Goal: Task Accomplishment & Management: Use online tool/utility

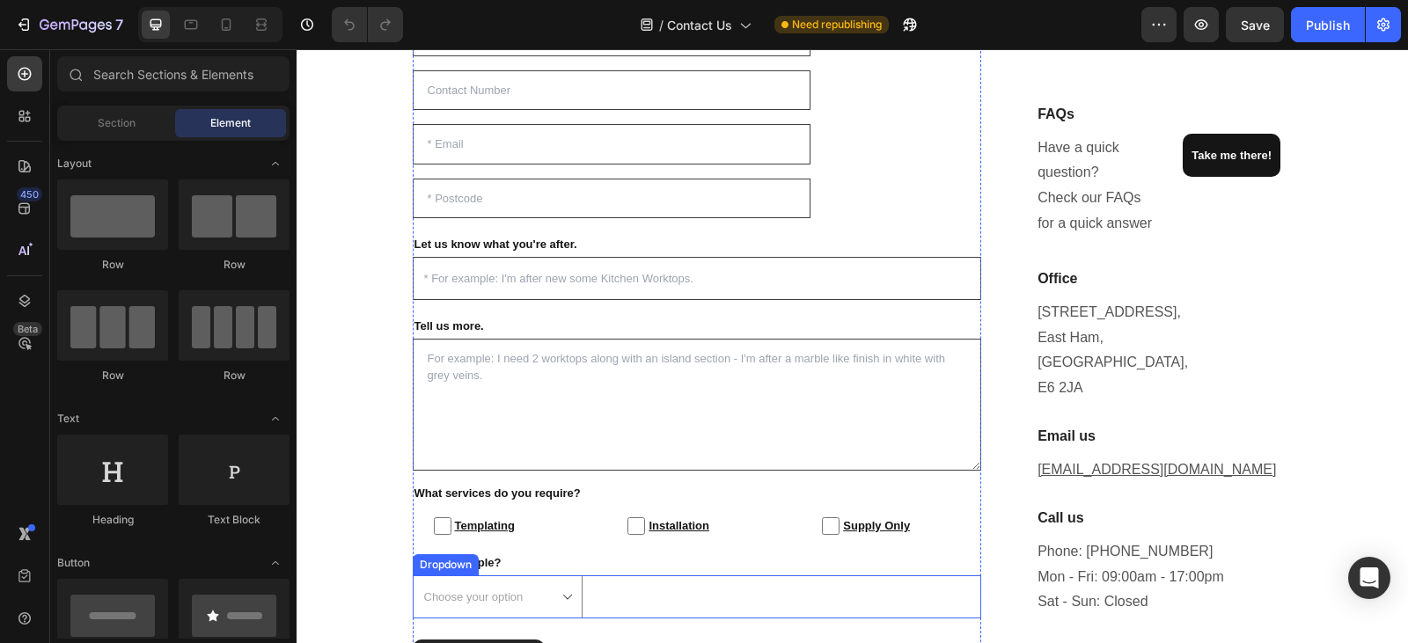
scroll to position [644, 0]
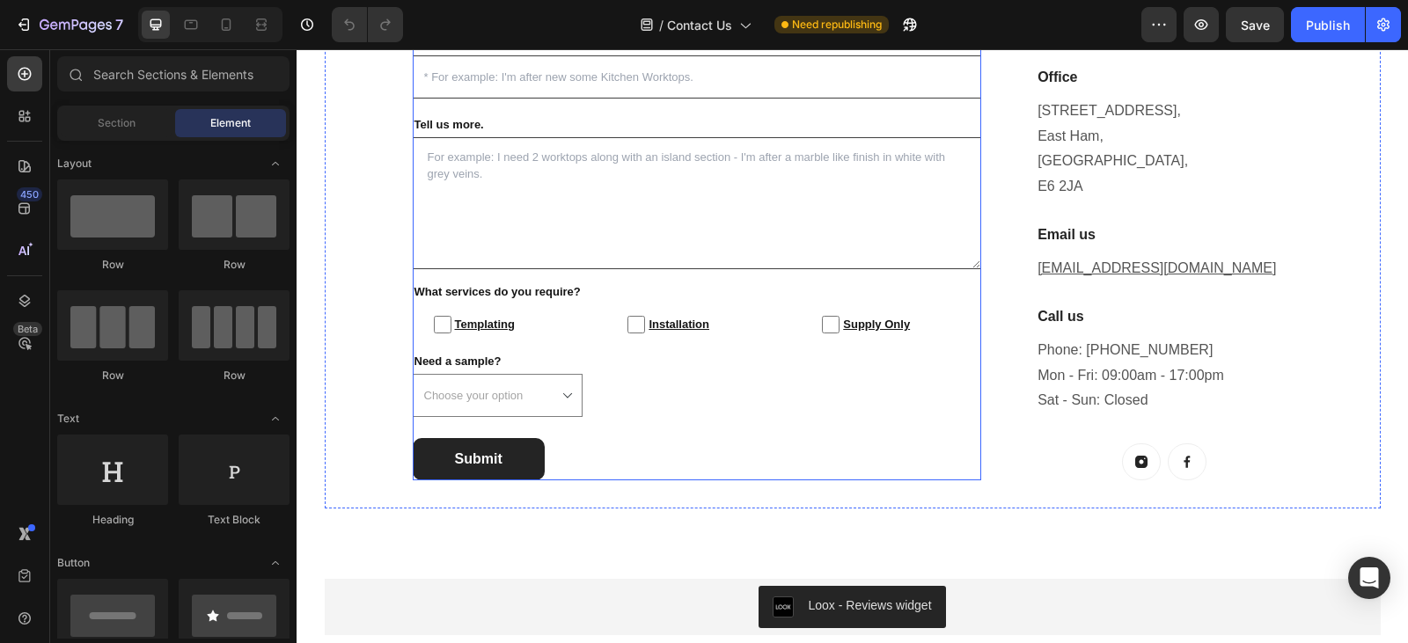
click at [722, 430] on div "Text Field Text Field Email Field Text Field Let us know what you're after. Tex…" at bounding box center [698, 147] width 570 height 666
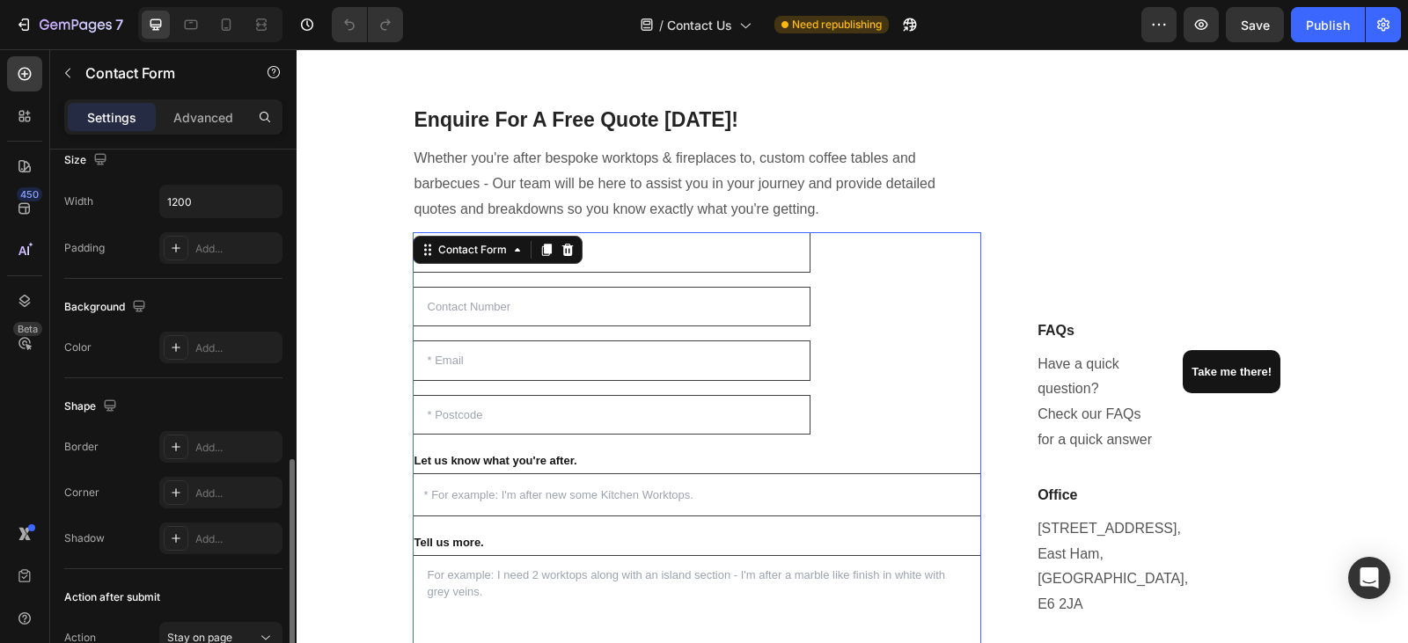
scroll to position [354, 0]
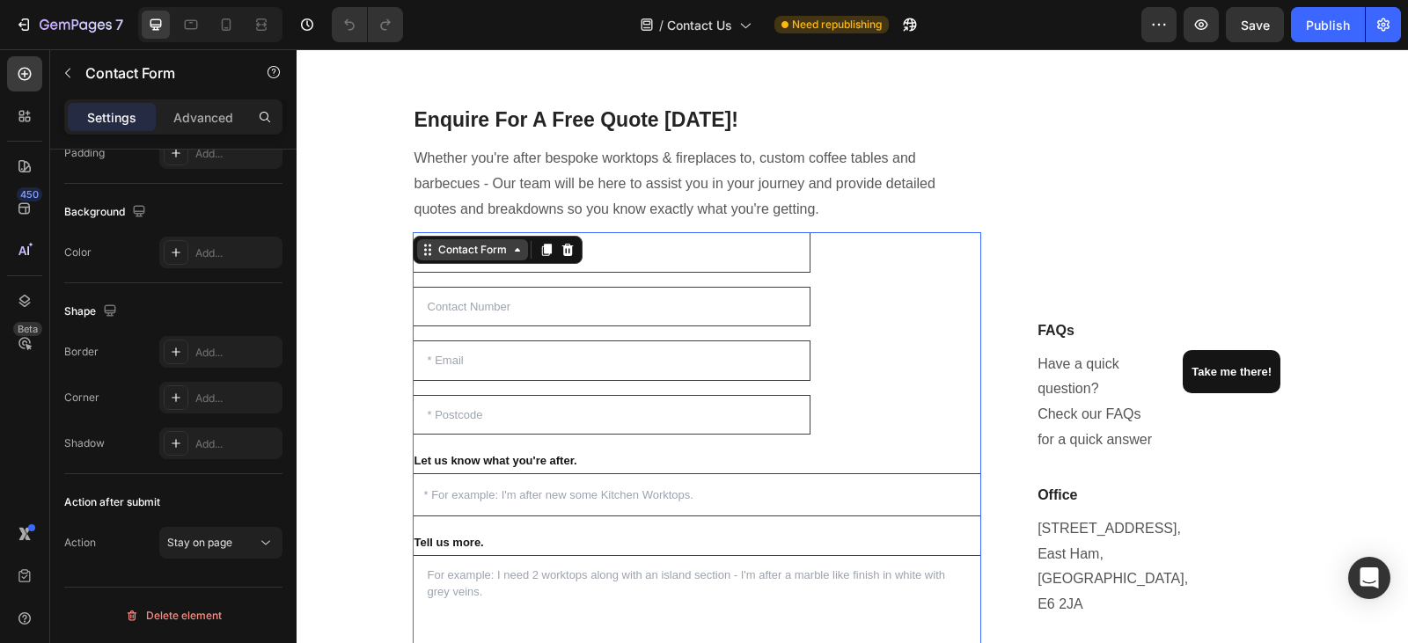
click at [511, 254] on icon at bounding box center [518, 250] width 14 height 14
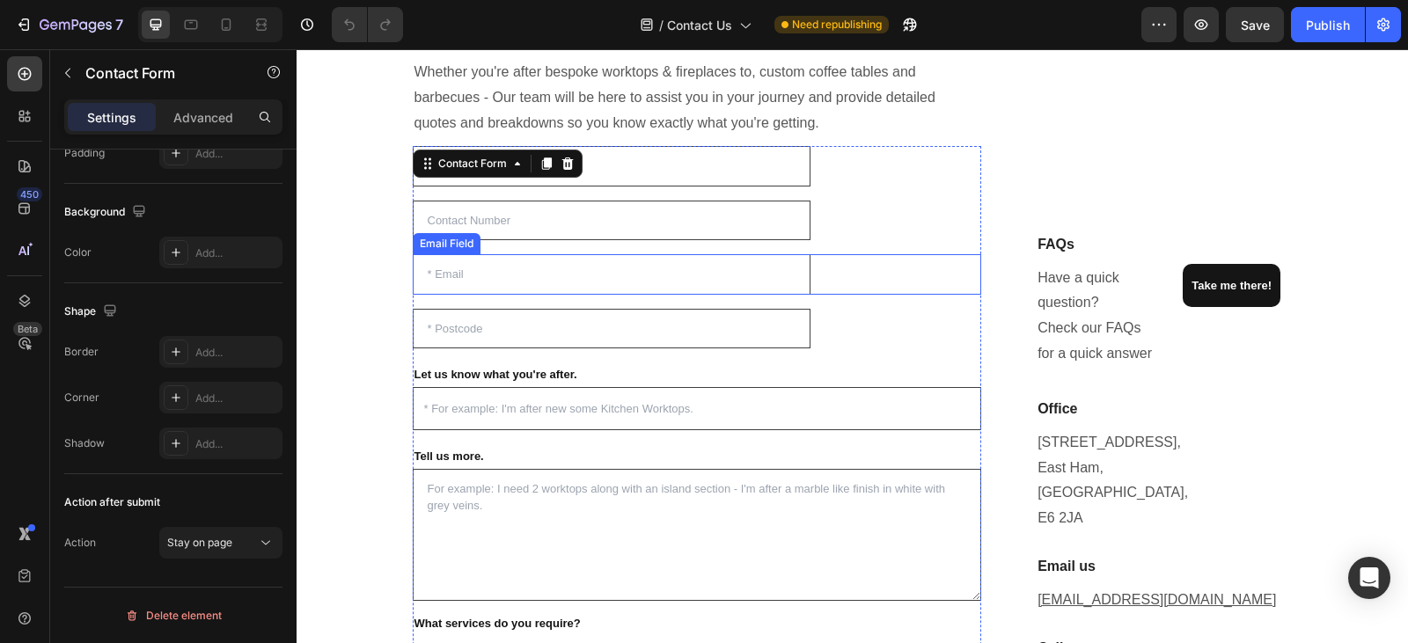
scroll to position [303, 0]
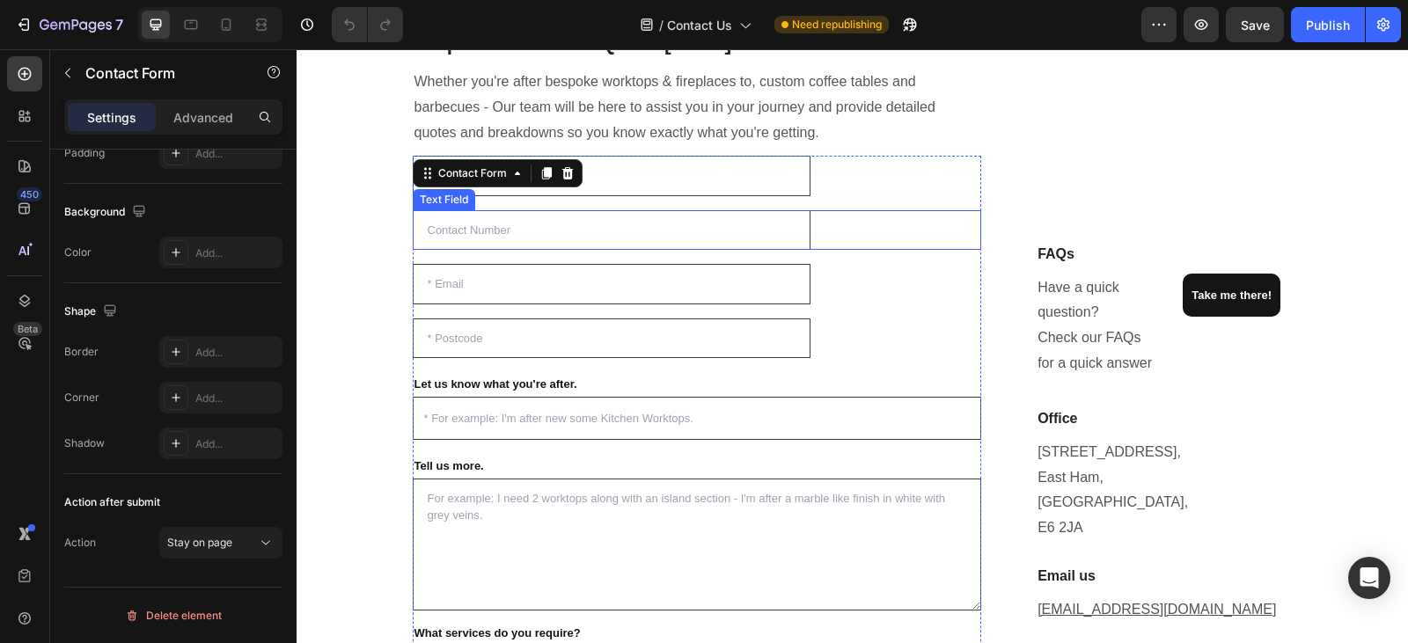
click at [598, 236] on input "text" at bounding box center [612, 230] width 399 height 40
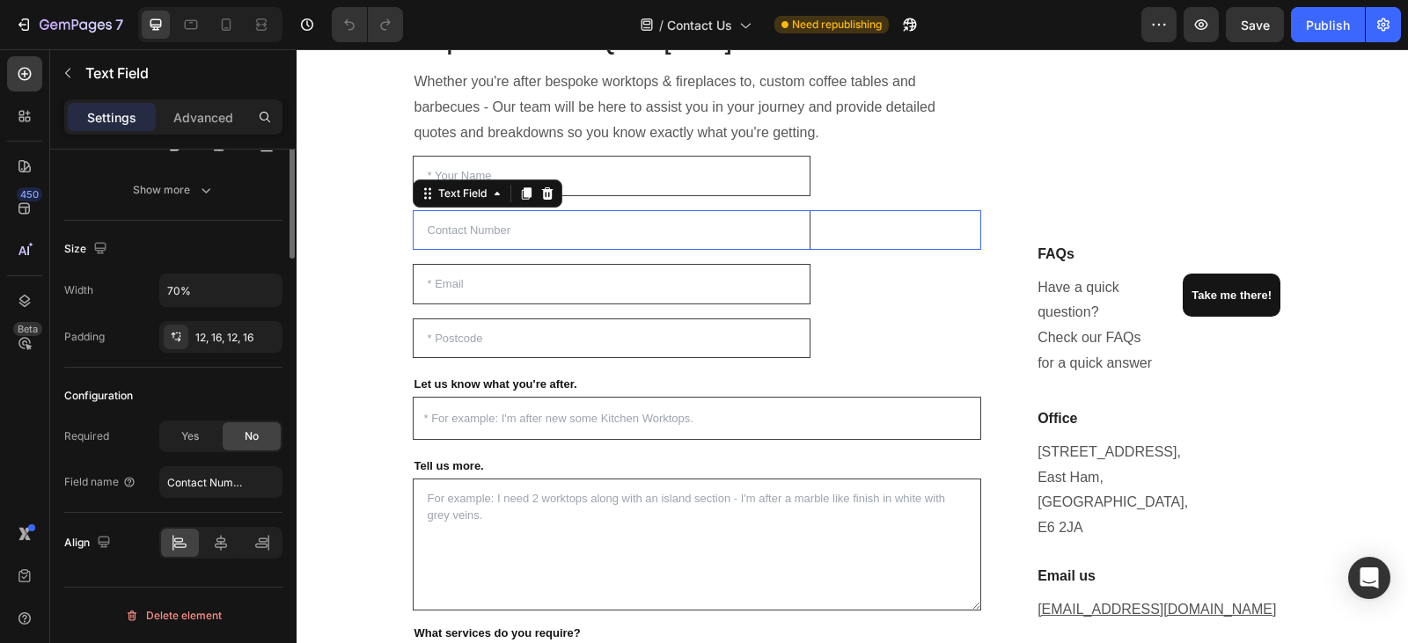
scroll to position [0, 0]
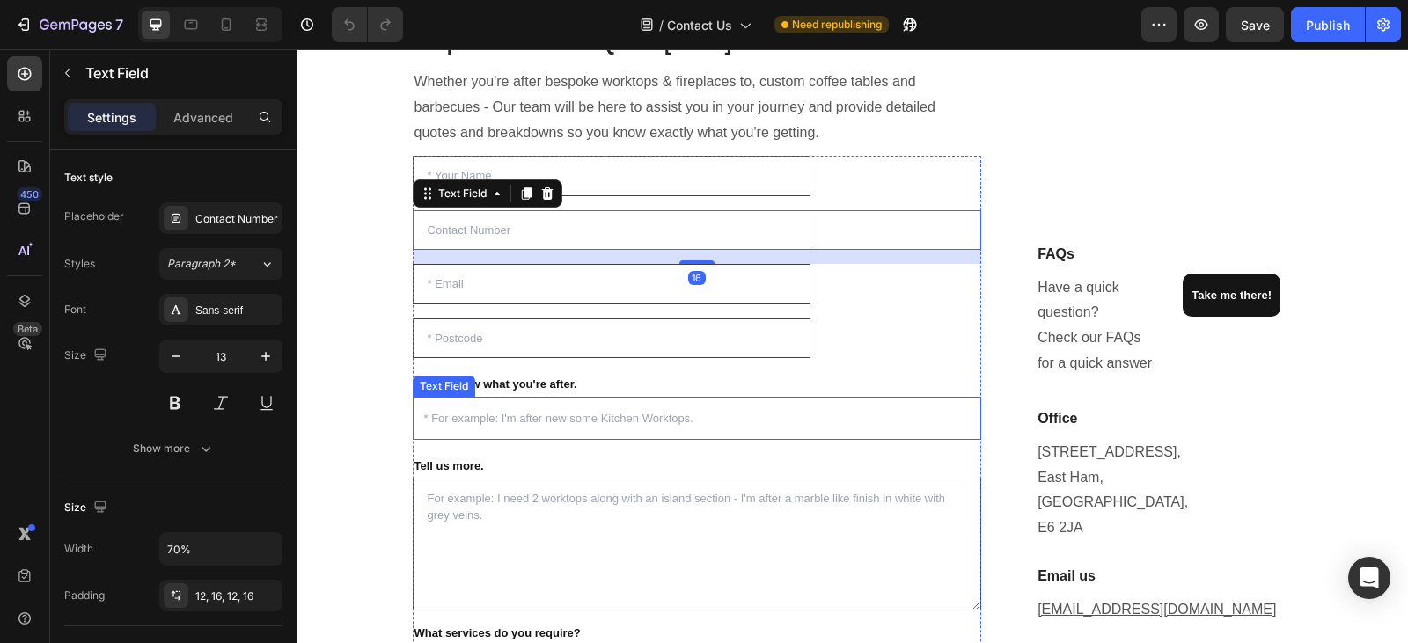
click at [584, 414] on input "text" at bounding box center [698, 418] width 570 height 43
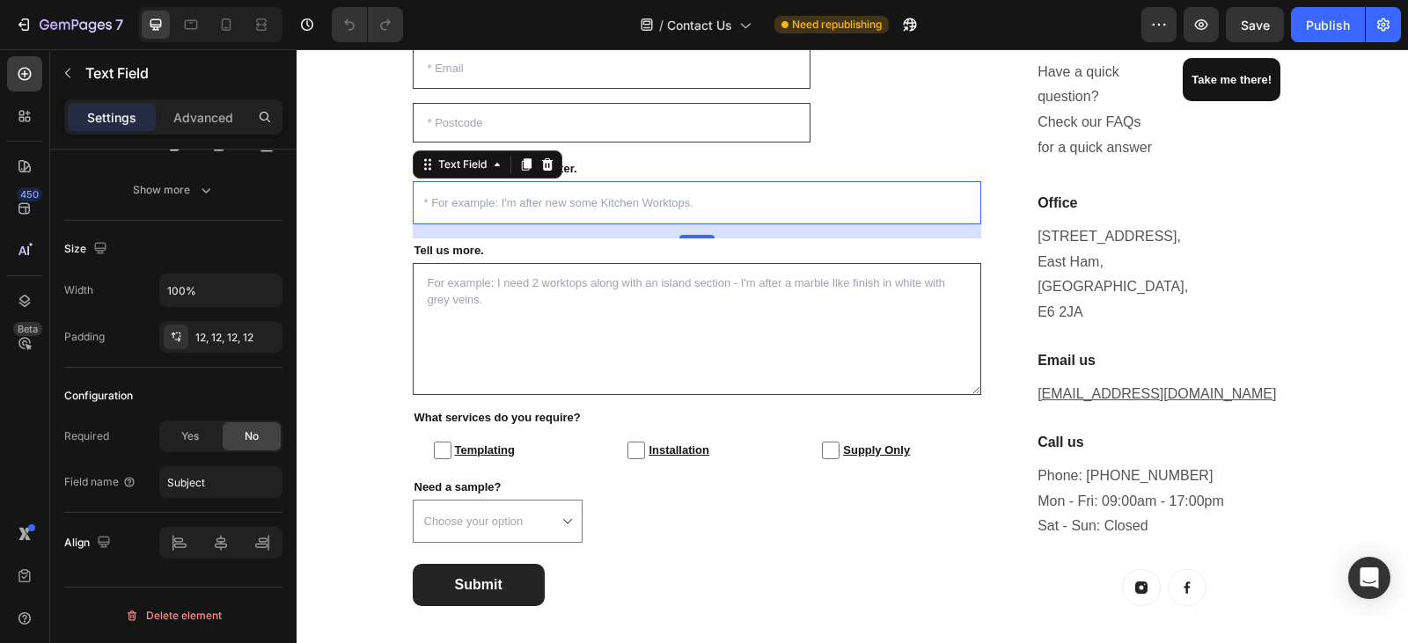
scroll to position [586, 0]
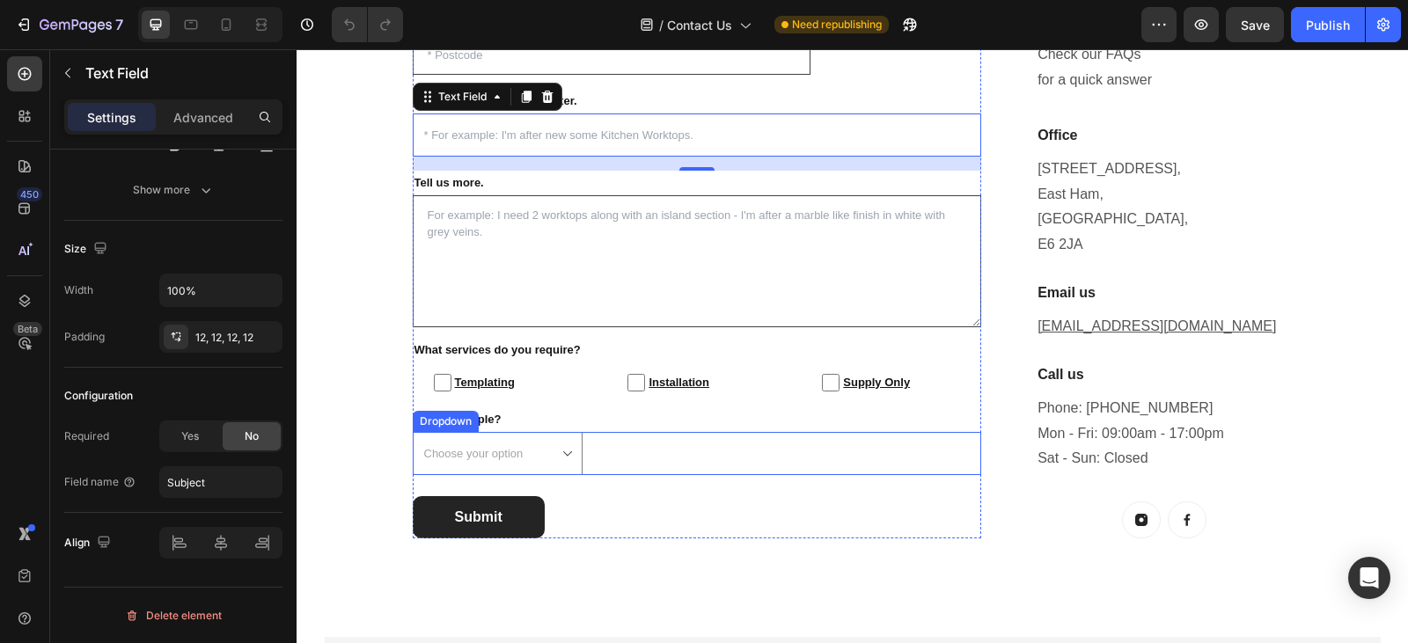
click at [599, 457] on div "Choose your option Yes No Dropdown" at bounding box center [698, 453] width 570 height 43
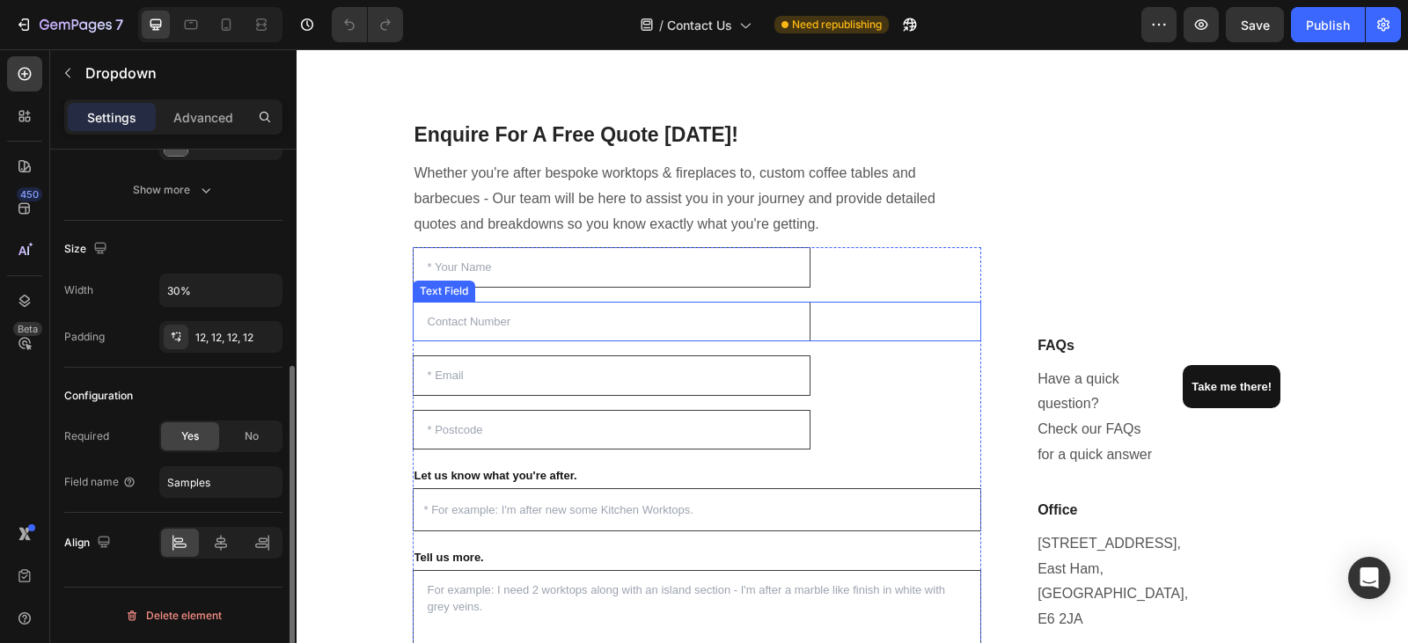
scroll to position [172, 0]
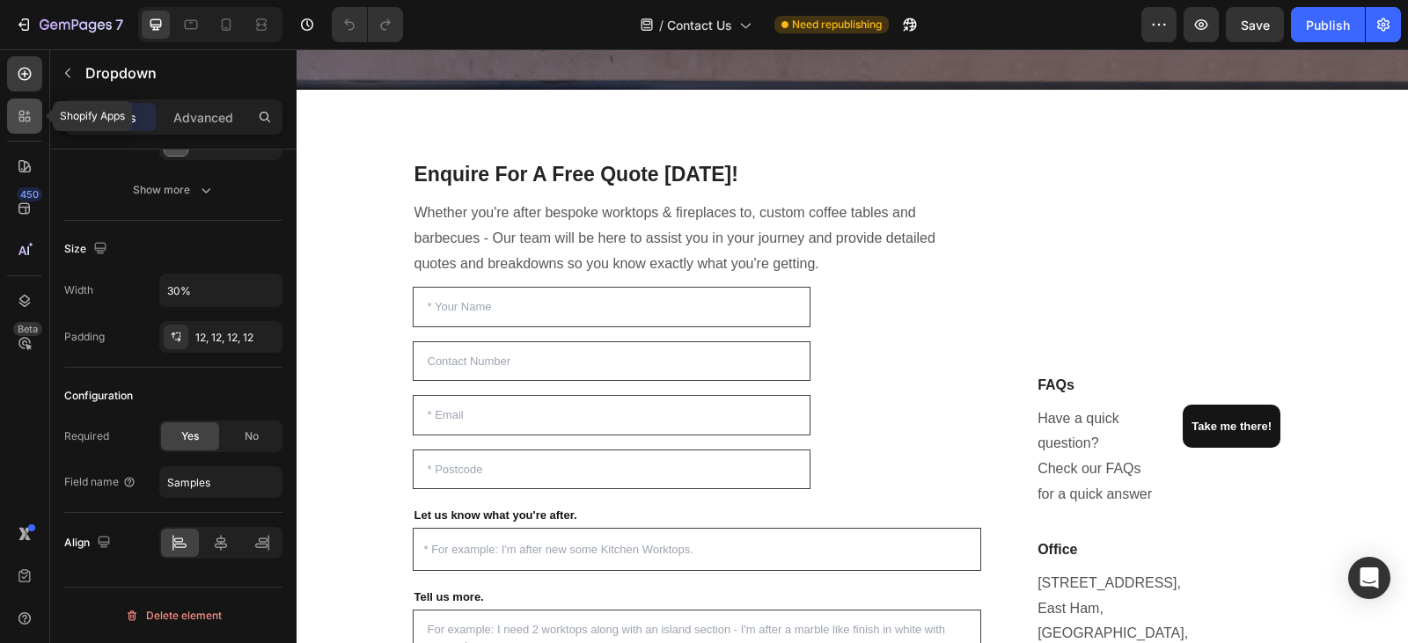
click at [17, 118] on icon at bounding box center [25, 116] width 18 height 18
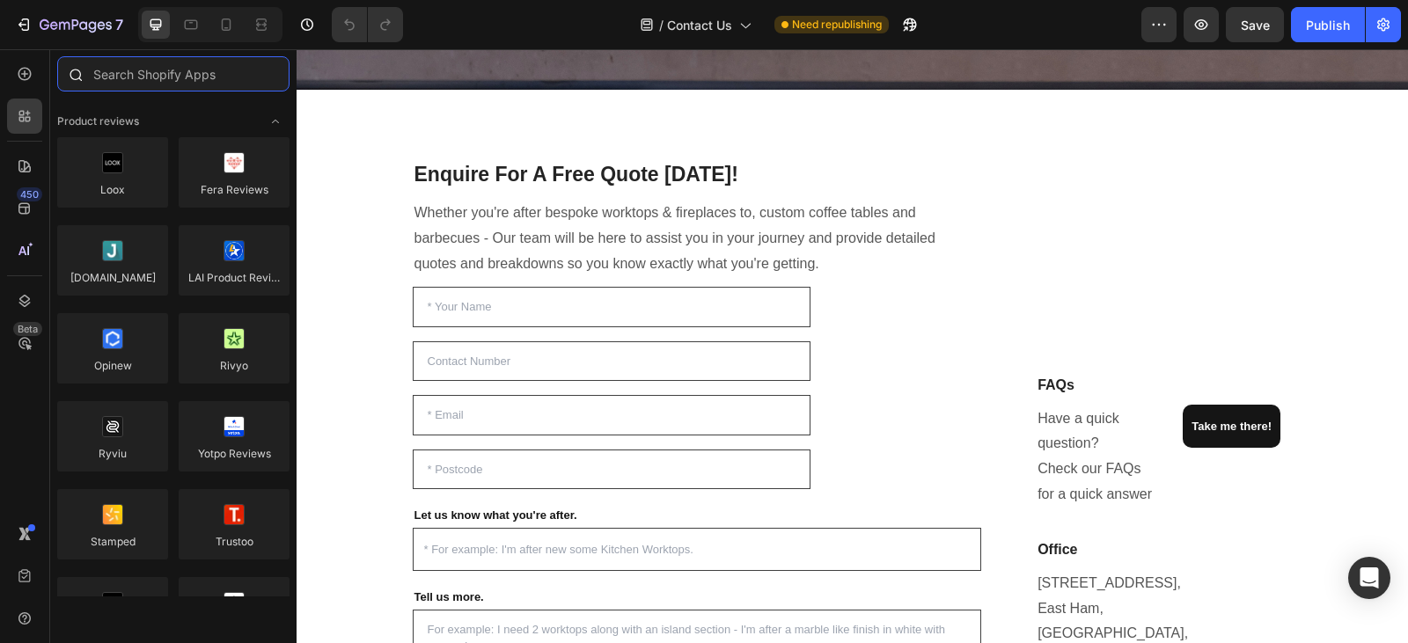
click at [177, 75] on input "text" at bounding box center [173, 73] width 232 height 35
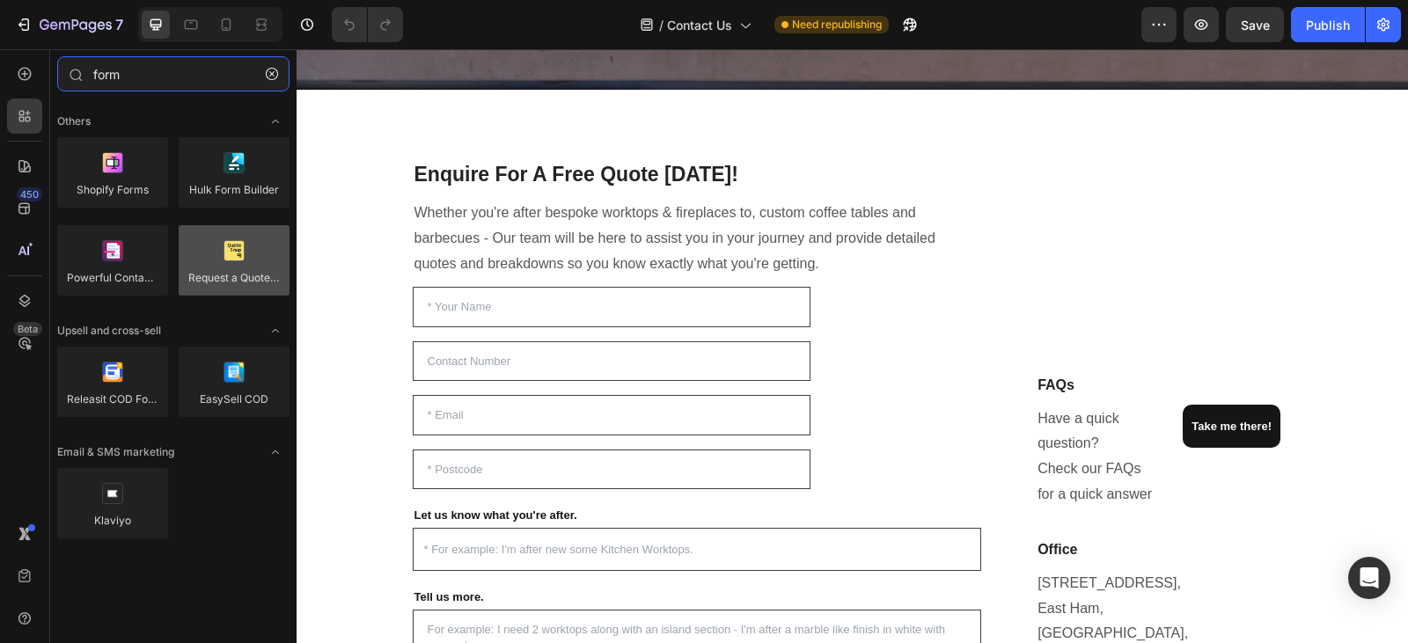
type input "form"
click at [216, 283] on div at bounding box center [234, 260] width 111 height 70
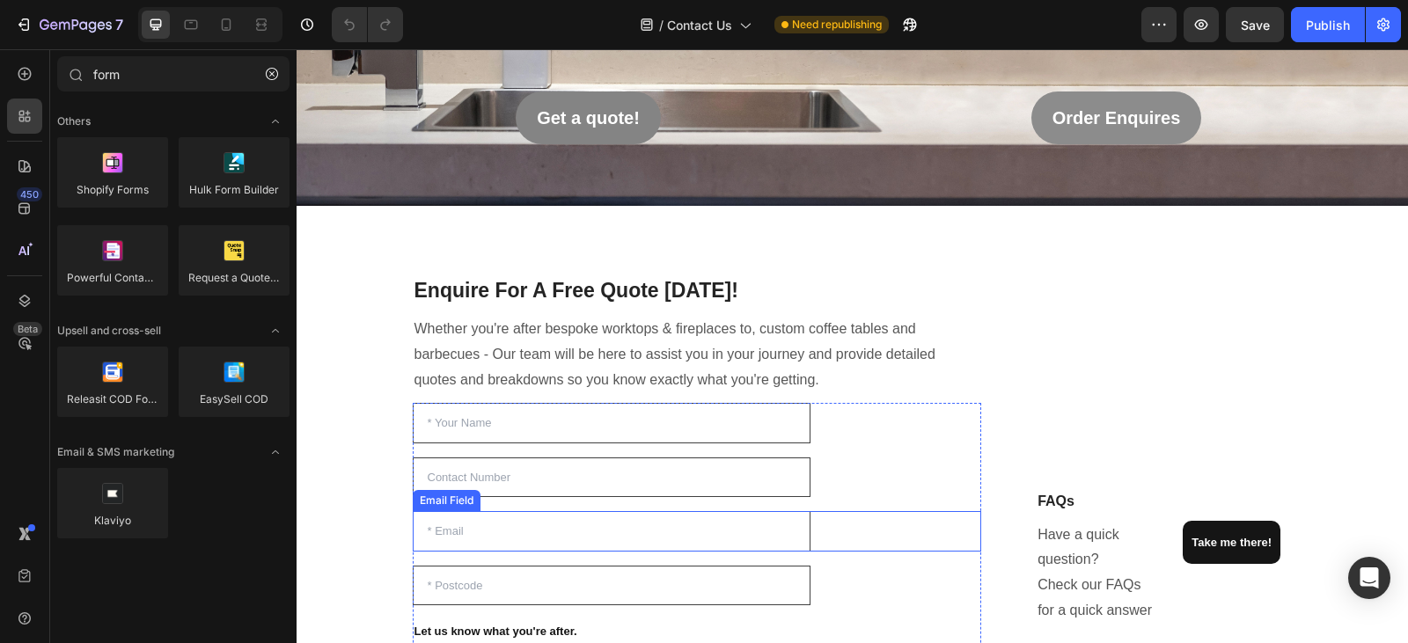
scroll to position [56, 0]
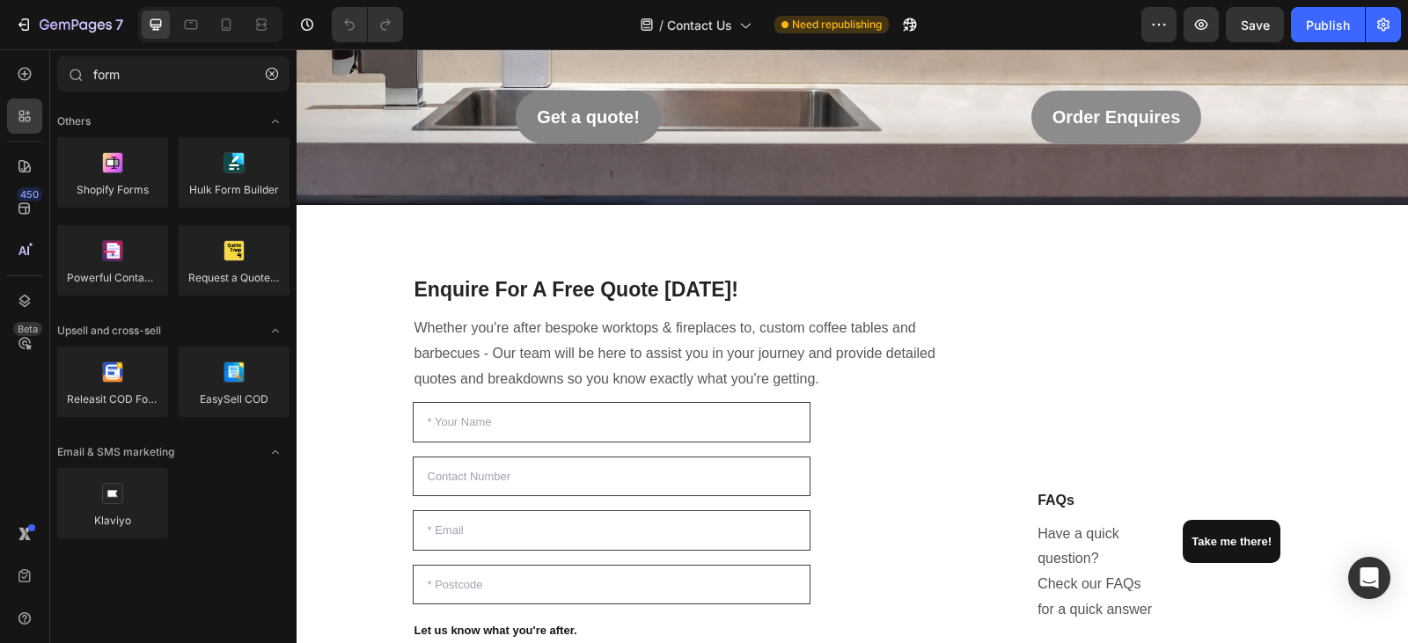
click at [580, 286] on h2 "Enquire For A Free Quote [DATE]!" at bounding box center [698, 291] width 570 height 30
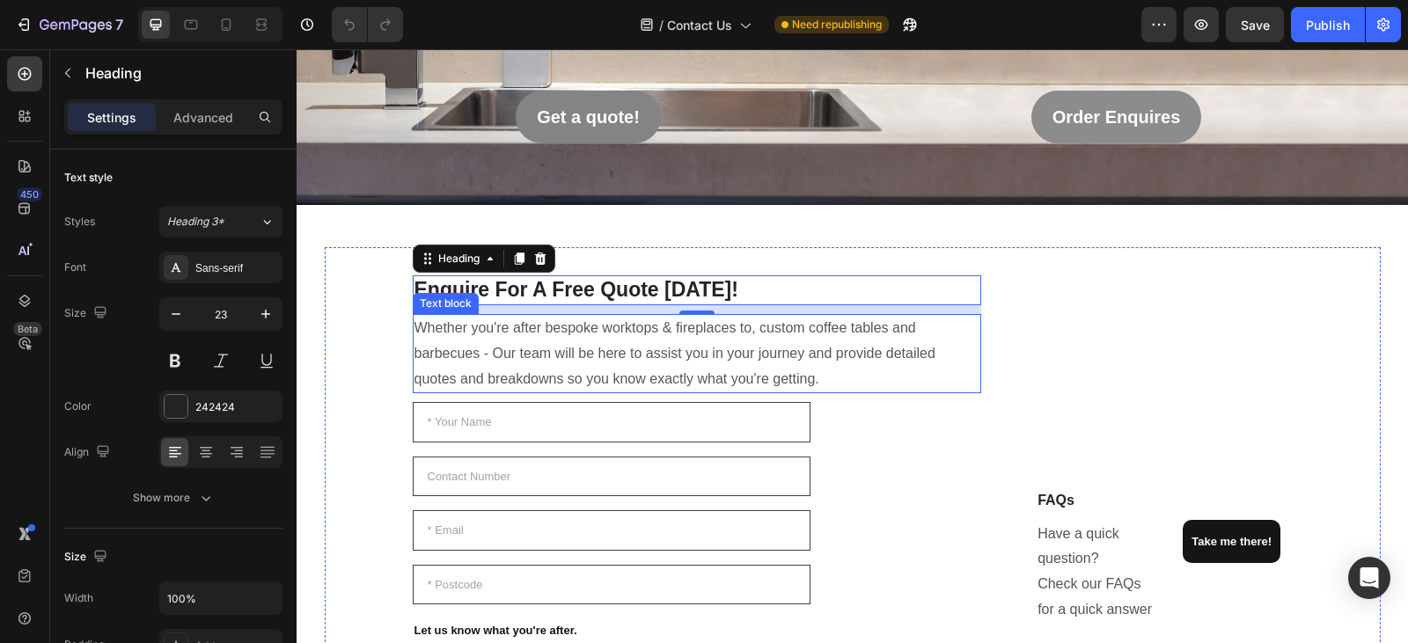
click at [818, 377] on p "Whether you're after bespoke worktops & fireplaces to, custom coffee tables and…" at bounding box center [698, 354] width 566 height 76
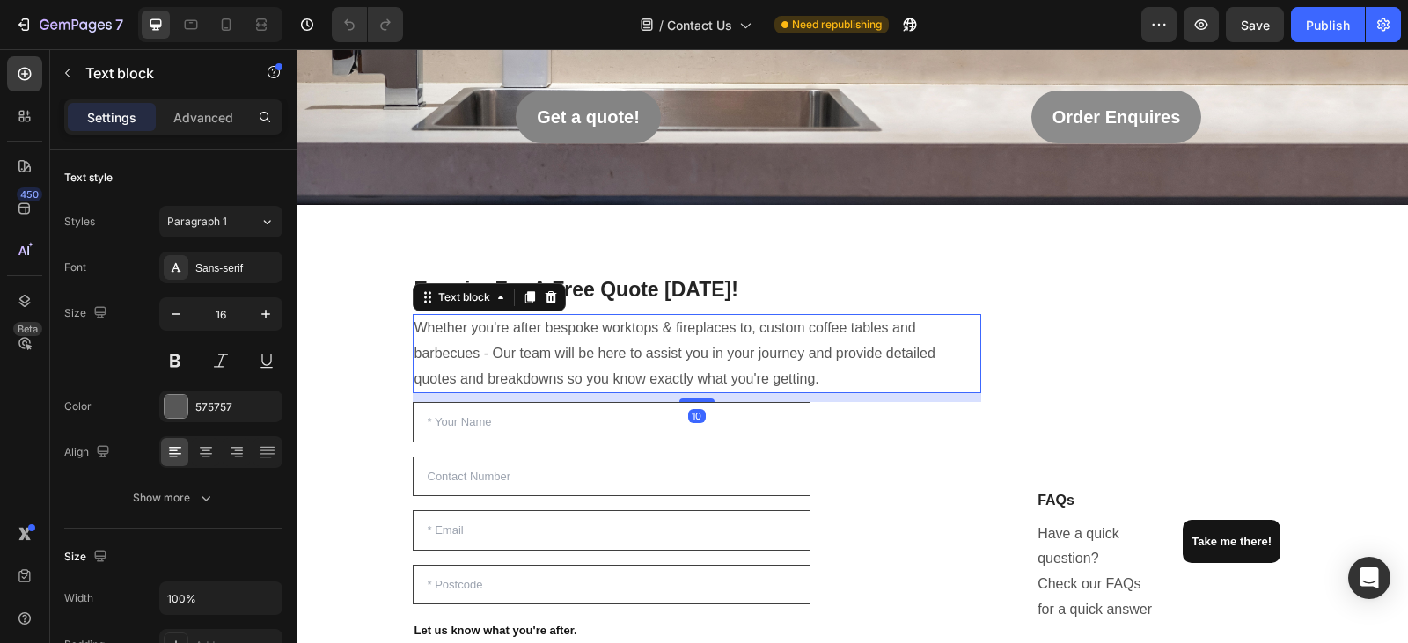
click at [811, 377] on p "Whether you're after bespoke worktops & fireplaces to, custom coffee tables and…" at bounding box center [698, 354] width 566 height 76
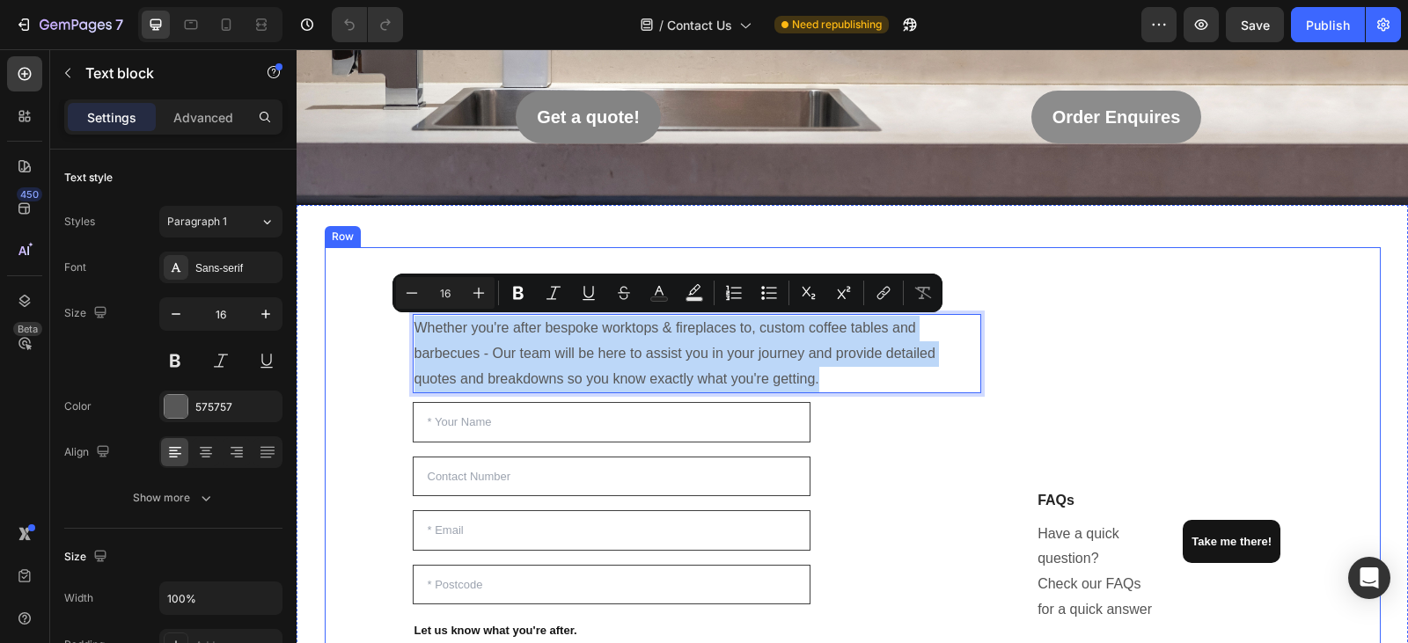
drag, startPoint x: 811, startPoint y: 377, endPoint x: 404, endPoint y: 325, distance: 410.0
copy p "Whether you're after bespoke worktops & fireplaces to, custom coffee tables and…"
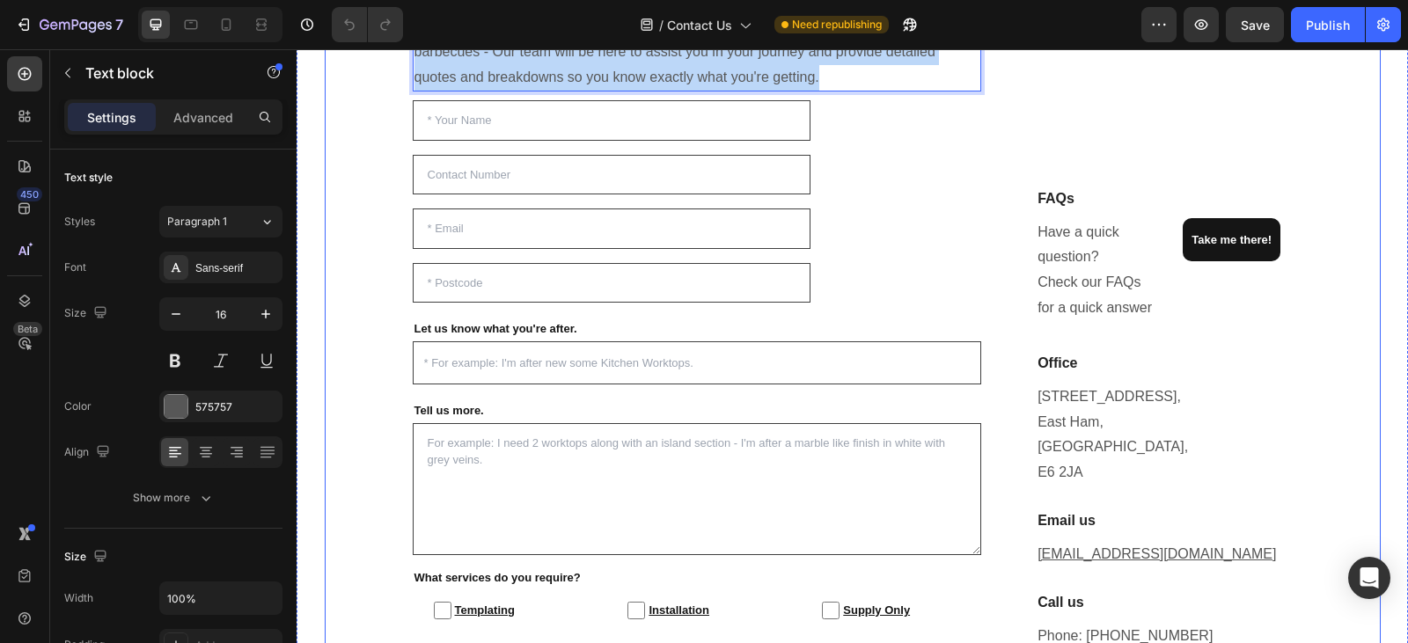
scroll to position [499, 0]
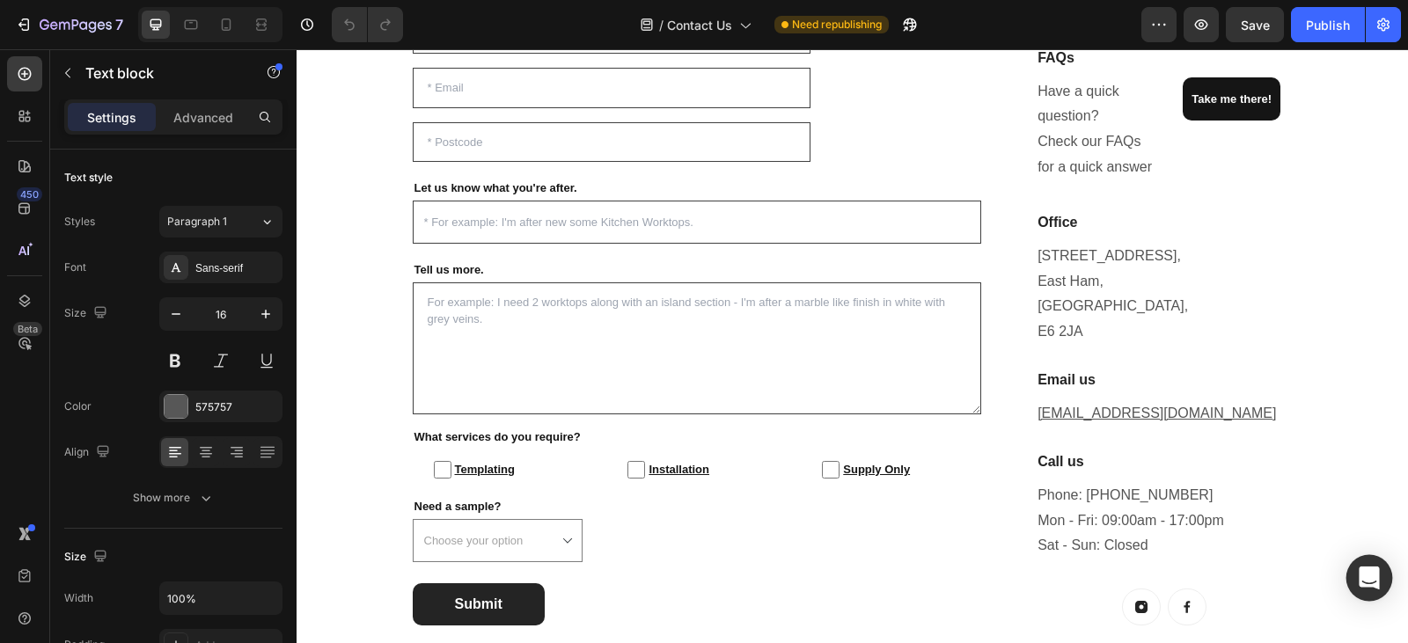
click at [1369, 584] on icon "Open Intercom Messenger" at bounding box center [1369, 578] width 23 height 23
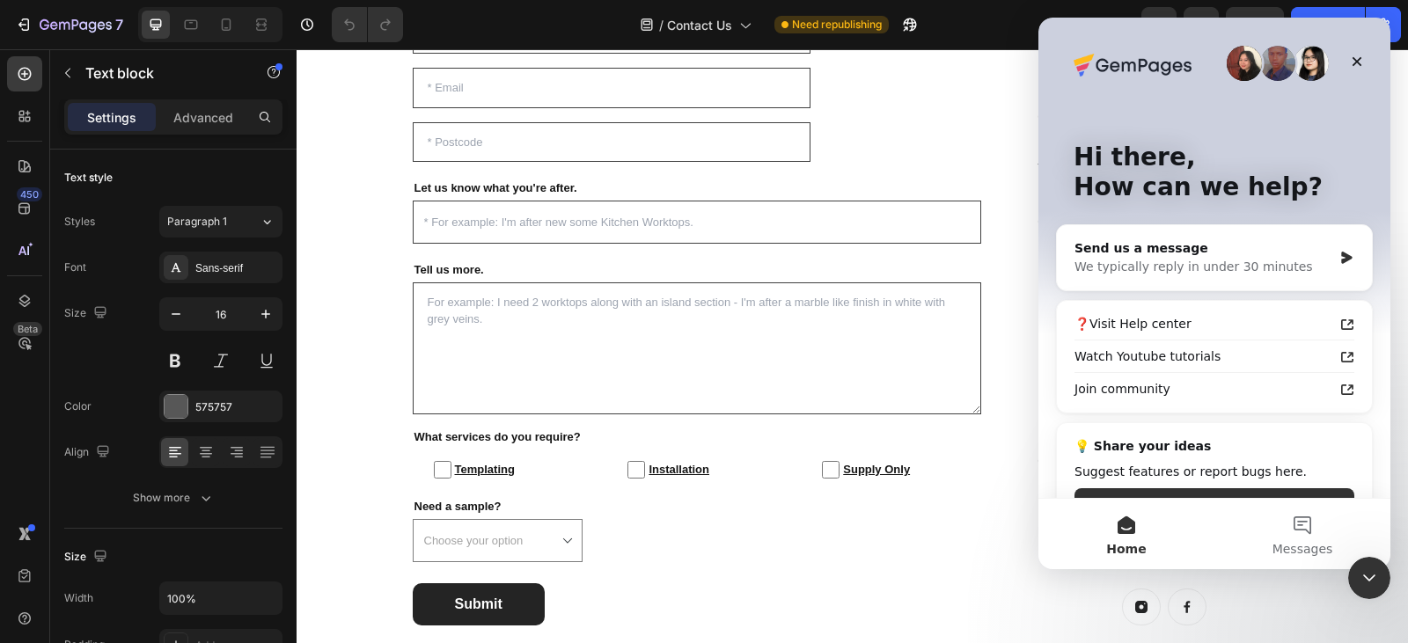
scroll to position [0, 0]
click at [1273, 260] on div "We typically reply in under 30 minutes" at bounding box center [1204, 267] width 258 height 18
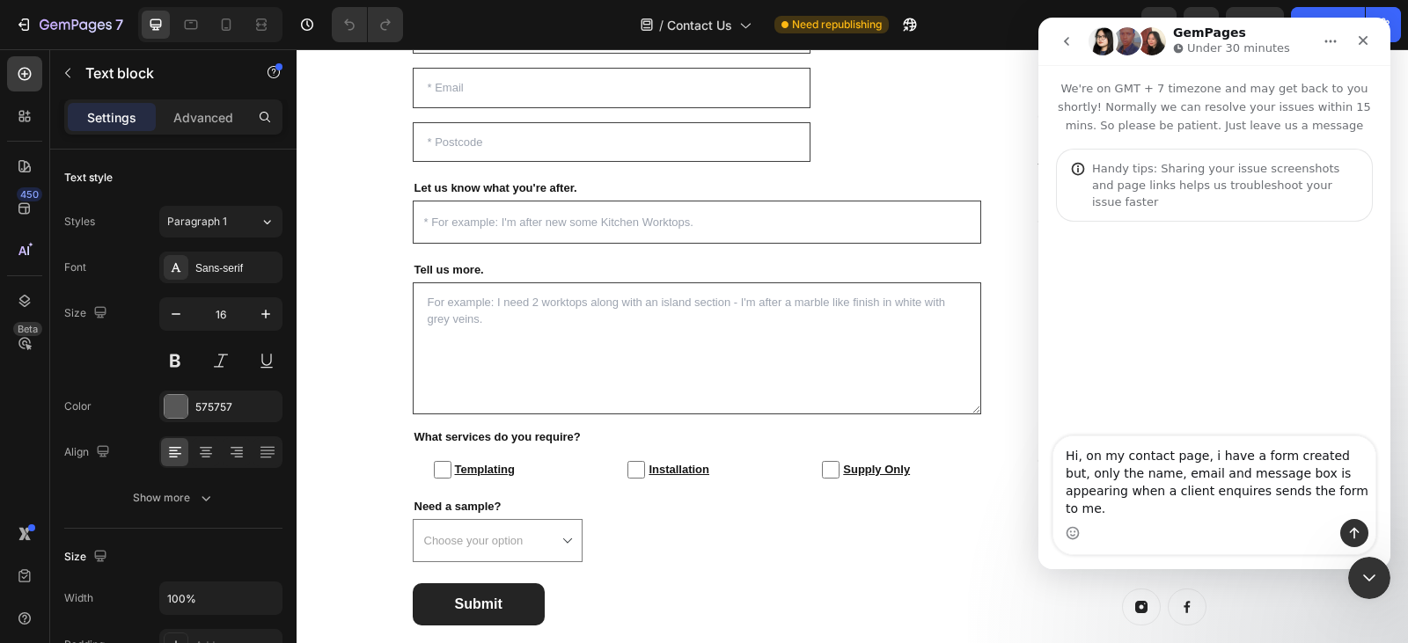
type textarea "Hi, on my contact page, i have a form created but, only the name, email and mes…"
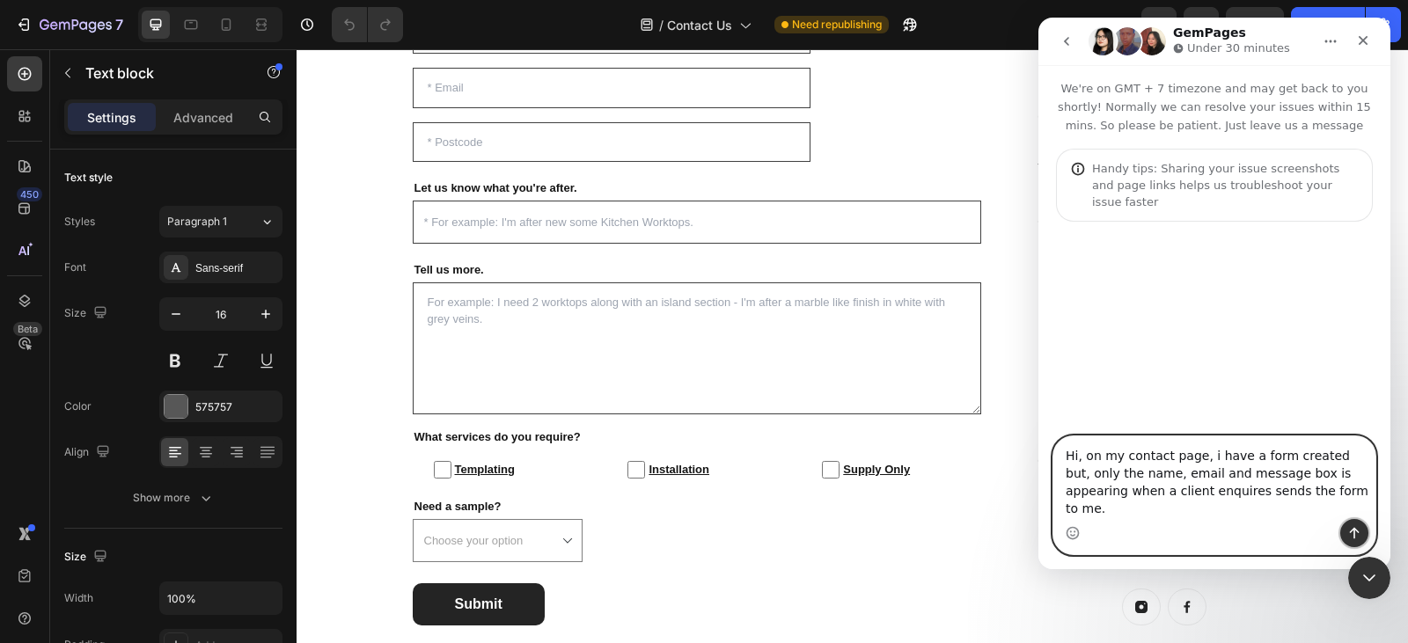
click at [1359, 537] on icon "Send a message…" at bounding box center [1355, 533] width 14 height 14
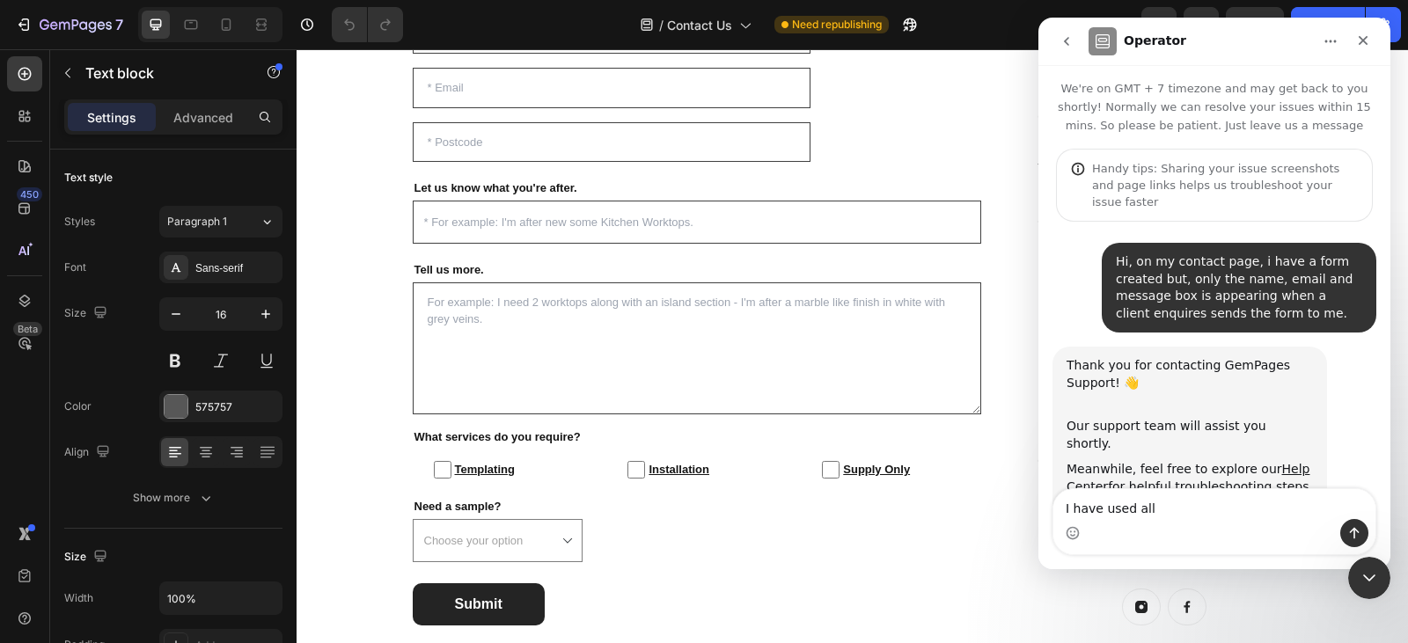
scroll to position [47, 0]
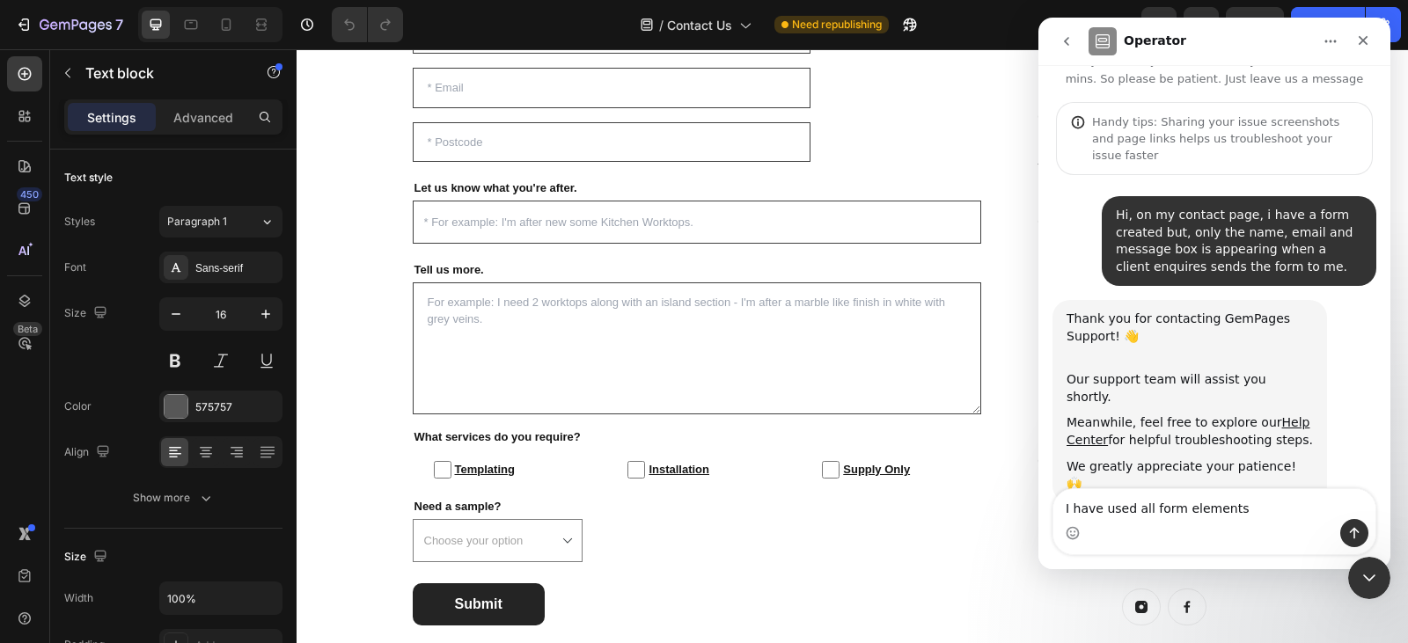
click at [1146, 511] on textarea "I have used all form elements" at bounding box center [1215, 504] width 322 height 30
type textarea "I have used all and only form elements"
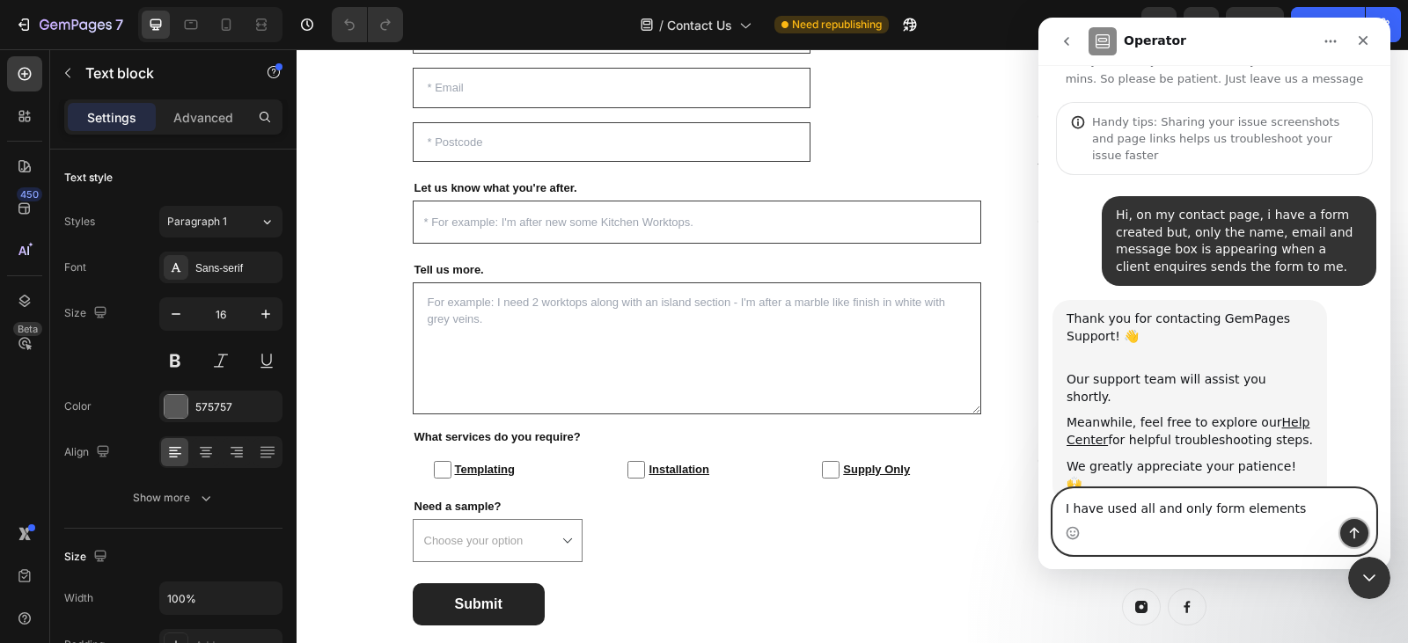
click at [1360, 533] on icon "Send a message…" at bounding box center [1355, 533] width 14 height 14
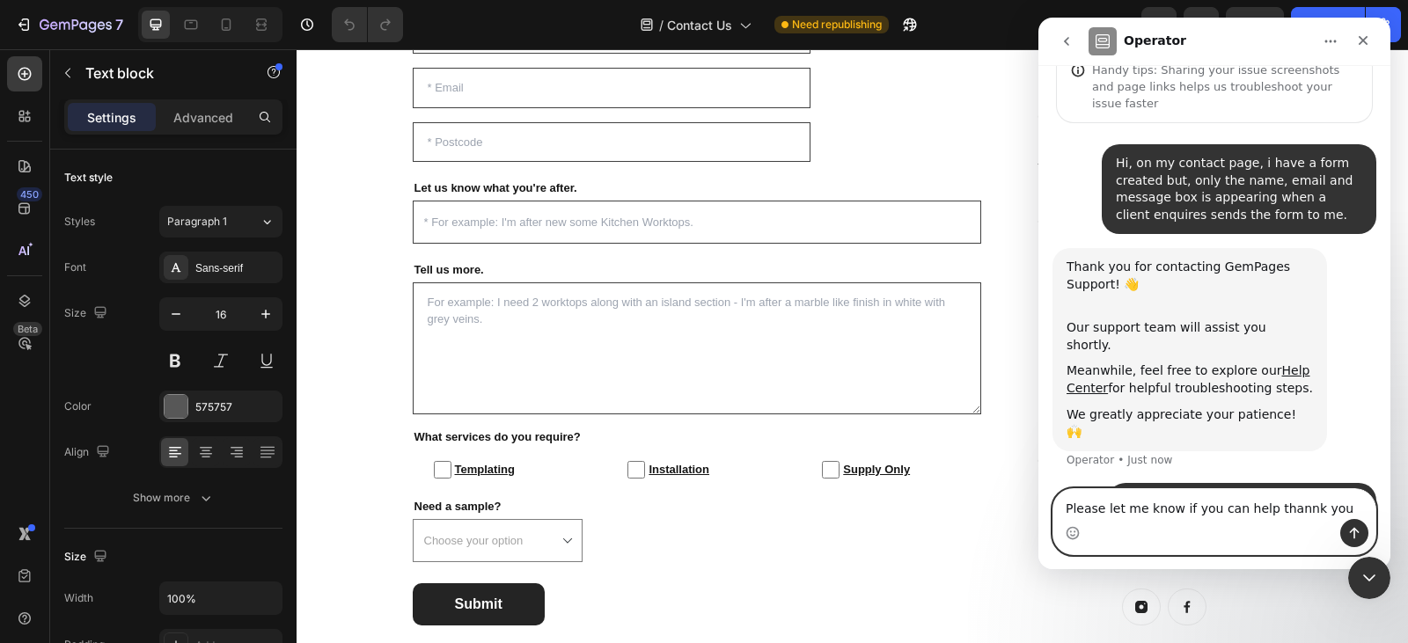
click at [1275, 511] on textarea "Please let me know if you can help thannk you" at bounding box center [1215, 504] width 322 height 30
click at [1312, 511] on textarea "Please let me know if you can help thank you" at bounding box center [1215, 504] width 322 height 30
type textarea "Please let me know if you can help thank you Zac"
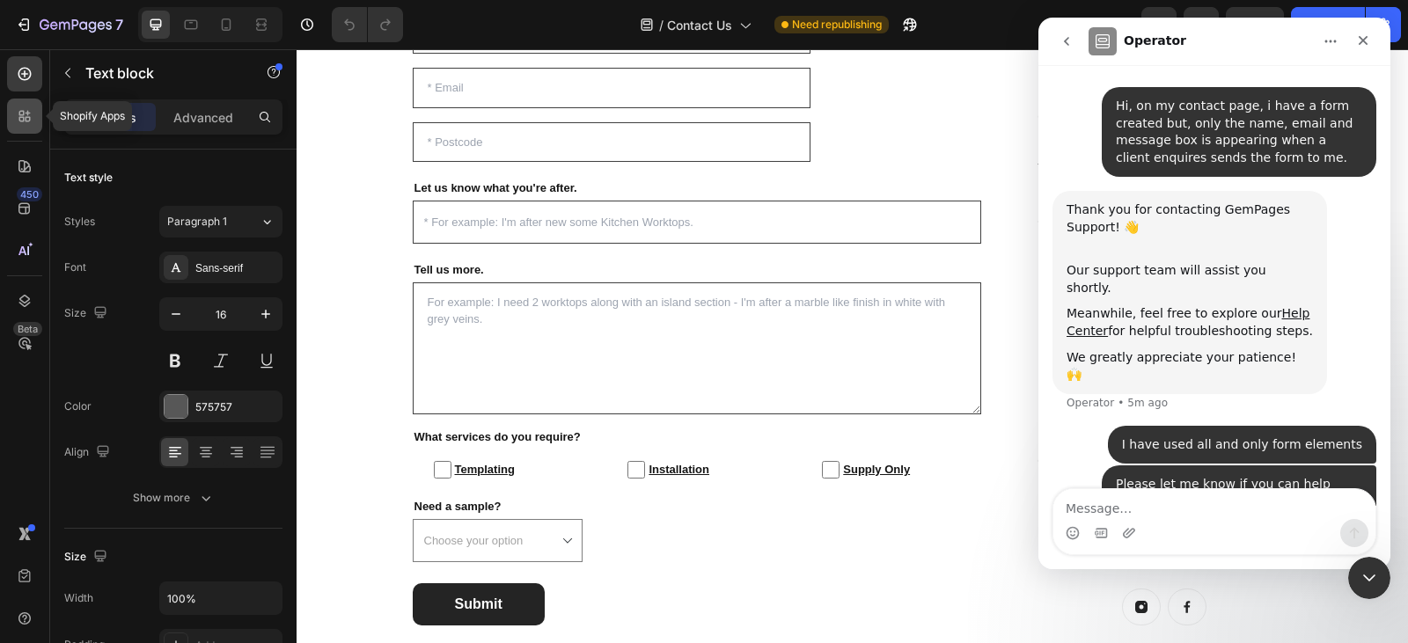
click at [26, 108] on icon at bounding box center [25, 116] width 18 height 18
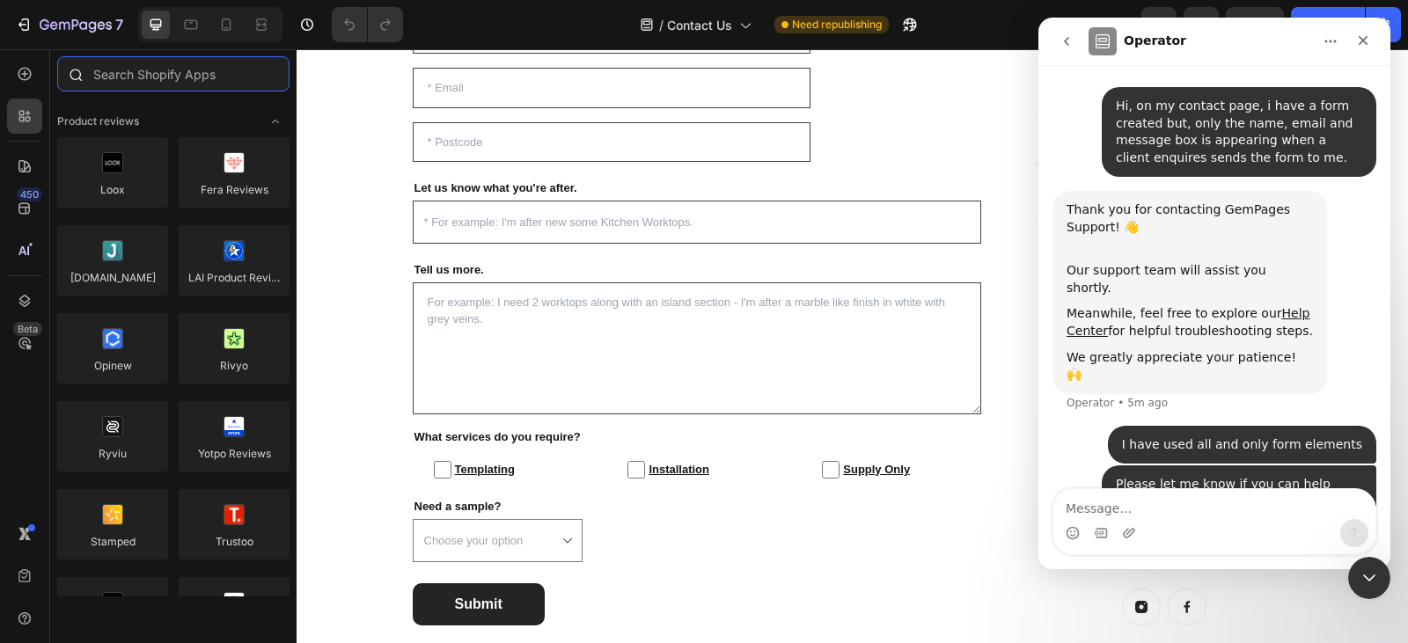
click at [143, 77] on input "text" at bounding box center [173, 73] width 232 height 35
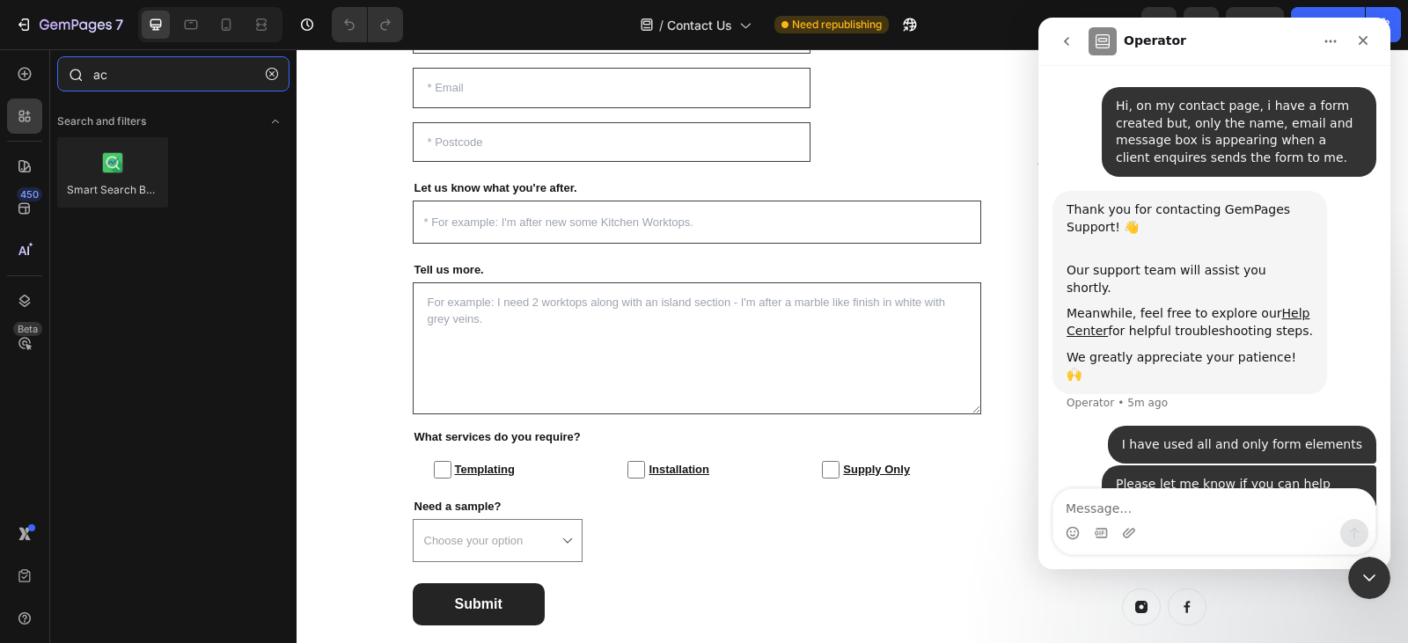
type input "a"
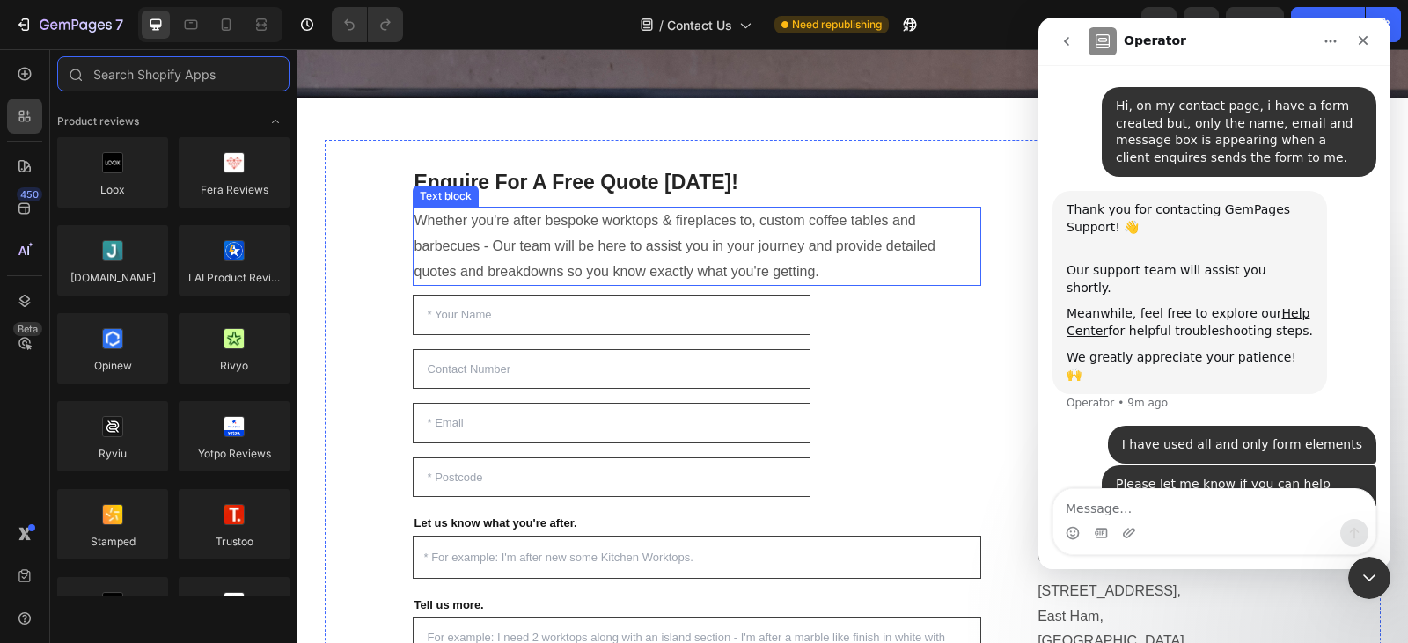
scroll to position [165, 0]
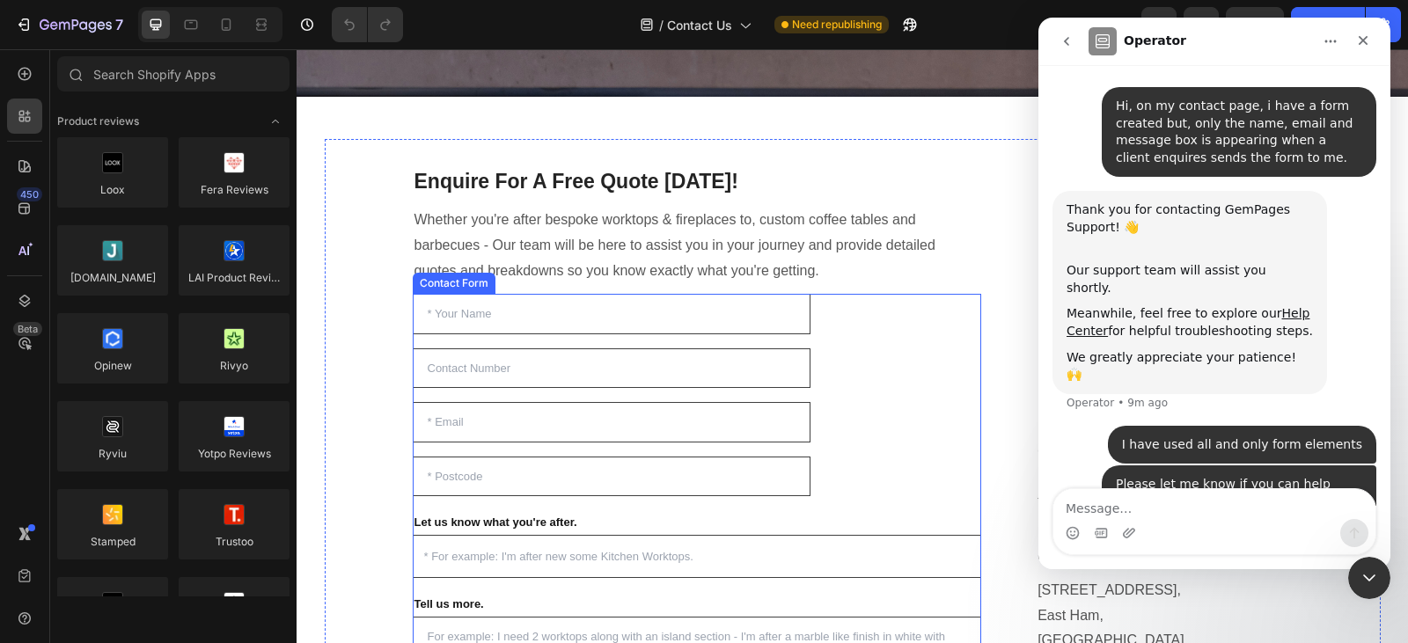
click at [973, 339] on div "Text Field Text Field Email Field Text Field Let us know what you're after. Tex…" at bounding box center [698, 627] width 570 height 666
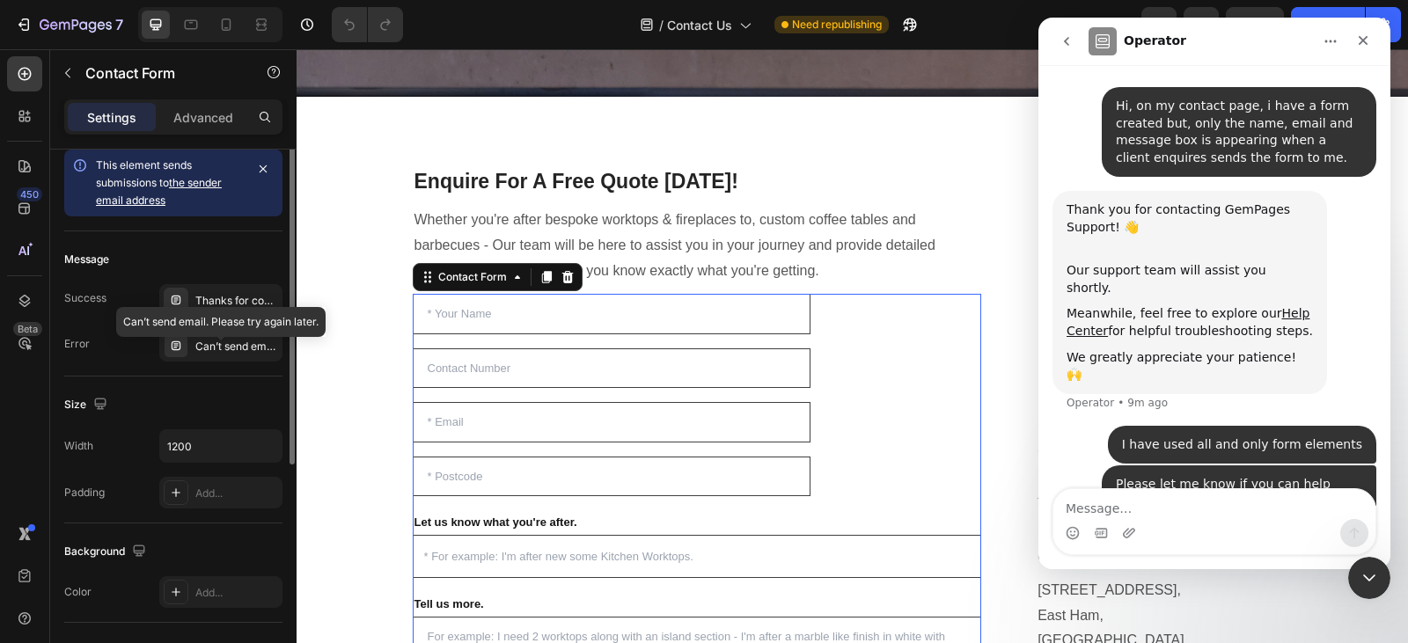
scroll to position [0, 0]
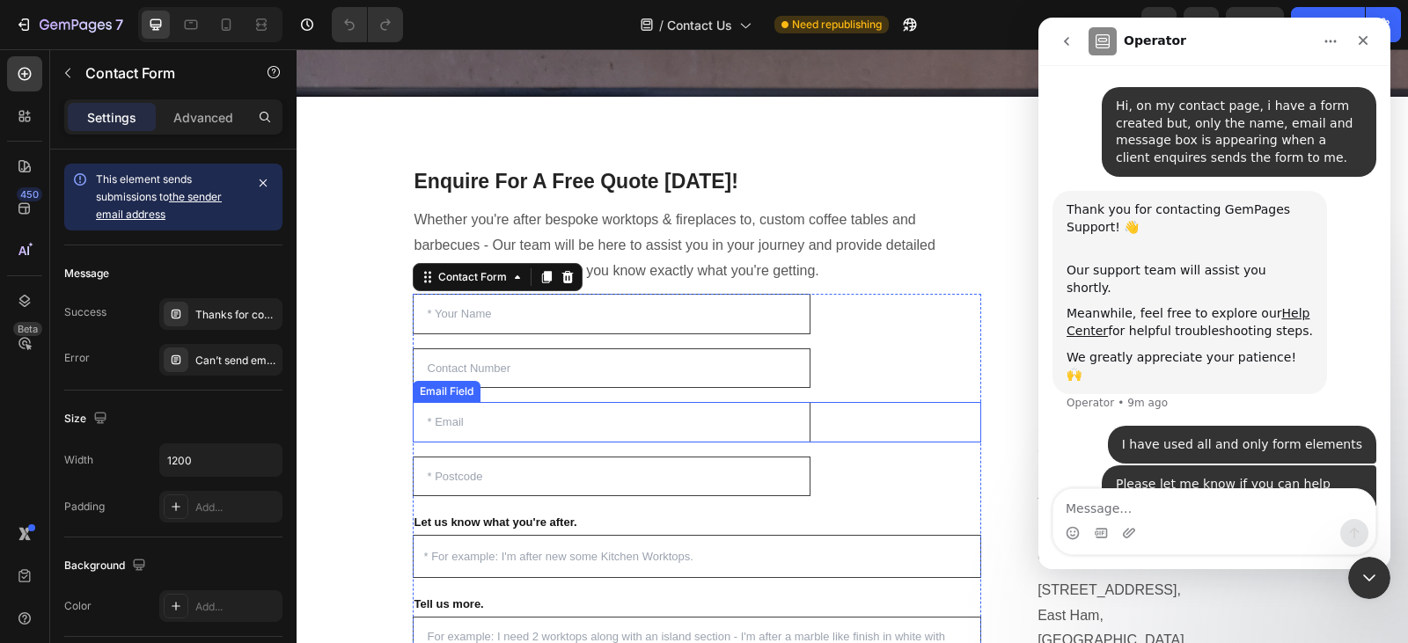
click at [589, 405] on input "email" at bounding box center [612, 422] width 399 height 40
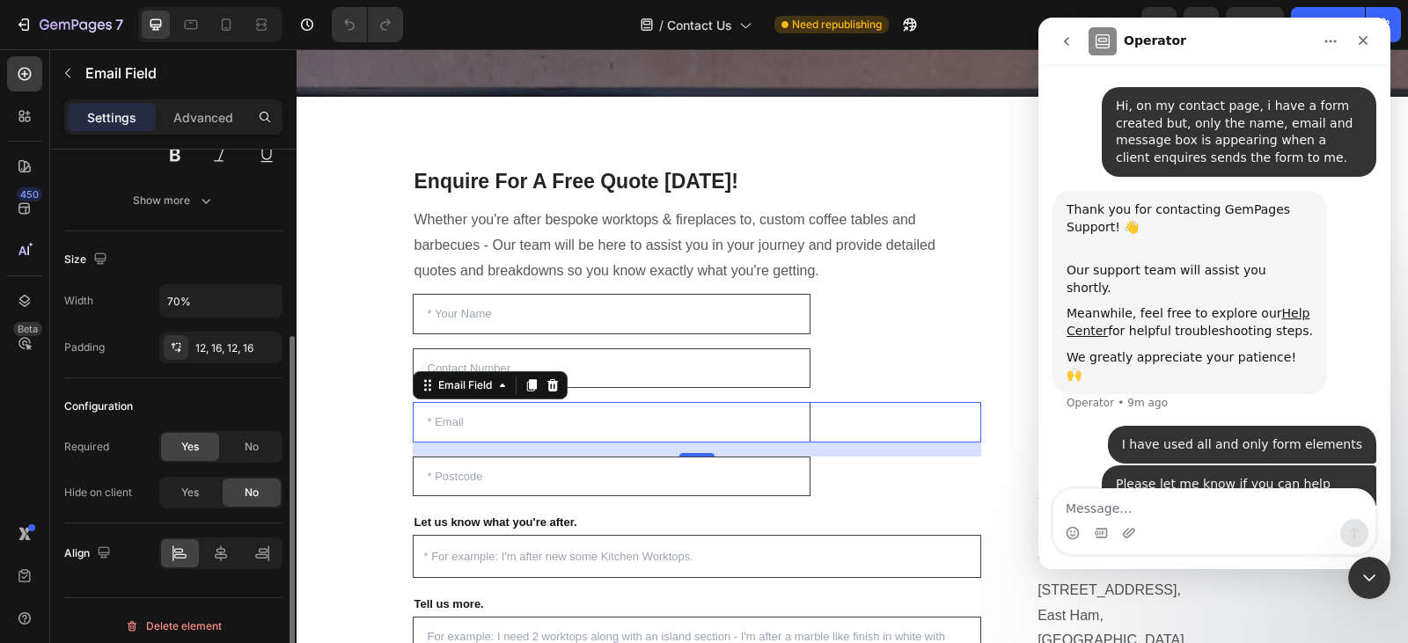
scroll to position [259, 0]
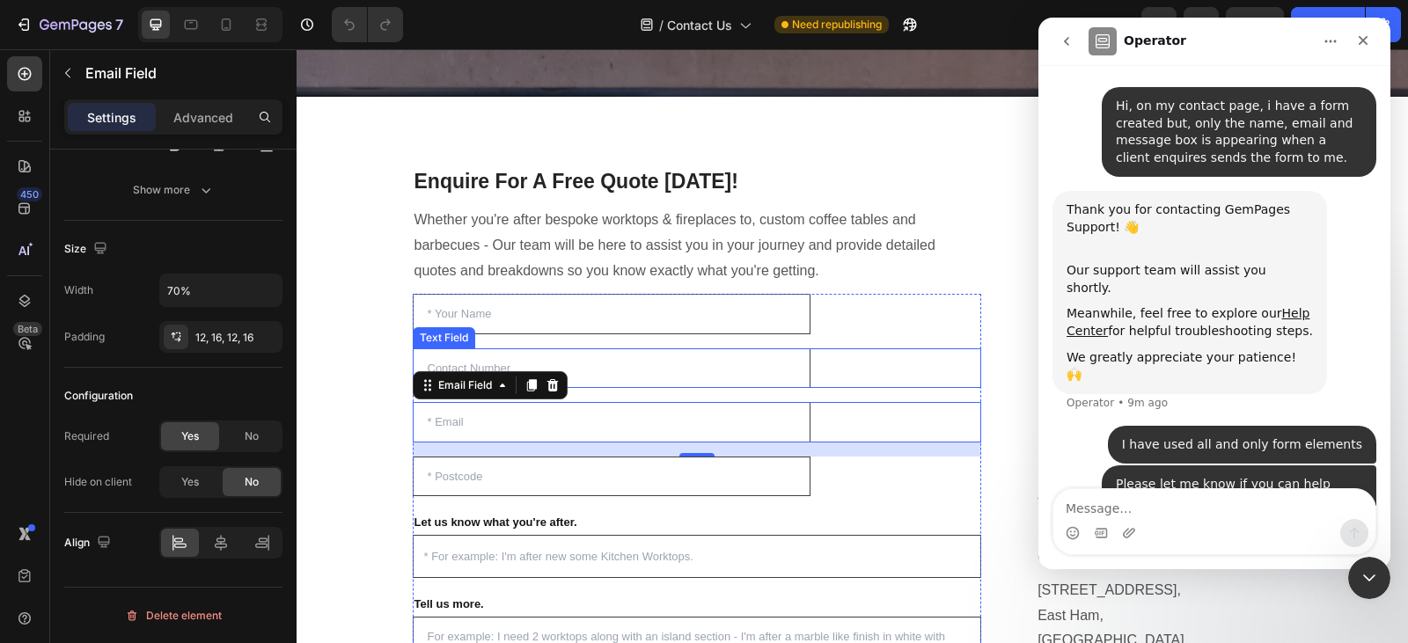
click at [614, 372] on input "text" at bounding box center [612, 369] width 399 height 40
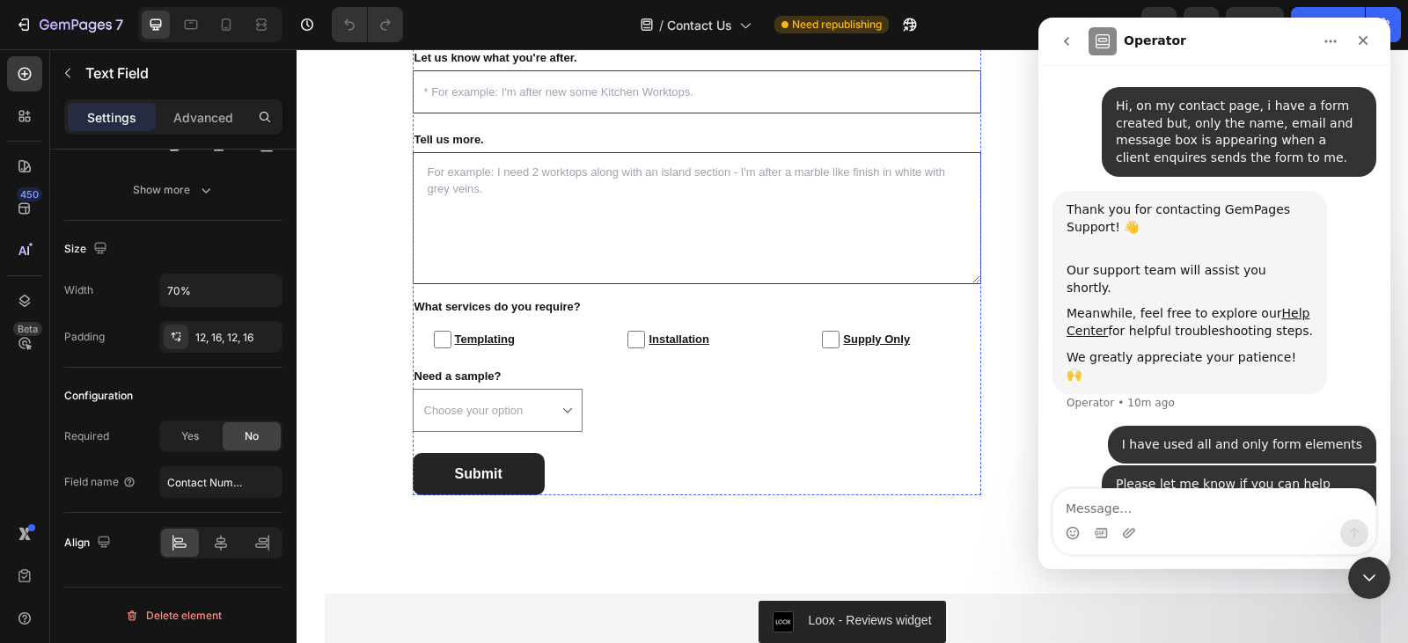
scroll to position [634, 0]
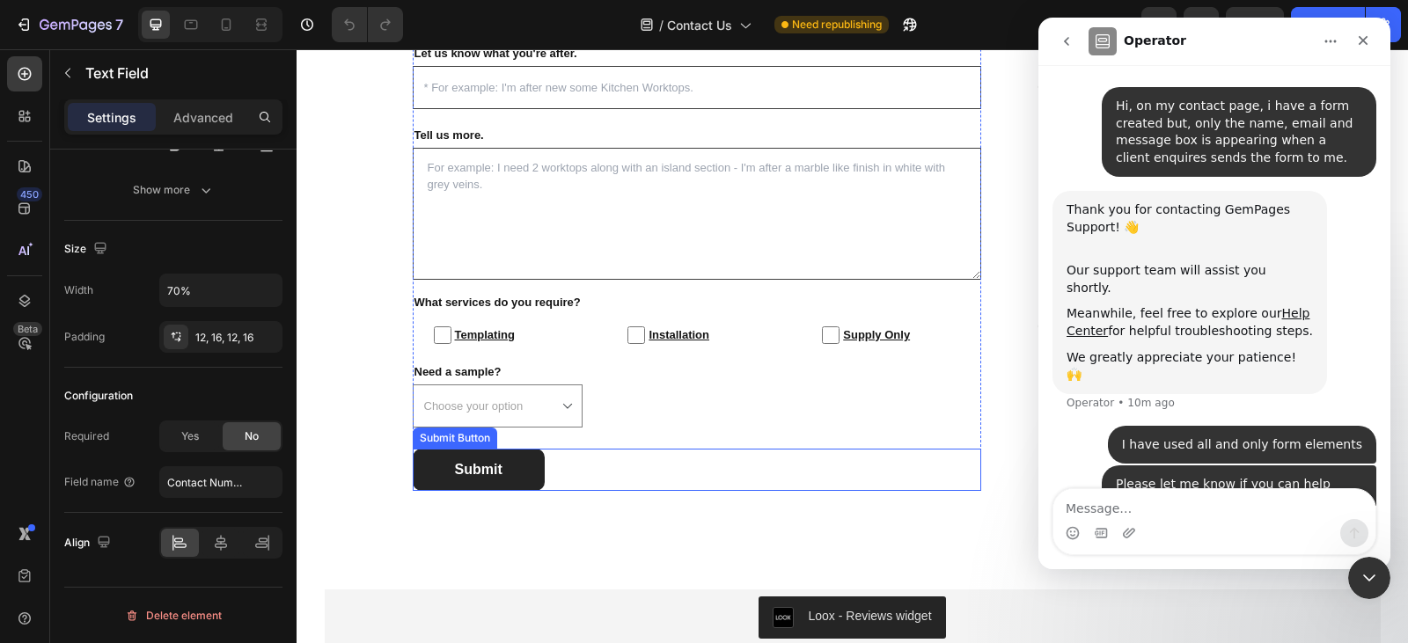
click at [686, 459] on div "Submit Submit Button" at bounding box center [698, 470] width 570 height 42
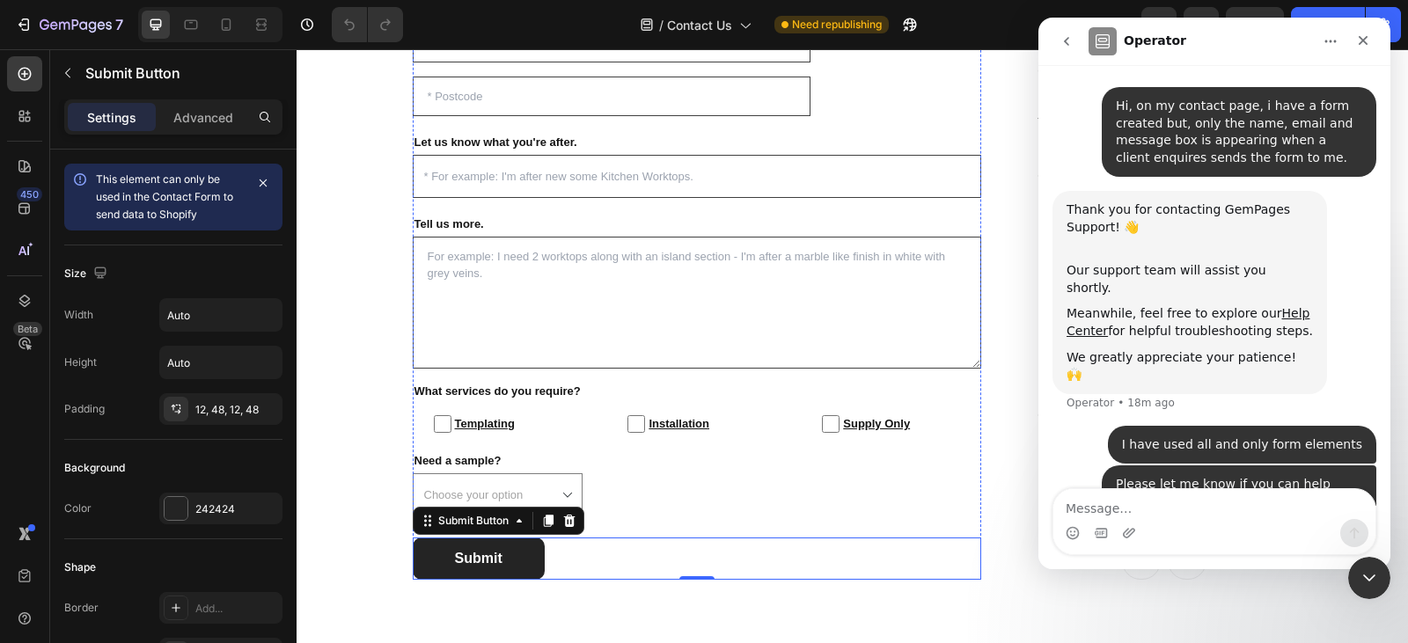
scroll to position [551, 0]
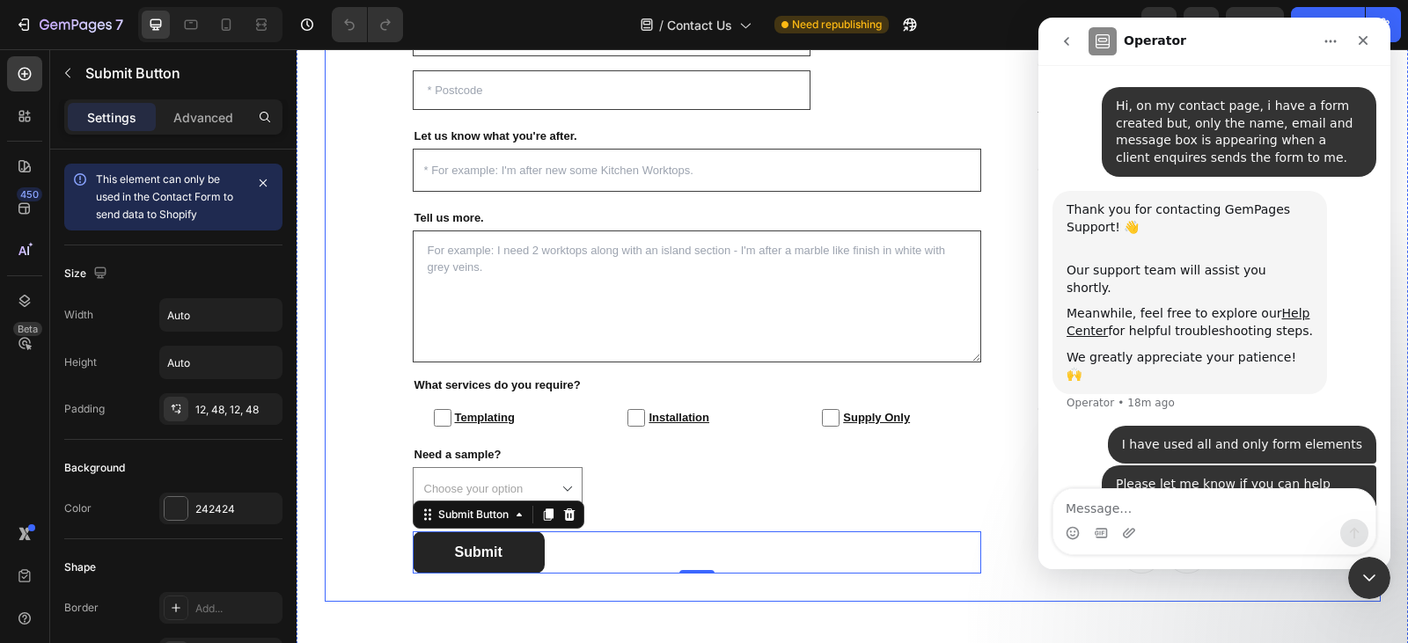
click at [735, 579] on div "Enquire For A Free Quote Today! Heading Whether you're after bespoke worktops &…" at bounding box center [853, 177] width 1056 height 849
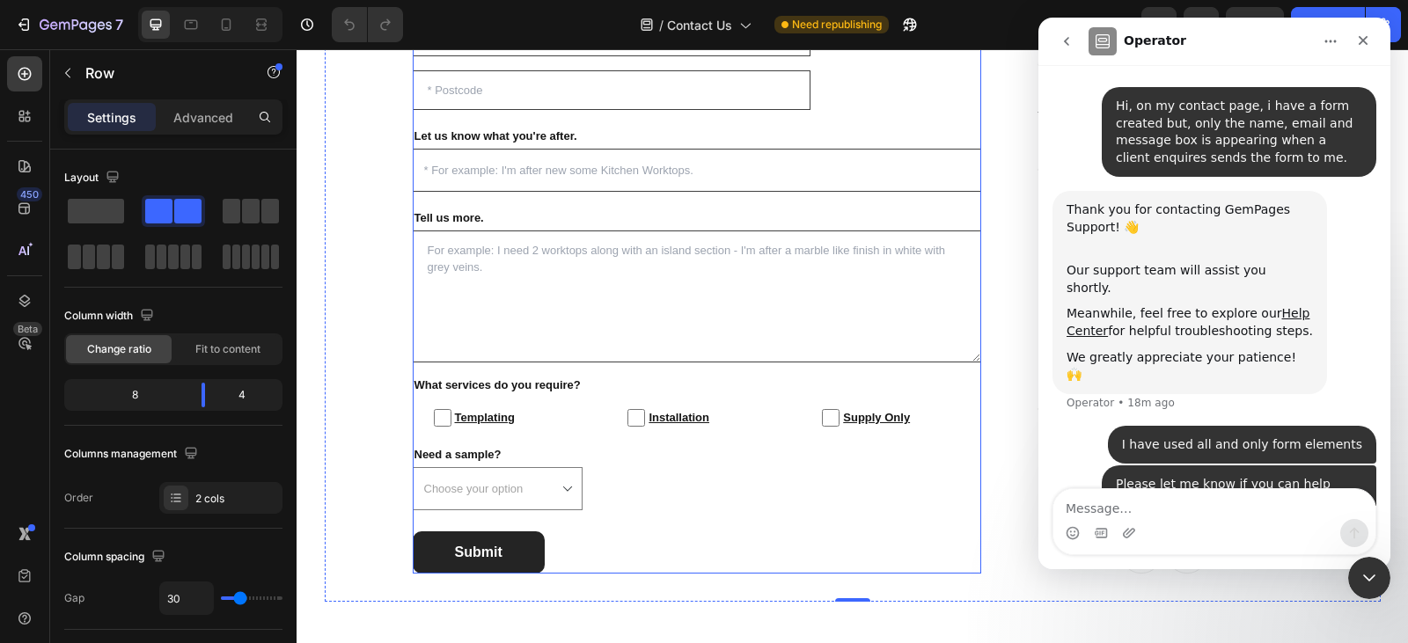
click at [952, 526] on div "Text Field Text Field Email Field Text Field Let us know what you're after. Tex…" at bounding box center [698, 241] width 570 height 666
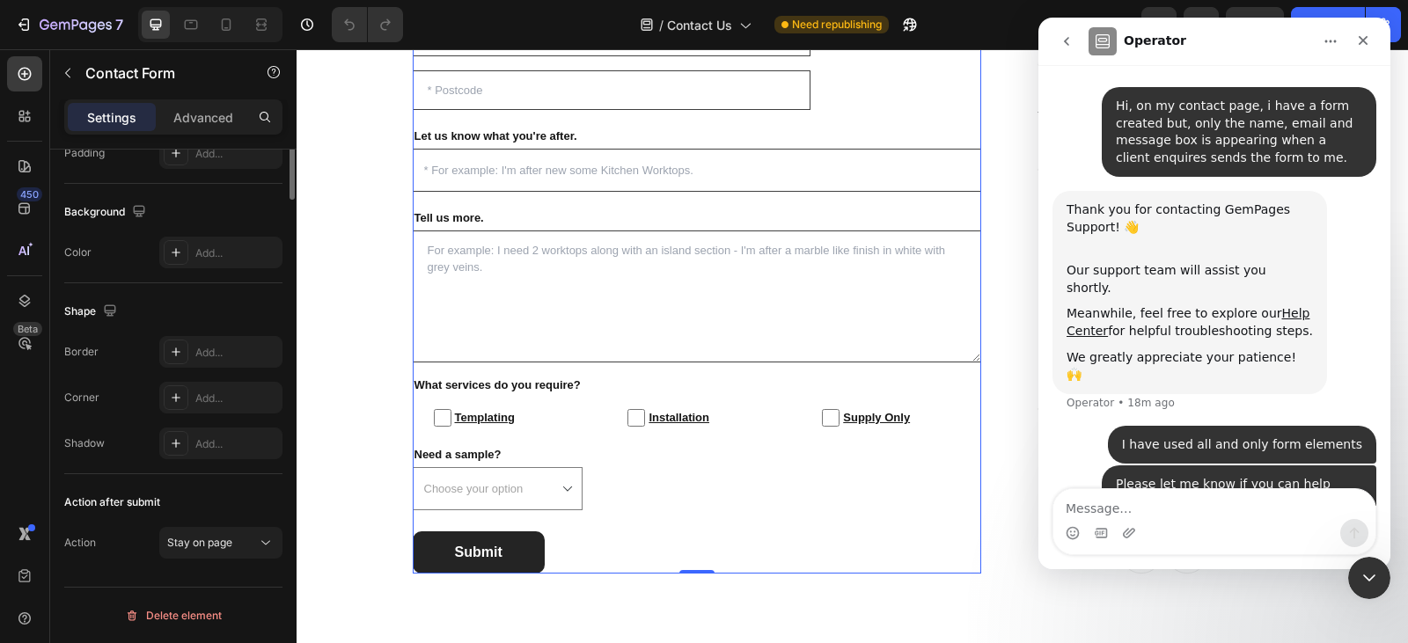
scroll to position [0, 0]
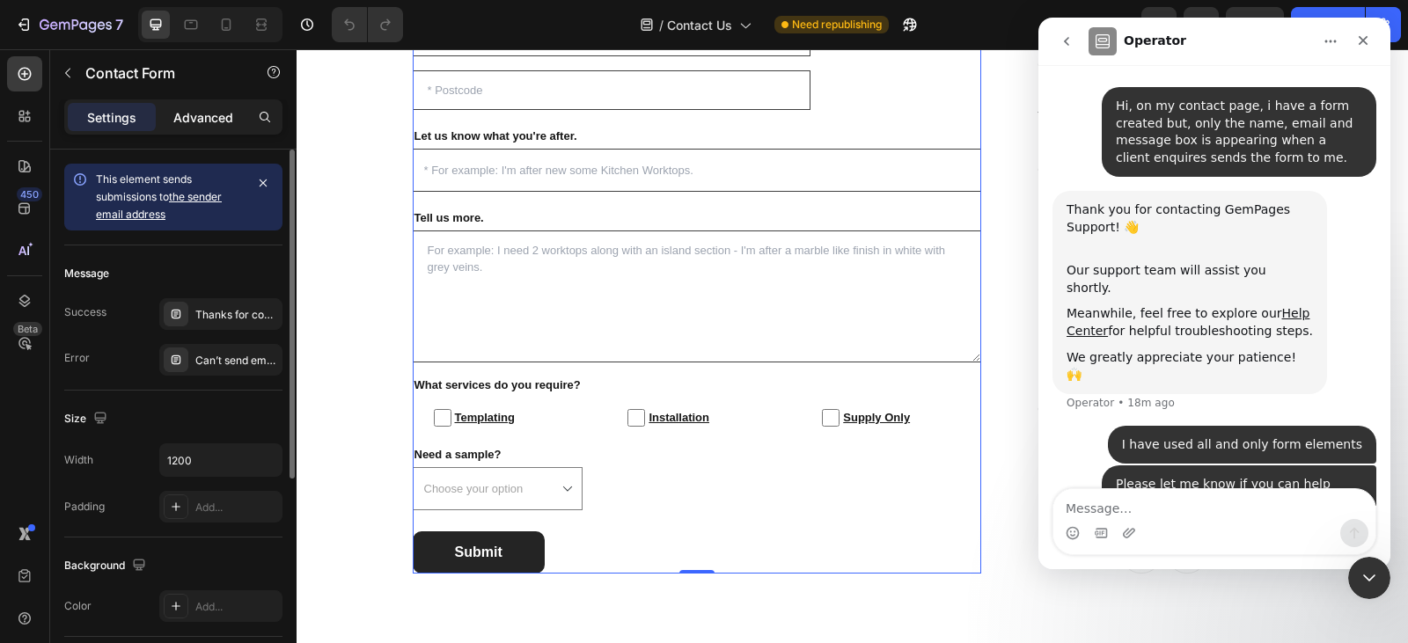
click at [194, 107] on div "Advanced" at bounding box center [203, 117] width 88 height 28
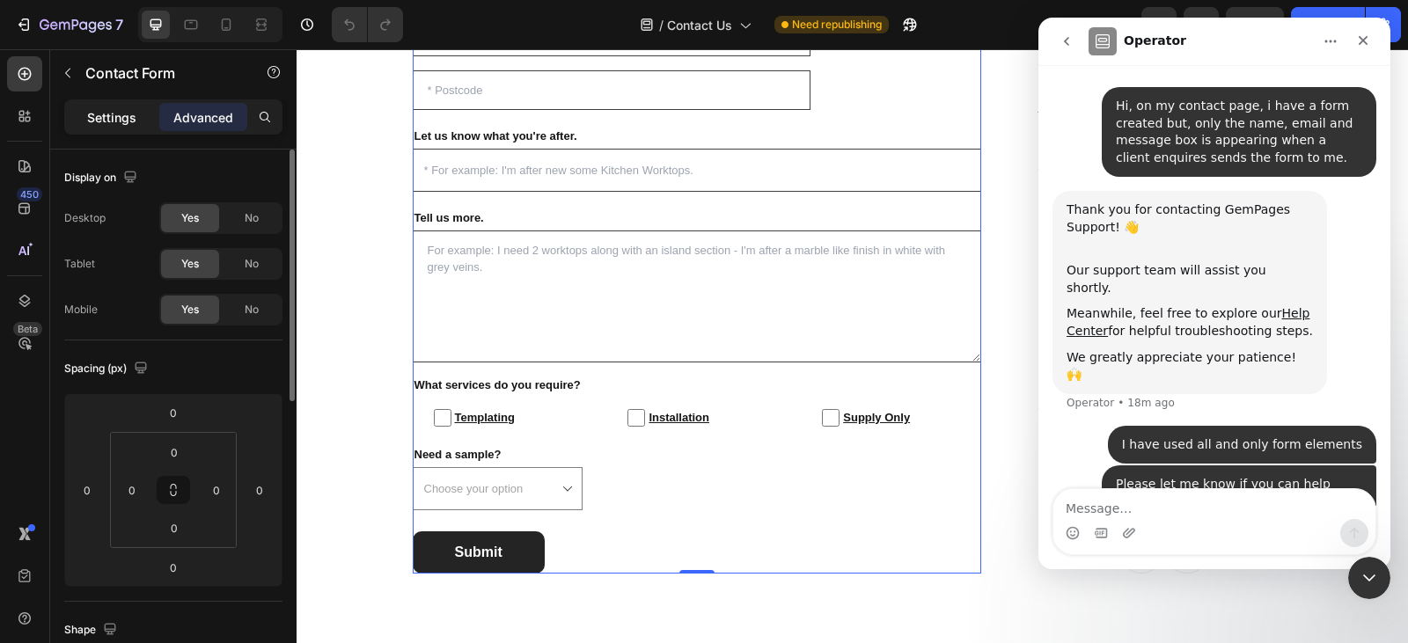
click at [97, 111] on p "Settings" at bounding box center [111, 117] width 49 height 18
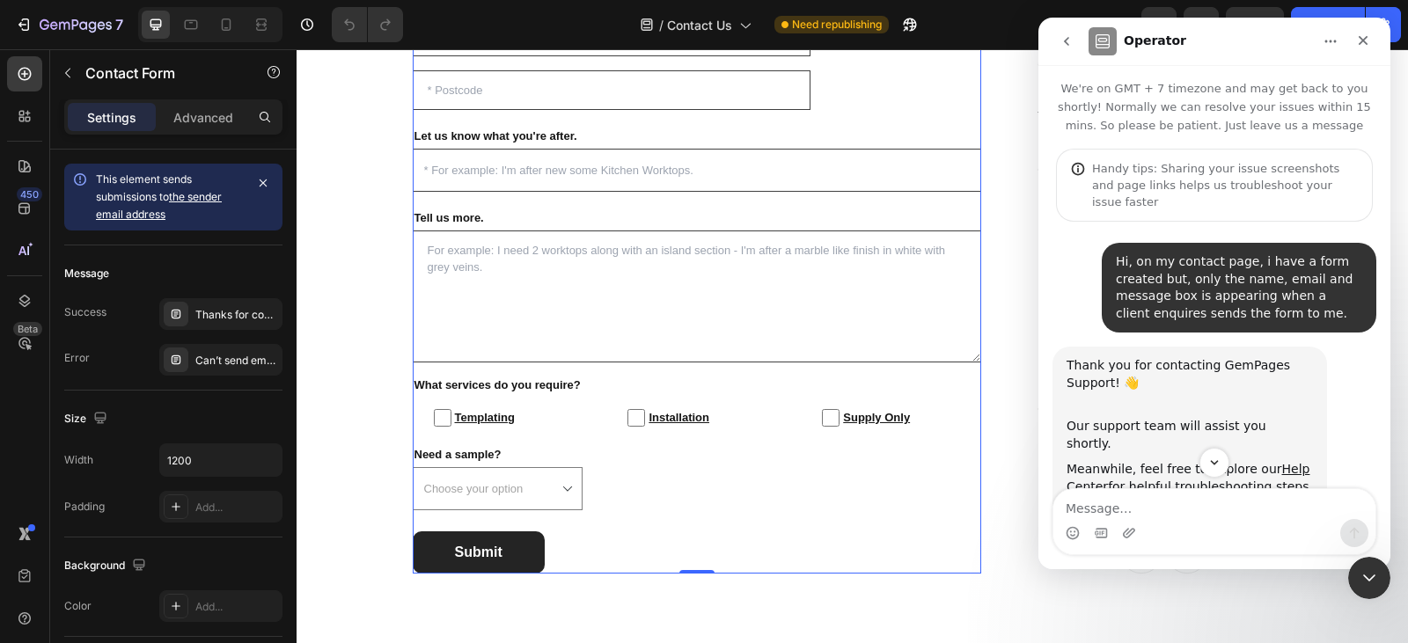
scroll to position [156, 0]
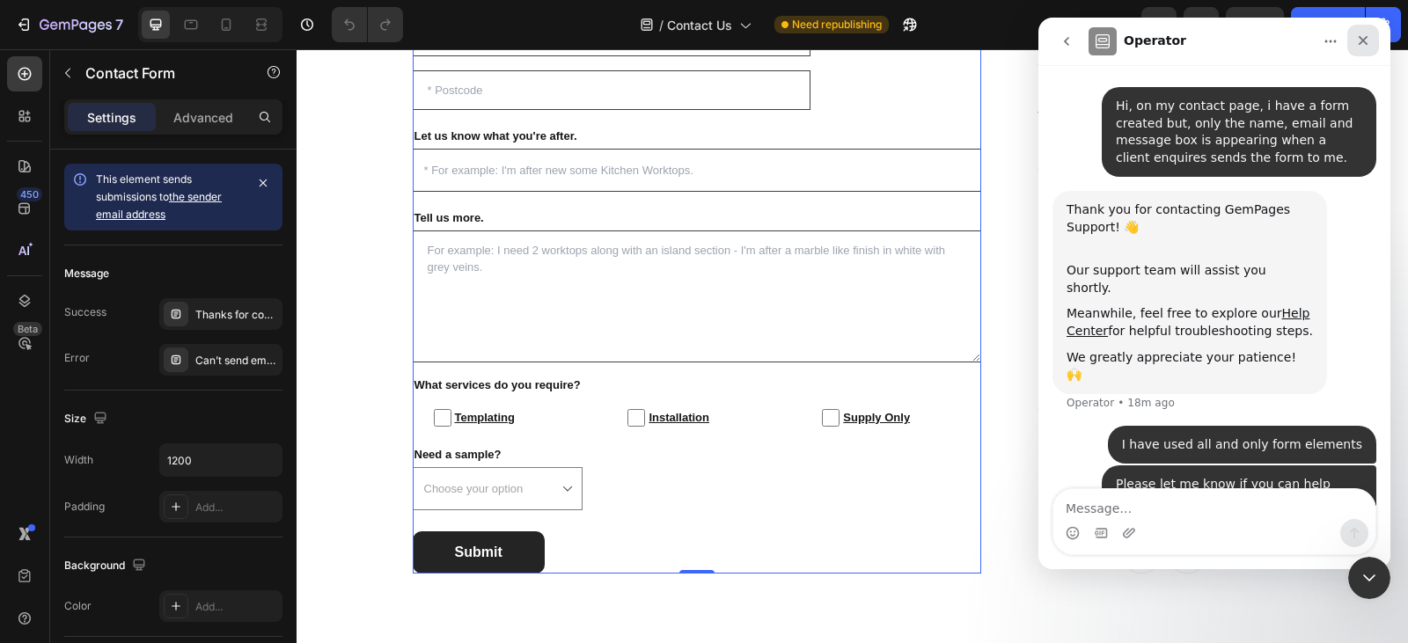
click at [1362, 42] on icon "Close" at bounding box center [1364, 41] width 10 height 10
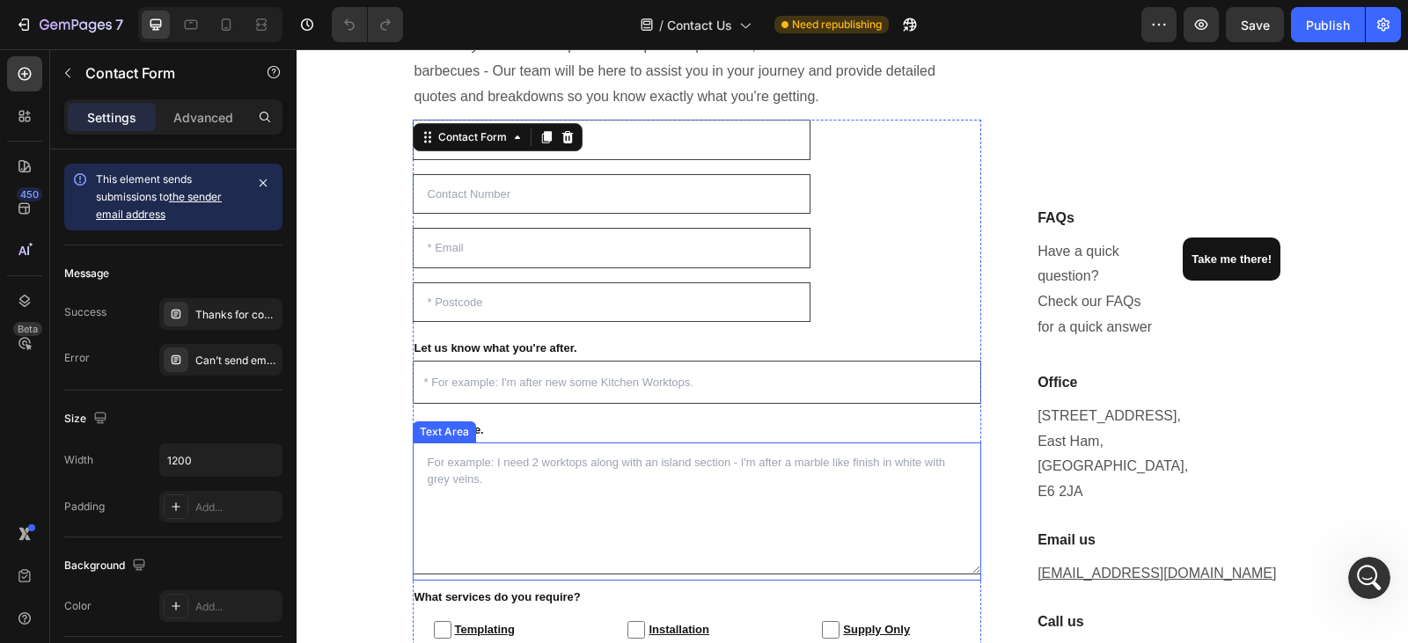
scroll to position [338, 0]
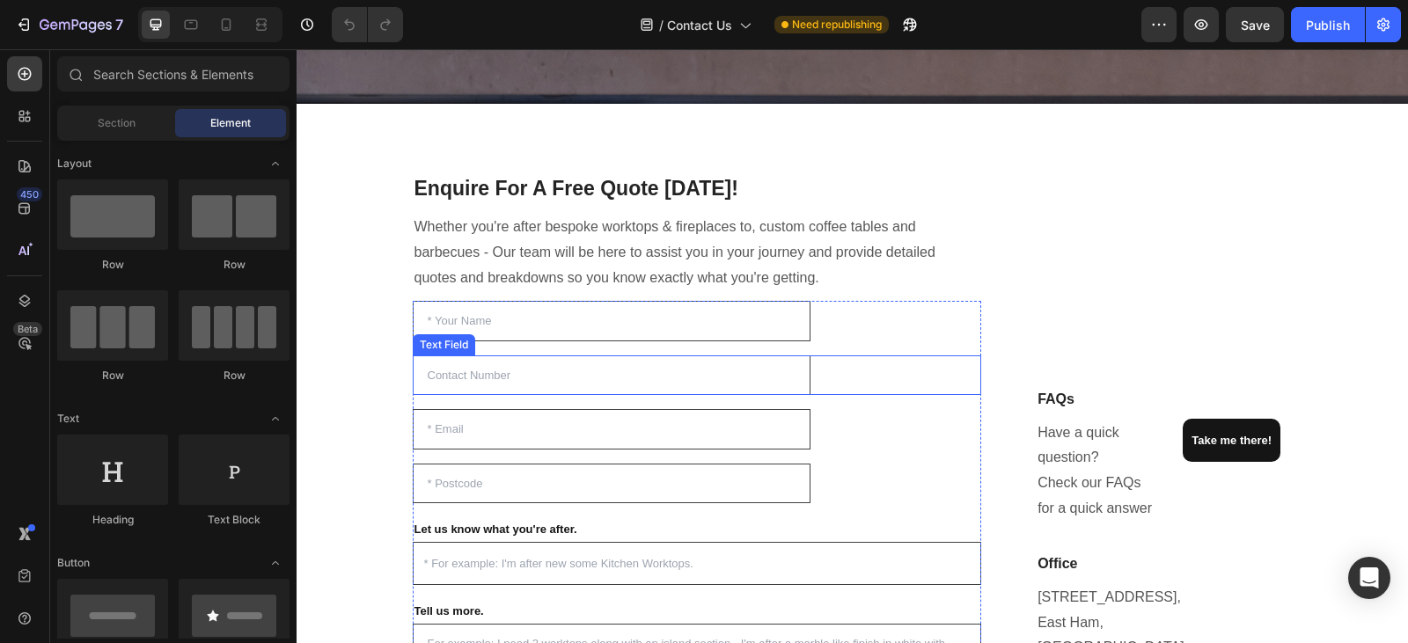
scroll to position [154, 0]
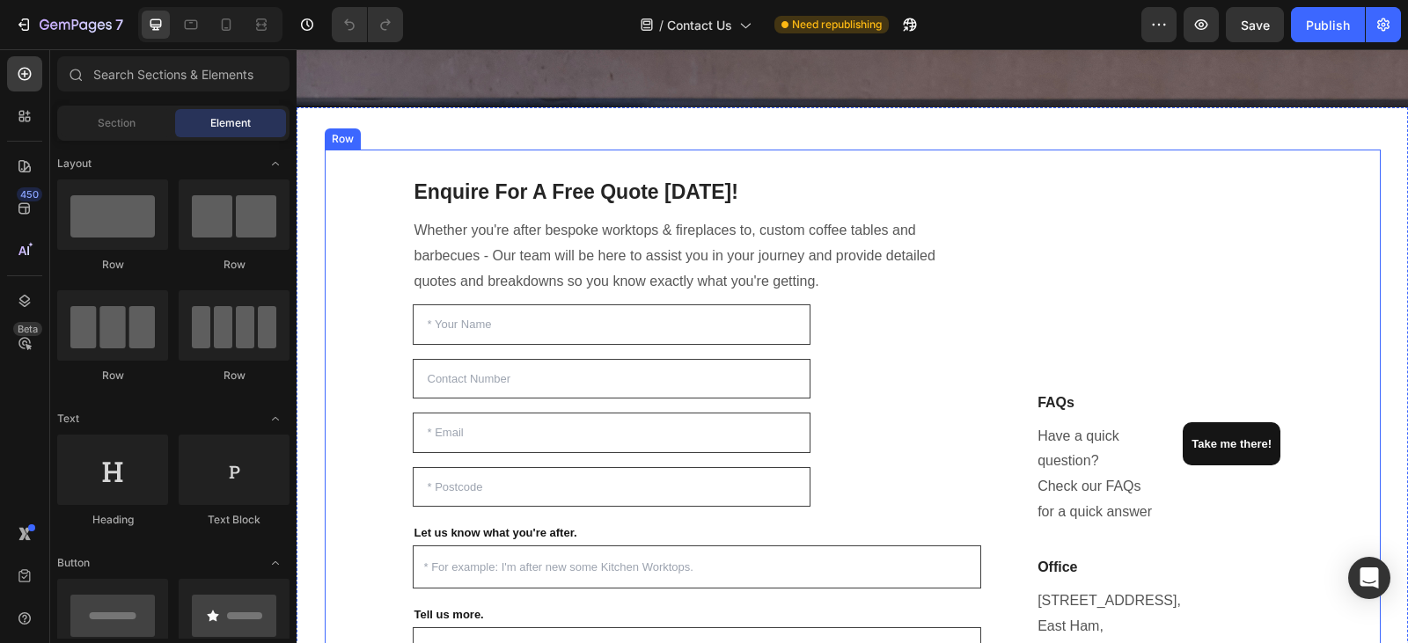
click at [592, 300] on div "Enquire For A Free Quote [DATE]! Heading Whether you're after bespoke worktops …" at bounding box center [698, 574] width 570 height 793
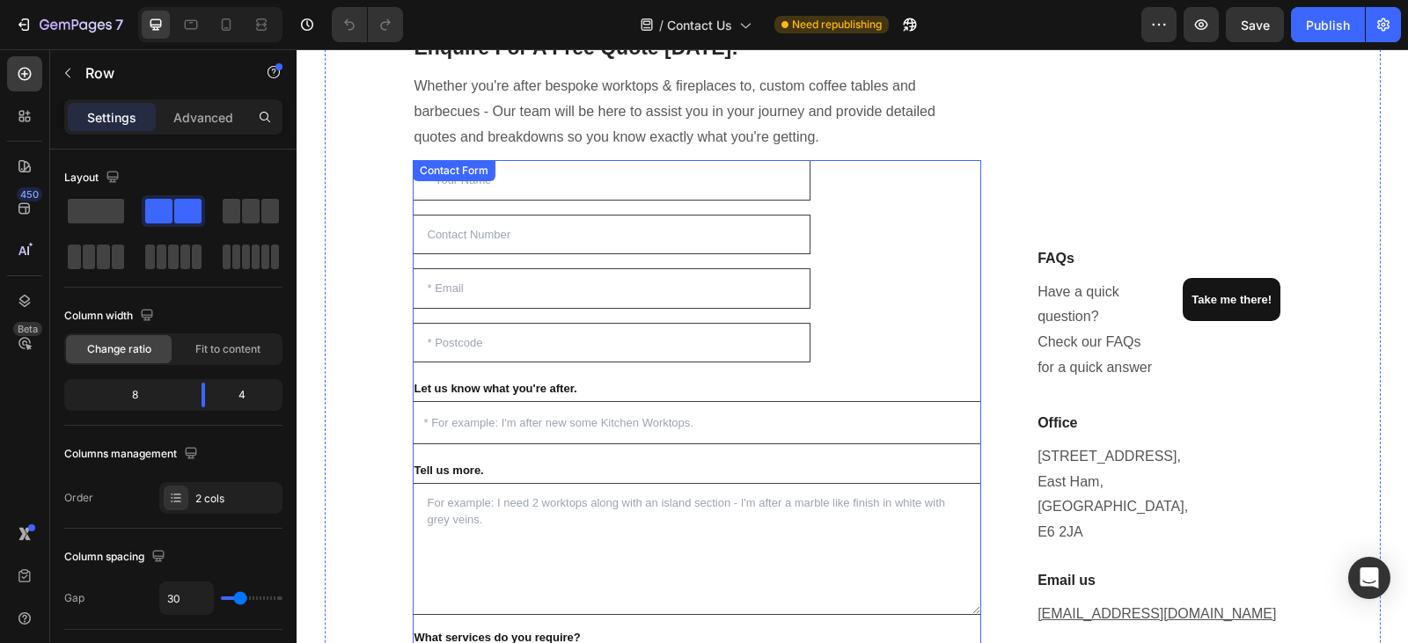
scroll to position [101, 0]
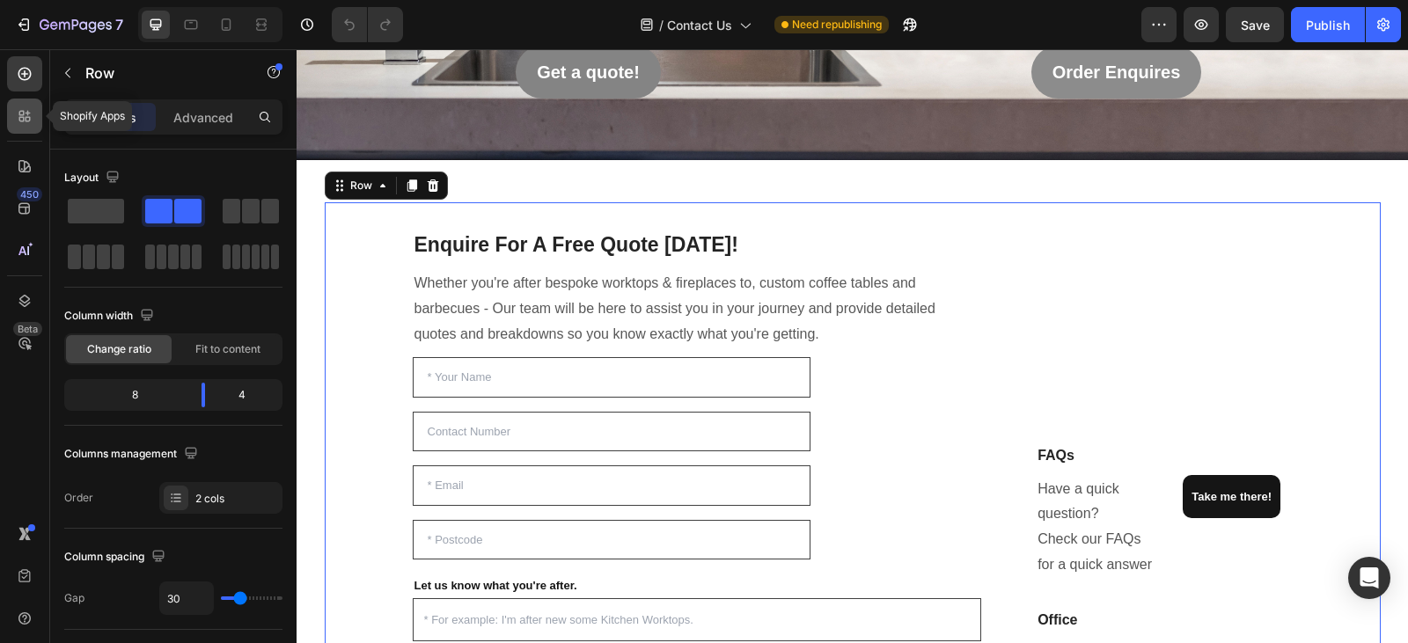
click at [23, 125] on div at bounding box center [24, 116] width 35 height 35
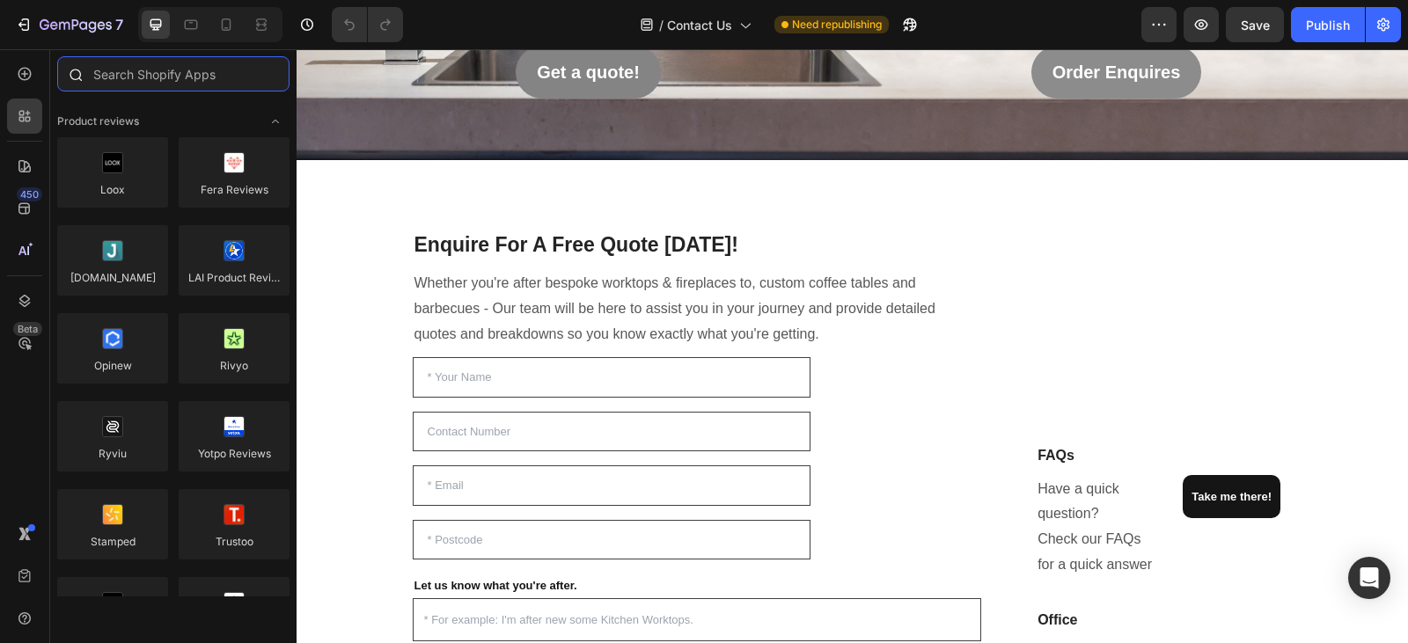
click at [202, 75] on input "text" at bounding box center [173, 73] width 232 height 35
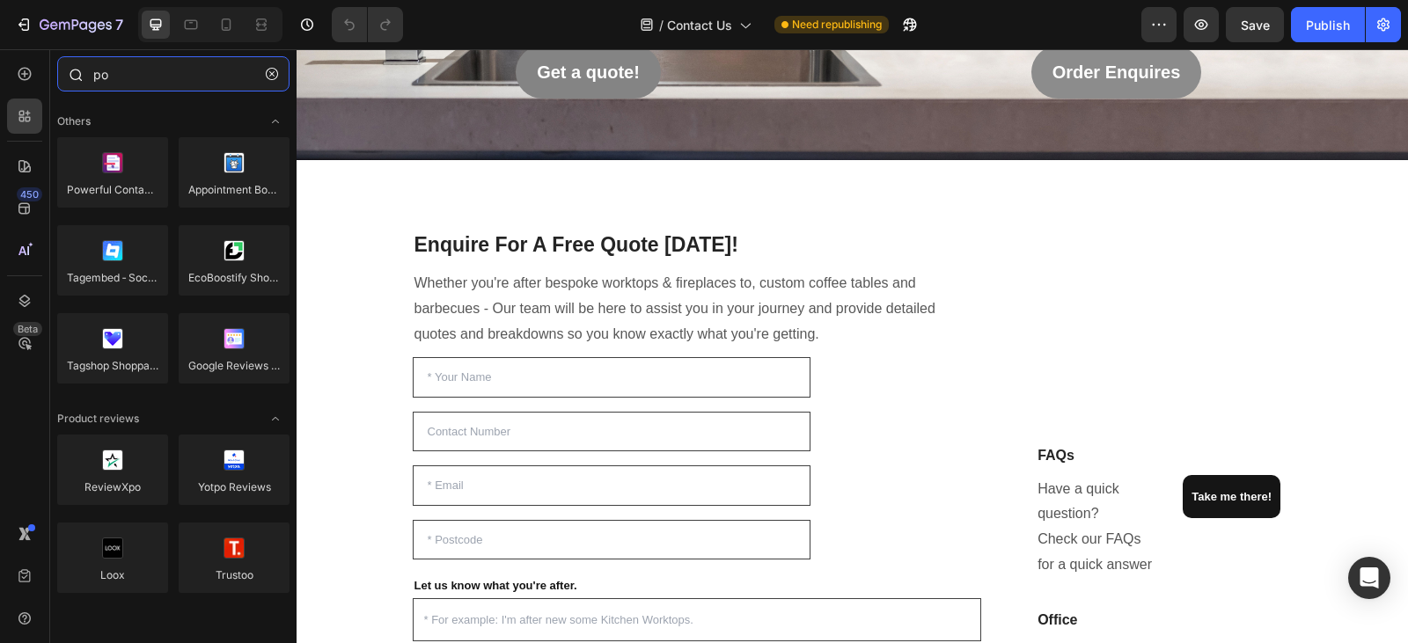
type input "p"
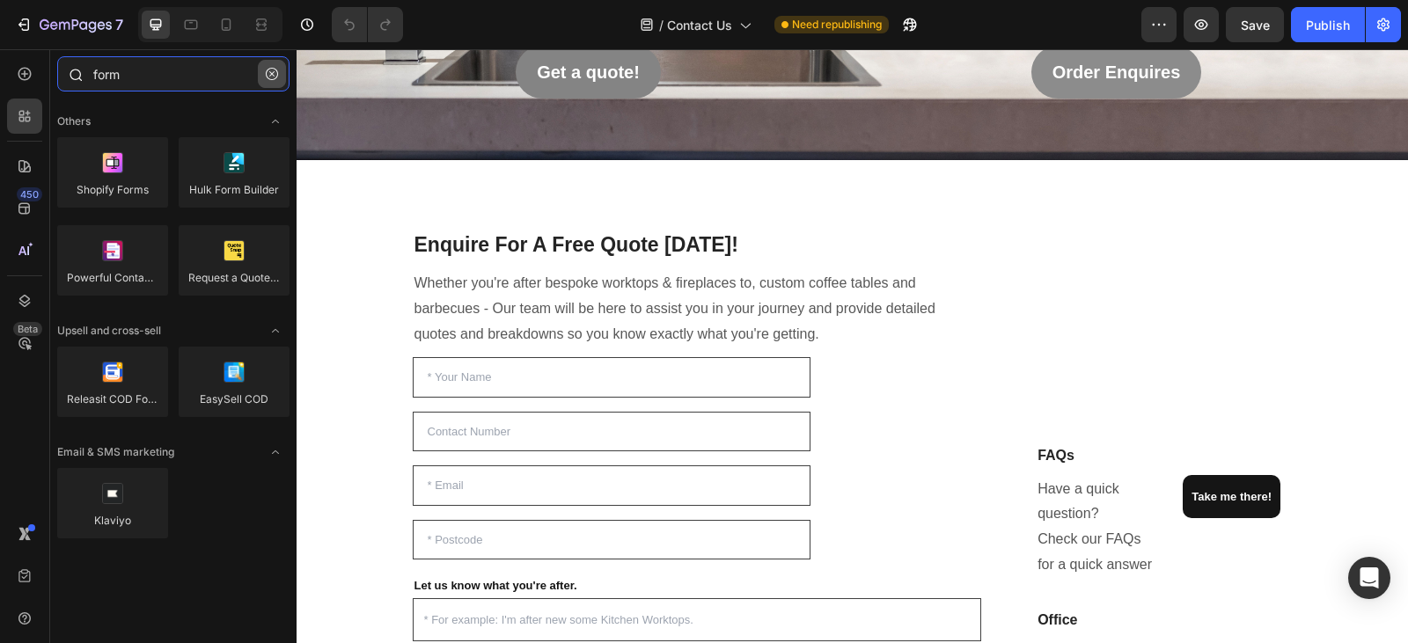
type input "form"
click at [268, 77] on icon "button" at bounding box center [272, 74] width 12 height 12
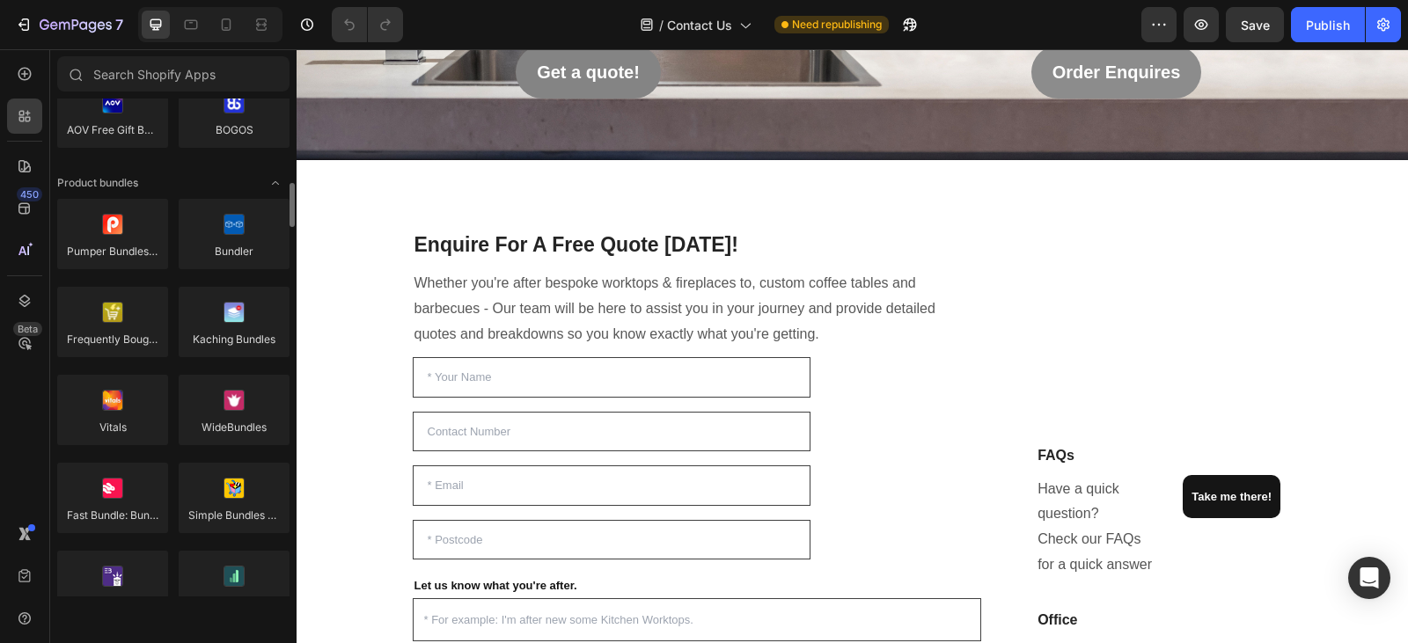
scroll to position [0, 0]
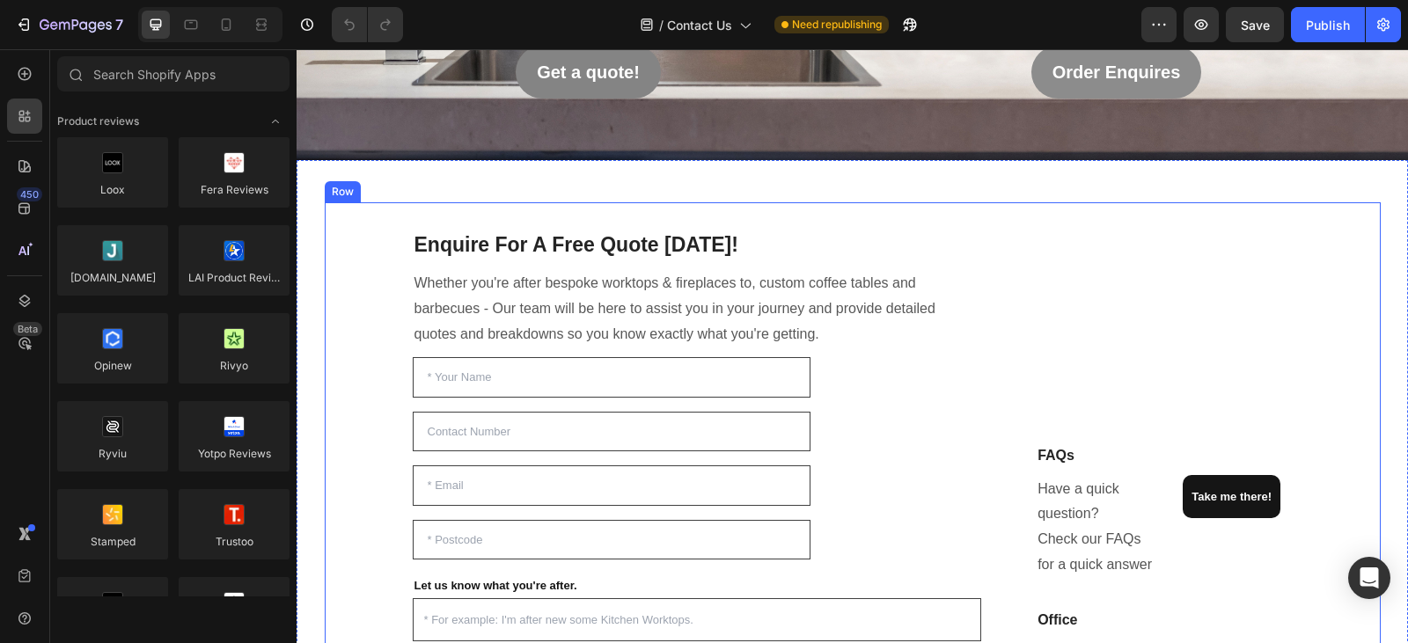
click at [377, 273] on div "Enquire For A Free Quote Today! Heading Whether you're after bespoke worktops &…" at bounding box center [853, 626] width 1056 height 849
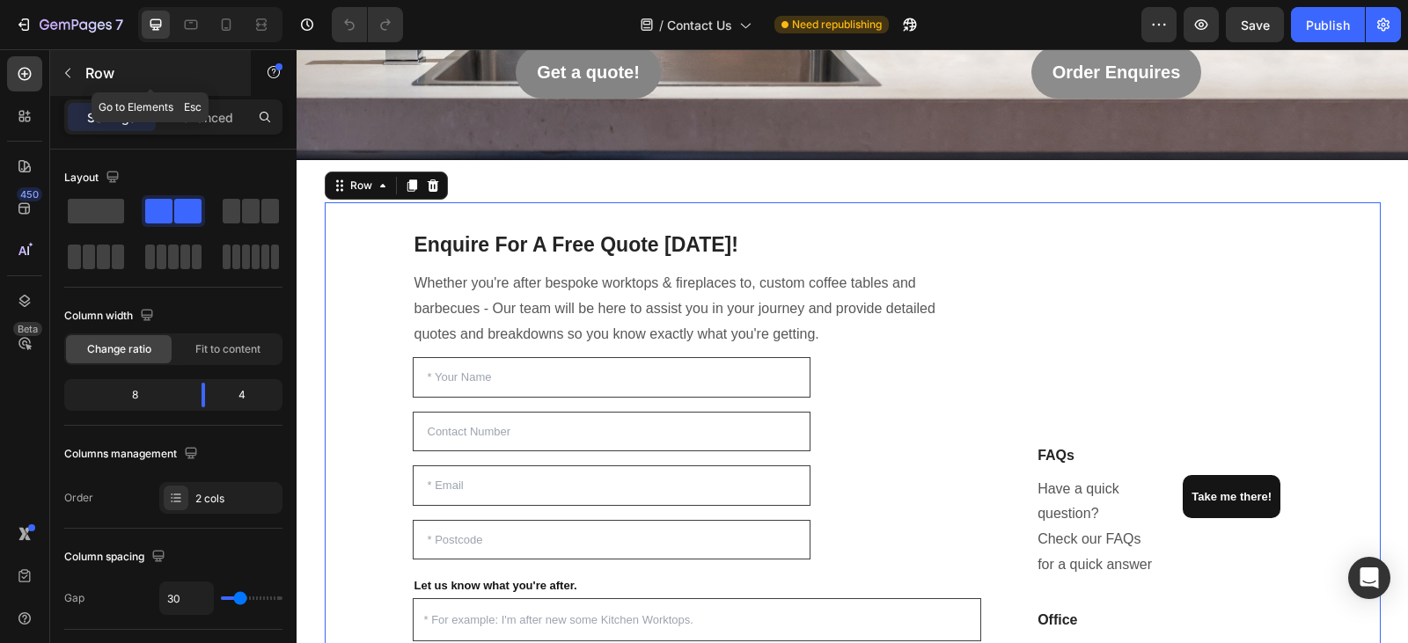
click at [66, 76] on icon "button" at bounding box center [68, 73] width 14 height 14
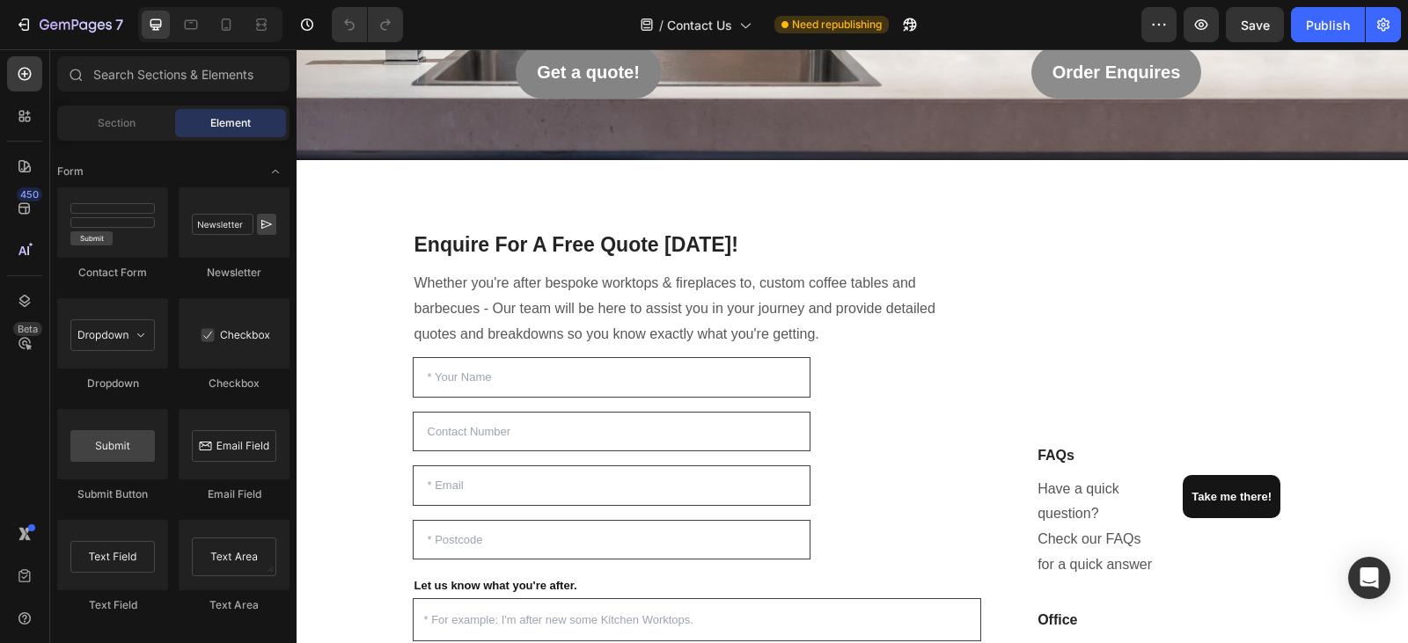
scroll to position [3977, 0]
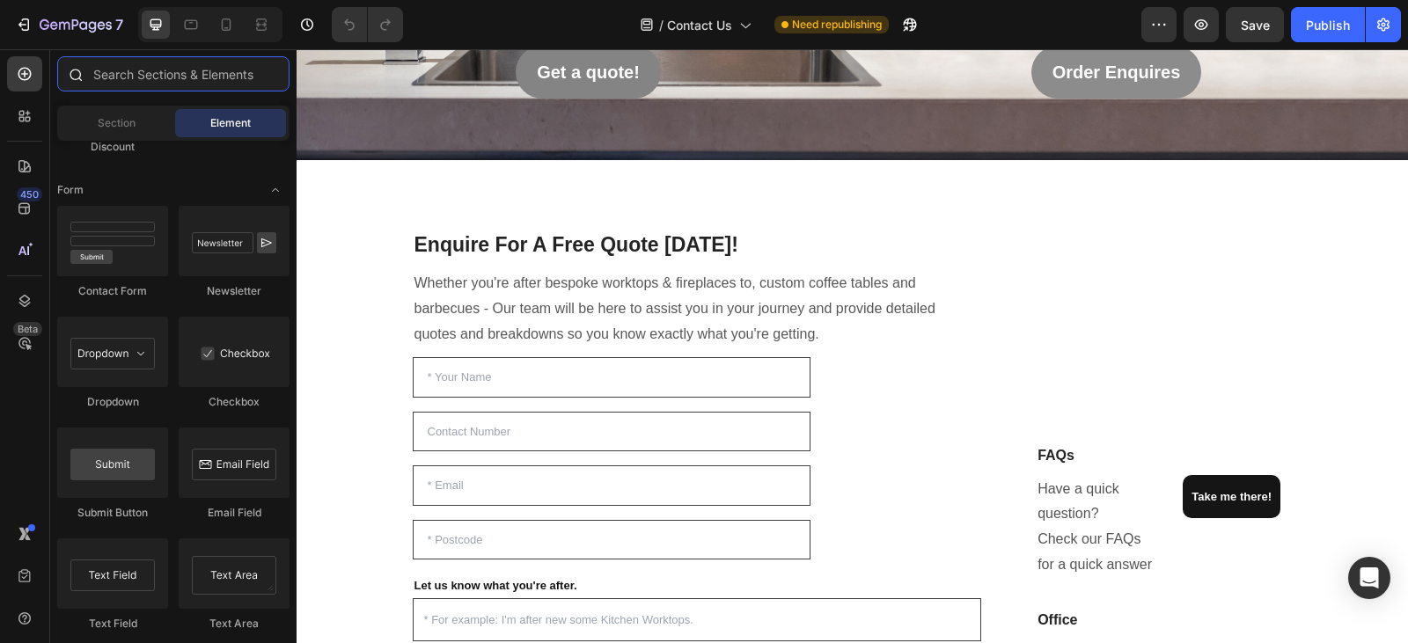
click at [160, 72] on input "text" at bounding box center [173, 73] width 232 height 35
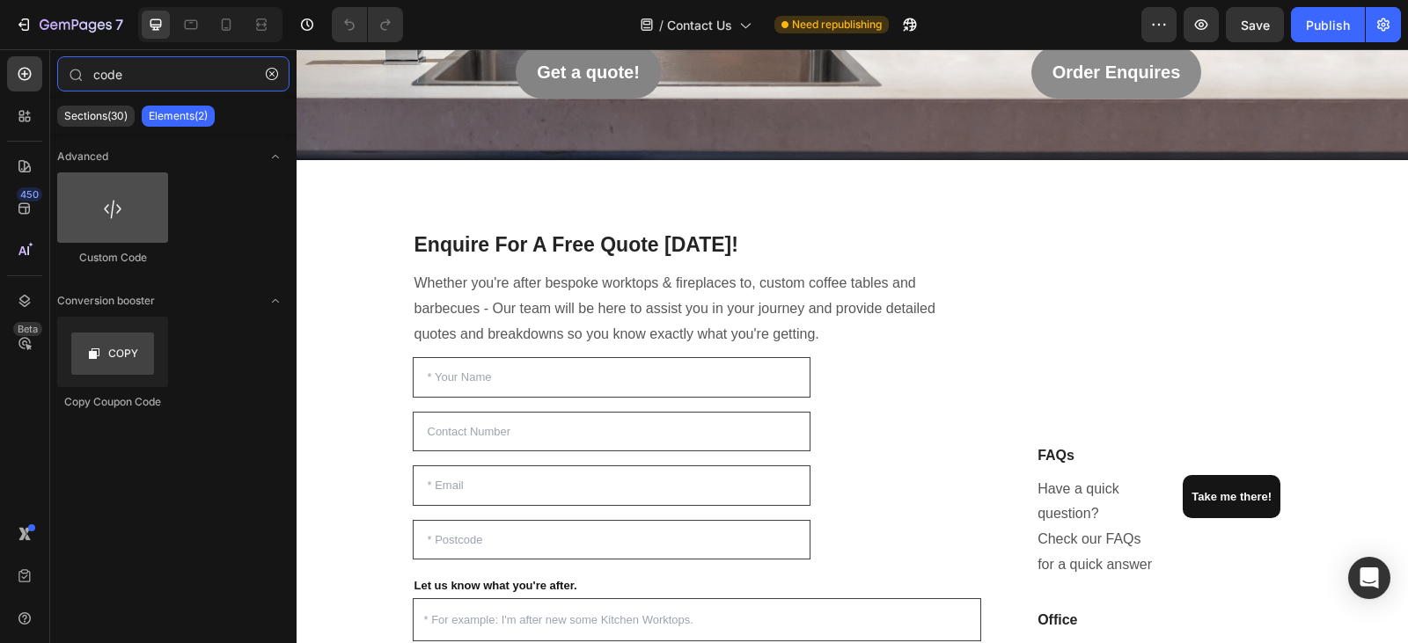
type input "code"
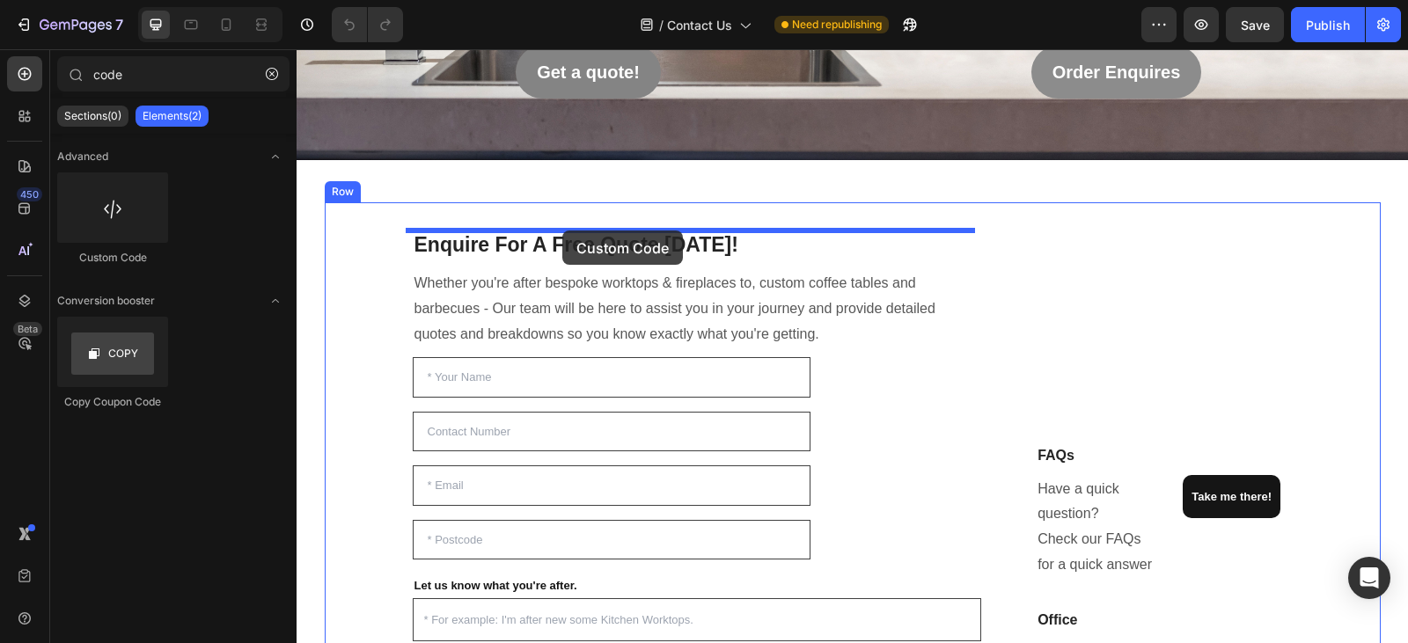
drag, startPoint x: 429, startPoint y: 258, endPoint x: 562, endPoint y: 231, distance: 136.6
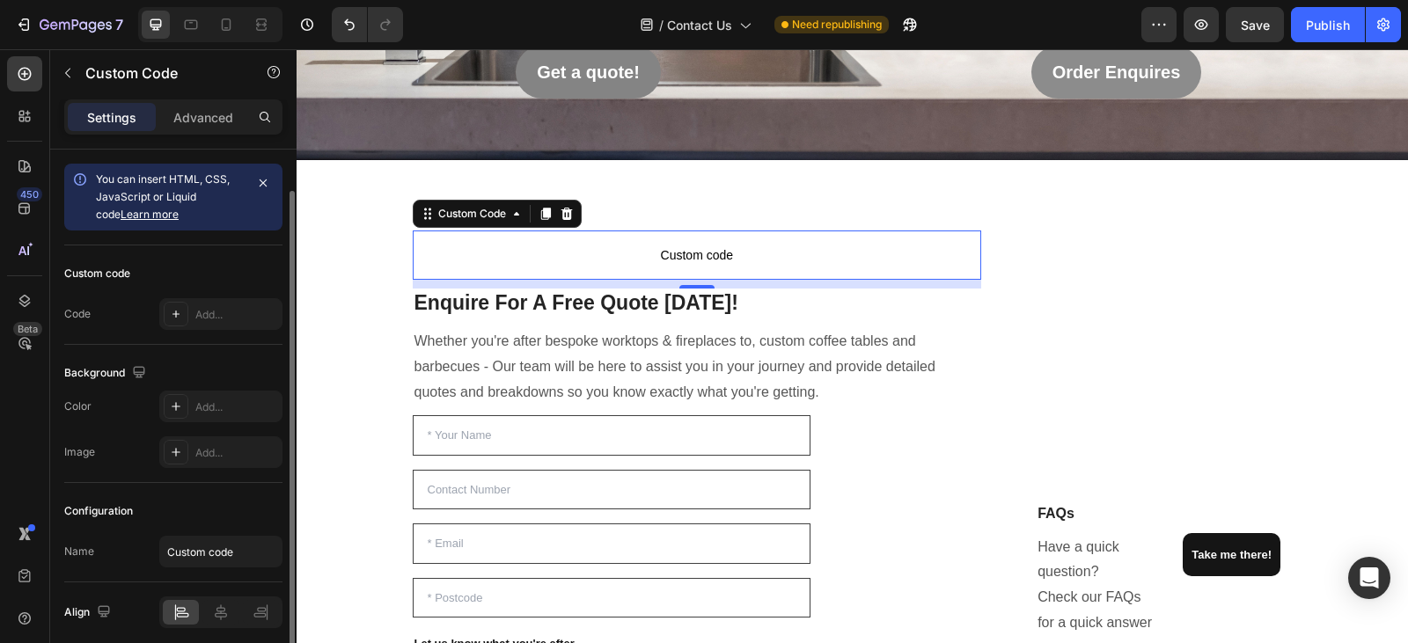
scroll to position [70, 0]
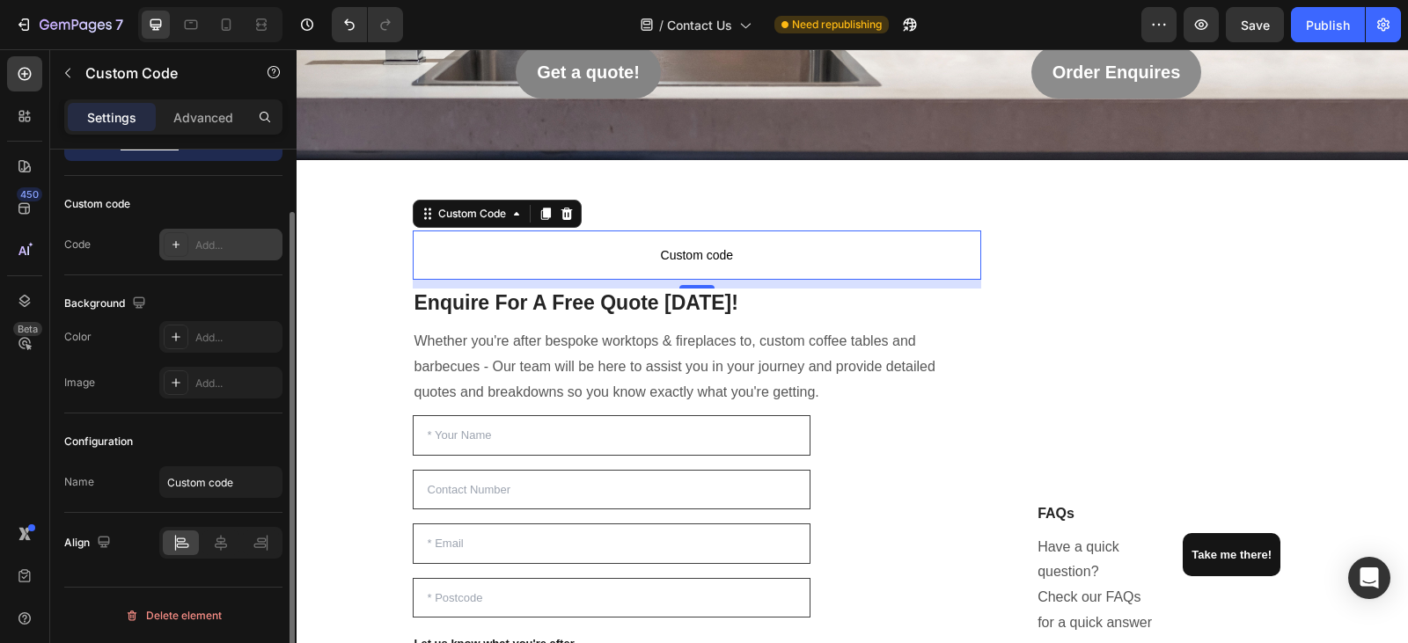
click at [224, 245] on div "Add..." at bounding box center [236, 246] width 83 height 16
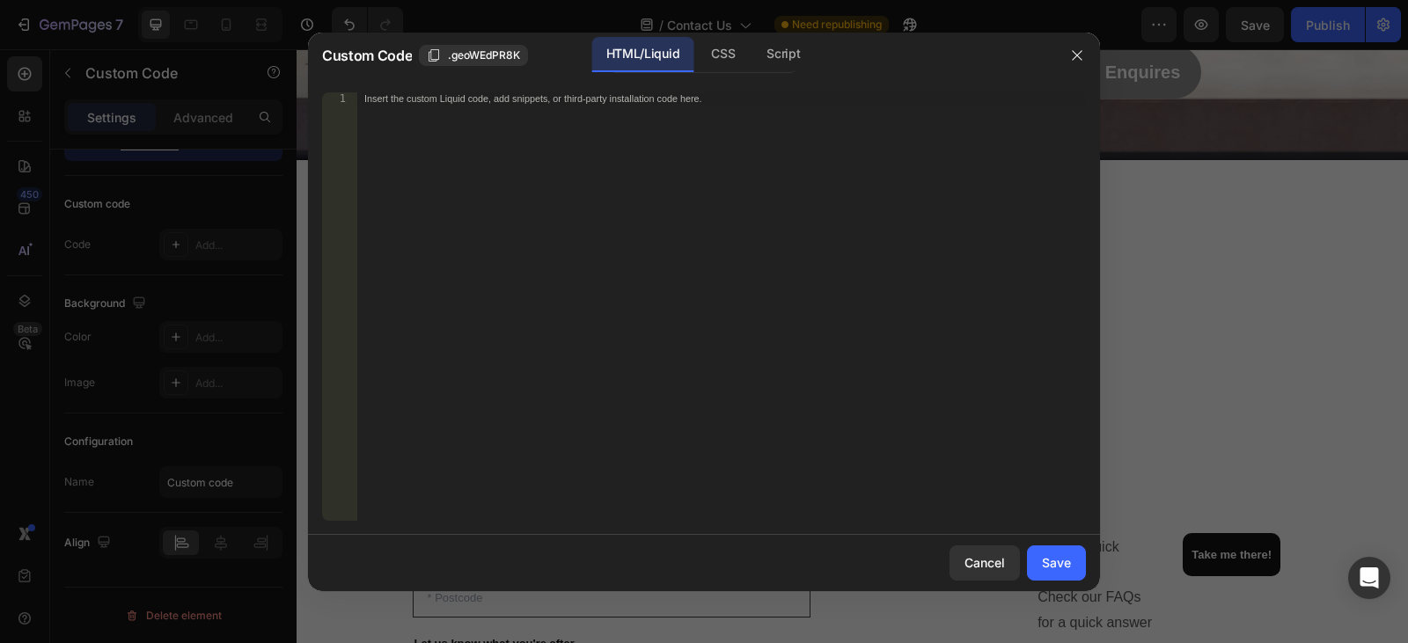
click at [533, 152] on div "Insert the custom Liquid code, add snippets, or third-party installation code h…" at bounding box center [721, 318] width 729 height 453
paste textarea "<div class="powr-form-builder" id="2f6b3975_1756300834"></div><script src="http…"
type textarea "<div class="powr-form-builder" id="2f6b3975_1756300834"></div><script src="http…"
click at [1077, 551] on button "Save" at bounding box center [1056, 563] width 59 height 35
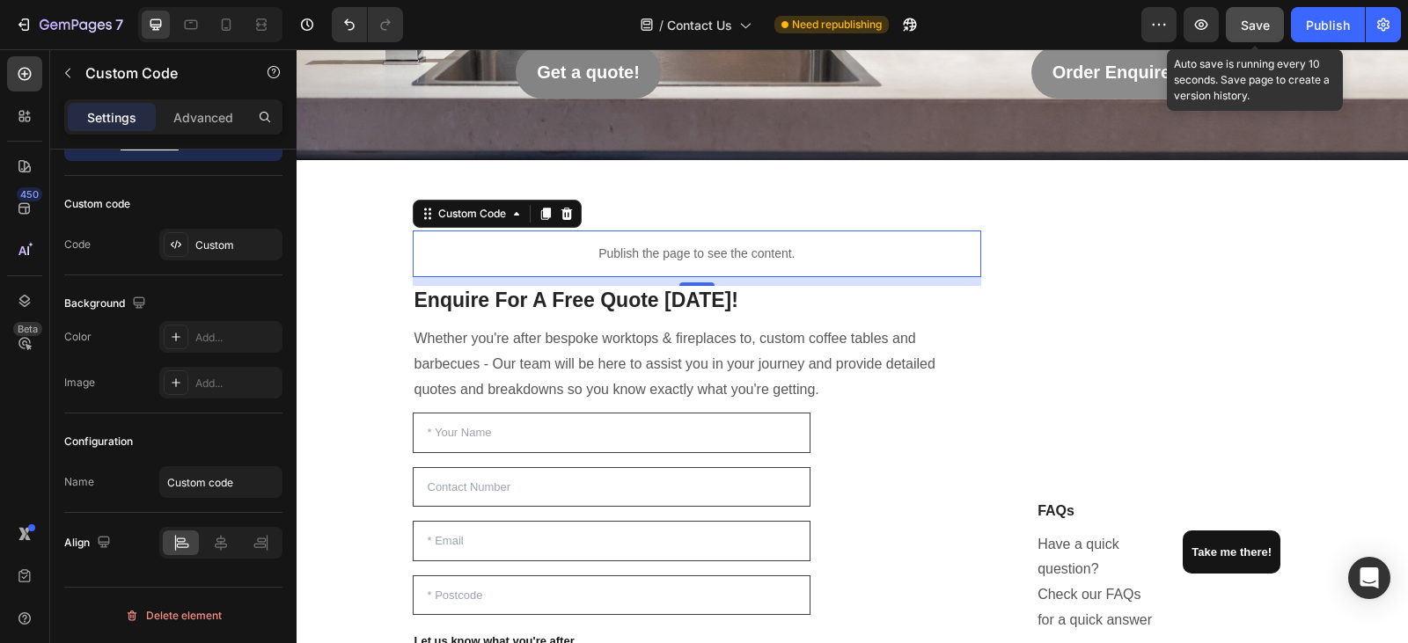
click at [1257, 16] on div "Save" at bounding box center [1255, 25] width 29 height 18
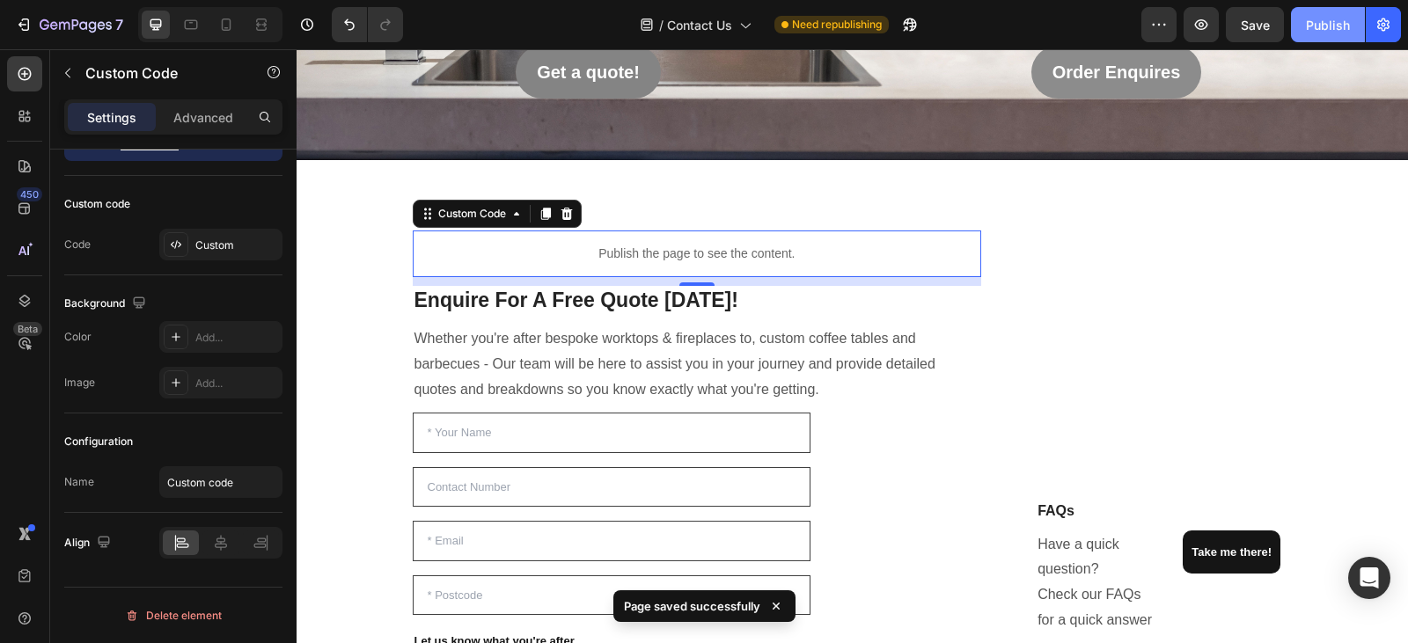
click at [1322, 26] on div "Publish" at bounding box center [1328, 25] width 44 height 18
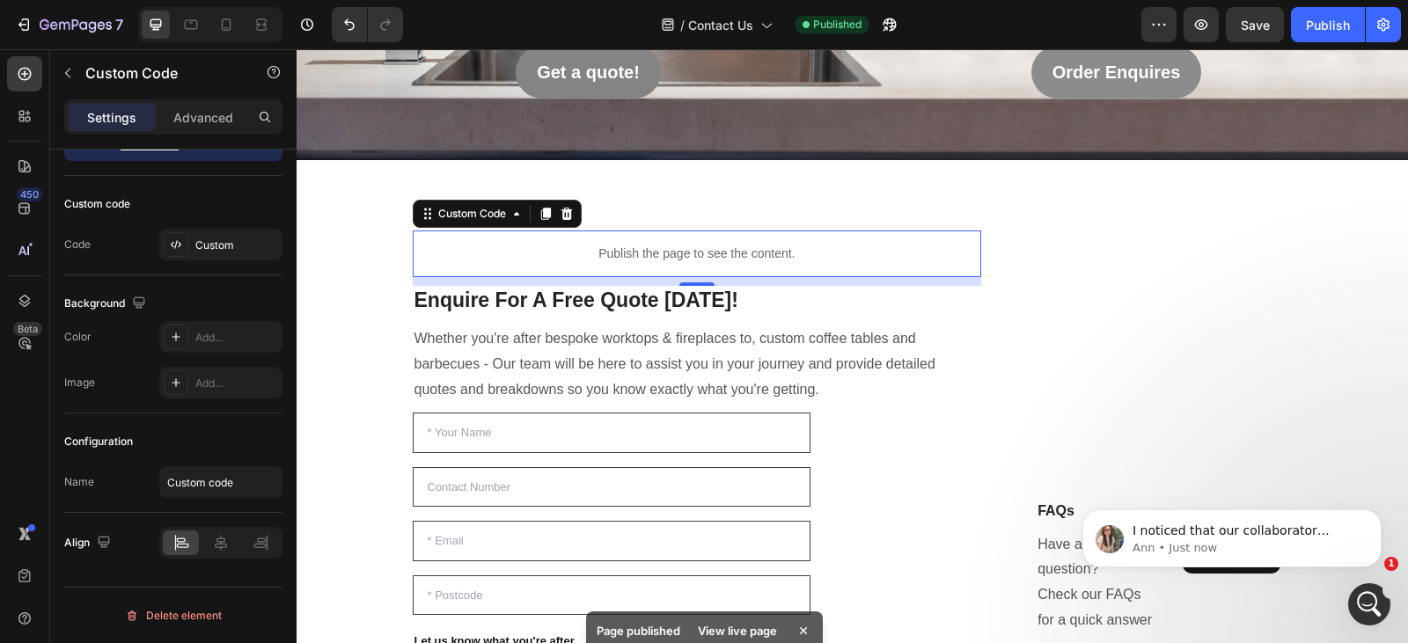
scroll to position [0, 0]
click at [1262, 526] on p "I noticed that our collaborator access to your store is still active. I’ll inve…" at bounding box center [1246, 532] width 227 height 18
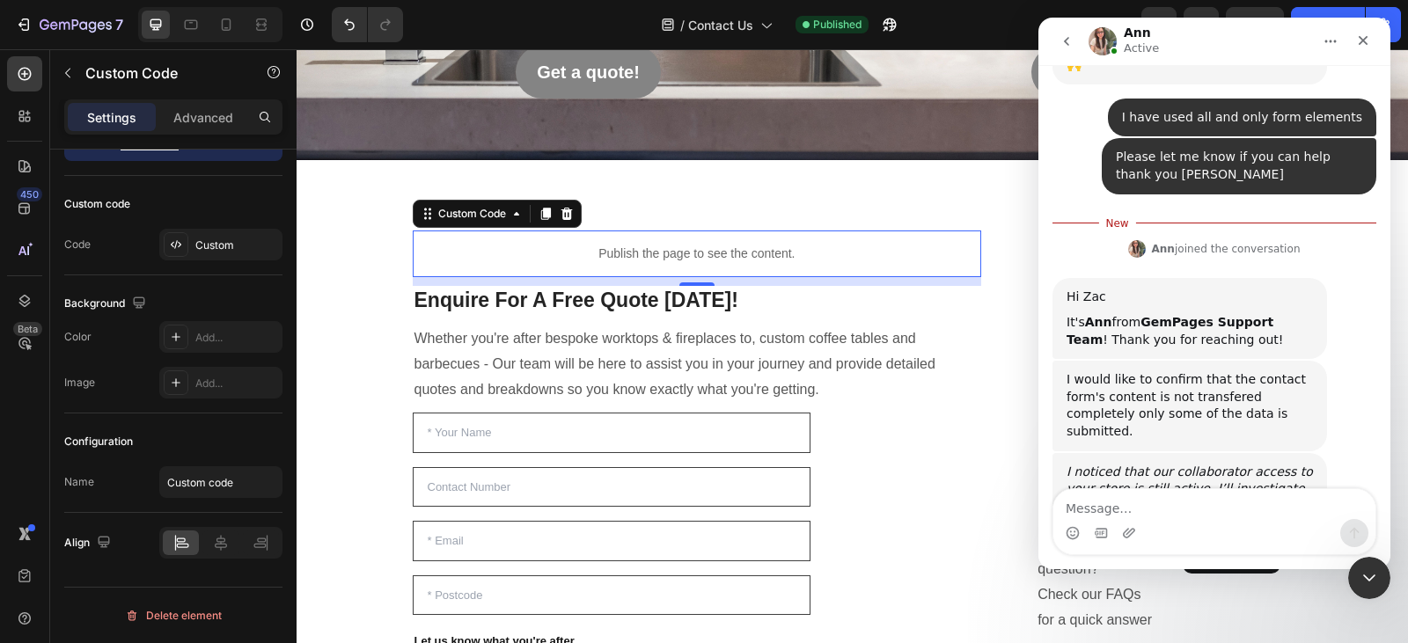
scroll to position [565, 0]
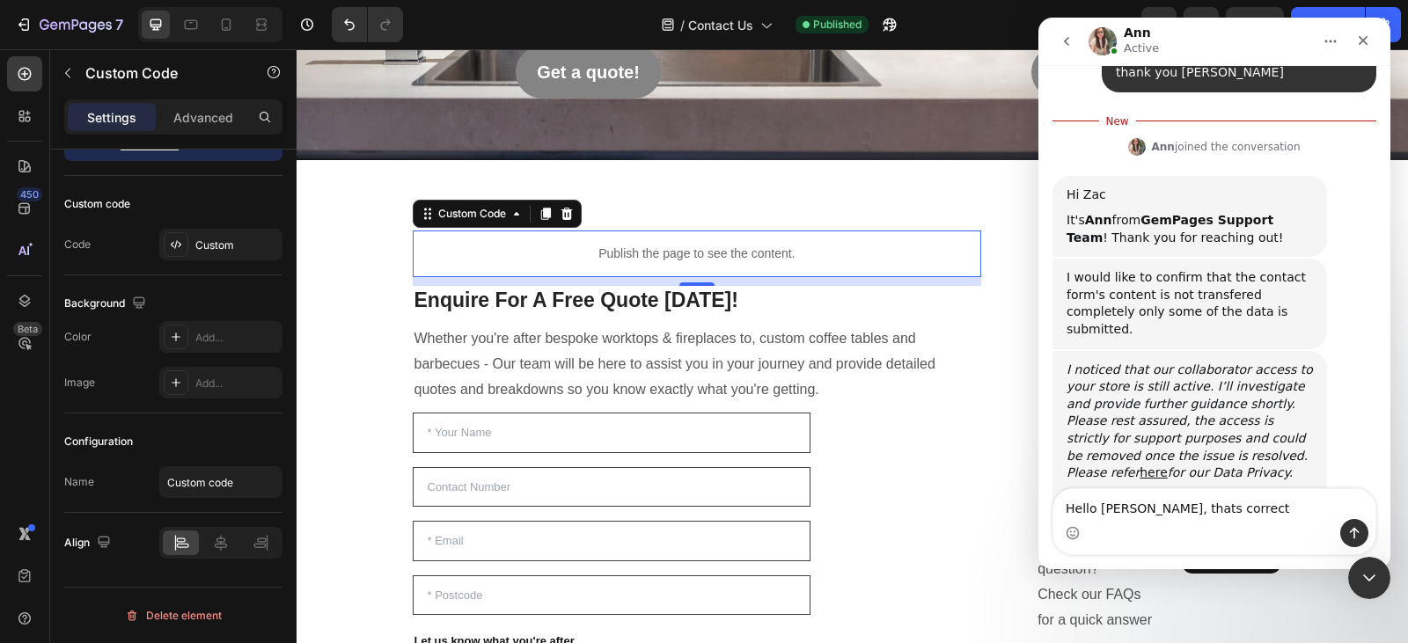
click at [1148, 510] on textarea "Hello Ann, thats correct" at bounding box center [1215, 504] width 322 height 30
click at [1211, 513] on textarea "Hello Ann, that's correct" at bounding box center [1215, 504] width 322 height 30
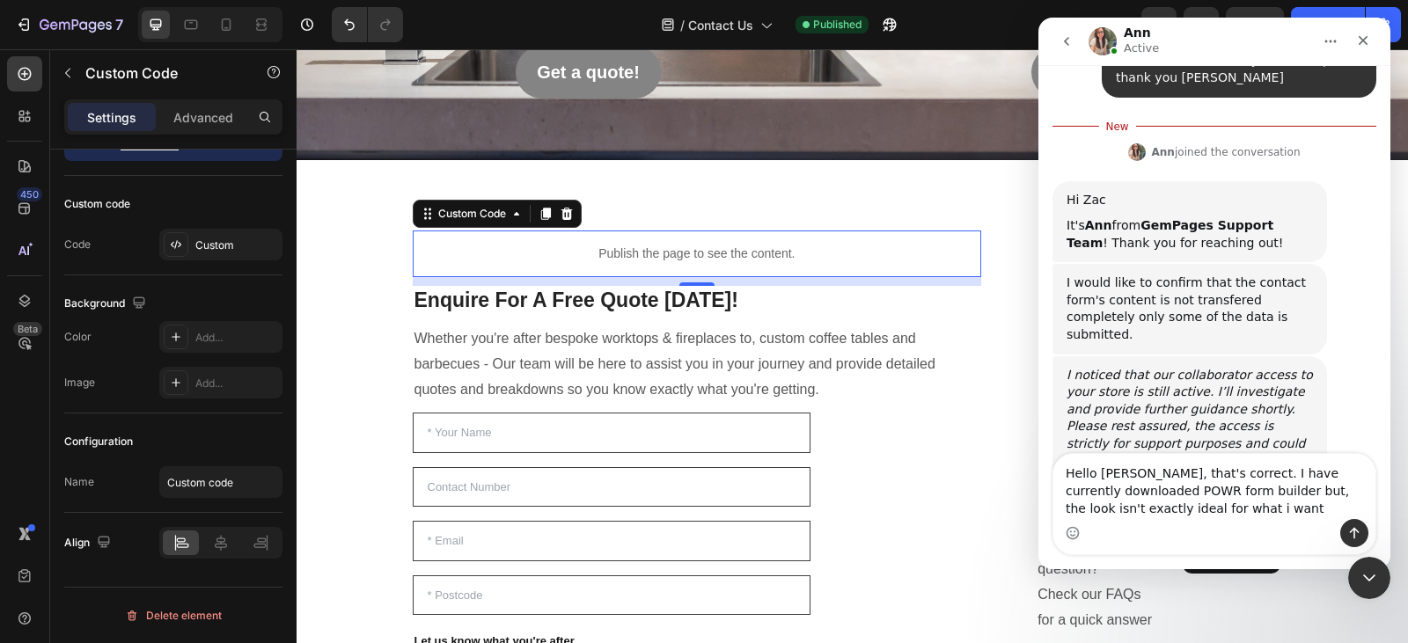
type textarea "Hello Ann, that's correct. I have currently downloaded POWR form builder but, t…"
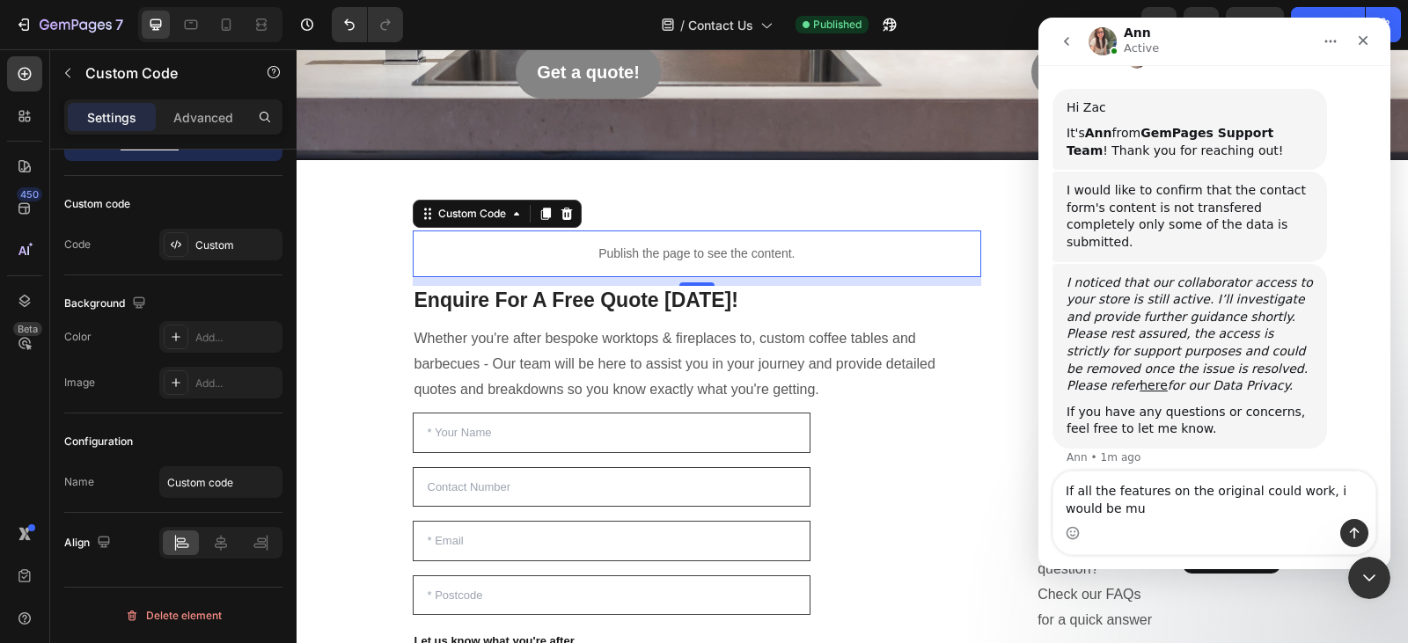
scroll to position [641, 0]
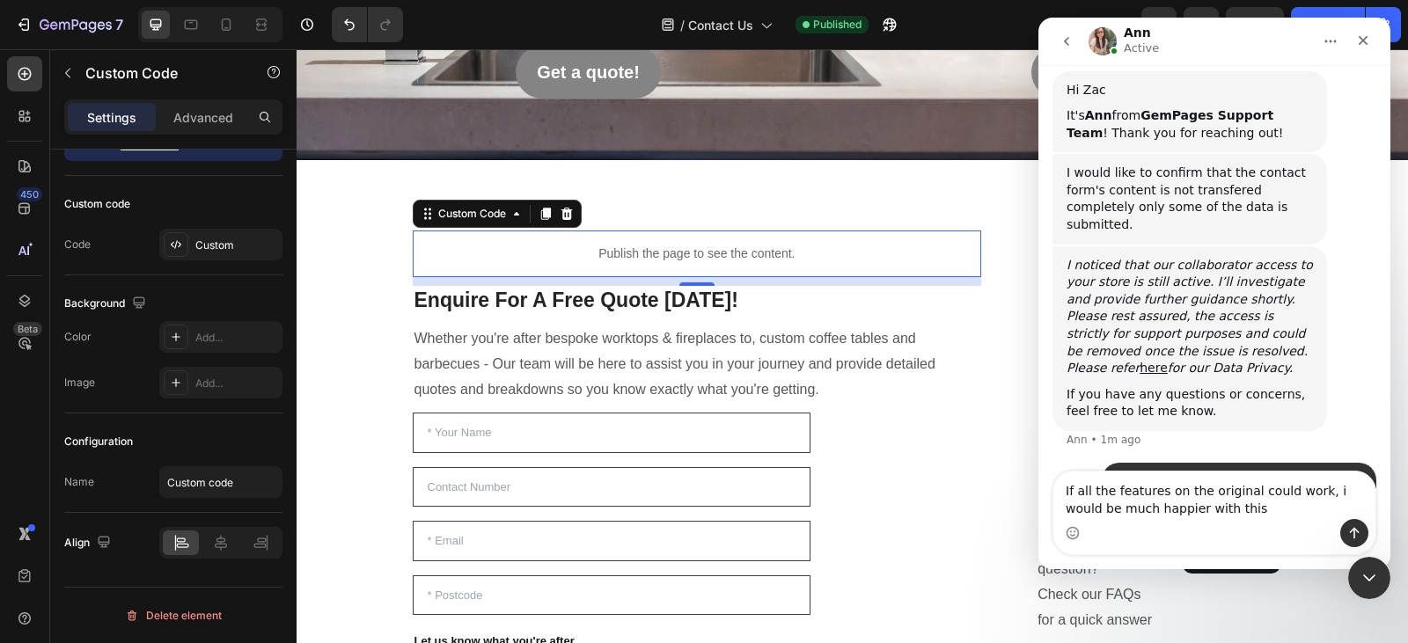
type textarea "If all the features on the original could work, i would be much happier with th…"
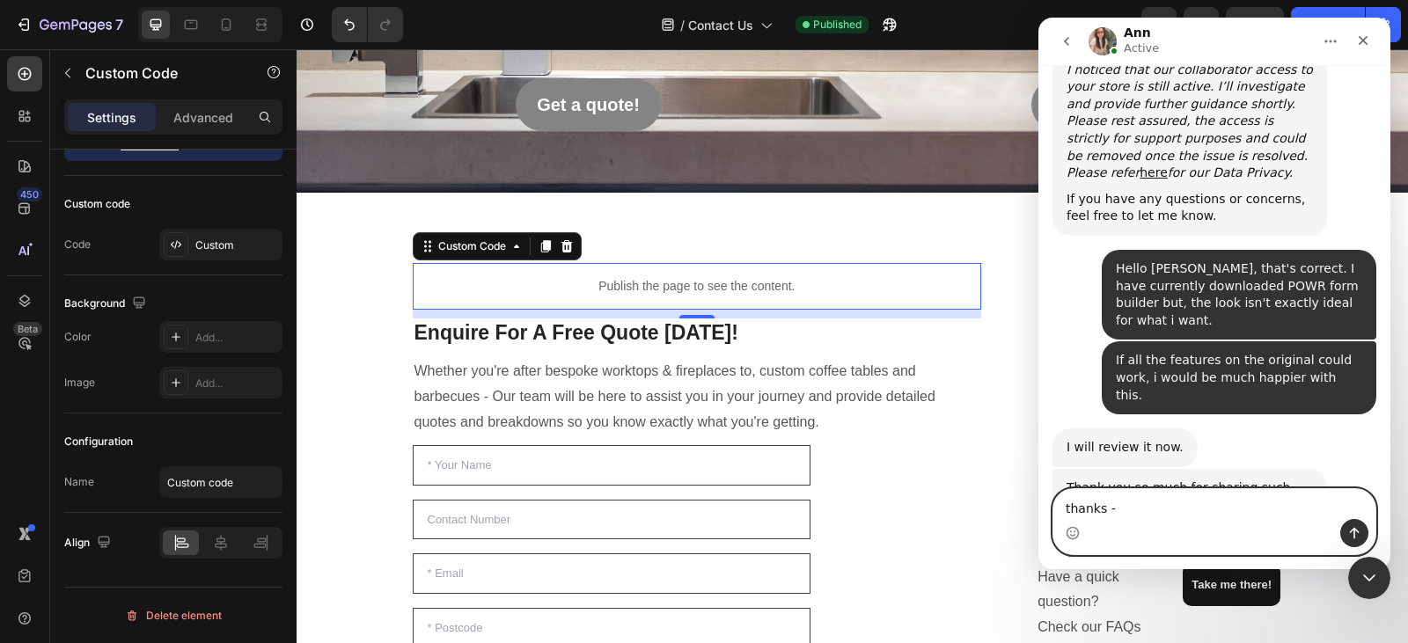
scroll to position [842, 0]
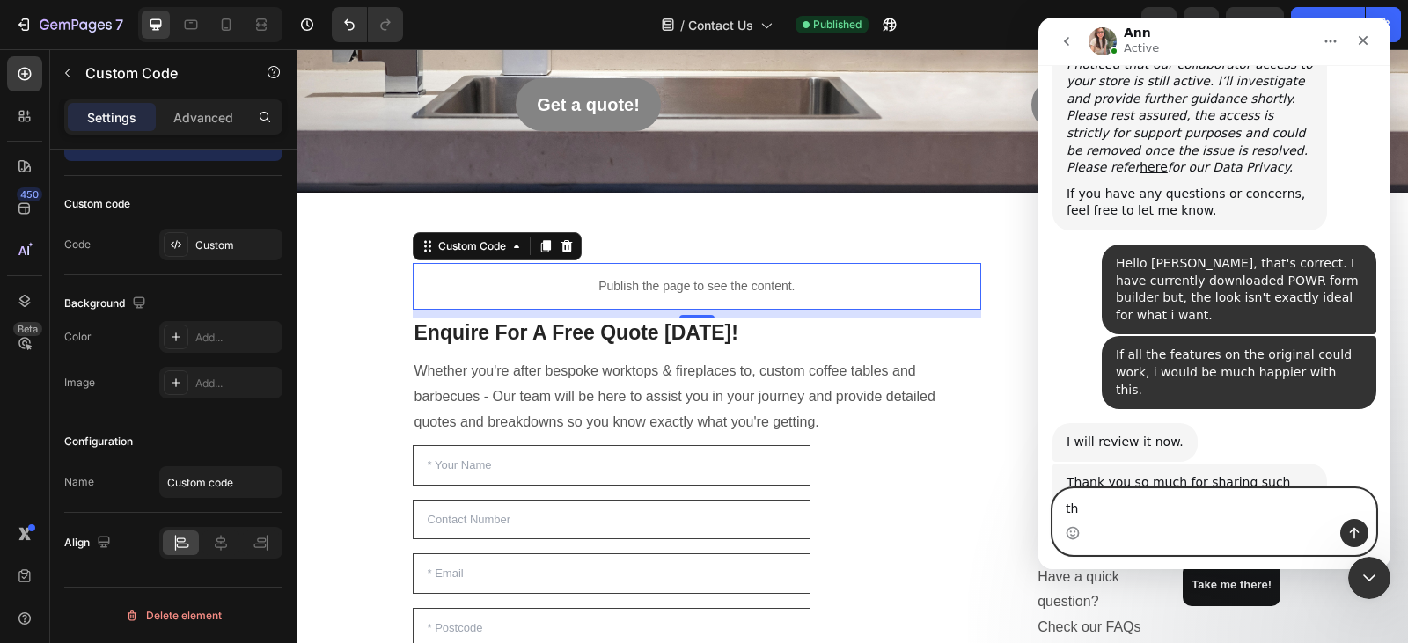
type textarea "t"
type textarea "Thanks"
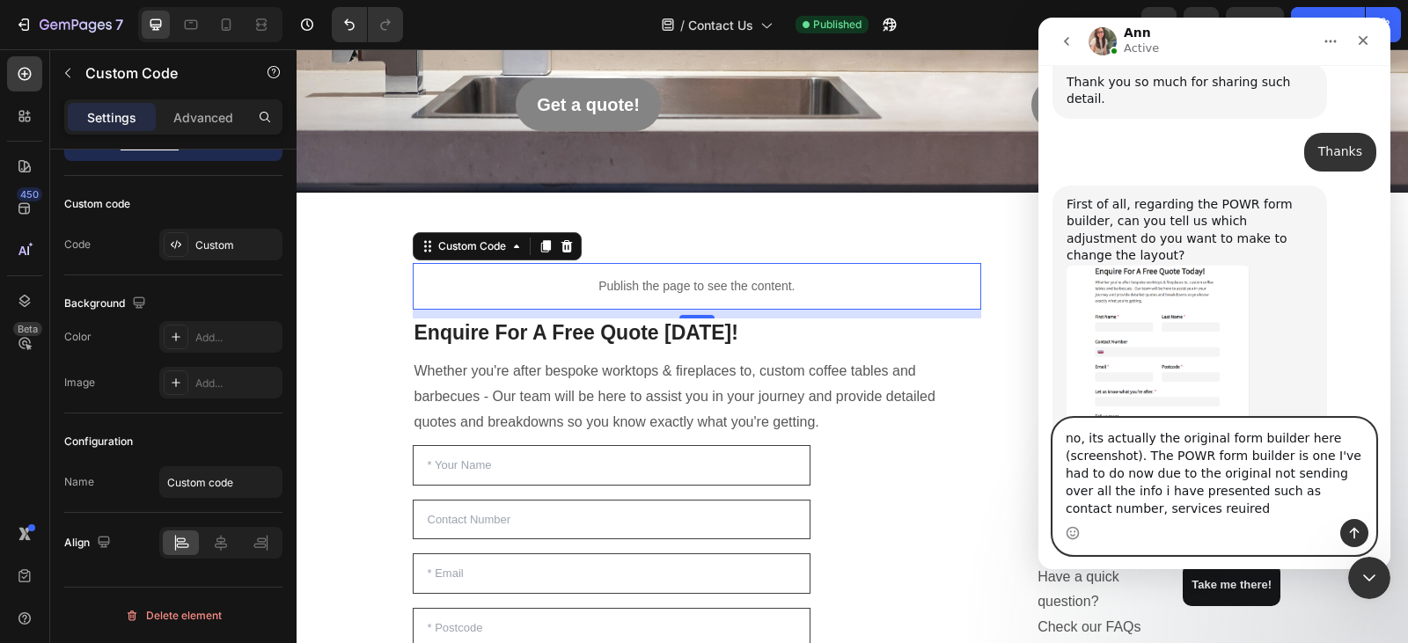
scroll to position [1260, 0]
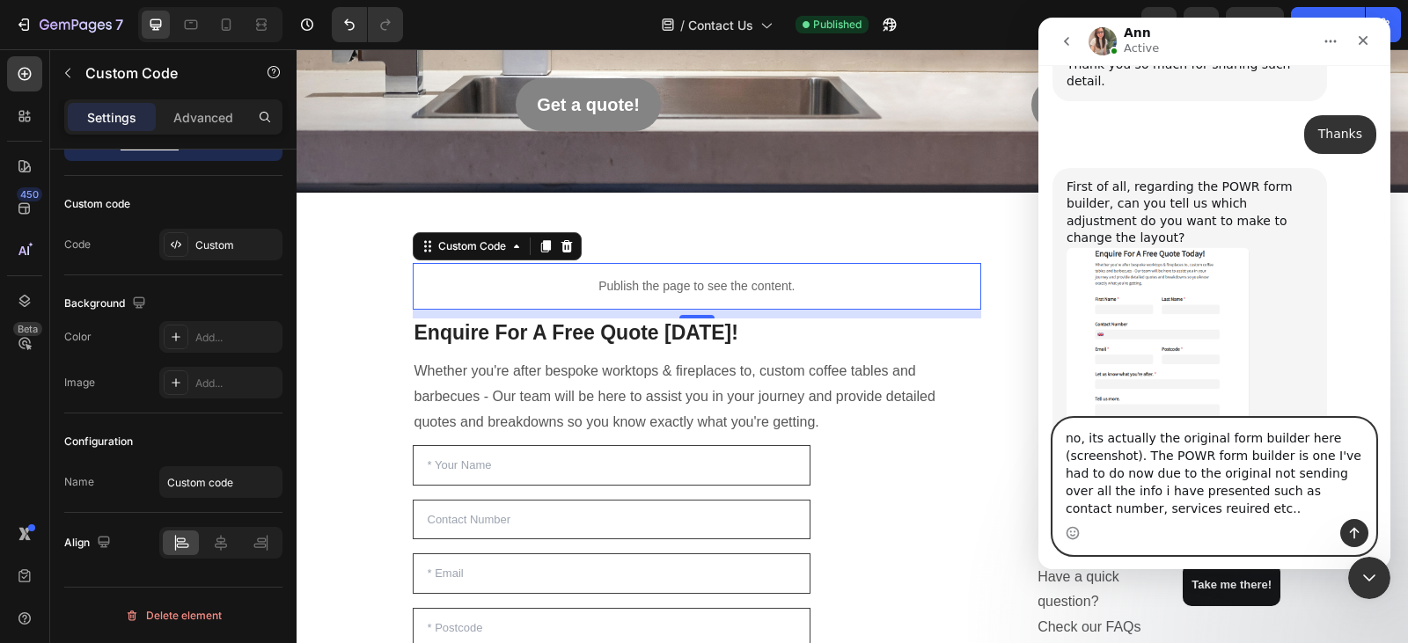
click at [1074, 513] on textarea "no, its actually the original form builder here (screenshot). The POWR form bui…" at bounding box center [1215, 469] width 322 height 100
click at [1165, 513] on textarea "no, its actually the original form builder here (screenshot). The POWR form bui…" at bounding box center [1215, 469] width 322 height 100
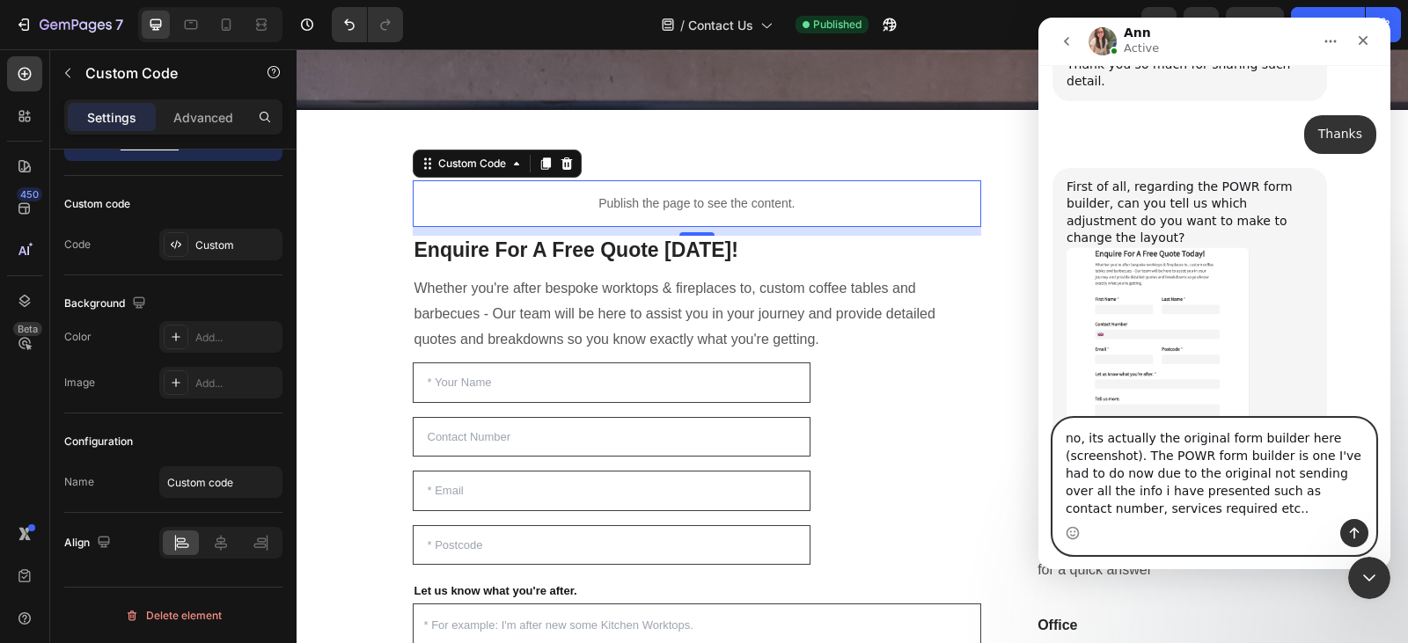
scroll to position [83, 0]
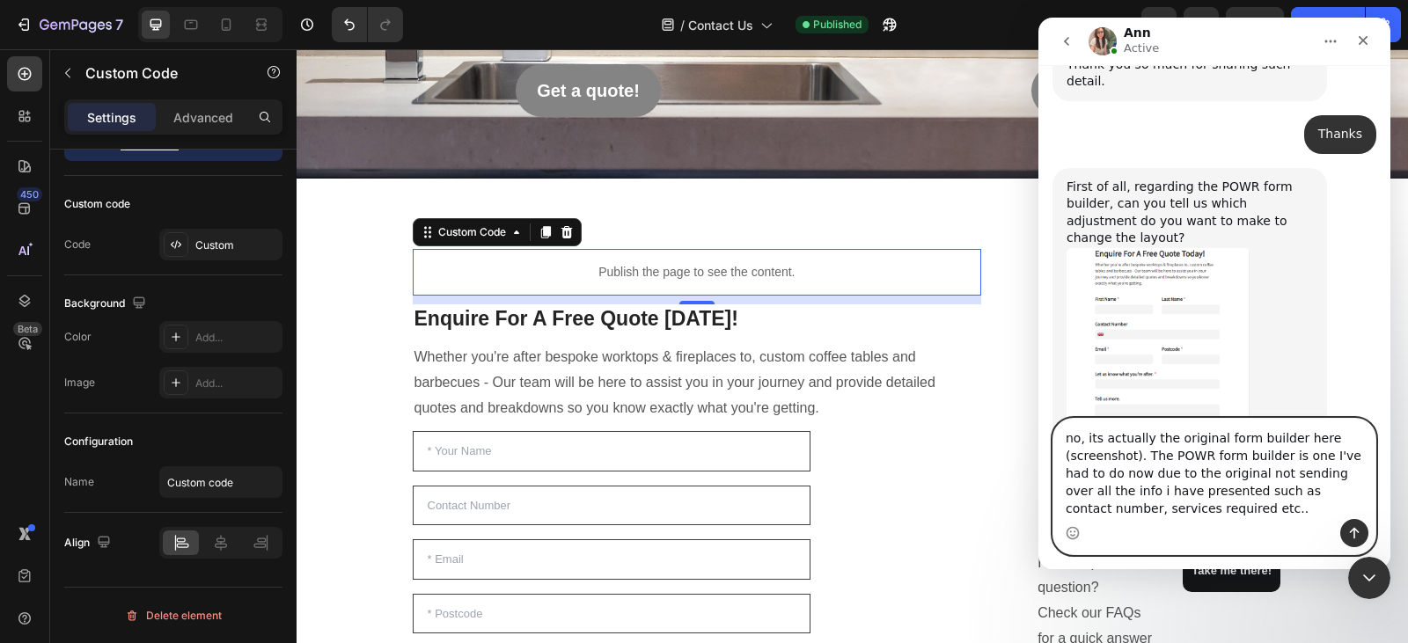
type textarea "no, its actually the original form builder here (screenshot). The POWR form bui…"
click at [1353, 533] on icon "Send a message…" at bounding box center [1355, 533] width 14 height 14
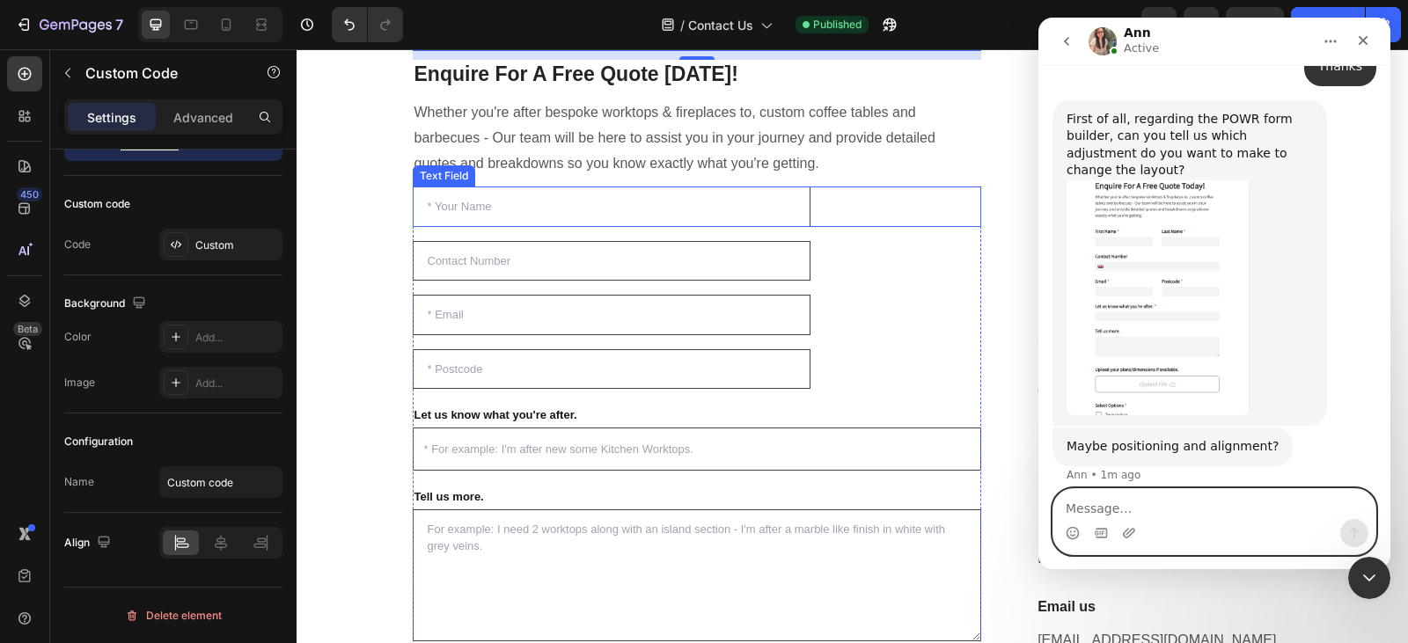
scroll to position [329, 0]
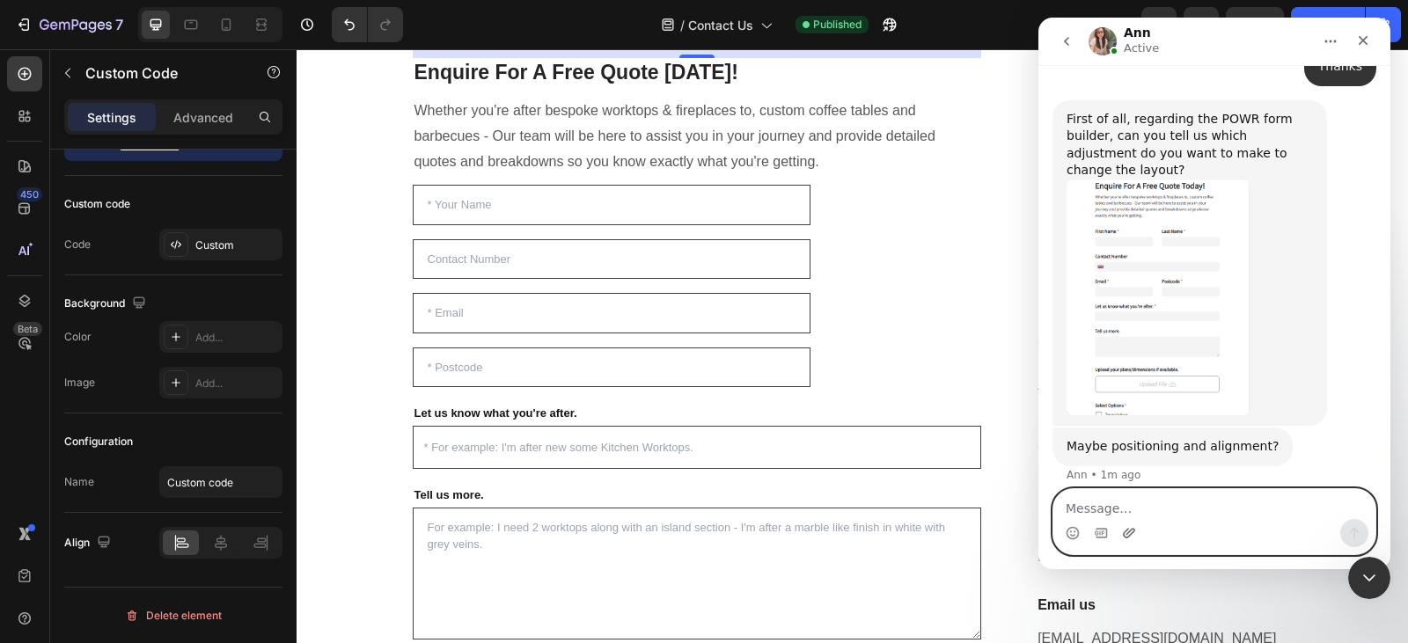
click at [1135, 527] on icon "Upload attachment" at bounding box center [1129, 533] width 14 height 14
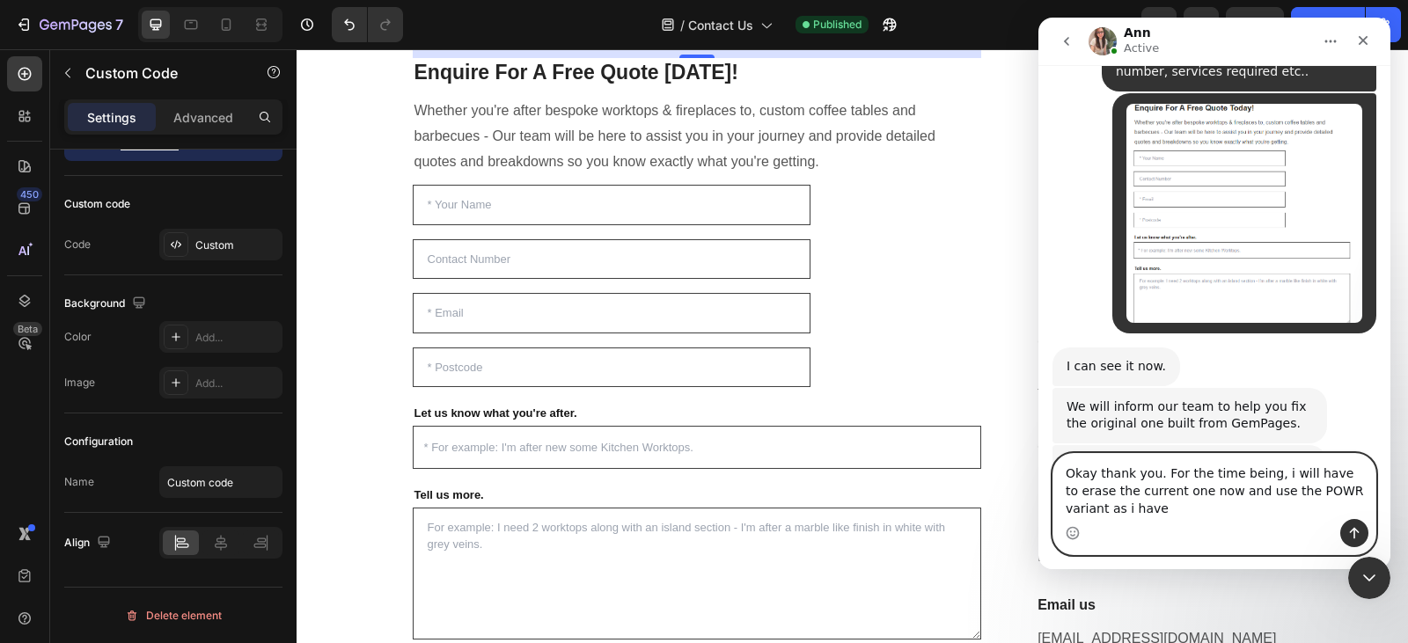
scroll to position [1858, 0]
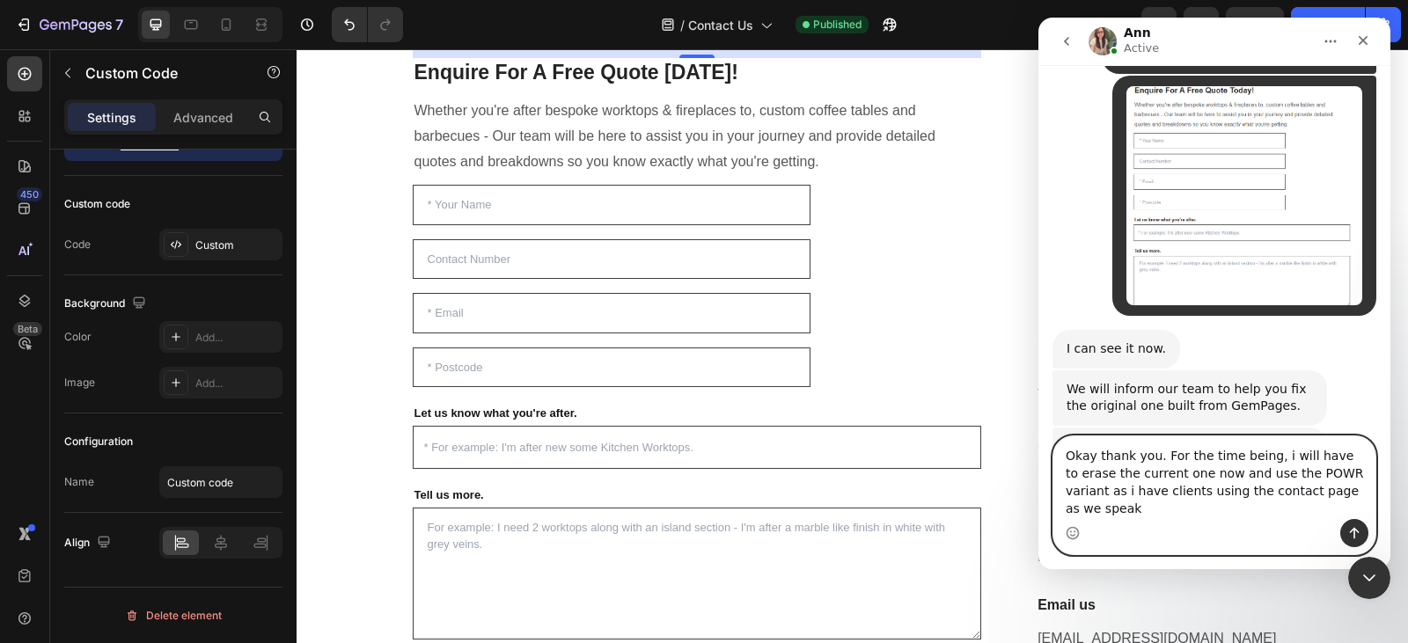
type textarea "Okay thank you. For the time being, i will have to erase the current one now an…"
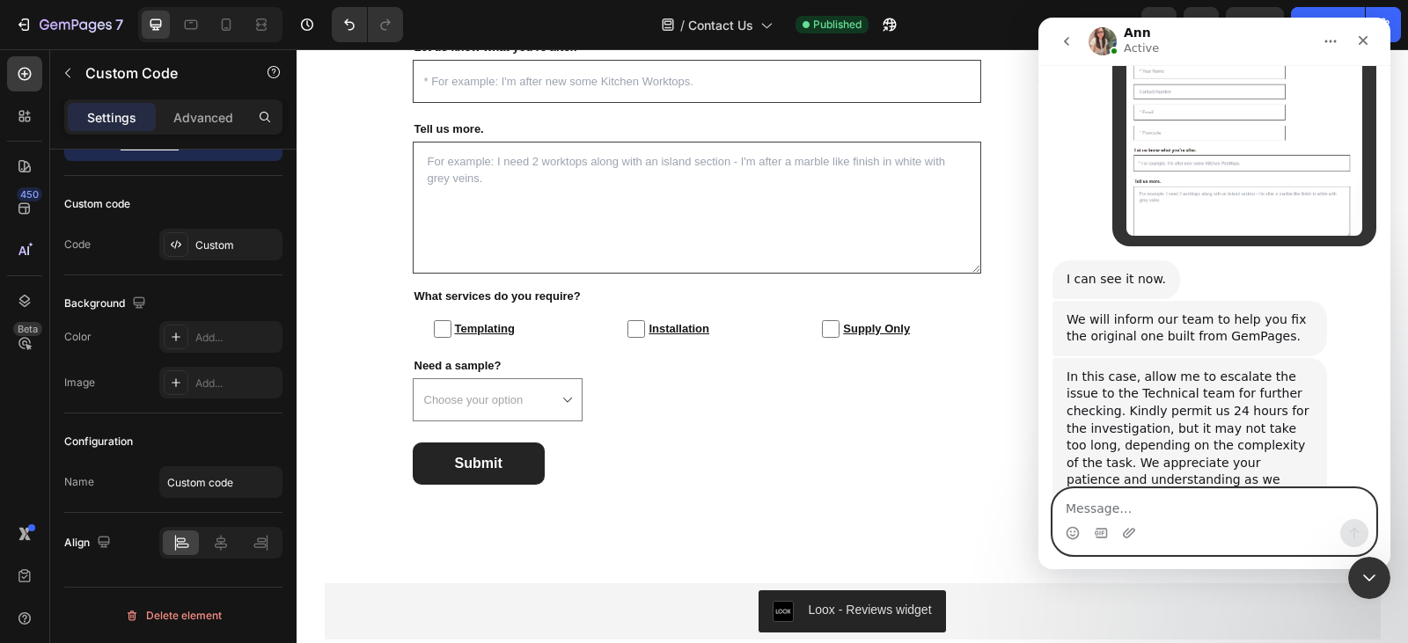
scroll to position [1980, 0]
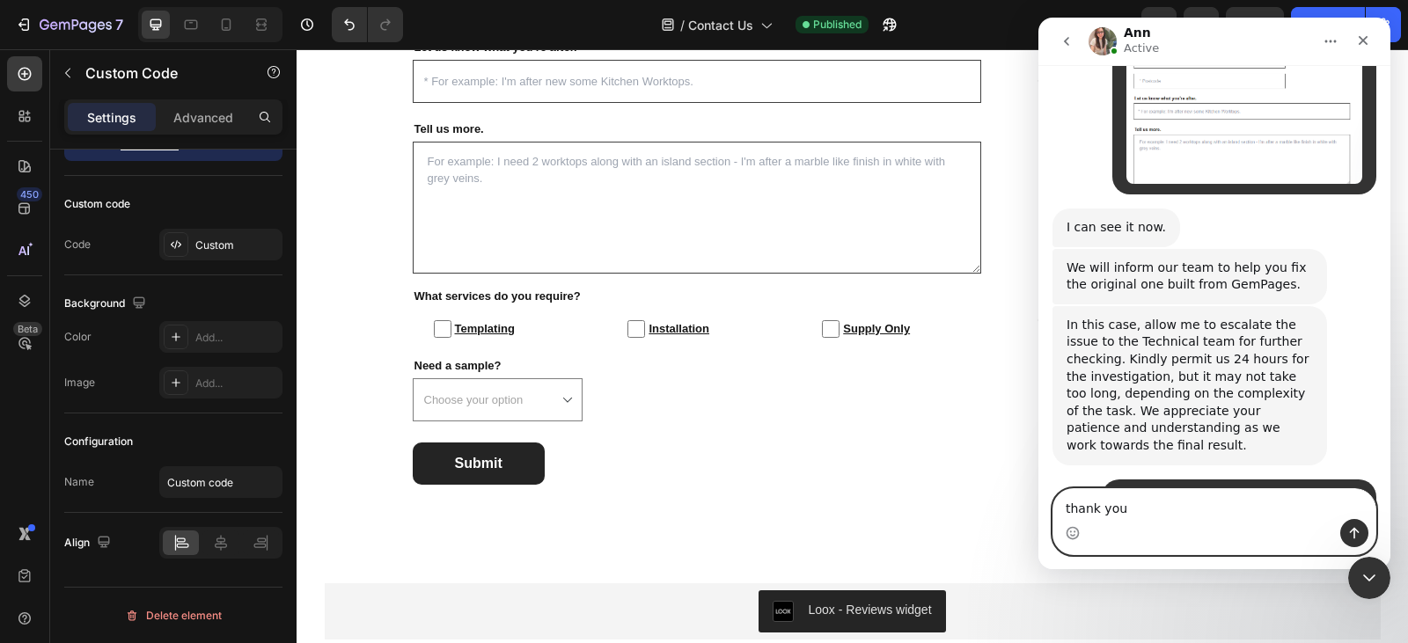
type textarea "thank you."
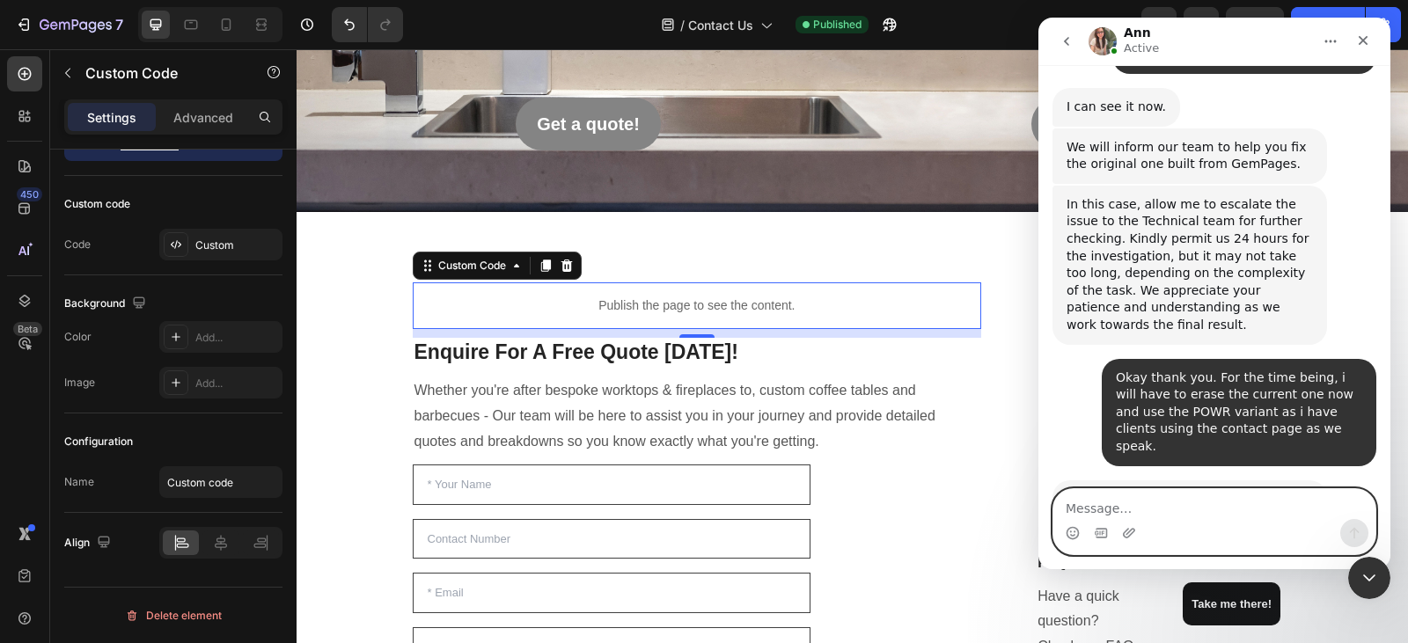
scroll to position [48, 0]
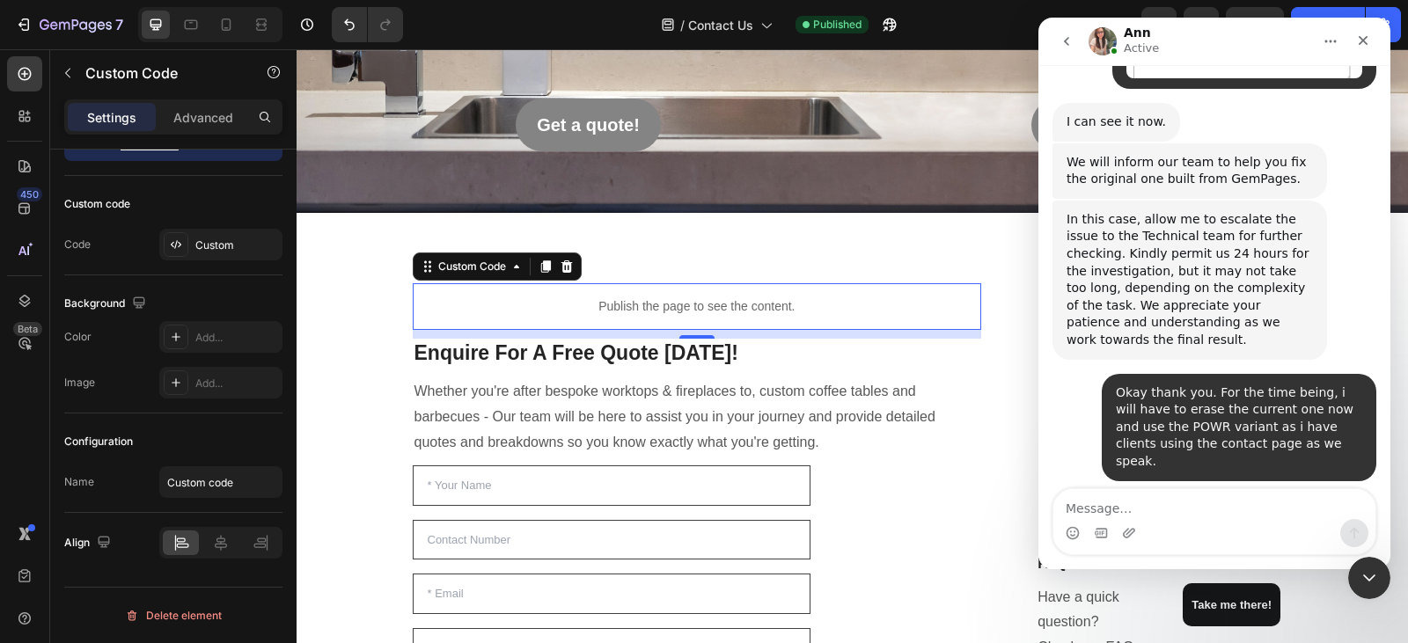
click at [820, 313] on p "Publish the page to see the content." at bounding box center [698, 307] width 570 height 18
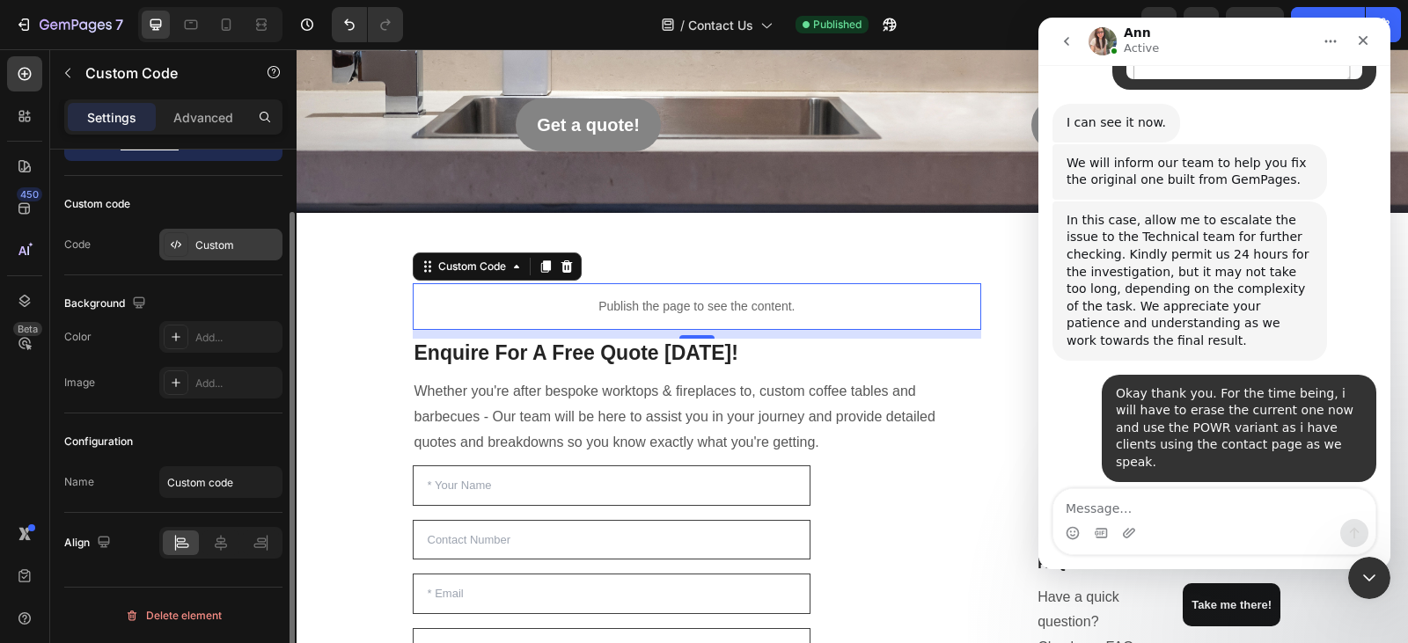
click at [238, 246] on div "Custom" at bounding box center [236, 246] width 83 height 16
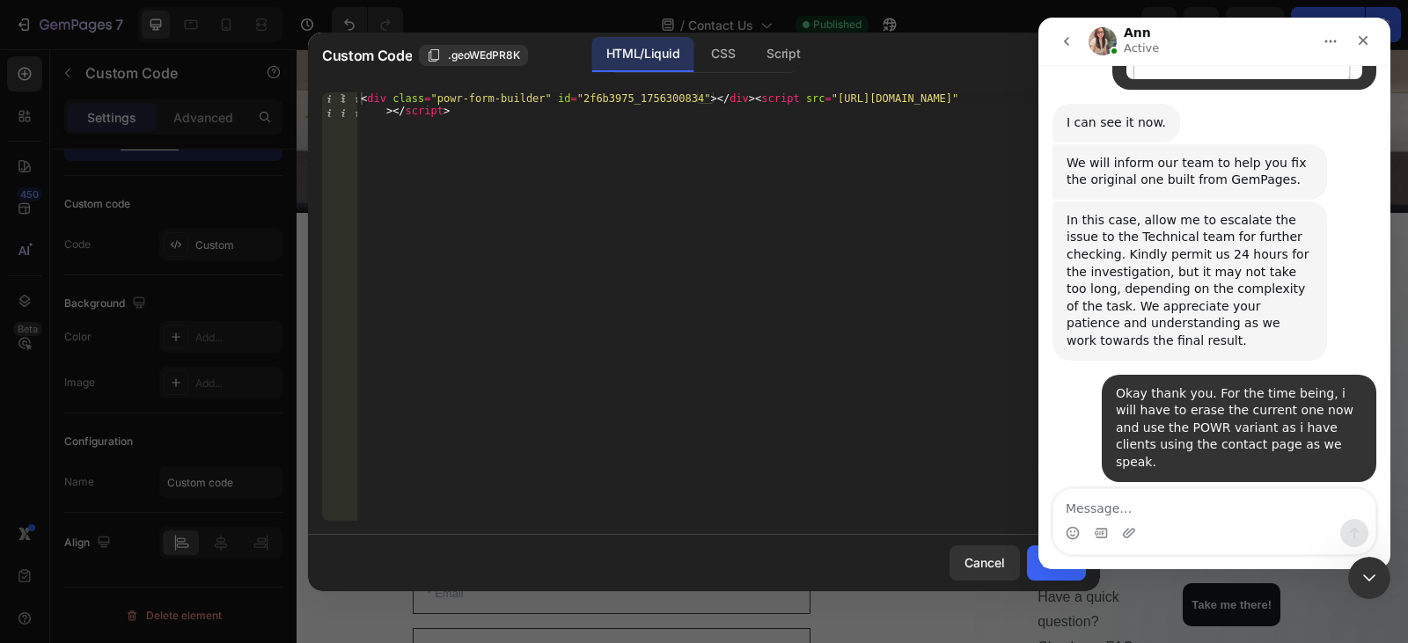
type textarea "<div class="powr-form-builder" id="2f6b3975_1756300834"></div><script src="http…"
click at [483, 115] on div "< div class = "powr-form-builder" id = "2f6b3975_1756300834" > </ div > < scrip…" at bounding box center [721, 331] width 729 height 478
drag, startPoint x: 476, startPoint y: 120, endPoint x: 334, endPoint y: 92, distance: 145.2
click at [334, 92] on div "<div class="powr-form-builder" id="2f6b3975_1756300834"></div><script src="http…" at bounding box center [704, 306] width 764 height 429
click at [1035, 564] on button "Save" at bounding box center [1056, 563] width 59 height 35
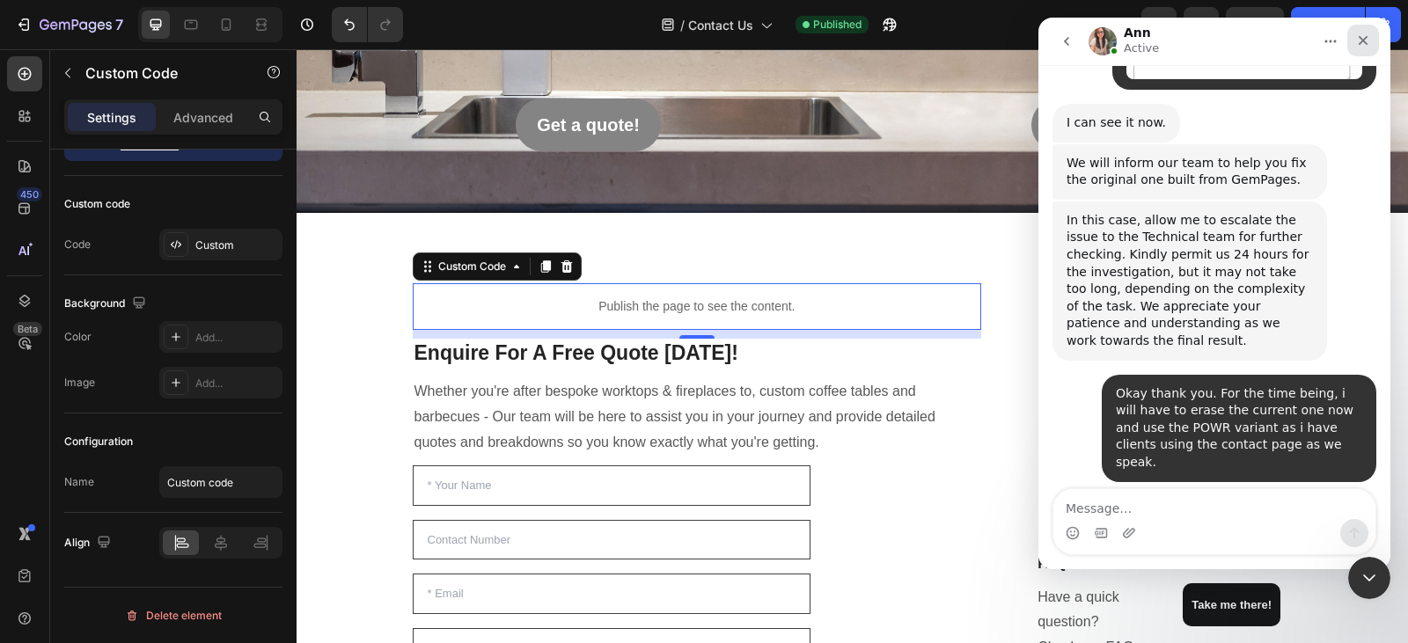
click at [1358, 37] on icon "Close" at bounding box center [1363, 40] width 14 height 14
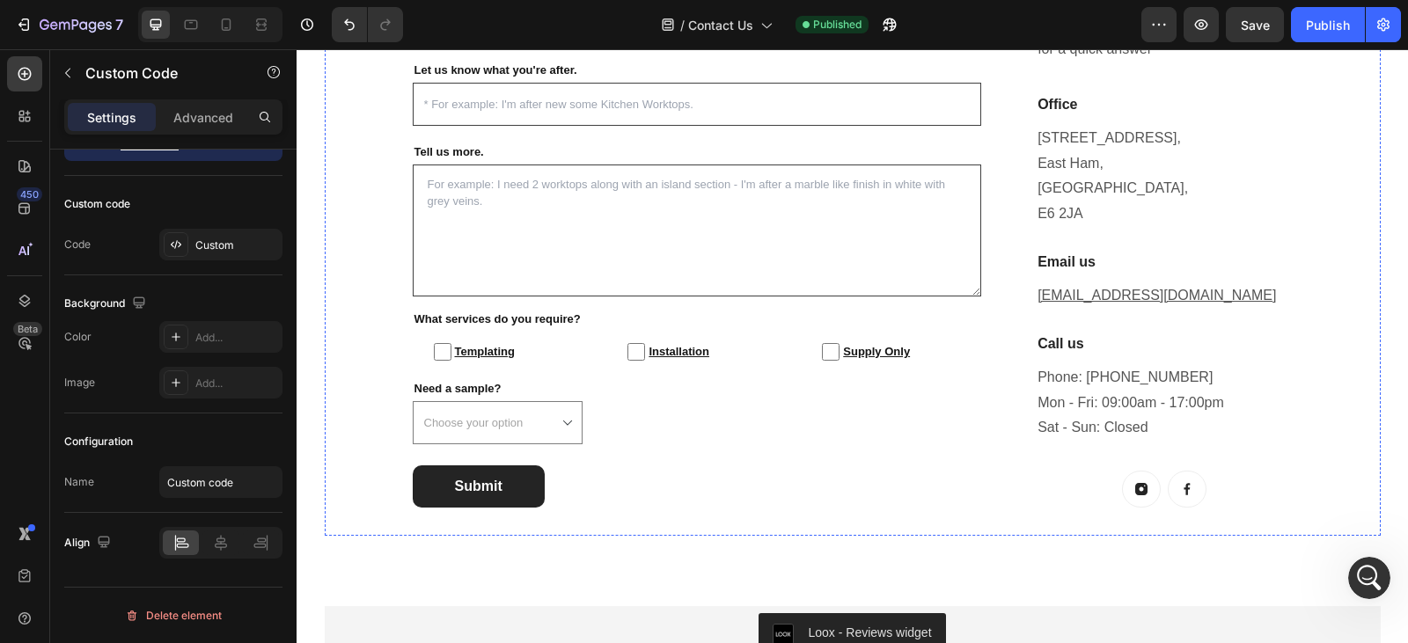
scroll to position [673, 0]
click at [667, 459] on div "Text Field Text Field Email Field Text Field Let us know what you're after. Tex…" at bounding box center [698, 174] width 570 height 666
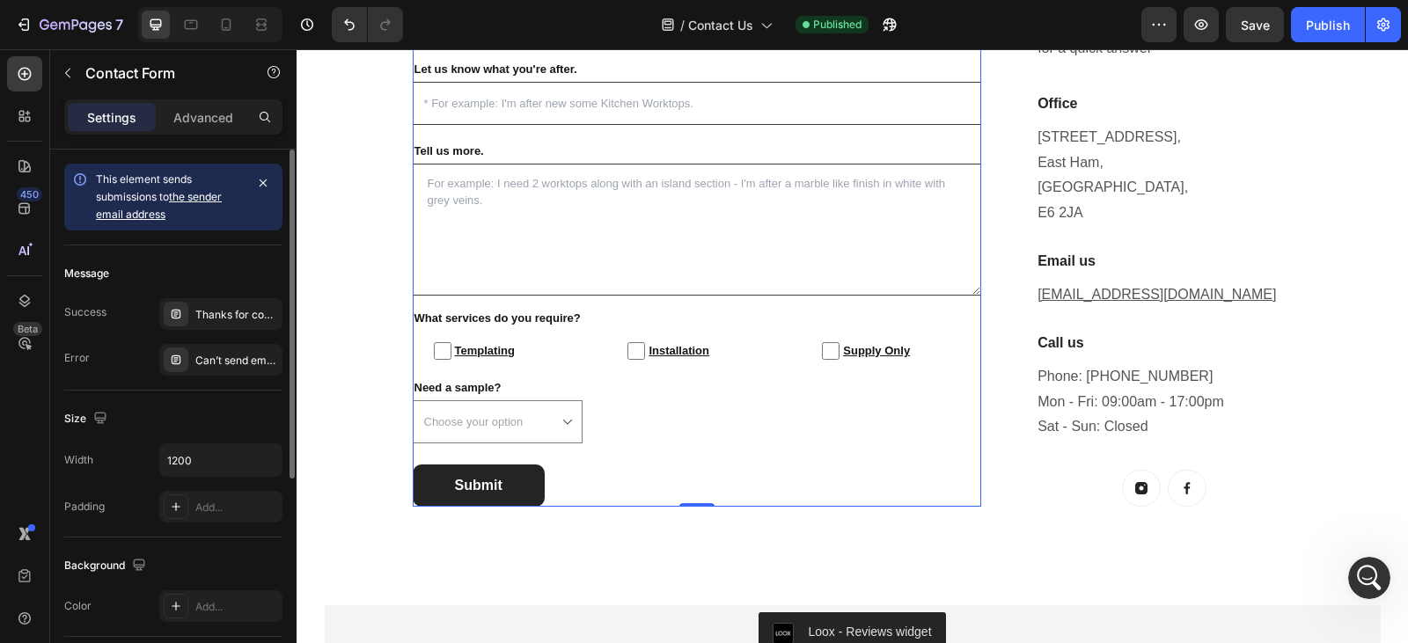
scroll to position [354, 0]
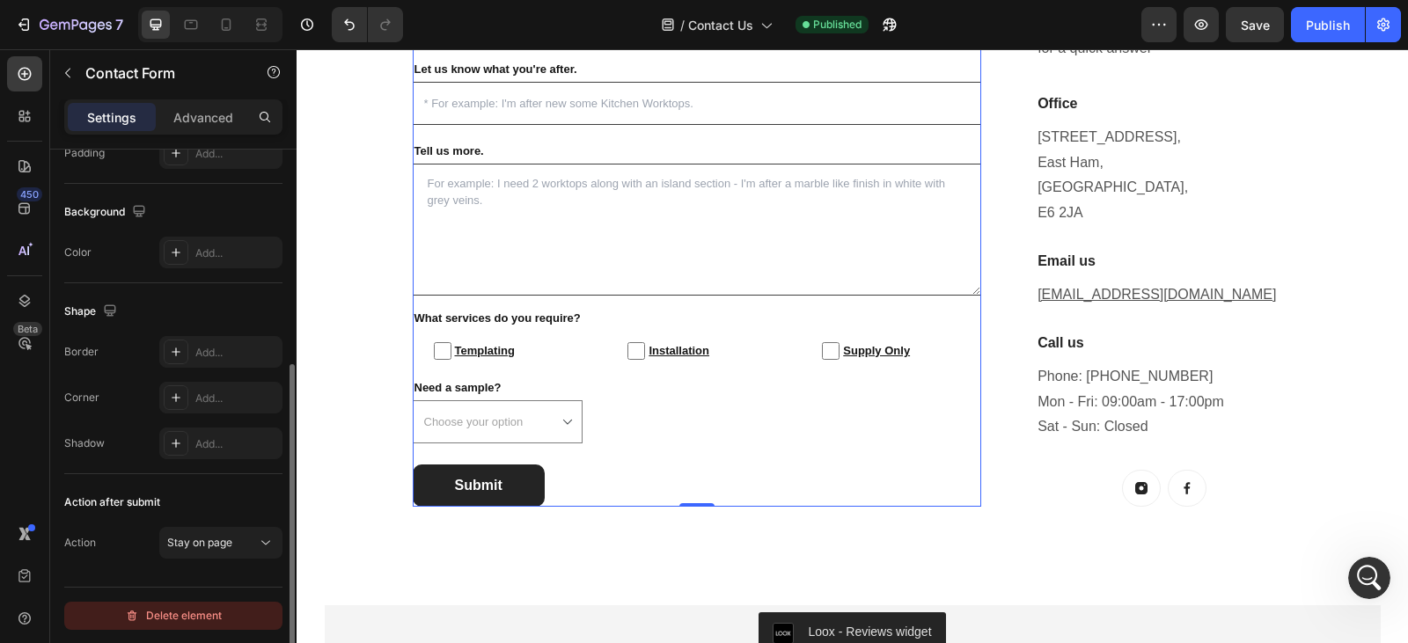
click at [188, 621] on div "Delete element" at bounding box center [173, 616] width 97 height 21
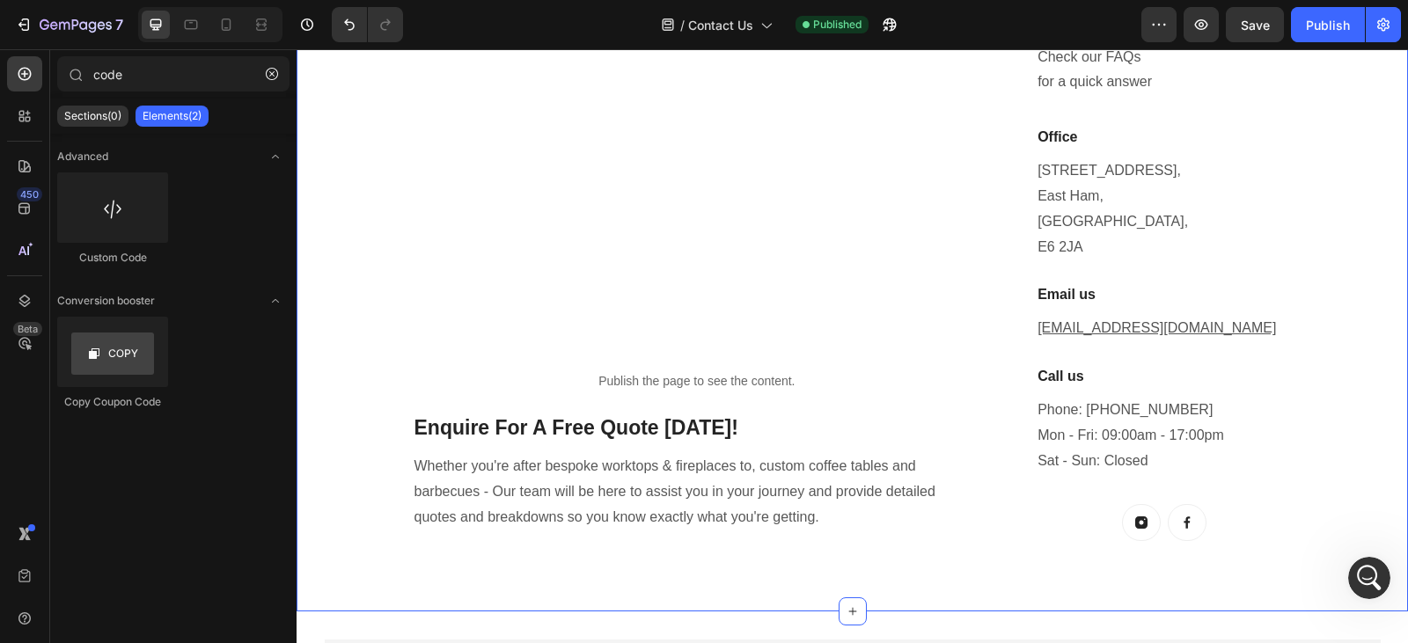
scroll to position [373, 0]
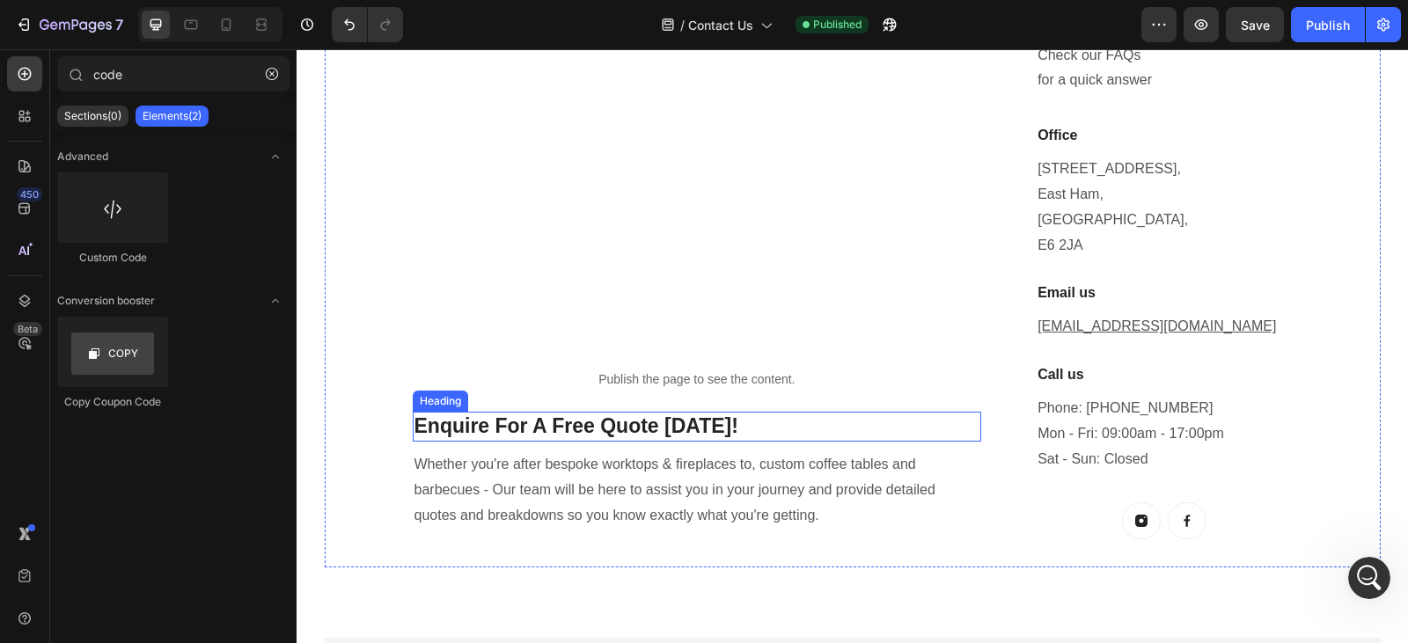
click at [415, 415] on h2 "Enquire For A Free Quote [DATE]!" at bounding box center [698, 427] width 570 height 30
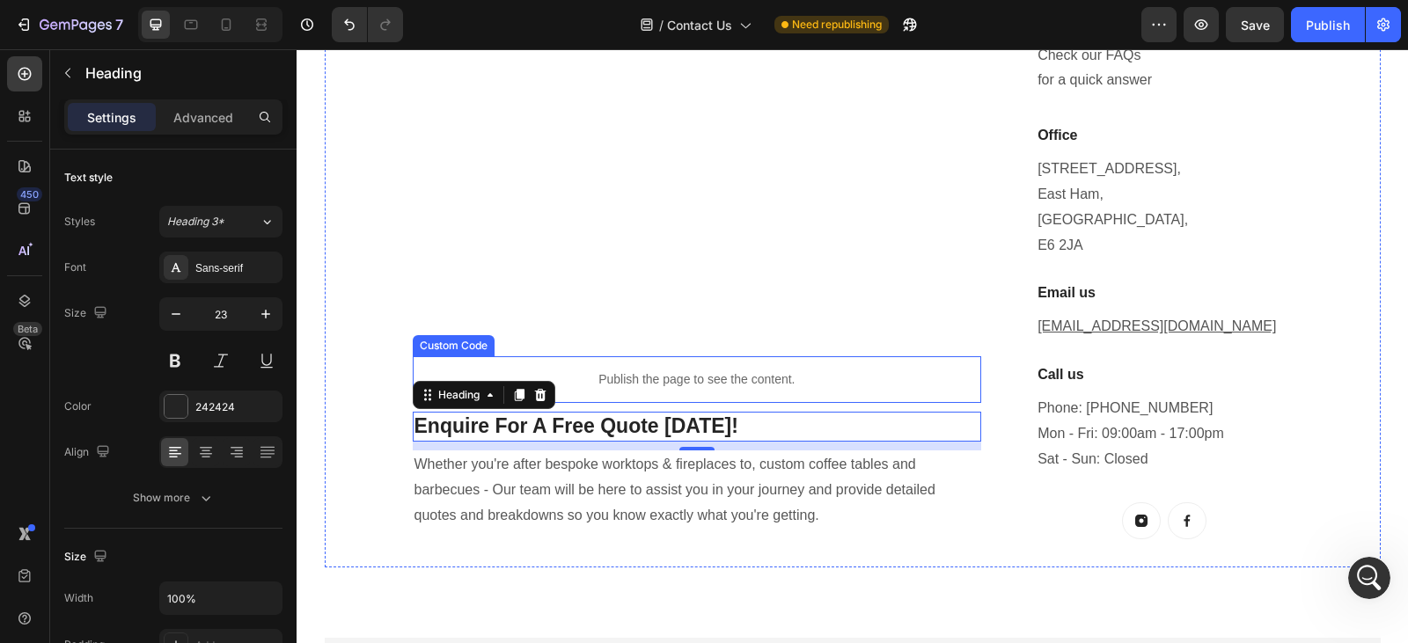
click at [556, 368] on div "Publish the page to see the content." at bounding box center [698, 379] width 570 height 47
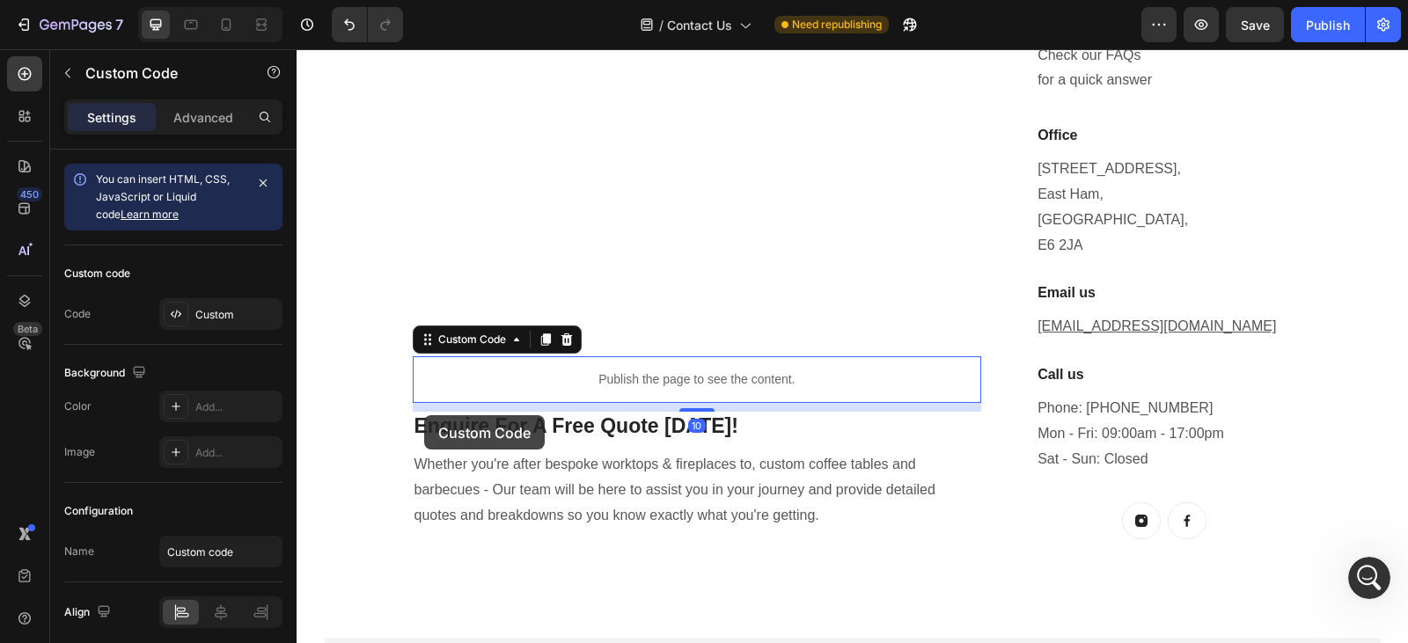
scroll to position [318, 0]
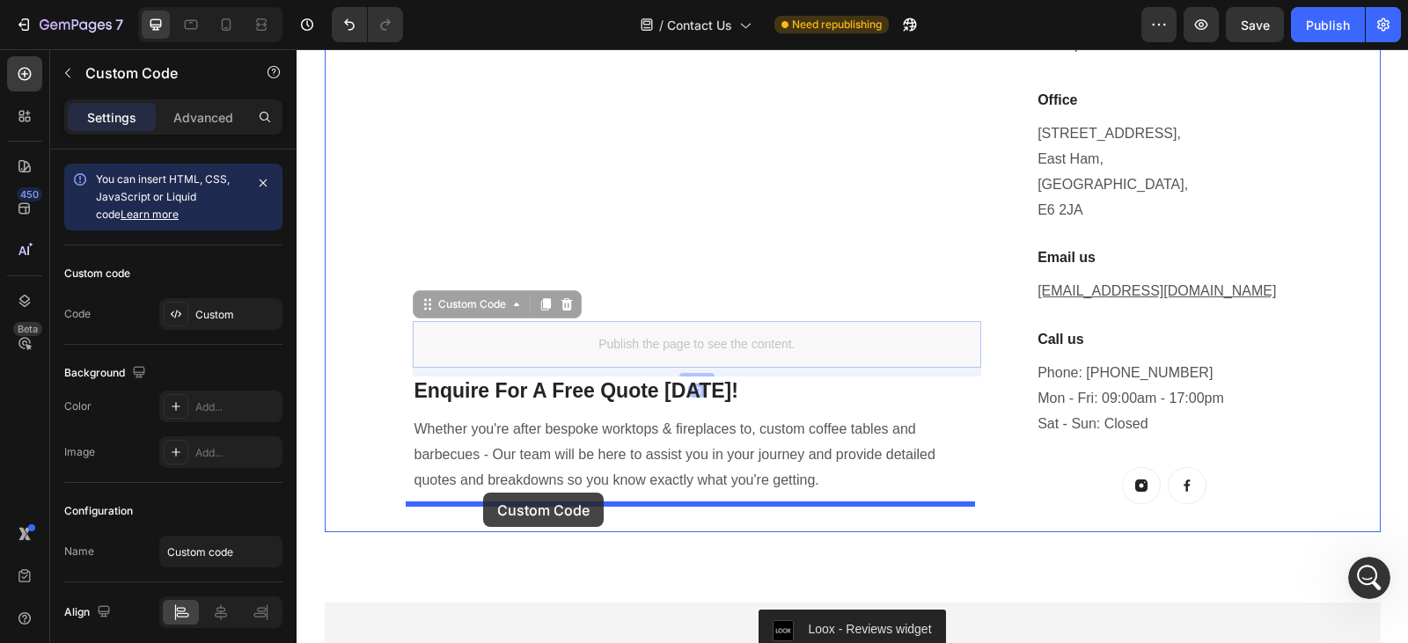
drag, startPoint x: 418, startPoint y: 344, endPoint x: 483, endPoint y: 493, distance: 162.4
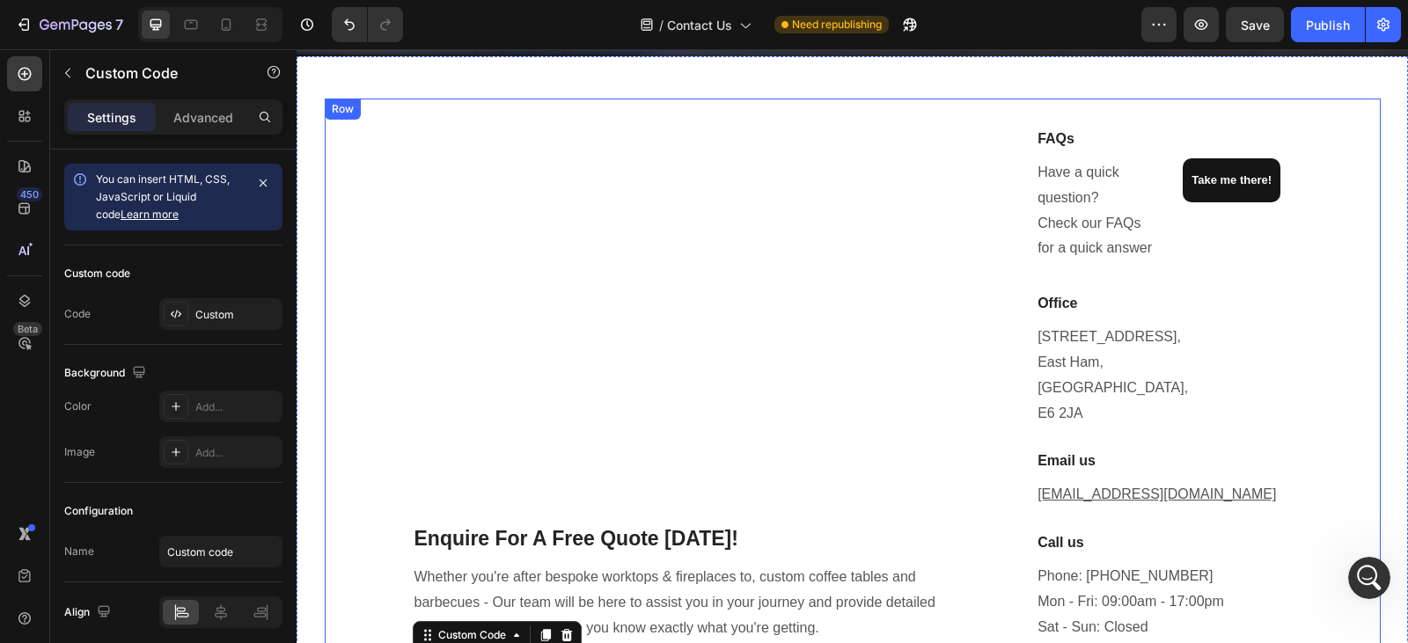
scroll to position [210, 0]
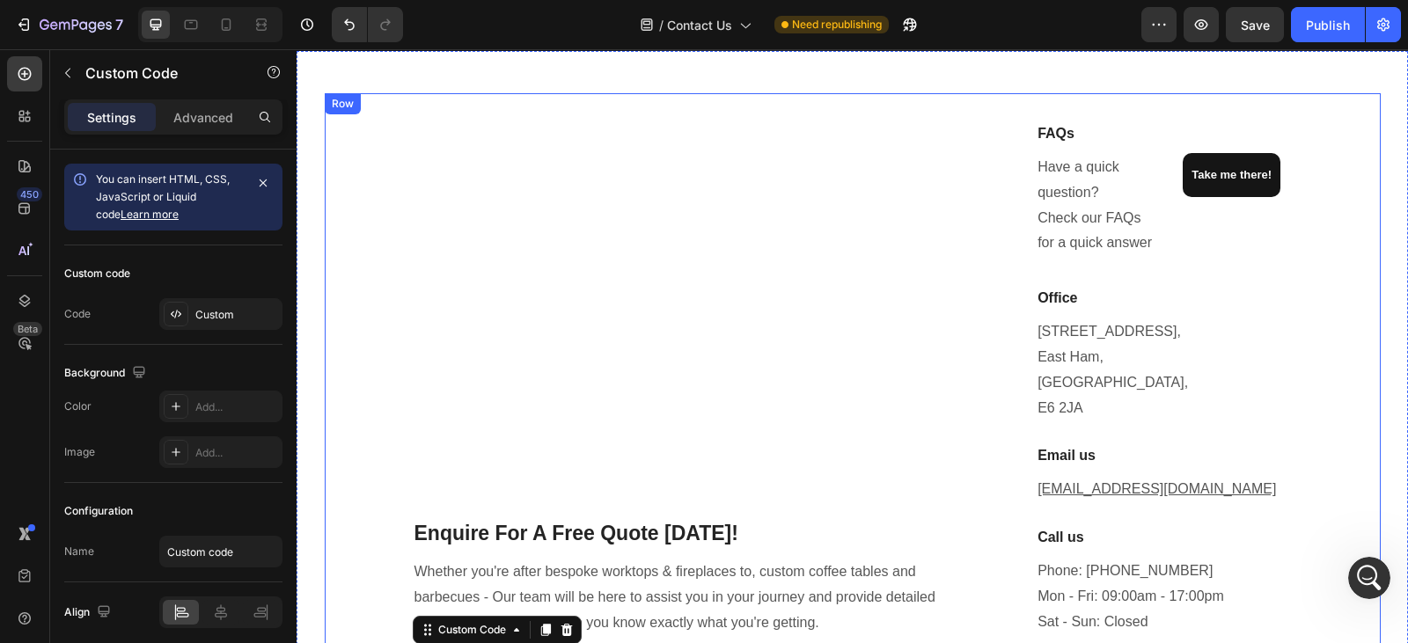
click at [738, 191] on div "Enquire For A Free Quote Today! Heading Whether you're after bespoke worktops &…" at bounding box center [698, 411] width 570 height 581
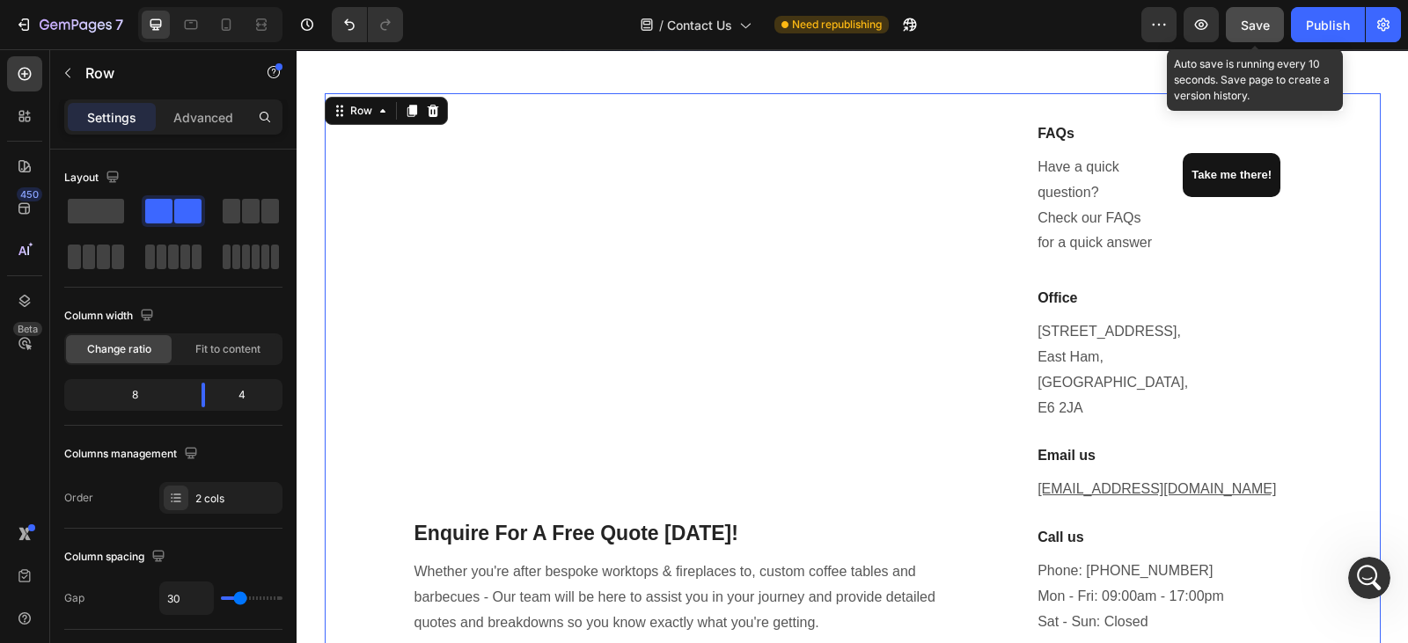
click at [1265, 19] on span "Save" at bounding box center [1255, 25] width 29 height 15
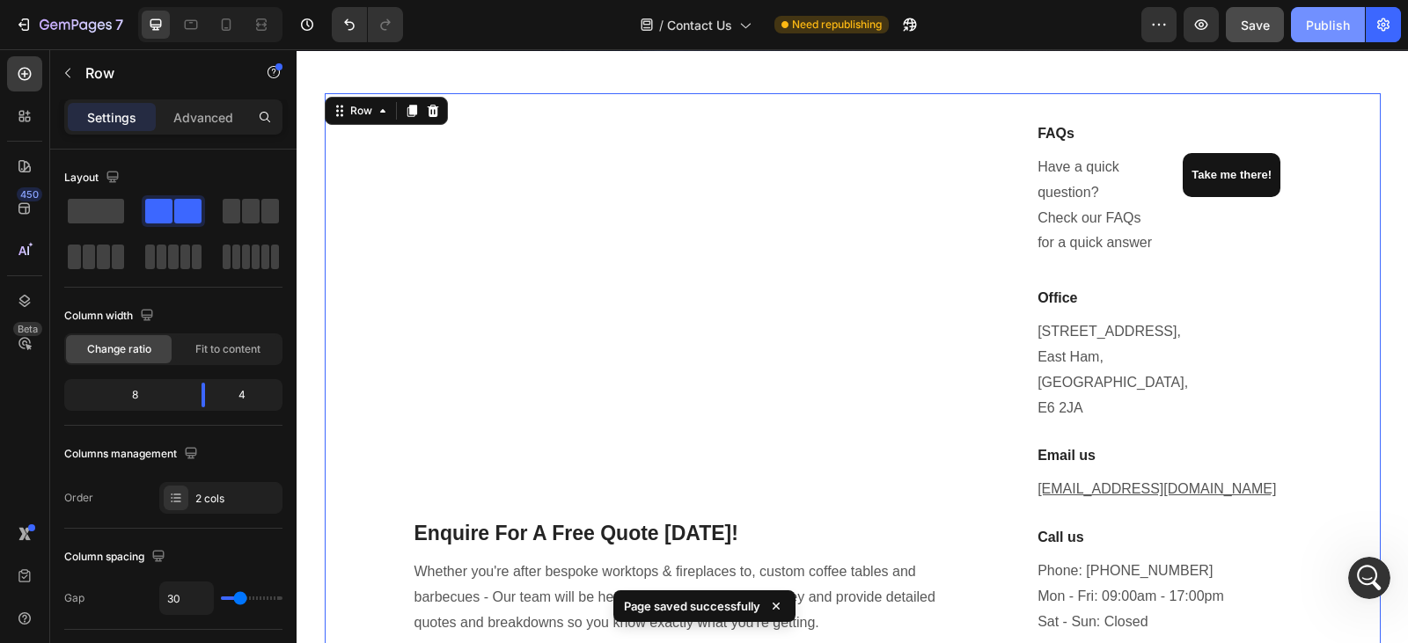
click at [1317, 33] on div "Publish" at bounding box center [1328, 25] width 44 height 18
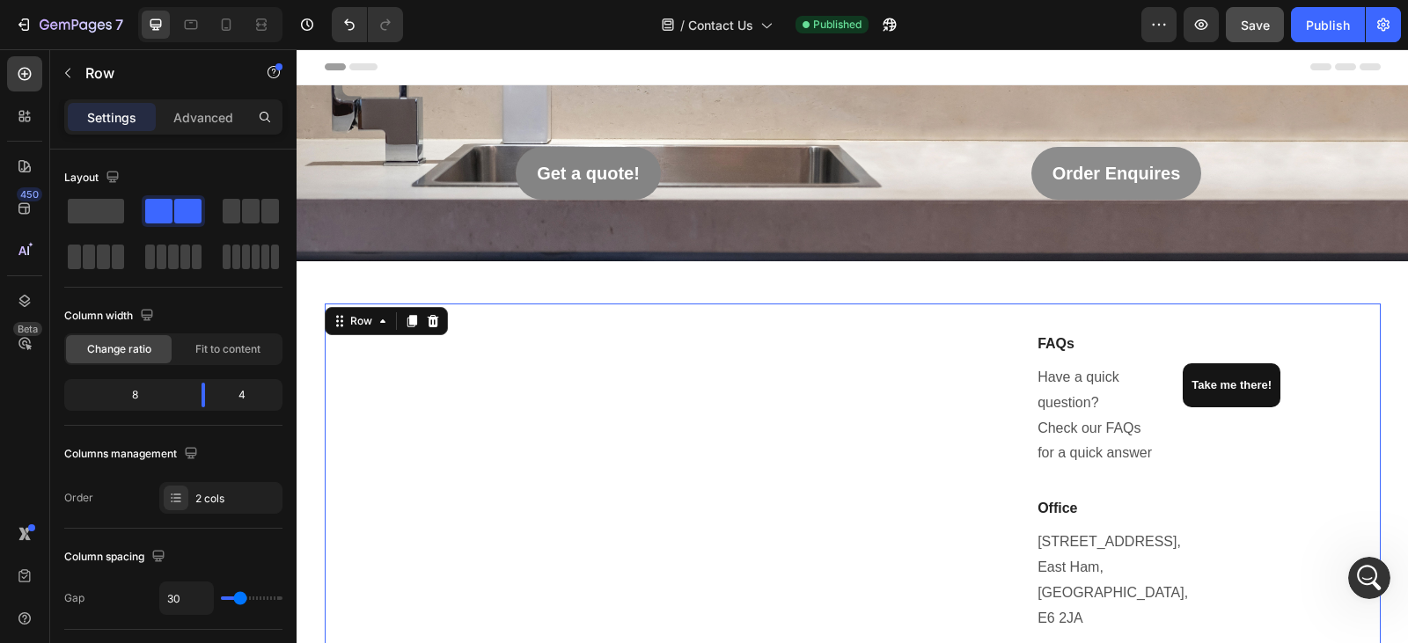
scroll to position [354, 0]
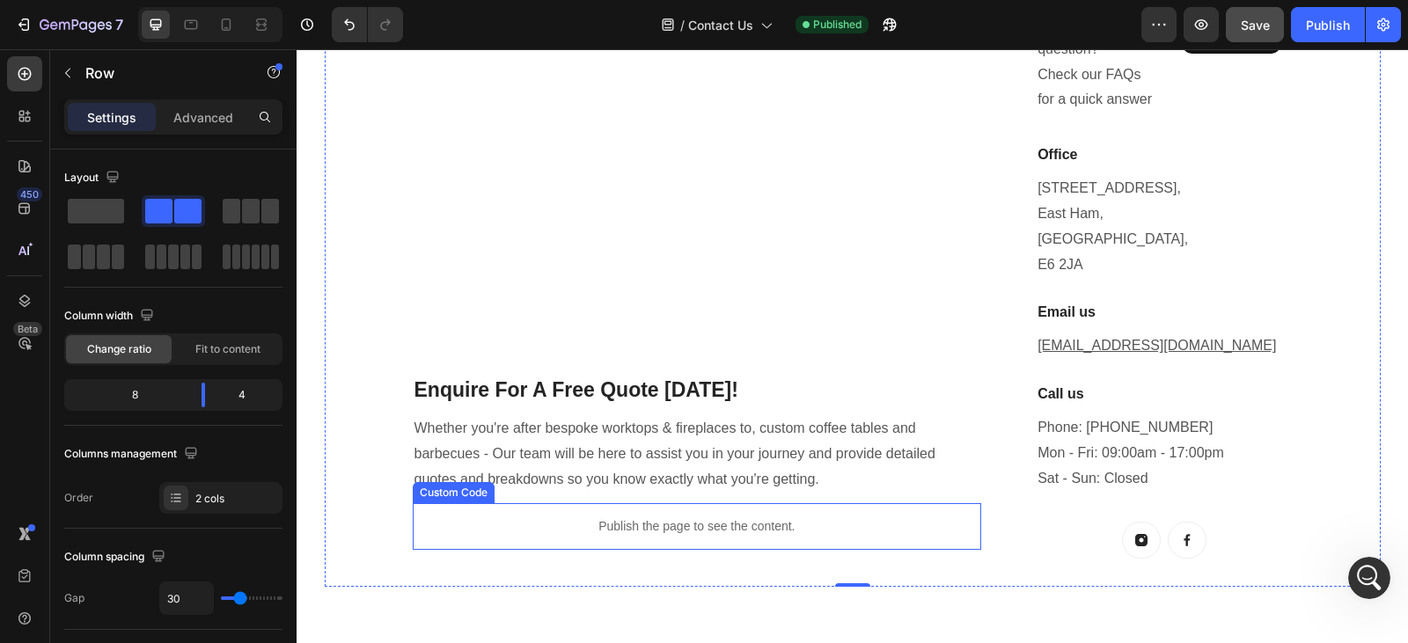
click at [662, 521] on p "Publish the page to see the content." at bounding box center [698, 527] width 570 height 18
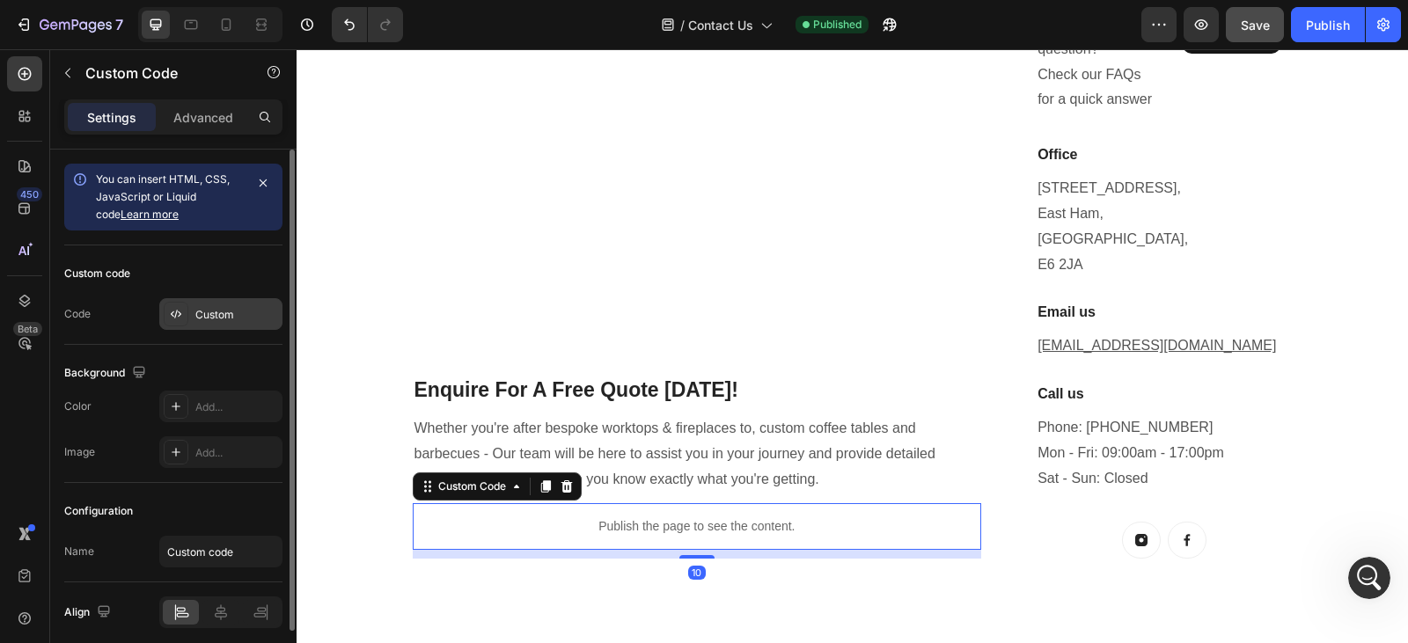
click at [231, 316] on div "Custom" at bounding box center [236, 315] width 83 height 16
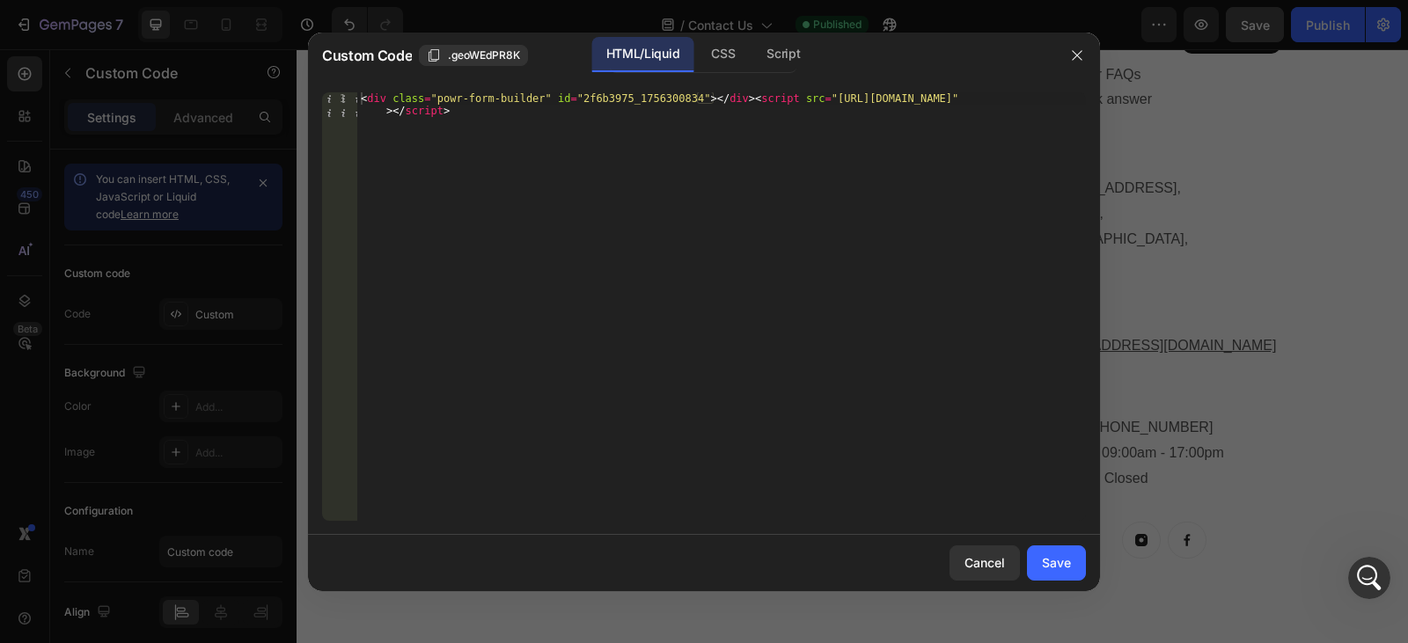
type textarea "<div class="powr-form-builder" id="2f6b3975_1756300834"></div><script src="http…"
drag, startPoint x: 478, startPoint y: 138, endPoint x: 334, endPoint y: 93, distance: 150.3
click at [334, 93] on div "<div class="powr-form-builder" id="2f6b3975_1756300834"></div><script src="http…" at bounding box center [704, 306] width 764 height 429
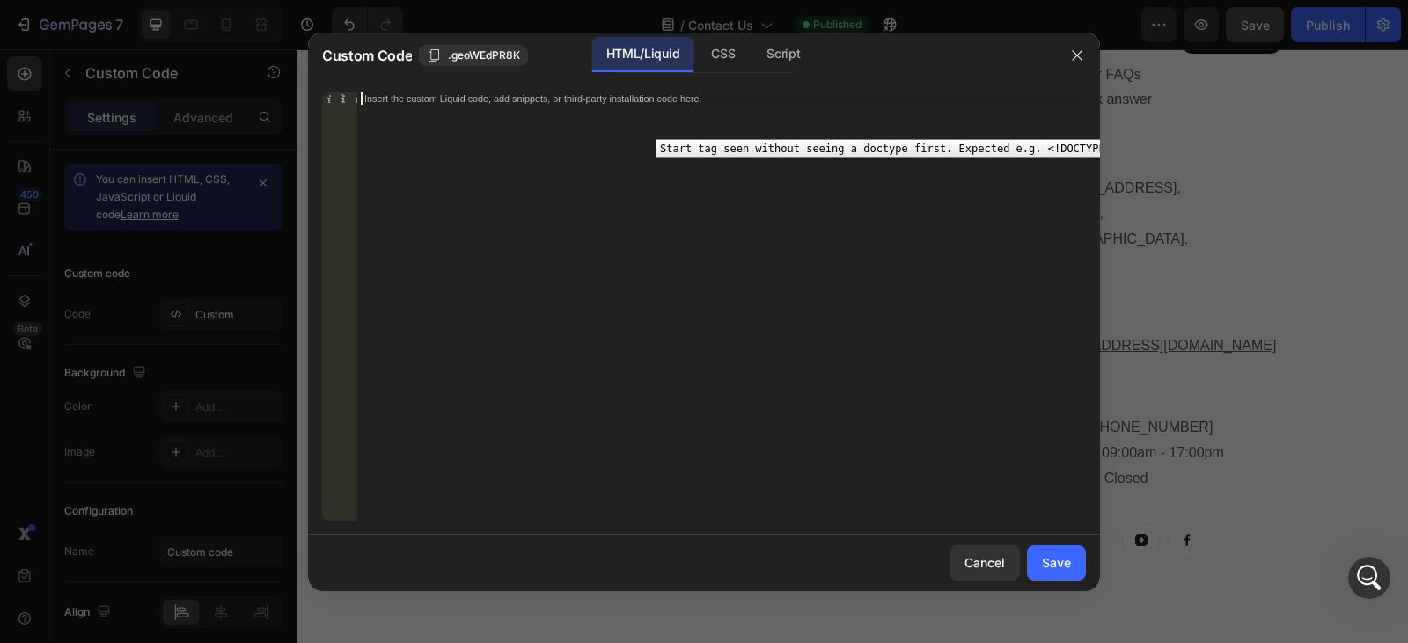
paste textarea "<div class="powr-form-builder" id="2f6b3975_1756300834"></div><script src="http…"
type textarea "<div class="powr-form-builder" id="2f6b3975_1756300834"></div><script src="http…"
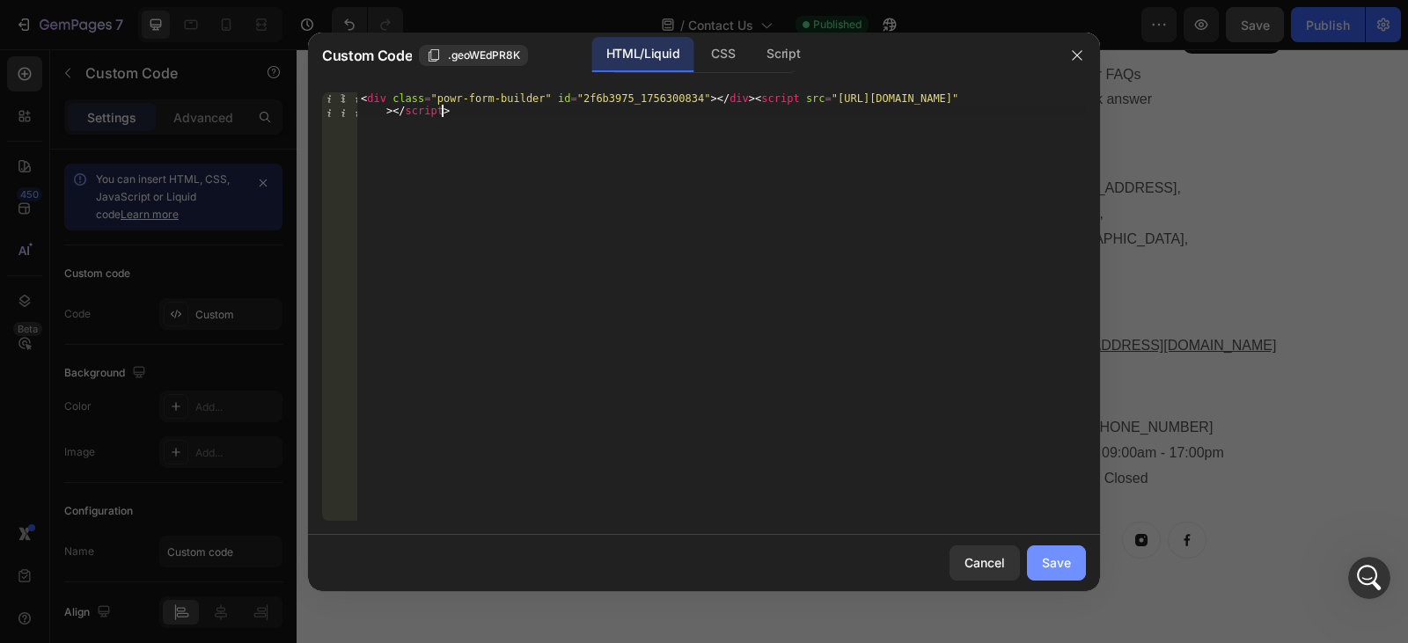
click at [1058, 560] on div "Save" at bounding box center [1056, 563] width 29 height 18
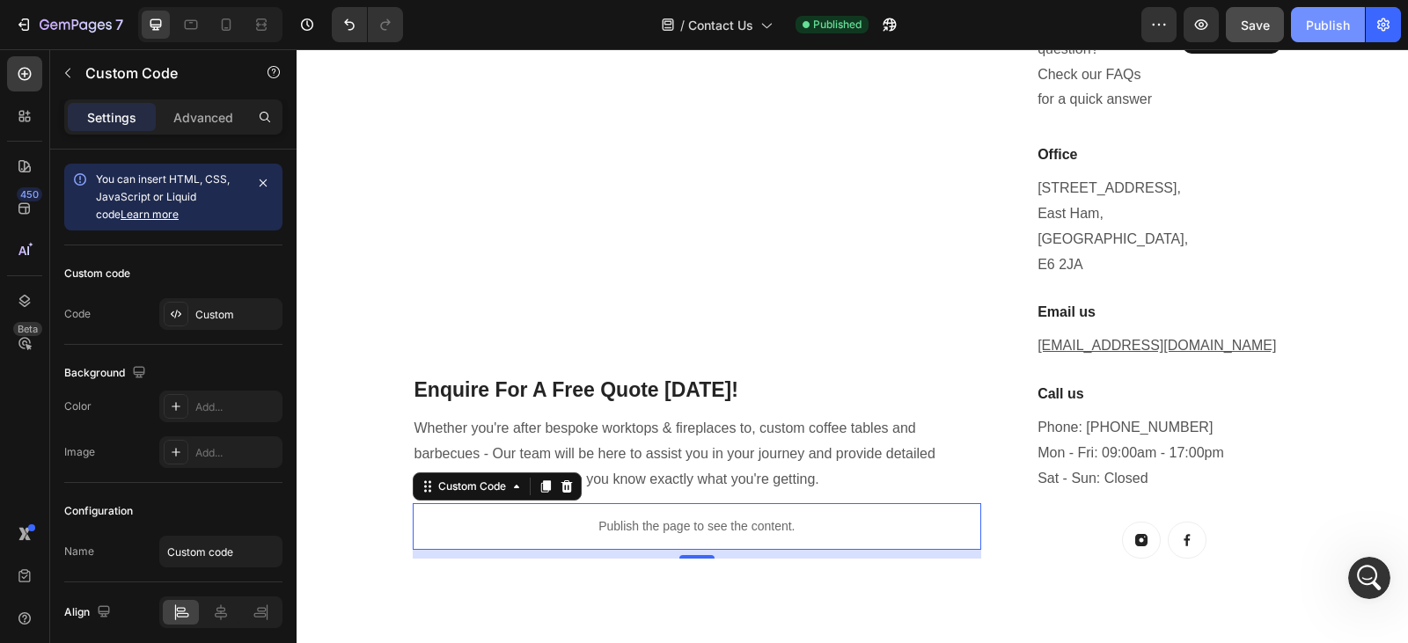
click at [1305, 32] on button "Publish" at bounding box center [1328, 24] width 74 height 35
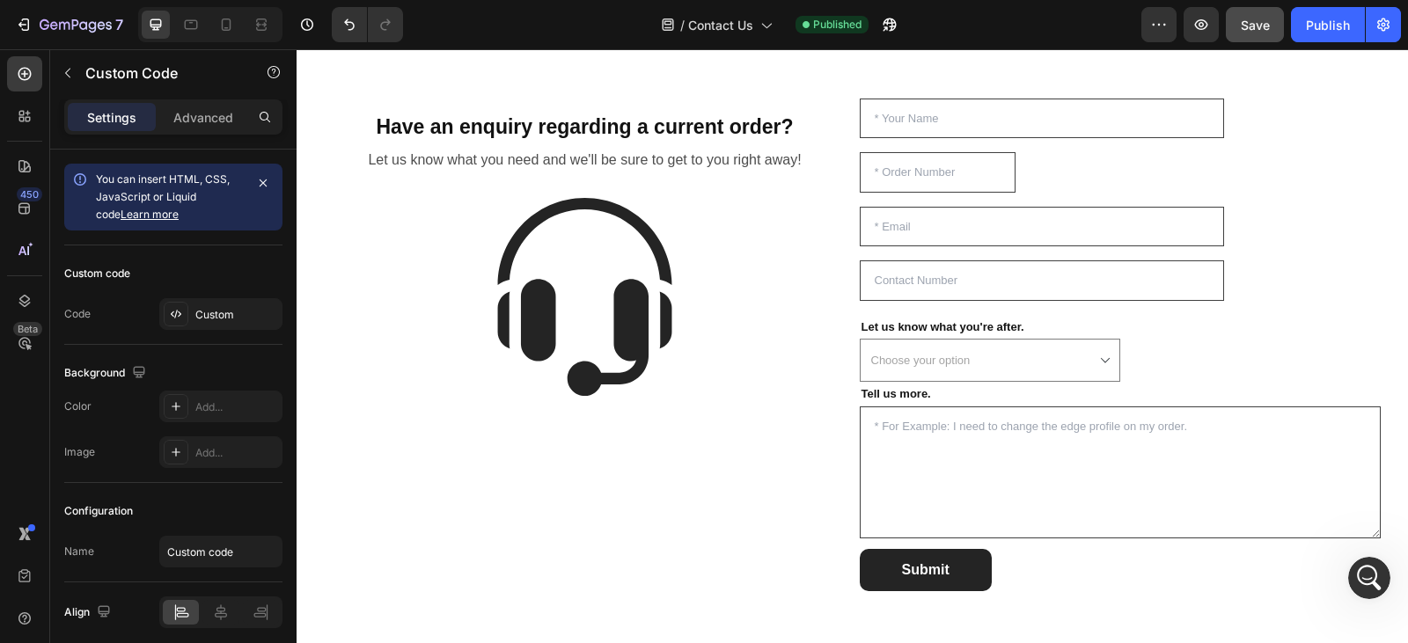
scroll to position [1071, 0]
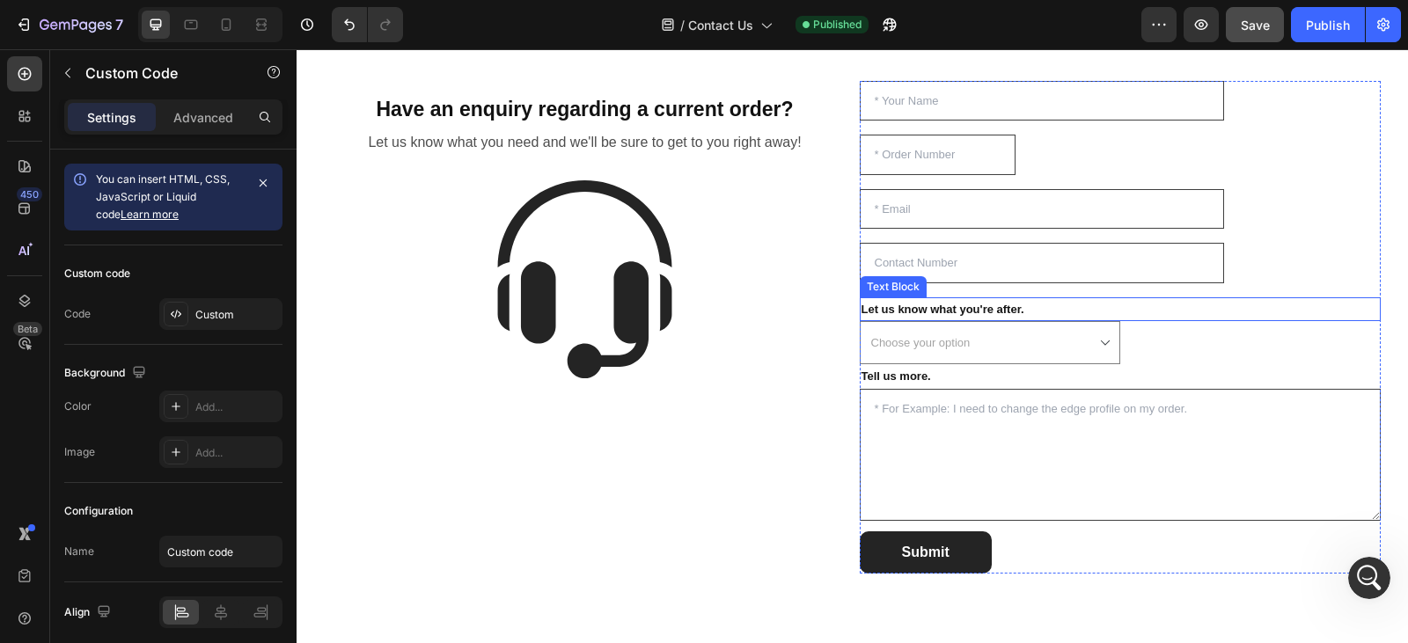
click at [1249, 303] on p "Let us know what you're after." at bounding box center [1121, 309] width 518 height 20
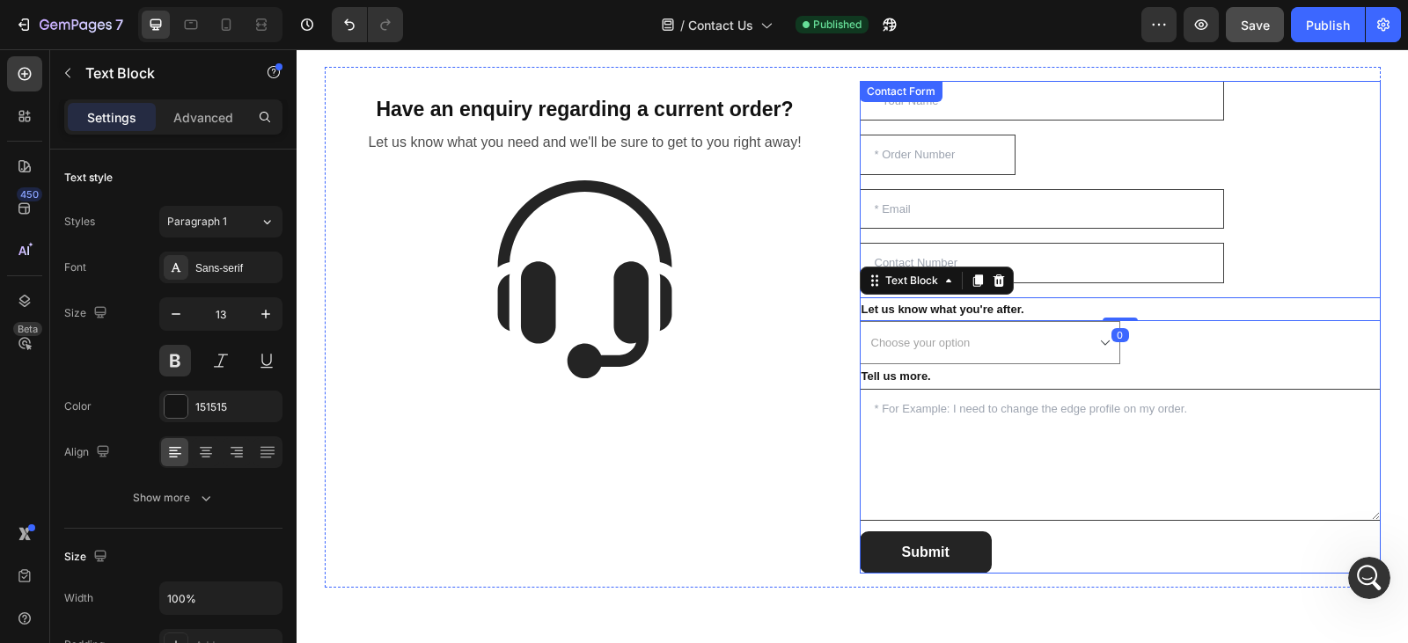
click at [1282, 125] on div "Text Field Text Field Email Field Text Field Let us know what you're after. Tex…" at bounding box center [1120, 327] width 521 height 493
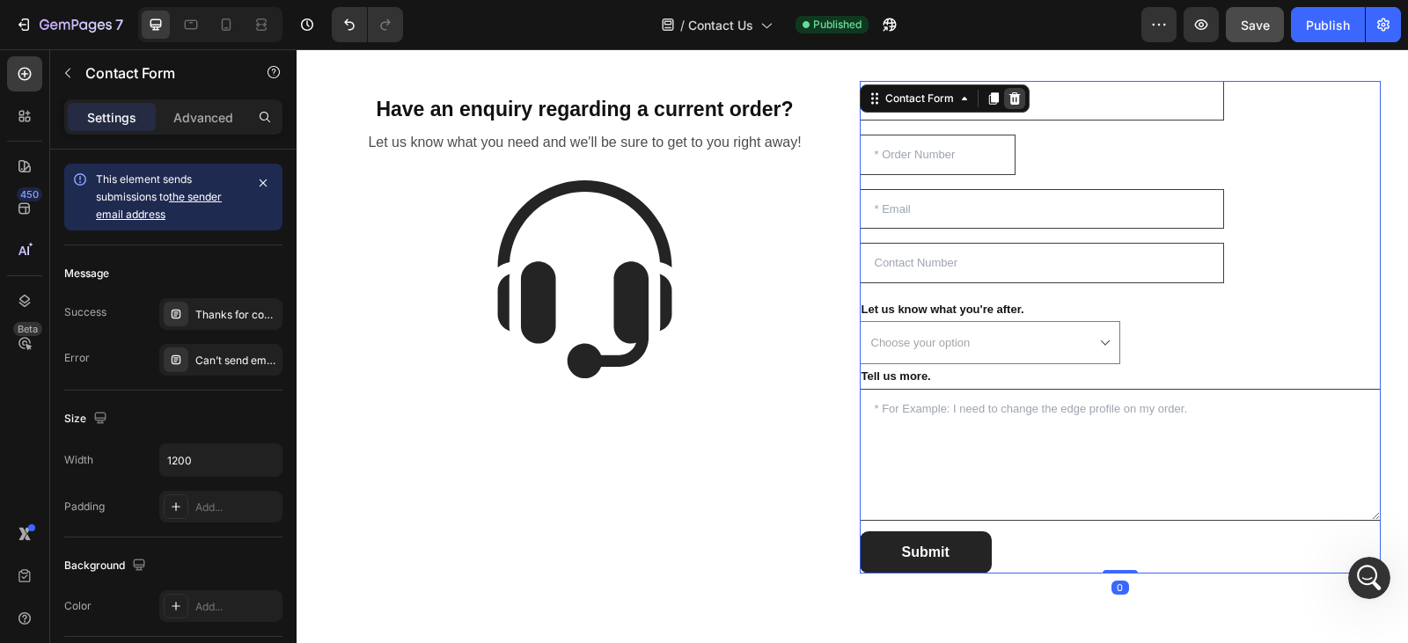
click at [1011, 99] on icon at bounding box center [1014, 98] width 11 height 12
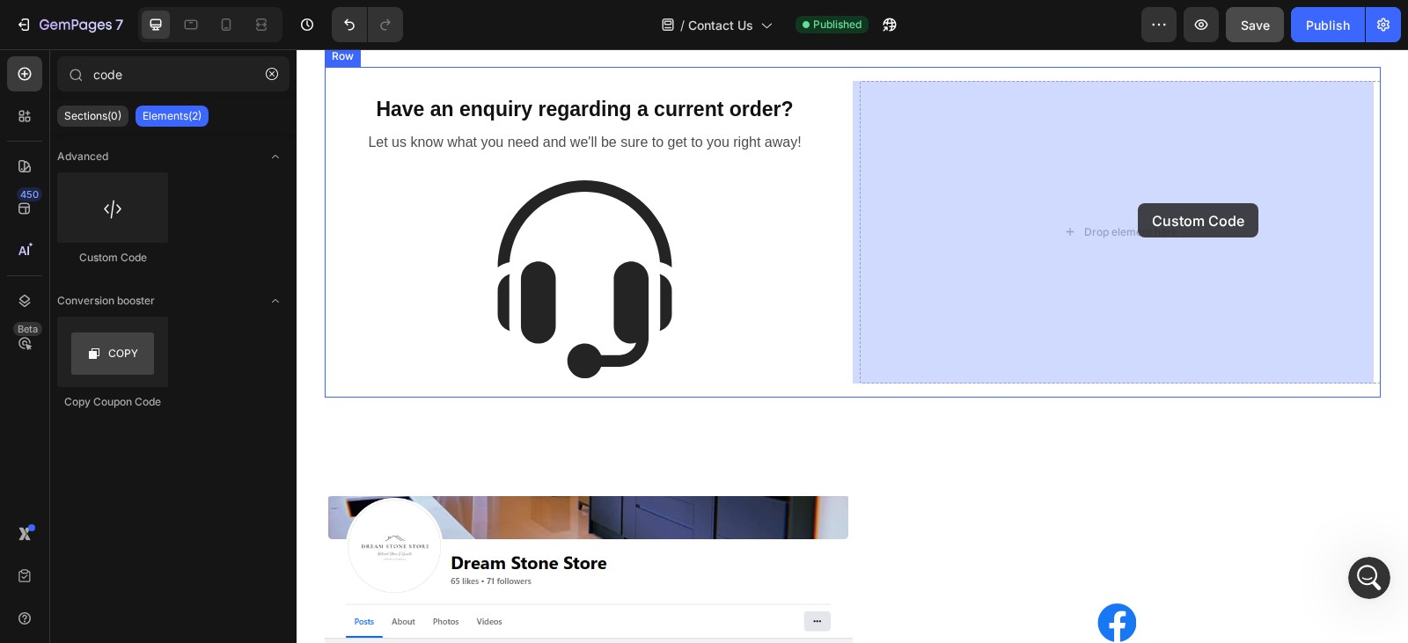
drag, startPoint x: 414, startPoint y: 266, endPoint x: 1138, endPoint y: 203, distance: 727.1
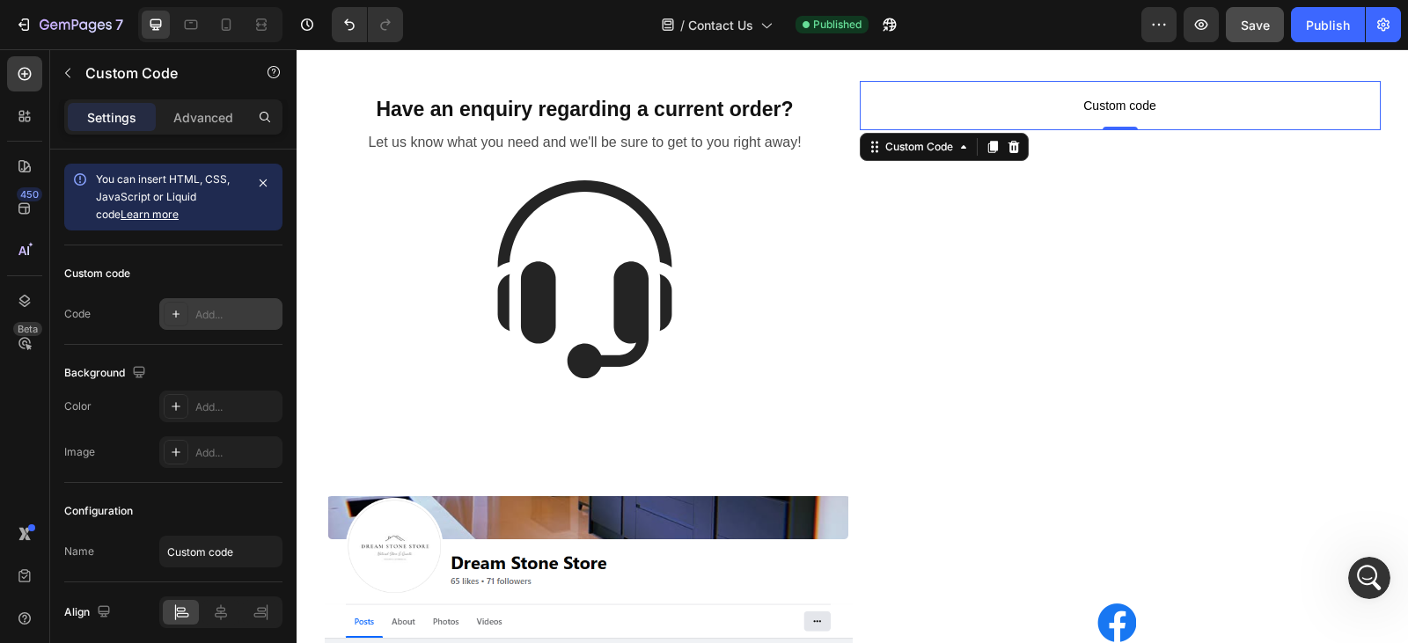
click at [188, 318] on div "Add..." at bounding box center [220, 314] width 123 height 32
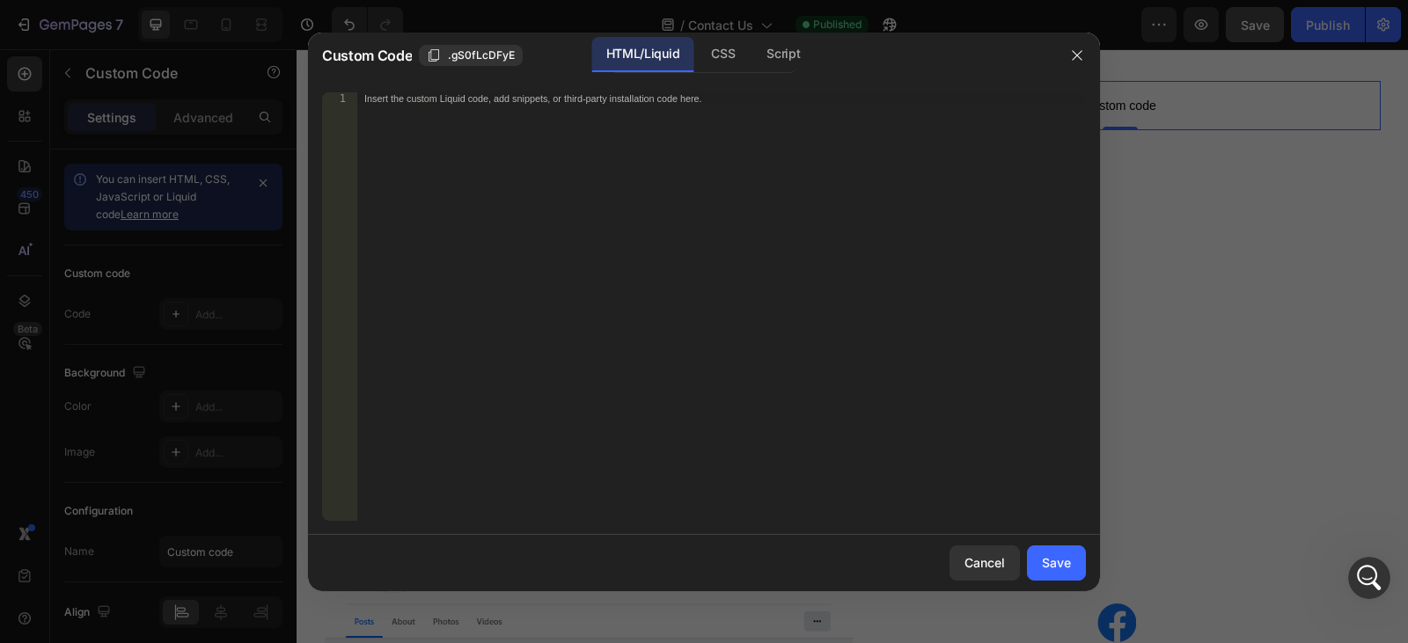
click at [648, 132] on div "Insert the custom Liquid code, add snippets, or third-party installation code h…" at bounding box center [721, 318] width 729 height 453
paste textarea "<div class="powr-form-builder" id="04bc00bd_1756305418"></div><script src="http…"
type textarea "<div class="powr-form-builder" id="04bc00bd_1756305418"></div><script src="http…"
click at [1053, 564] on div "Save" at bounding box center [1056, 563] width 29 height 18
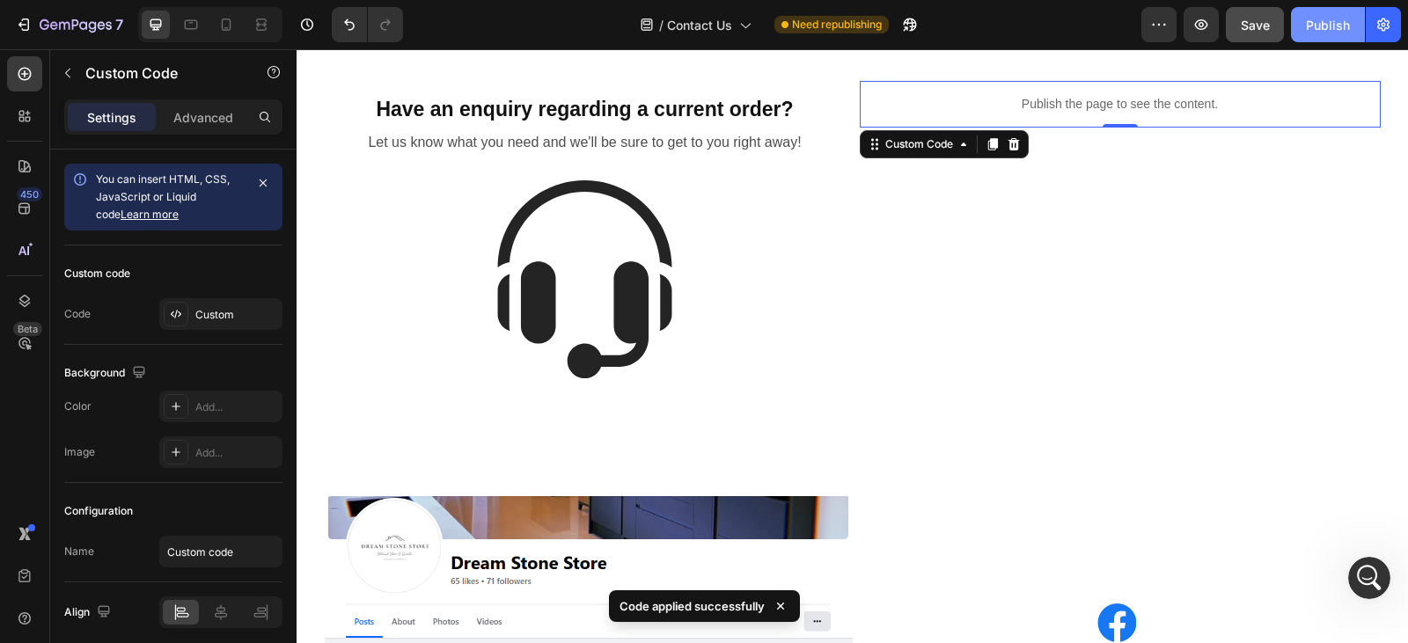
click at [1327, 19] on div "Publish" at bounding box center [1328, 25] width 44 height 18
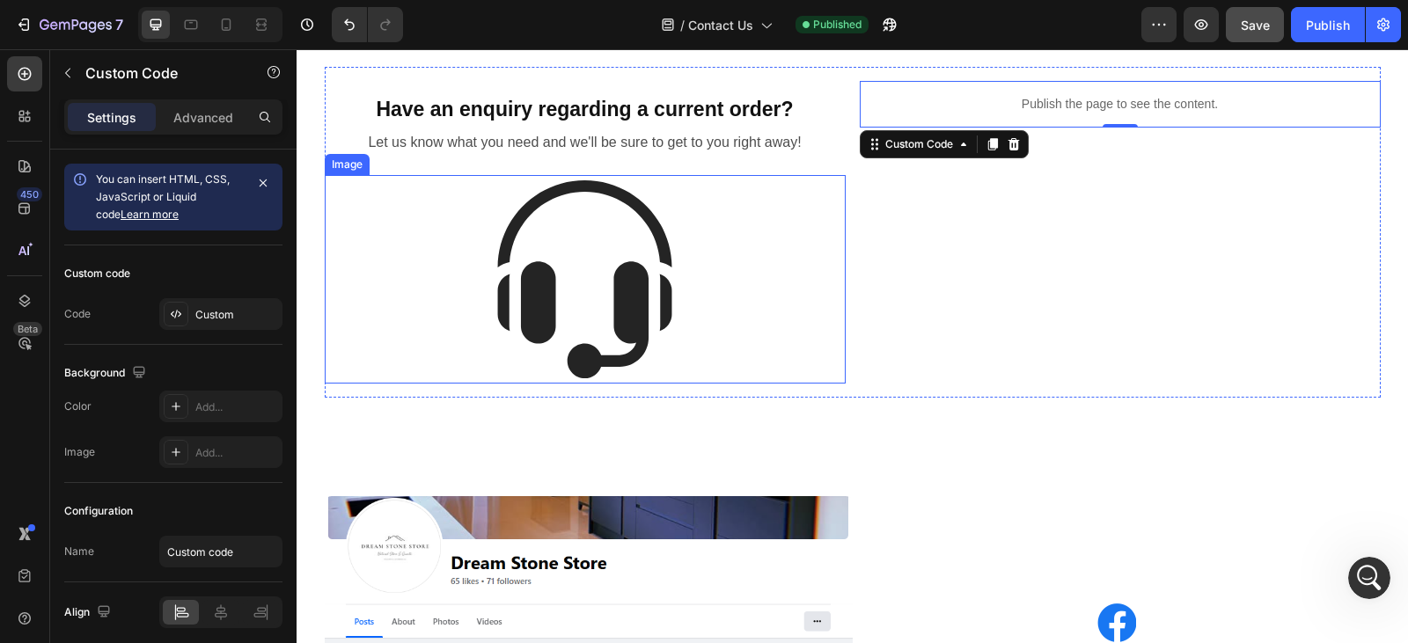
click at [401, 202] on div at bounding box center [585, 279] width 521 height 209
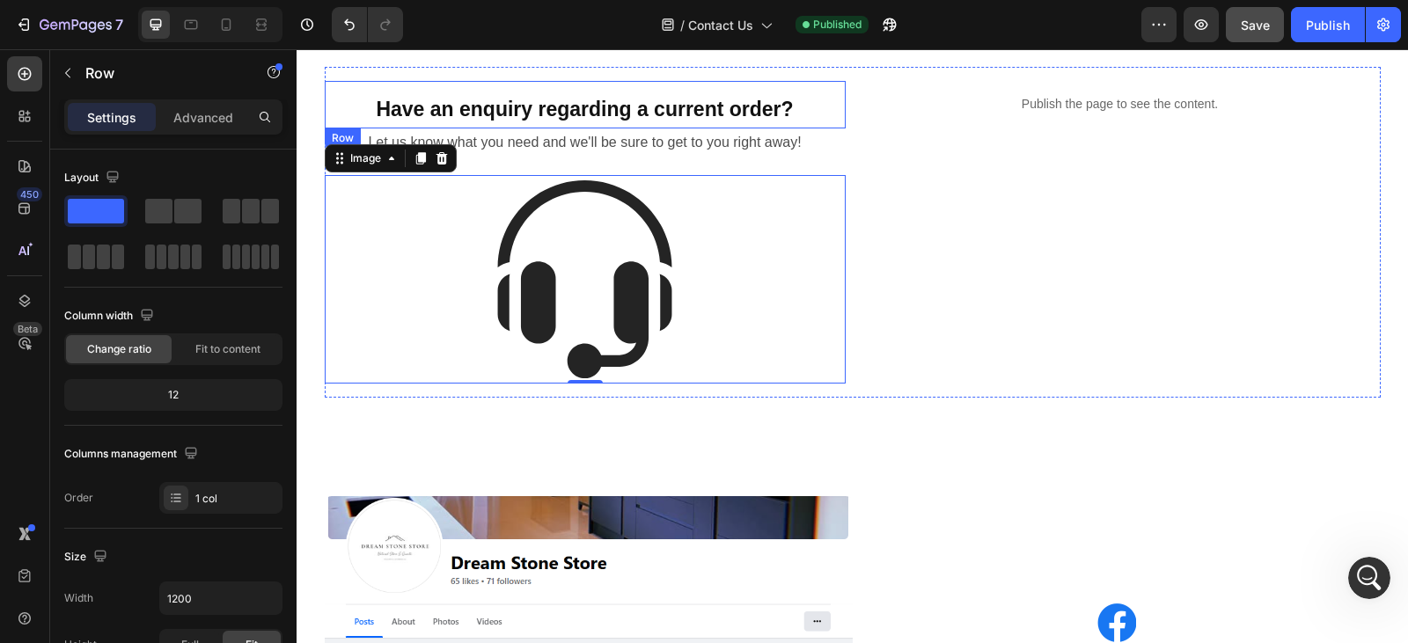
click at [325, 106] on div "Have an enquiry regarding a current order? Heading Row" at bounding box center [585, 105] width 521 height 48
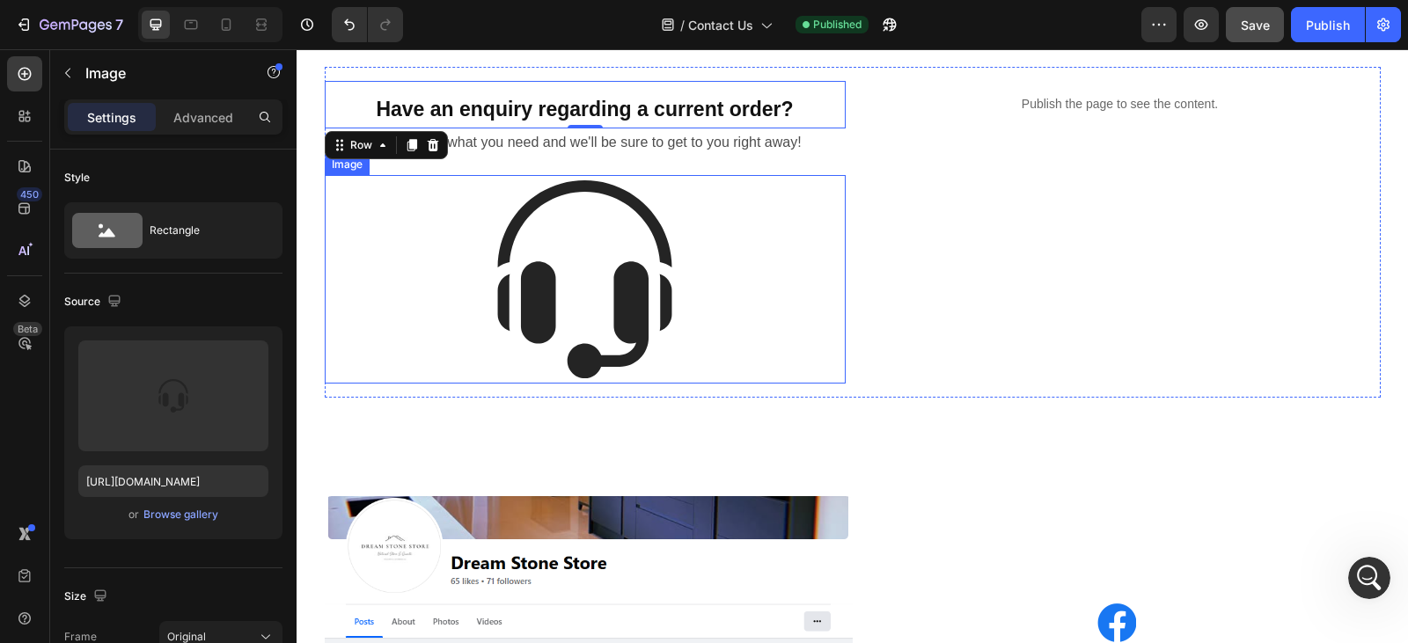
click at [385, 256] on div at bounding box center [585, 279] width 521 height 209
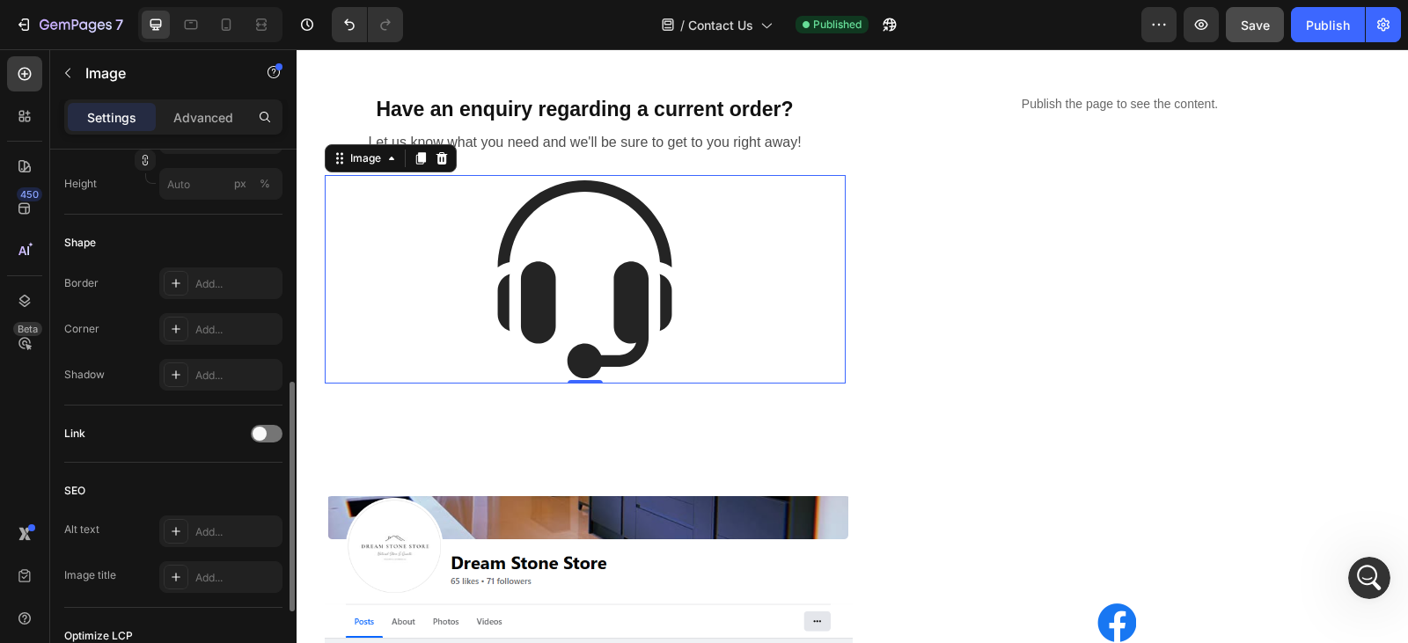
scroll to position [739, 0]
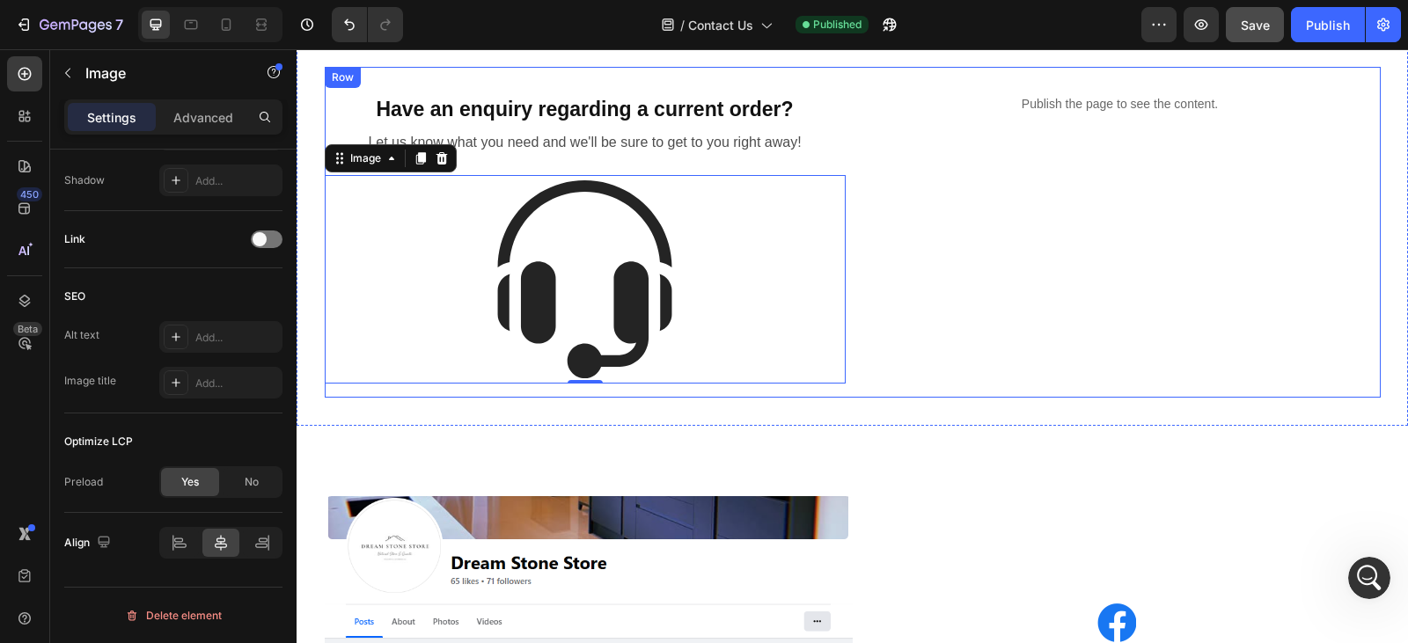
click at [849, 126] on div "Have an enquiry regarding a current order? Heading Row Let us know what you nee…" at bounding box center [853, 233] width 1056 height 332
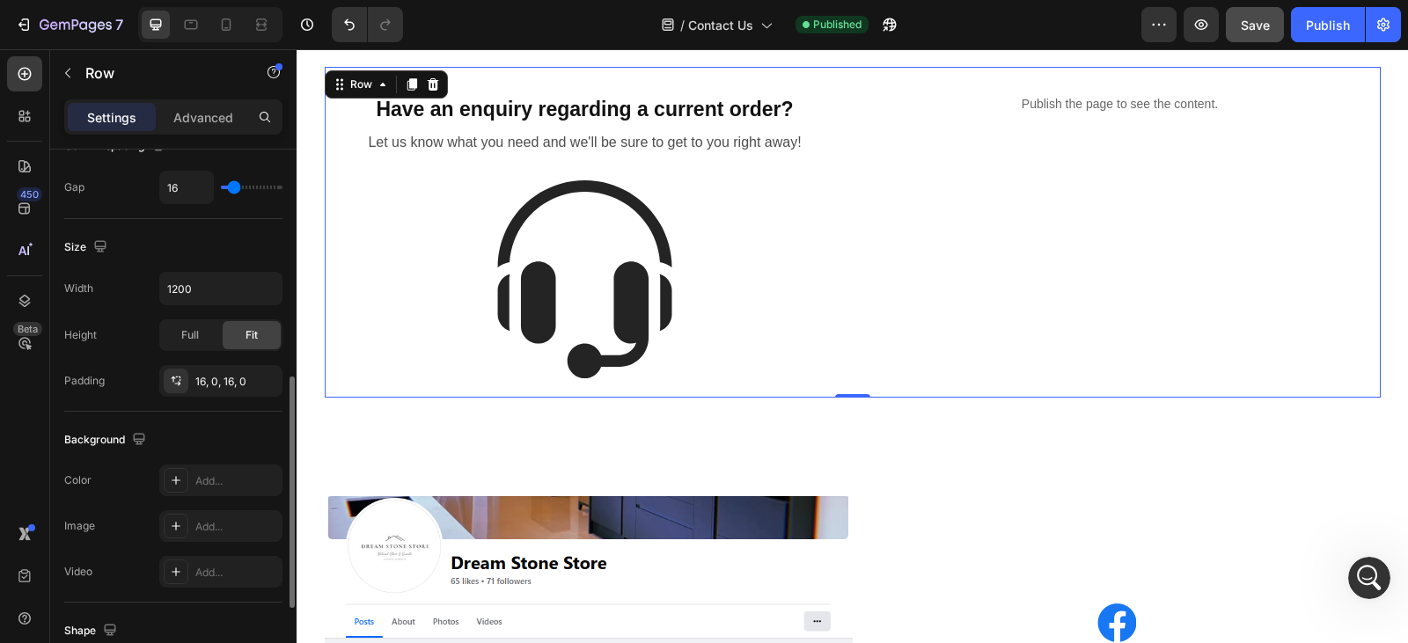
scroll to position [731, 0]
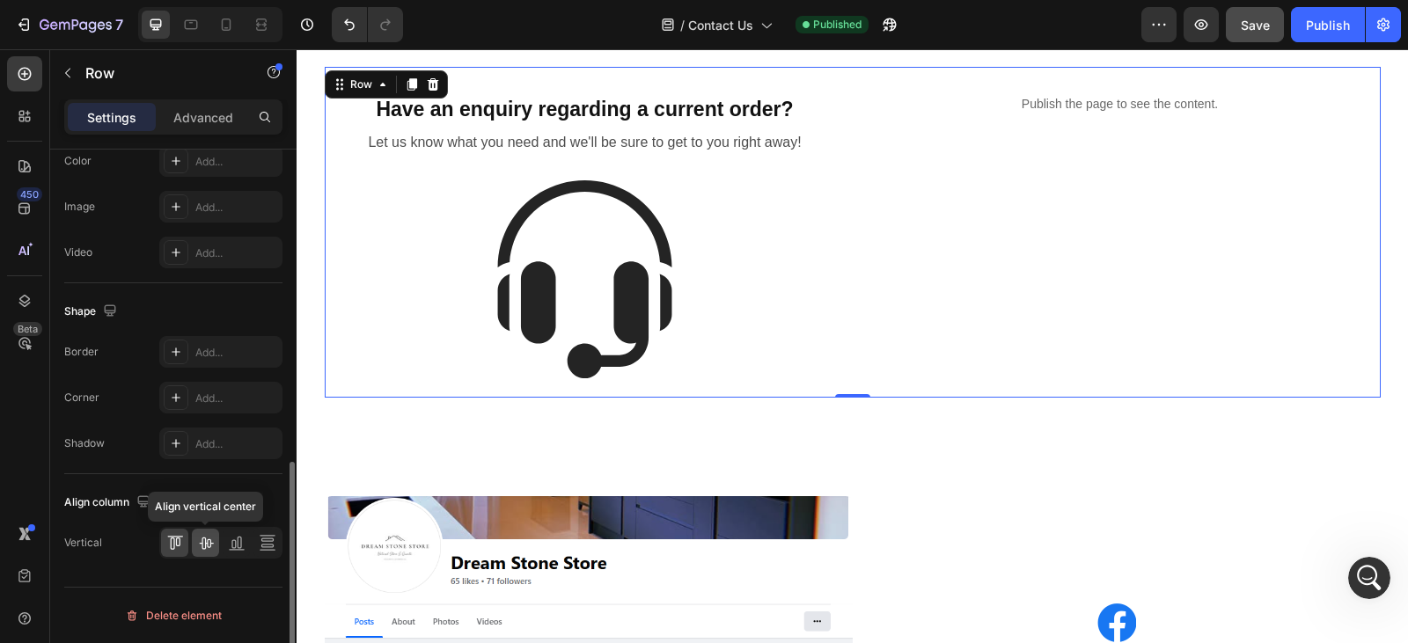
click at [209, 540] on icon at bounding box center [206, 544] width 14 height 12
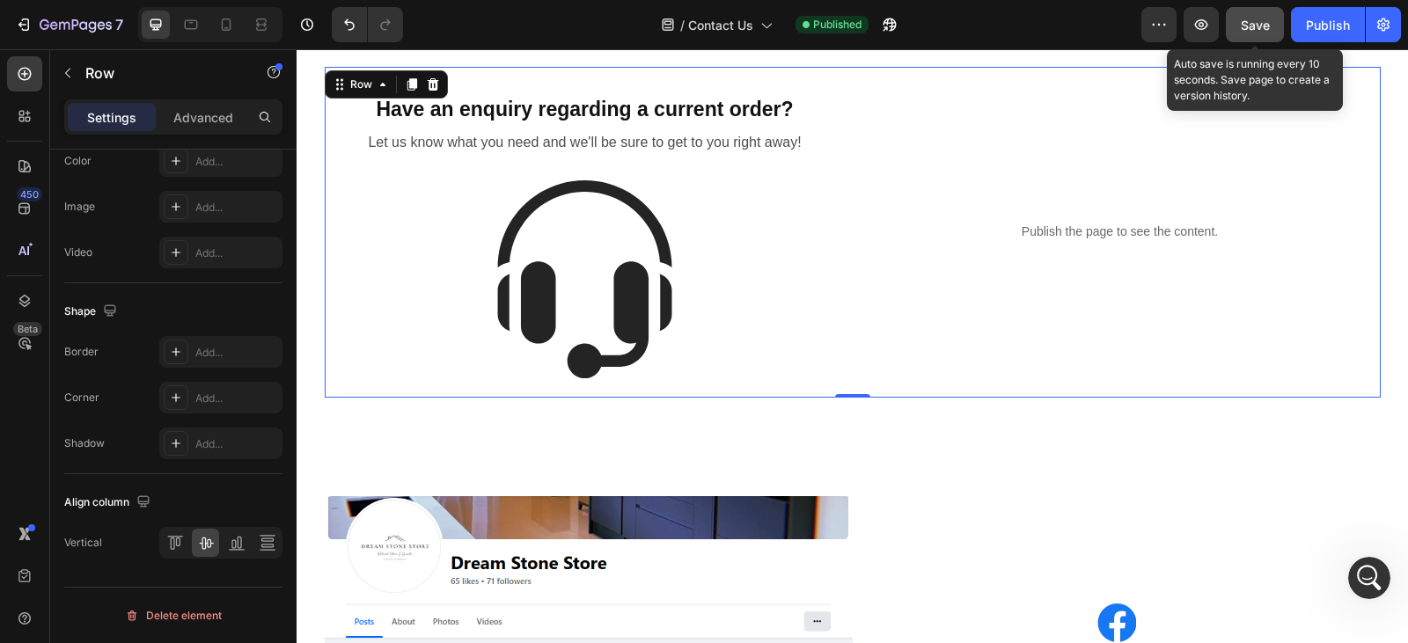
click at [1262, 27] on span "Save" at bounding box center [1255, 25] width 29 height 15
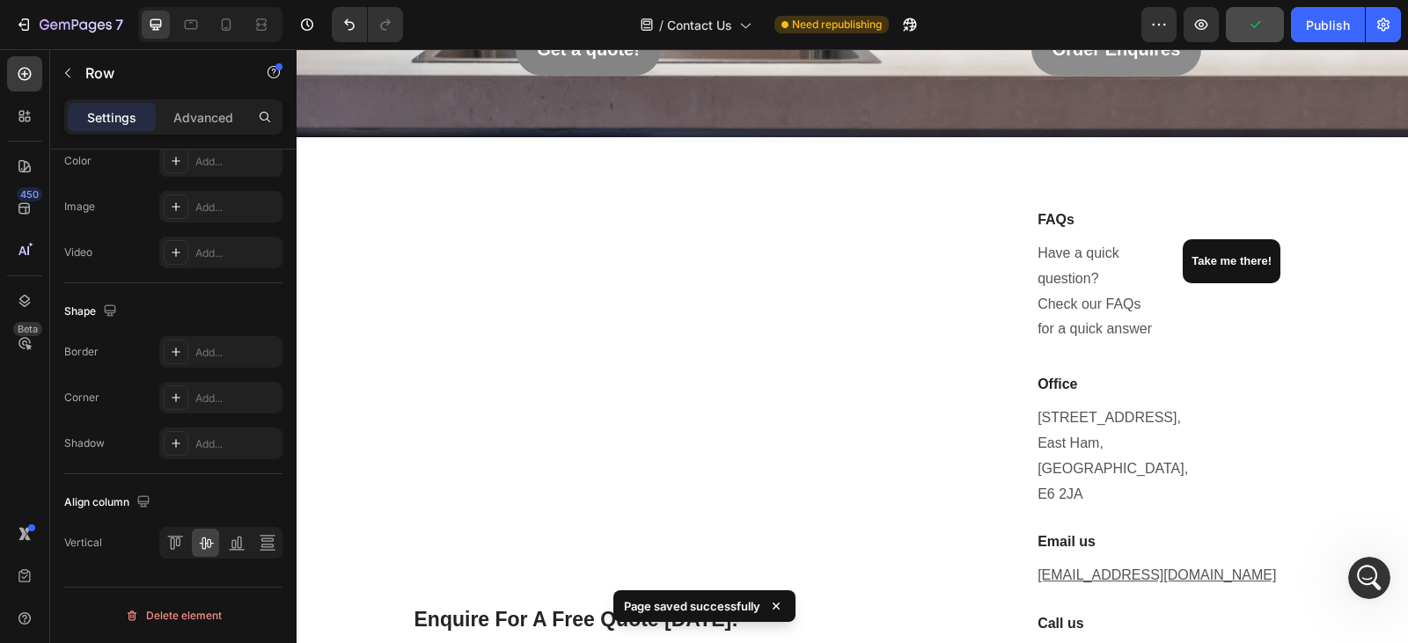
scroll to position [129, 0]
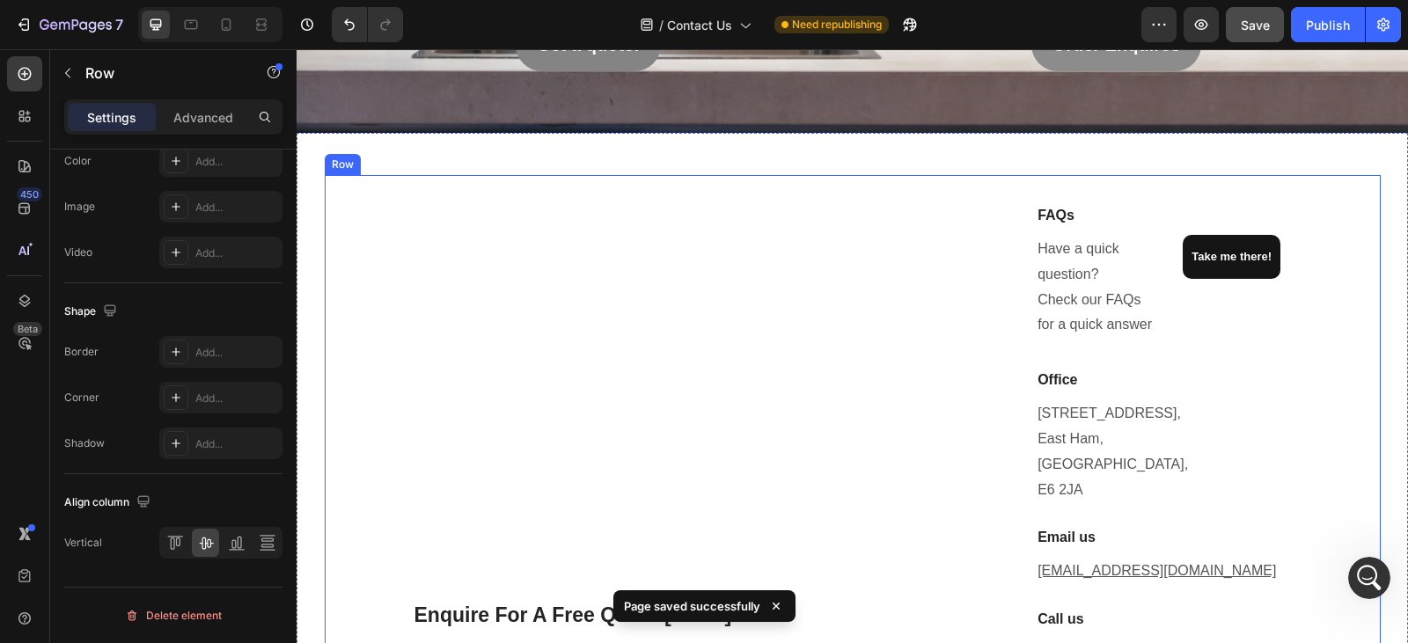
click at [655, 421] on div "Enquire For A Free Quote Today! Heading Whether you're after bespoke worktops &…" at bounding box center [698, 493] width 570 height 581
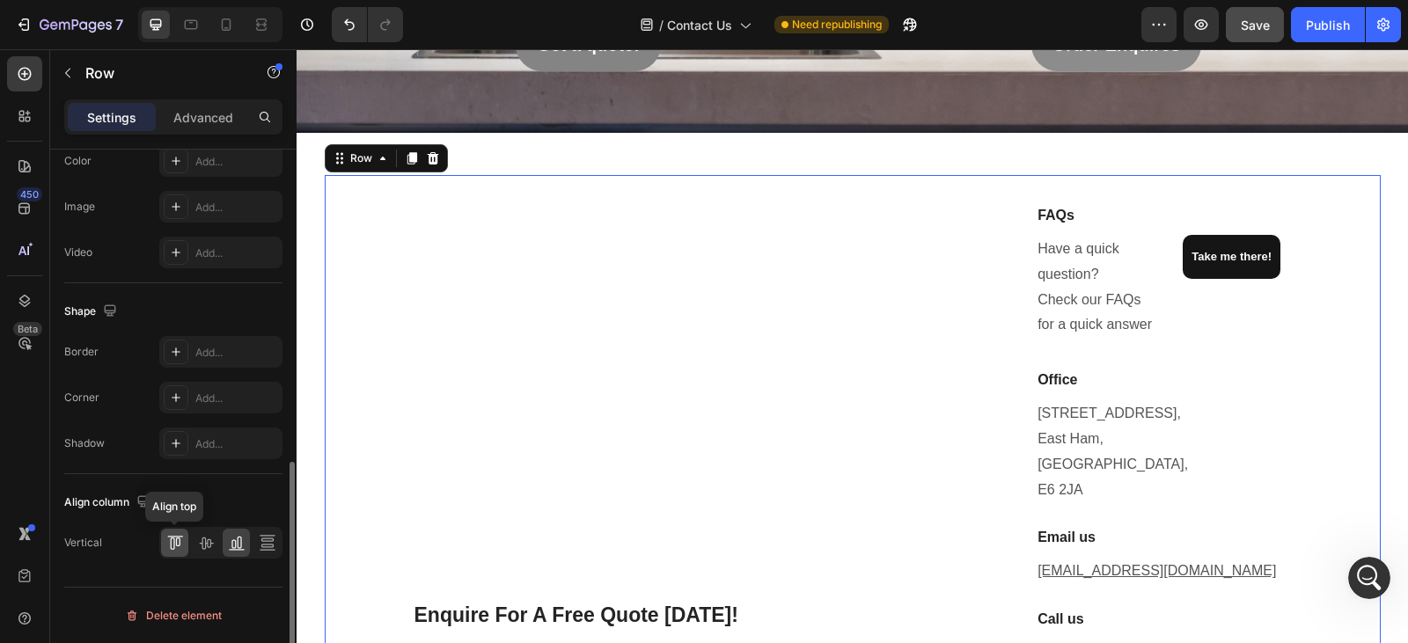
click at [177, 546] on icon at bounding box center [177, 542] width 4 height 9
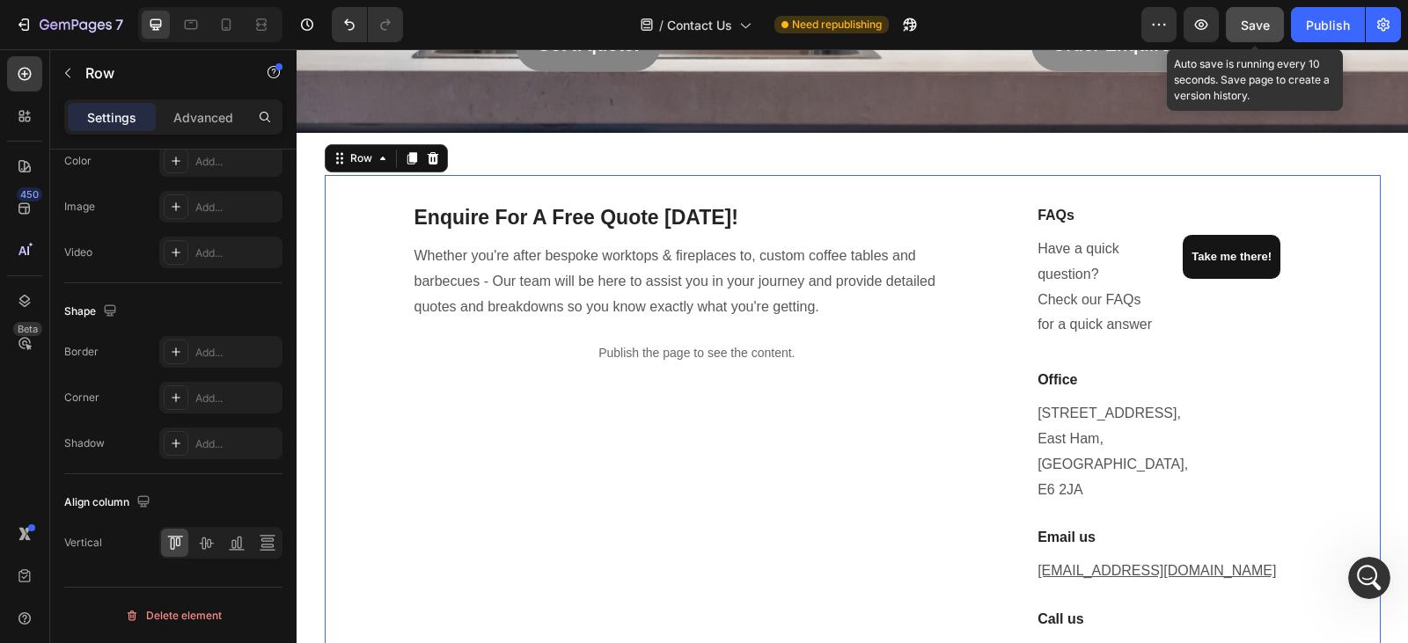
click at [1269, 18] on span "Save" at bounding box center [1255, 25] width 29 height 15
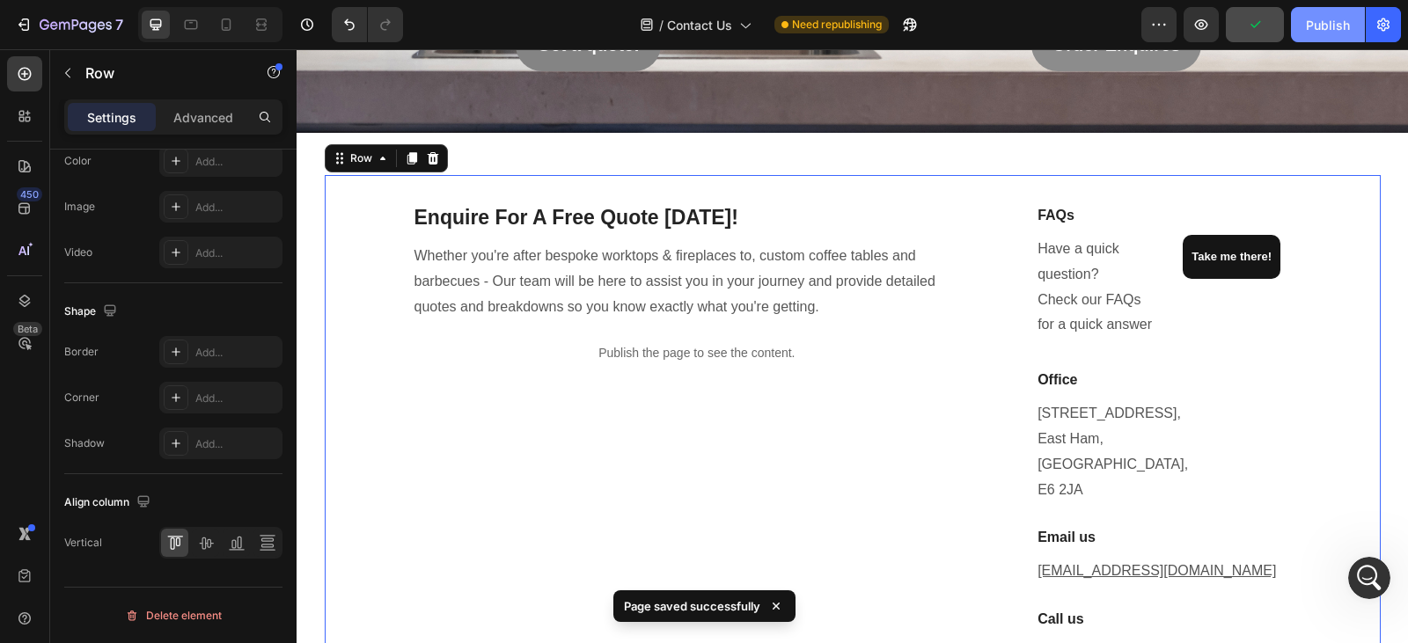
click at [1318, 25] on div "Publish" at bounding box center [1328, 25] width 44 height 18
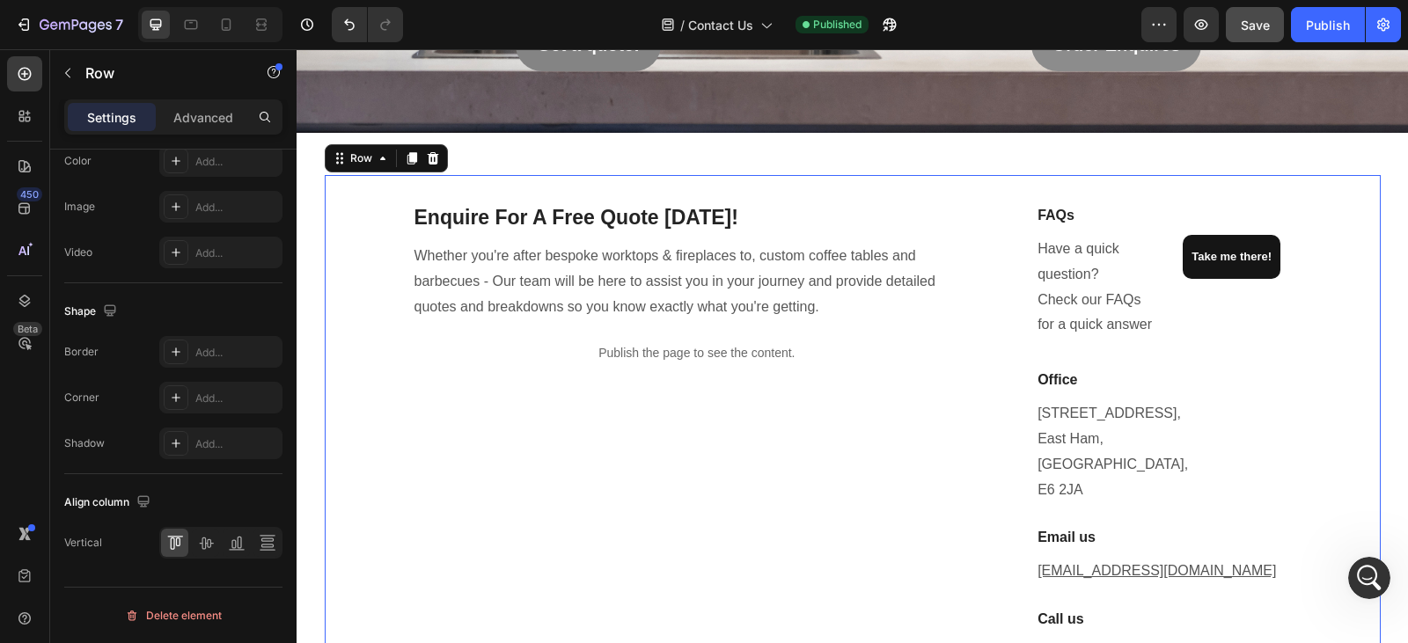
scroll to position [0, 0]
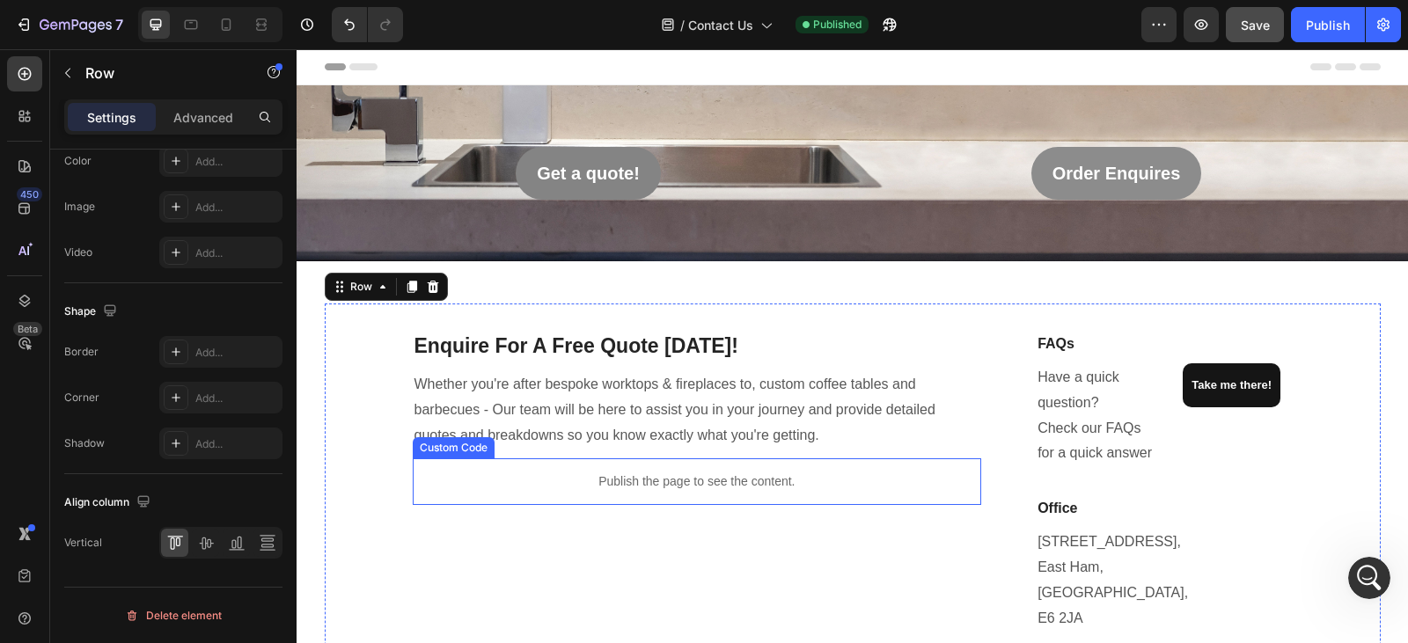
click at [585, 483] on p "Publish the page to see the content." at bounding box center [698, 482] width 570 height 18
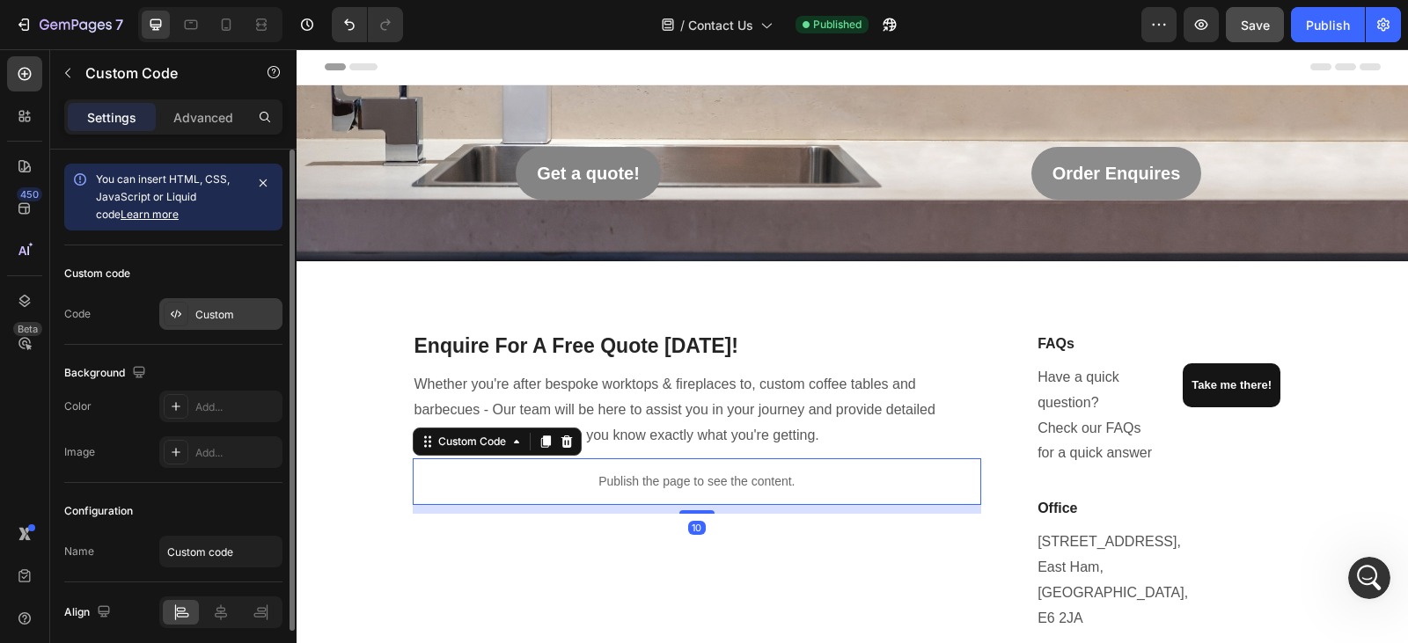
click at [221, 314] on div "Custom" at bounding box center [236, 315] width 83 height 16
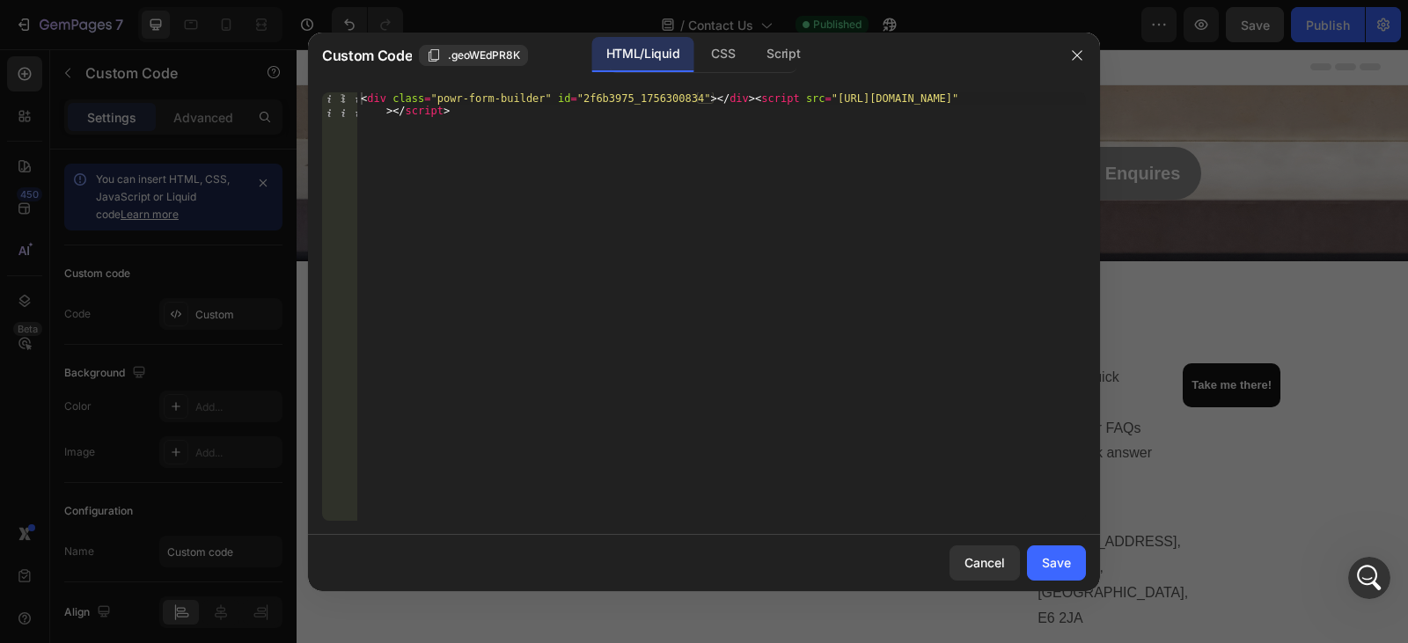
type textarea "<div class="powr-form-builder" id="2f6b3975_1756300834"></div><script src="http…"
drag, startPoint x: 459, startPoint y: 123, endPoint x: 333, endPoint y: 92, distance: 129.6
click at [333, 92] on div "<div class="powr-form-builder" id="2f6b3975_1756300834"></div><script src="http…" at bounding box center [704, 306] width 764 height 429
click at [118, 133] on div at bounding box center [704, 321] width 1408 height 643
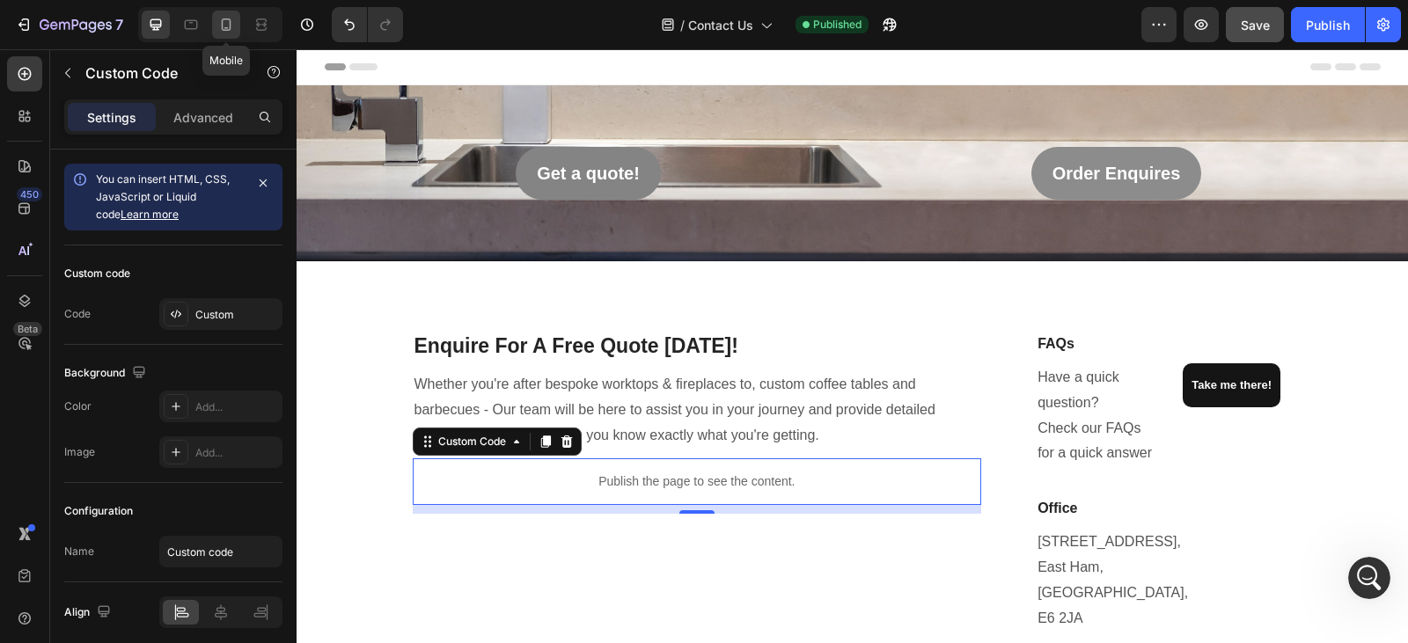
click at [227, 27] on icon at bounding box center [227, 24] width 10 height 12
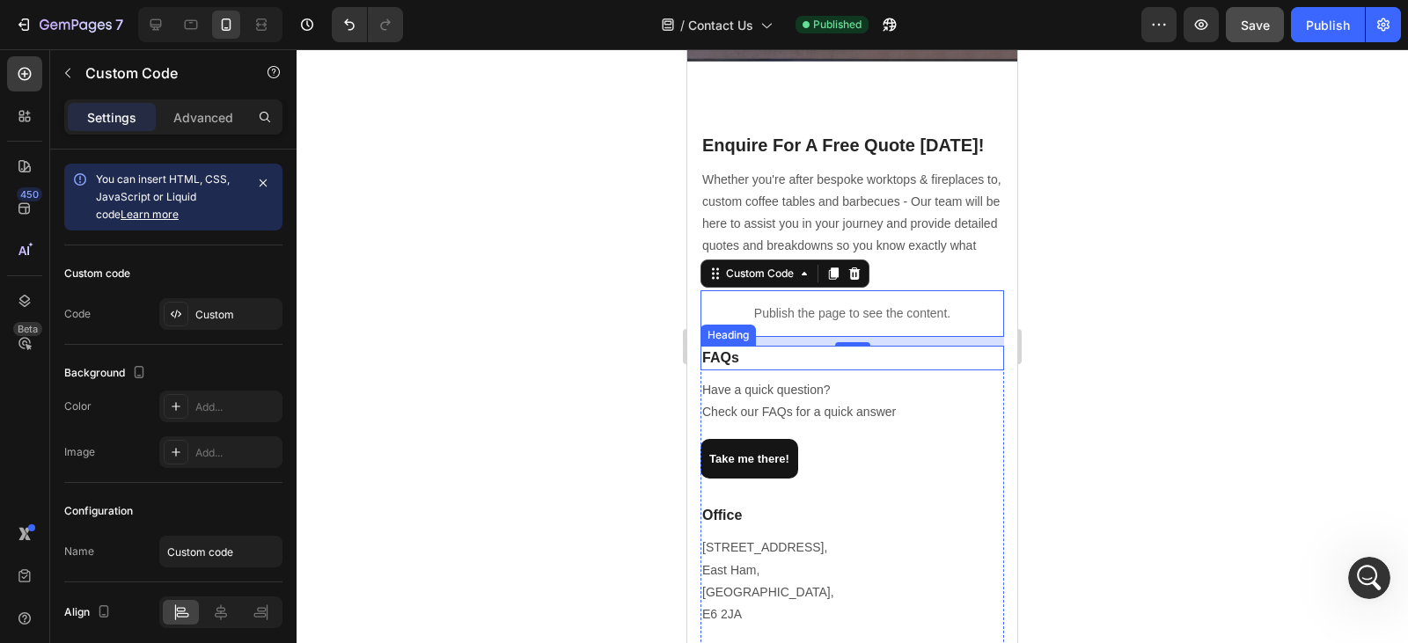
scroll to position [135, 0]
click at [913, 308] on p "Publish the page to see the content." at bounding box center [853, 314] width 304 height 18
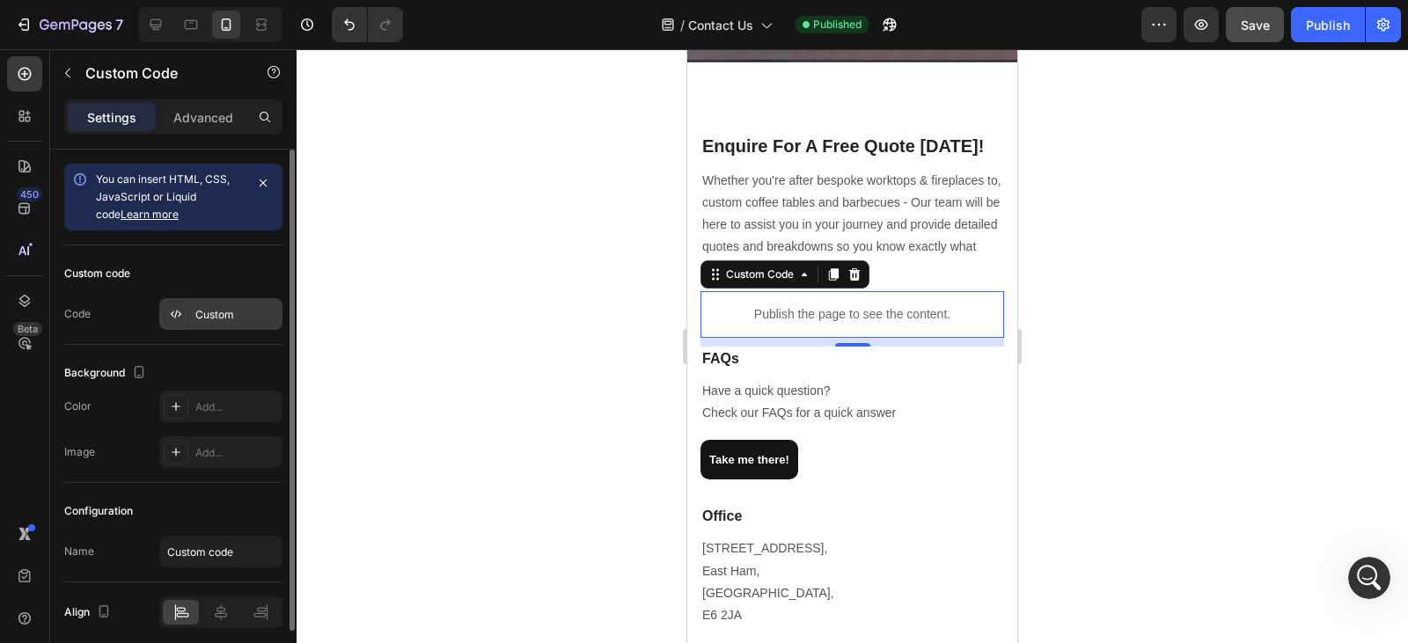
click at [219, 312] on div "Custom" at bounding box center [236, 315] width 83 height 16
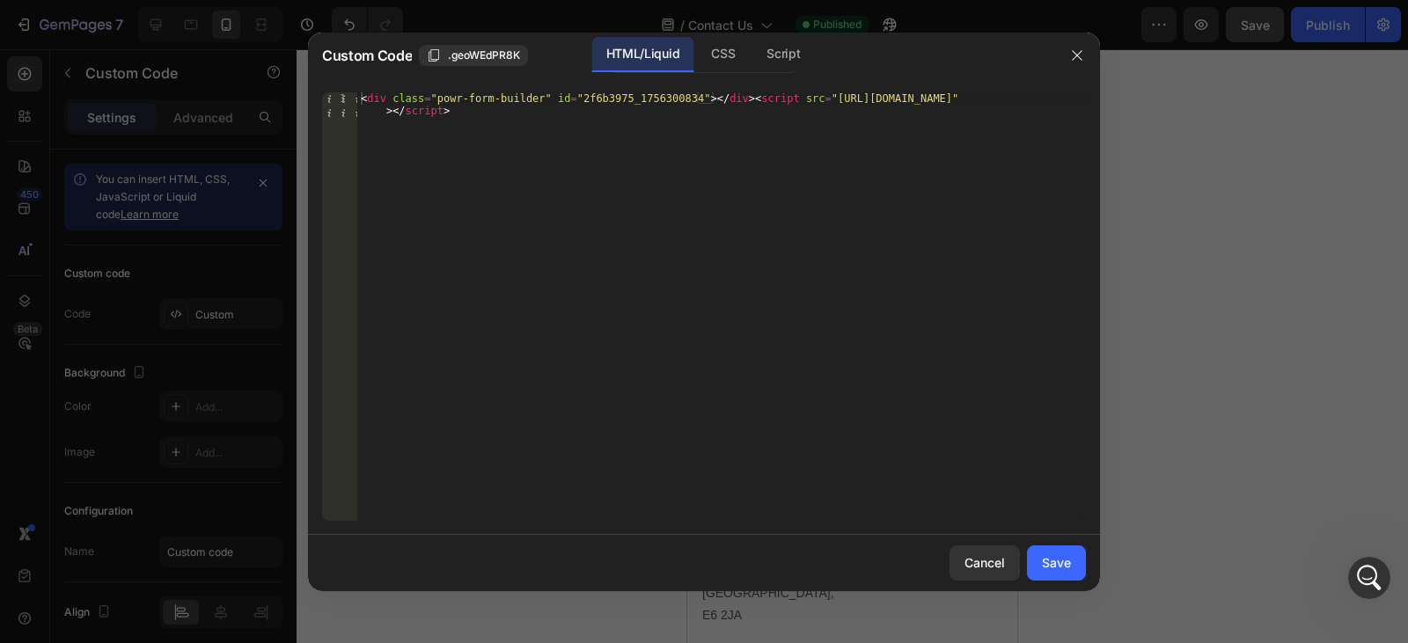
type textarea "<div class="powr-form-builder" id="2f6b3975_1756300834"></div><script src="http…"
drag, startPoint x: 544, startPoint y: 144, endPoint x: 335, endPoint y: 95, distance: 214.4
click at [335, 95] on div "<div class="powr-form-builder" id="2f6b3975_1756300834"></div><script src="http…" at bounding box center [704, 306] width 764 height 429
click at [1055, 549] on button "Save" at bounding box center [1056, 563] width 59 height 35
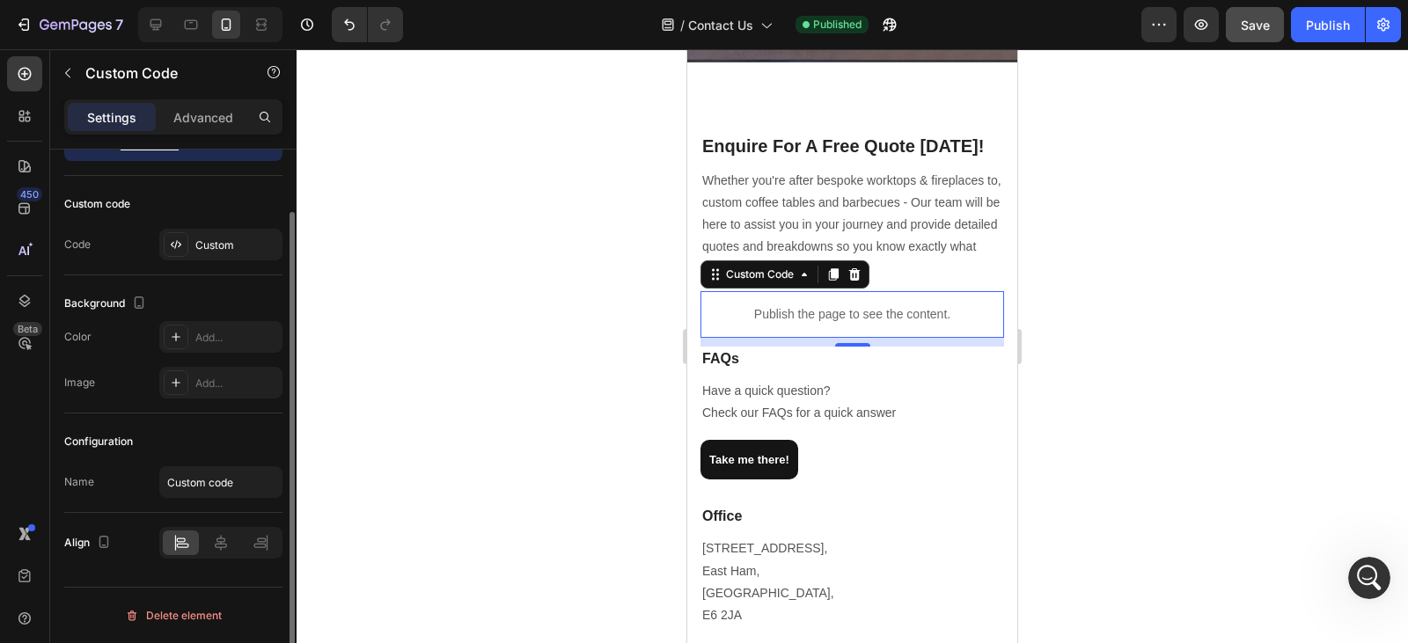
scroll to position [0, 0]
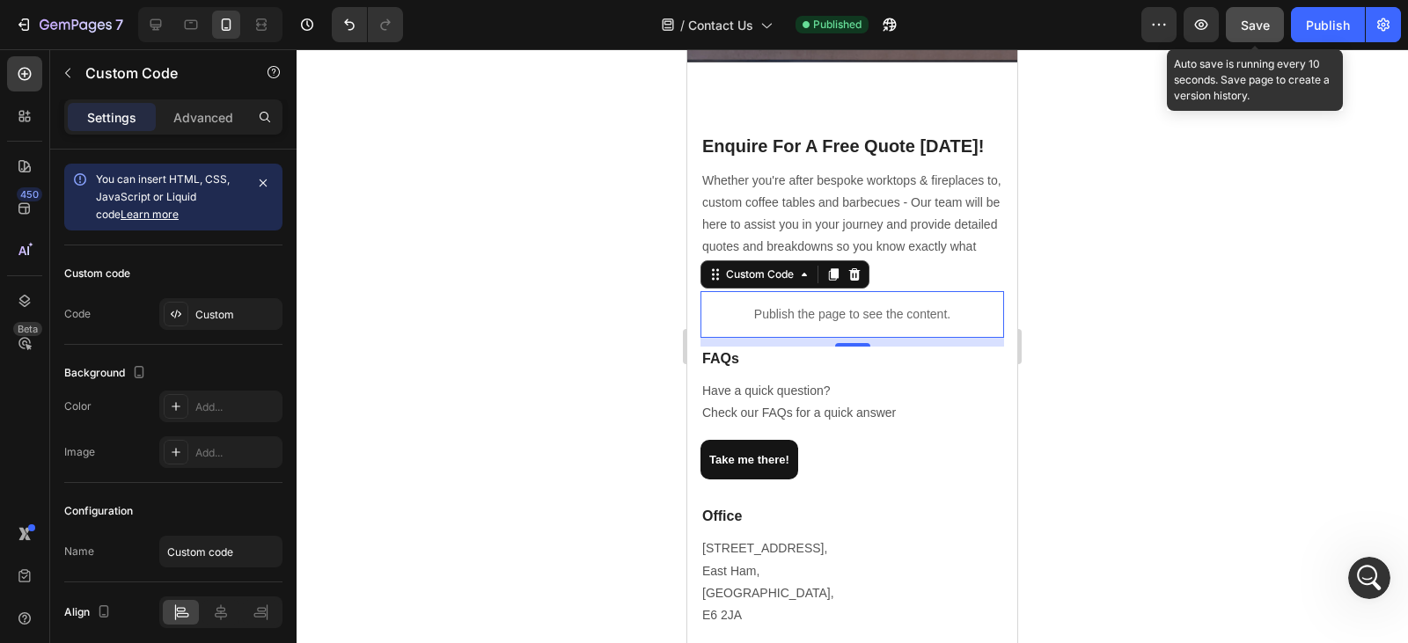
click at [1267, 18] on span "Save" at bounding box center [1255, 25] width 29 height 15
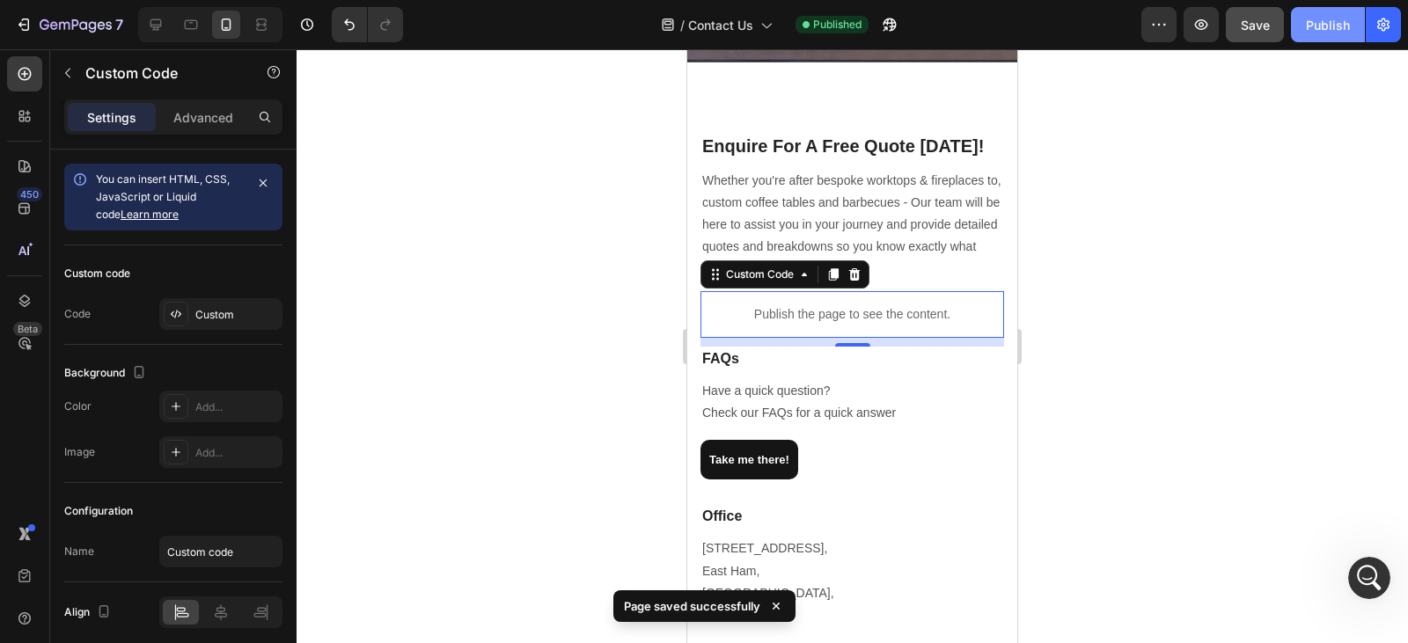
click at [1326, 28] on div "Publish" at bounding box center [1328, 25] width 44 height 18
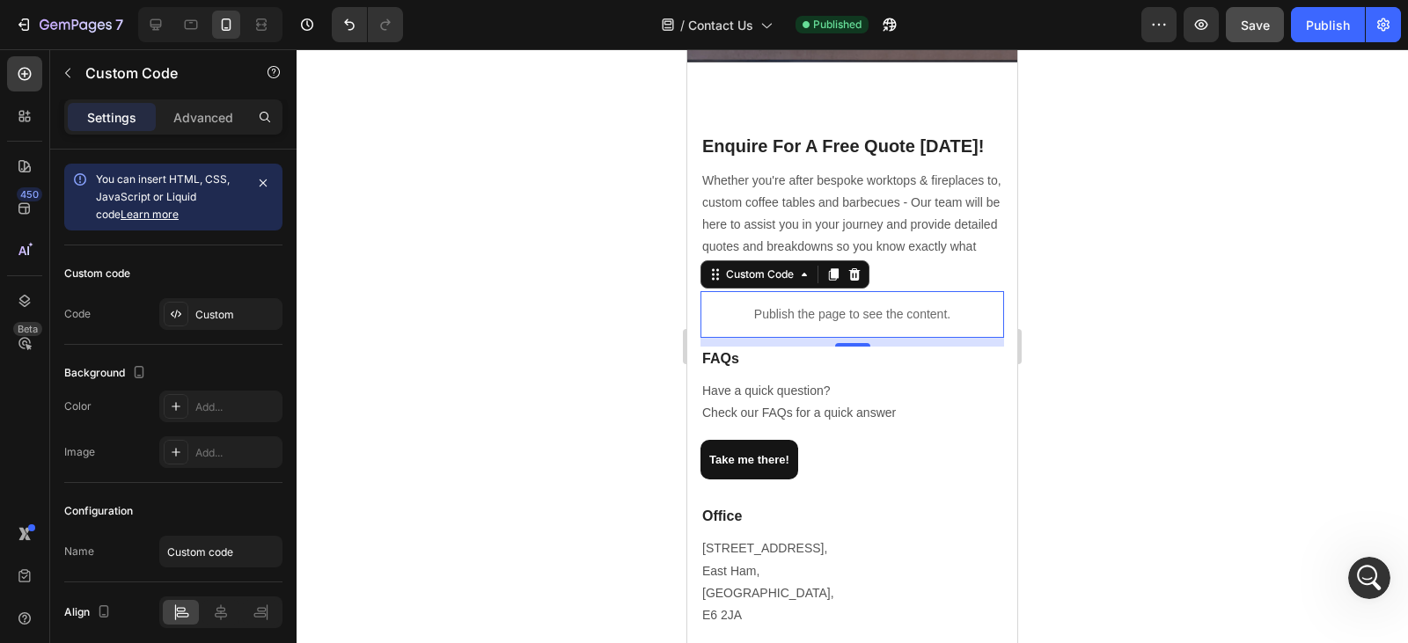
click at [841, 311] on p "Publish the page to see the content." at bounding box center [853, 314] width 304 height 18
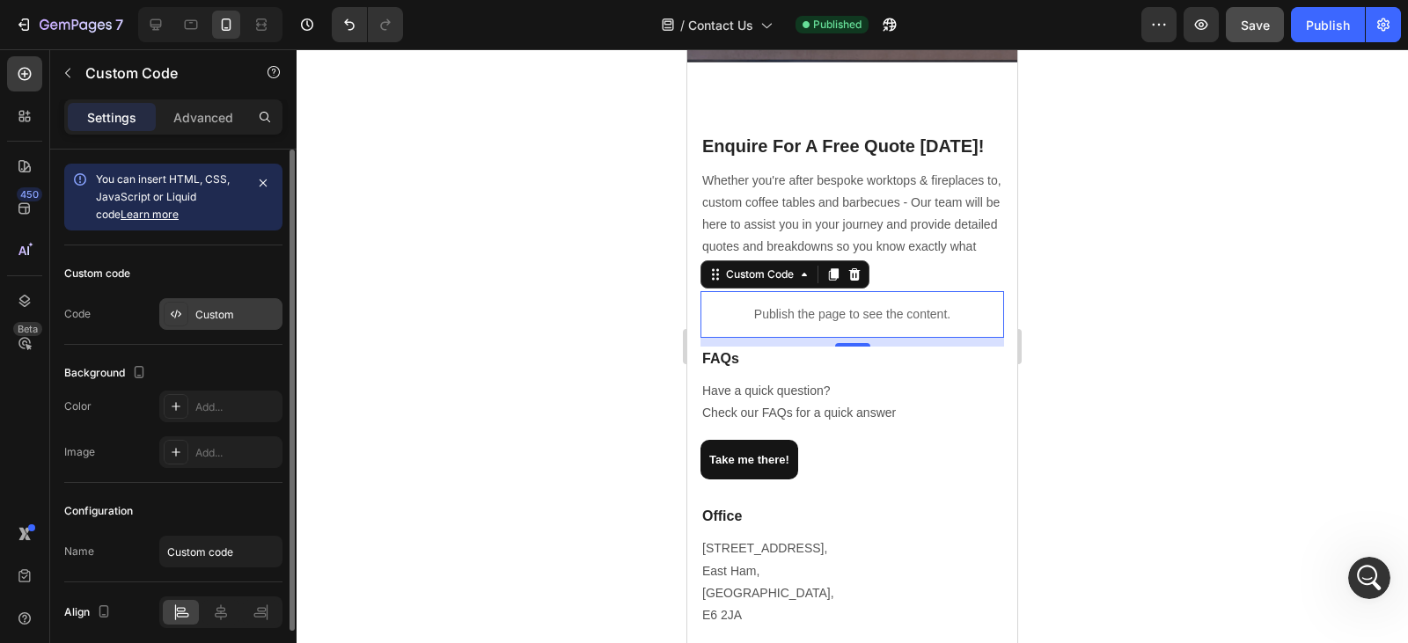
click at [200, 313] on div "Custom" at bounding box center [236, 315] width 83 height 16
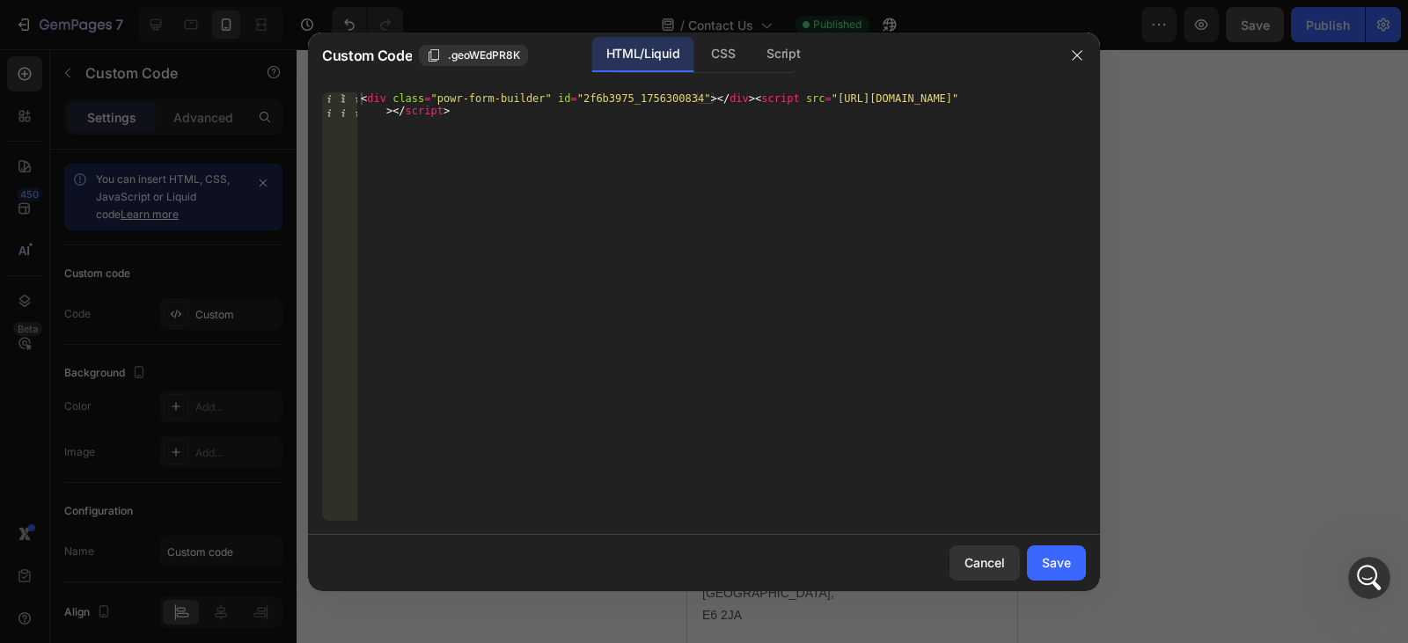
type textarea "<div class="powr-form-builder" id="2f6b3975_1756300834"></div><script src="http…"
drag, startPoint x: 505, startPoint y: 135, endPoint x: 338, endPoint y: 94, distance: 172.1
click at [338, 94] on div "<div class="powr-form-builder" id="2f6b3975_1756300834"></div><script src="http…" at bounding box center [704, 306] width 764 height 429
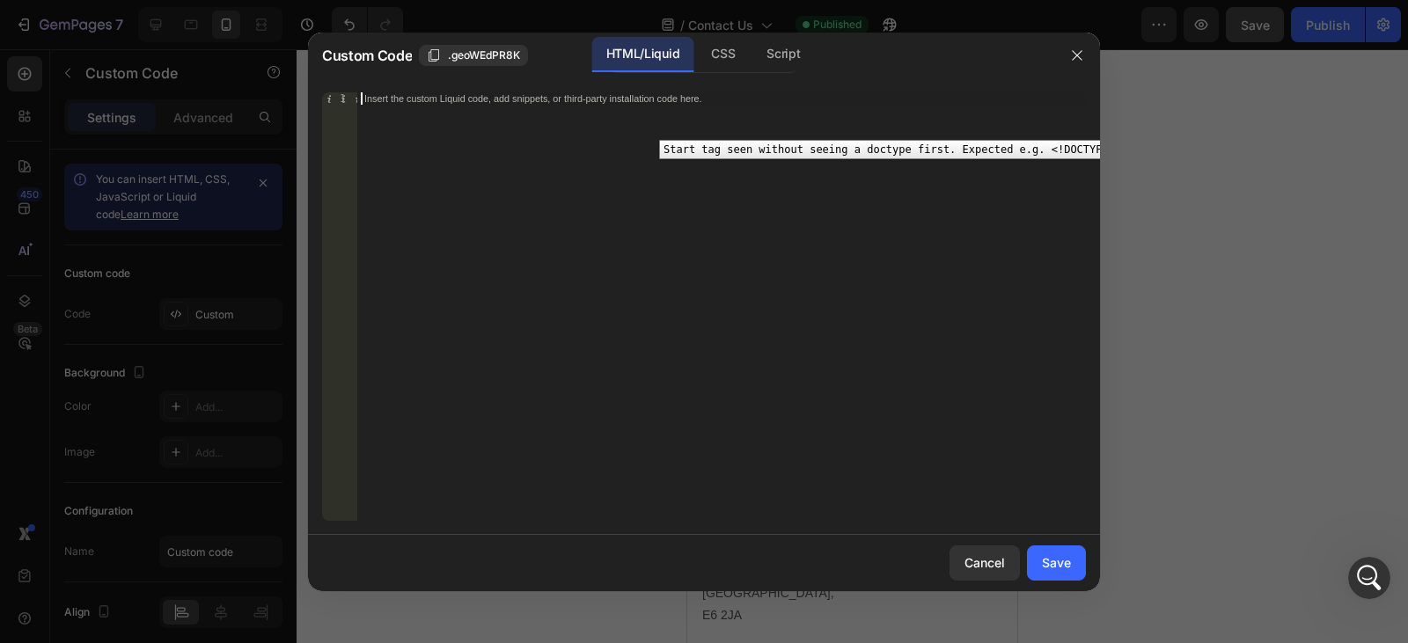
paste textarea "<div class="powr-form-builder" id="04bc00bd_1756305418"></div><script src="http…"
type textarea "<div class="powr-form-builder" id="04bc00bd_1756305418"></div><script src="http…"
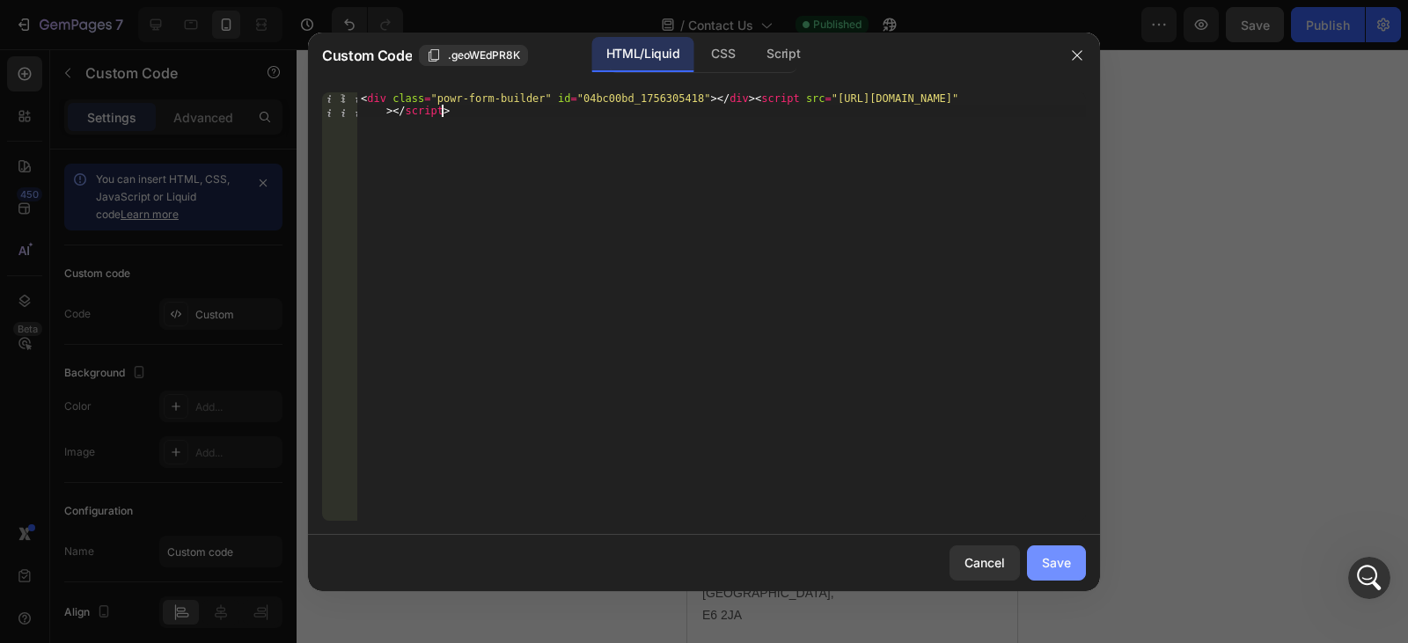
click at [1060, 568] on div "Save" at bounding box center [1056, 563] width 29 height 18
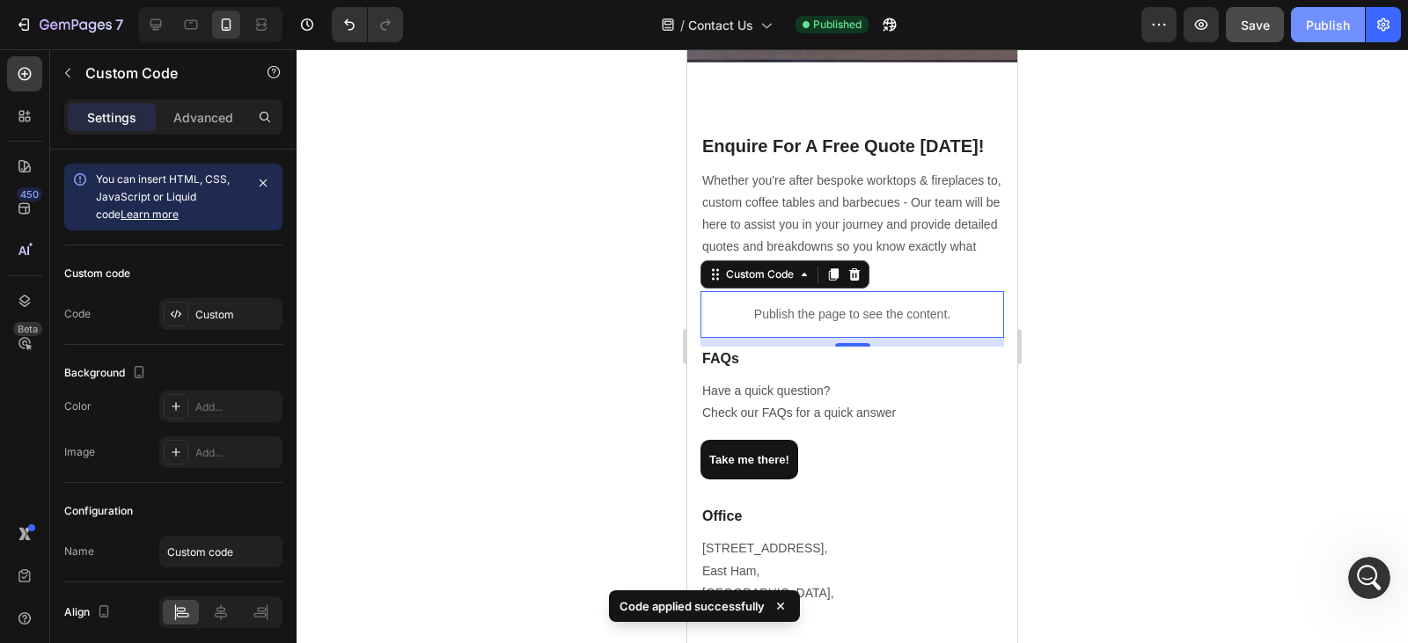
click at [1319, 16] on div "Publish" at bounding box center [1328, 25] width 44 height 18
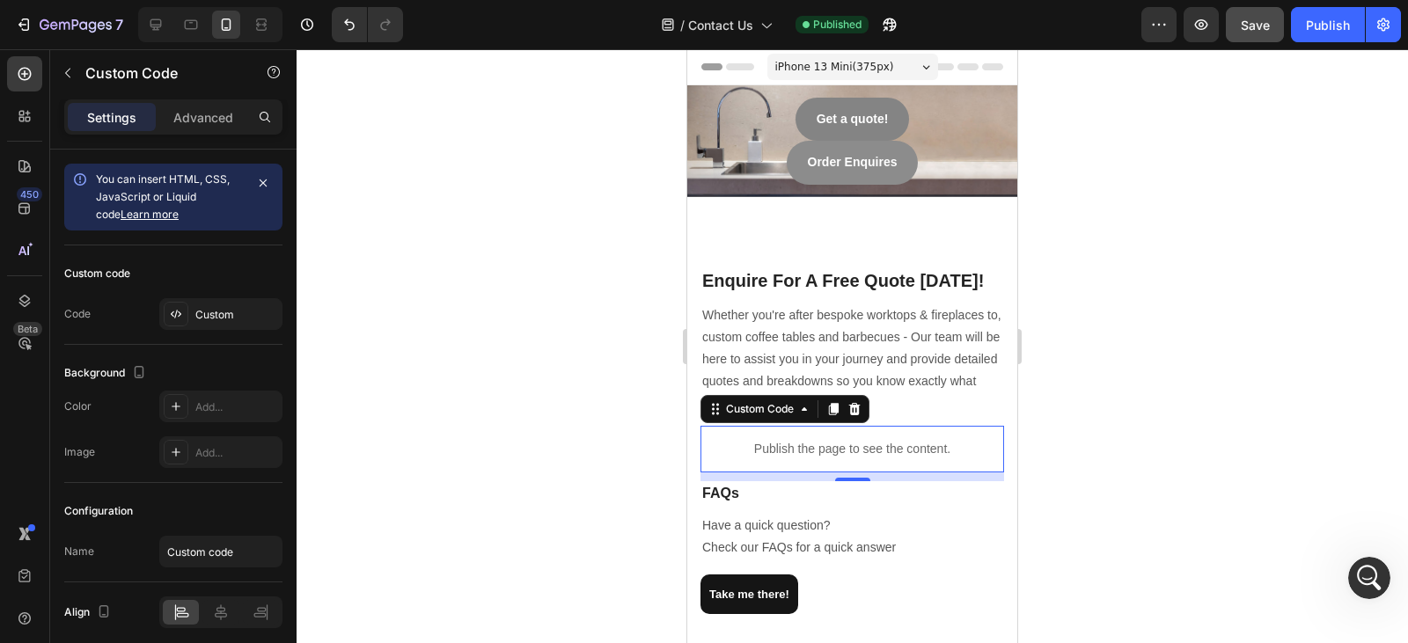
click at [883, 456] on div "Publish the page to see the content." at bounding box center [853, 449] width 304 height 47
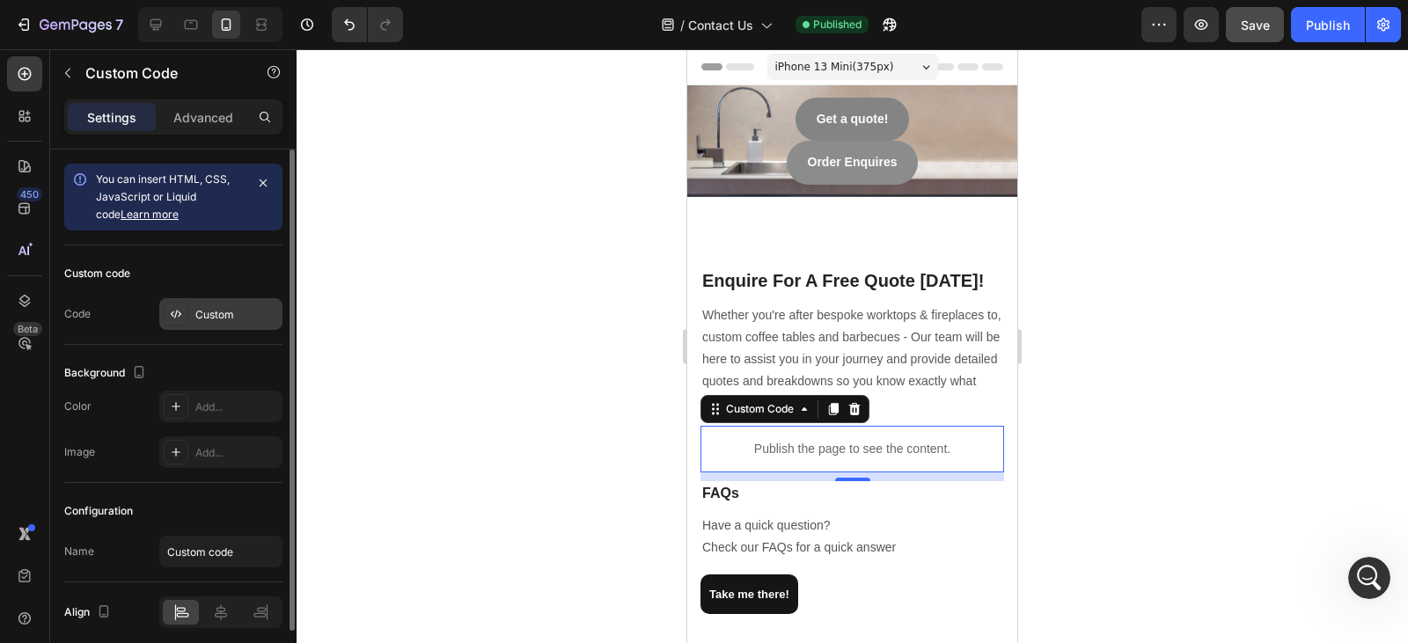
click at [225, 321] on div "Custom" at bounding box center [236, 315] width 83 height 16
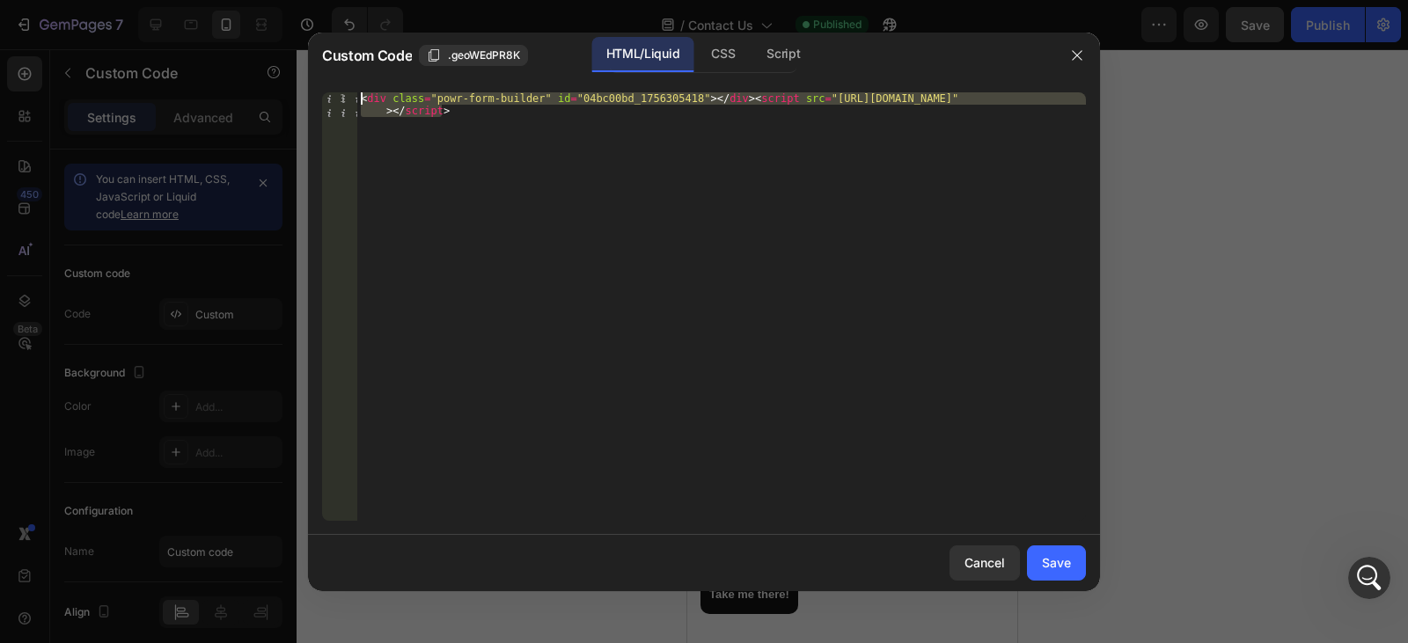
drag, startPoint x: 485, startPoint y: 113, endPoint x: 342, endPoint y: 96, distance: 143.6
click at [342, 96] on div "<div class="powr-form-builder" id="04bc00bd_1756305418"></div><script src="http…" at bounding box center [704, 306] width 764 height 429
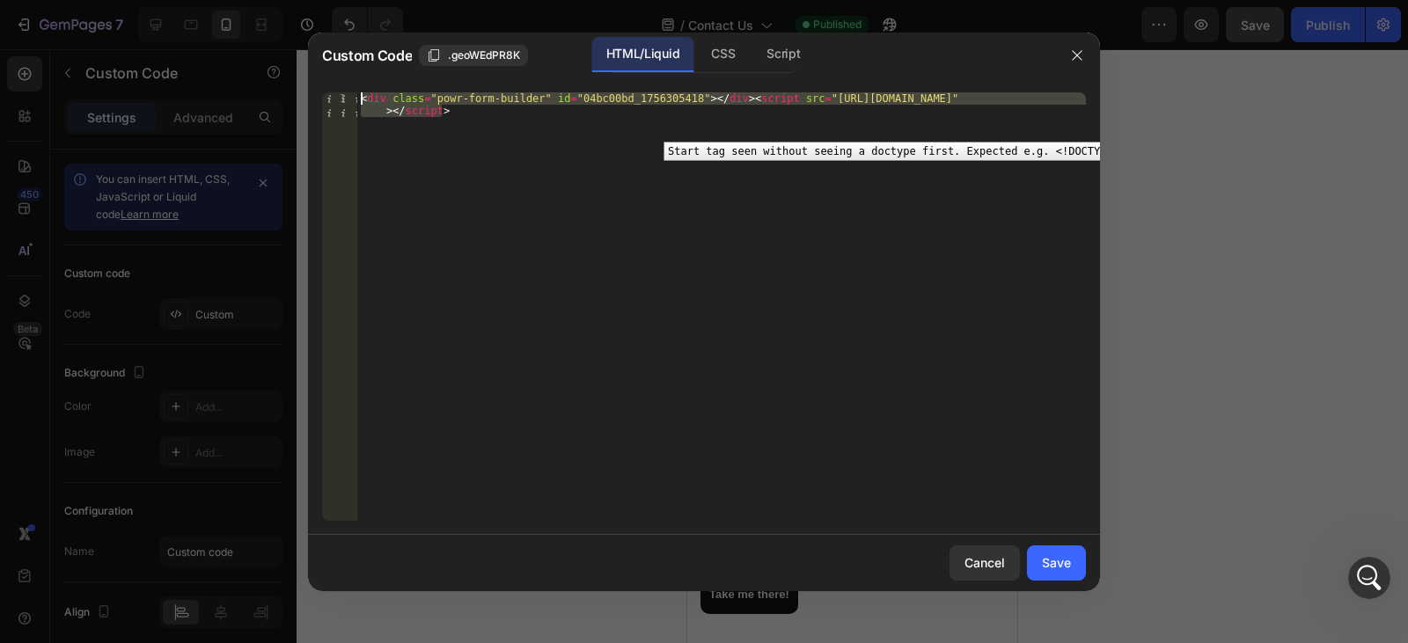
paste textarea "2f6b3975_1756300834"
type textarea "<div class="powr-form-builder" id="2f6b3975_1756300834"></div><script src="http…"
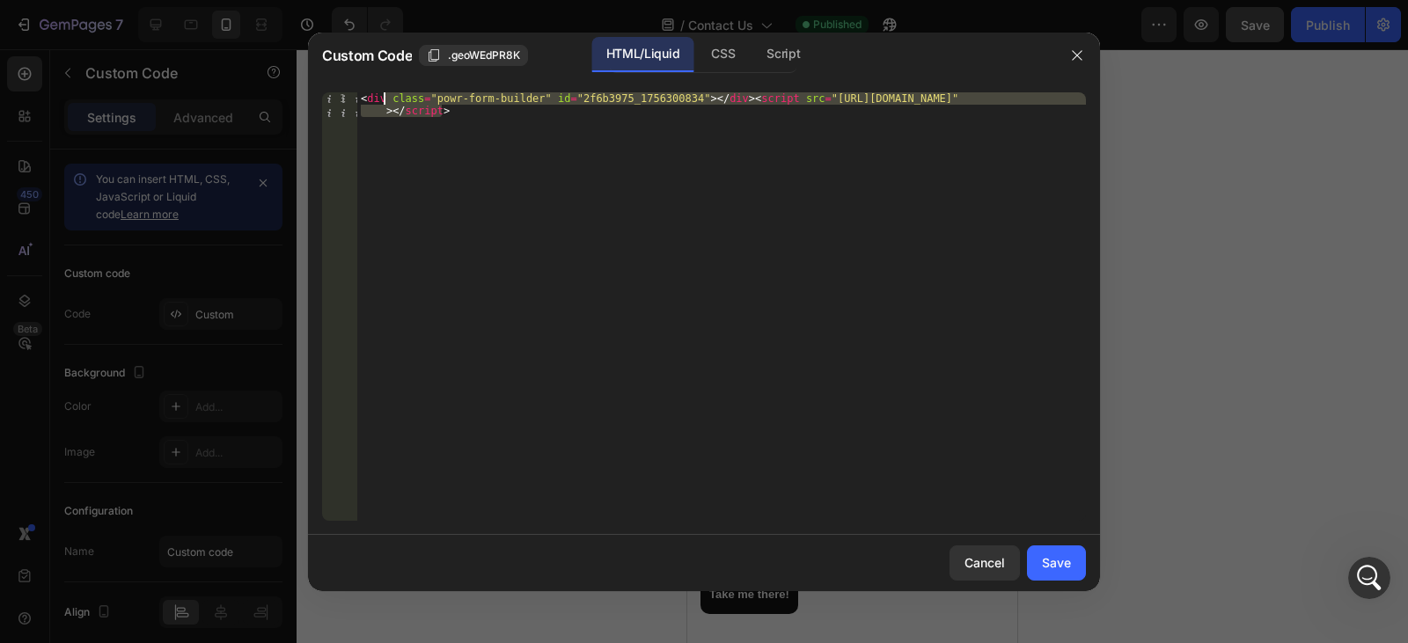
drag, startPoint x: 467, startPoint y: 119, endPoint x: 330, endPoint y: 82, distance: 141.4
click at [330, 82] on div "<div class="powr-form-builder" id="2f6b3975_1756300834"></div><script src="http…" at bounding box center [704, 306] width 792 height 457
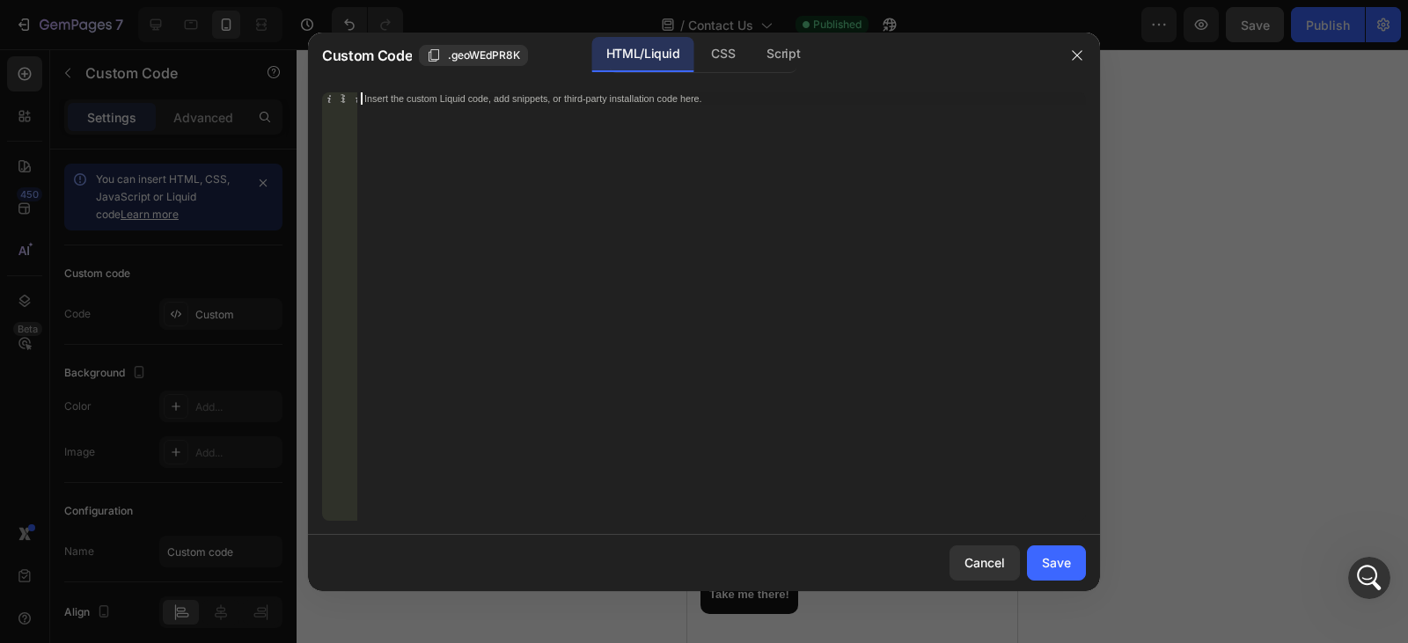
paste textarea "<div class="powr-form-builder" id="2f6b3975_1756300834"></div><script src="http…"
type textarea "<div class="powr-form-builder" id="2f6b3975_1756300834"></div><script src="http…"
click at [1059, 557] on div "Save" at bounding box center [1056, 563] width 29 height 18
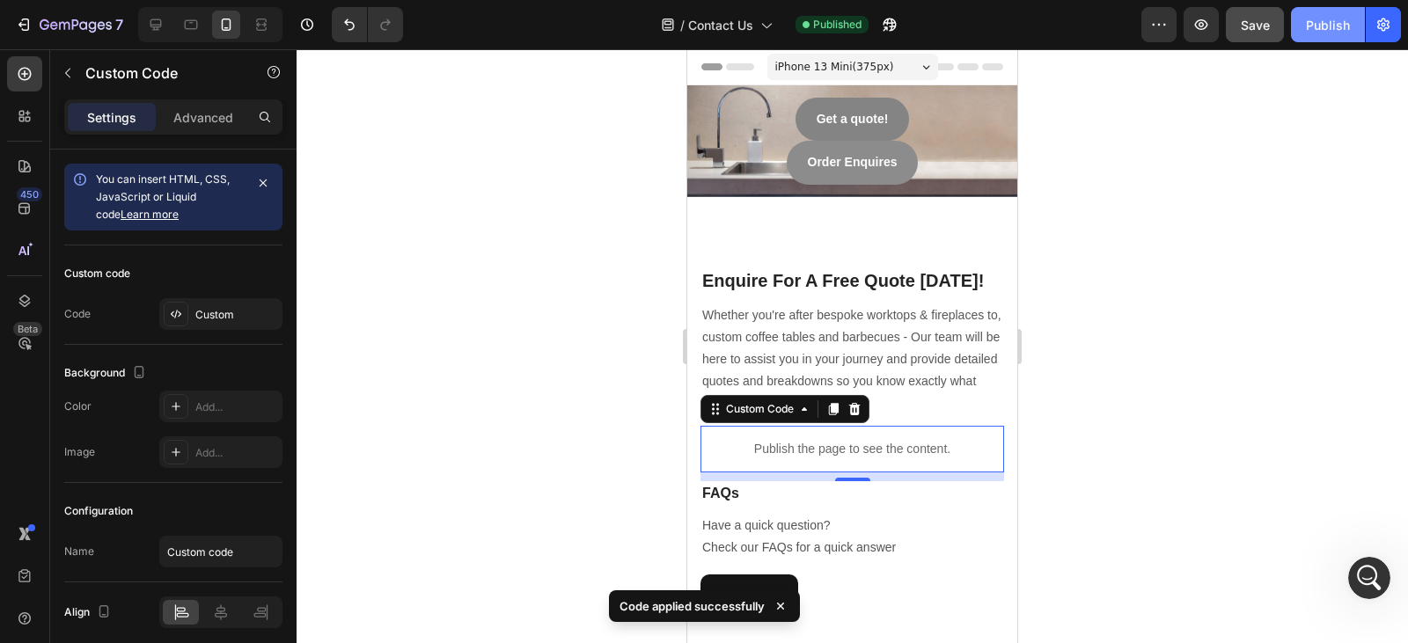
click at [1297, 25] on button "Publish" at bounding box center [1328, 24] width 74 height 35
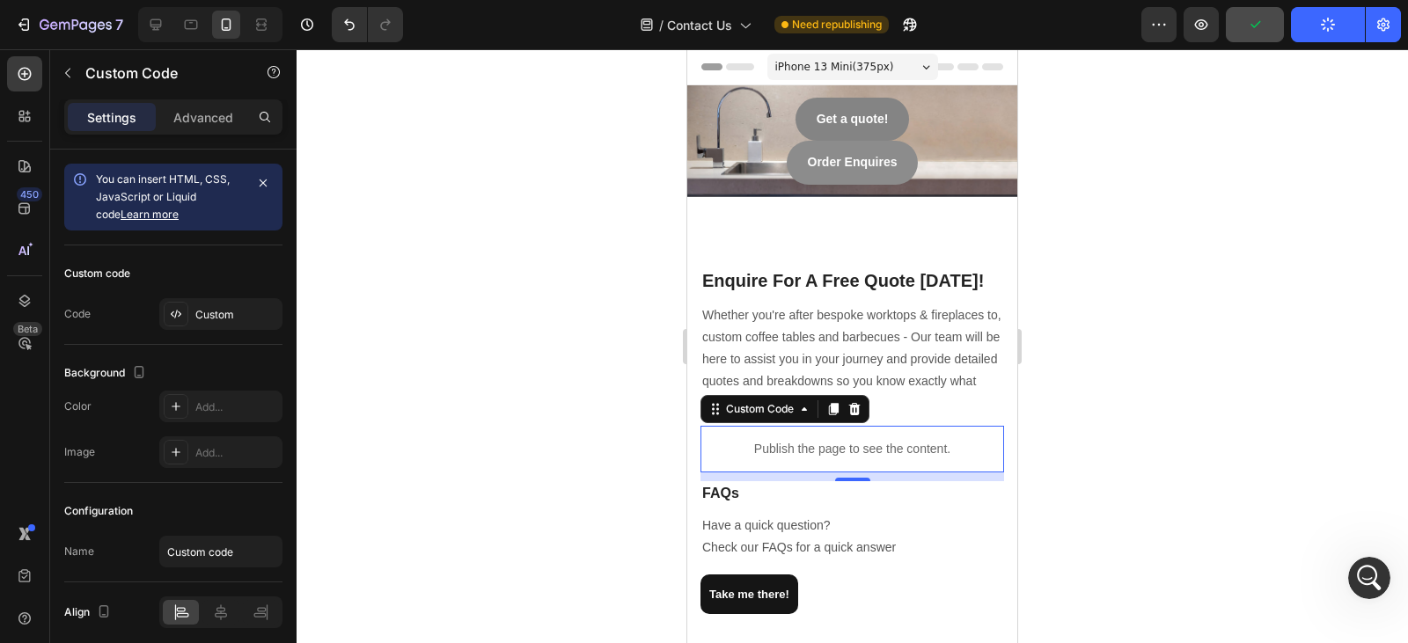
scroll to position [2084, 0]
click at [893, 440] on p "Publish the page to see the content." at bounding box center [853, 449] width 304 height 18
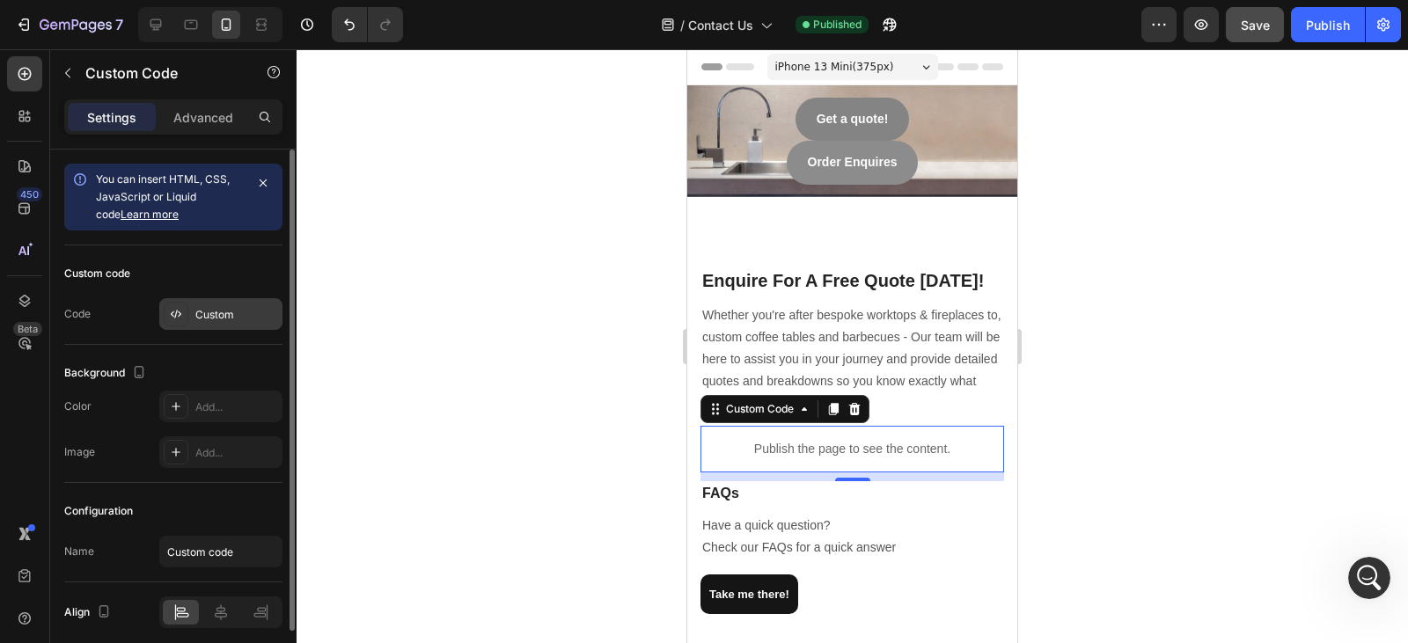
click at [230, 307] on div "Custom" at bounding box center [236, 315] width 83 height 16
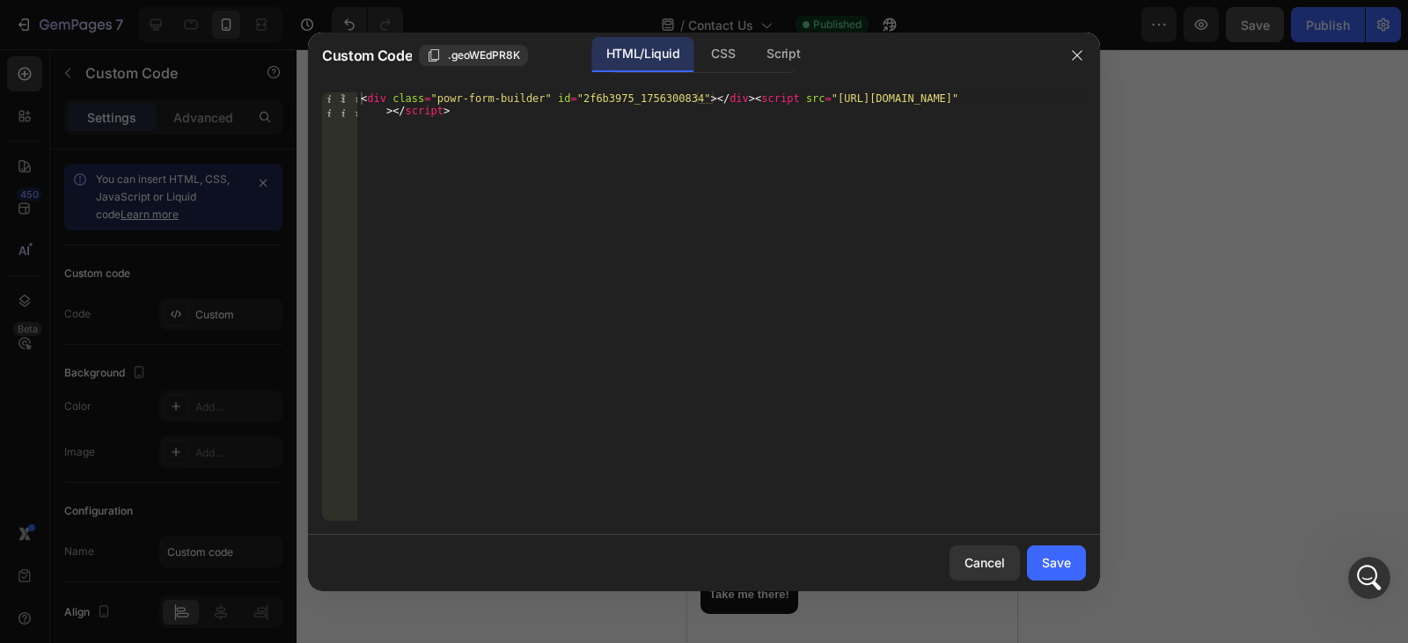
type textarea "<div class="powr-form-builder" id="2f6b3975_1756300834"></div><script src="http…"
drag, startPoint x: 517, startPoint y: 139, endPoint x: 331, endPoint y: 90, distance: 192.2
click at [331, 90] on div "<div class="powr-form-builder" id="2f6b3975_1756300834"></div><script src="http…" at bounding box center [704, 306] width 792 height 457
paste textarea "<div class="powr-form-builder" id="2f6b3975_1756300834"></div><script src="http…"
type textarea "<div class="powr-form-builder" id="2f6b3975_1756300834"></div><script src="http…"
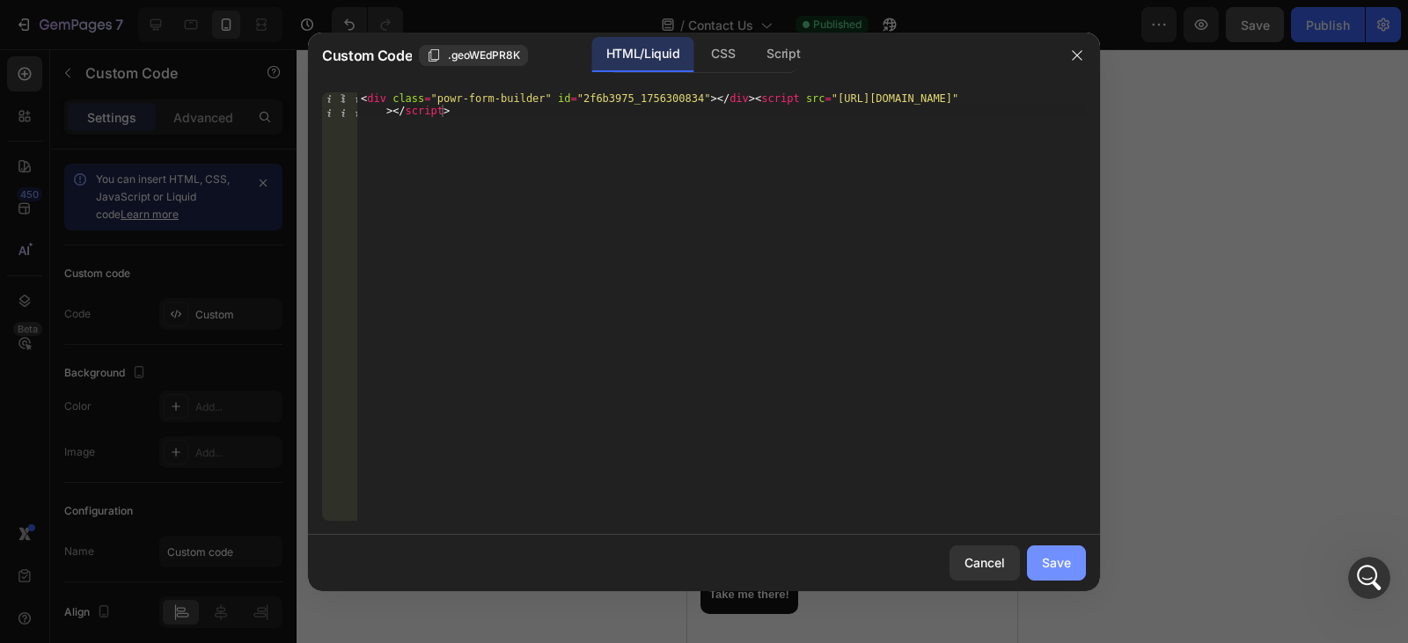
click at [1041, 570] on button "Save" at bounding box center [1056, 563] width 59 height 35
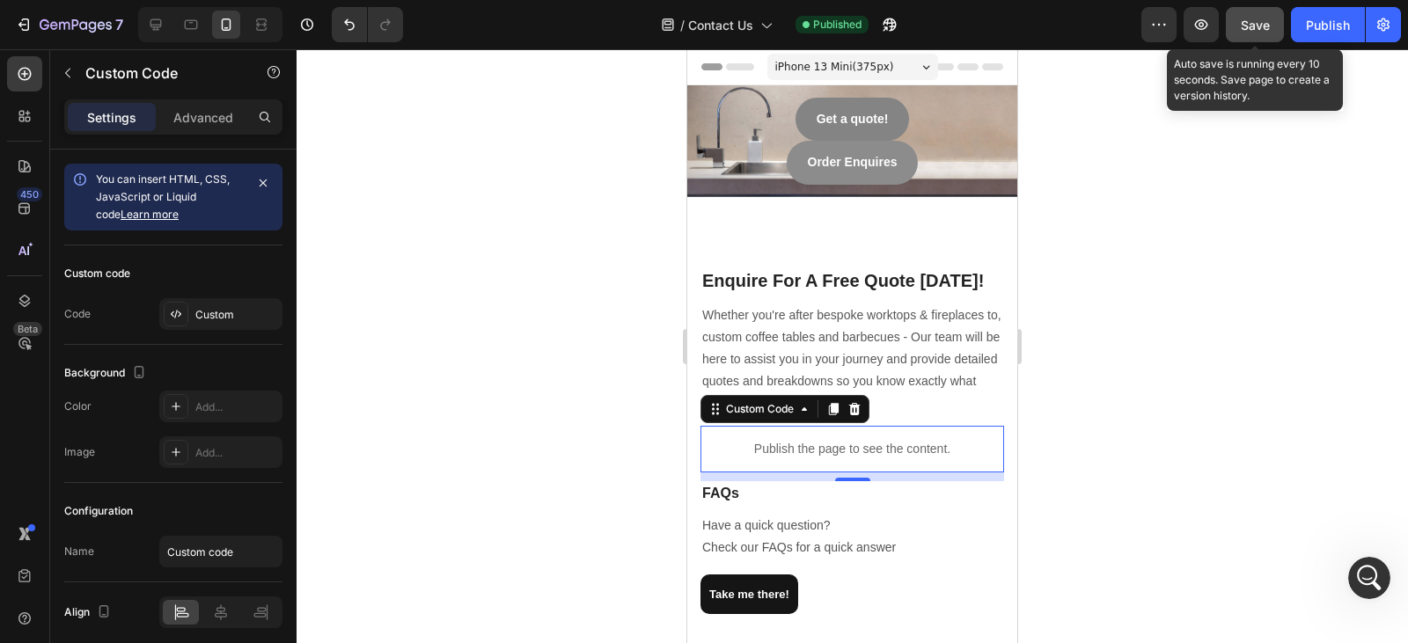
click at [1264, 38] on button "Save" at bounding box center [1255, 24] width 58 height 35
click at [1257, 10] on button "Save" at bounding box center [1255, 24] width 58 height 35
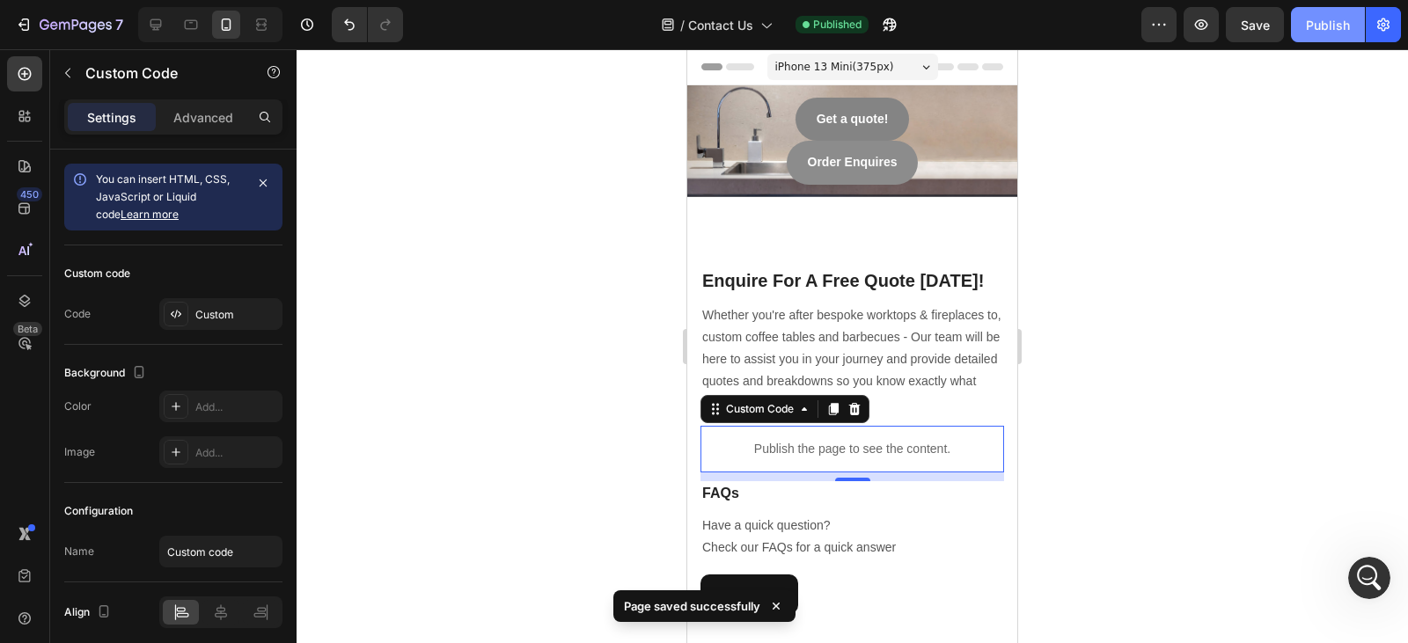
click at [1333, 16] on div "Publish" at bounding box center [1328, 25] width 44 height 18
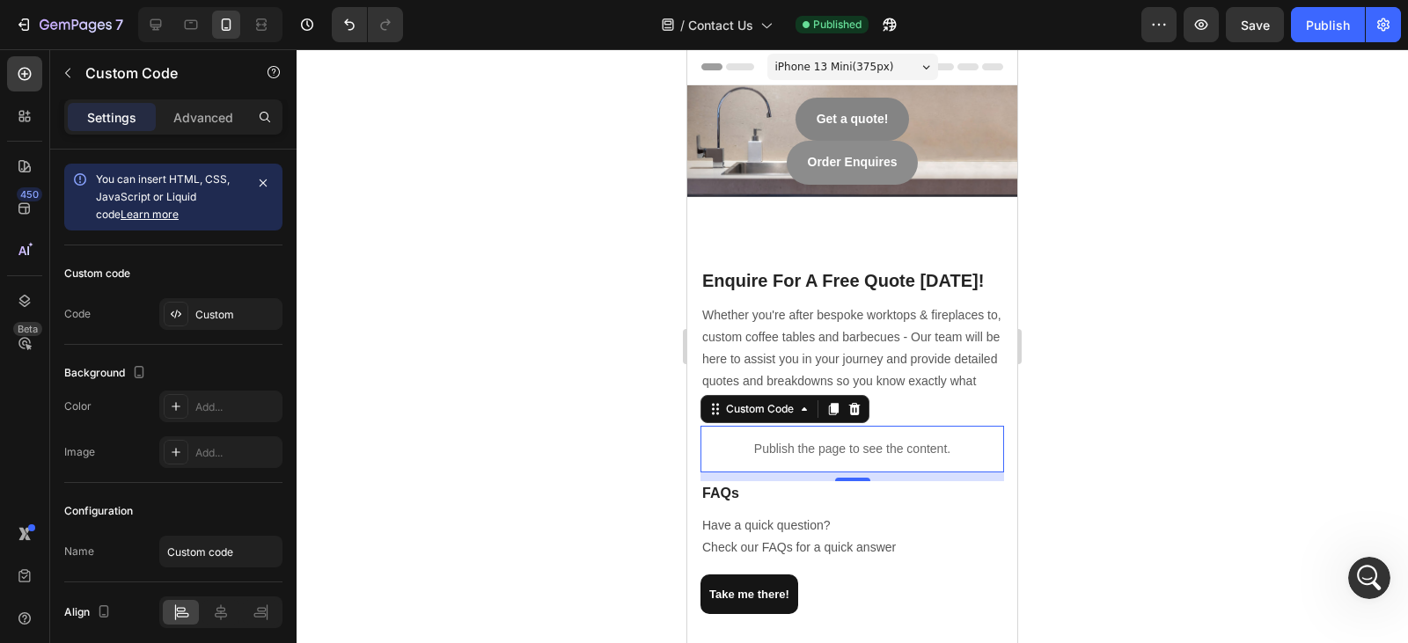
click at [435, 224] on div at bounding box center [853, 346] width 1112 height 594
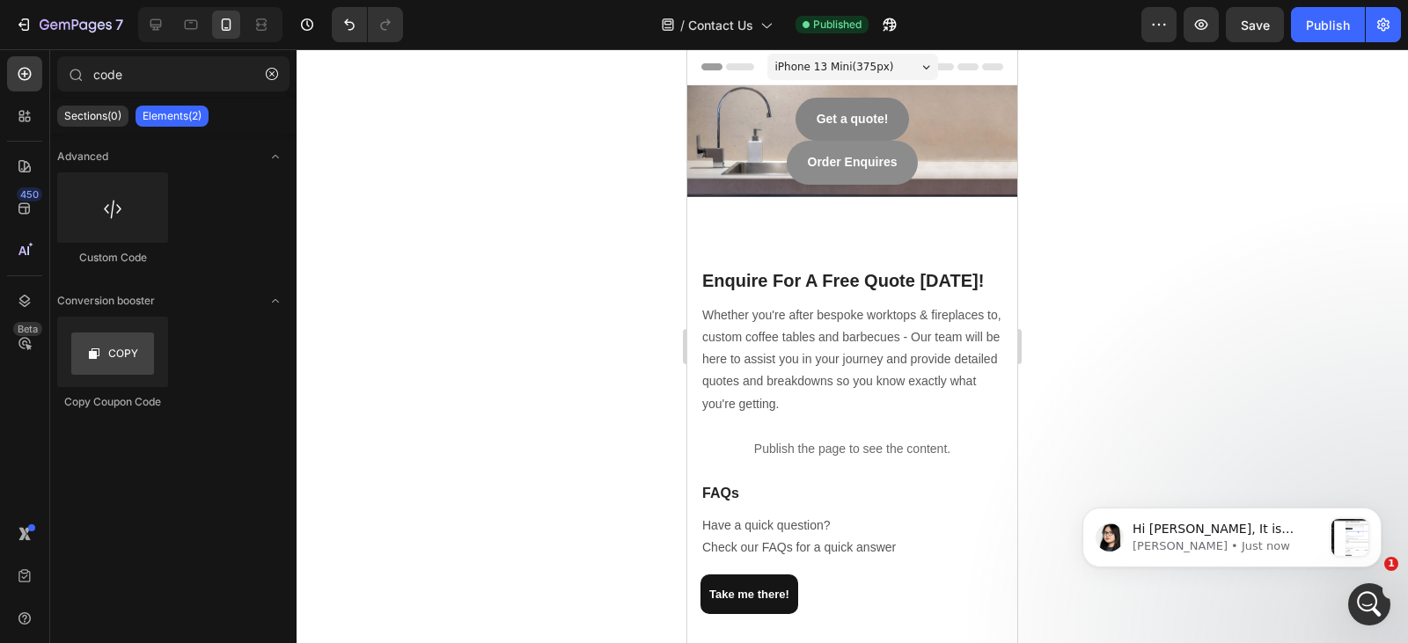
scroll to position [2841, 0]
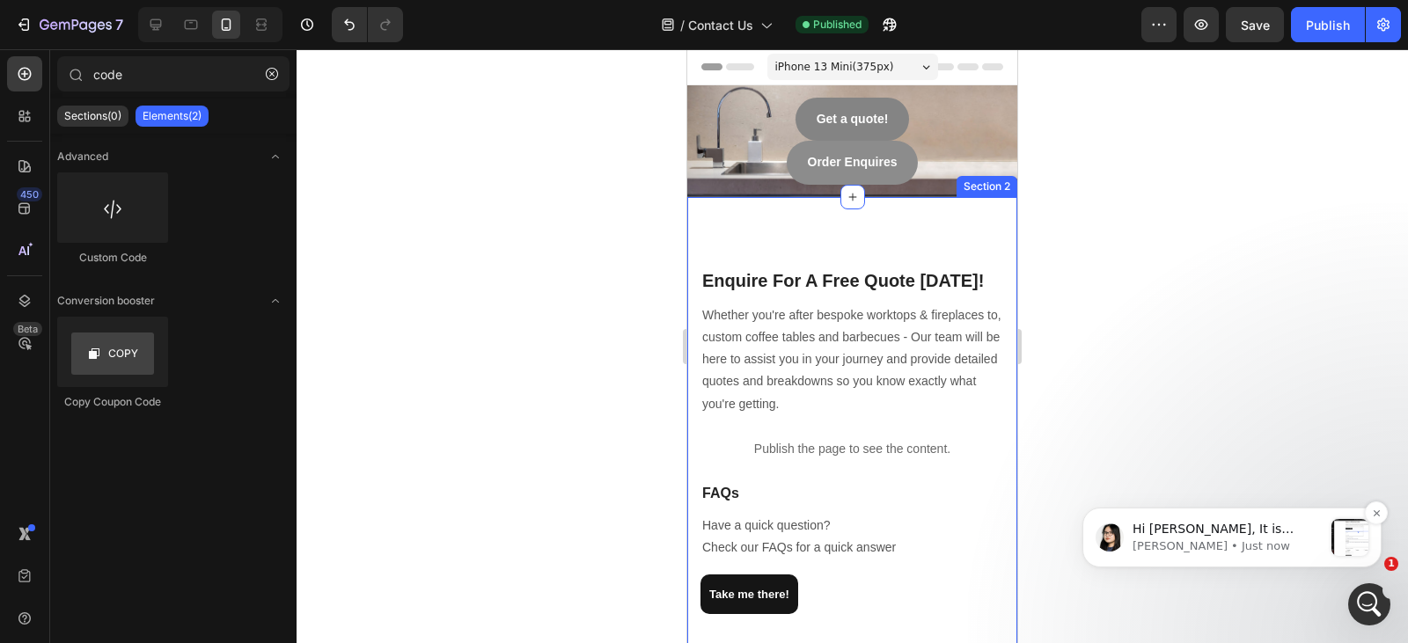
click at [1225, 525] on p "Hi Zac, It is Pauline joining the conversation with Ann for your support. Hope …" at bounding box center [1228, 530] width 190 height 18
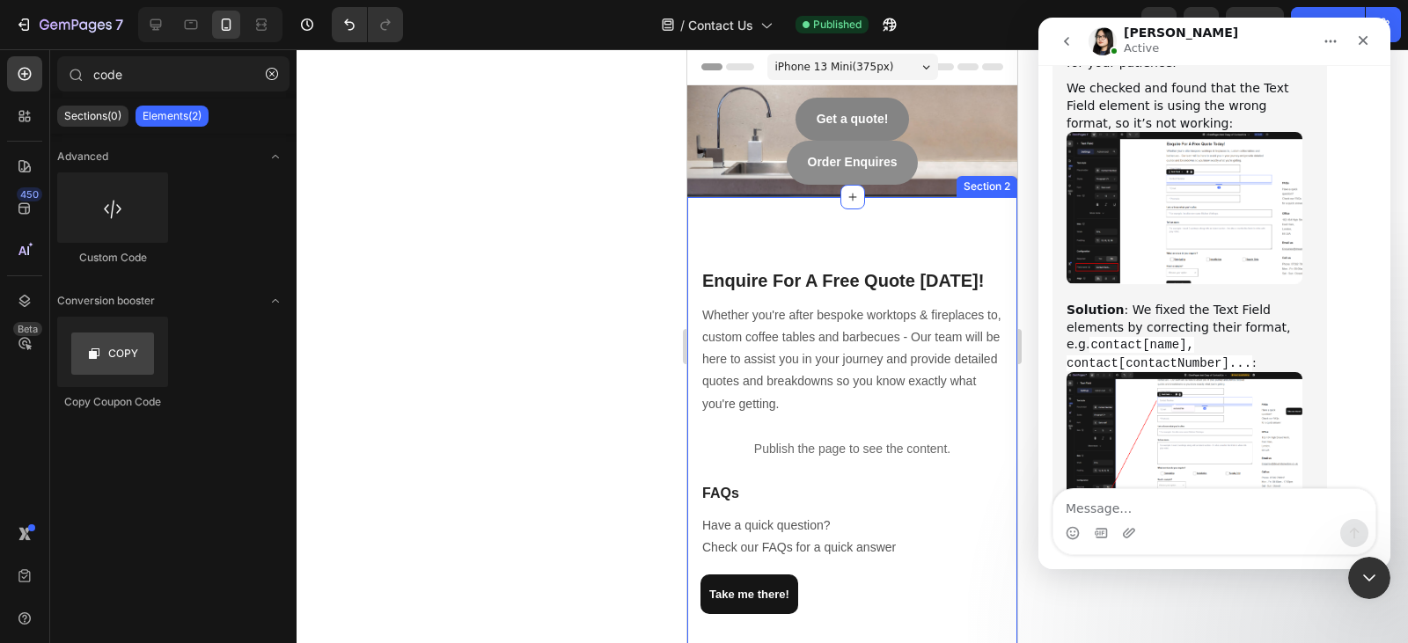
click at [1217, 517] on textarea "Message…" at bounding box center [1215, 504] width 322 height 30
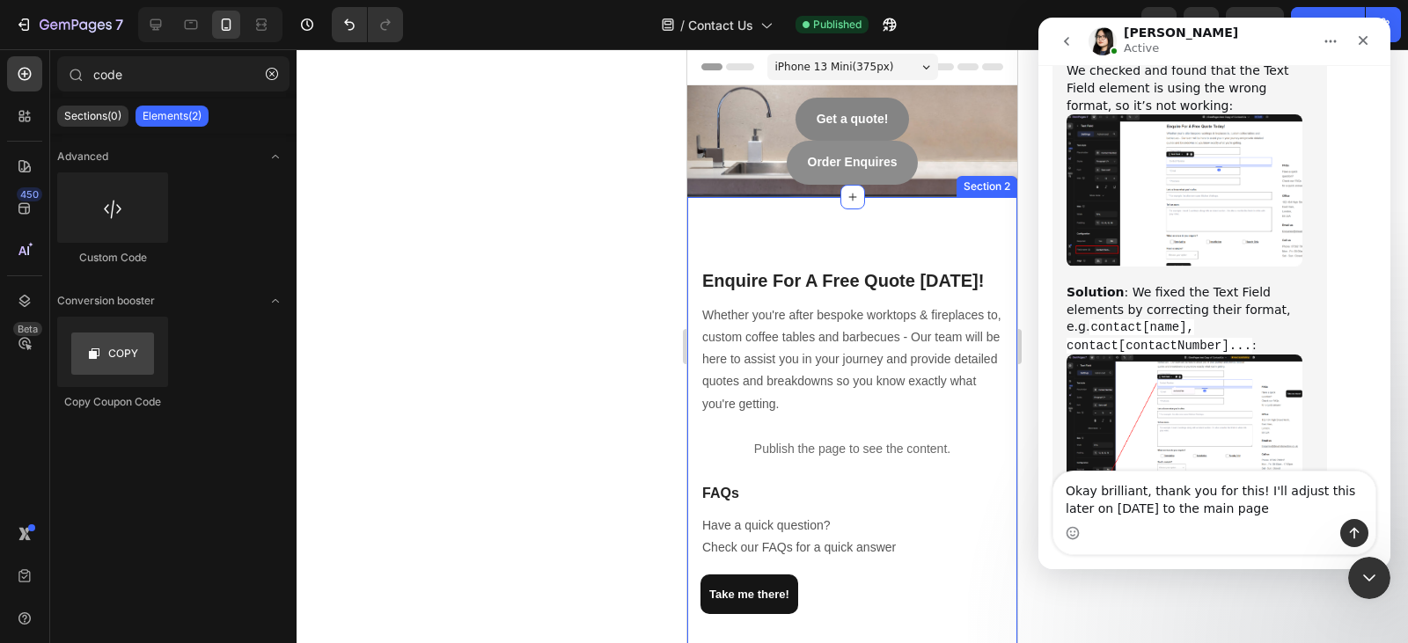
type textarea "Okay brilliant, thank you for this! I'll adjust this later on today to the main…"
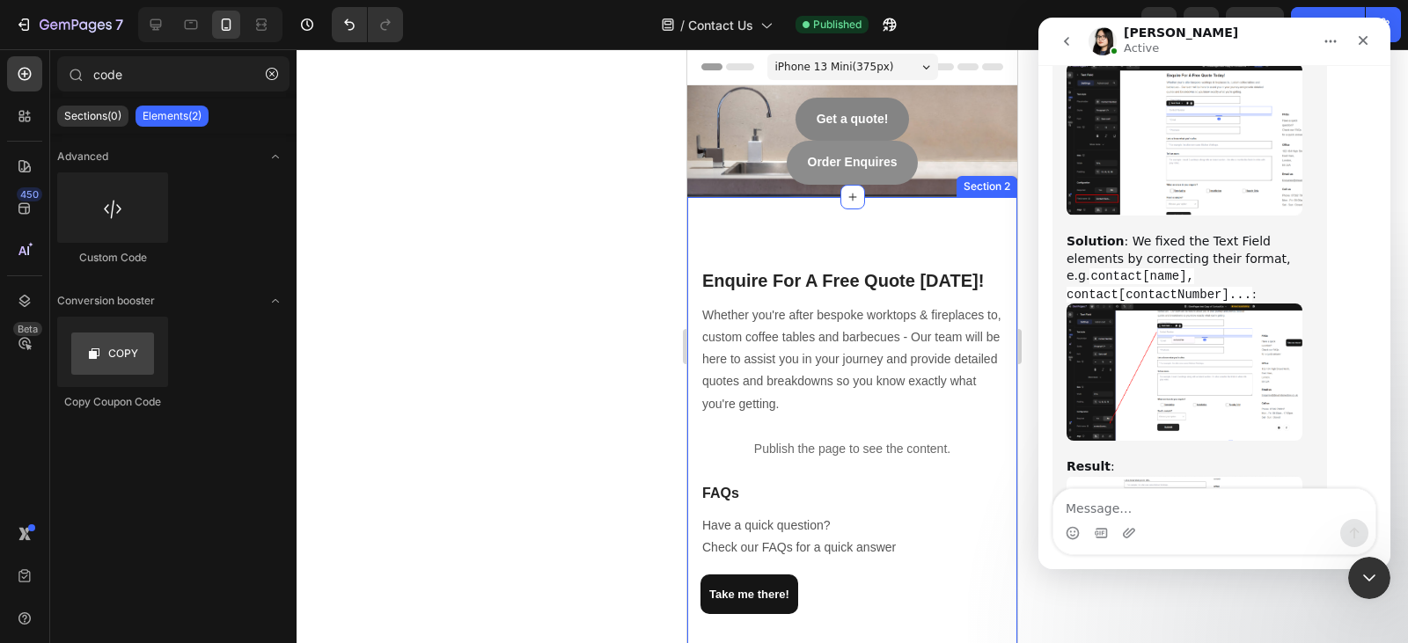
scroll to position [2910, 0]
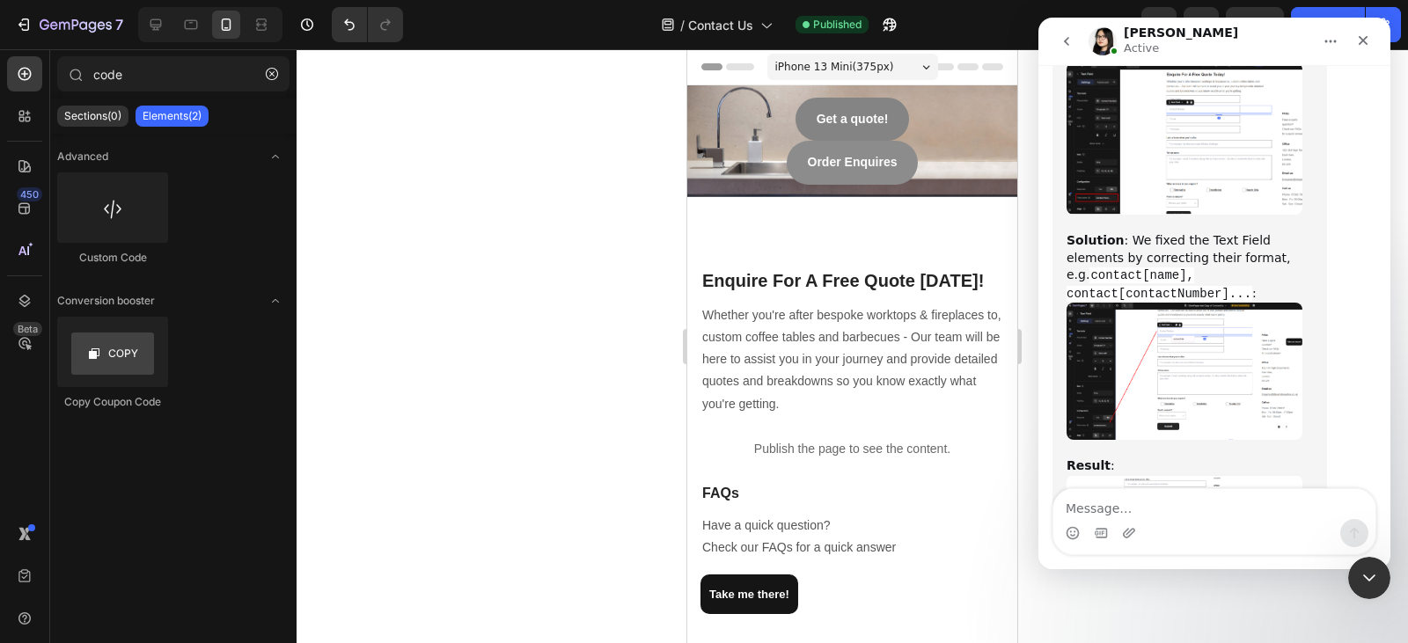
click at [570, 281] on div at bounding box center [853, 346] width 1112 height 594
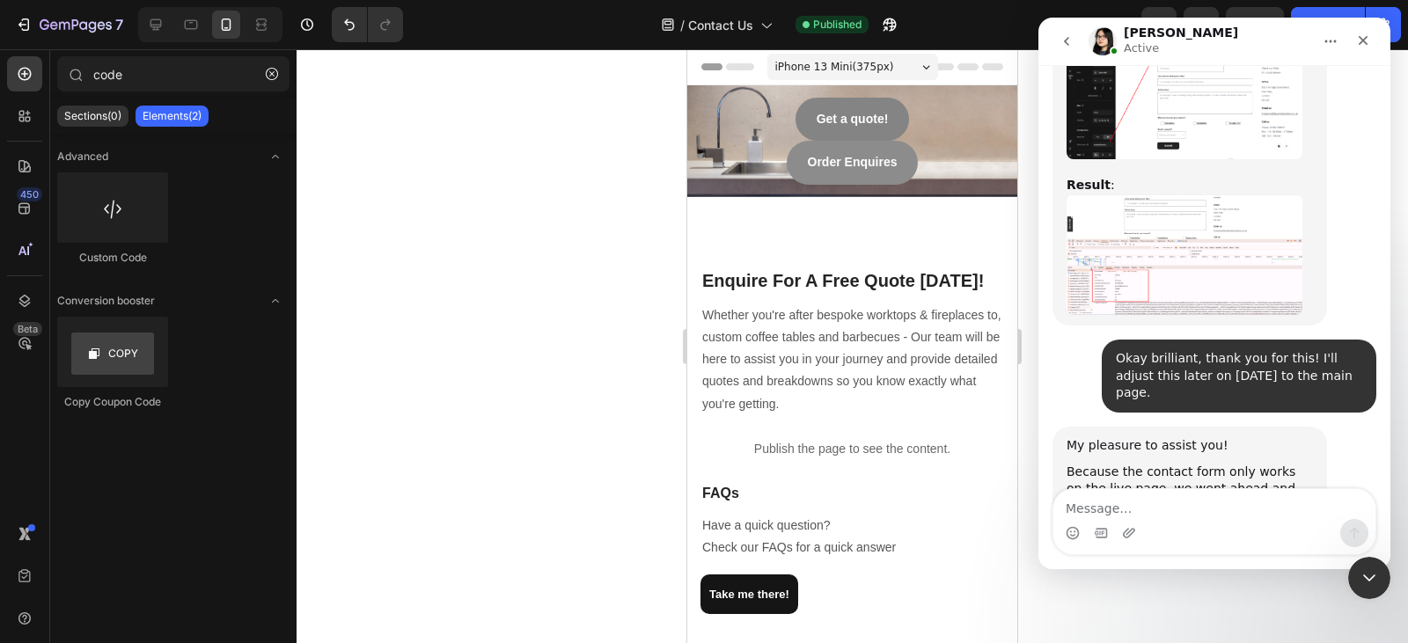
scroll to position [3196, 0]
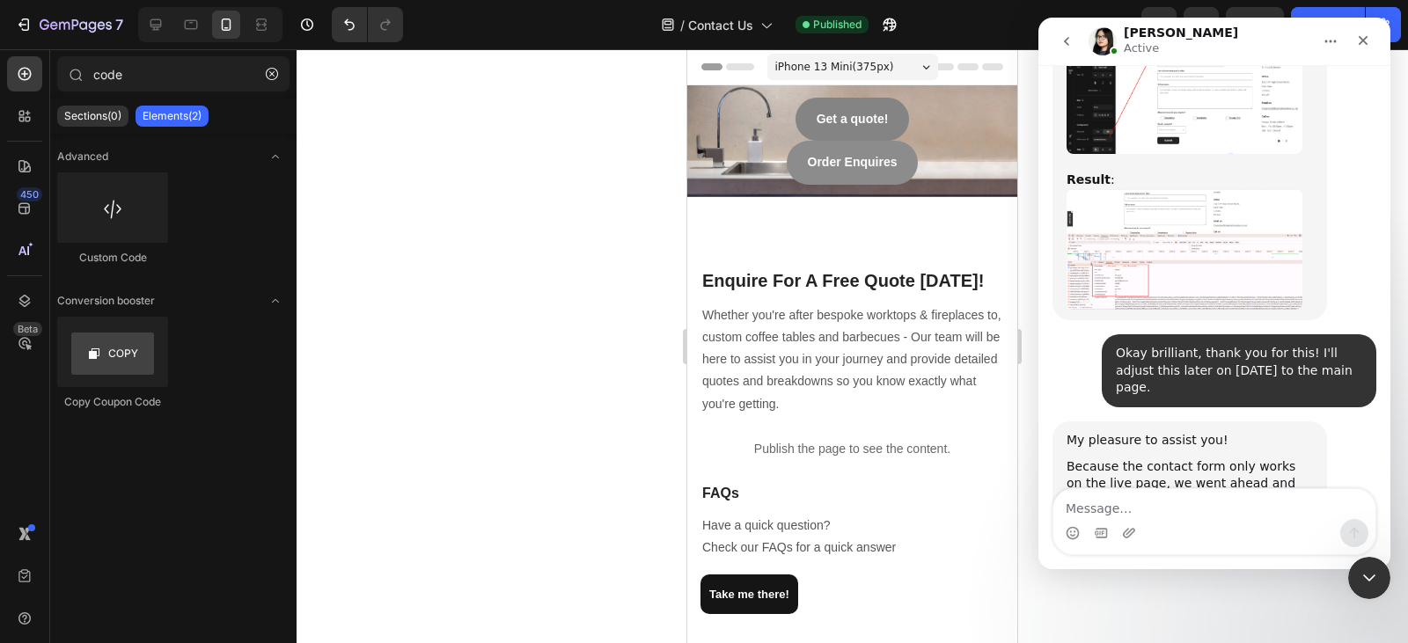
click at [1158, 598] on link "https://dreamstonestore.co.uk/pages/gempages-test-copy-of-contact-us" at bounding box center [1212, 605] width 137 height 14
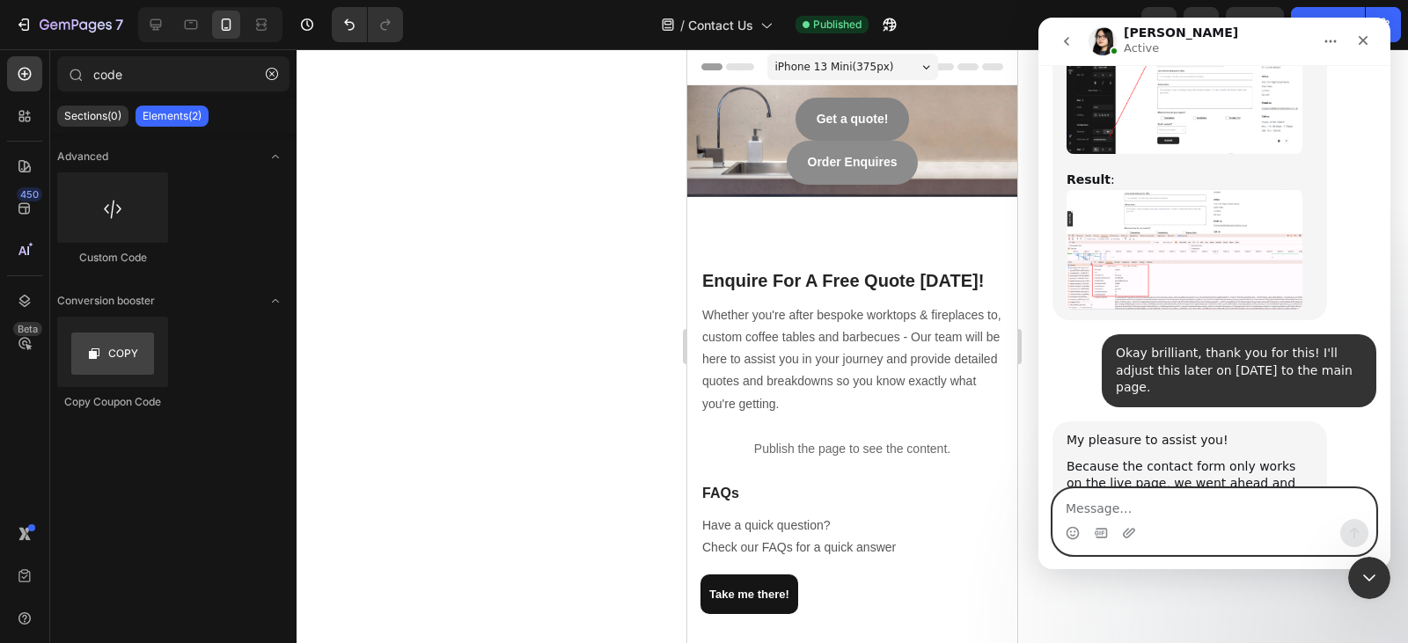
click at [1162, 514] on textarea "Message…" at bounding box center [1215, 504] width 322 height 30
type textarea "thank you again"
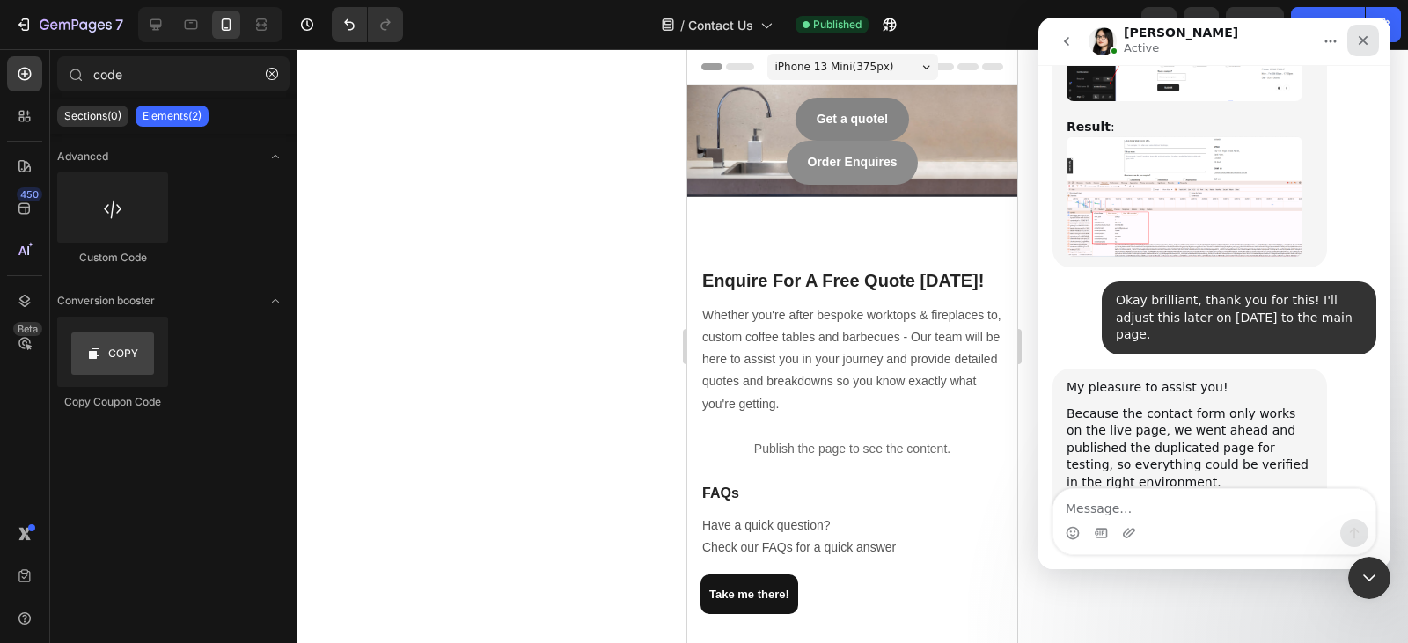
click at [1371, 35] on div "Close" at bounding box center [1364, 41] width 32 height 32
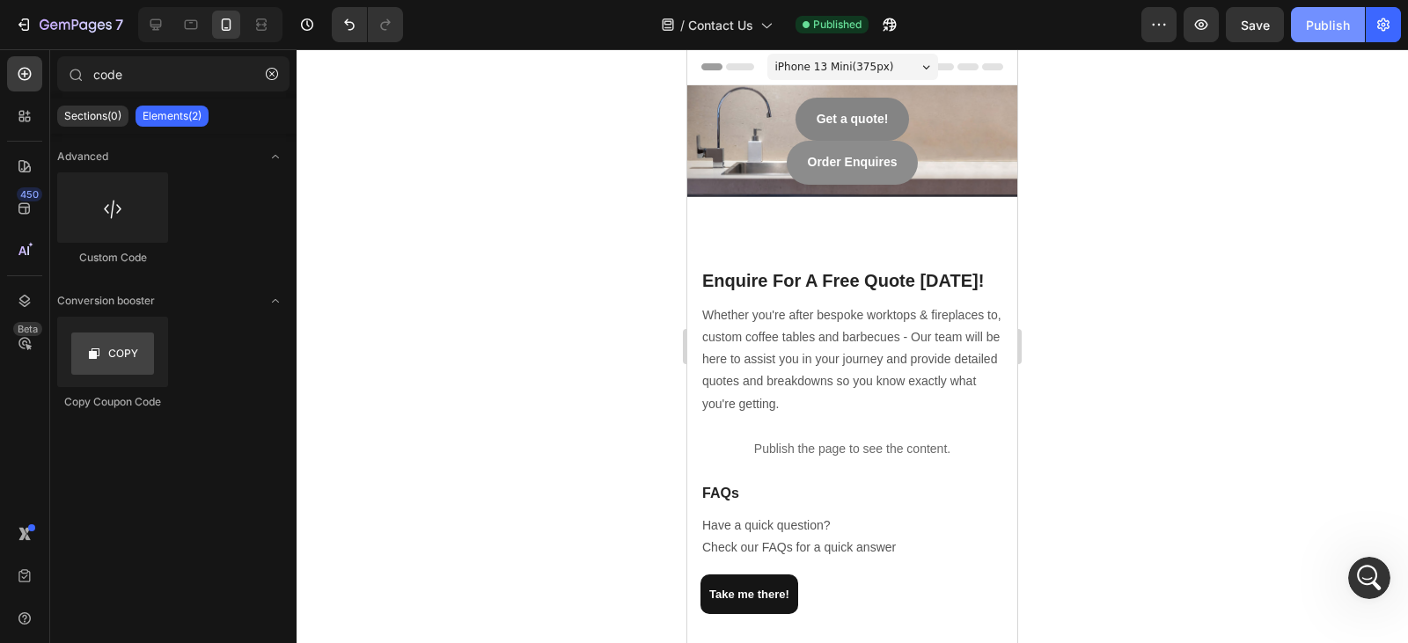
click at [1311, 22] on div "Publish" at bounding box center [1328, 25] width 44 height 18
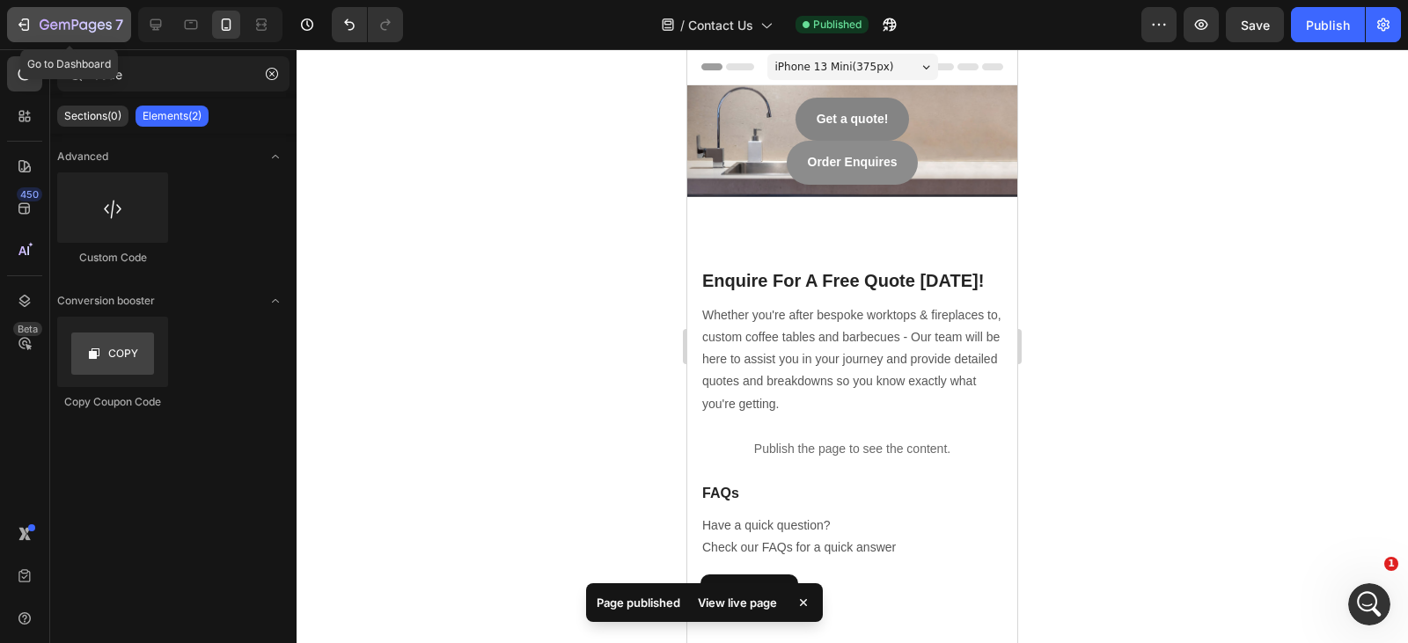
scroll to position [3317, 0]
click at [26, 19] on icon "button" at bounding box center [26, 24] width 8 height 12
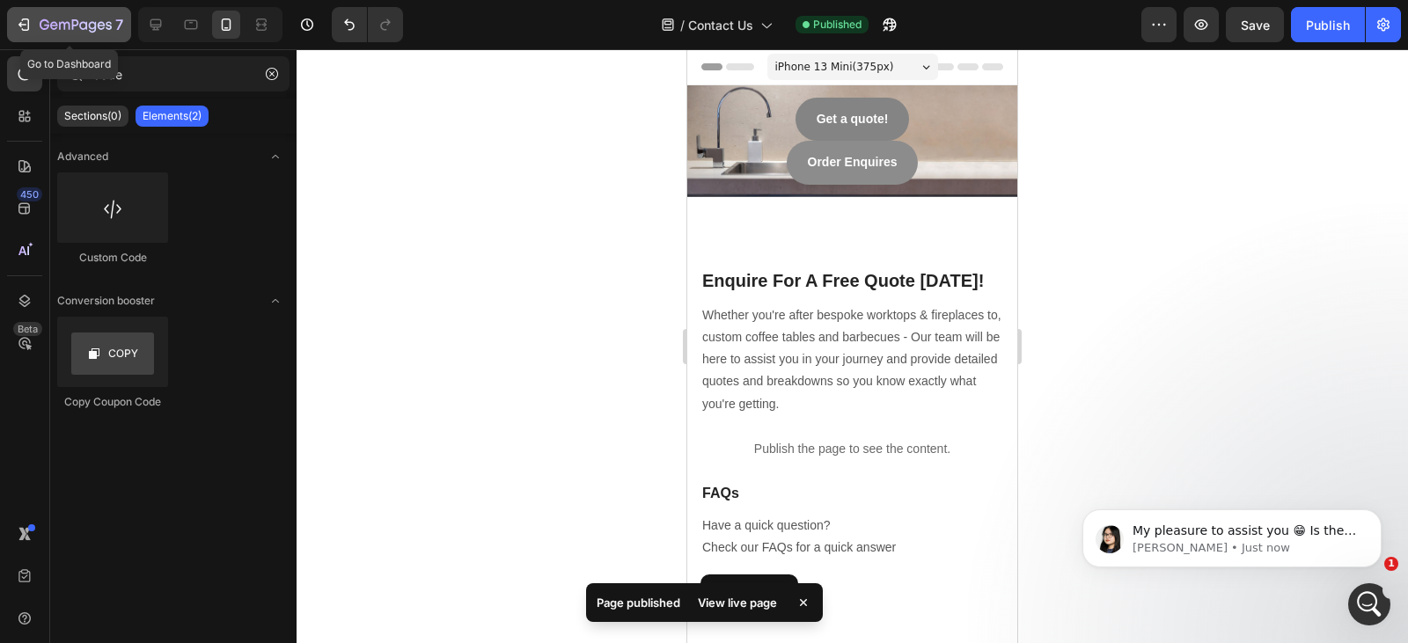
scroll to position [3336, 0]
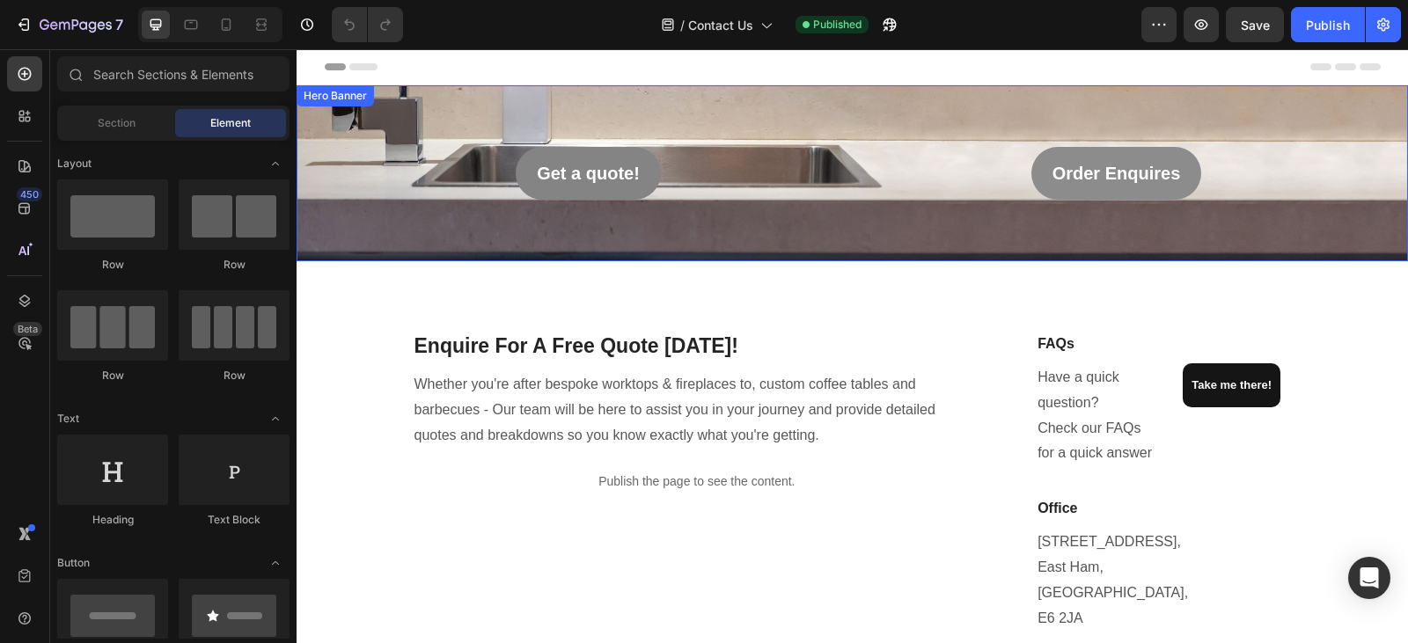
click at [688, 111] on div "Background Image" at bounding box center [853, 173] width 1112 height 176
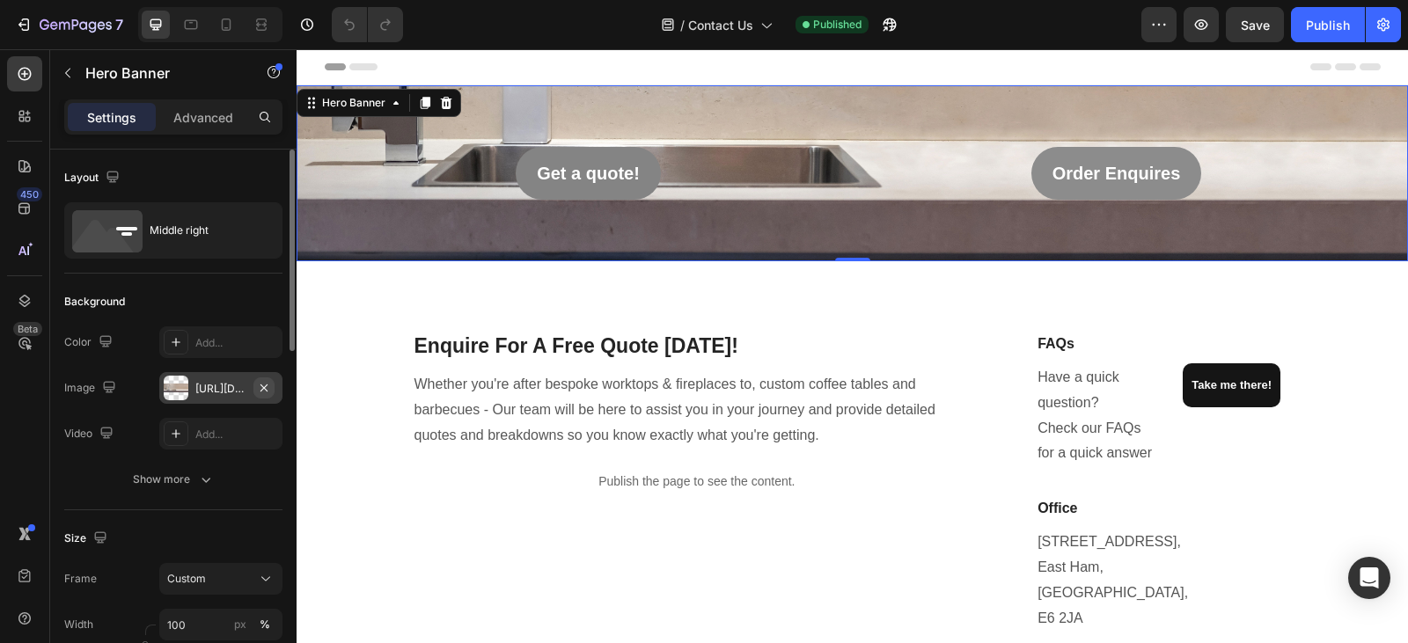
click at [268, 386] on icon "button" at bounding box center [264, 388] width 14 height 14
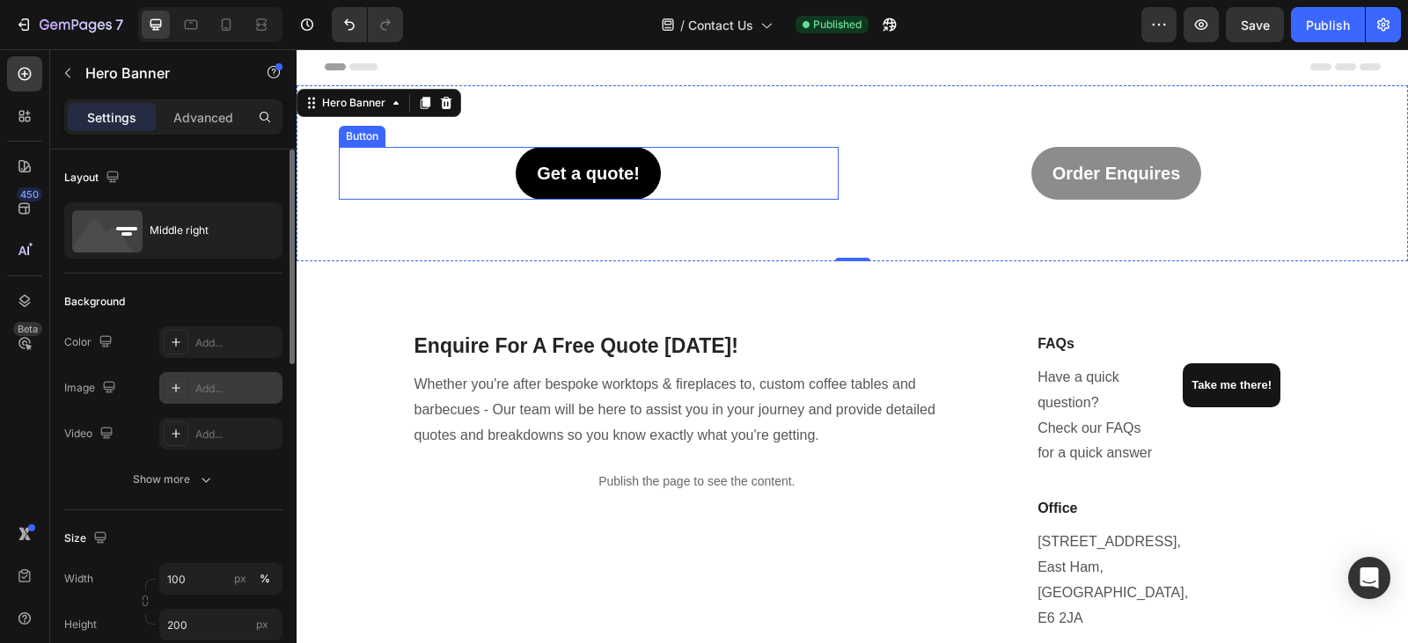
click at [517, 174] on link "Get a quote!" at bounding box center [588, 173] width 145 height 53
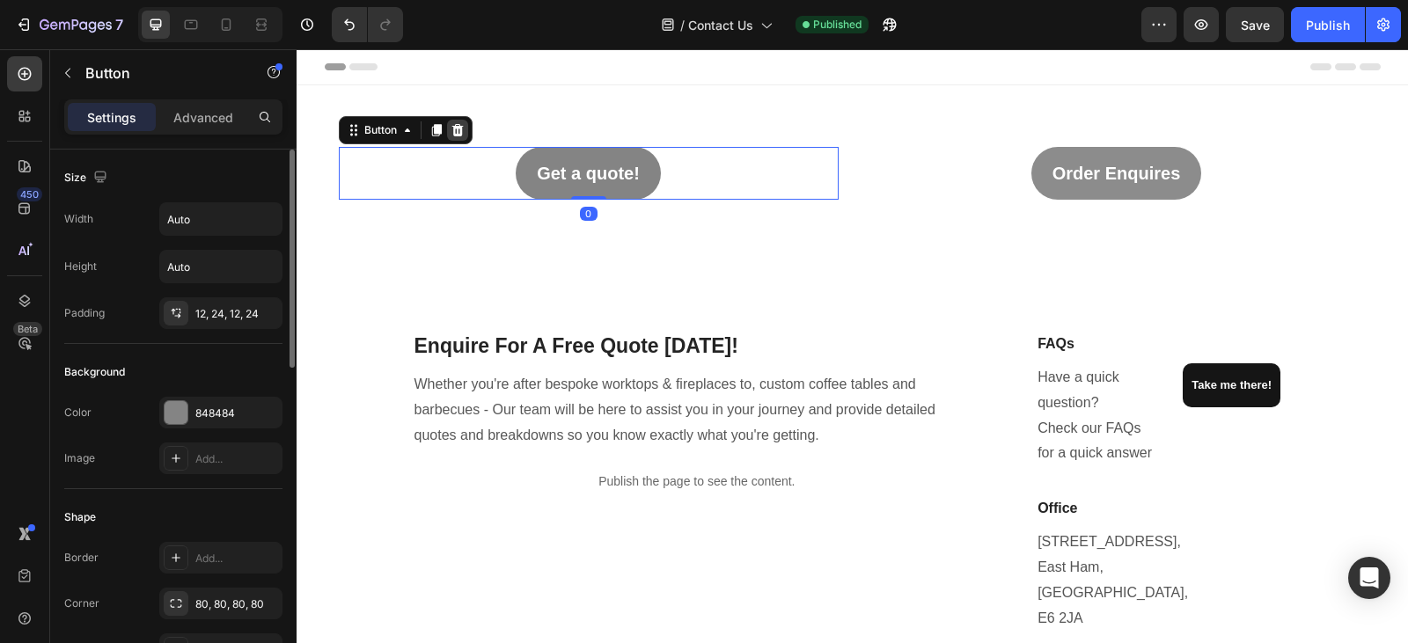
click at [452, 126] on icon at bounding box center [457, 130] width 11 height 12
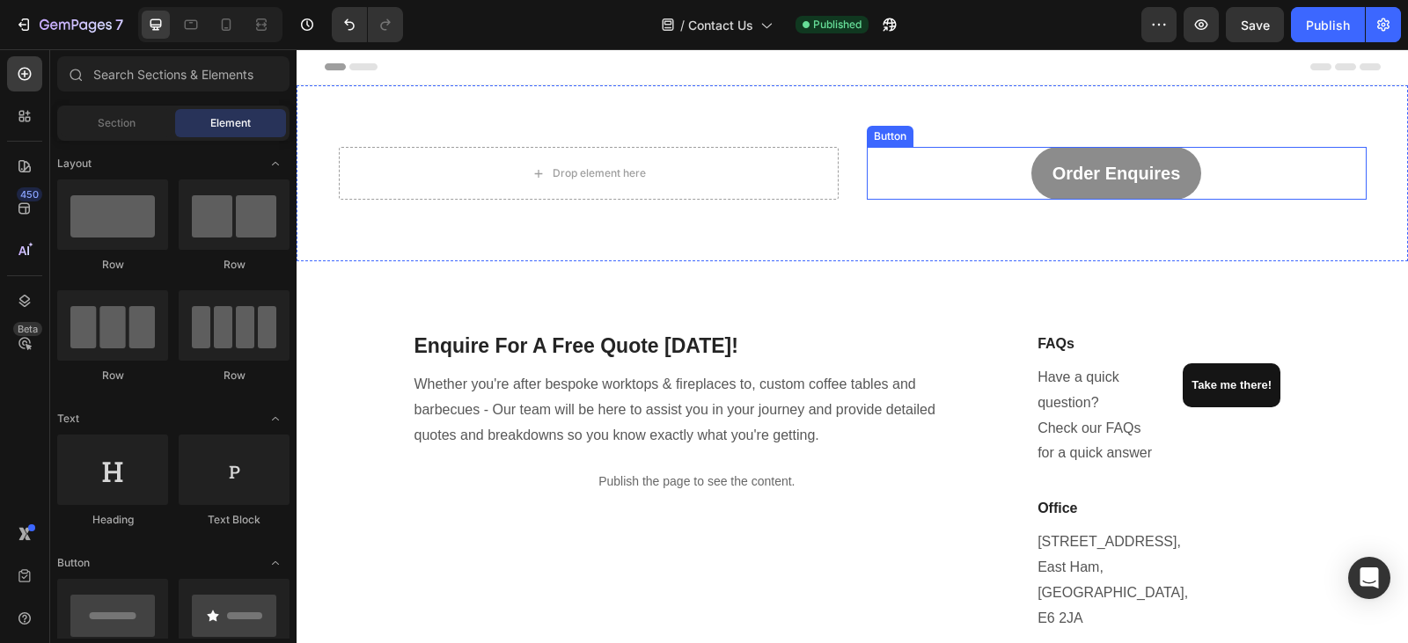
click at [1023, 157] on div "Order Enquires Button" at bounding box center [1117, 173] width 500 height 53
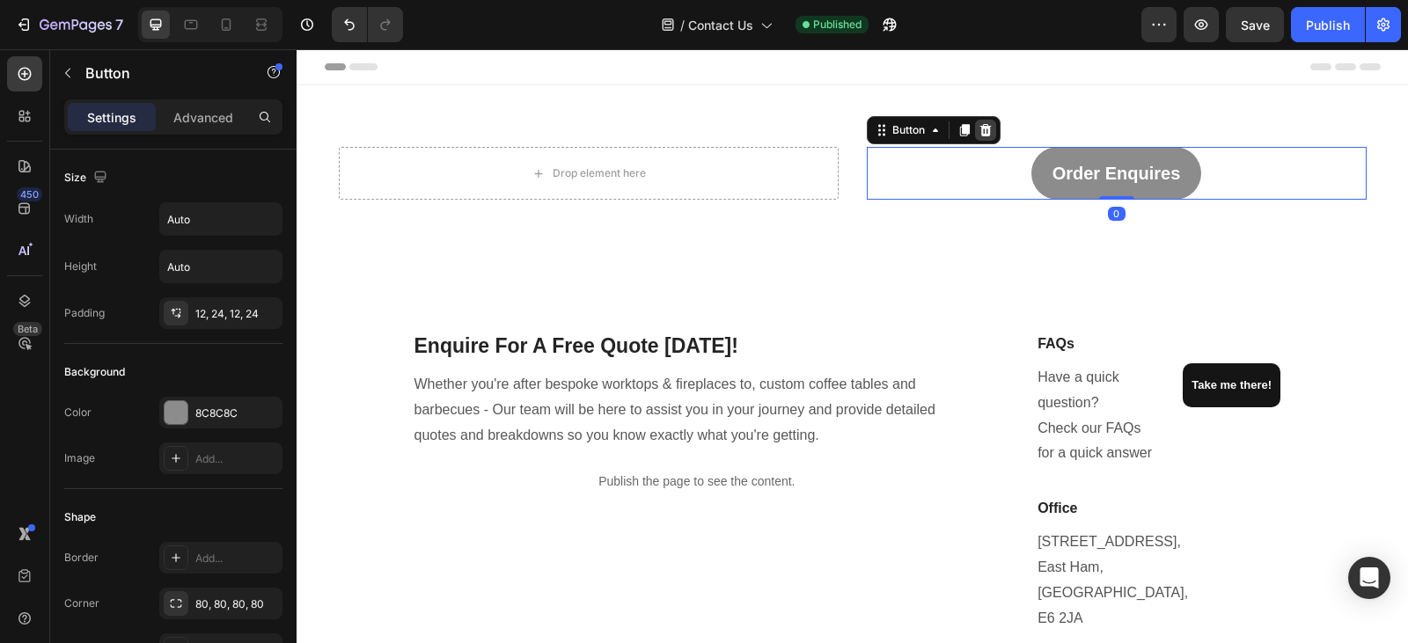
click at [983, 134] on icon at bounding box center [985, 130] width 11 height 12
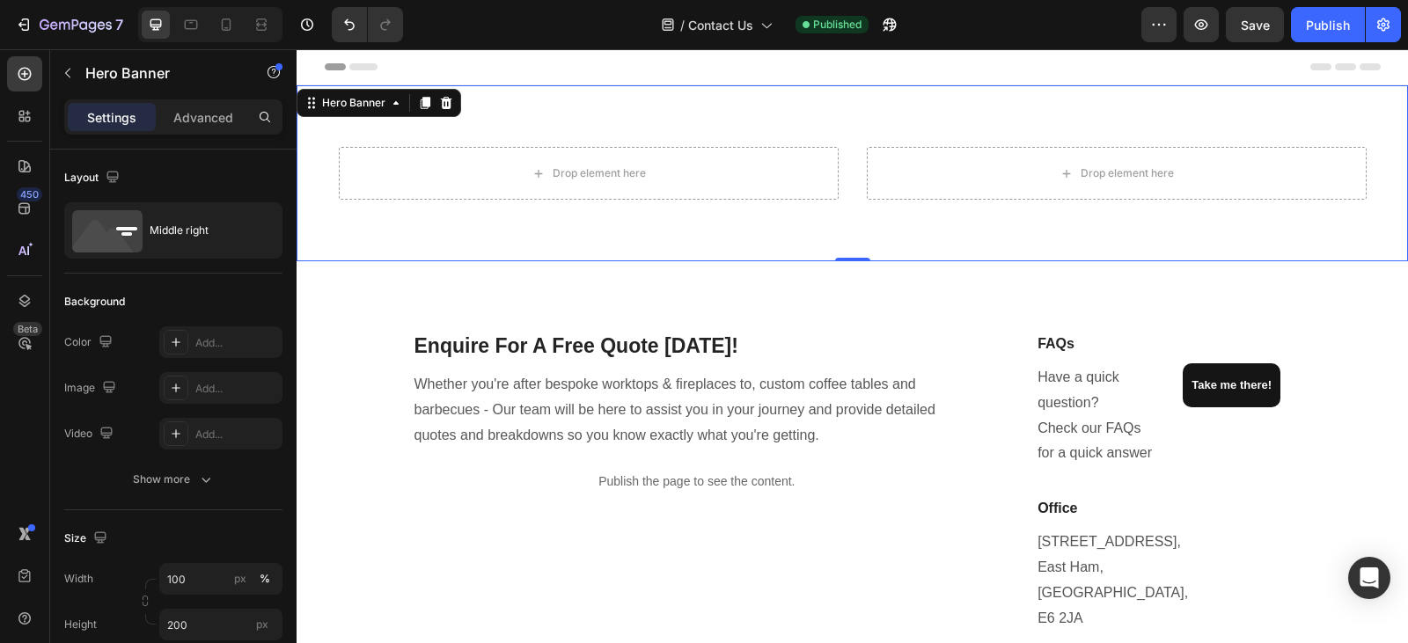
click at [843, 159] on div "Drop element here Drop element here" at bounding box center [853, 173] width 1056 height 60
click at [445, 101] on icon at bounding box center [446, 103] width 11 height 12
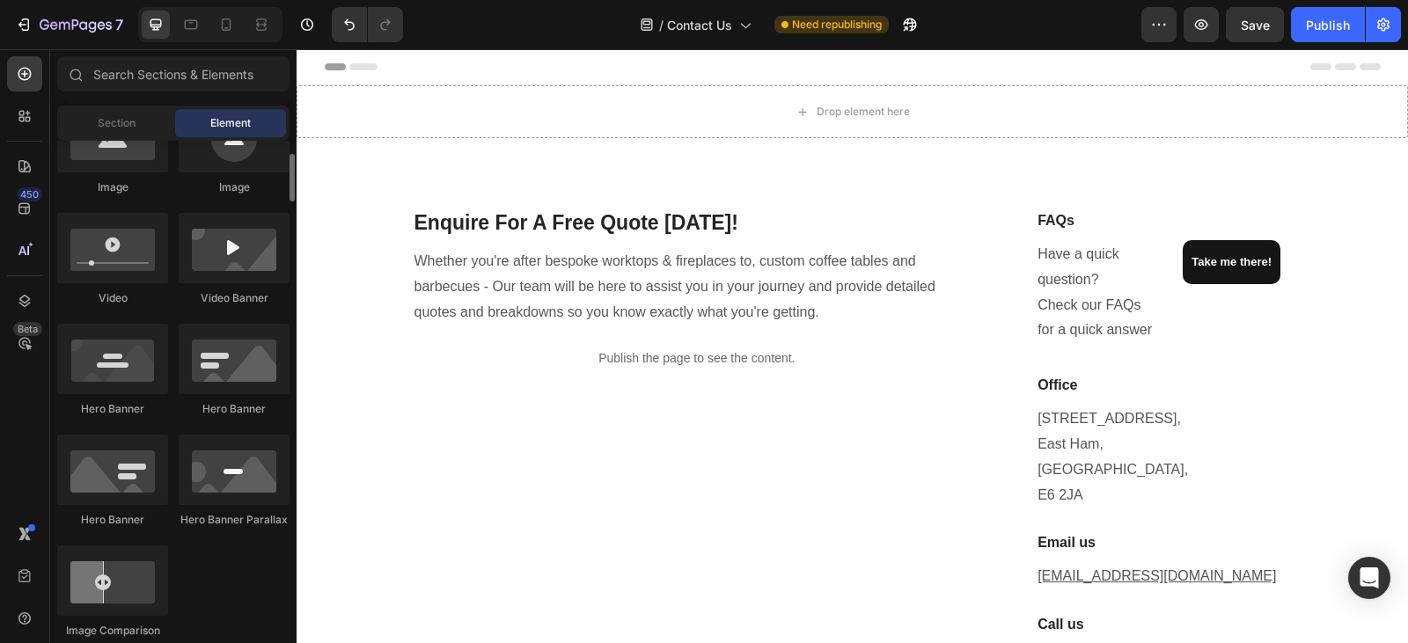
scroll to position [623, 0]
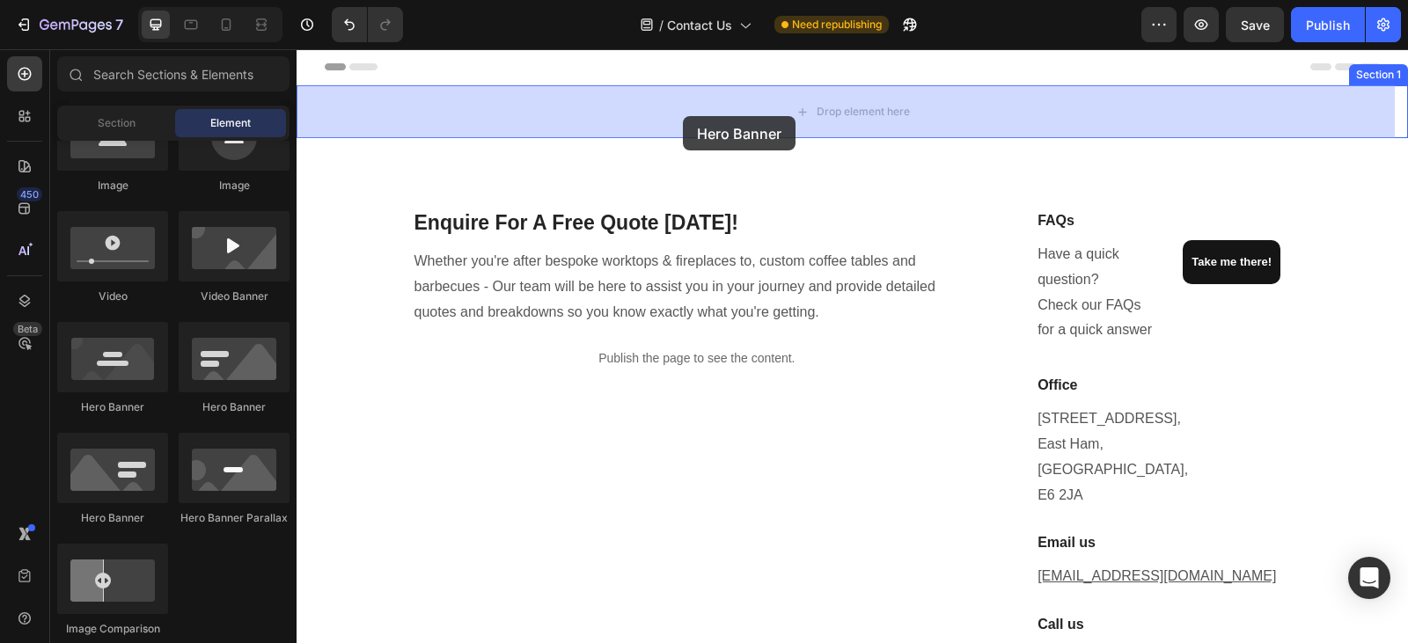
drag, startPoint x: 507, startPoint y: 408, endPoint x: 683, endPoint y: 116, distance: 340.4
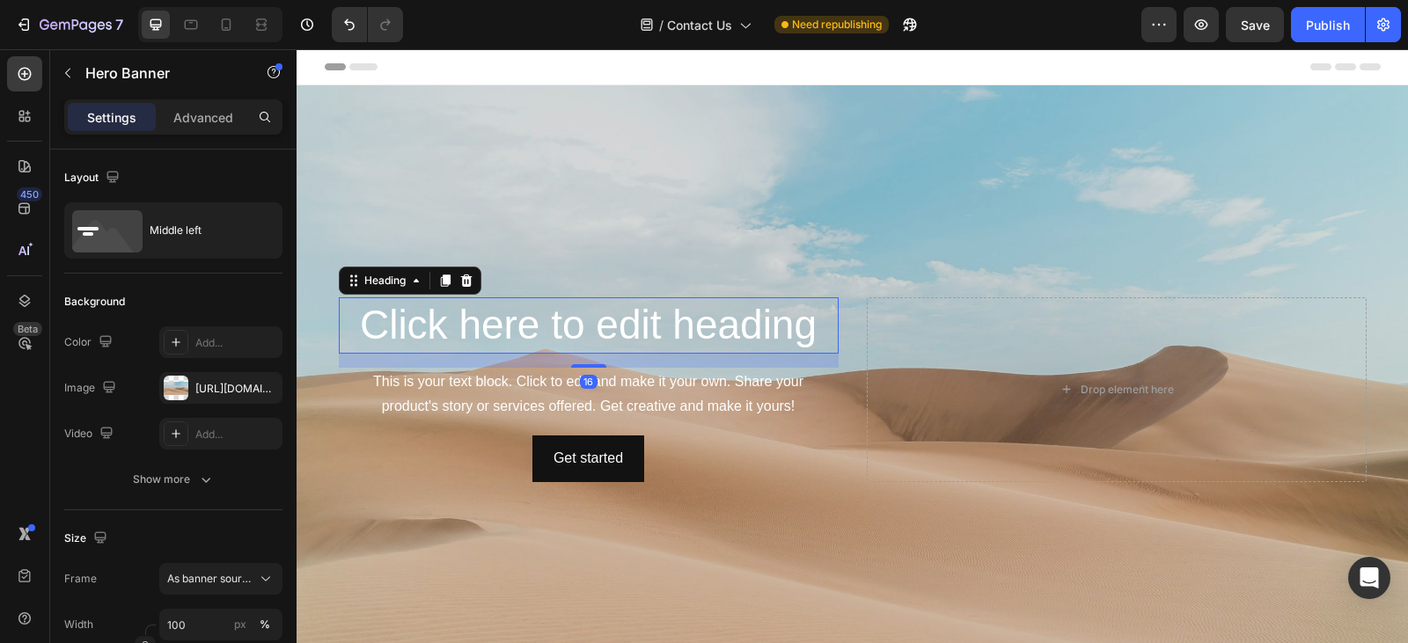
click at [799, 327] on h2 "Click here to edit heading" at bounding box center [589, 326] width 500 height 56
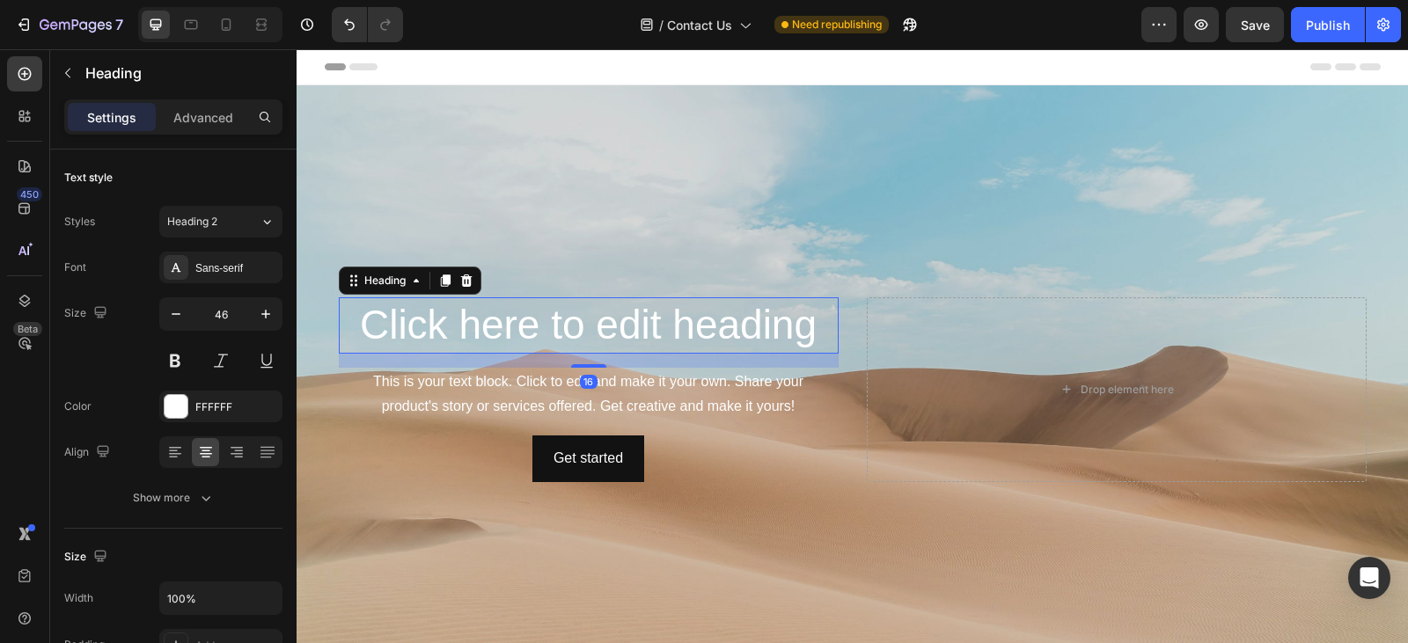
click at [812, 326] on h2 "Click here to edit heading" at bounding box center [589, 326] width 500 height 56
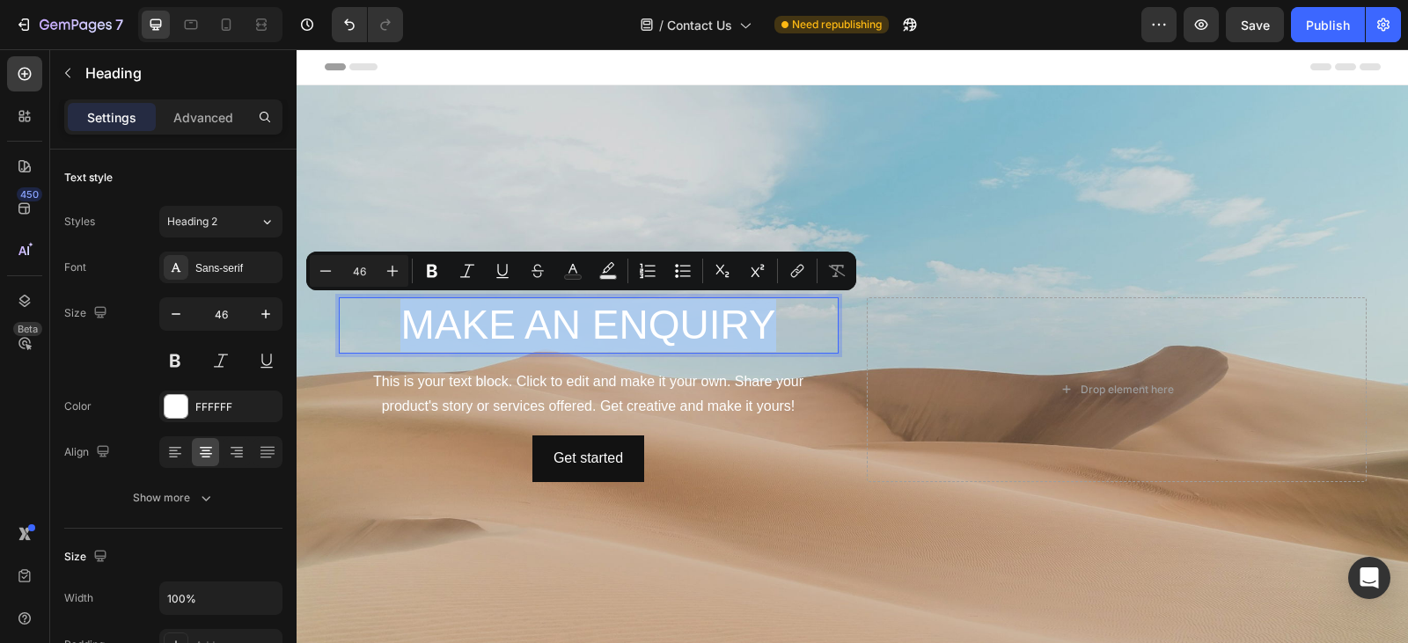
drag, startPoint x: 765, startPoint y: 327, endPoint x: 387, endPoint y: 316, distance: 377.8
click at [387, 316] on p "MAKE AN ENQUIRY" at bounding box center [589, 325] width 496 height 53
click at [176, 314] on icon "button" at bounding box center [176, 314] width 9 height 2
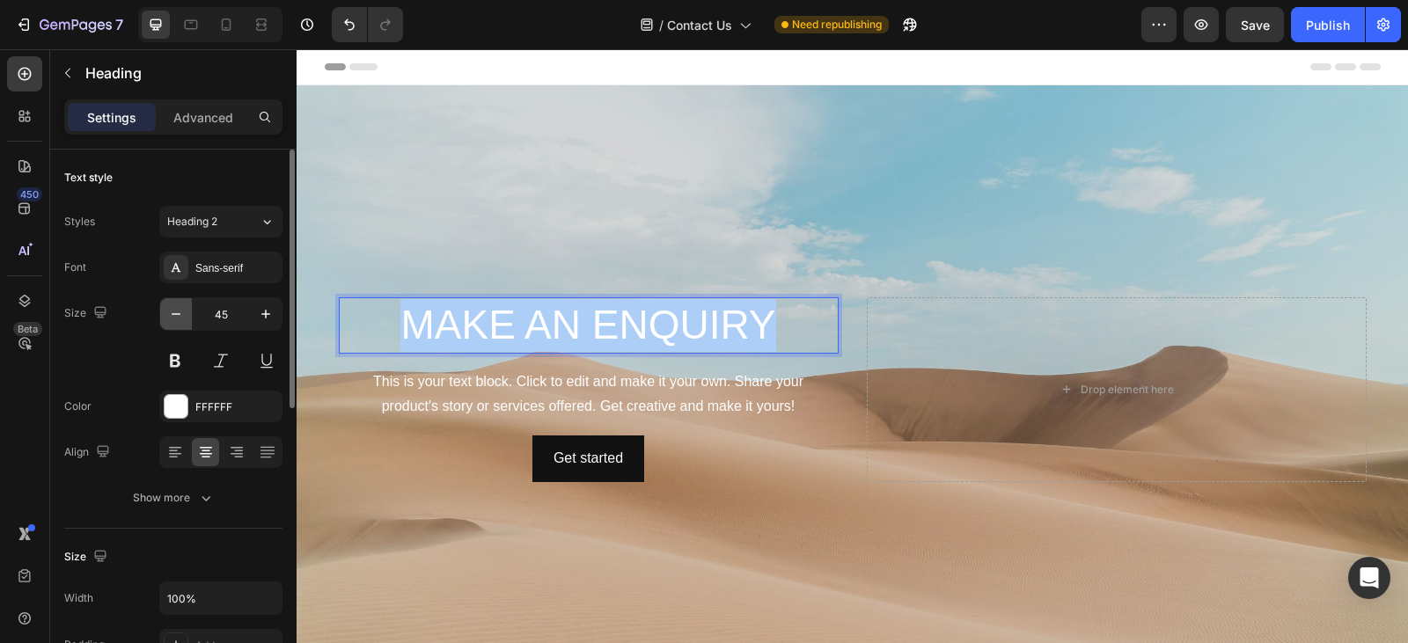
click at [176, 314] on icon "button" at bounding box center [176, 314] width 9 height 2
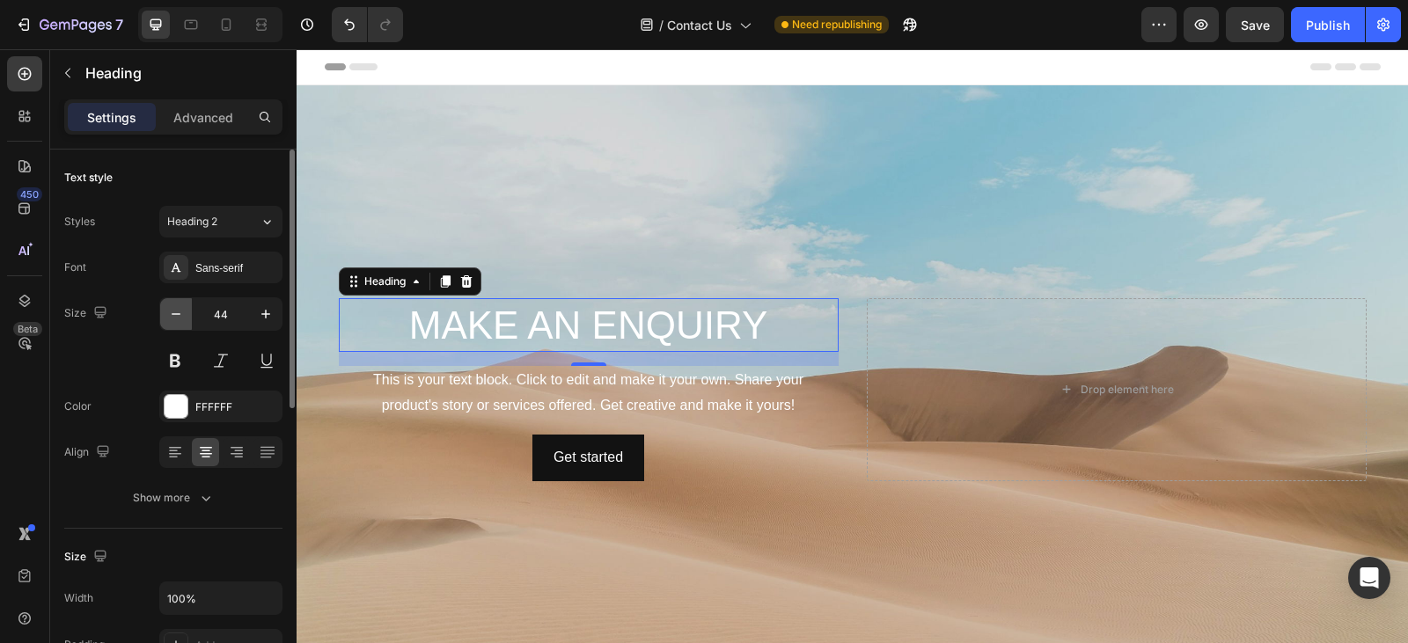
click at [176, 314] on icon "button" at bounding box center [176, 314] width 9 height 2
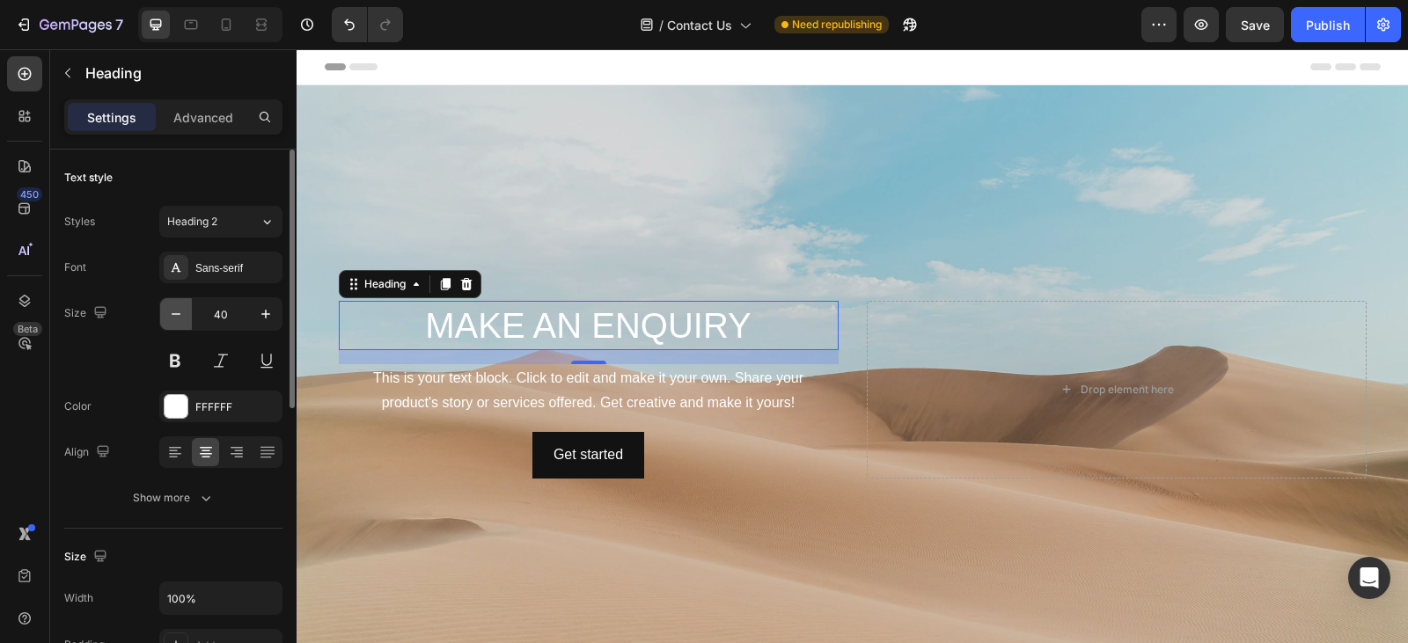
click at [176, 314] on icon "button" at bounding box center [176, 314] width 9 height 2
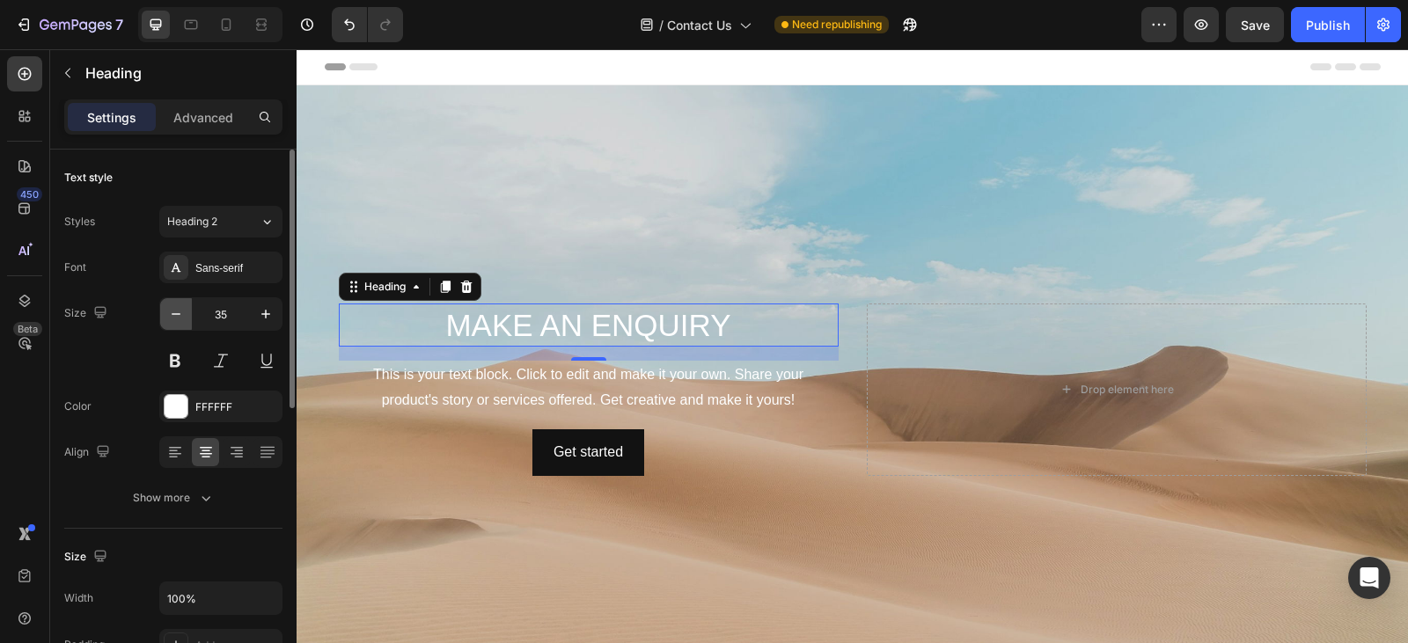
click at [176, 314] on icon "button" at bounding box center [176, 314] width 9 height 2
click at [270, 320] on icon "button" at bounding box center [266, 314] width 18 height 18
type input "37"
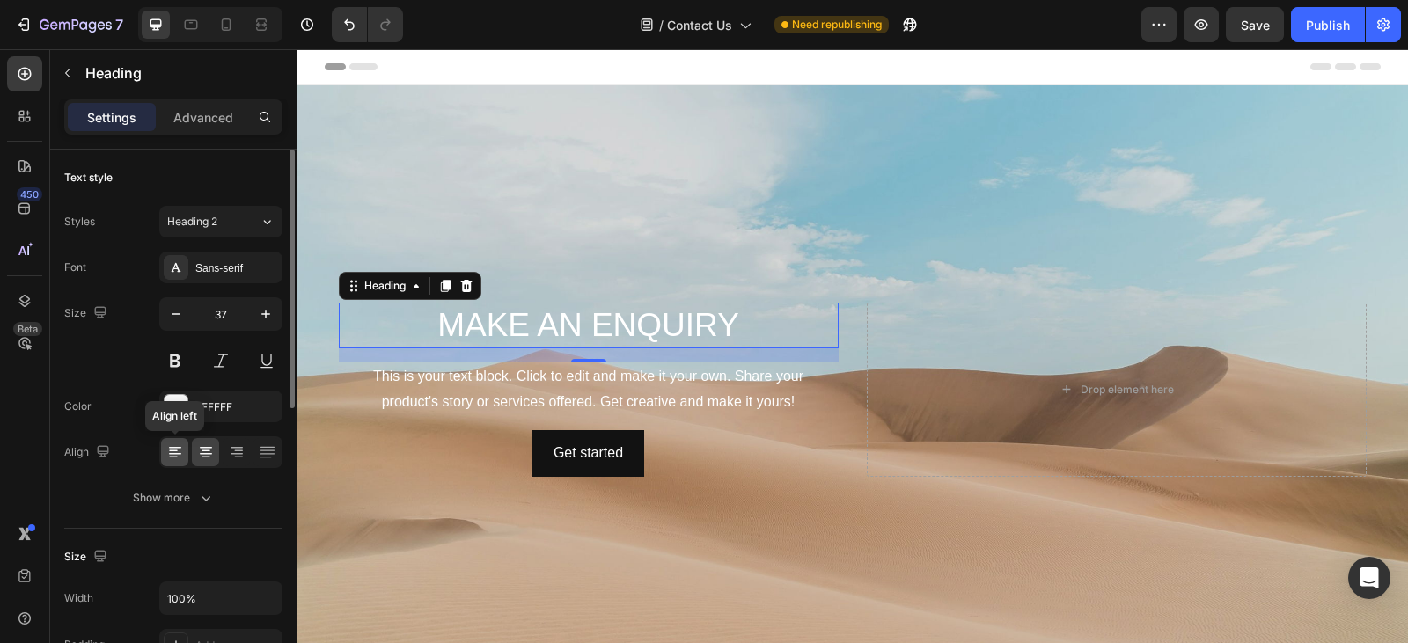
click at [170, 451] on icon at bounding box center [173, 452] width 9 height 2
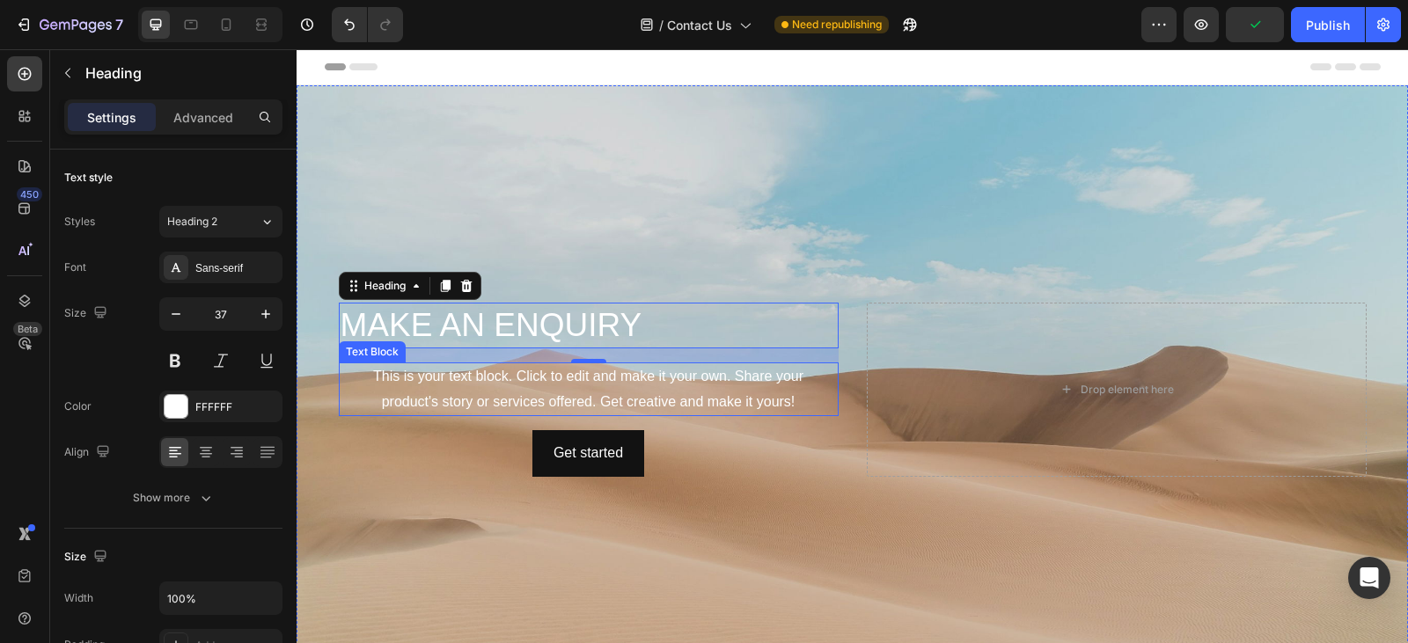
click at [404, 384] on div "This is your text block. Click to edit and make it your own. Share your product…" at bounding box center [589, 390] width 500 height 55
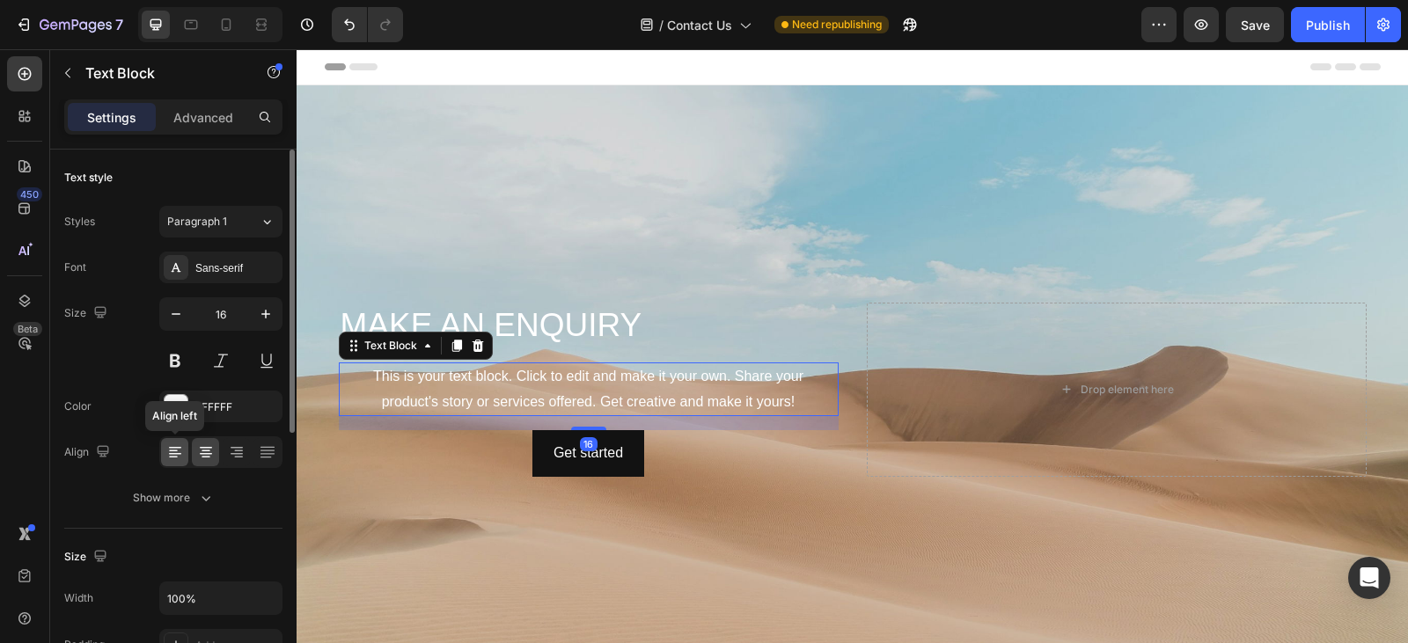
click at [174, 447] on icon at bounding box center [175, 448] width 12 height 2
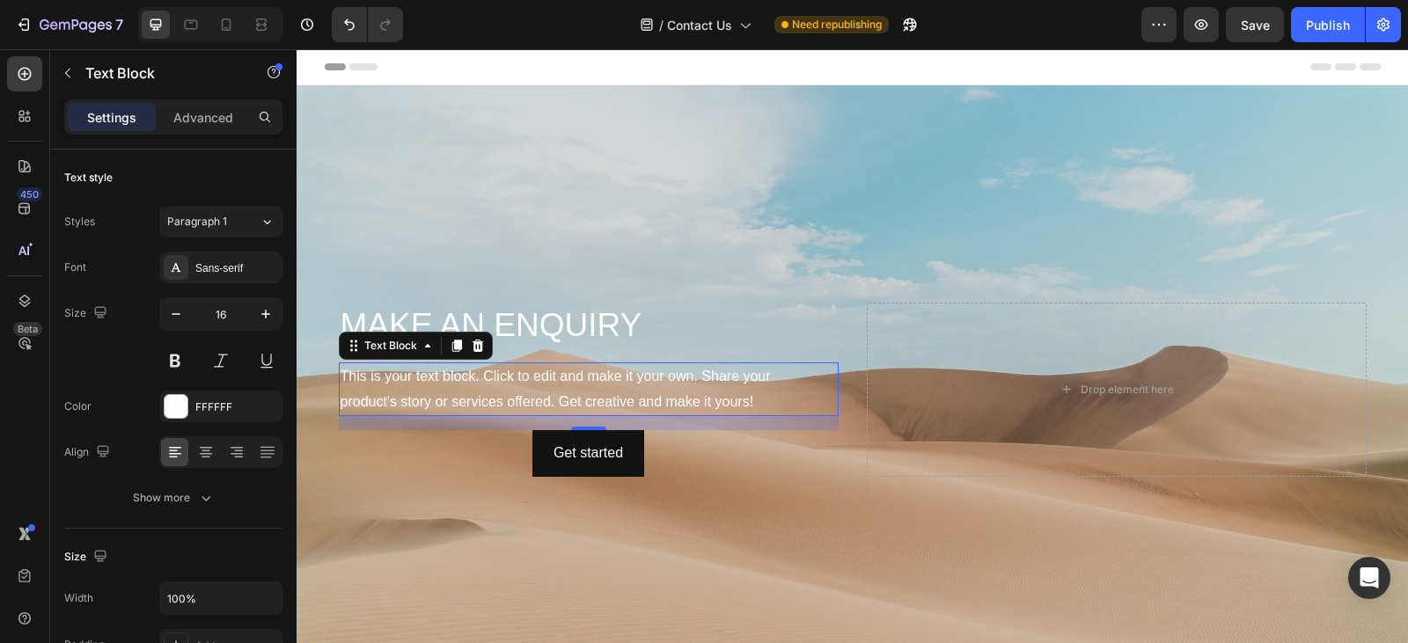
click at [762, 399] on div "This is your text block. Click to edit and make it your own. Share your product…" at bounding box center [589, 390] width 500 height 55
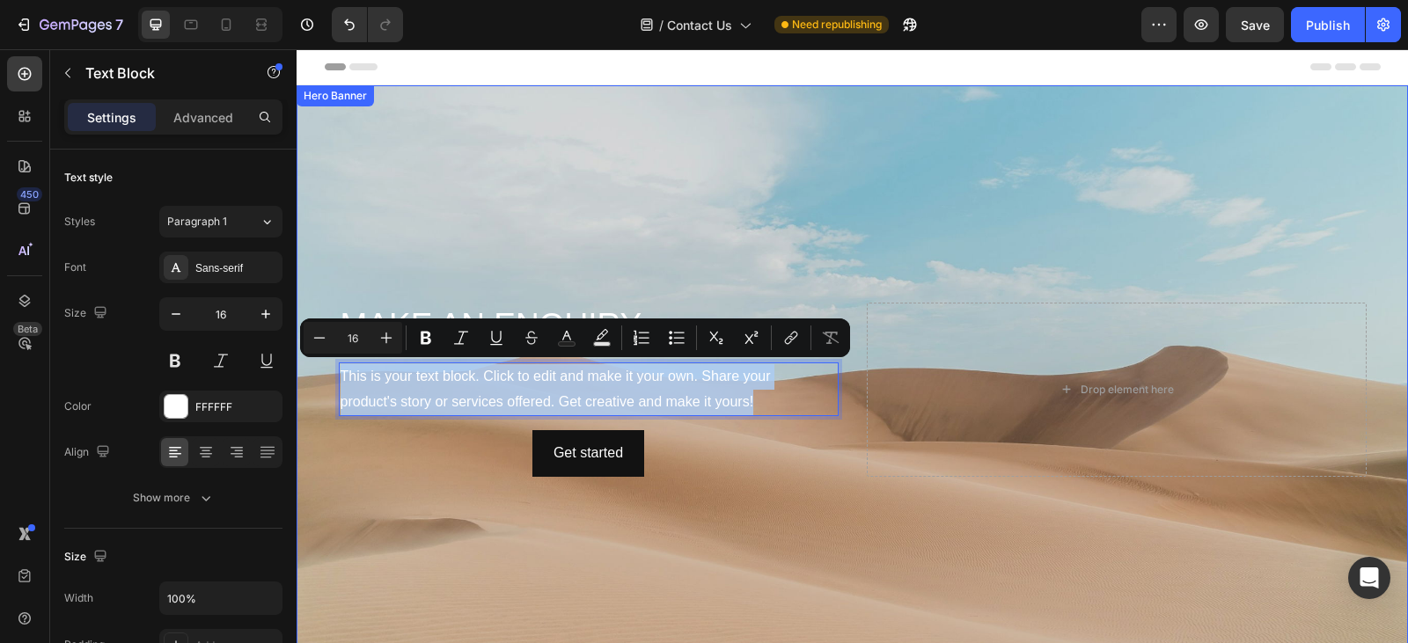
drag, startPoint x: 762, startPoint y: 399, endPoint x: 330, endPoint y: 372, distance: 433.0
click at [330, 372] on div "MAKE AN ENQUIRY Heading This is your text block. Click to edit and make it your…" at bounding box center [853, 389] width 1056 height 181
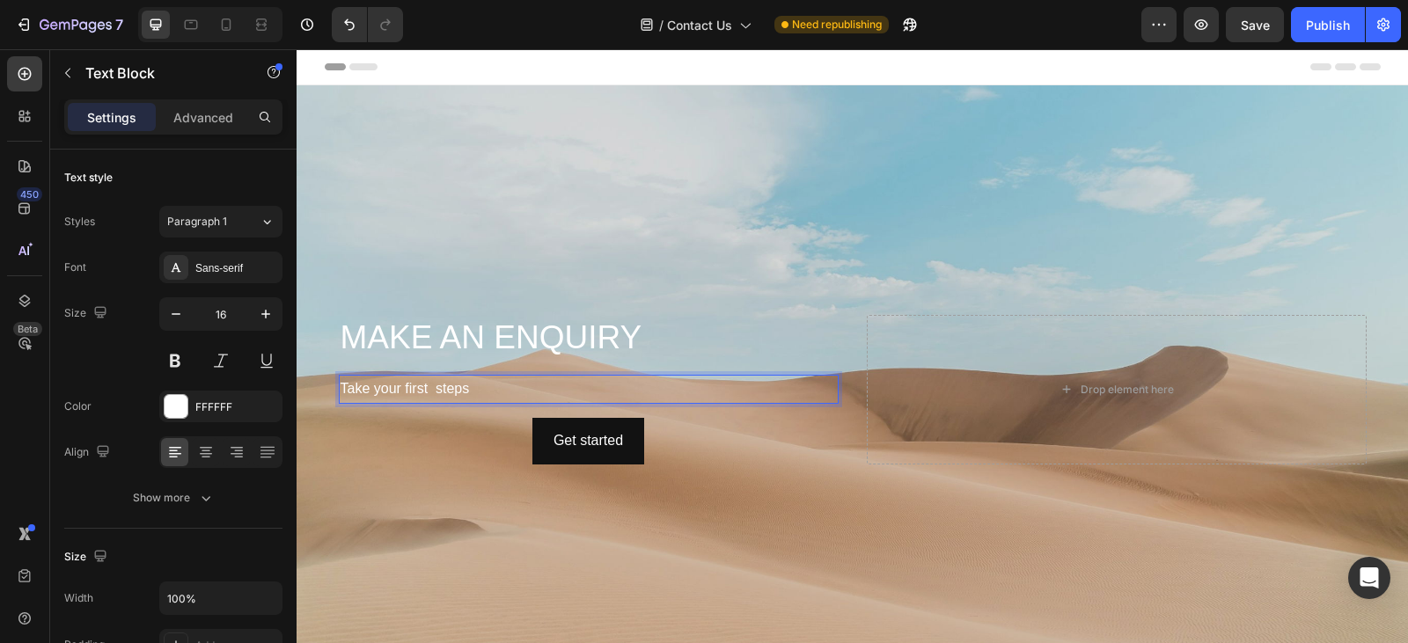
click at [430, 383] on p "Take your first steps" at bounding box center [589, 390] width 496 height 26
click at [469, 379] on p "Take your first steps" at bounding box center [589, 390] width 496 height 26
drag, startPoint x: 560, startPoint y: 387, endPoint x: 331, endPoint y: 397, distance: 229.1
click at [331, 397] on div "MAKE AN ENQUIRY Heading Turn your dream to reality with us. Text Block 16 Get s…" at bounding box center [853, 390] width 1056 height 157
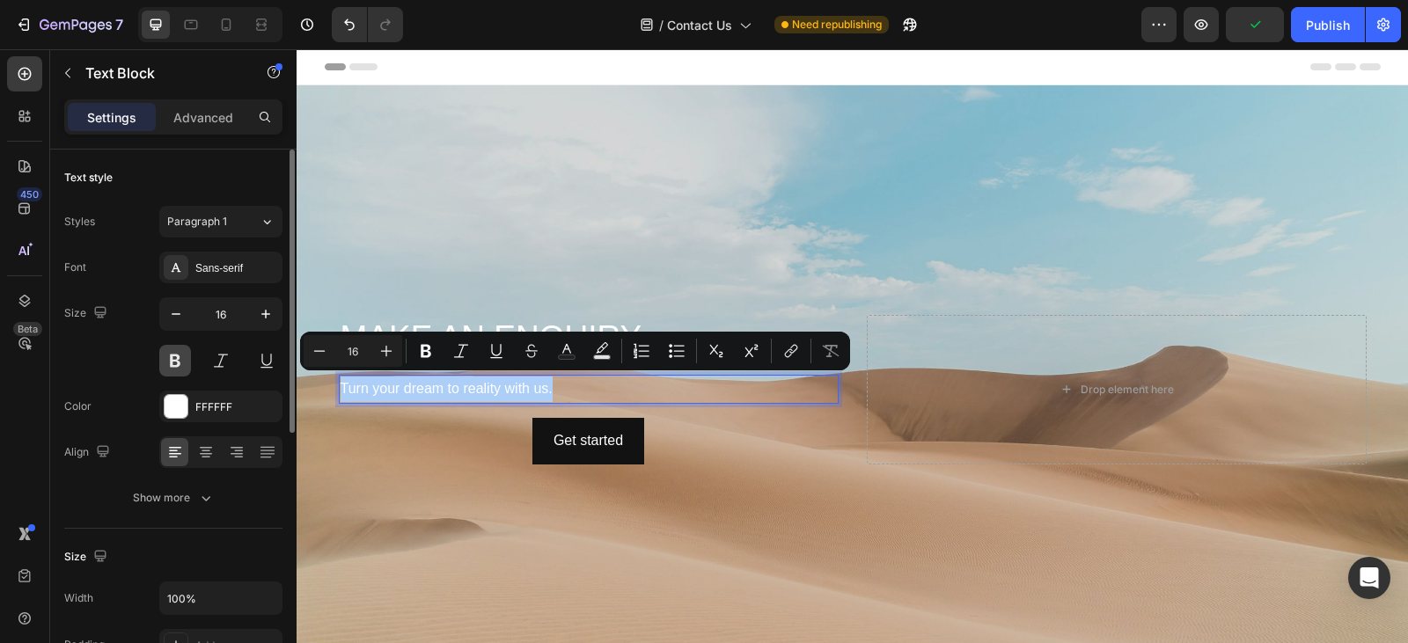
click at [180, 364] on button at bounding box center [175, 361] width 32 height 32
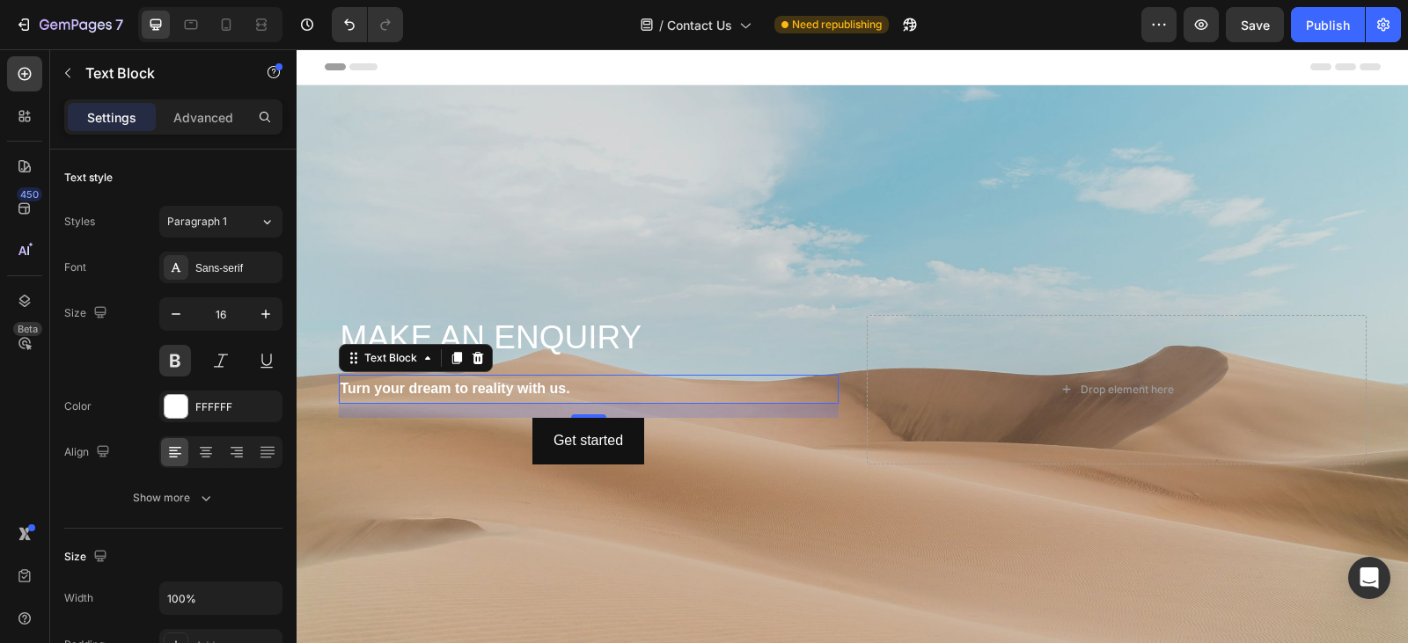
click at [564, 389] on p "Turn your dream to reality with us." at bounding box center [589, 390] width 496 height 26
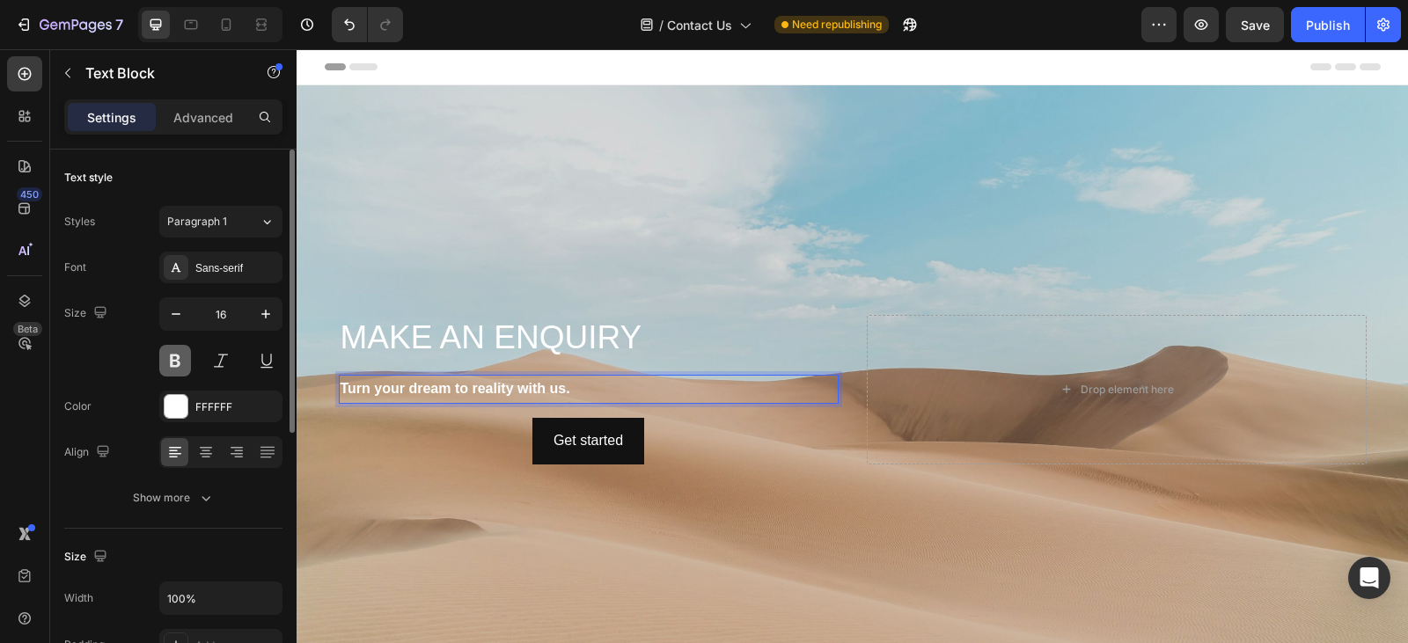
click at [179, 373] on button at bounding box center [175, 361] width 32 height 32
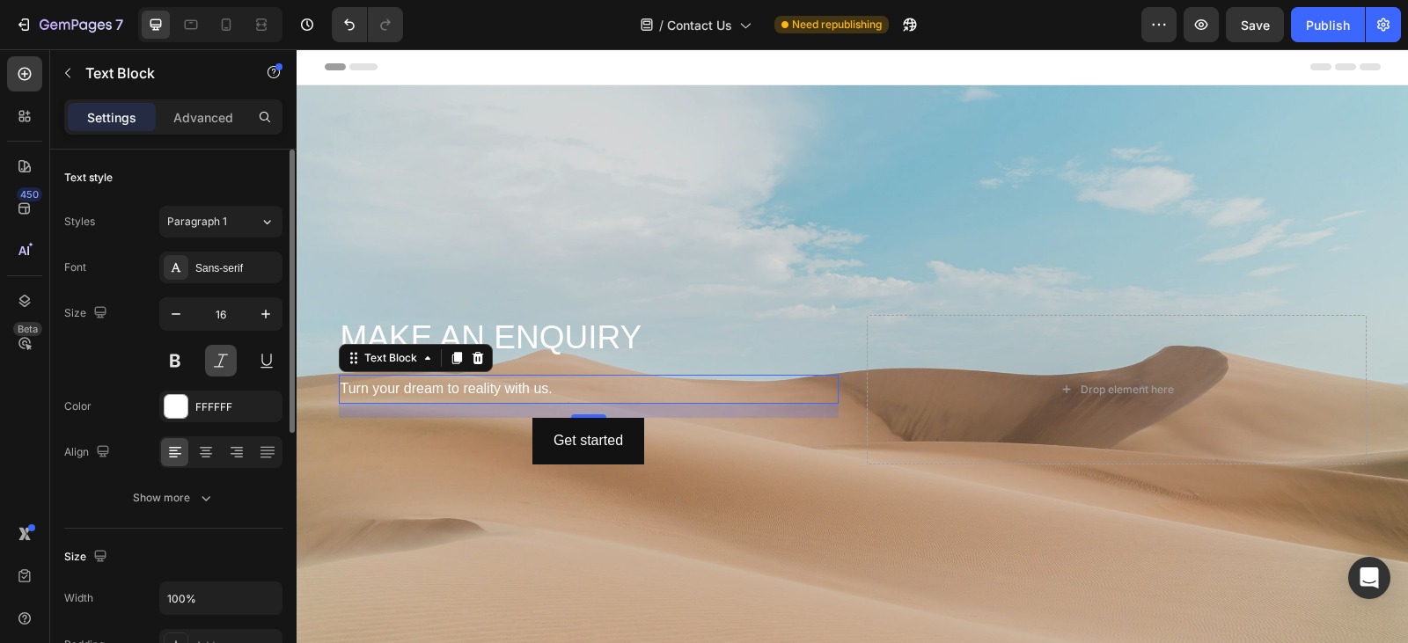
click at [221, 349] on button at bounding box center [221, 361] width 32 height 32
click at [223, 354] on button at bounding box center [221, 361] width 32 height 32
click at [578, 340] on p "MAKE AN ENQUIRY" at bounding box center [589, 338] width 496 height 42
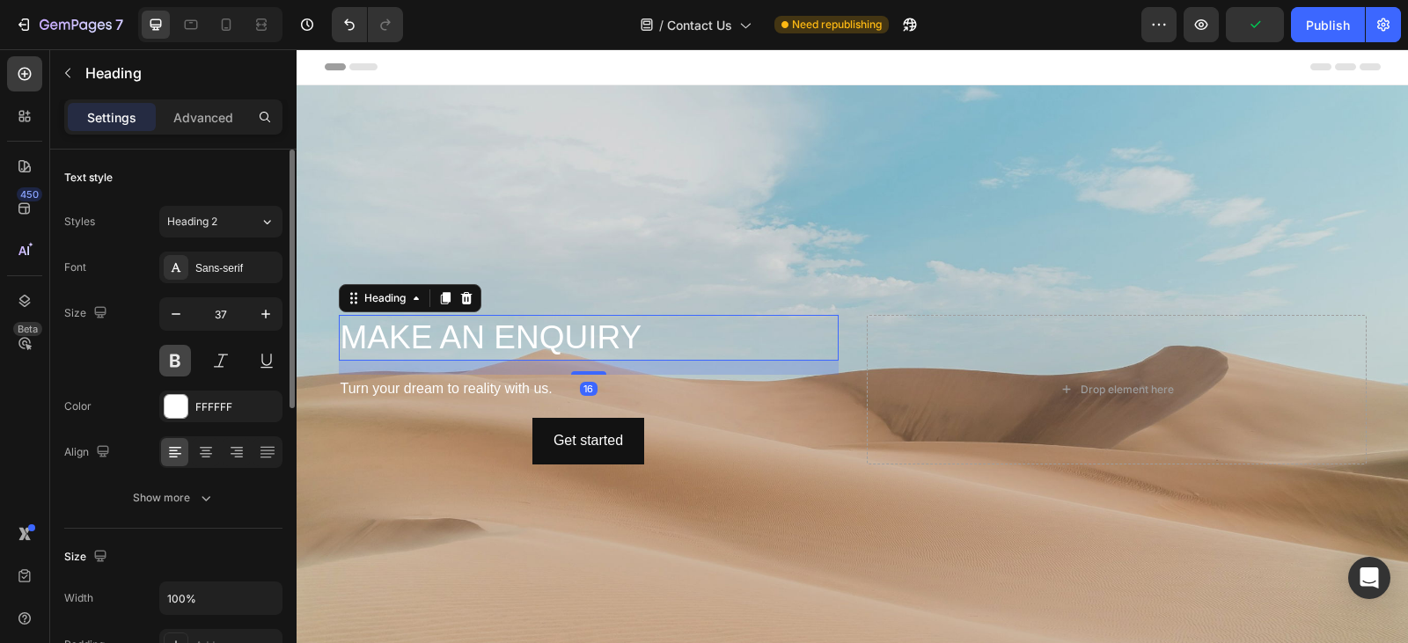
click at [171, 360] on button at bounding box center [175, 361] width 32 height 32
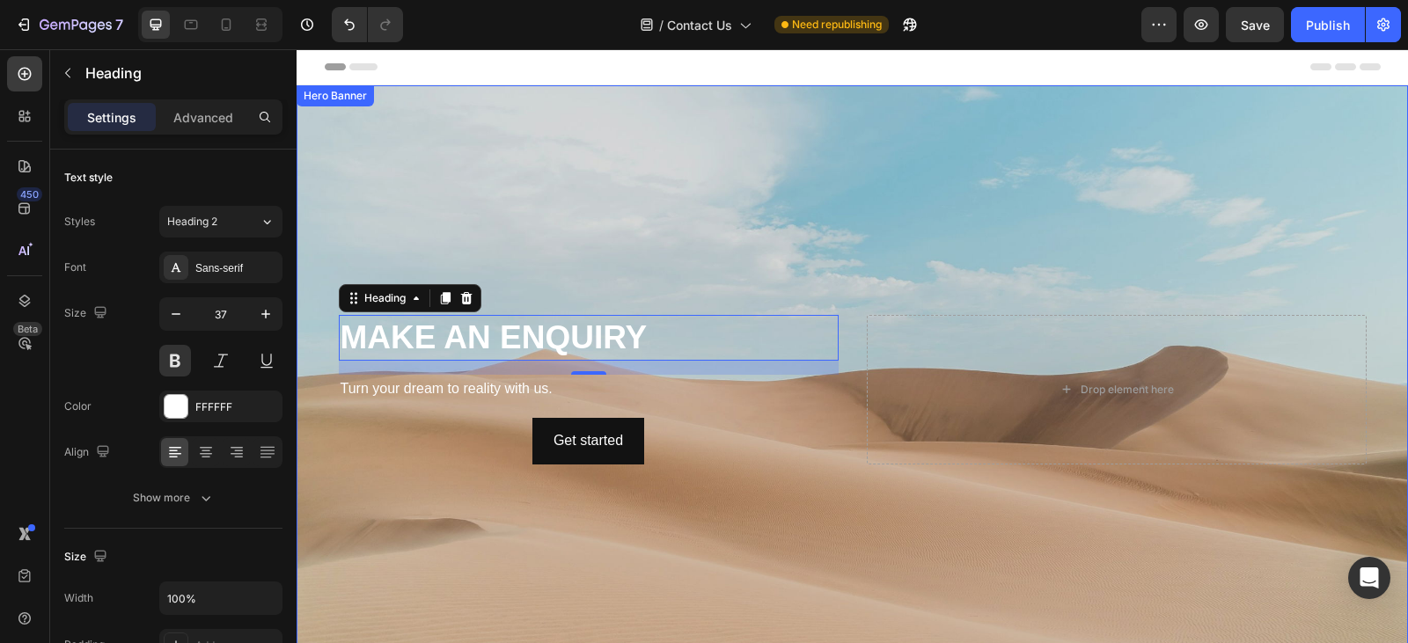
click at [692, 169] on div "Background Image" at bounding box center [853, 389] width 1112 height 609
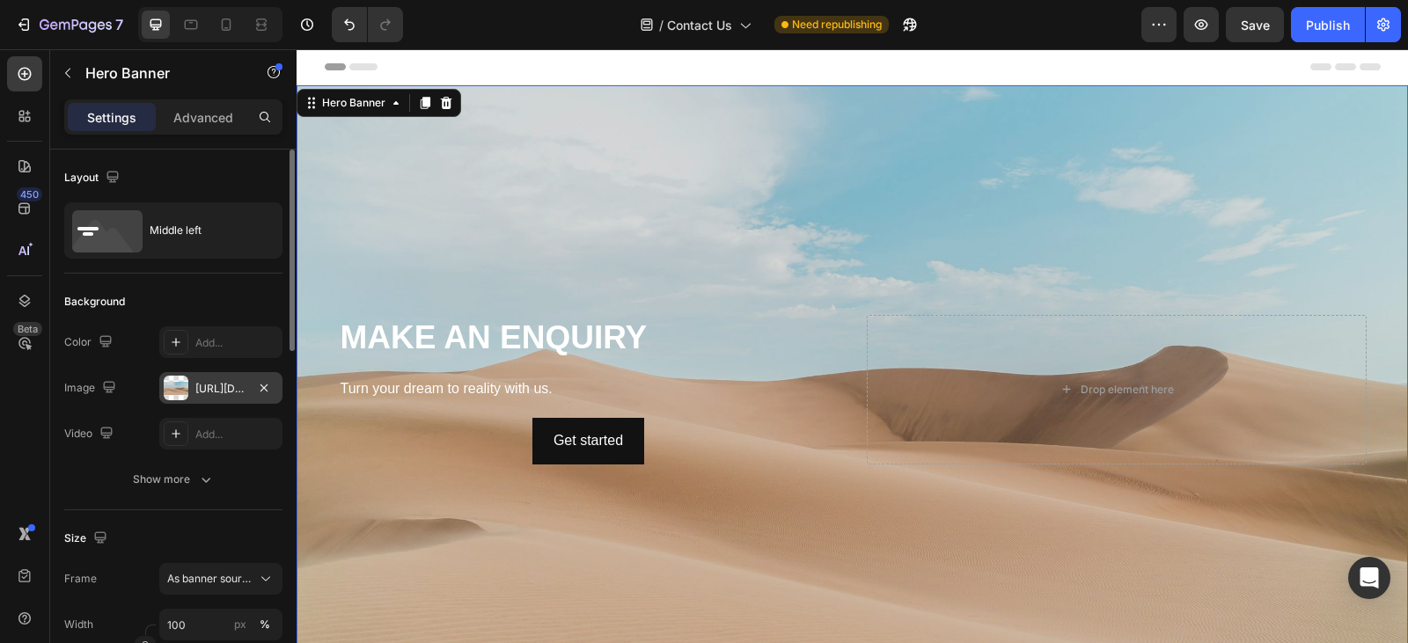
click at [226, 394] on div "[URL][DOMAIN_NAME]" at bounding box center [220, 389] width 51 height 16
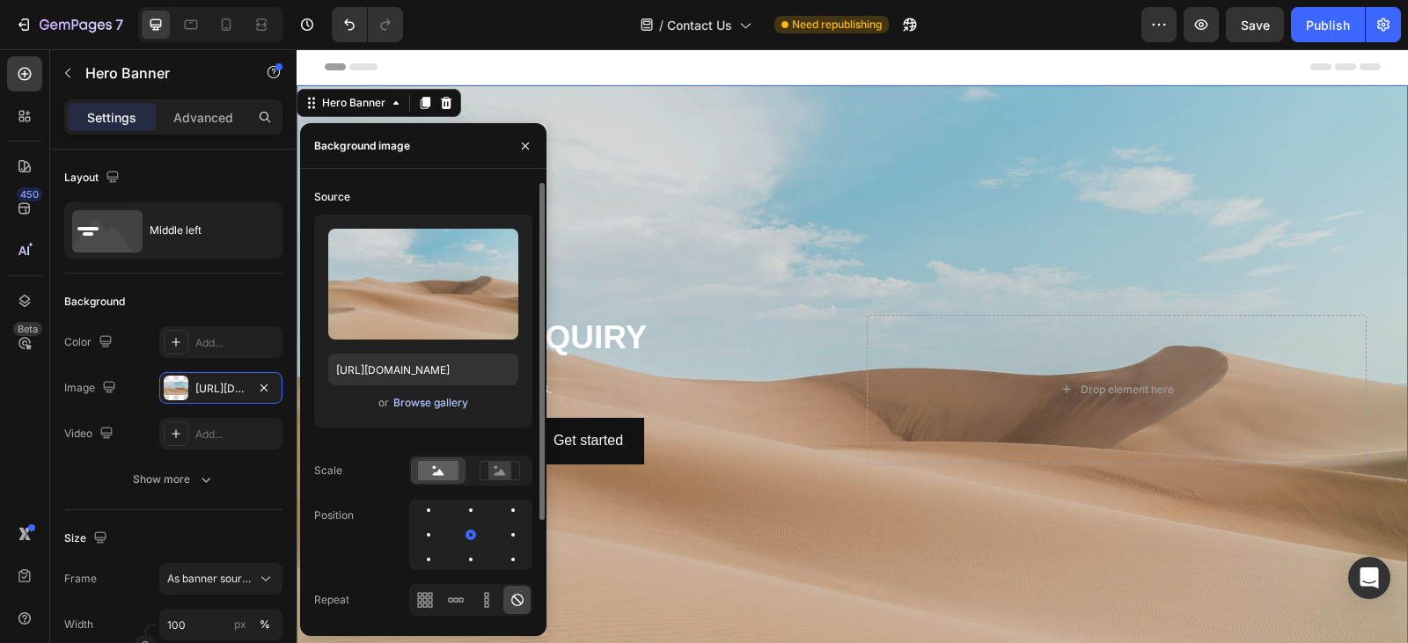
click at [429, 409] on div "Browse gallery" at bounding box center [430, 403] width 75 height 16
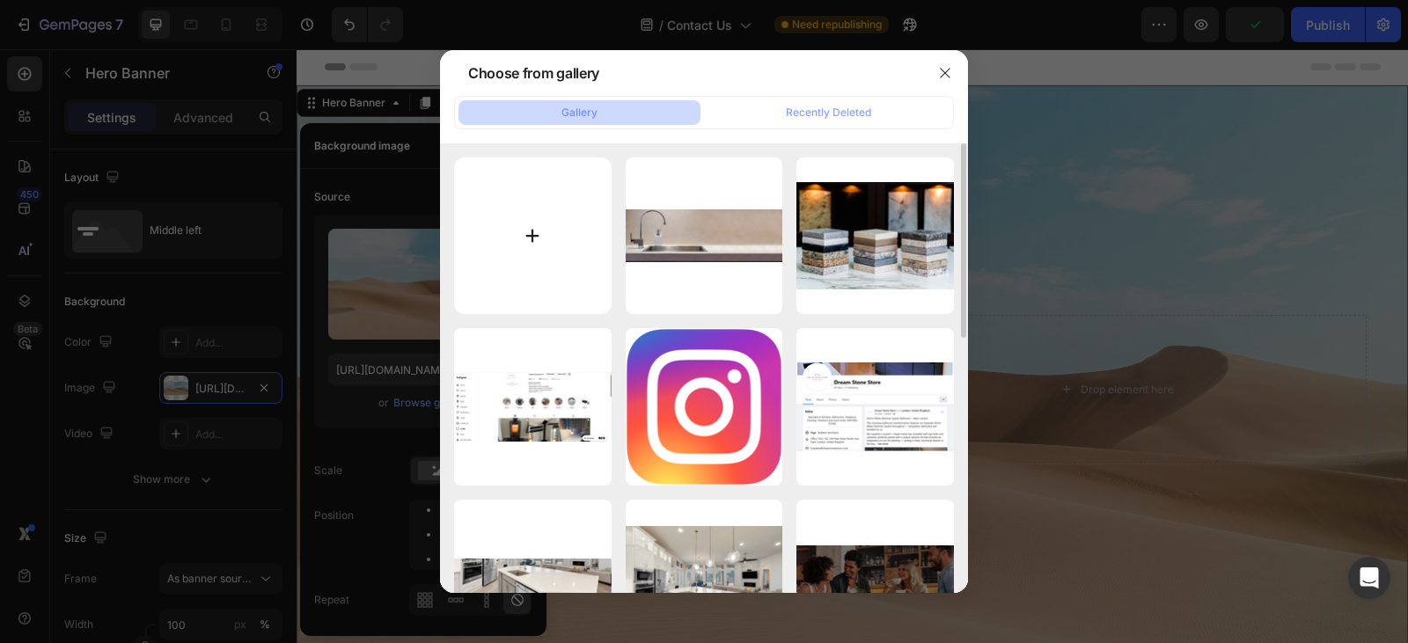
click at [544, 234] on input "file" at bounding box center [533, 237] width 158 height 158
type input "C:\fakepath\shutterstock_2547478897.jpg"
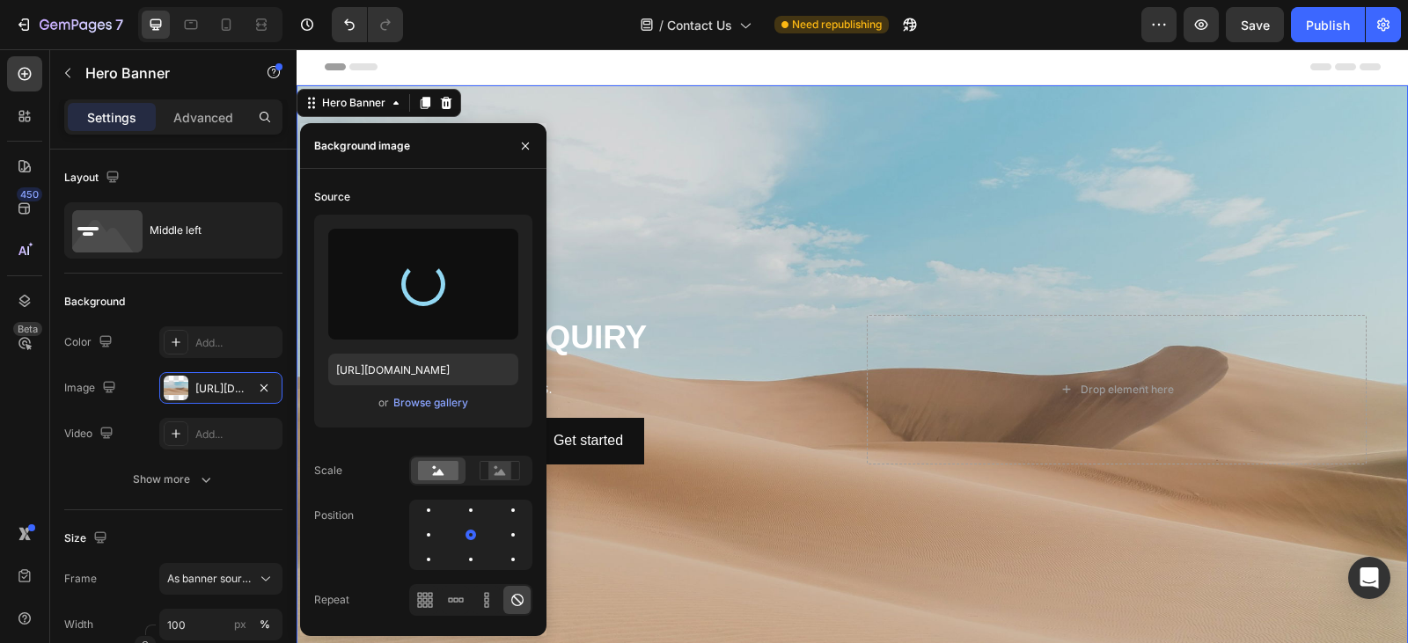
type input "[URL][DOMAIN_NAME]"
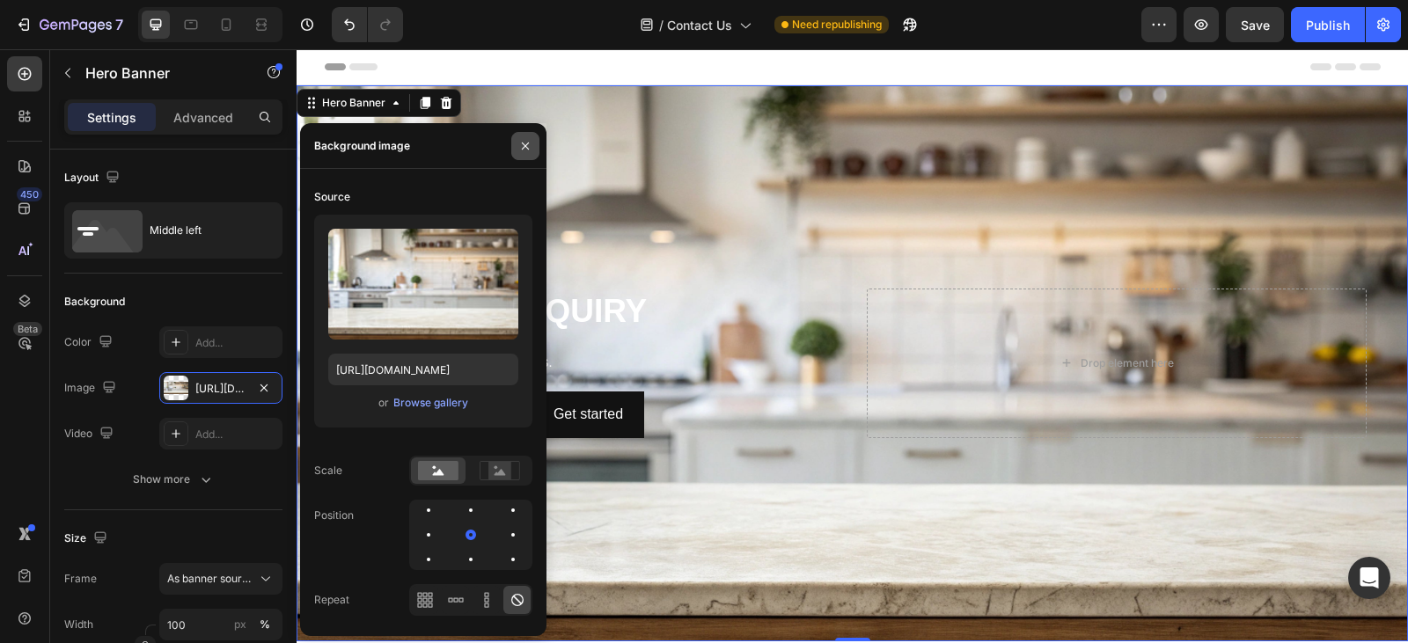
click at [520, 148] on icon "button" at bounding box center [525, 146] width 14 height 14
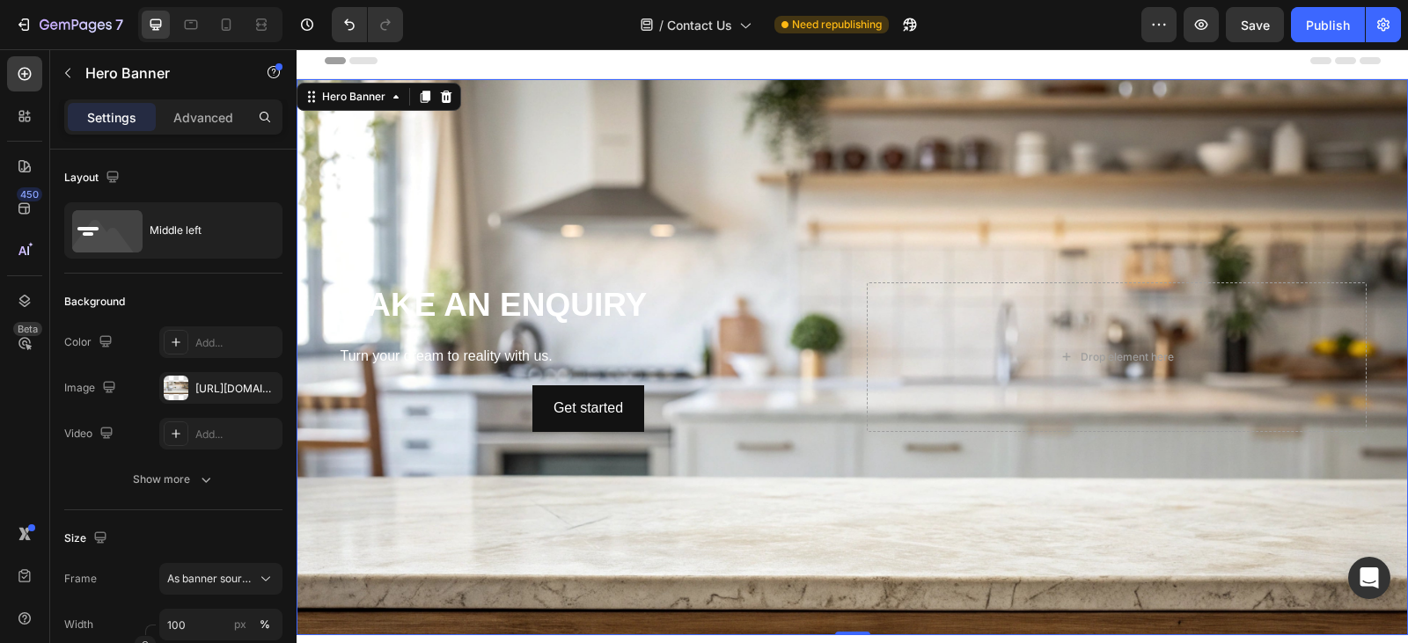
scroll to position [0, 0]
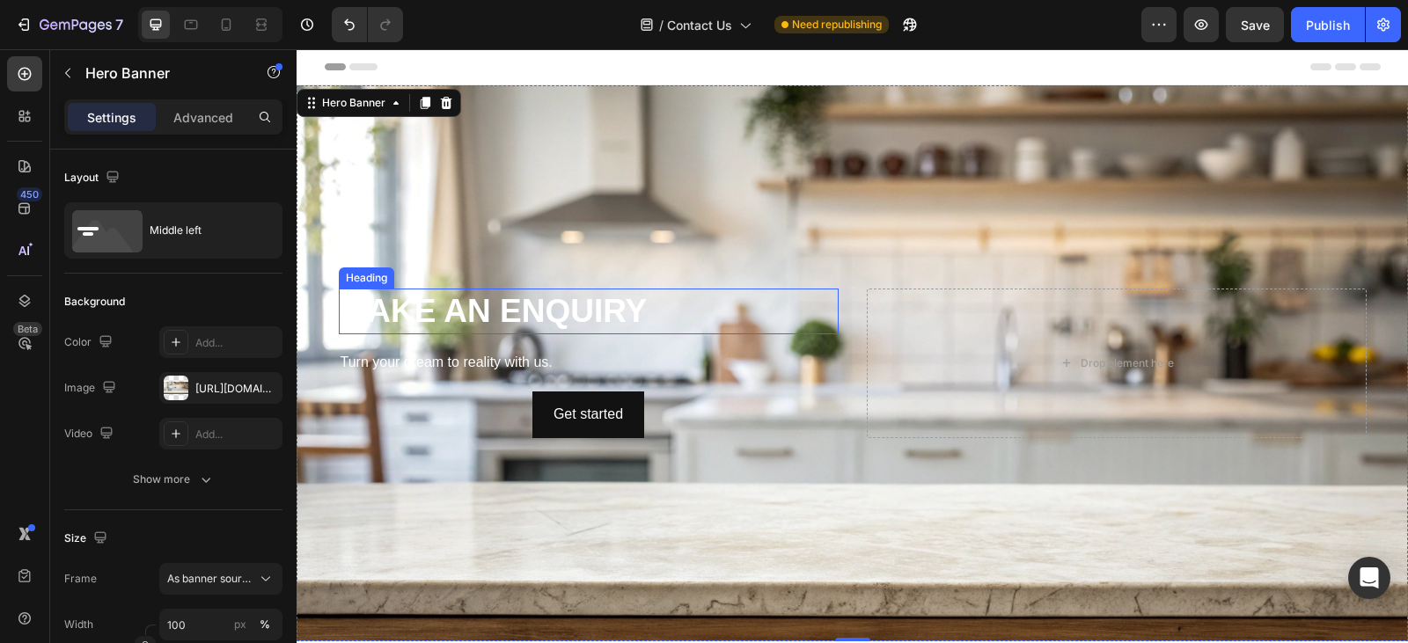
click at [502, 304] on p "MAKE AN ENQUIRY" at bounding box center [589, 311] width 496 height 42
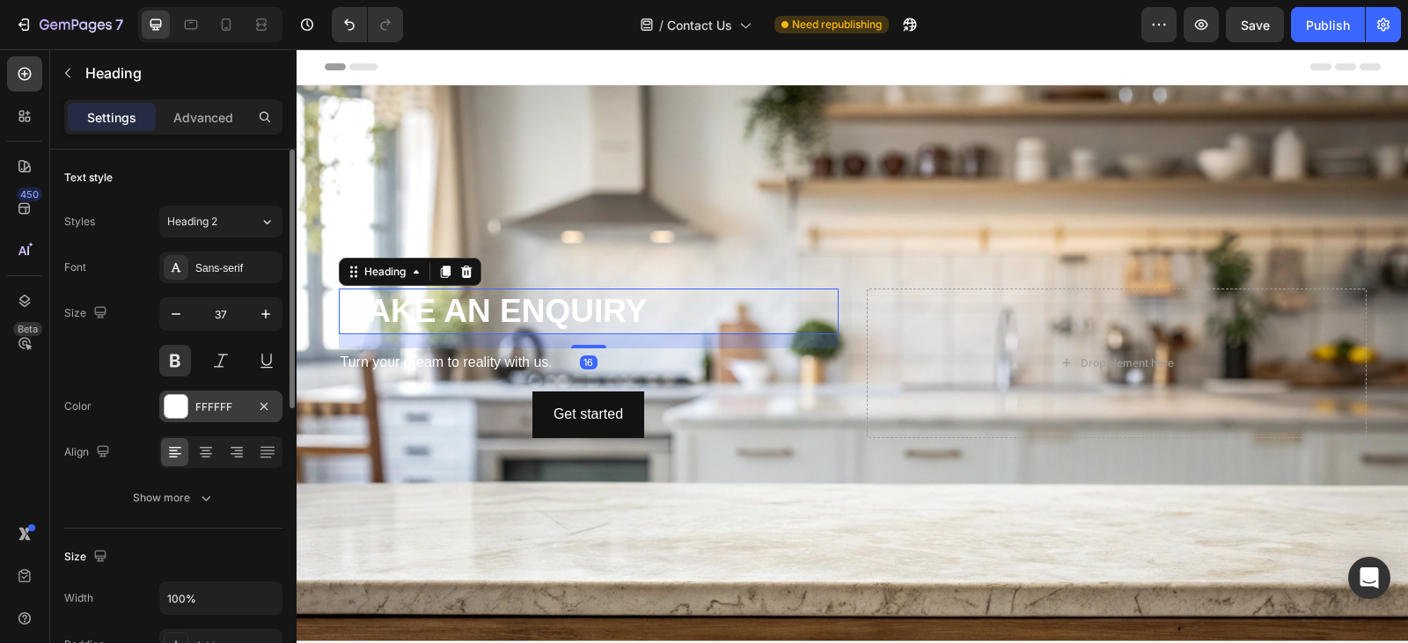
click at [175, 402] on div at bounding box center [176, 406] width 23 height 23
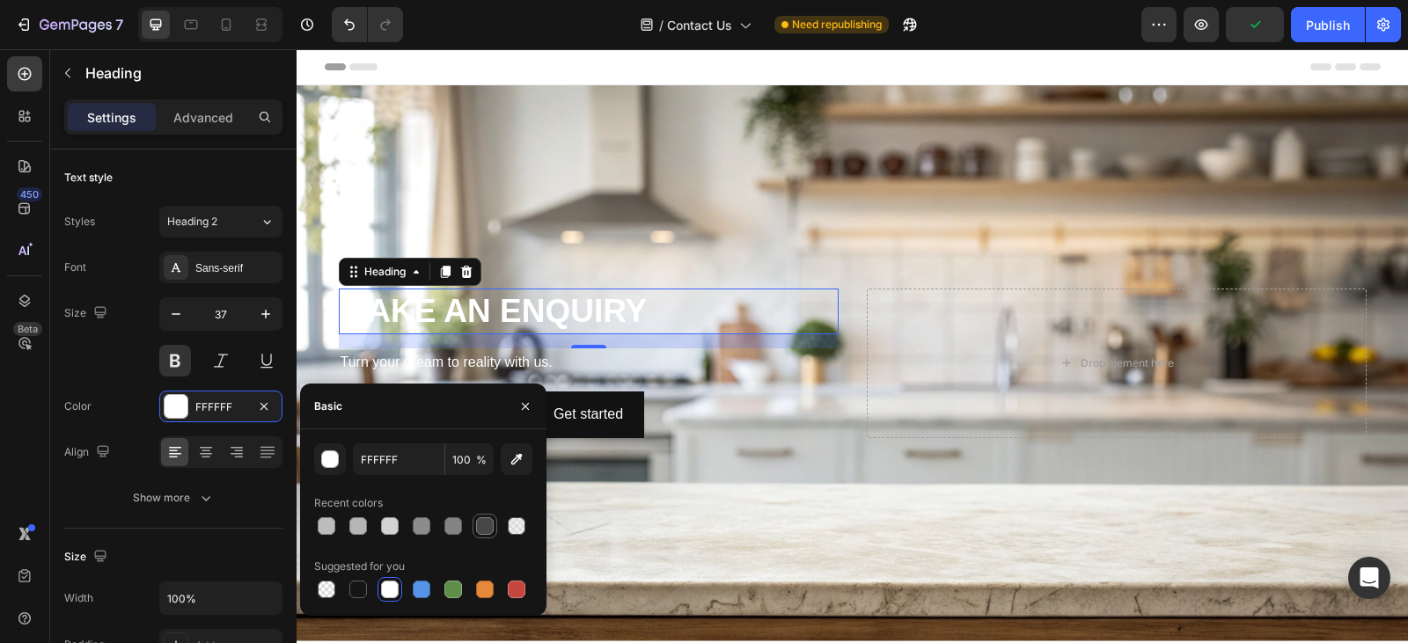
click at [476, 518] on div at bounding box center [484, 526] width 21 height 21
type input "474747"
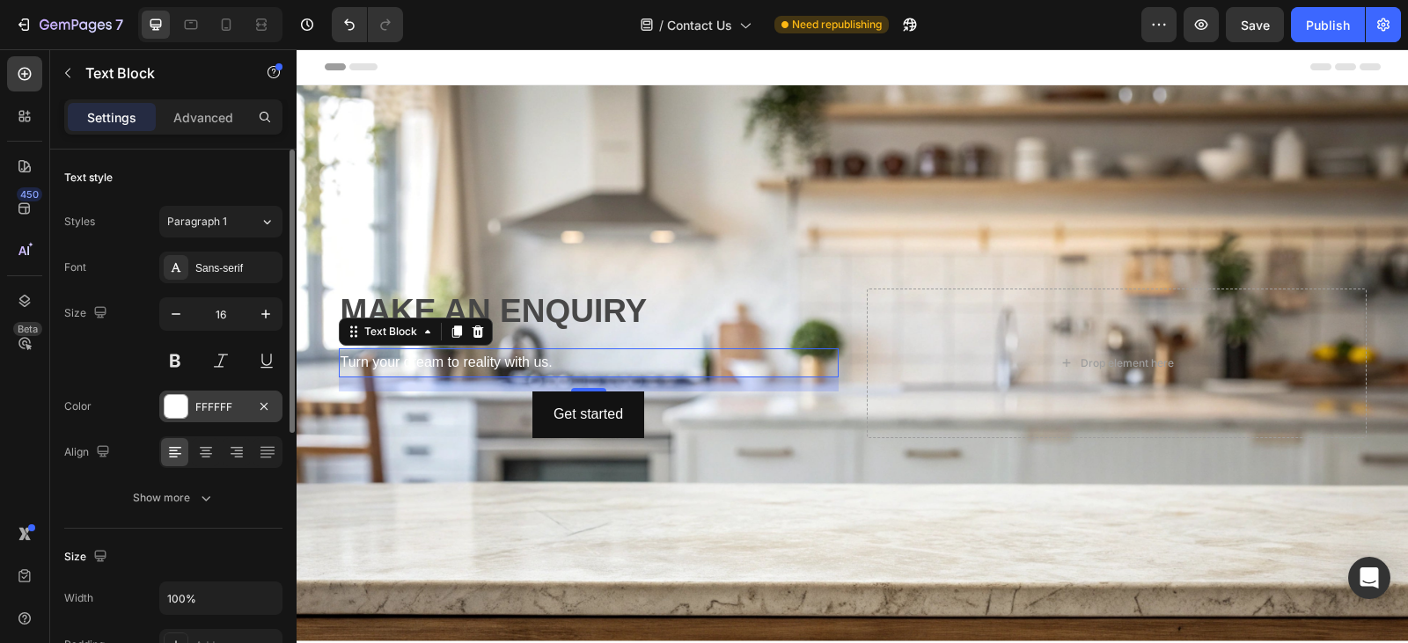
click at [179, 404] on div at bounding box center [176, 406] width 23 height 23
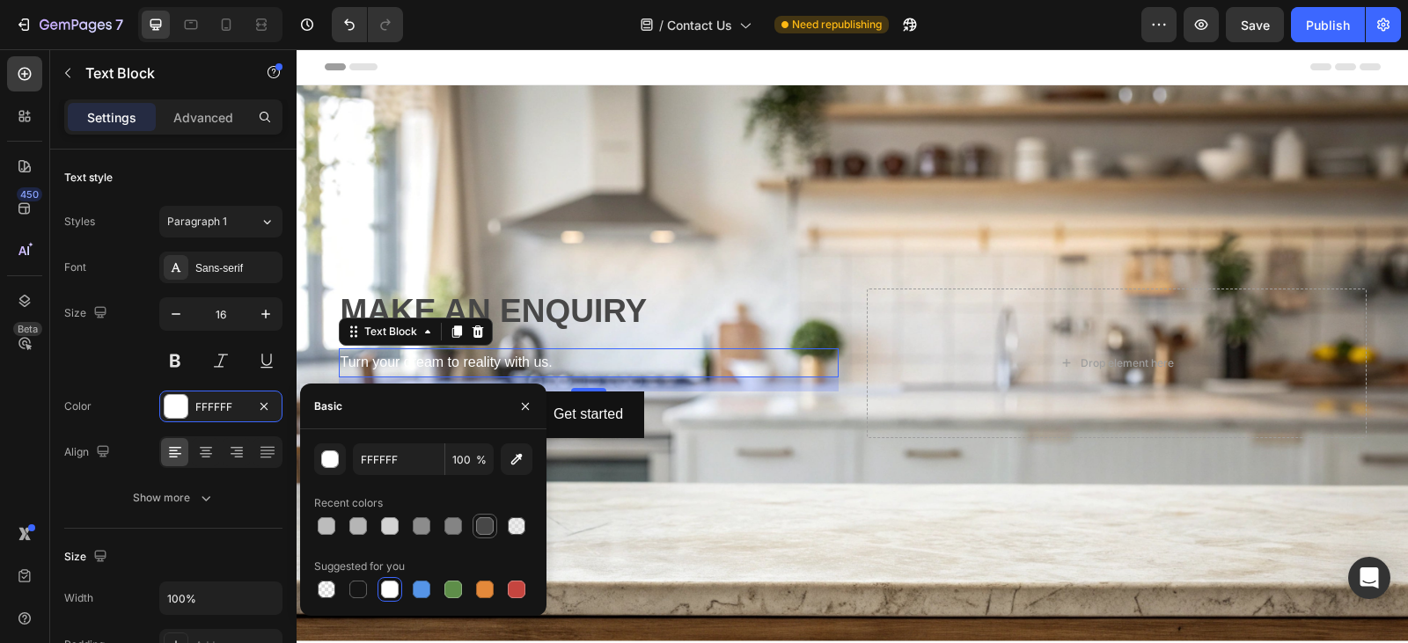
click at [481, 527] on div at bounding box center [485, 527] width 18 height 18
type input "474747"
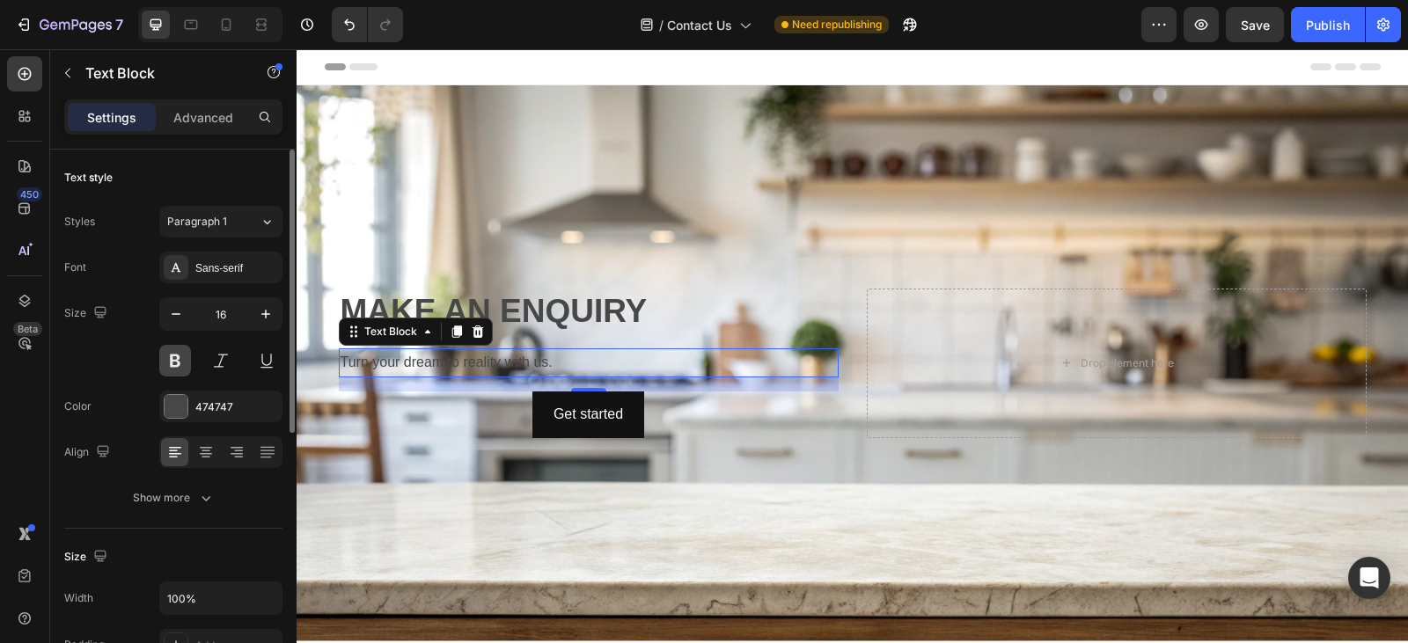
click at [176, 362] on button at bounding box center [175, 361] width 32 height 32
click at [117, 351] on div "Size 16" at bounding box center [173, 337] width 218 height 79
click at [114, 352] on div "Size 16" at bounding box center [173, 337] width 218 height 79
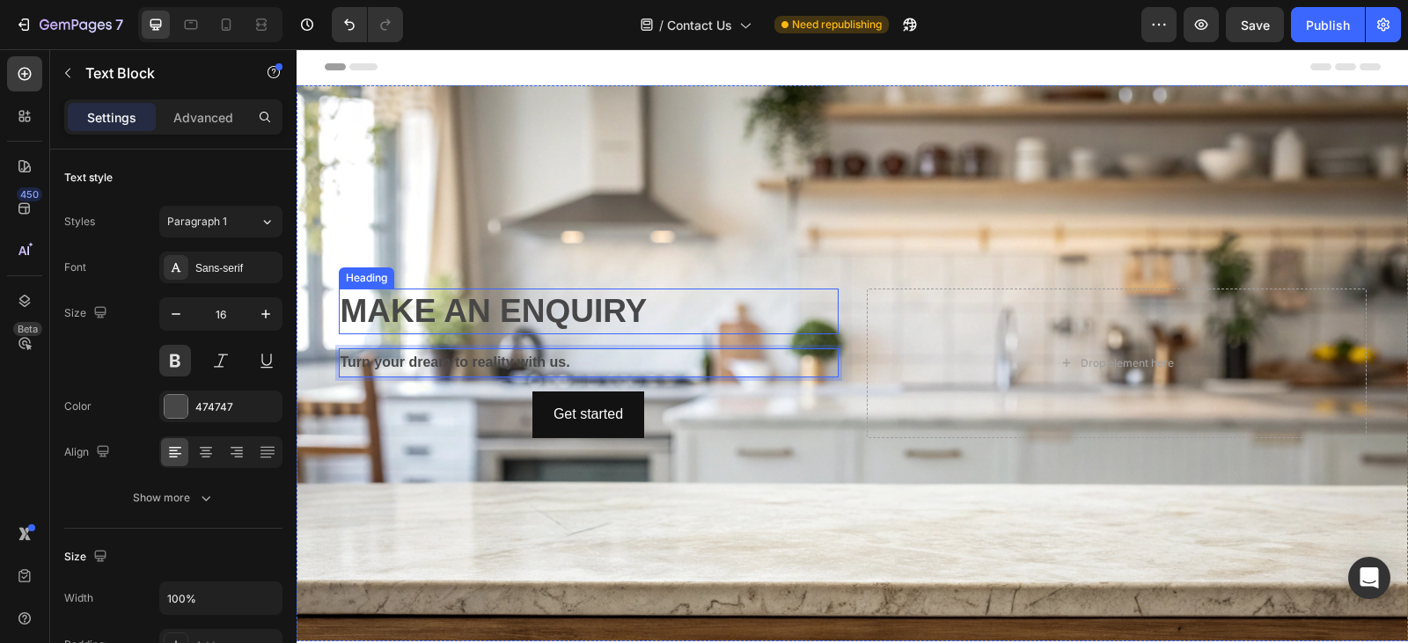
click at [641, 299] on p "MAKE AN ENQUIRY" at bounding box center [589, 311] width 496 height 42
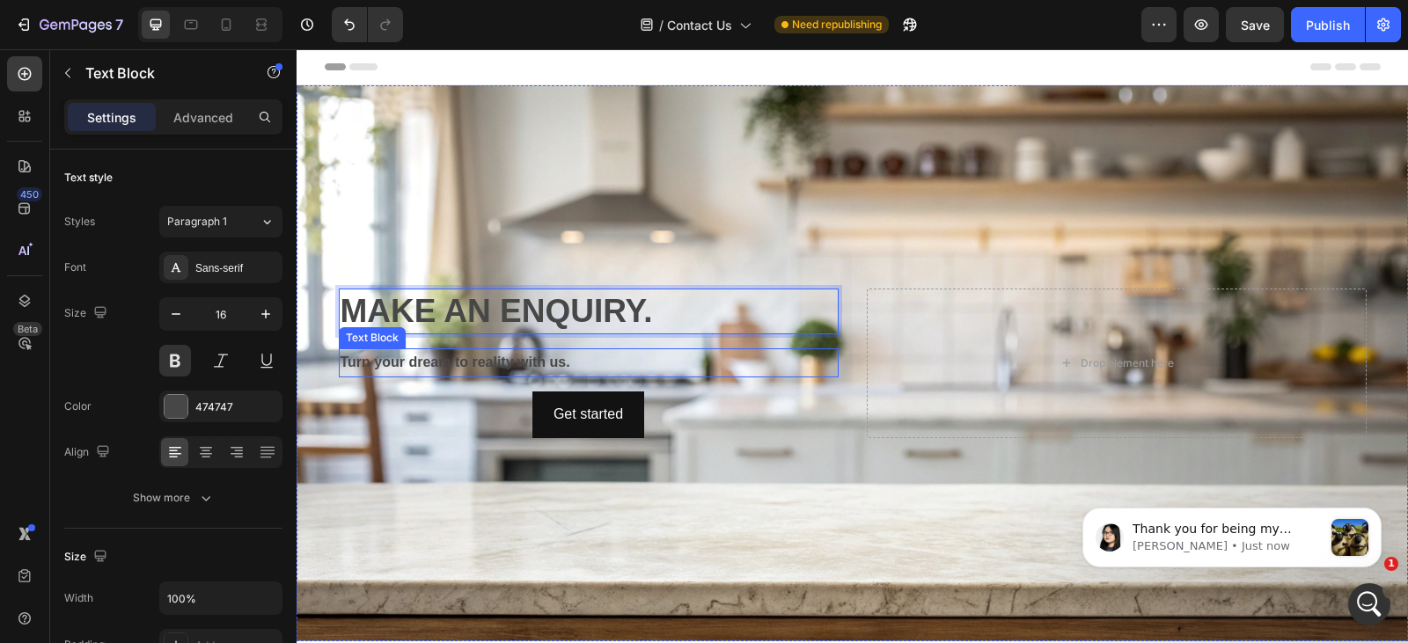
click at [576, 354] on p "Turn your dream to reality with us." at bounding box center [589, 363] width 496 height 26
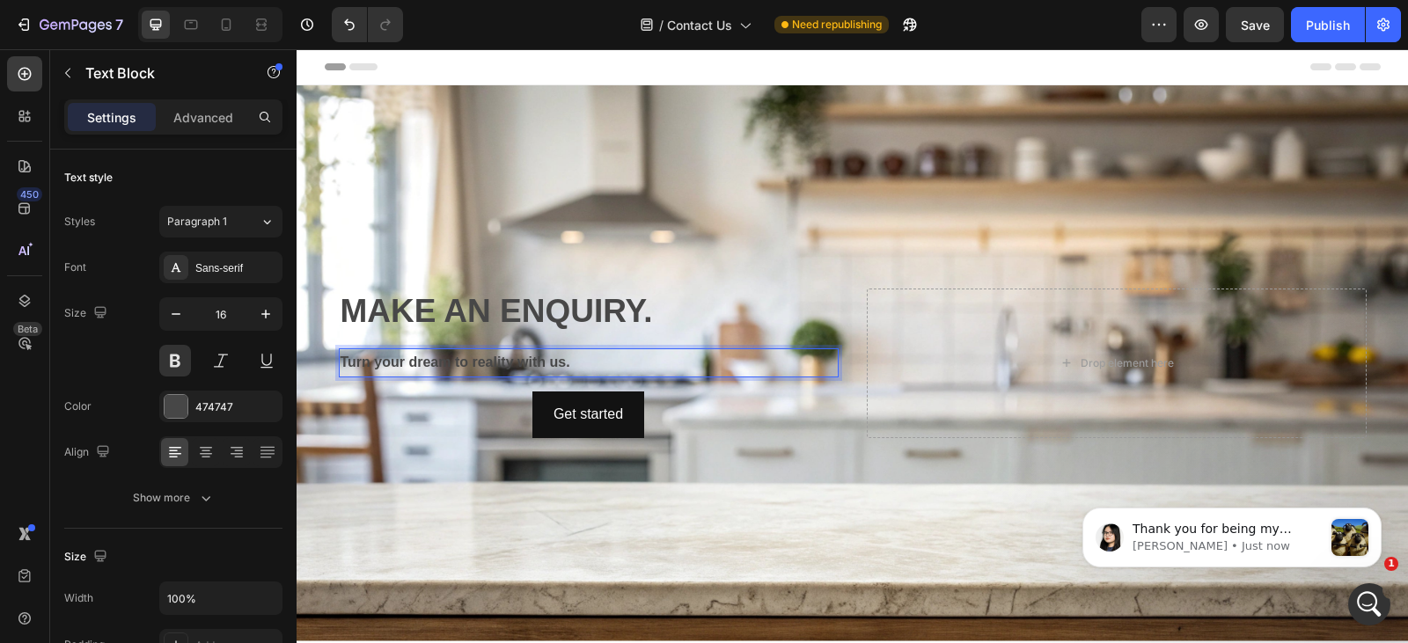
click at [451, 356] on p "Turn your dream to reality with us." at bounding box center [589, 363] width 496 height 26
click at [583, 360] on p "Turn your dream into reality with us." at bounding box center [589, 363] width 496 height 26
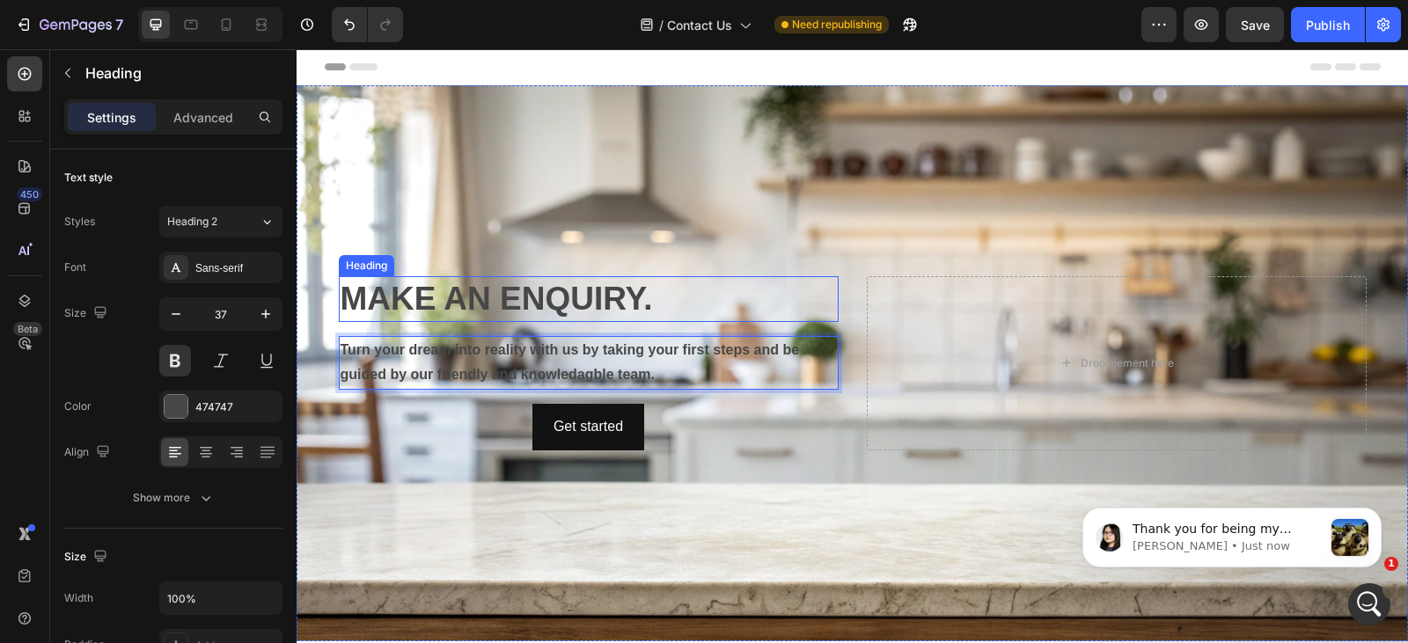
click at [687, 285] on p "MAKE AN ENQUIRY." at bounding box center [589, 299] width 496 height 42
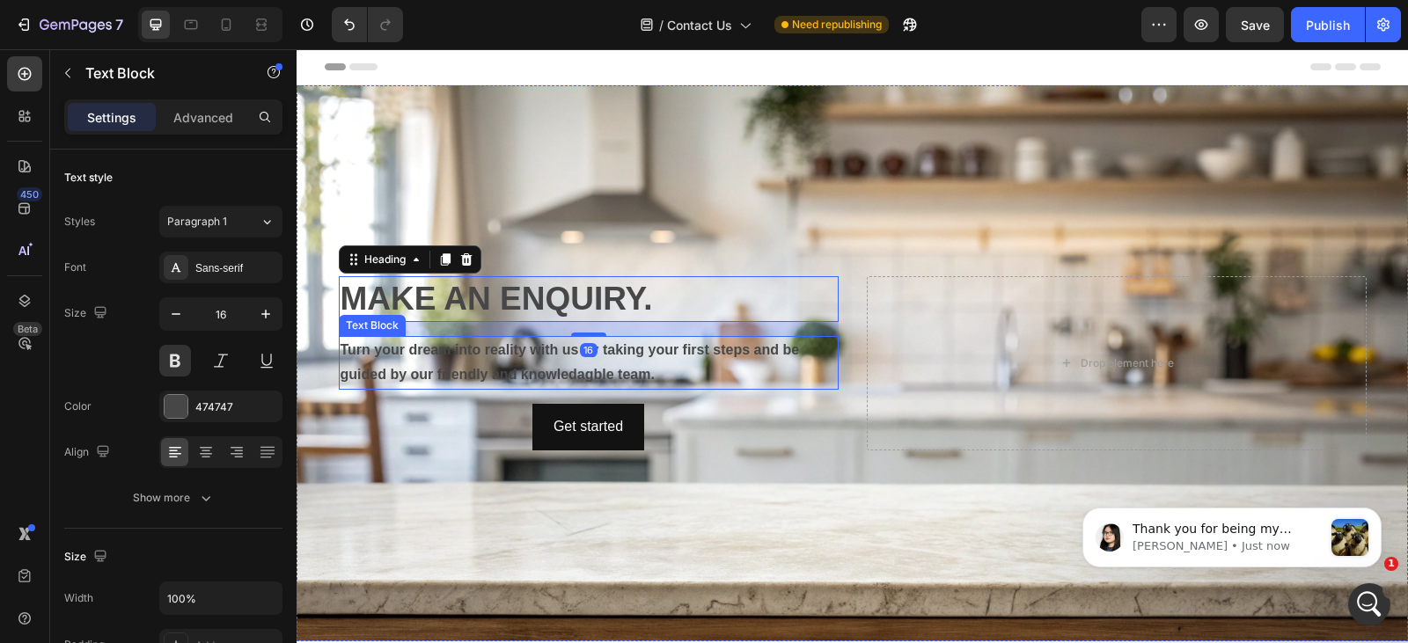
click at [577, 370] on p "Turn your dream into reality with us by taking your first steps and be guided b…" at bounding box center [589, 363] width 496 height 51
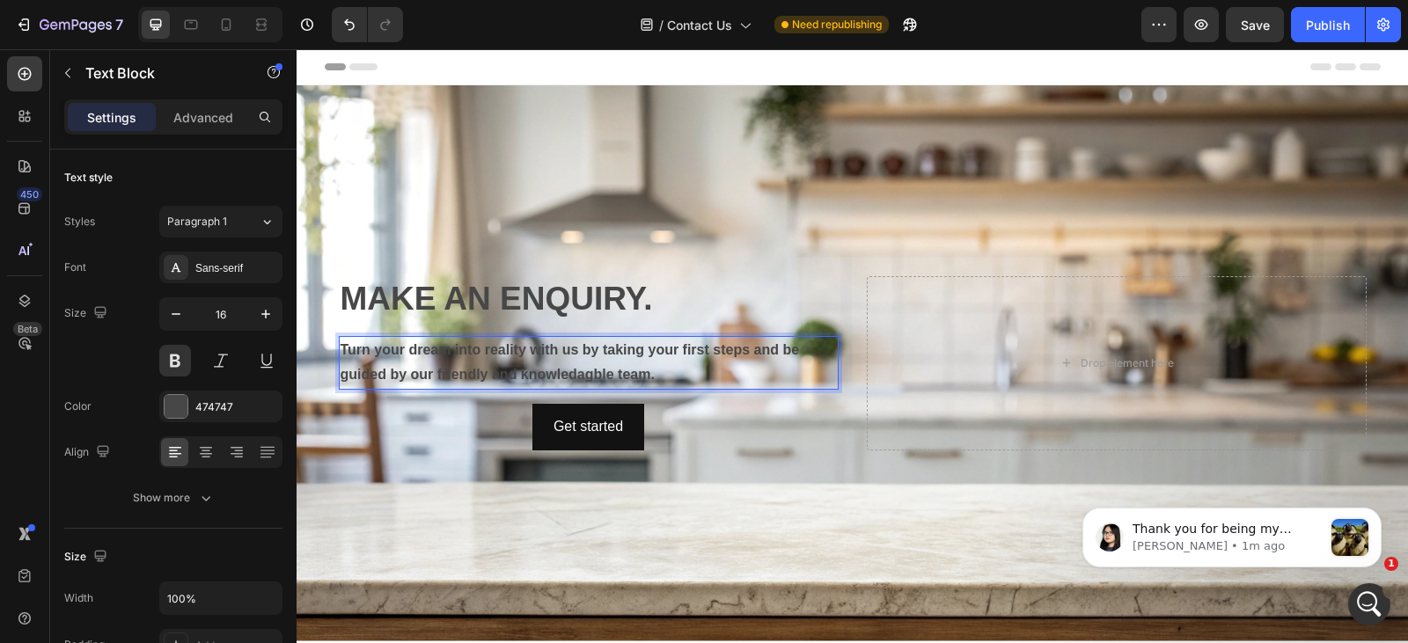
click at [605, 373] on p "Turn your dream into reality with us by taking your first steps and be guided b…" at bounding box center [589, 363] width 496 height 51
click at [680, 375] on p "Turn your dream into reality with us by taking your first steps and be guided b…" at bounding box center [589, 363] width 496 height 51
click at [663, 371] on p "Turn your dream into reality with us by taking your first steps and be guided b…" at bounding box center [589, 363] width 496 height 51
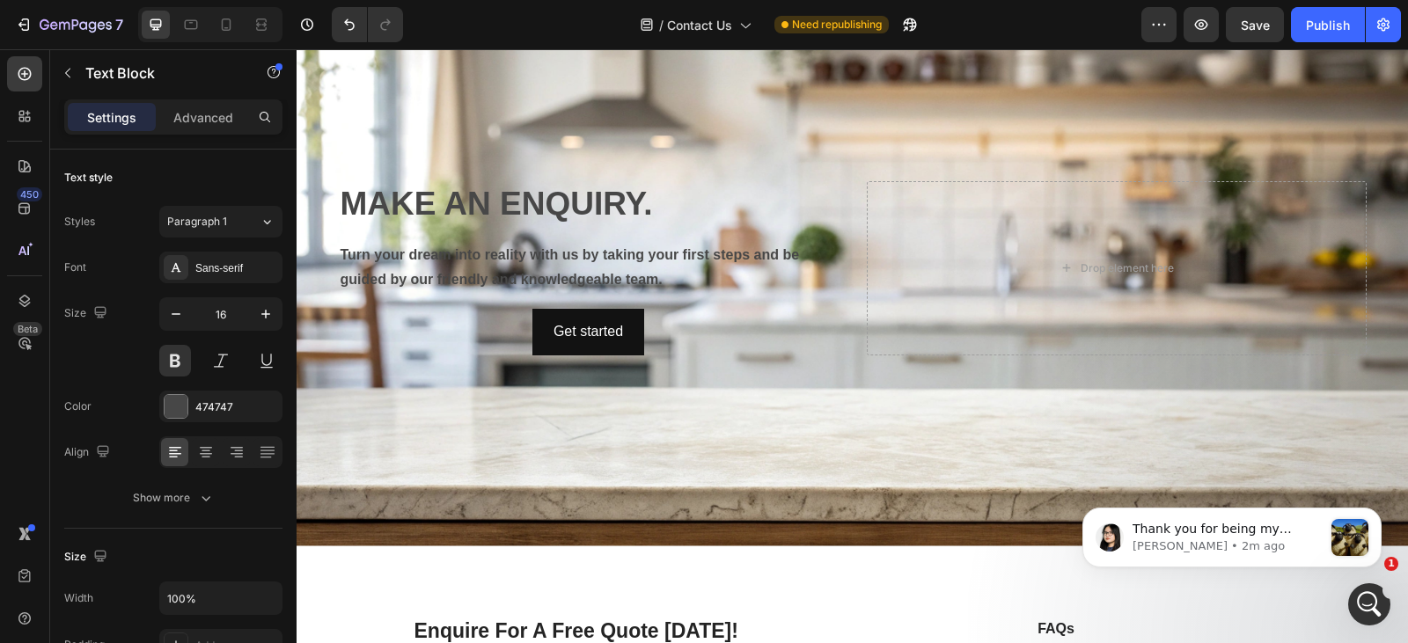
scroll to position [94, 0]
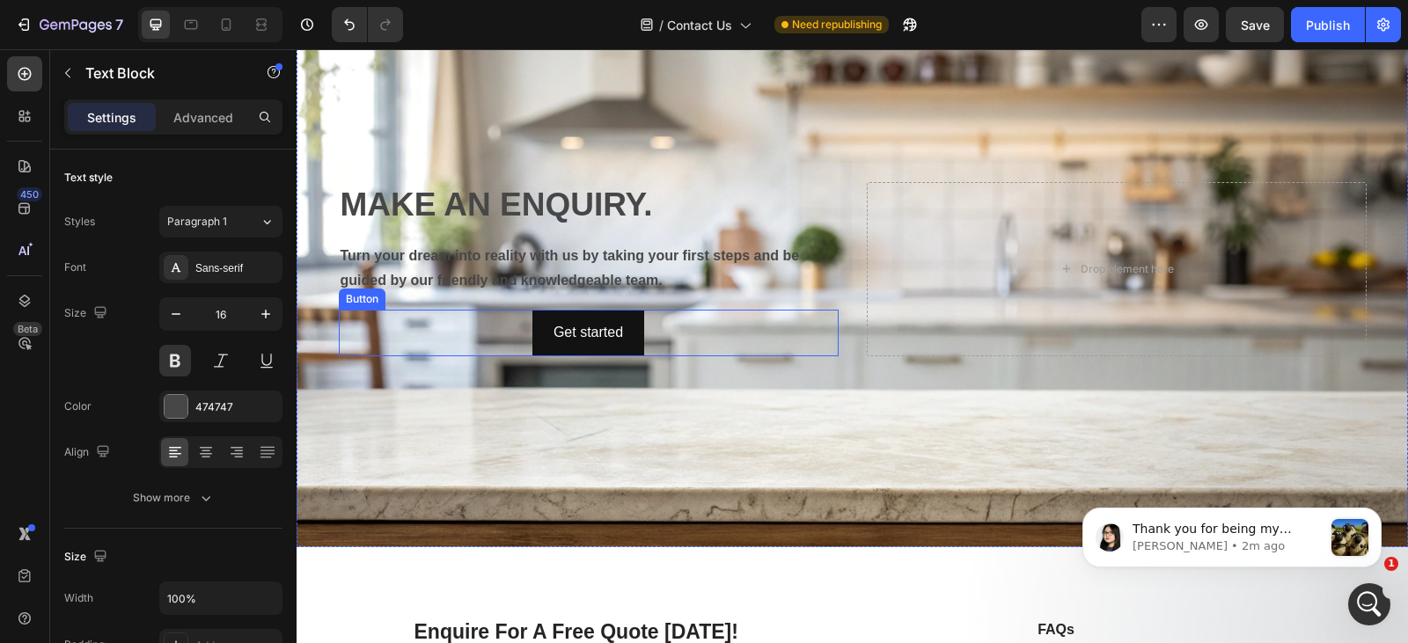
click at [513, 332] on div "Get started Button" at bounding box center [589, 333] width 500 height 47
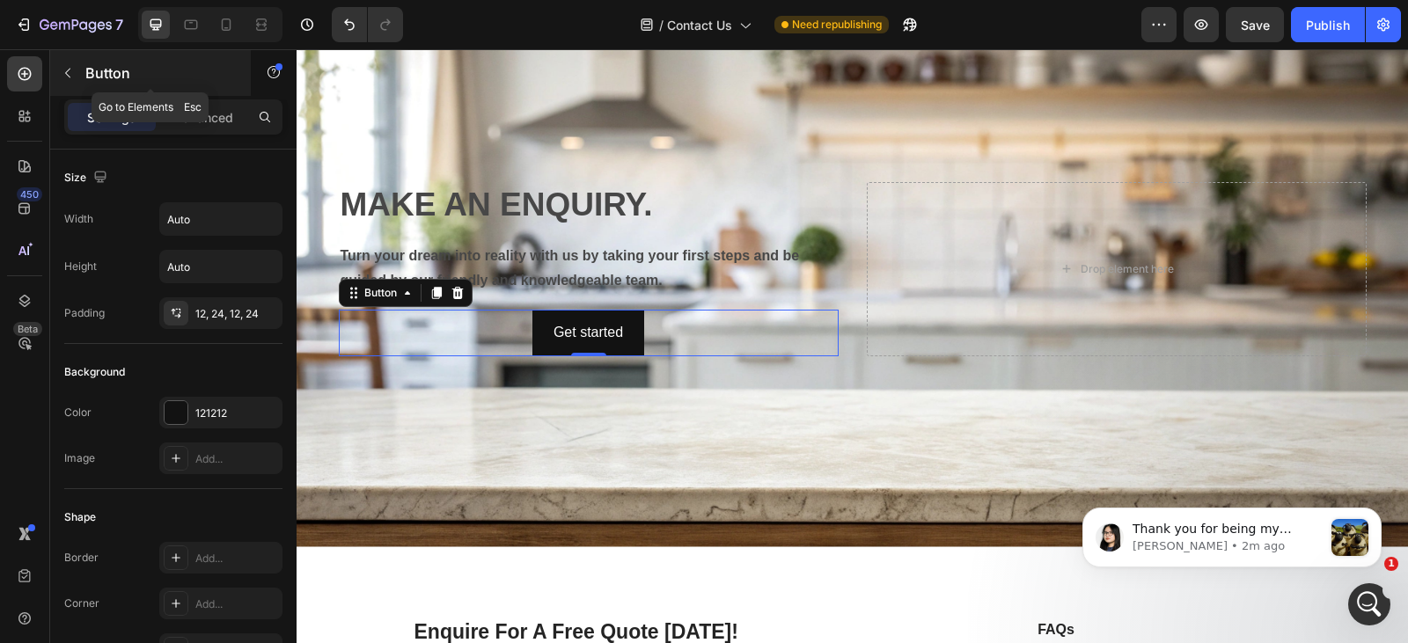
click at [72, 76] on icon "button" at bounding box center [68, 73] width 14 height 14
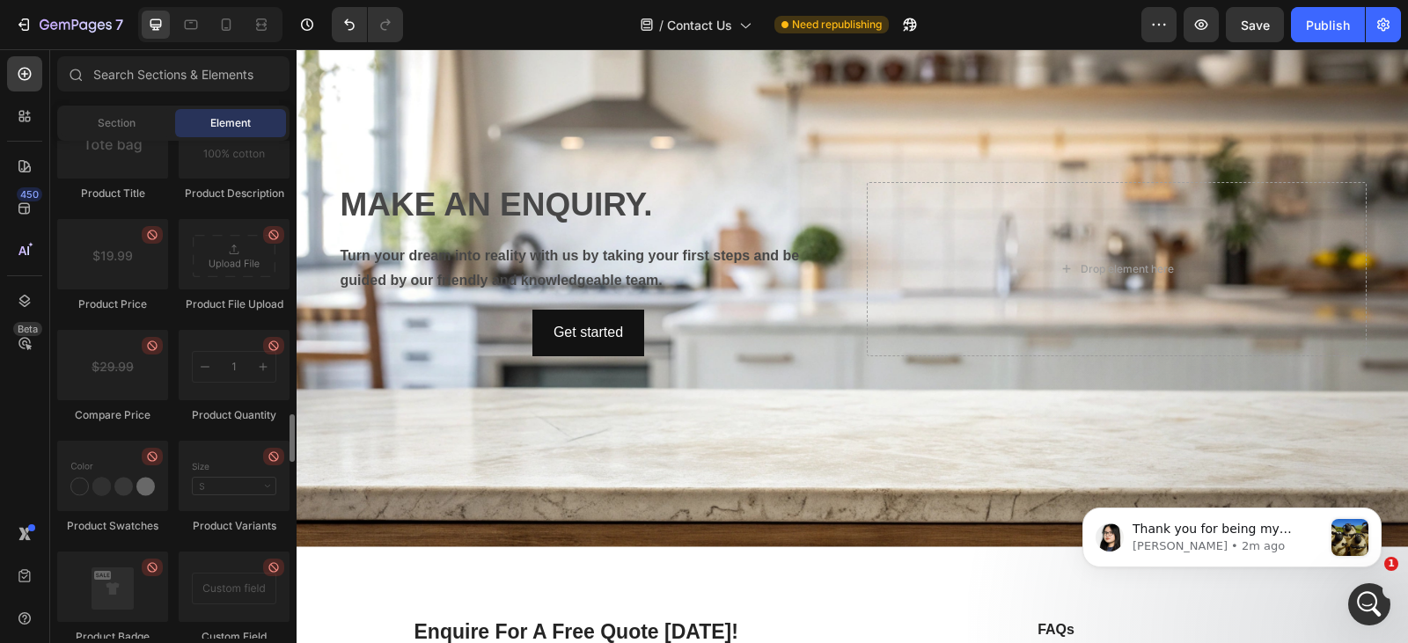
scroll to position [2868, 0]
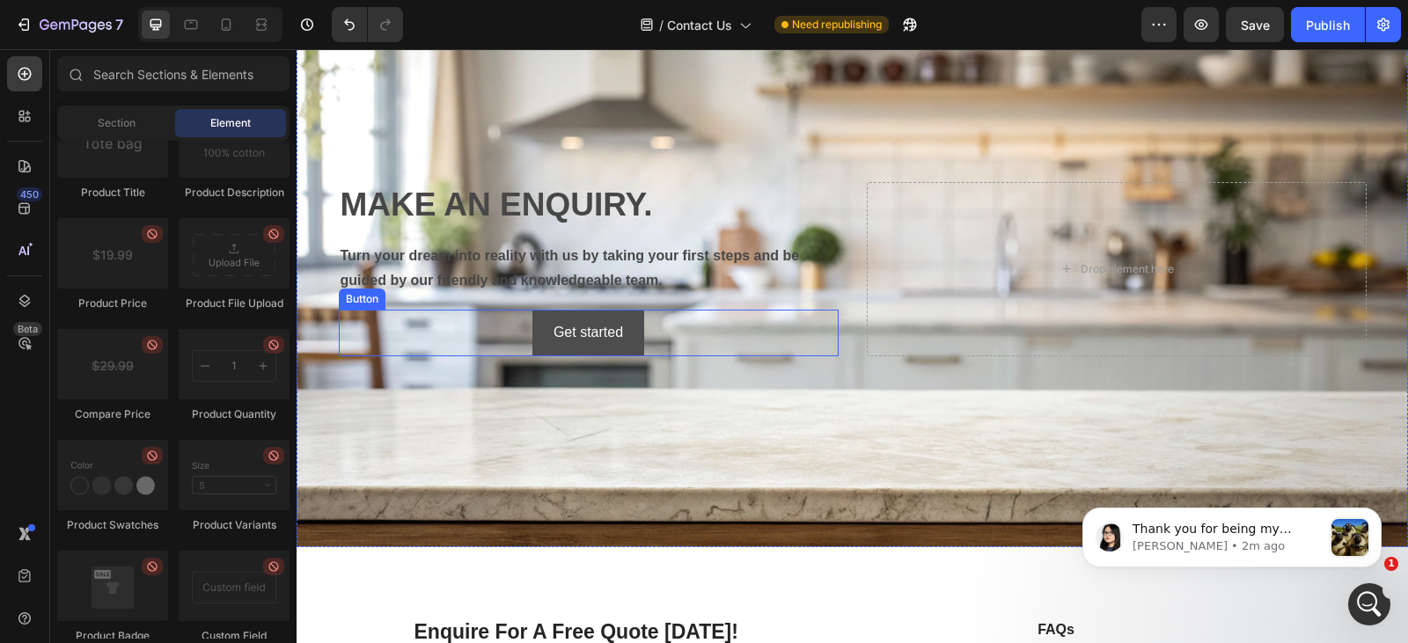
click at [617, 326] on button "Get started" at bounding box center [589, 333] width 112 height 47
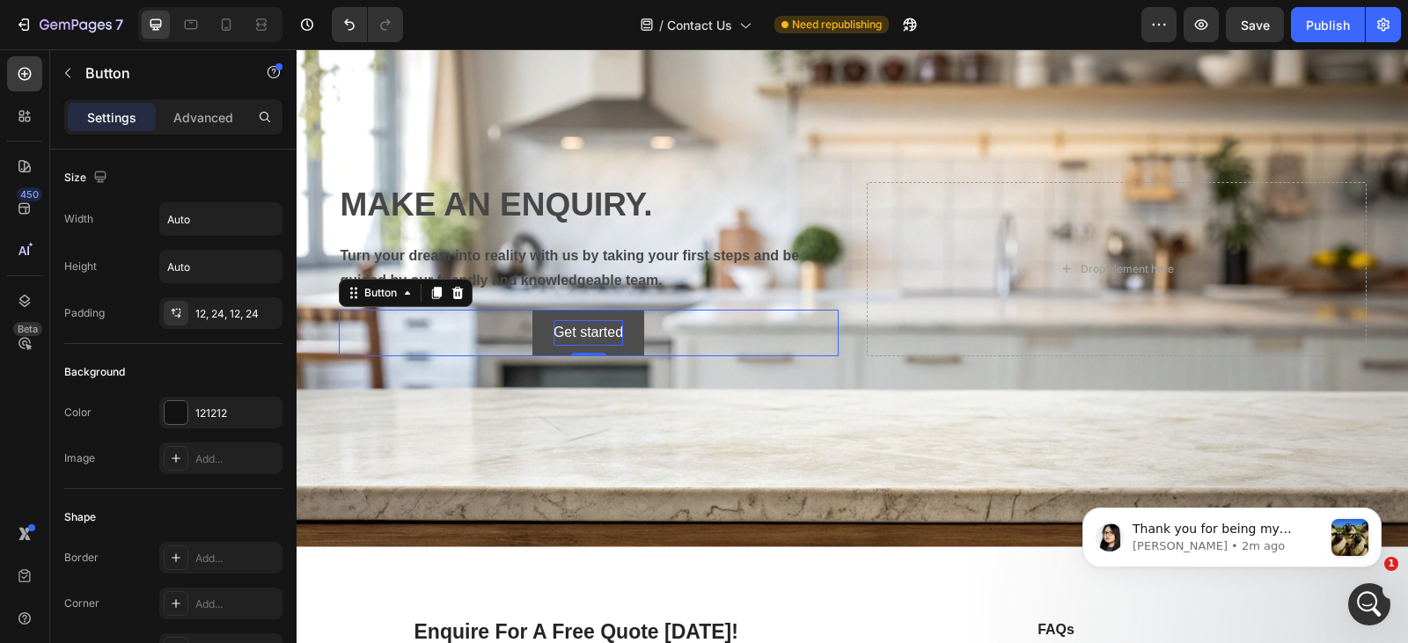
click at [613, 325] on div "Get started" at bounding box center [589, 333] width 70 height 26
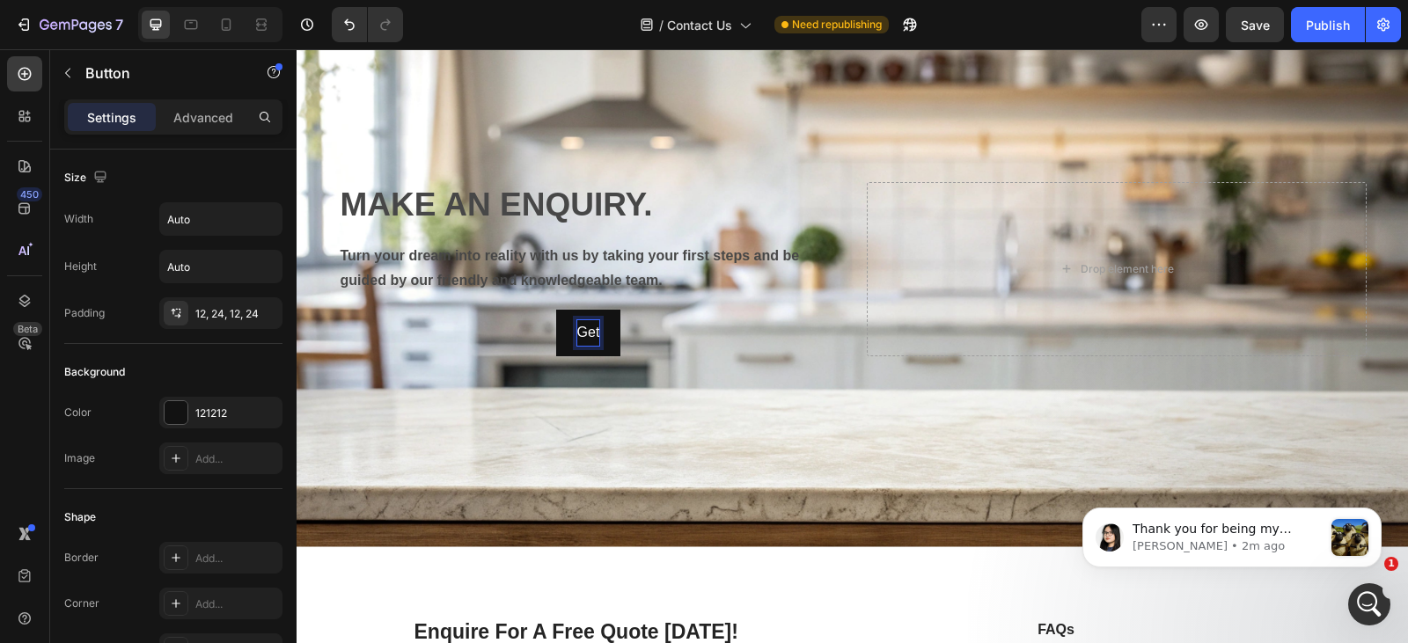
click at [556, 310] on button "Get" at bounding box center [588, 333] width 65 height 47
click at [549, 310] on button "Get A" at bounding box center [587, 333] width 77 height 47
click at [533, 310] on button "Get A Free" at bounding box center [587, 333] width 109 height 47
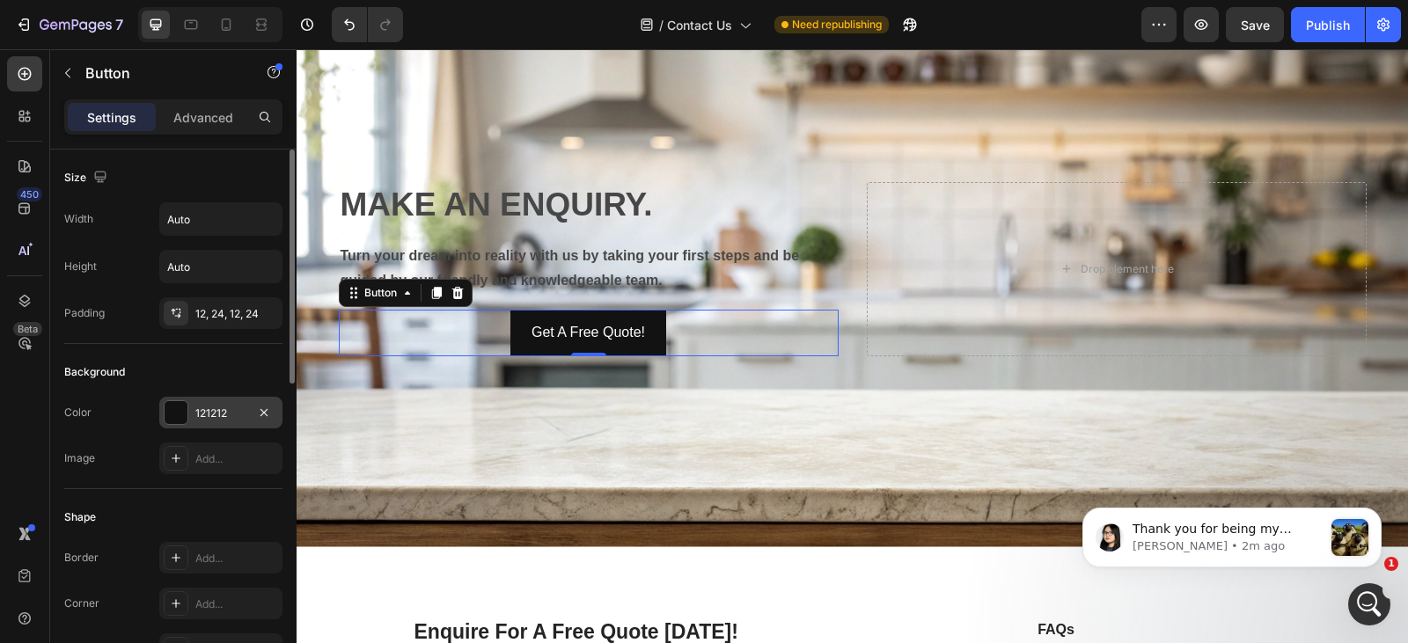
click at [195, 409] on div "121212" at bounding box center [220, 414] width 51 height 16
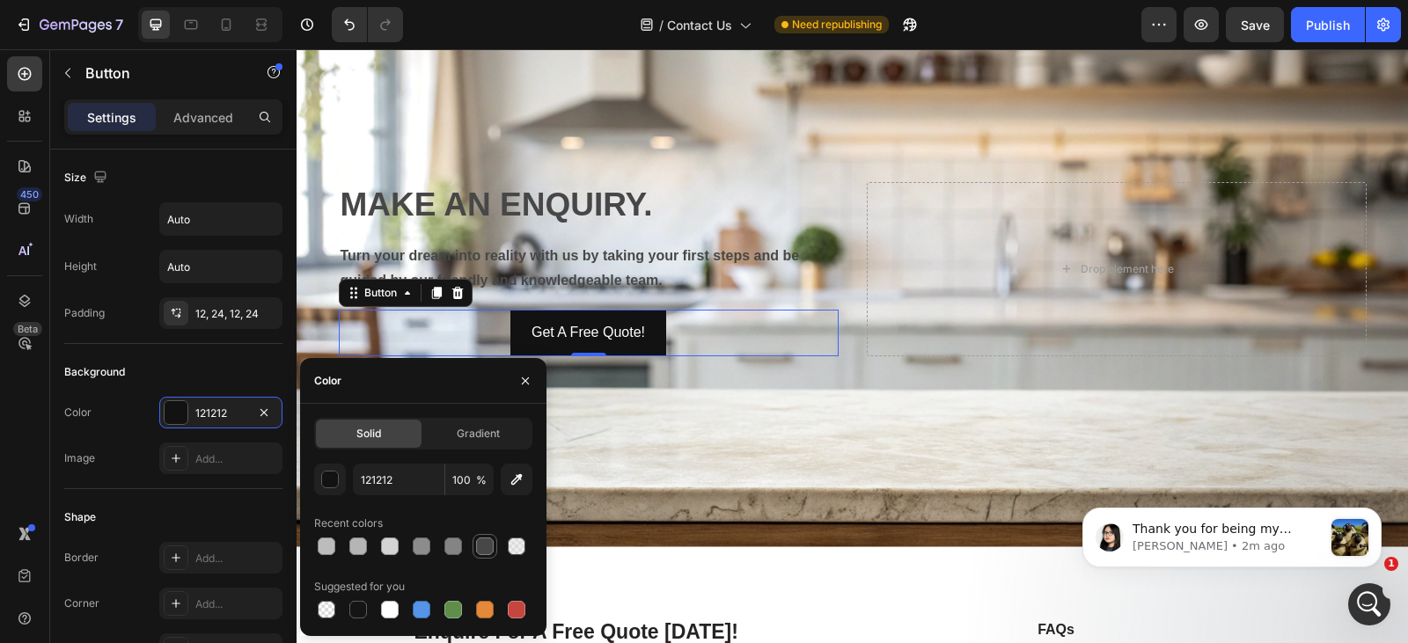
click at [491, 550] on div at bounding box center [485, 547] width 18 height 18
type input "474747"
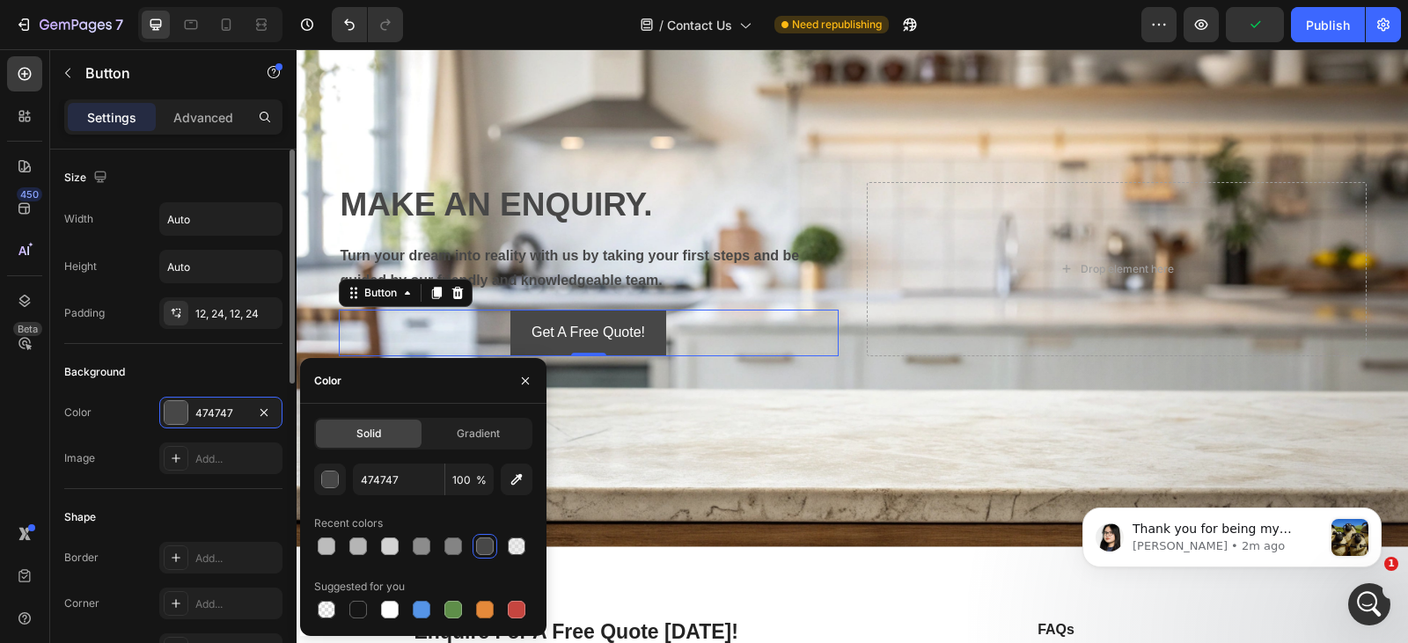
click at [227, 362] on div "Background" at bounding box center [173, 372] width 218 height 28
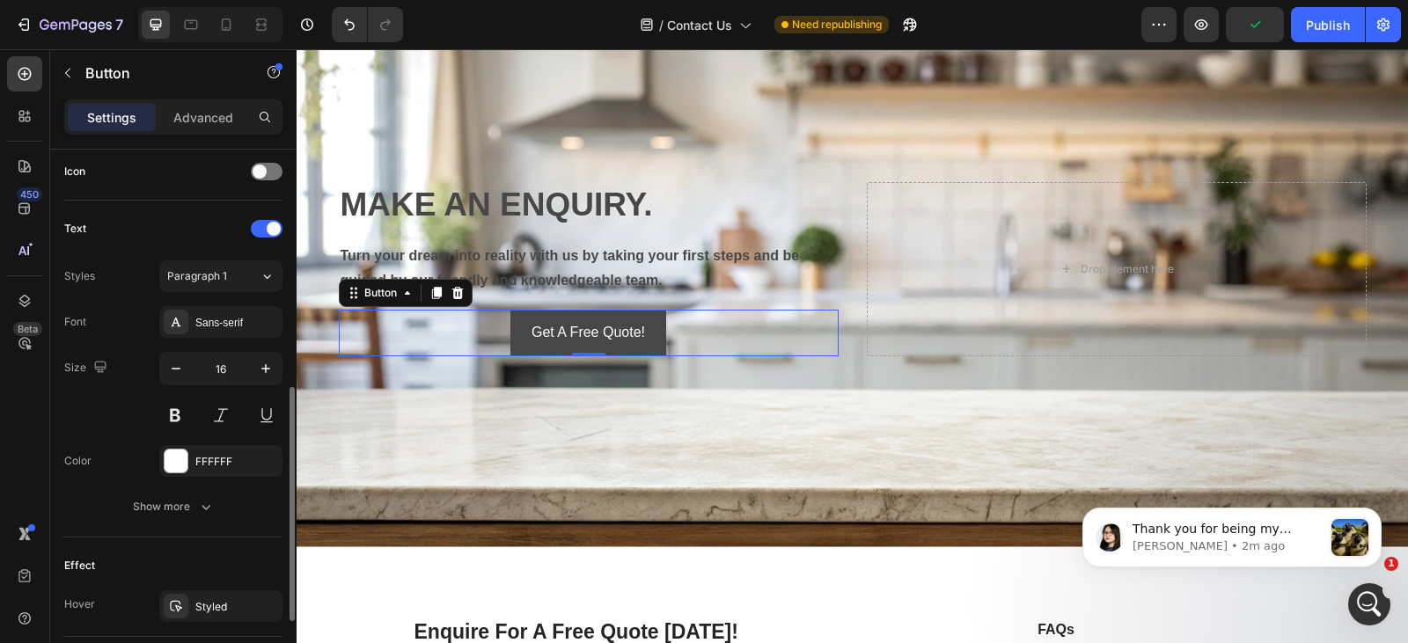
scroll to position [548, 0]
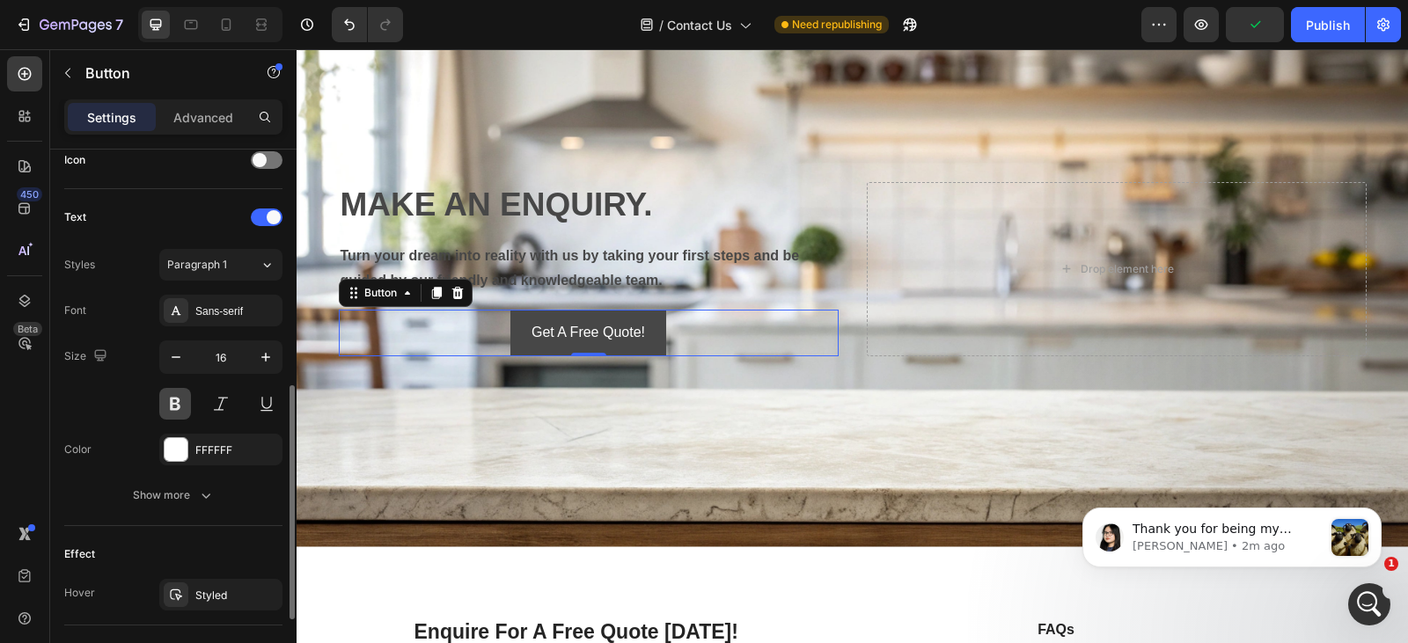
click at [179, 406] on button at bounding box center [175, 404] width 32 height 32
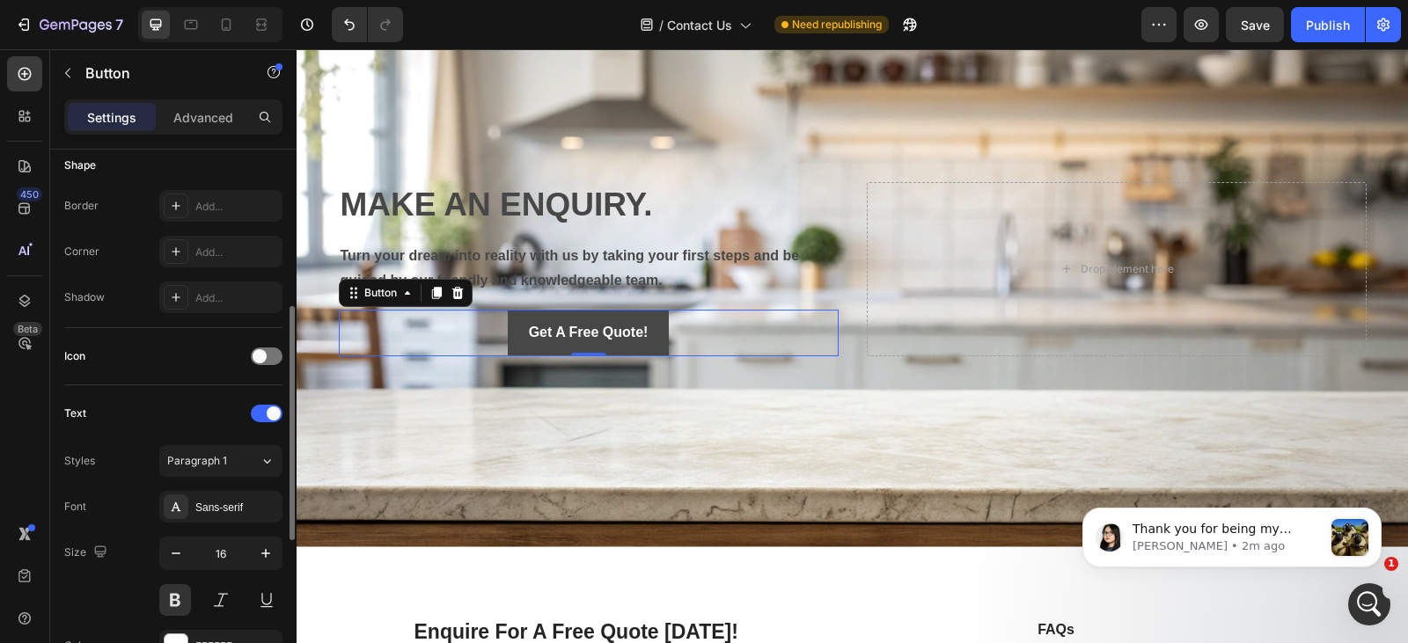
scroll to position [351, 0]
click at [227, 254] on div "Add..." at bounding box center [236, 254] width 83 height 16
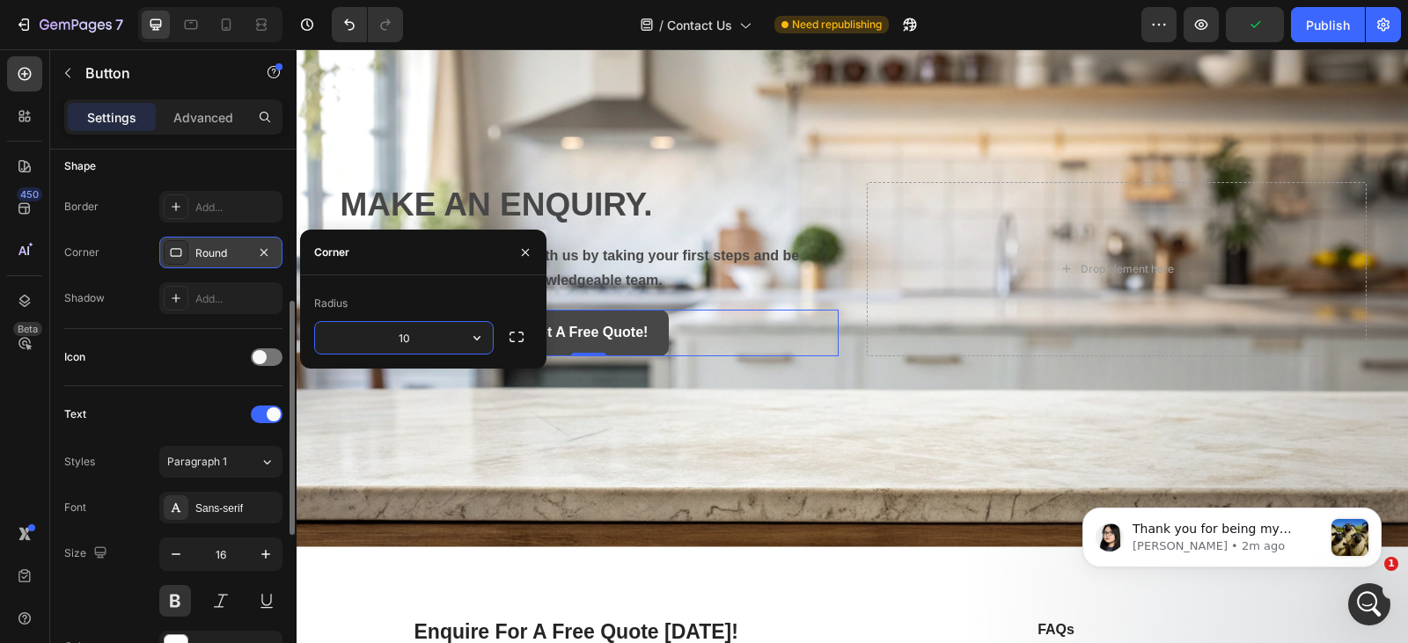
click at [140, 292] on div "Shadow Add..." at bounding box center [173, 299] width 218 height 32
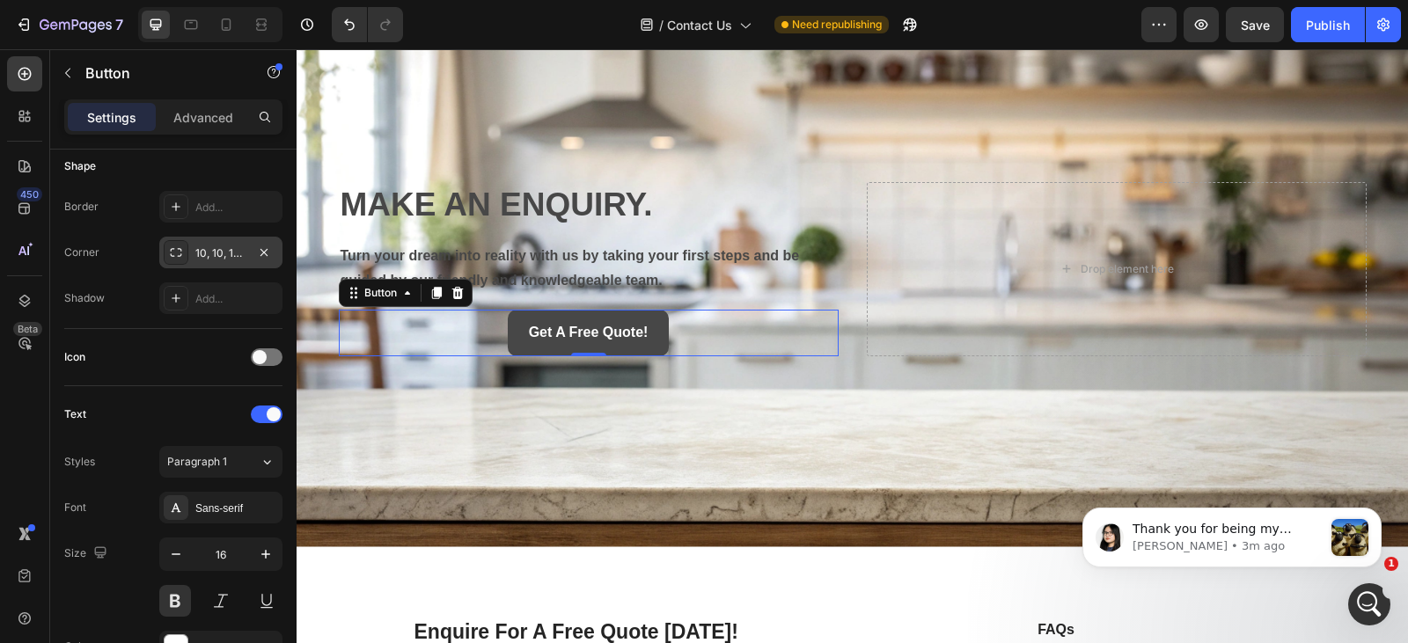
click at [234, 257] on div "10, 10, 10, 10" at bounding box center [220, 254] width 51 height 16
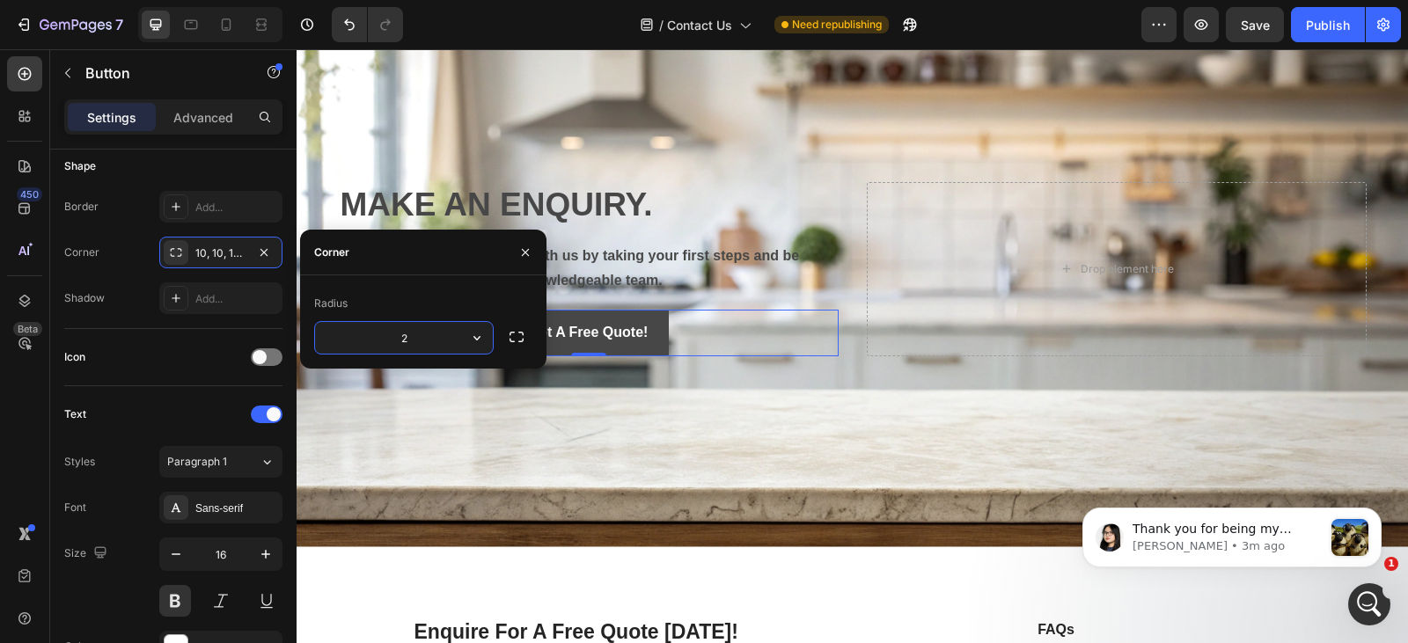
type input "20"
click at [123, 311] on div "Shadow Add..." at bounding box center [173, 299] width 218 height 32
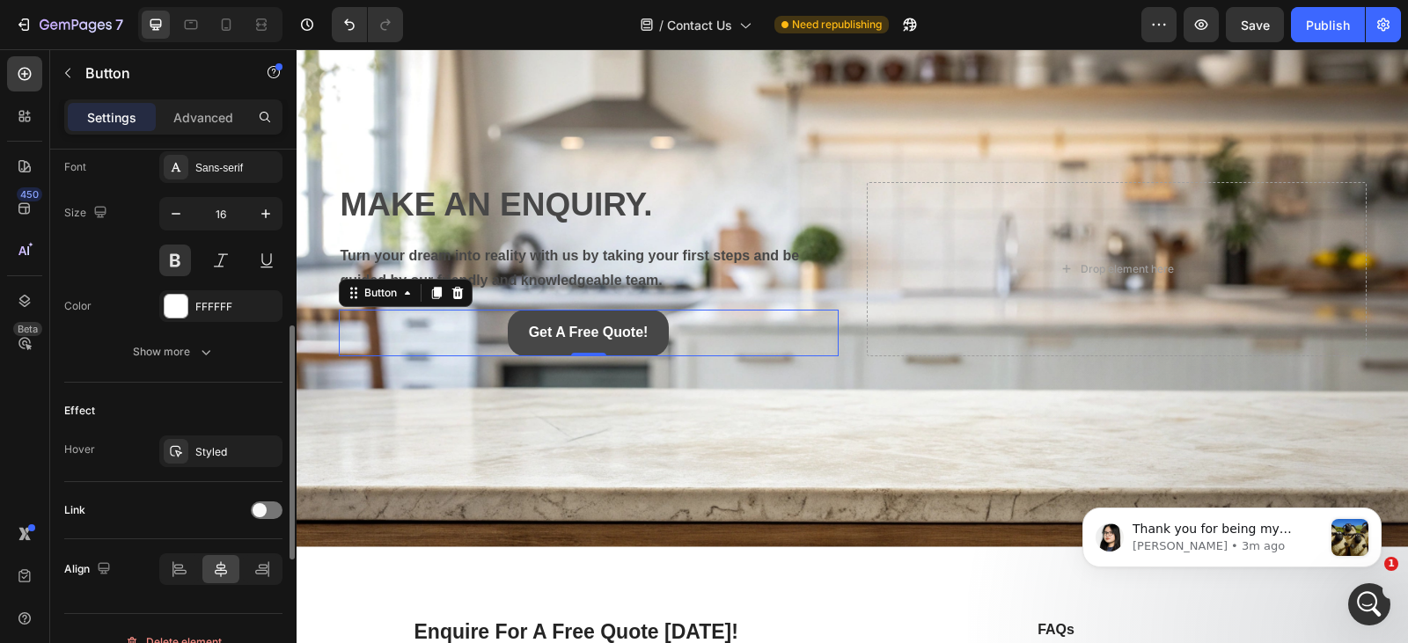
scroll to position [718, 0]
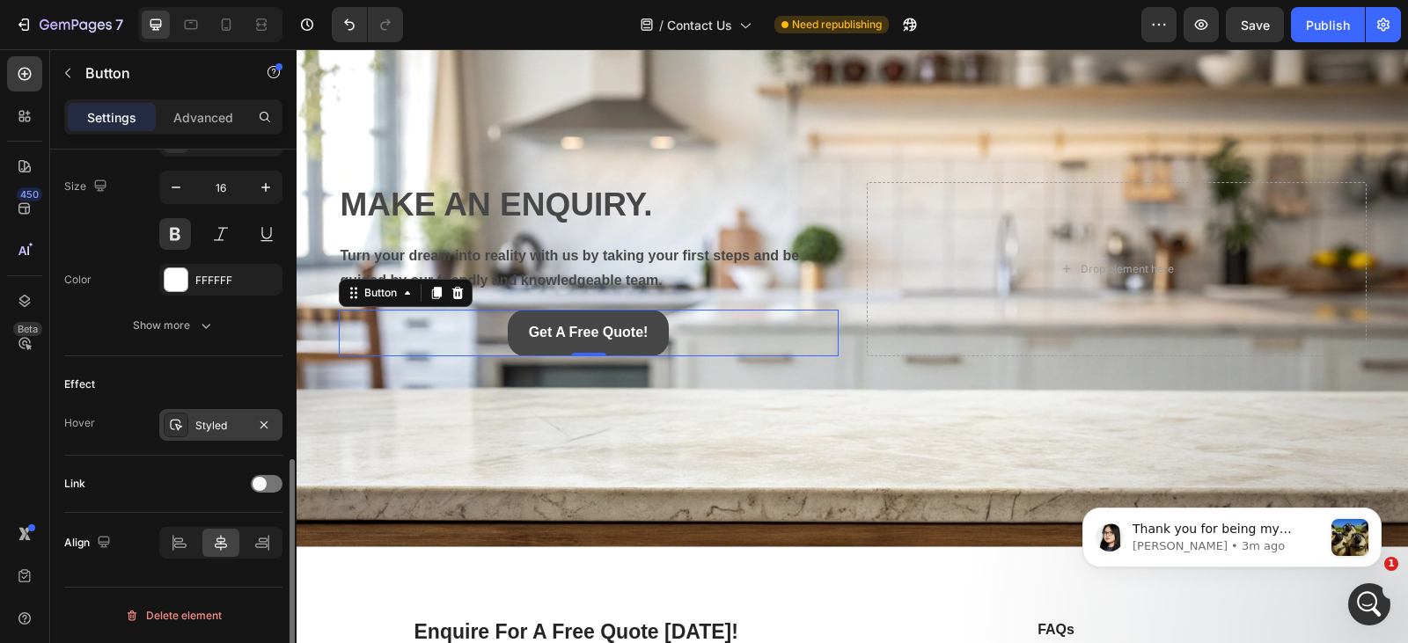
click at [208, 435] on div "Styled" at bounding box center [220, 425] width 123 height 32
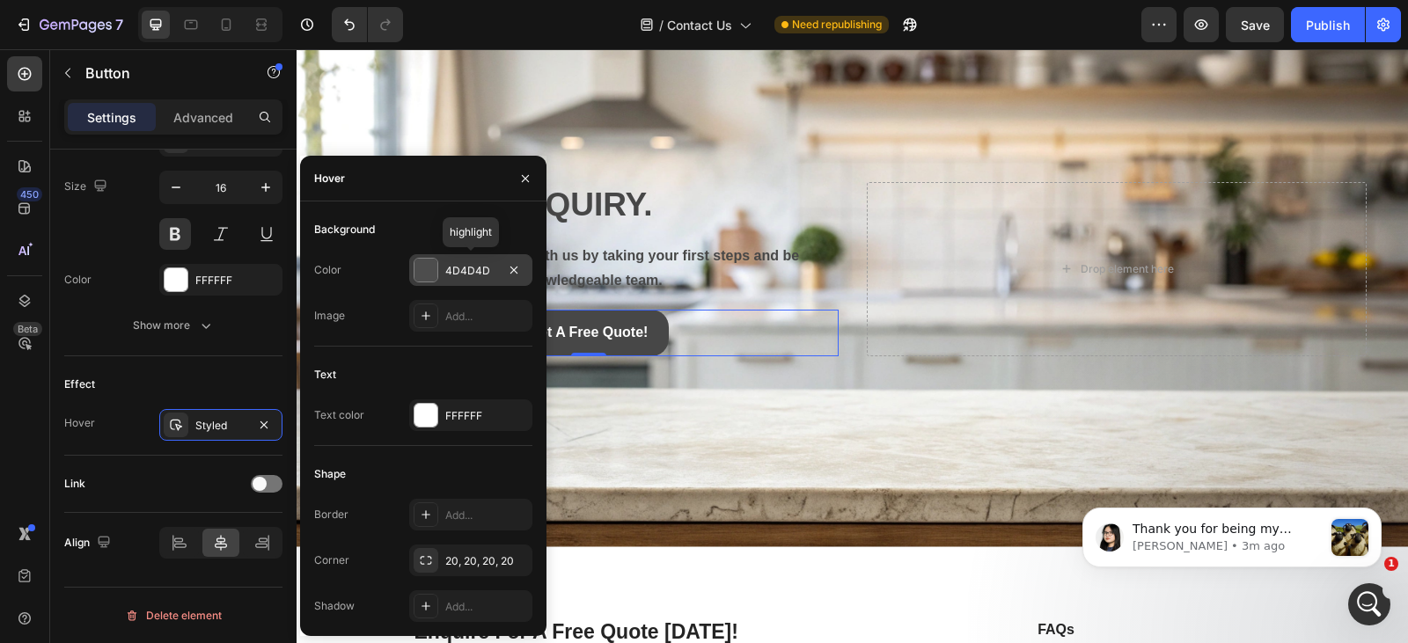
click at [467, 265] on div "4D4D4D" at bounding box center [470, 271] width 51 height 16
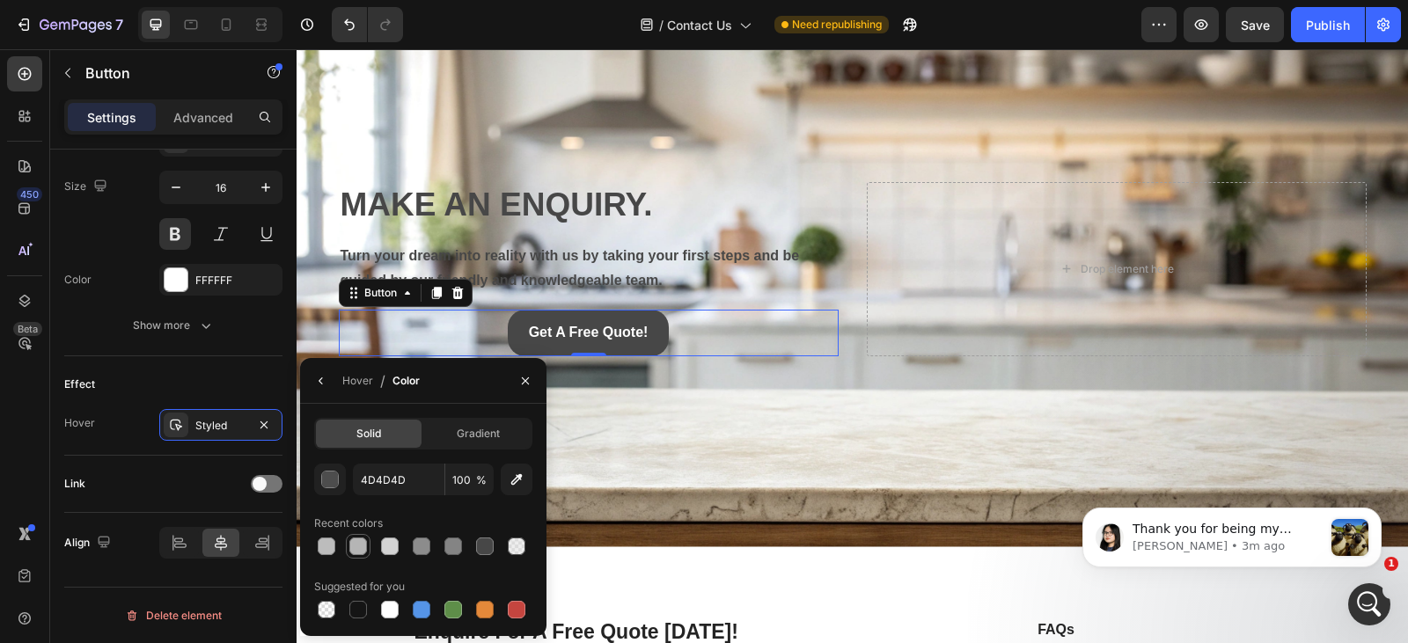
click at [346, 543] on div at bounding box center [358, 546] width 25 height 25
type input "B5B5B5"
click at [1377, 511] on icon "Dismiss notification" at bounding box center [1377, 514] width 10 height 10
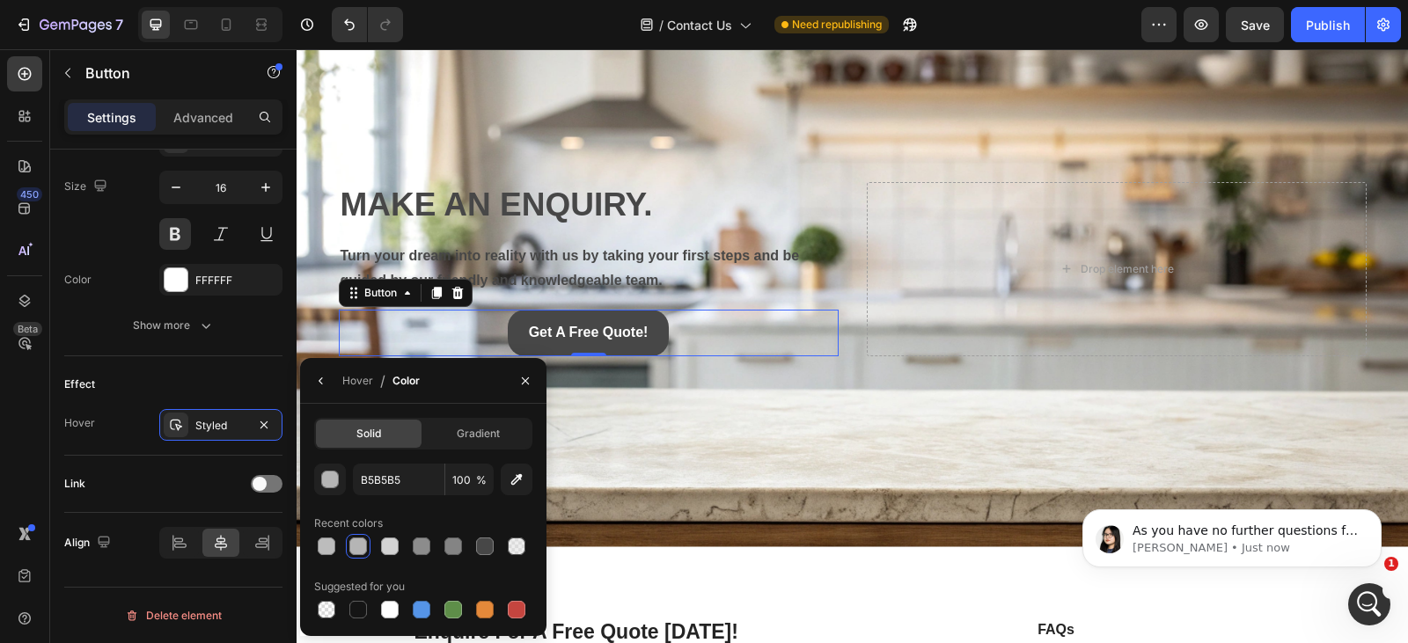
scroll to position [0, 0]
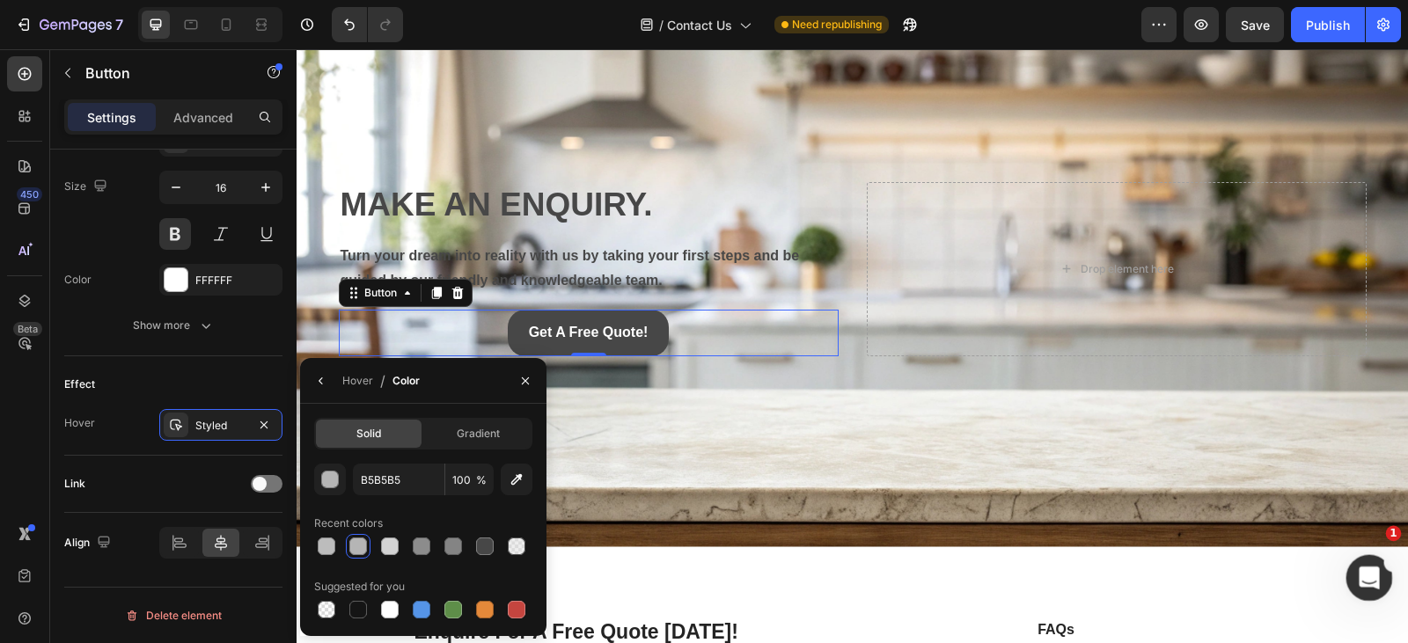
click at [1372, 563] on div "Open Intercom Messenger" at bounding box center [1367, 576] width 58 height 58
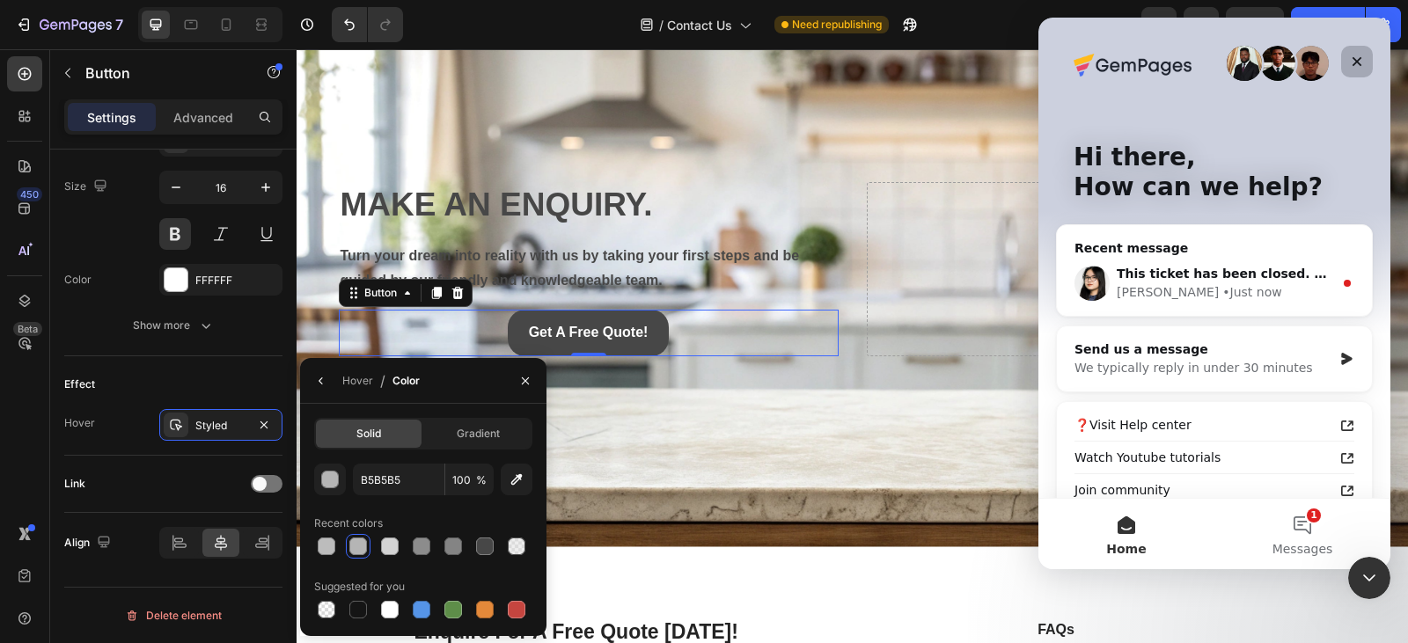
click at [1368, 53] on div "Close" at bounding box center [1357, 62] width 32 height 32
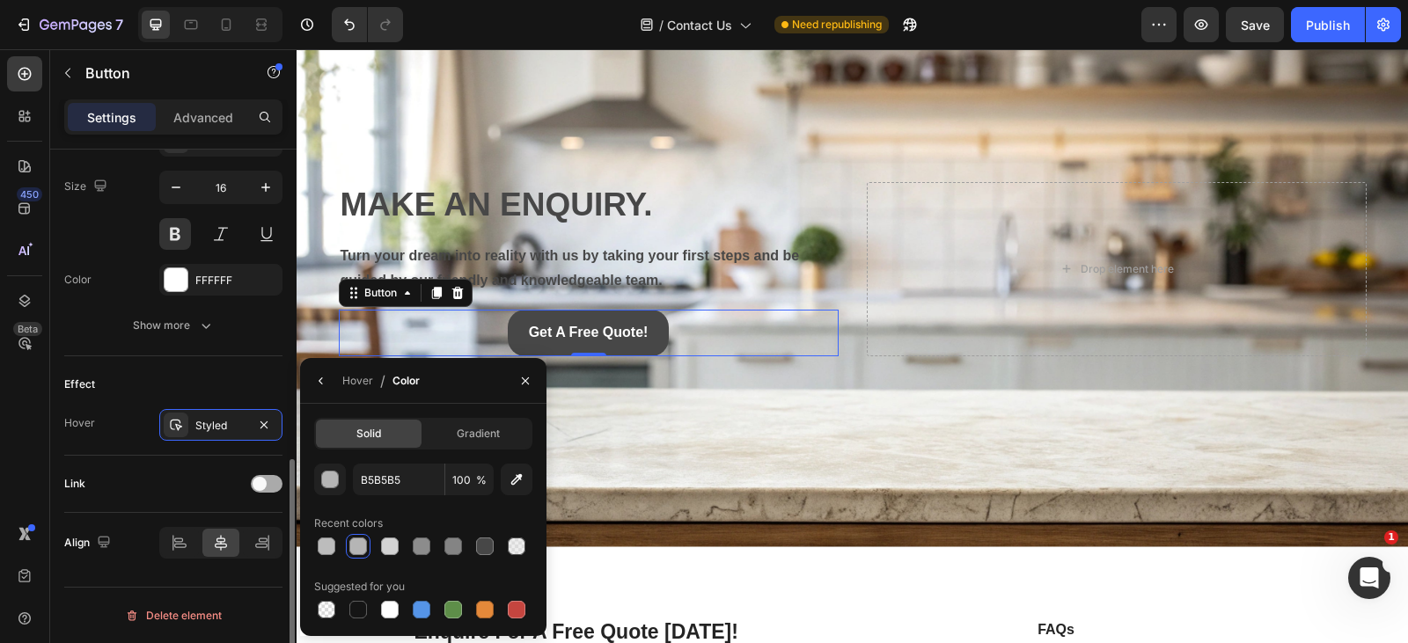
click at [260, 482] on span at bounding box center [260, 484] width 14 height 14
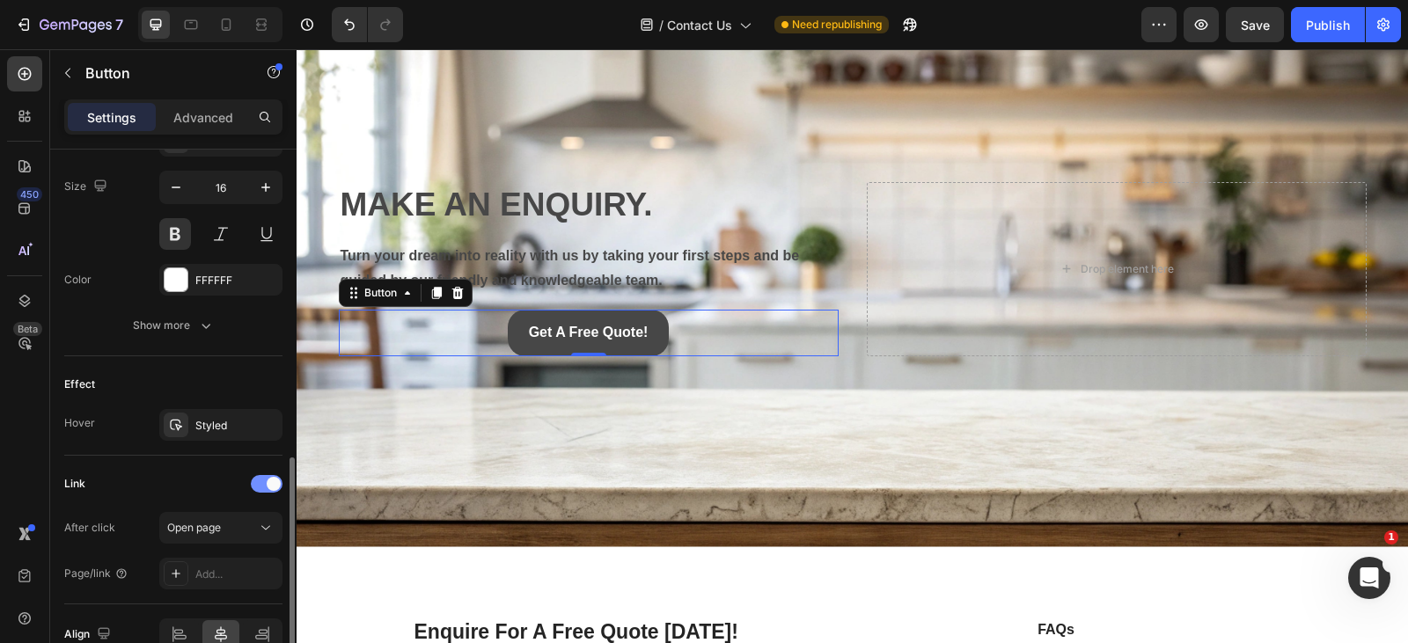
scroll to position [810, 0]
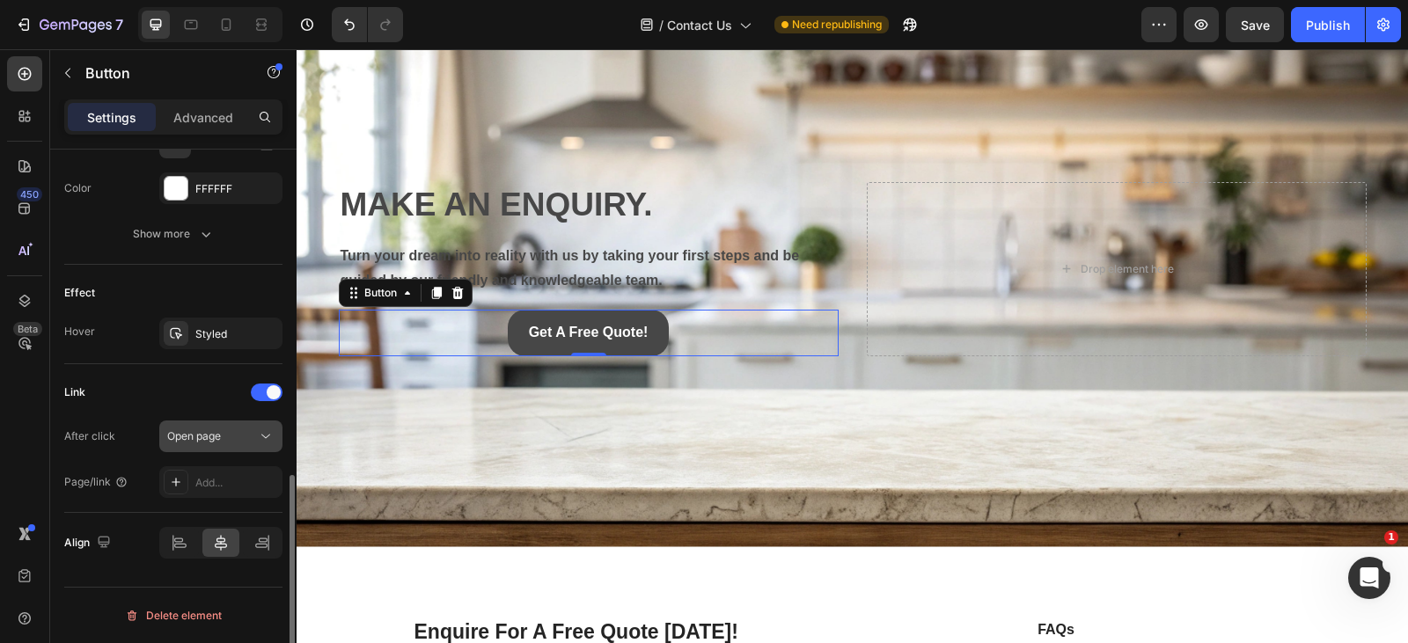
click at [260, 431] on icon at bounding box center [266, 437] width 18 height 18
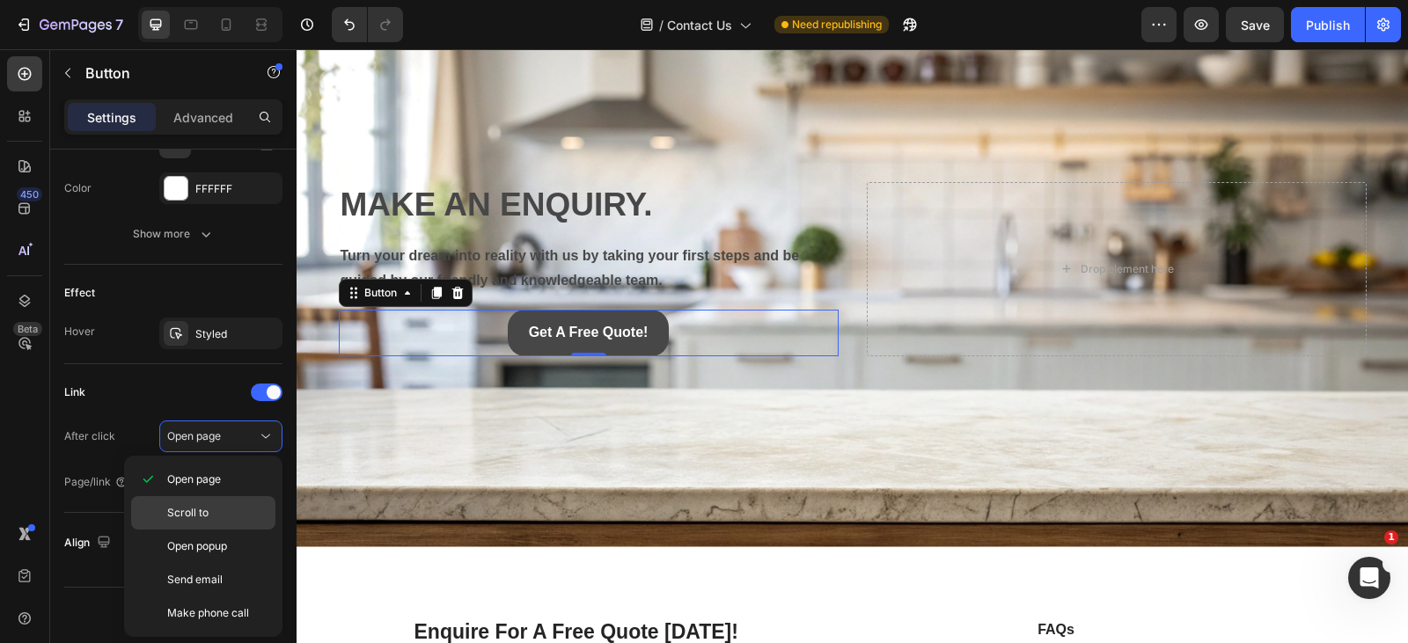
click at [227, 507] on p "Scroll to" at bounding box center [217, 513] width 100 height 16
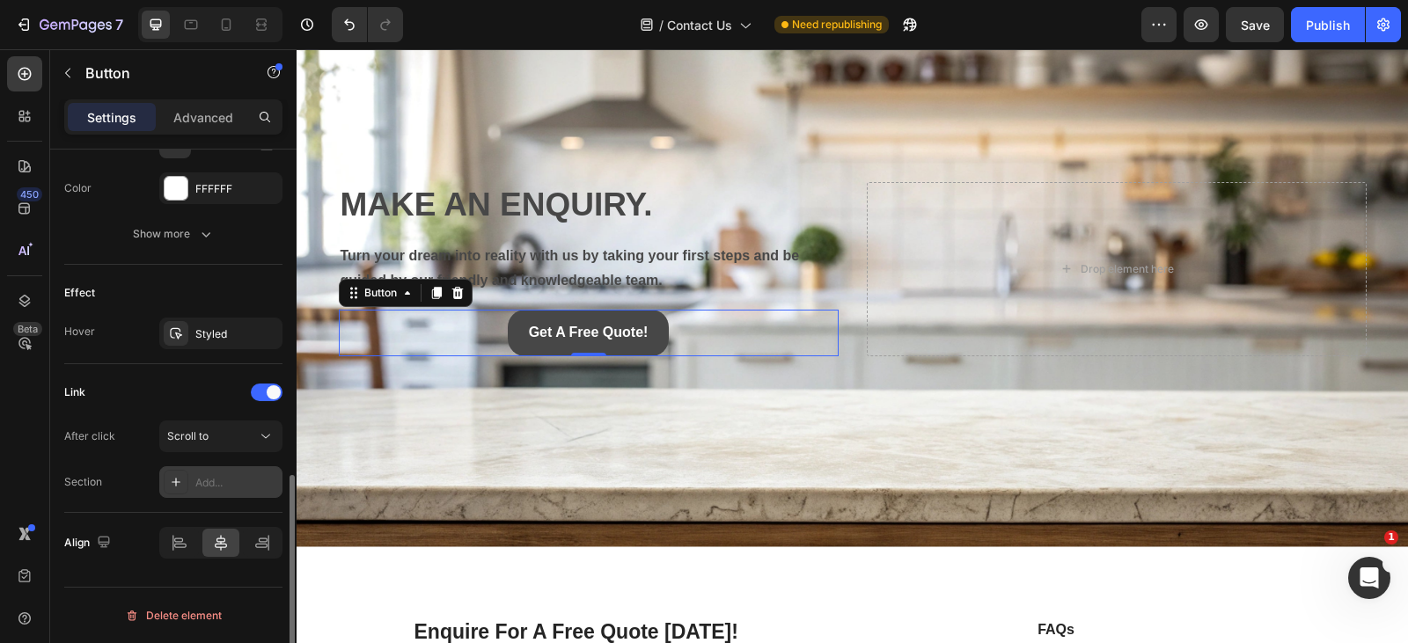
click at [224, 481] on div "Add..." at bounding box center [236, 483] width 83 height 16
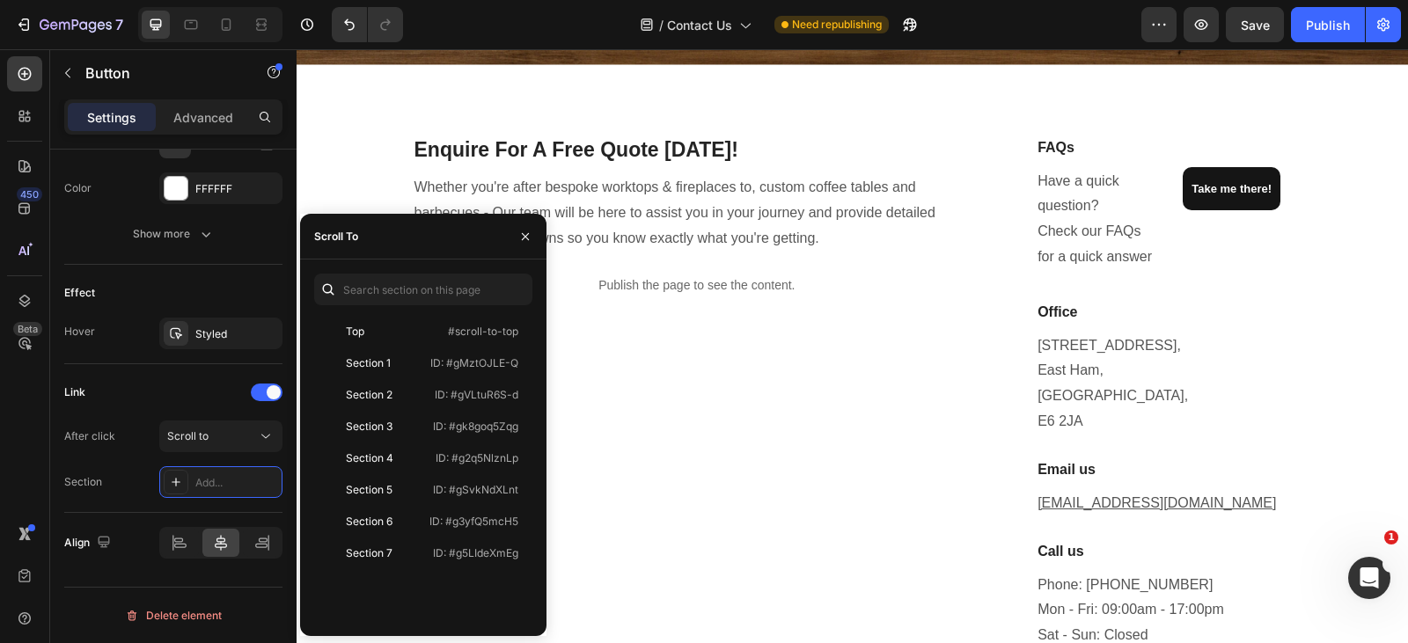
scroll to position [576, 0]
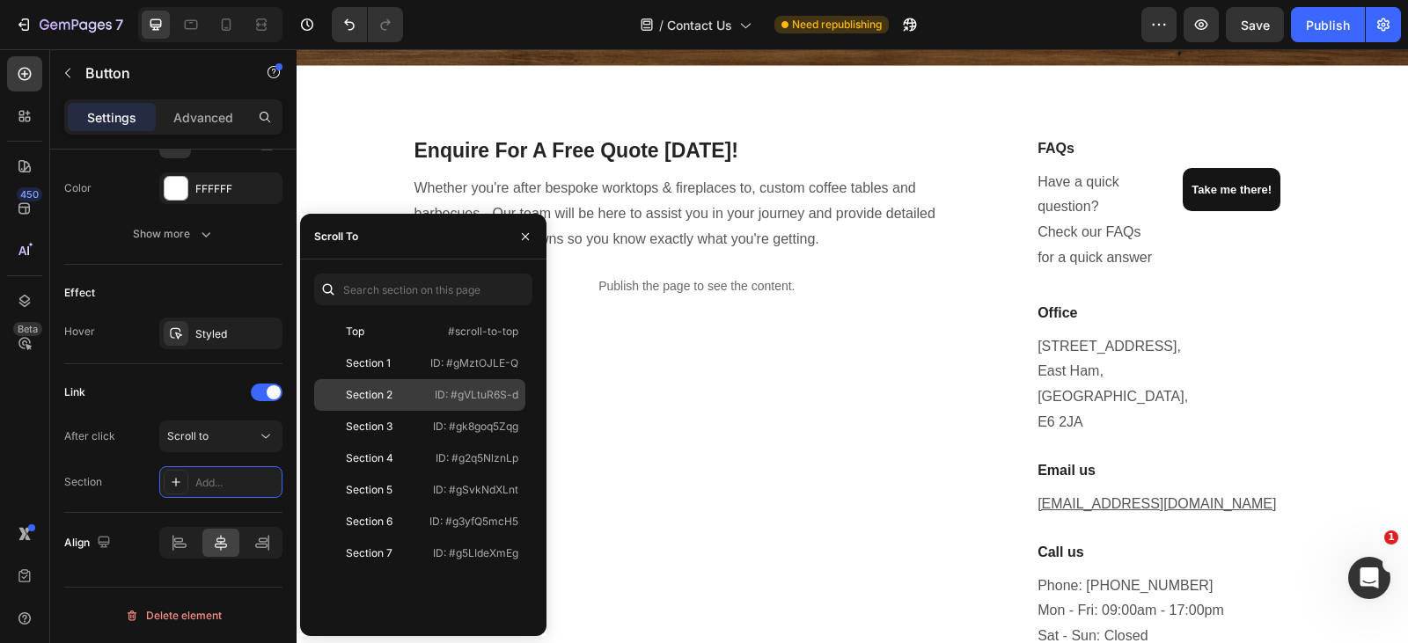
click at [376, 389] on div "Section 2" at bounding box center [369, 395] width 47 height 16
click at [171, 393] on div "Link" at bounding box center [173, 393] width 218 height 28
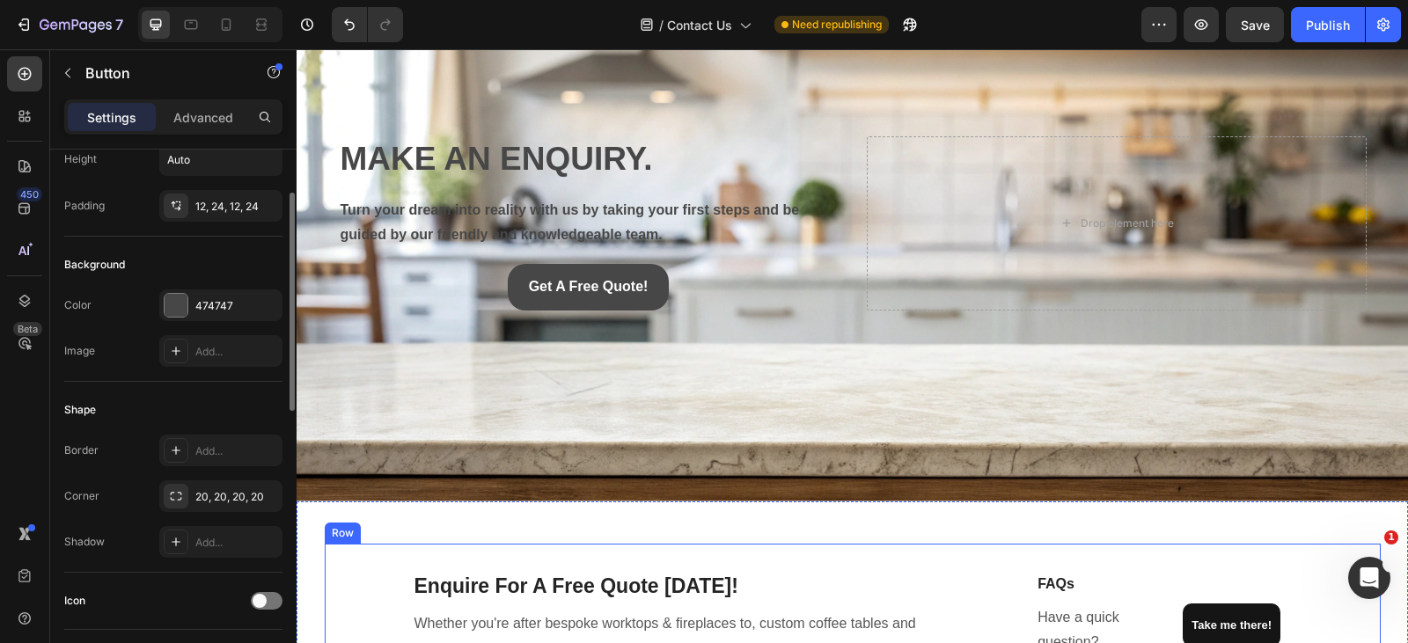
scroll to position [0, 0]
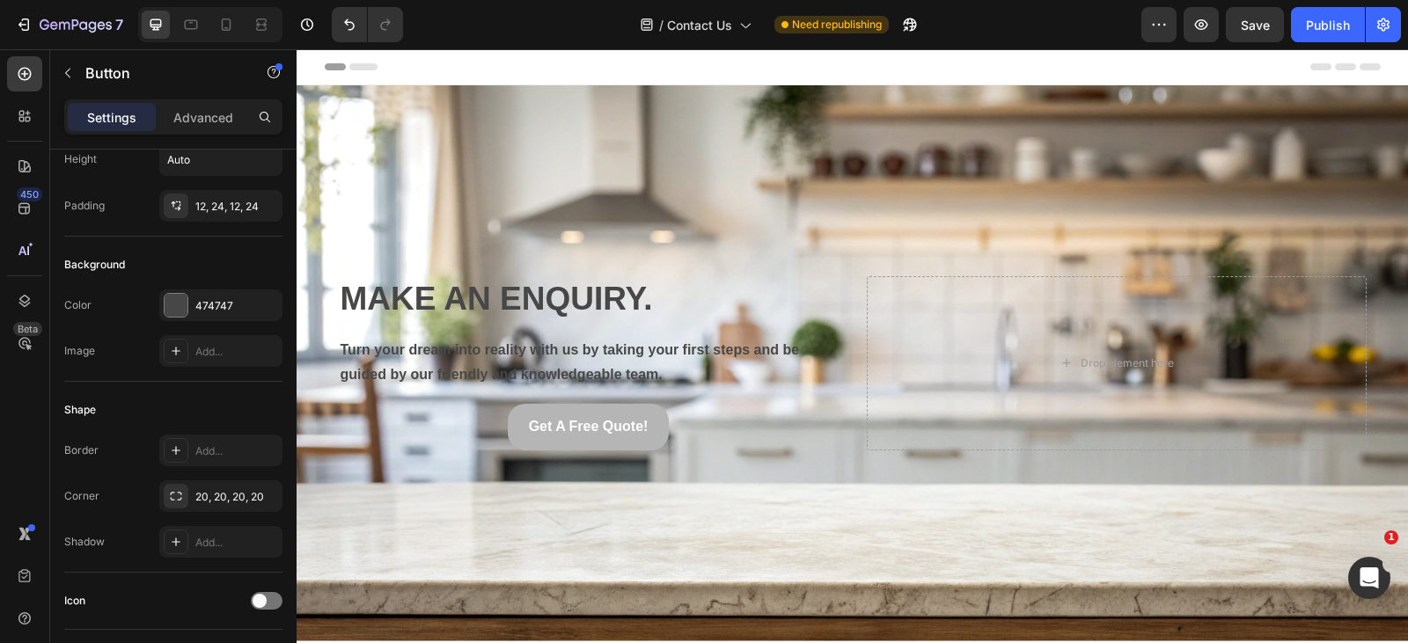
click at [654, 415] on link "Get A Free Quote!" at bounding box center [589, 427] width 162 height 47
click at [475, 415] on div "Get A Free Quote! Button" at bounding box center [589, 427] width 500 height 47
click at [510, 423] on link "Get A Free Quote!" at bounding box center [589, 427] width 162 height 47
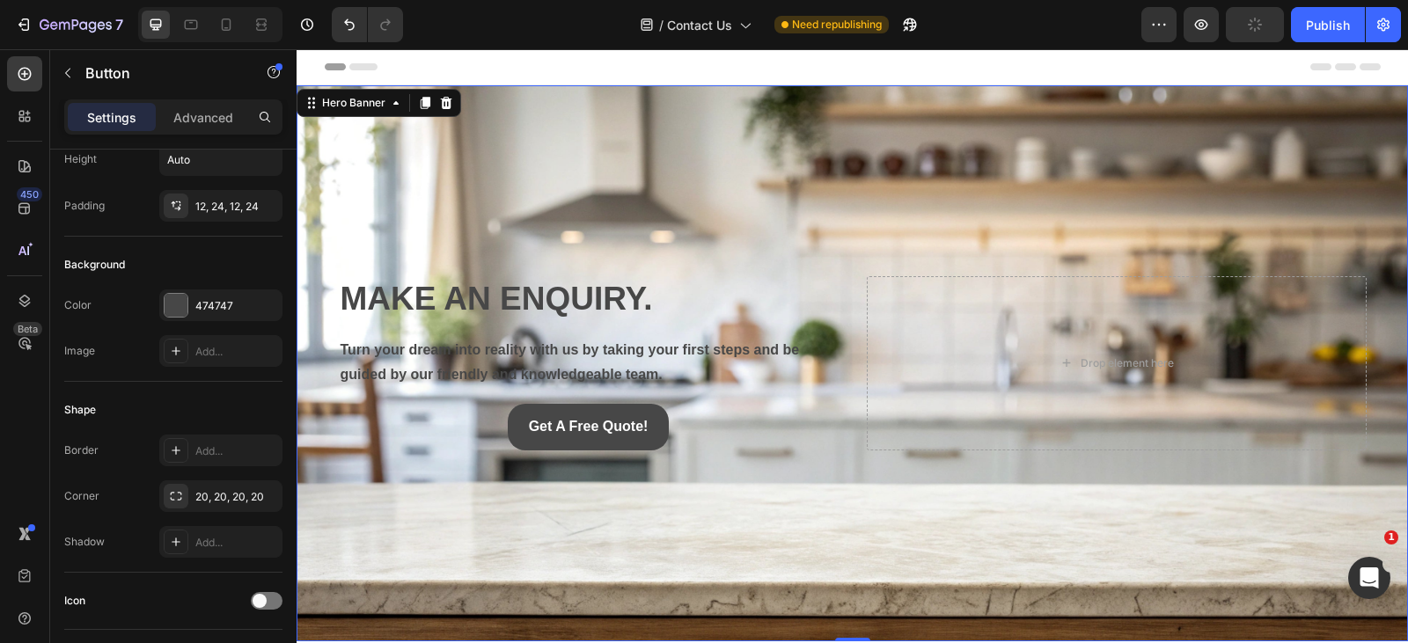
click at [720, 324] on div "MAKE AN ENQUIRY. Heading Turn your dream into reality with us by taking your fi…" at bounding box center [589, 363] width 500 height 174
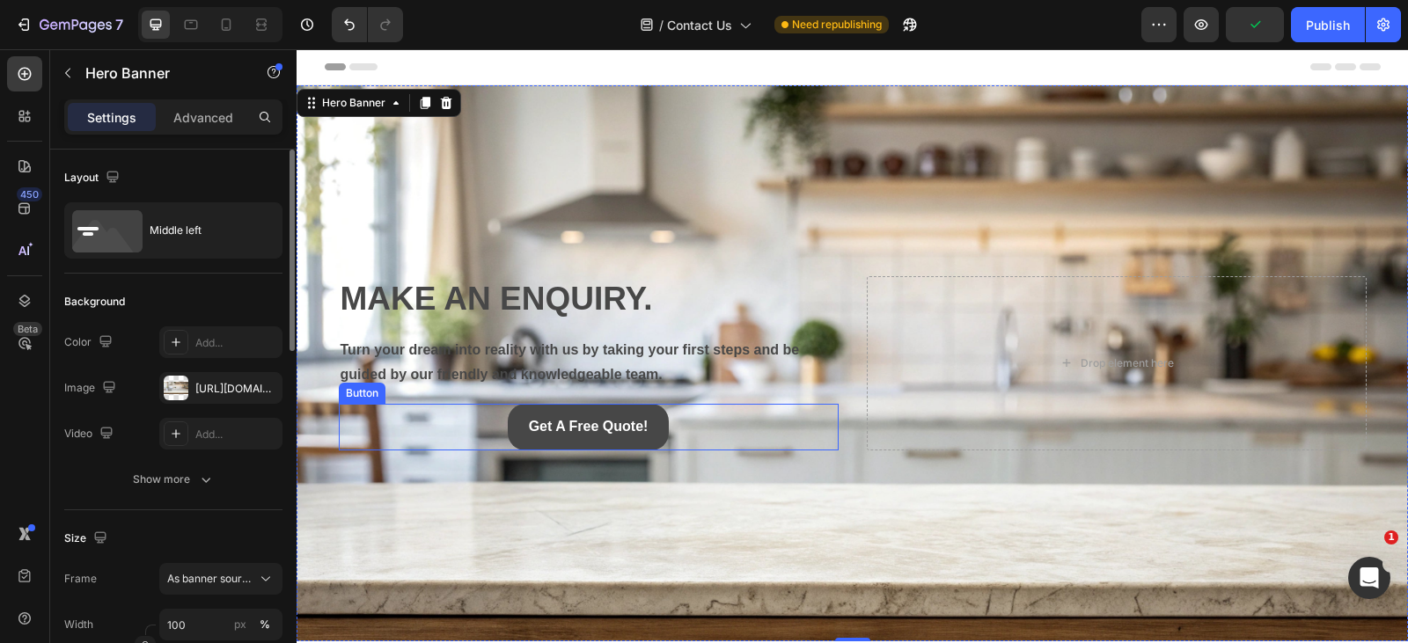
click at [702, 423] on div "Get A Free Quote! Button" at bounding box center [589, 427] width 500 height 47
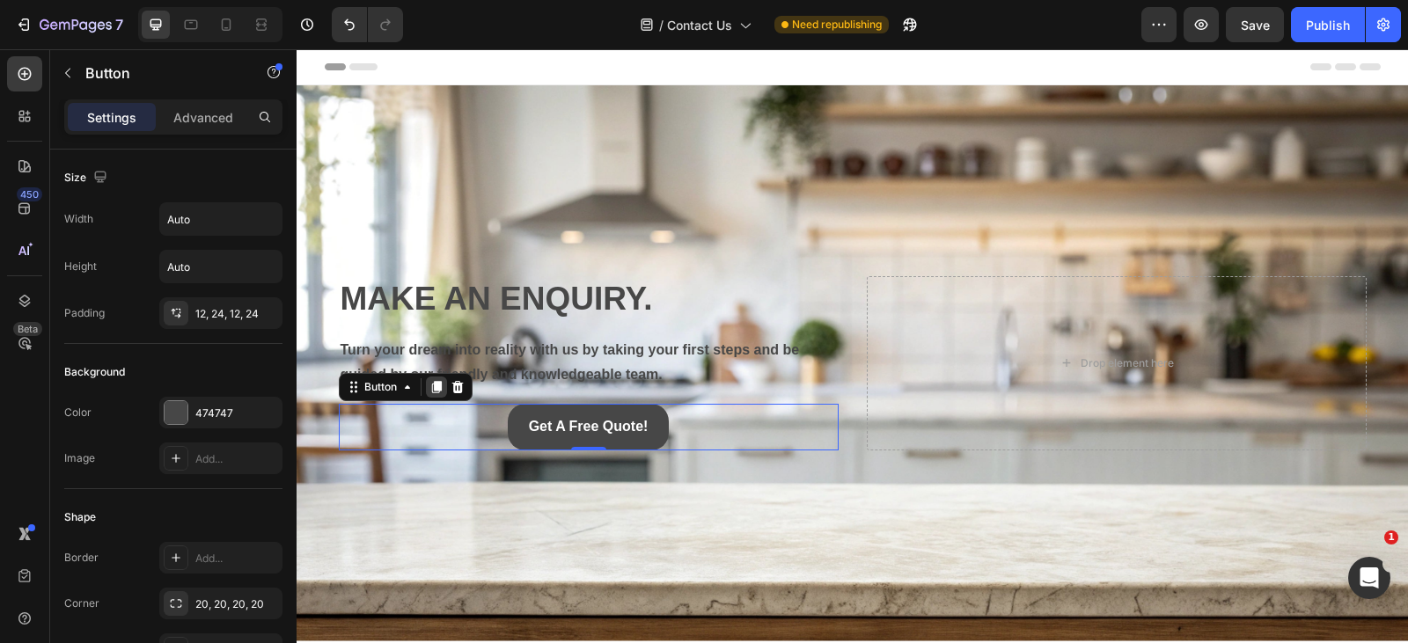
click at [431, 383] on icon at bounding box center [436, 387] width 10 height 12
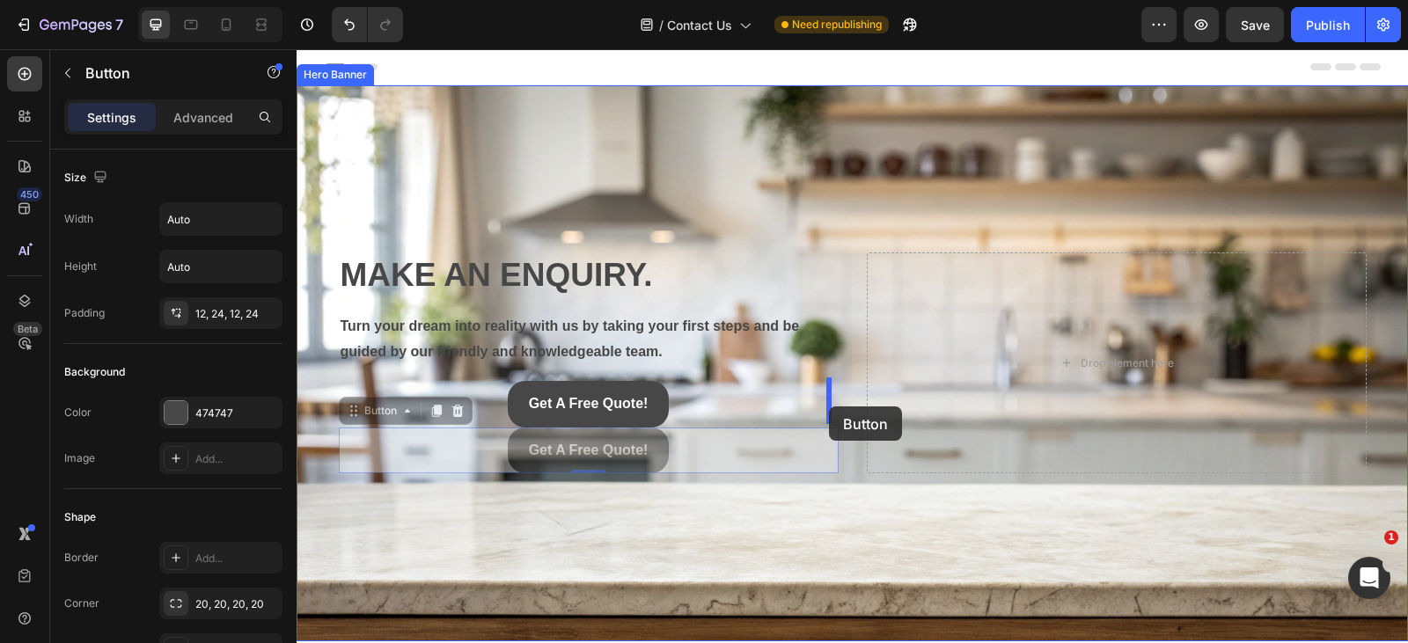
drag, startPoint x: 345, startPoint y: 415, endPoint x: 829, endPoint y: 407, distance: 484.2
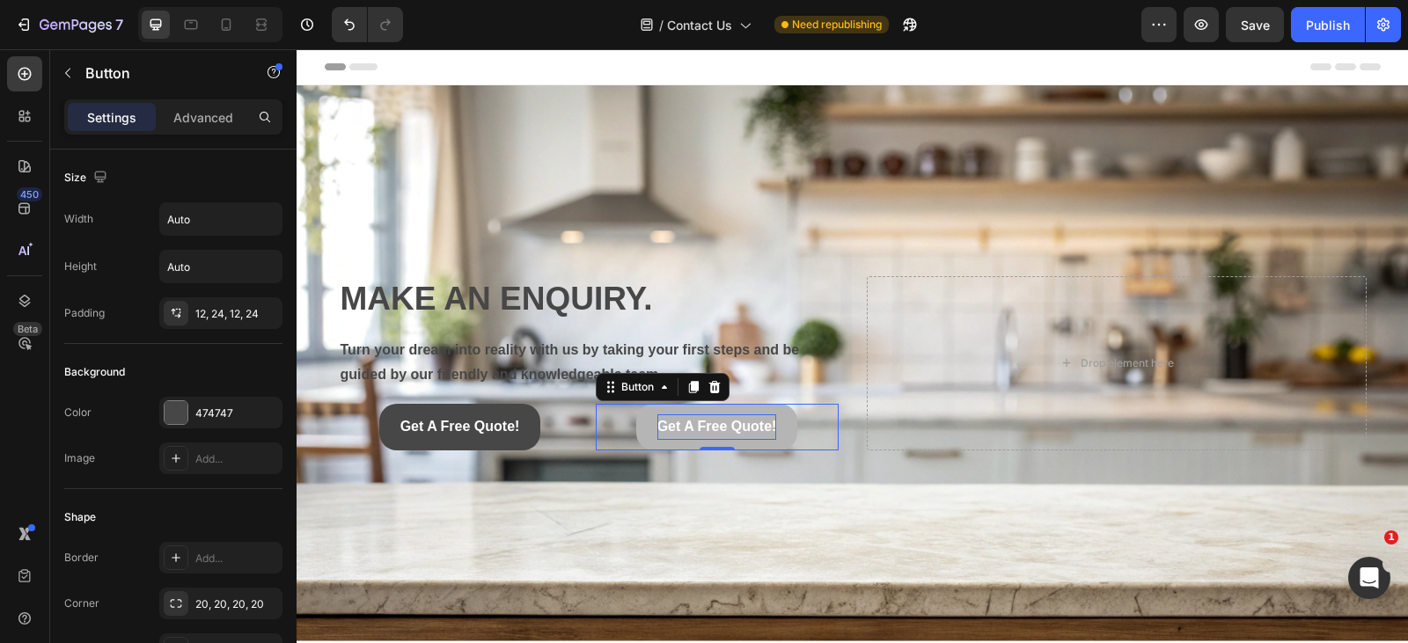
click at [768, 421] on p "Get A Free Quote!" at bounding box center [718, 428] width 120 height 26
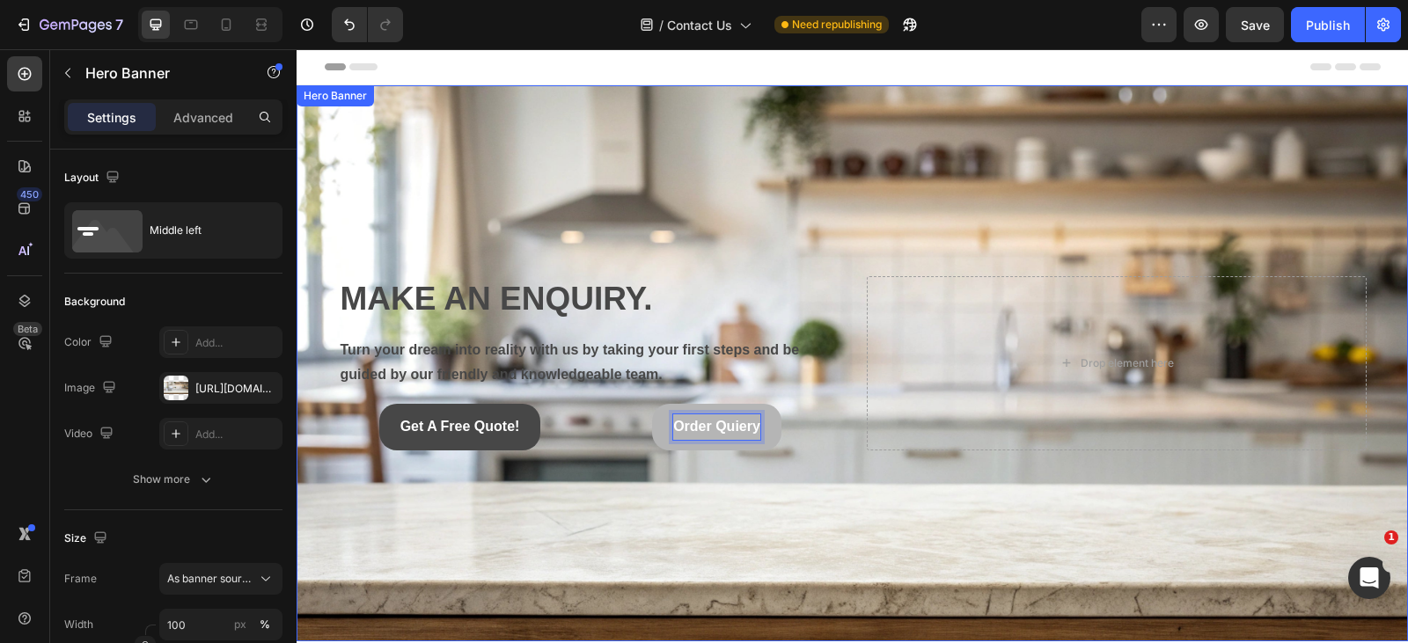
click at [760, 485] on div "Background Image" at bounding box center [853, 363] width 1112 height 556
click at [749, 420] on p "Order Quiery" at bounding box center [716, 428] width 87 height 26
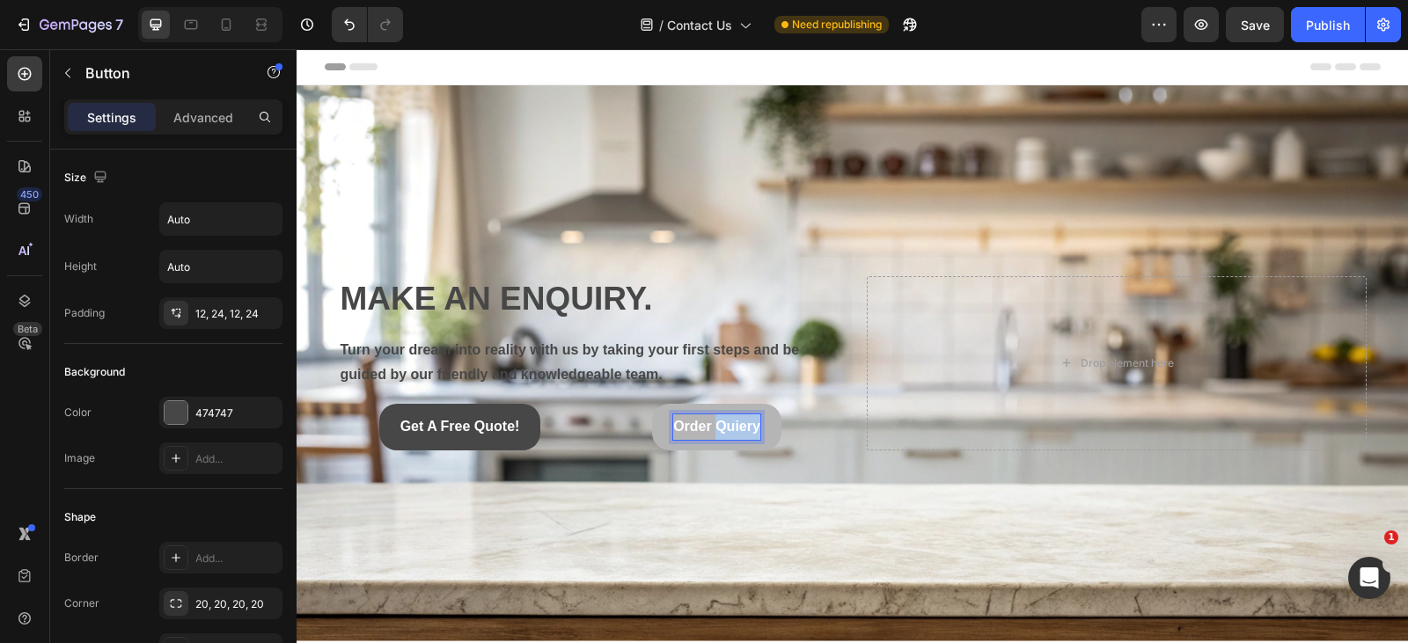
click at [749, 420] on p "Order Quiery" at bounding box center [716, 428] width 87 height 26
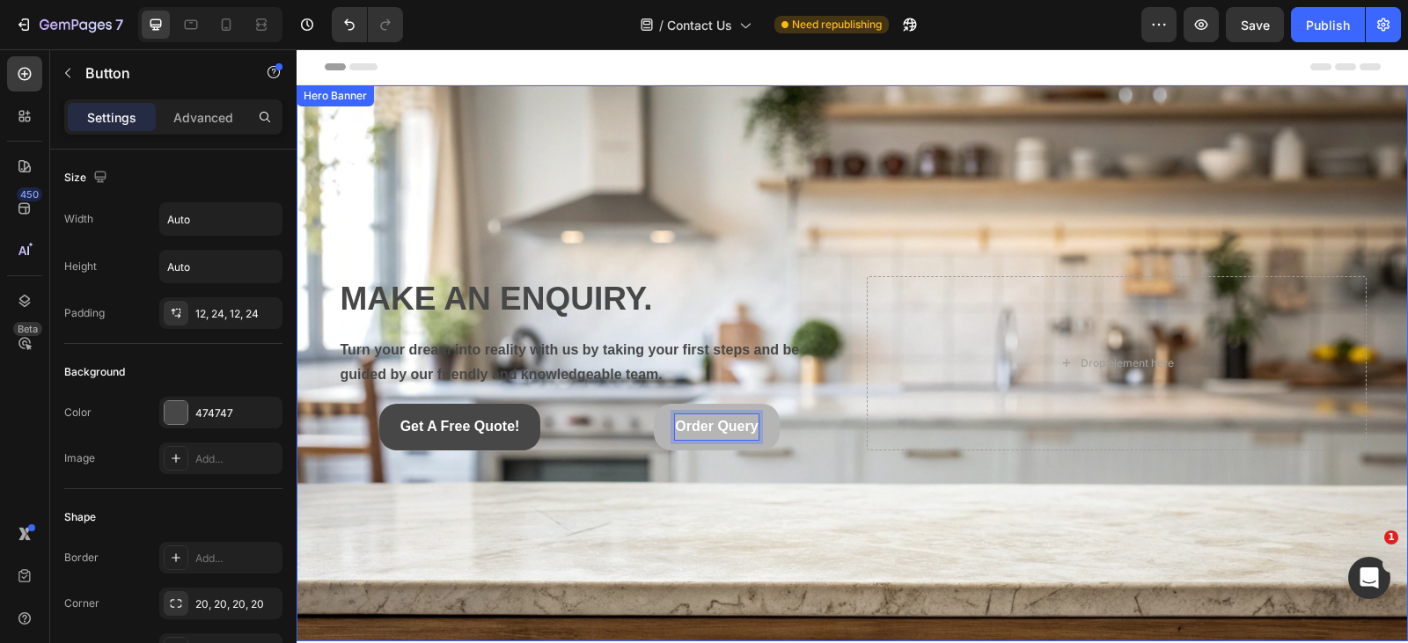
click at [752, 472] on div "Background Image" at bounding box center [853, 363] width 1112 height 556
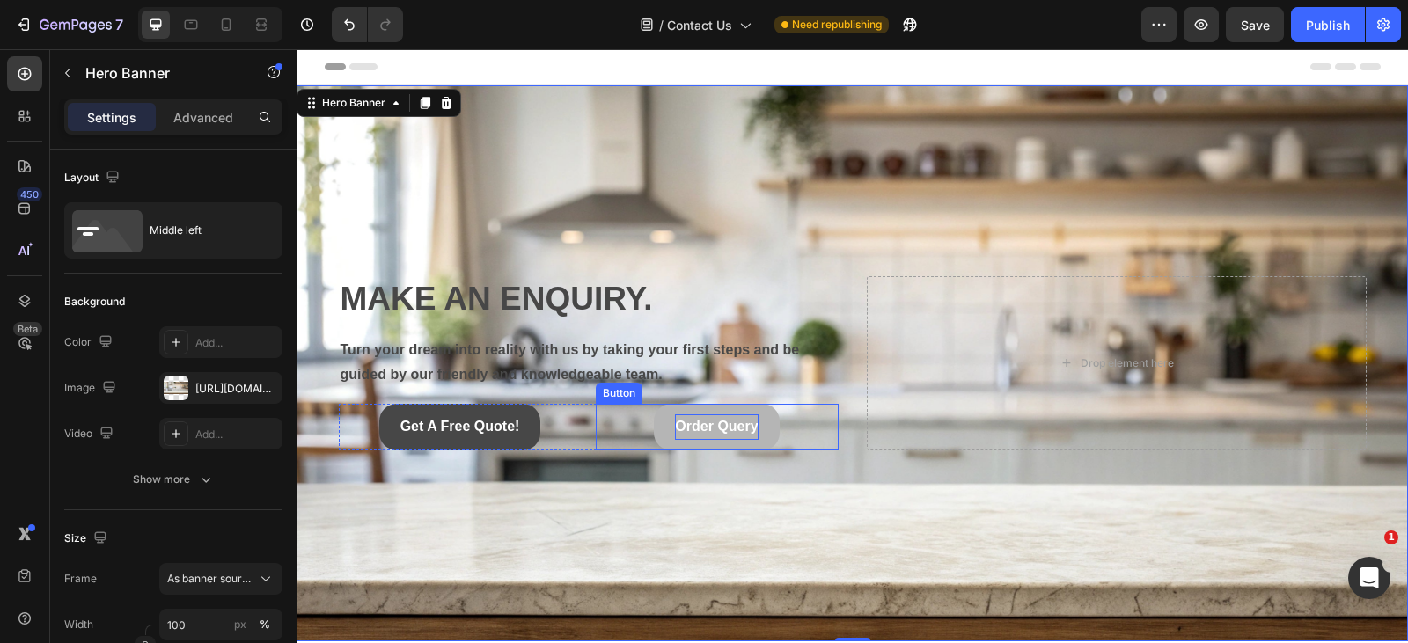
click at [754, 426] on link "Order Query" at bounding box center [716, 427] width 125 height 47
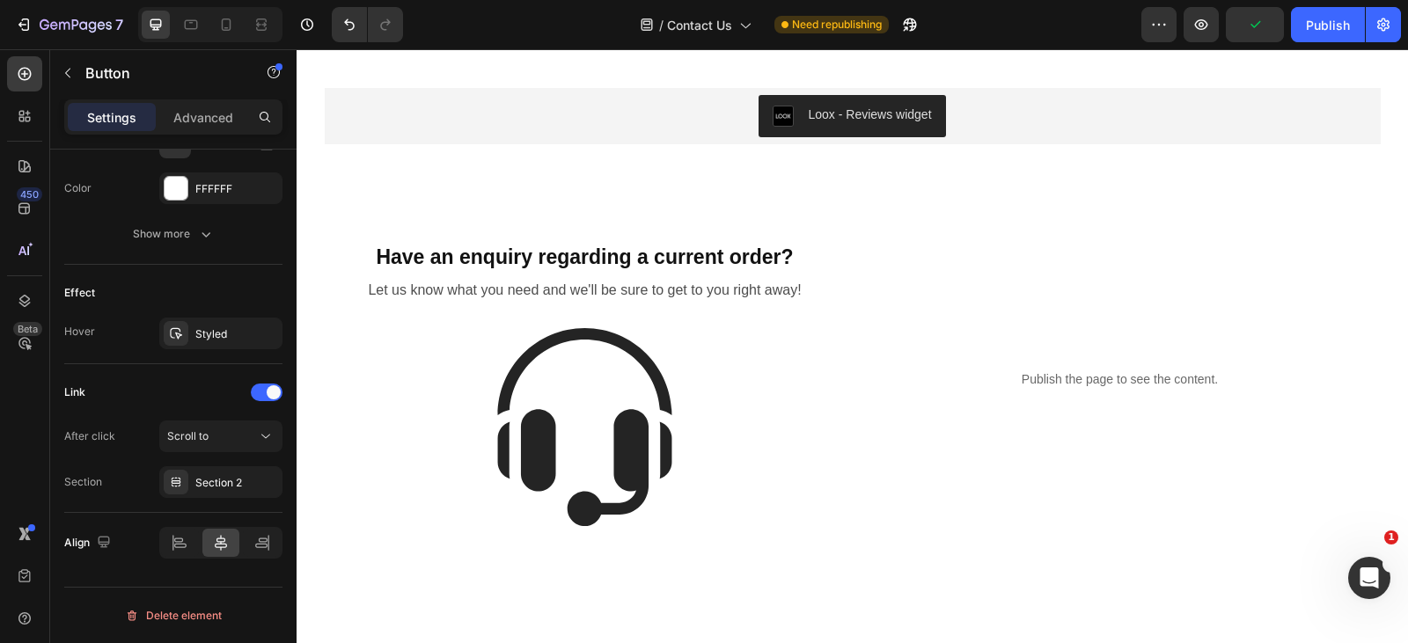
scroll to position [1294, 0]
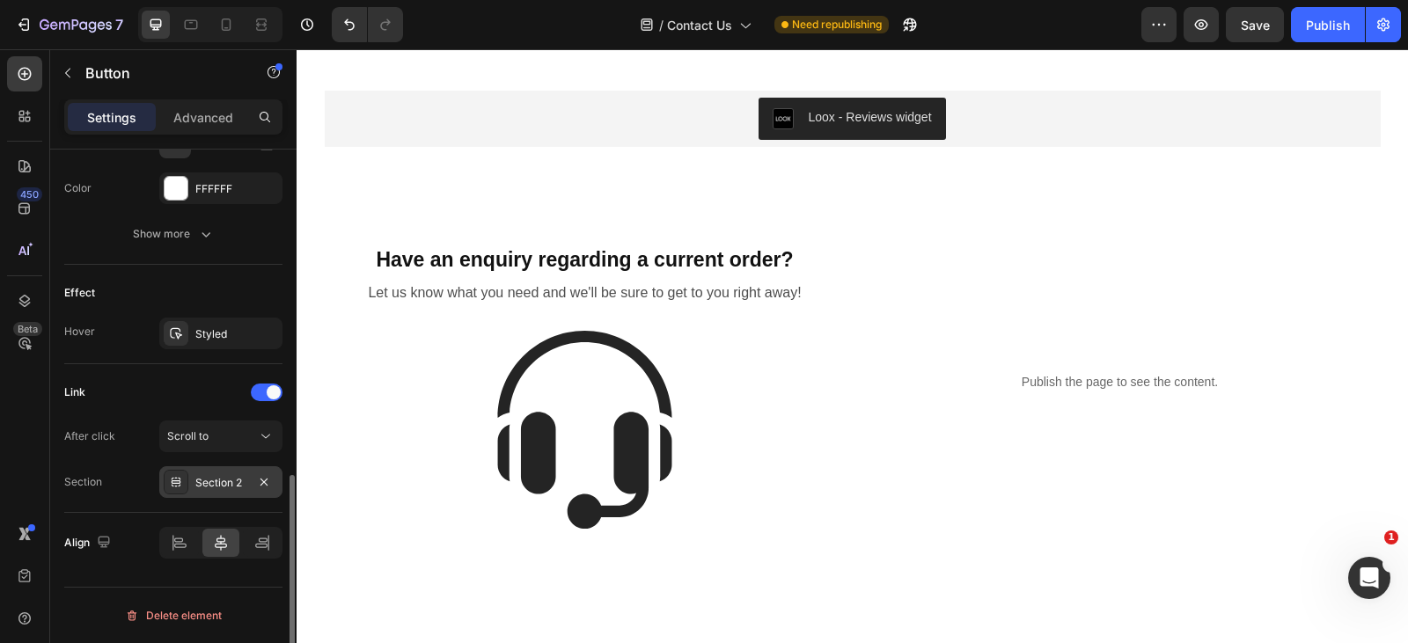
click at [239, 480] on div "Section 2" at bounding box center [220, 483] width 51 height 16
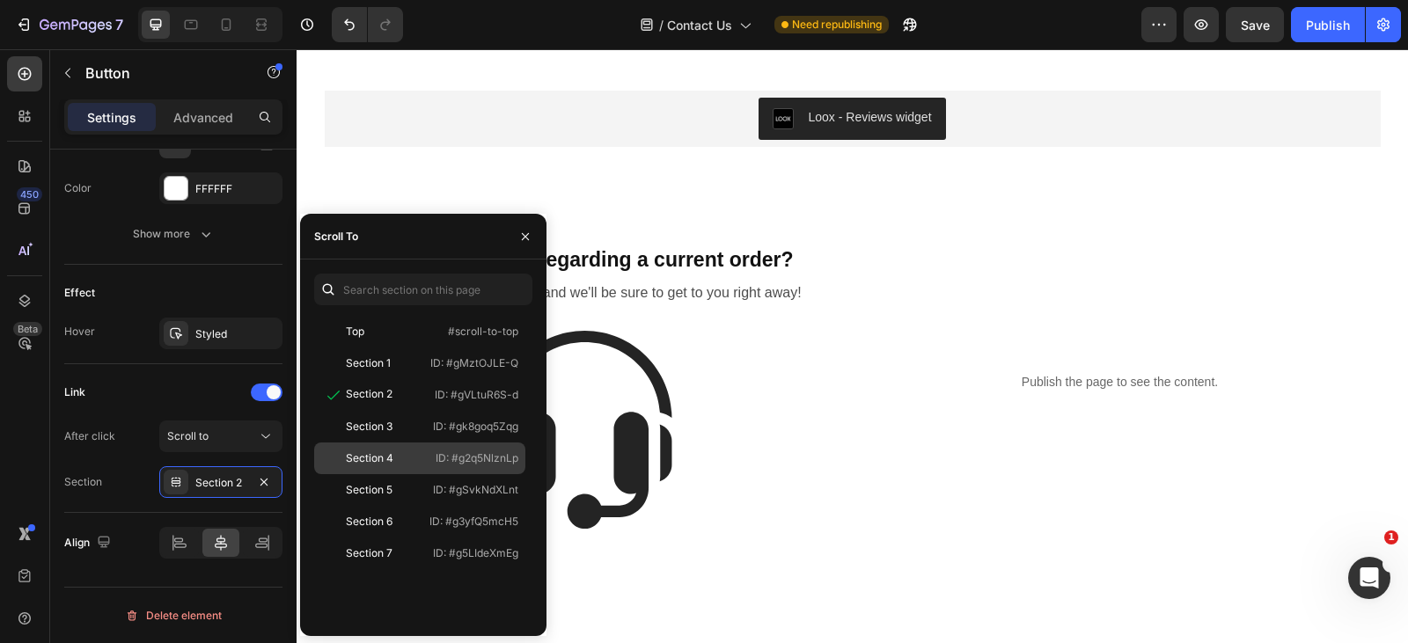
click at [380, 474] on div "Section 4 ID: #g2q5NlznLp" at bounding box center [419, 490] width 211 height 32
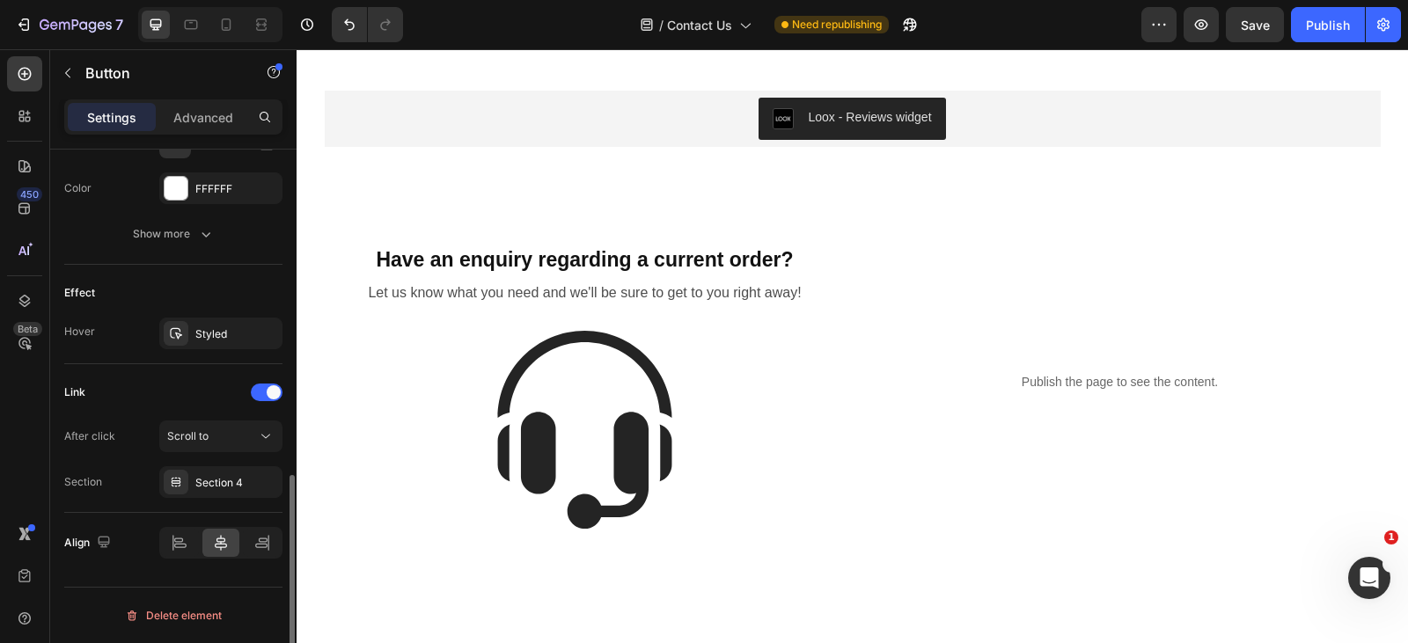
click at [159, 388] on div "Link" at bounding box center [173, 393] width 218 height 28
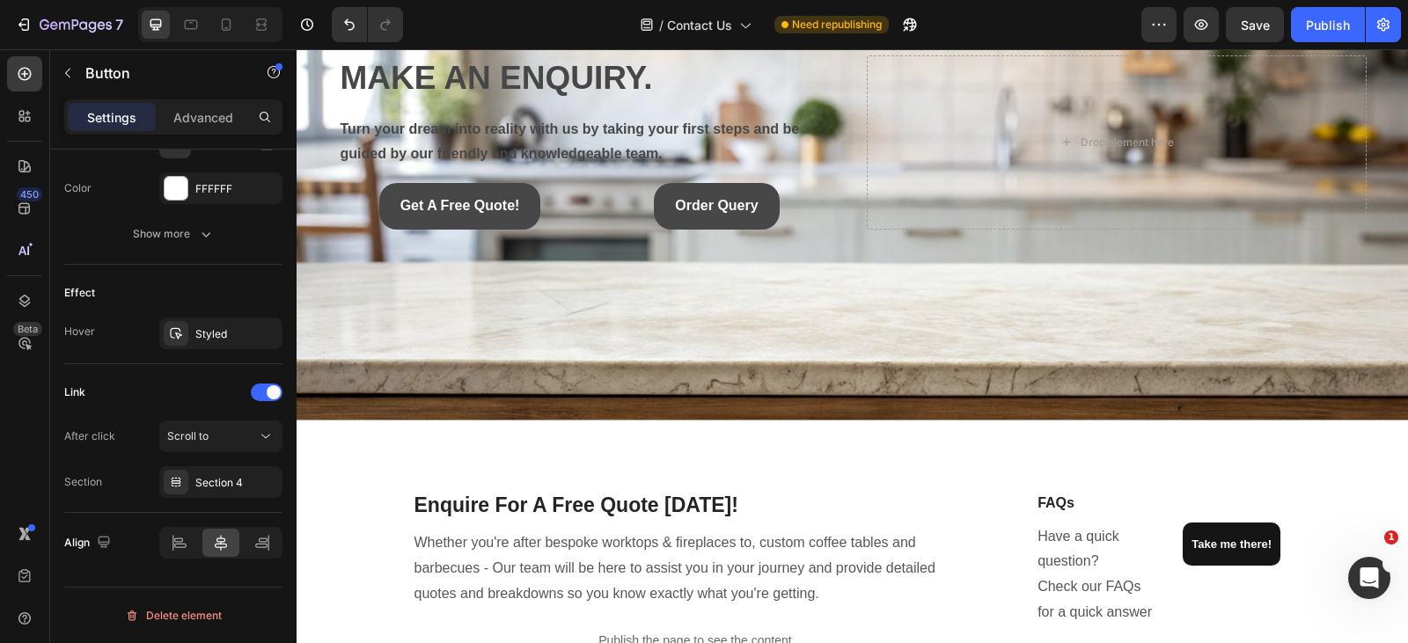
scroll to position [0, 0]
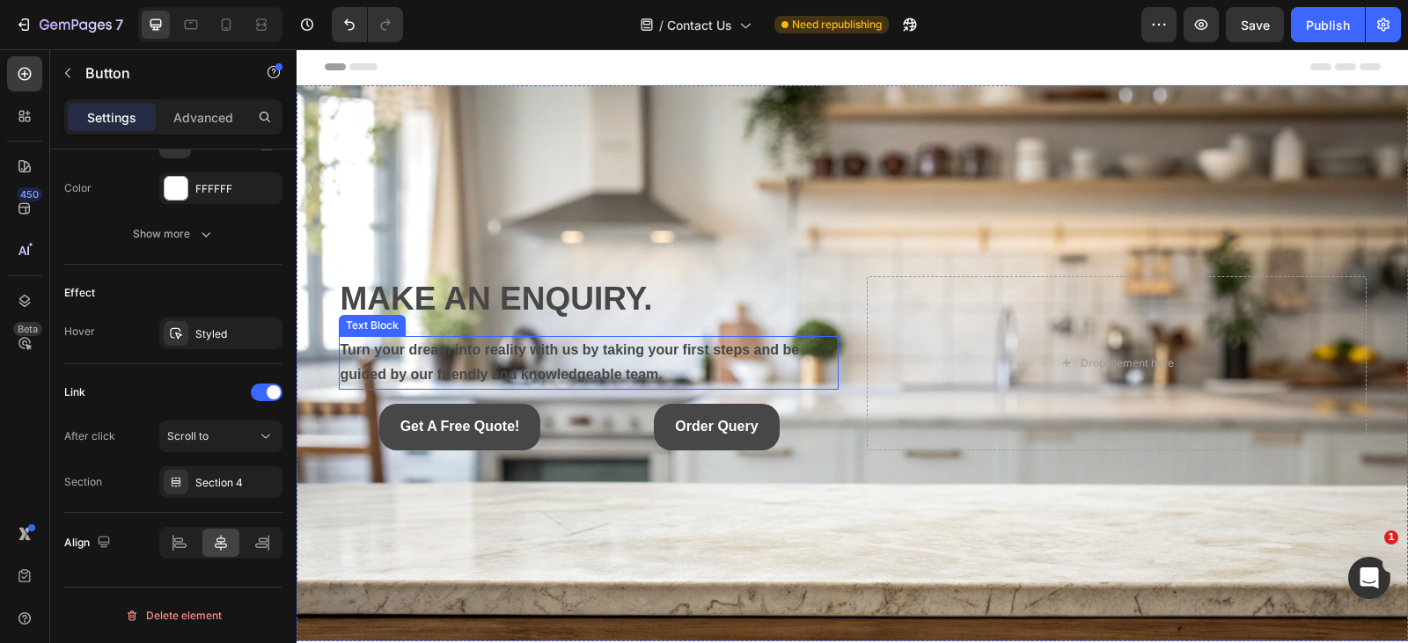
click at [444, 350] on p "Turn your dream into reality with us by taking your first steps and be guided b…" at bounding box center [589, 363] width 496 height 51
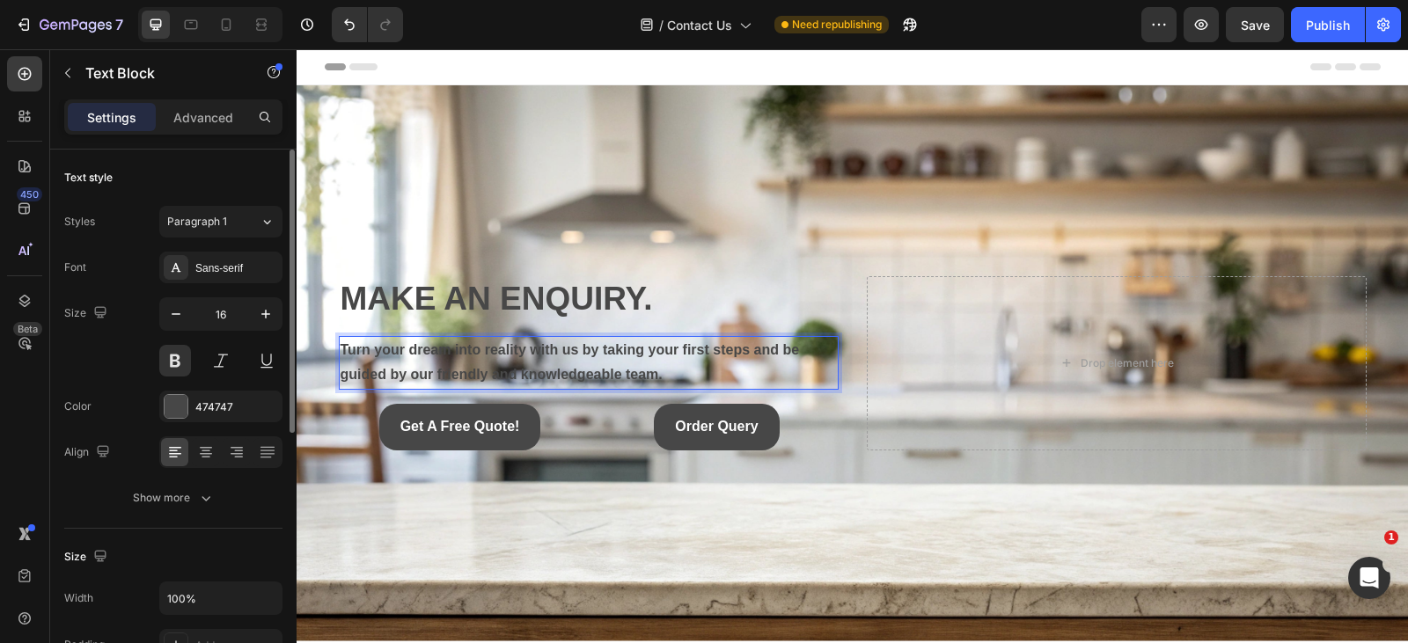
click at [442, 344] on p "Turn your dream into reality with us by taking your first steps and be guided b…" at bounding box center [589, 363] width 496 height 51
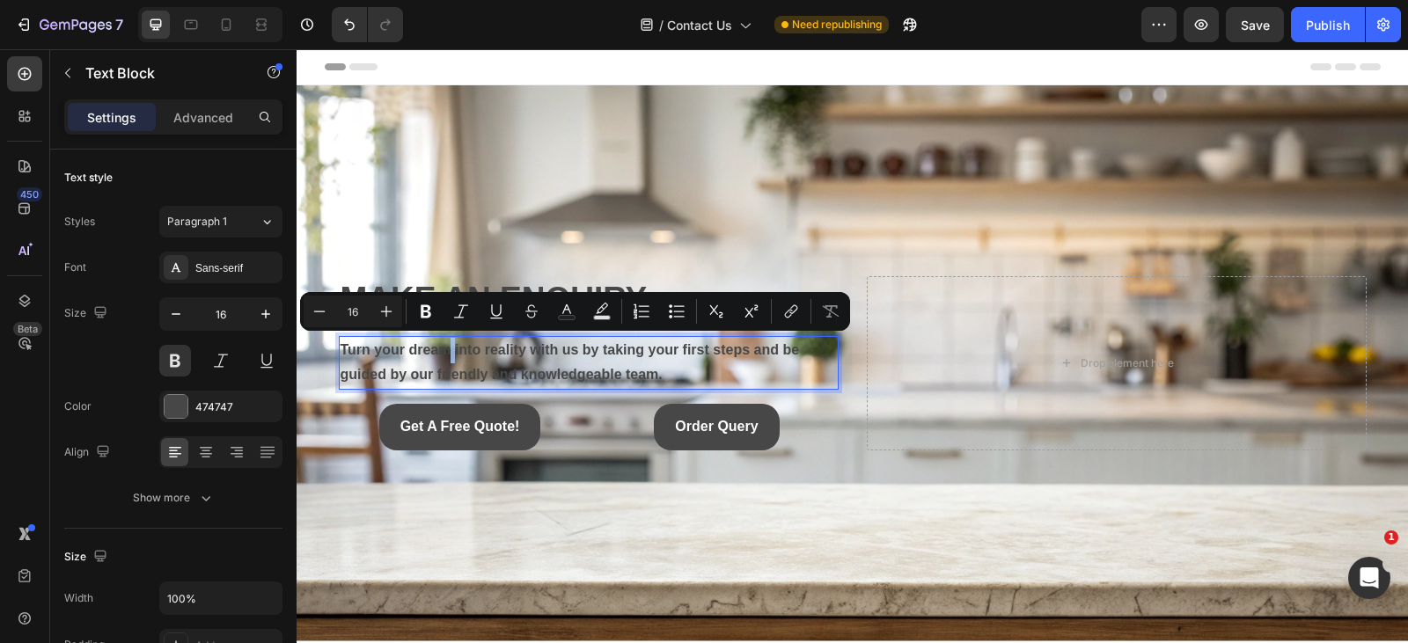
click at [442, 344] on p "Turn your dream into reality with us by taking your first steps and be guided b…" at bounding box center [589, 363] width 496 height 51
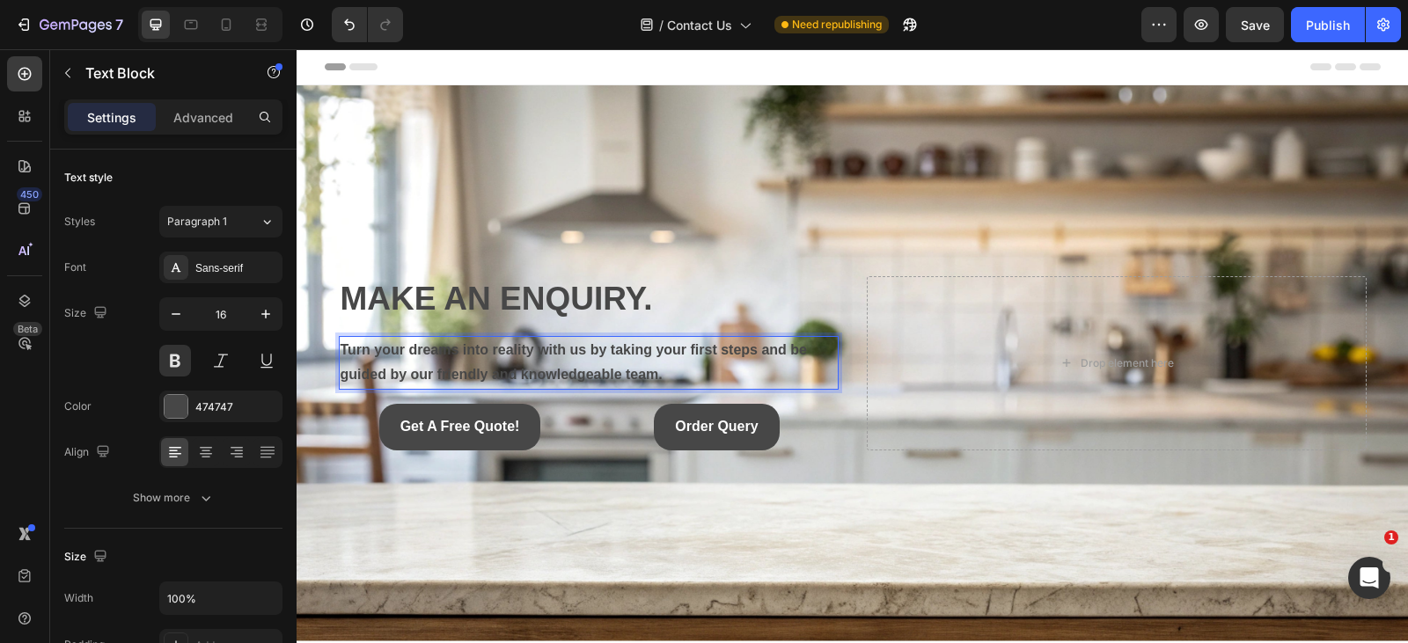
click at [665, 376] on p "Turn your dreams into reality with us by taking your first steps and be guided …" at bounding box center [589, 363] width 496 height 51
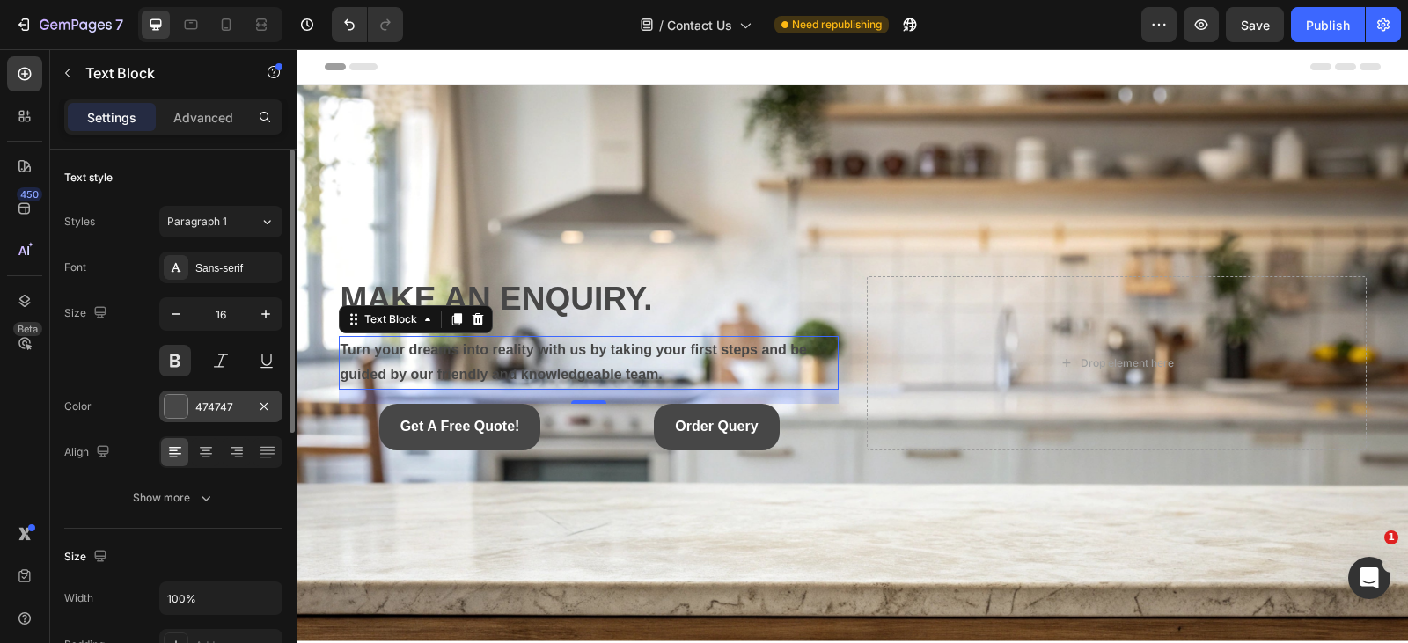
click at [187, 407] on div at bounding box center [176, 406] width 23 height 23
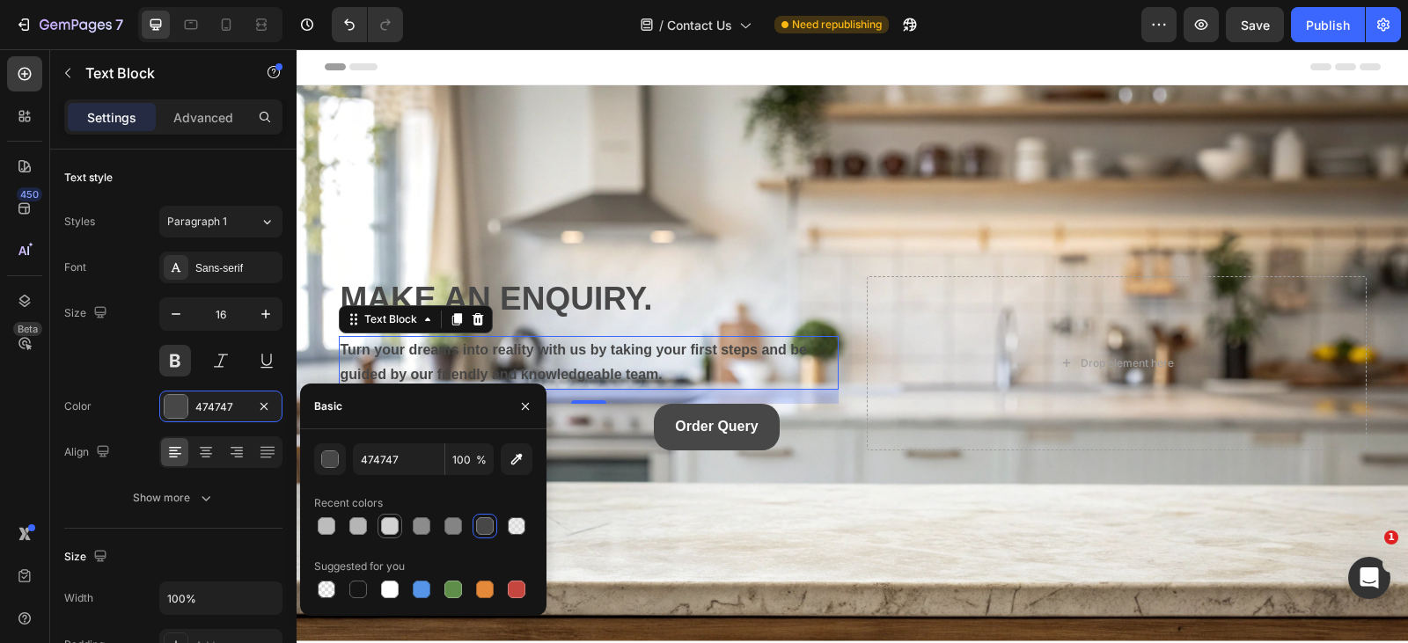
click at [386, 521] on div at bounding box center [390, 527] width 18 height 18
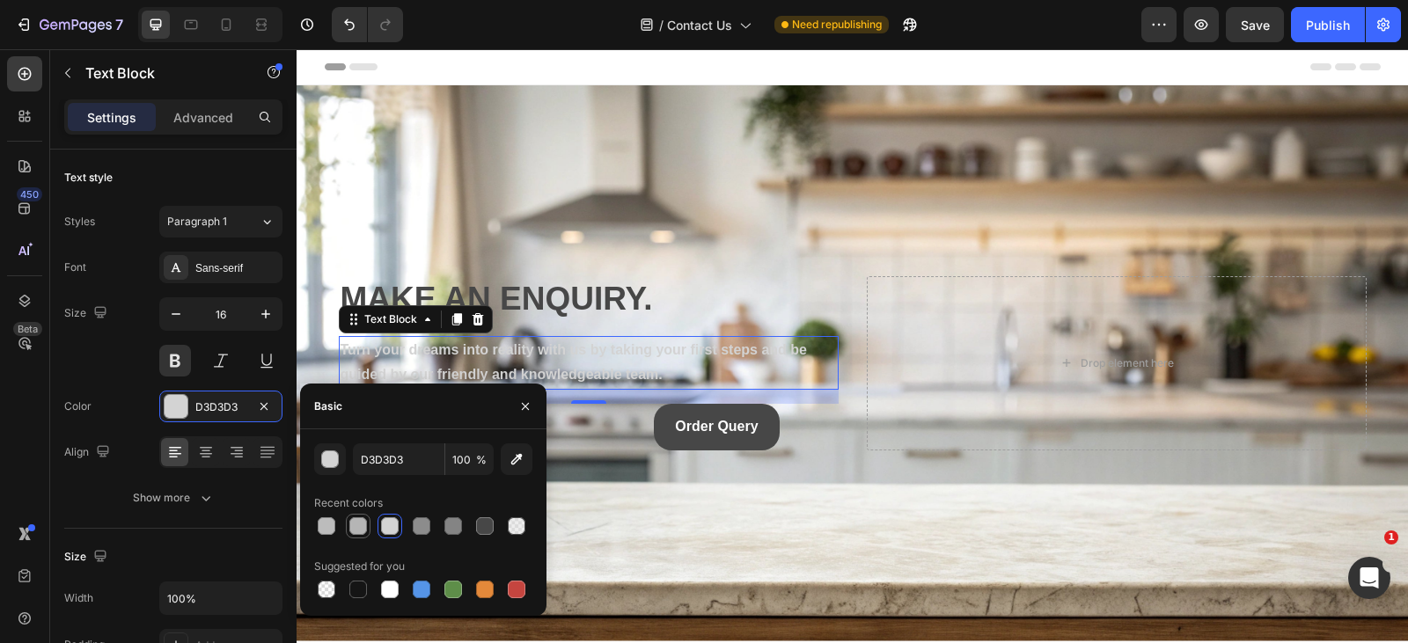
click at [358, 524] on div at bounding box center [358, 527] width 18 height 18
click at [314, 528] on div at bounding box center [326, 526] width 25 height 25
click at [382, 590] on div at bounding box center [390, 590] width 18 height 18
click at [352, 591] on div at bounding box center [358, 590] width 18 height 18
type input "151515"
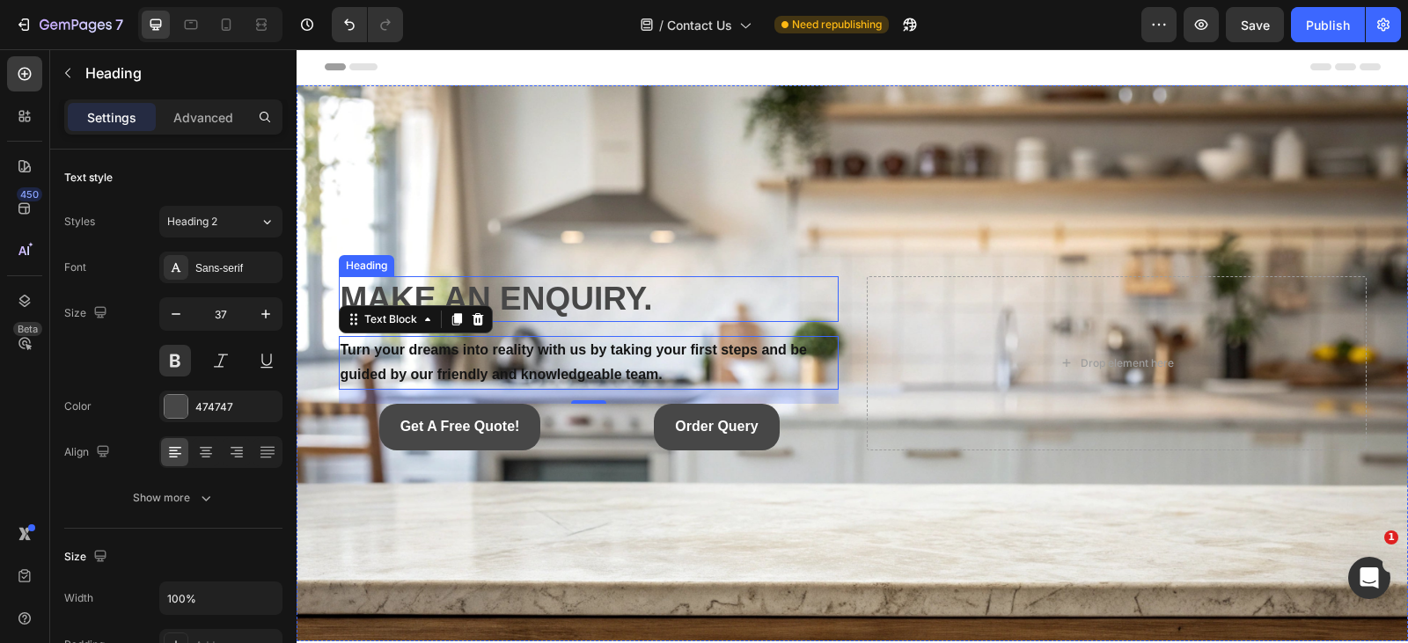
click at [558, 297] on h2 "MAKE AN ENQUIRY." at bounding box center [589, 299] width 500 height 46
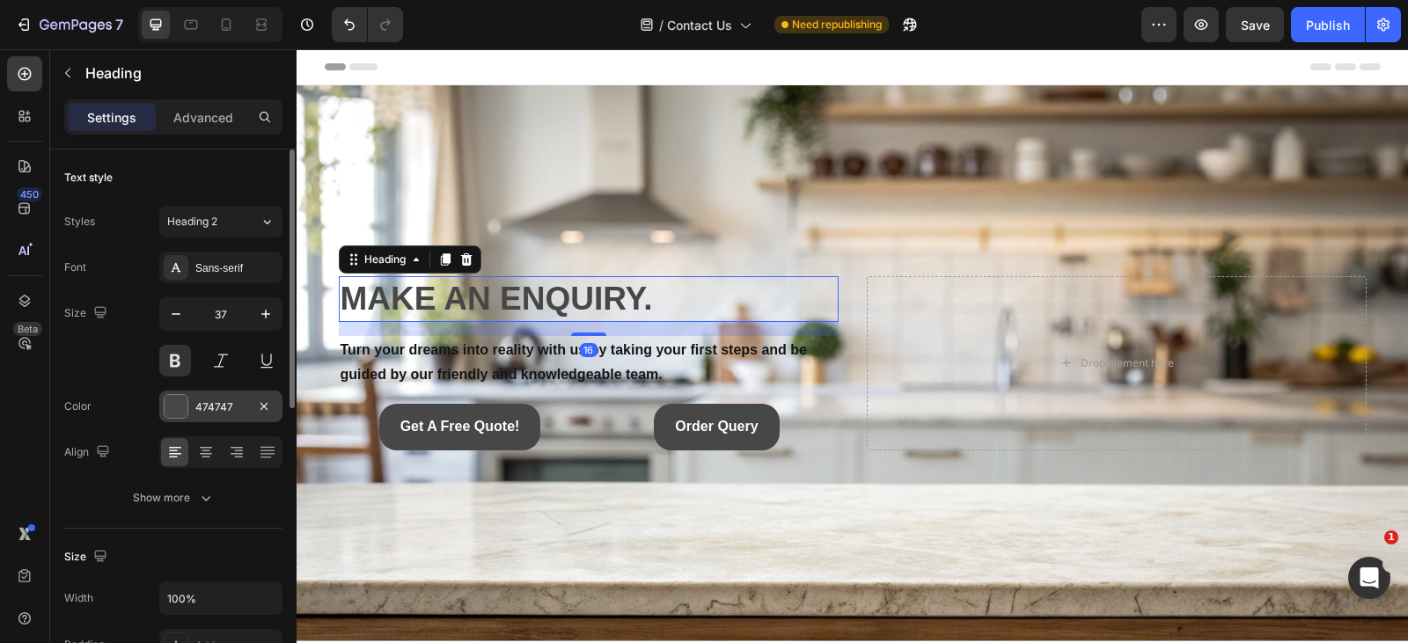
click at [186, 410] on div at bounding box center [176, 406] width 23 height 23
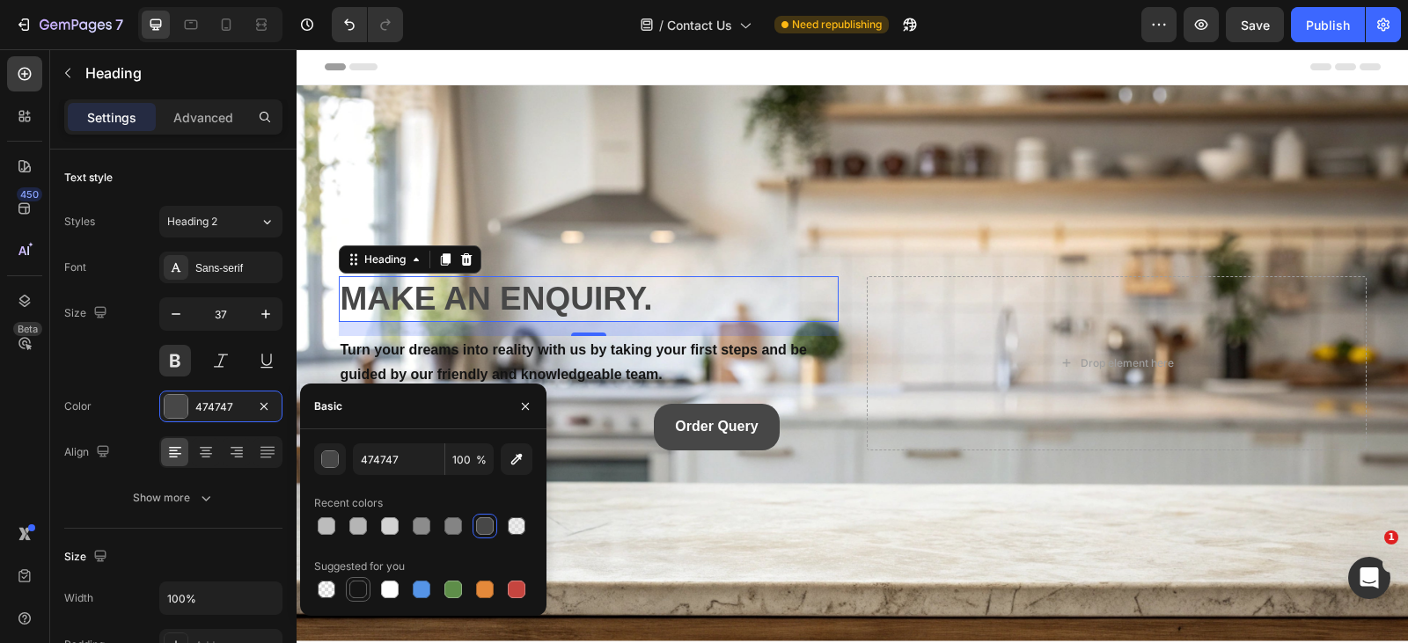
click at [359, 584] on div at bounding box center [358, 590] width 18 height 18
type input "151515"
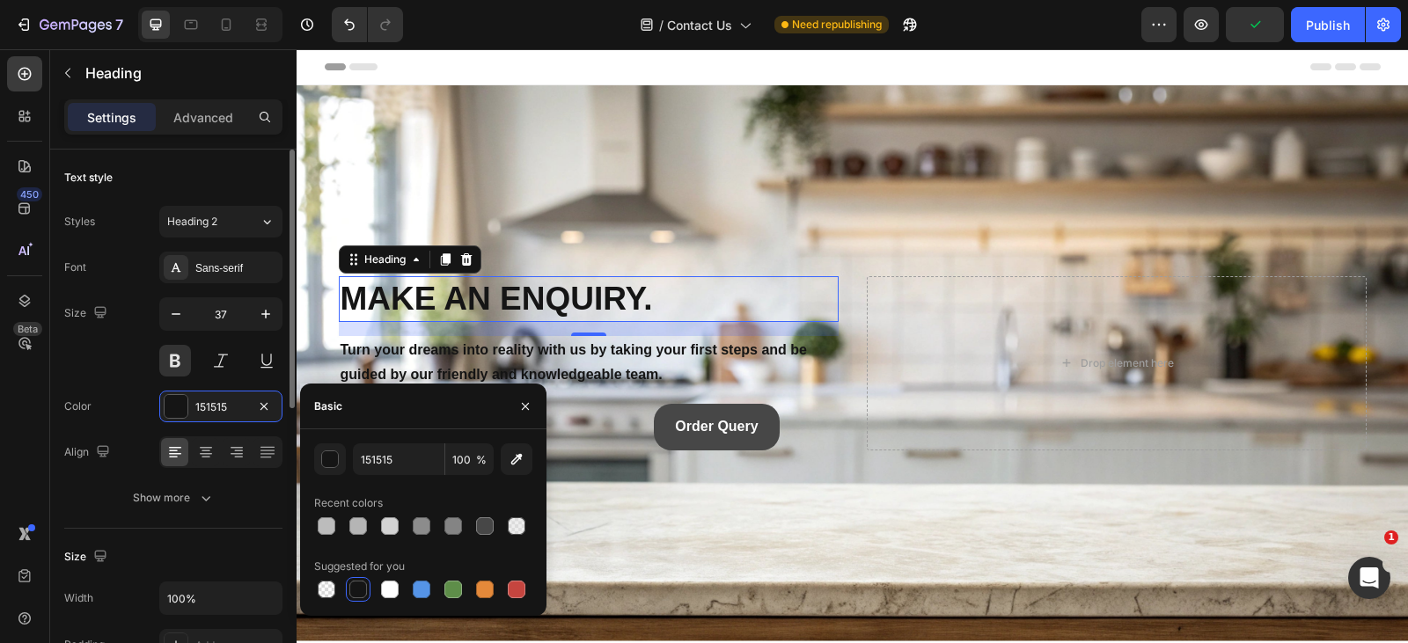
click at [121, 394] on div "Color 151515" at bounding box center [173, 407] width 218 height 32
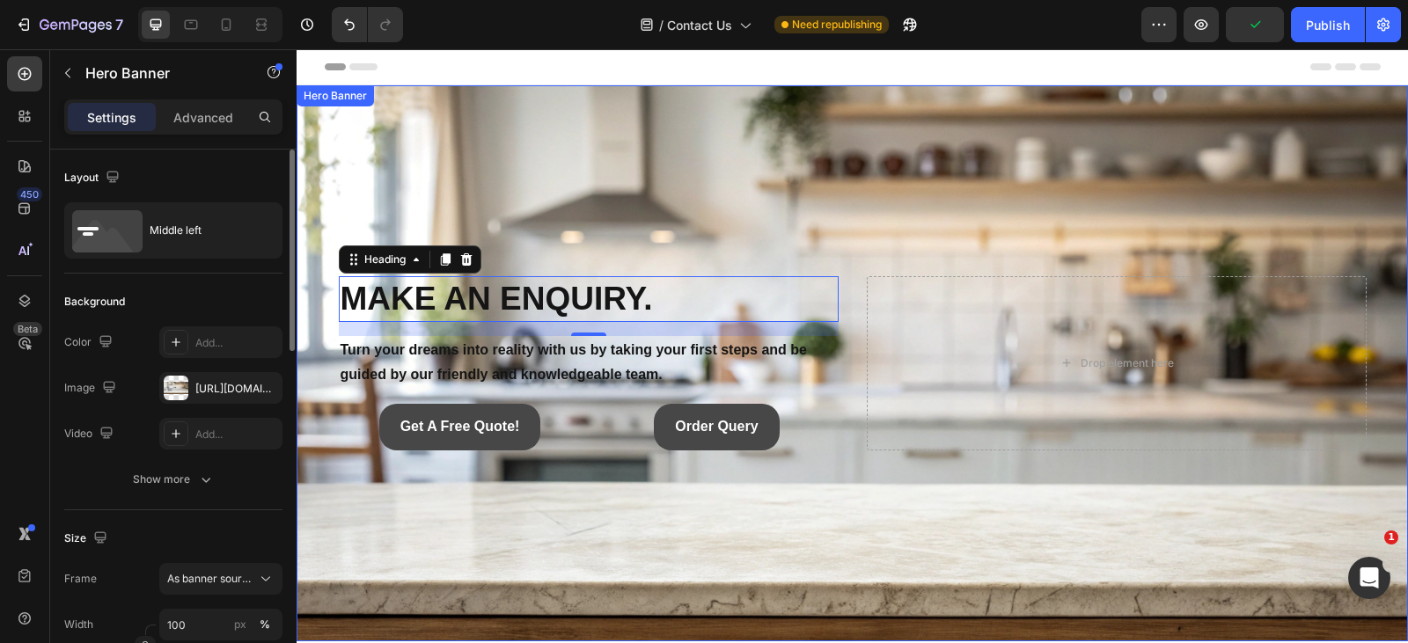
click at [442, 534] on div "Background Image" at bounding box center [853, 363] width 1112 height 556
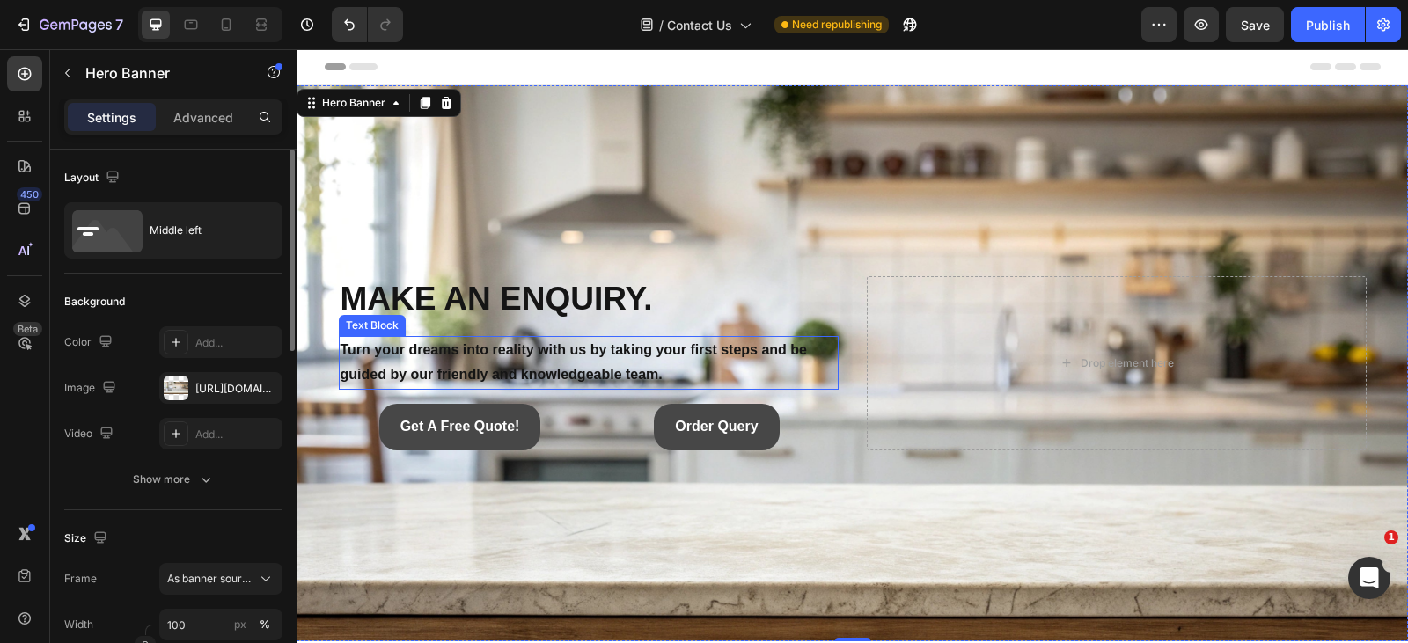
click at [679, 371] on p "Turn your dreams into reality with us by taking your first steps and be guided …" at bounding box center [589, 363] width 496 height 51
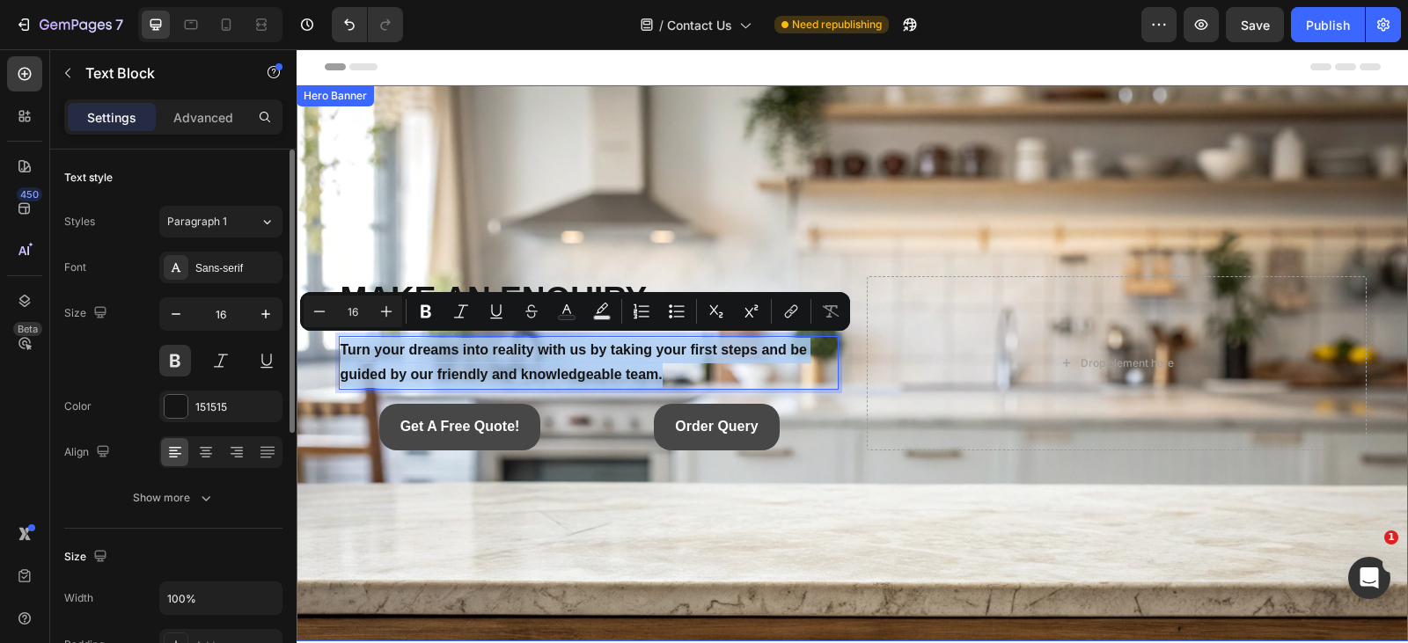
drag, startPoint x: 679, startPoint y: 371, endPoint x: 313, endPoint y: 359, distance: 365.5
copy p "Turn your dreams into reality with us by taking your first steps and be guided …"
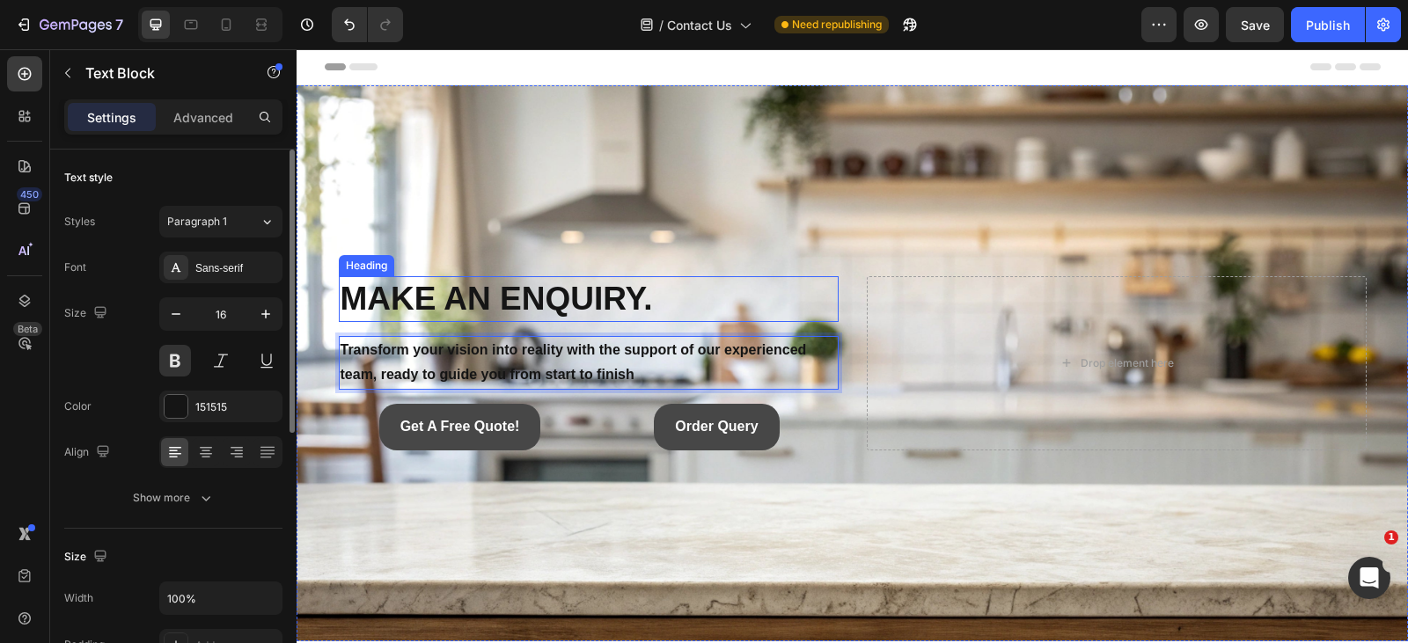
click at [680, 287] on h2 "MAKE AN ENQUIRY." at bounding box center [589, 299] width 500 height 46
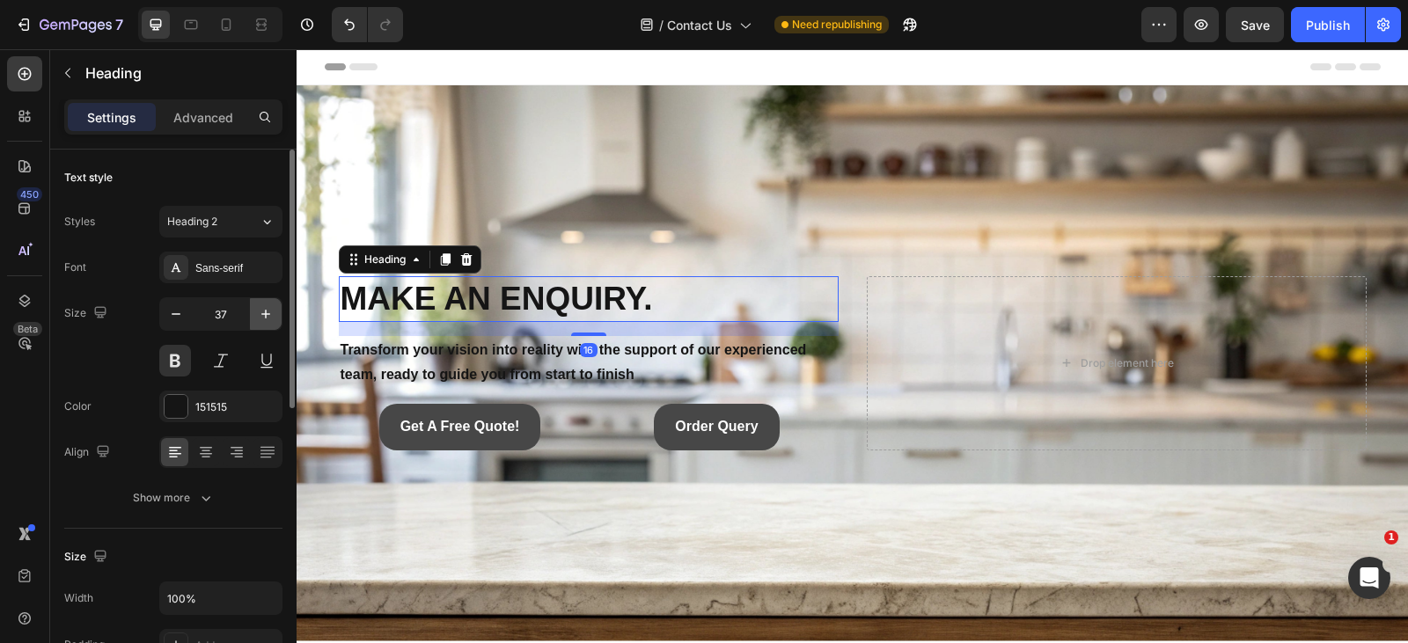
click at [264, 301] on button "button" at bounding box center [266, 314] width 32 height 32
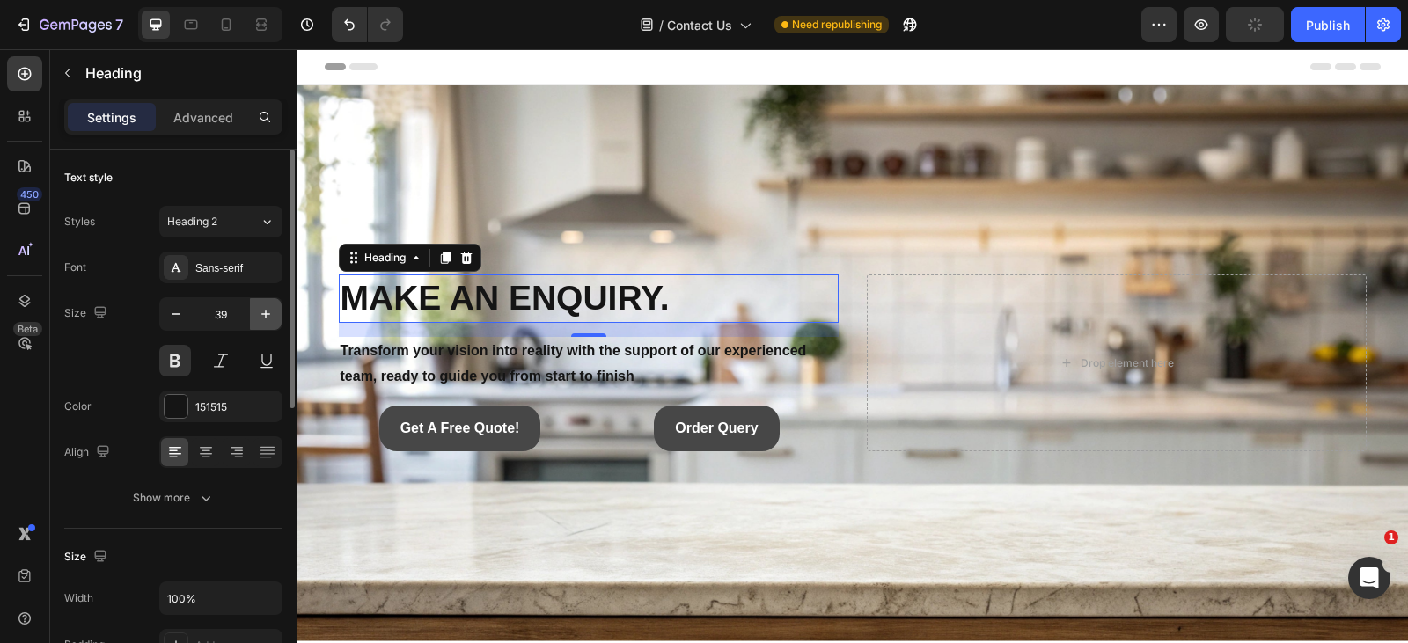
click at [264, 301] on button "button" at bounding box center [266, 314] width 32 height 32
type input "40"
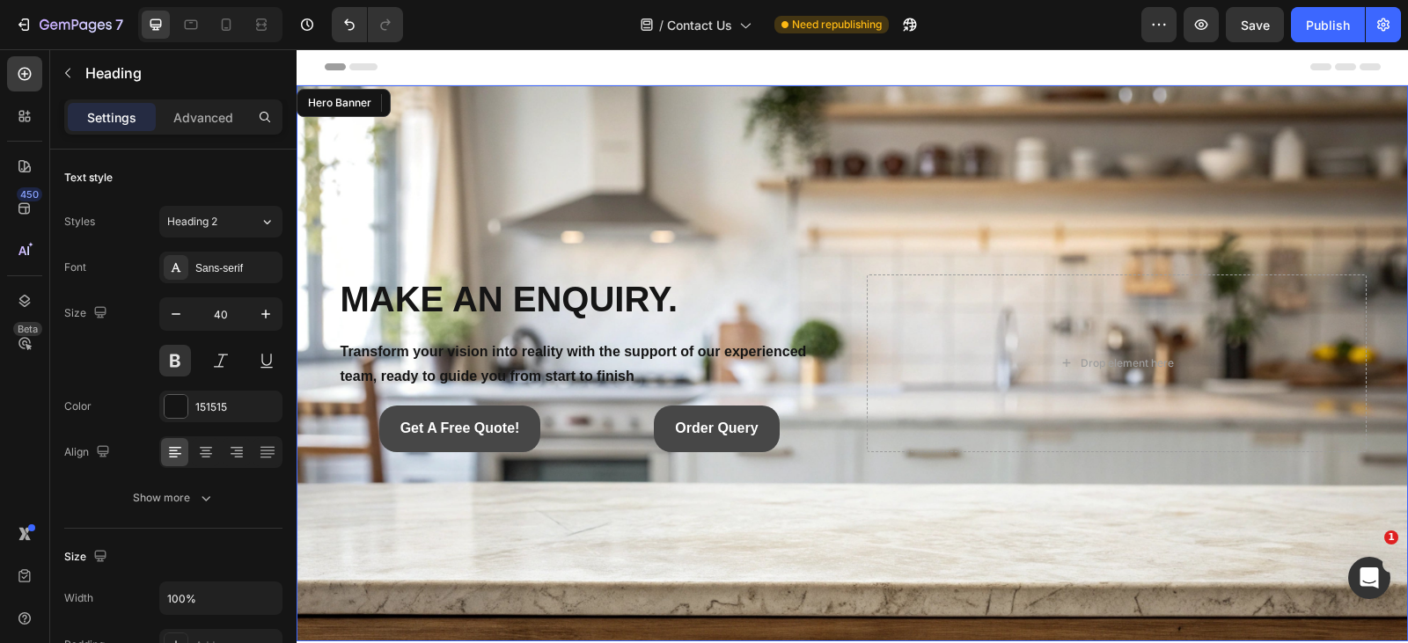
click at [519, 147] on div "Background Image" at bounding box center [853, 363] width 1112 height 556
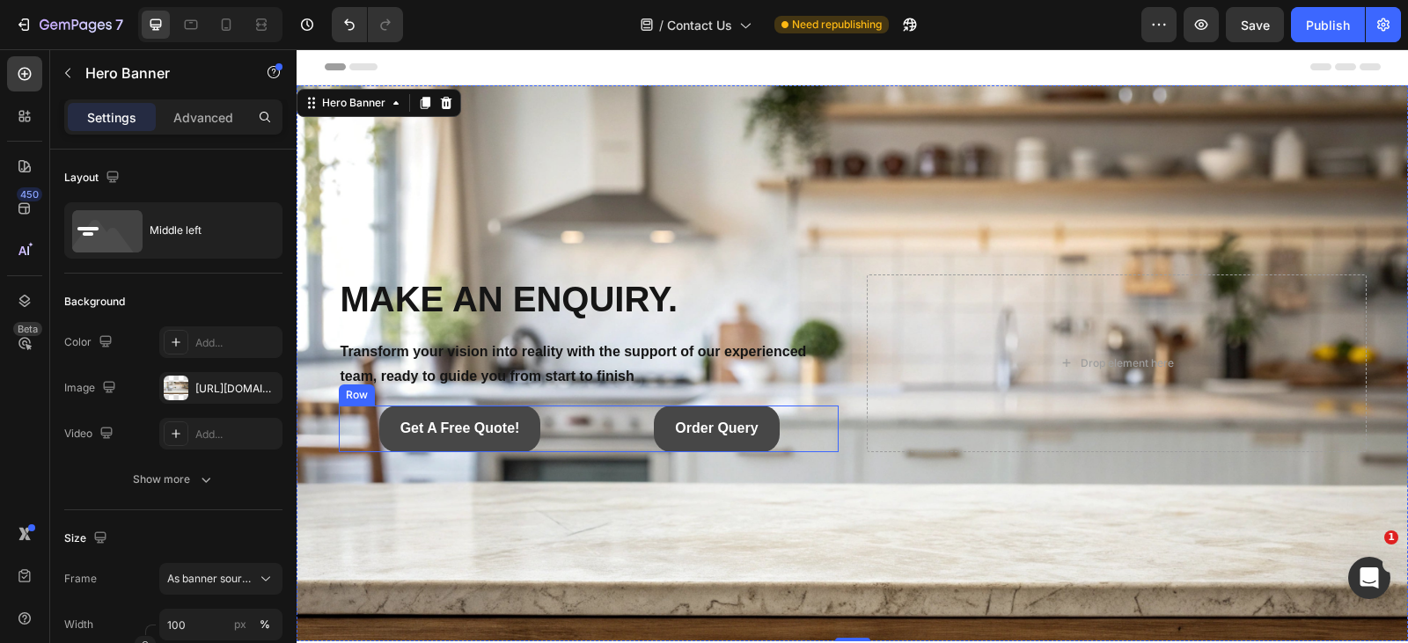
click at [580, 418] on div "Get A Free Quote! Button Order Query Button Row" at bounding box center [589, 429] width 500 height 47
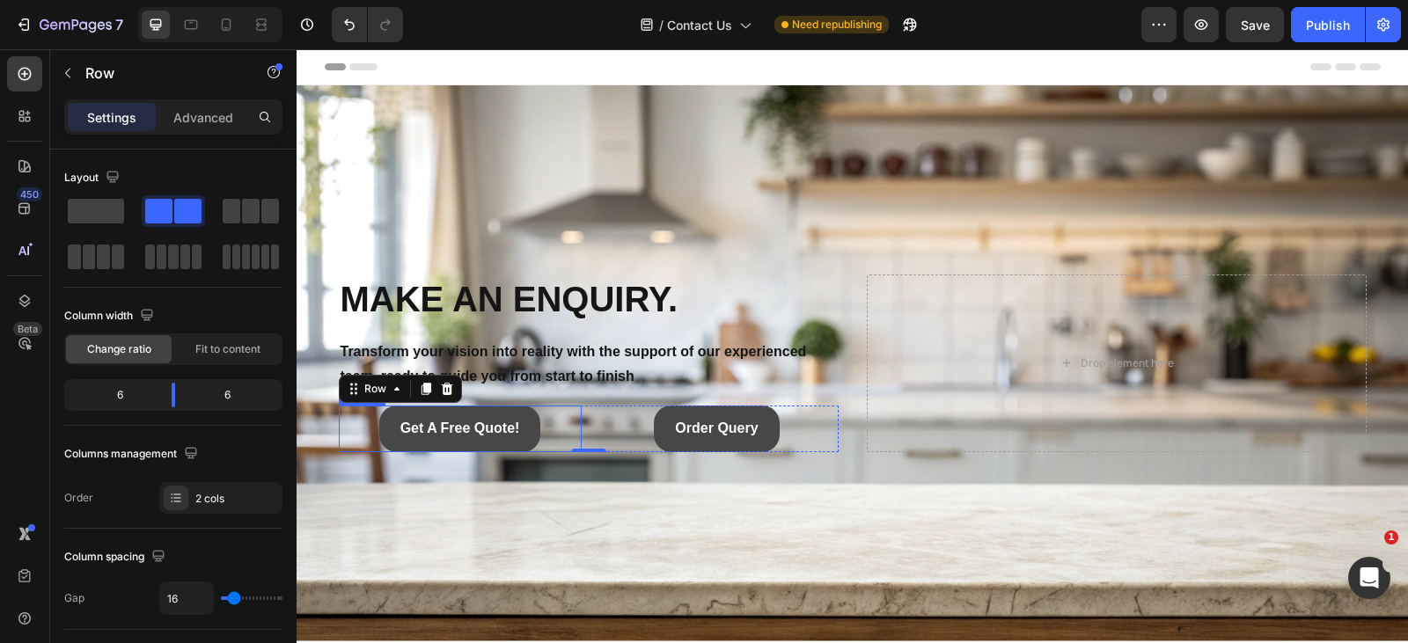
click at [349, 430] on div "Get A Free Quote! Button" at bounding box center [460, 429] width 243 height 47
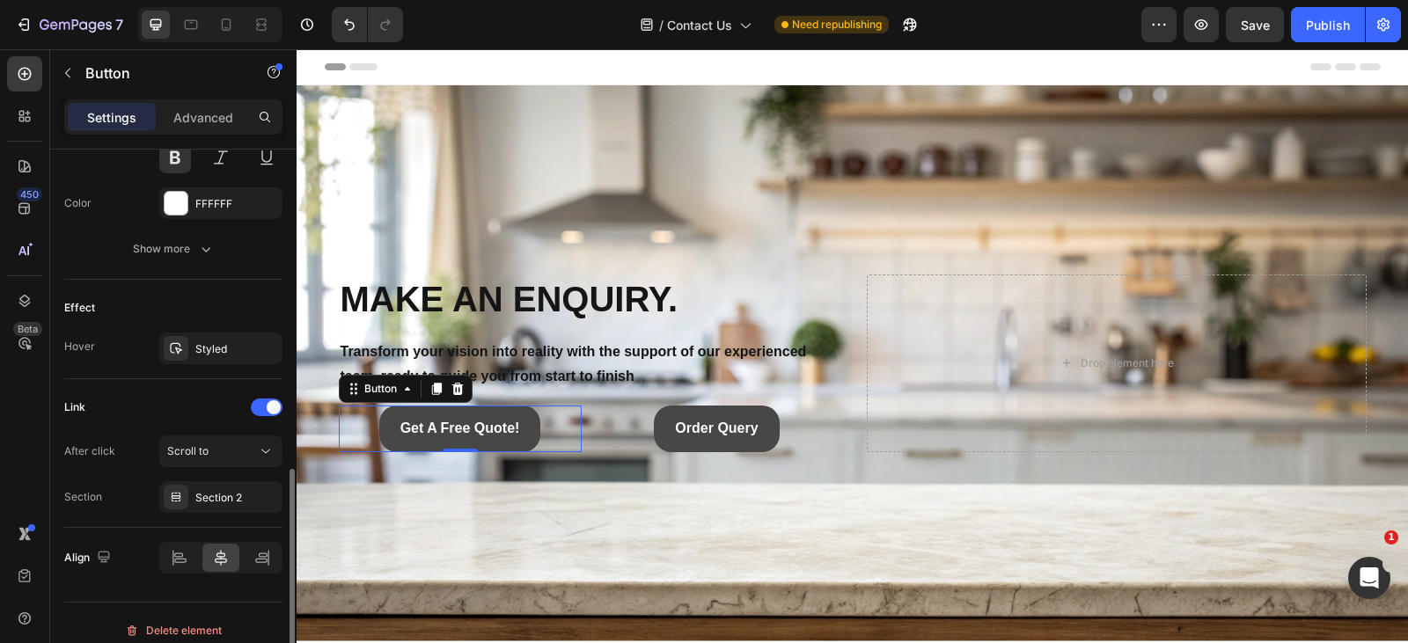
scroll to position [810, 0]
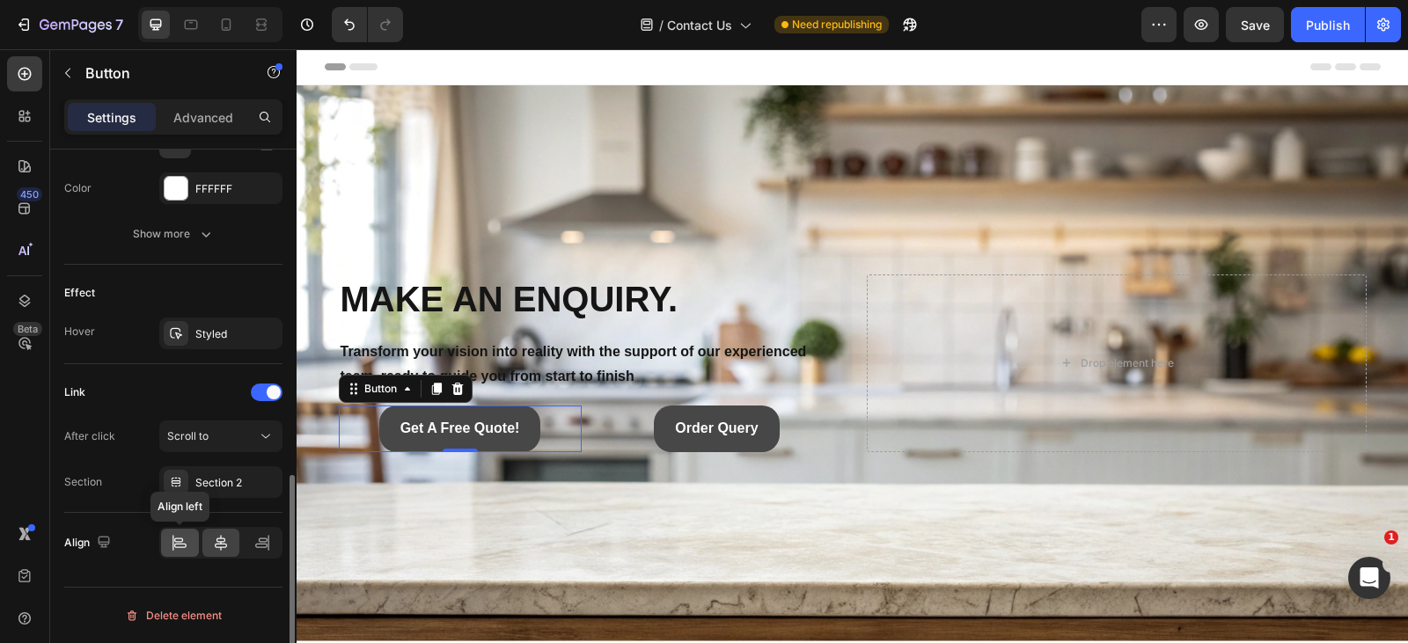
click at [180, 537] on icon at bounding box center [180, 543] width 18 height 18
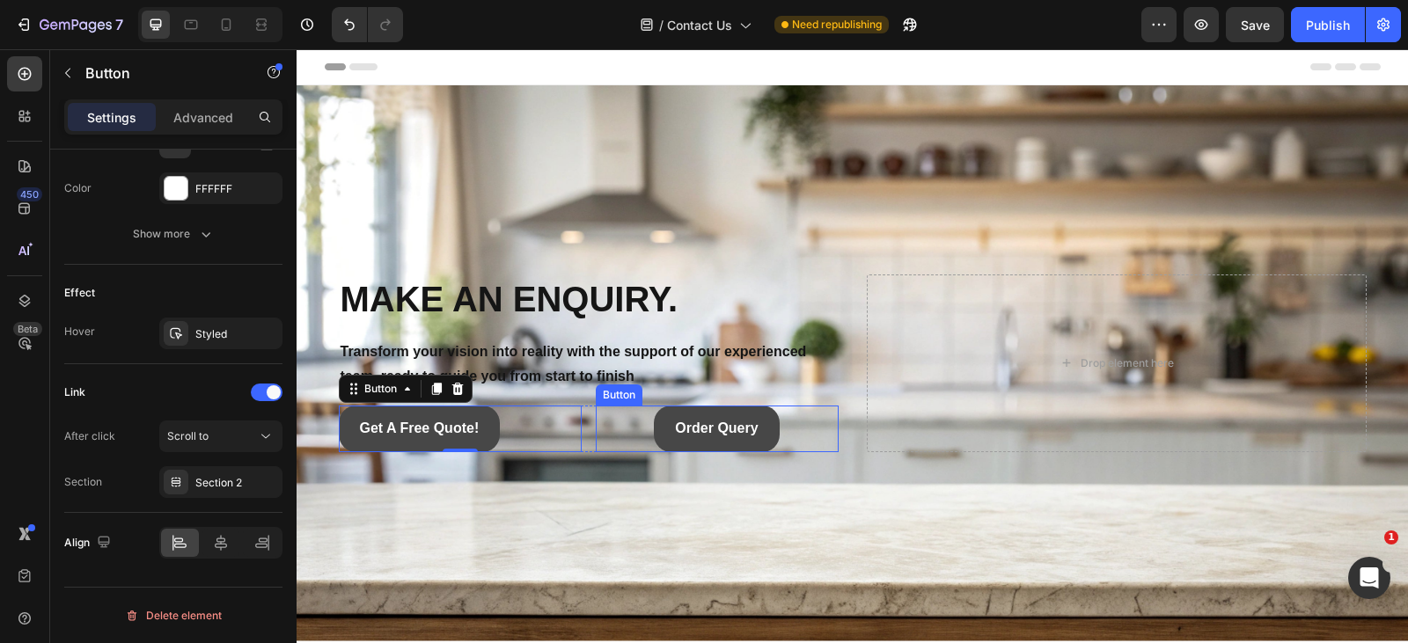
click at [628, 420] on div "Order Query Button" at bounding box center [717, 429] width 243 height 47
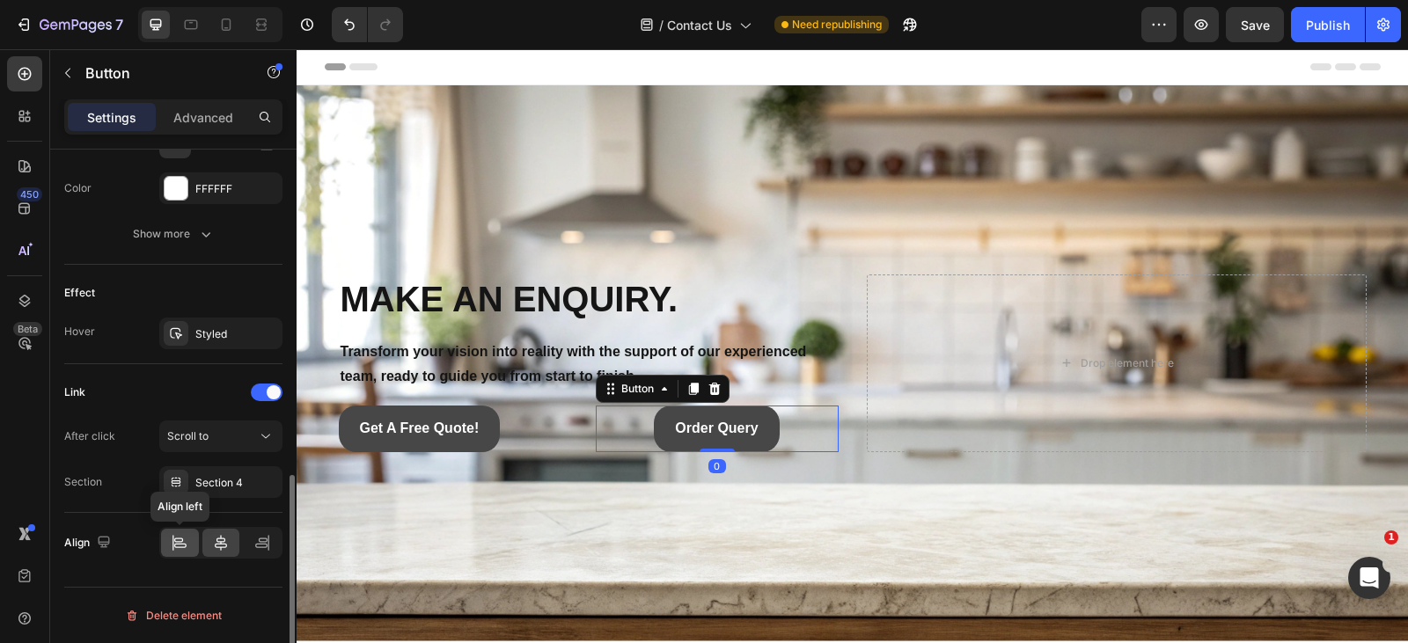
click at [184, 540] on icon at bounding box center [180, 543] width 18 height 18
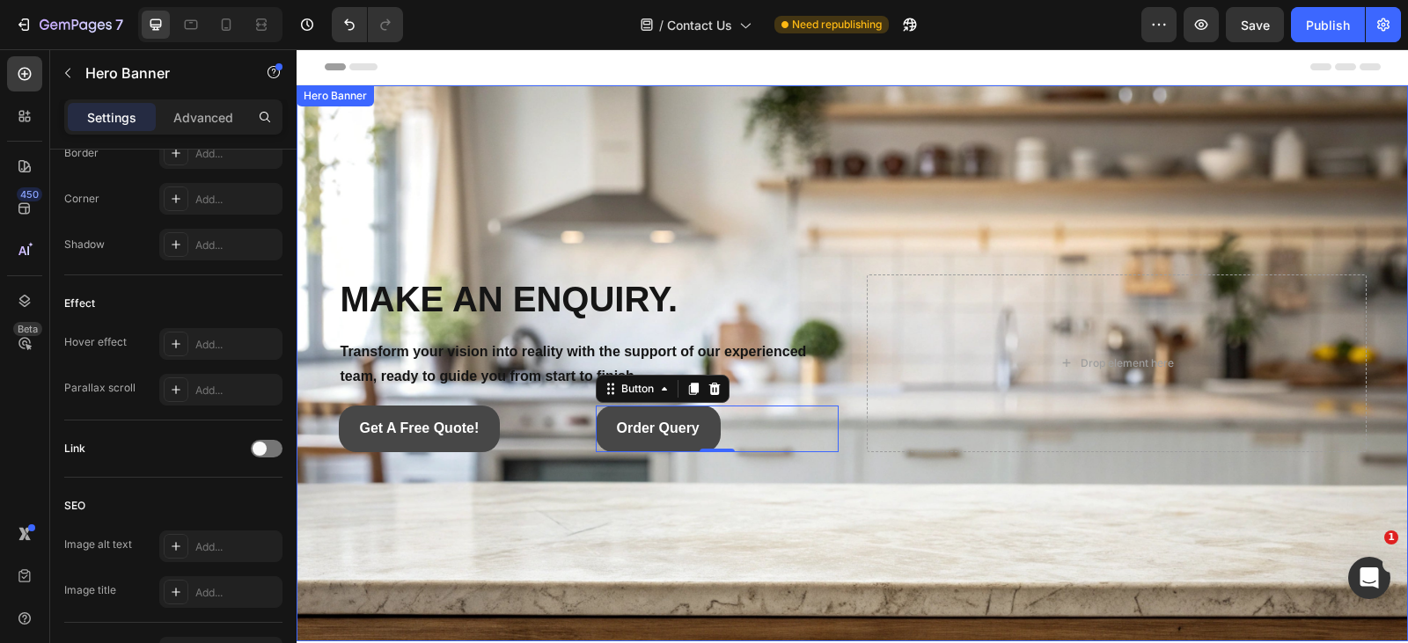
click at [401, 526] on div "Background Image" at bounding box center [853, 363] width 1112 height 556
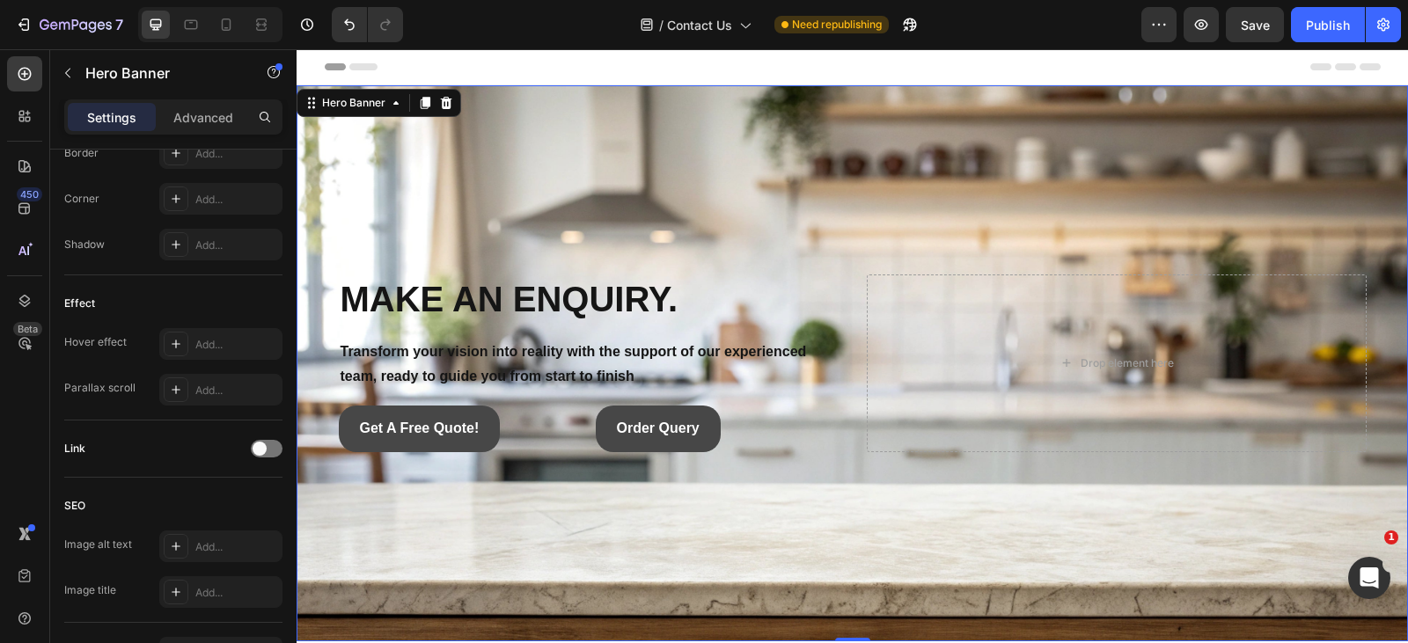
scroll to position [0, 0]
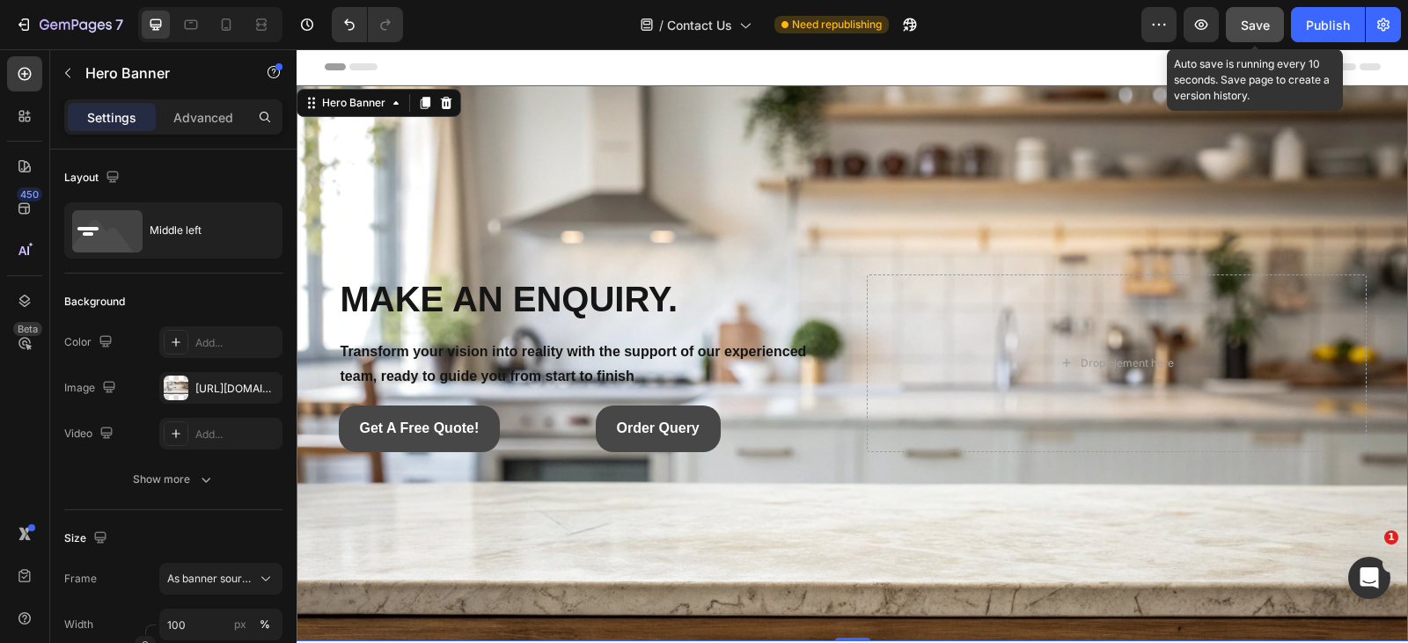
click at [1261, 29] on span "Save" at bounding box center [1255, 25] width 29 height 15
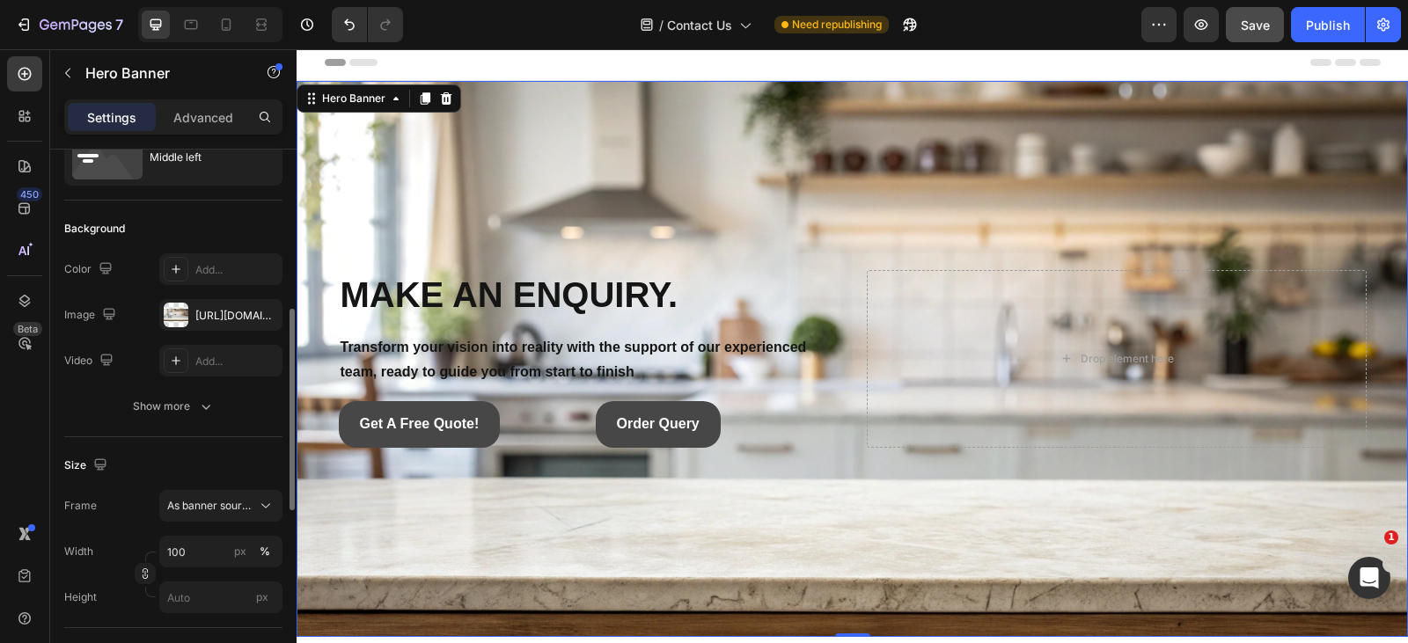
scroll to position [181, 0]
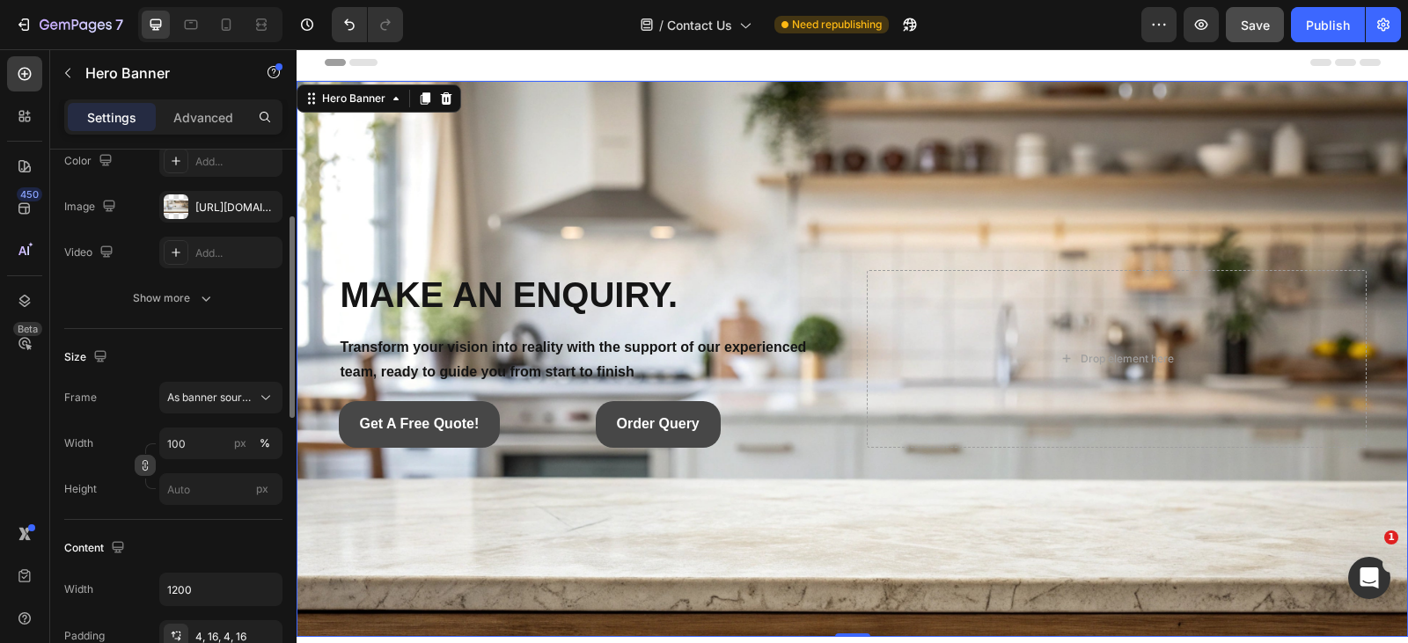
click at [150, 462] on icon "button" at bounding box center [145, 465] width 12 height 12
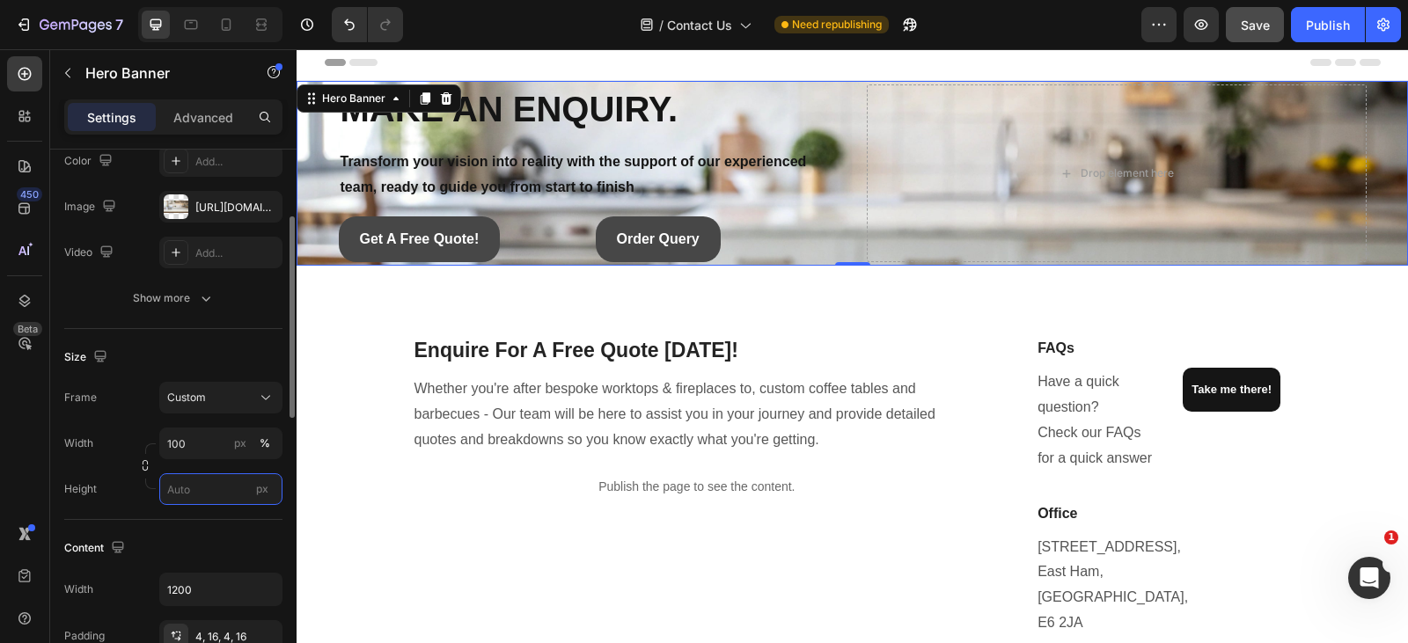
click at [192, 489] on input "px" at bounding box center [220, 490] width 123 height 32
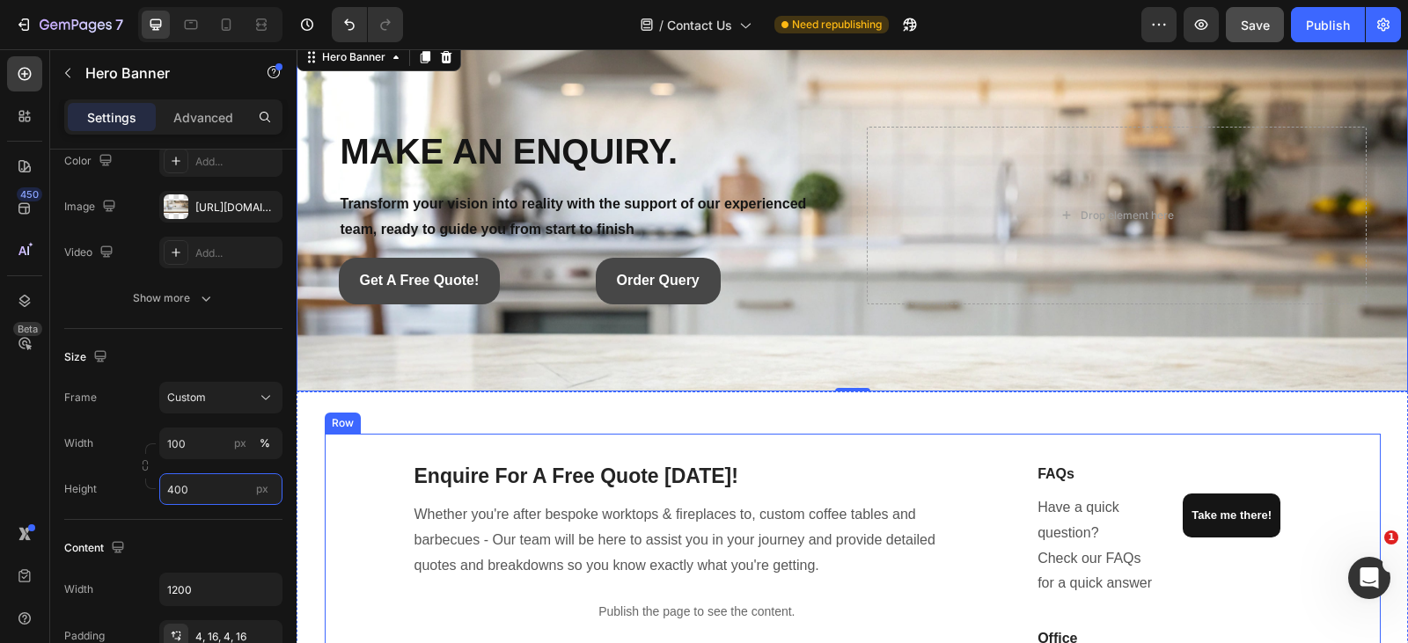
scroll to position [0, 0]
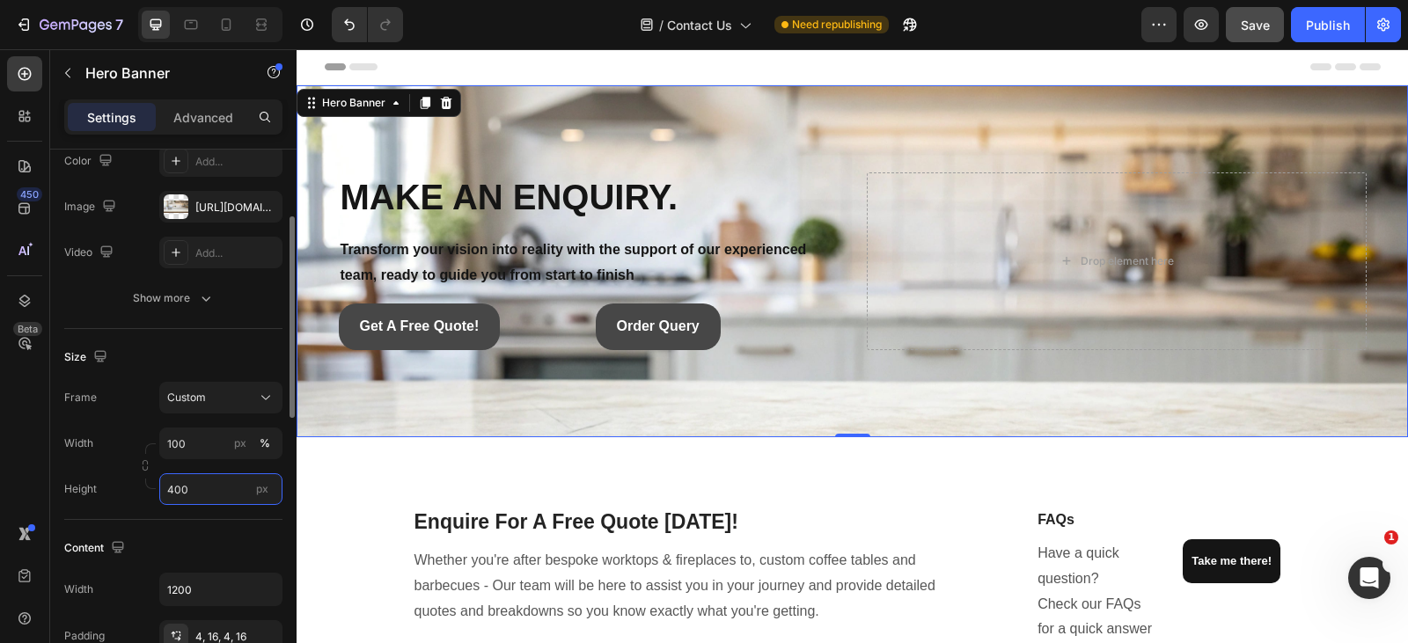
type input "400"
click at [216, 347] on div "Size" at bounding box center [173, 357] width 218 height 28
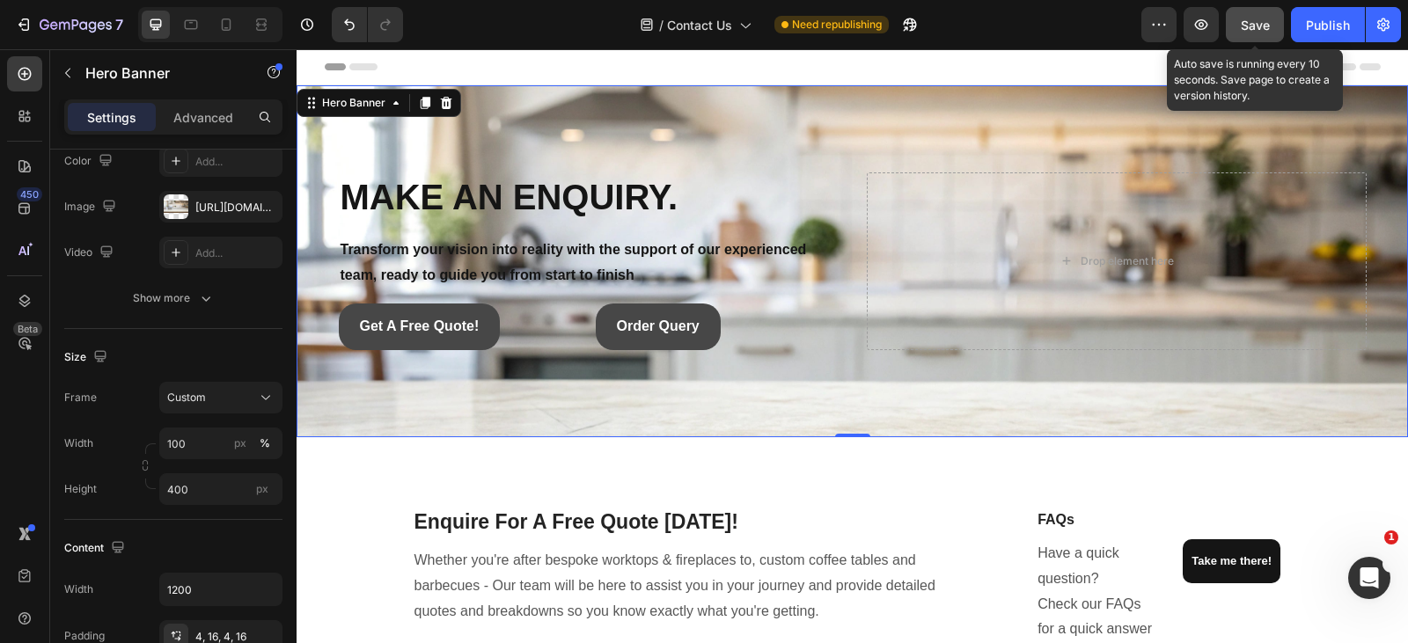
click at [1278, 24] on button "Save" at bounding box center [1255, 24] width 58 height 35
click at [1278, 24] on button "button" at bounding box center [1255, 24] width 58 height 35
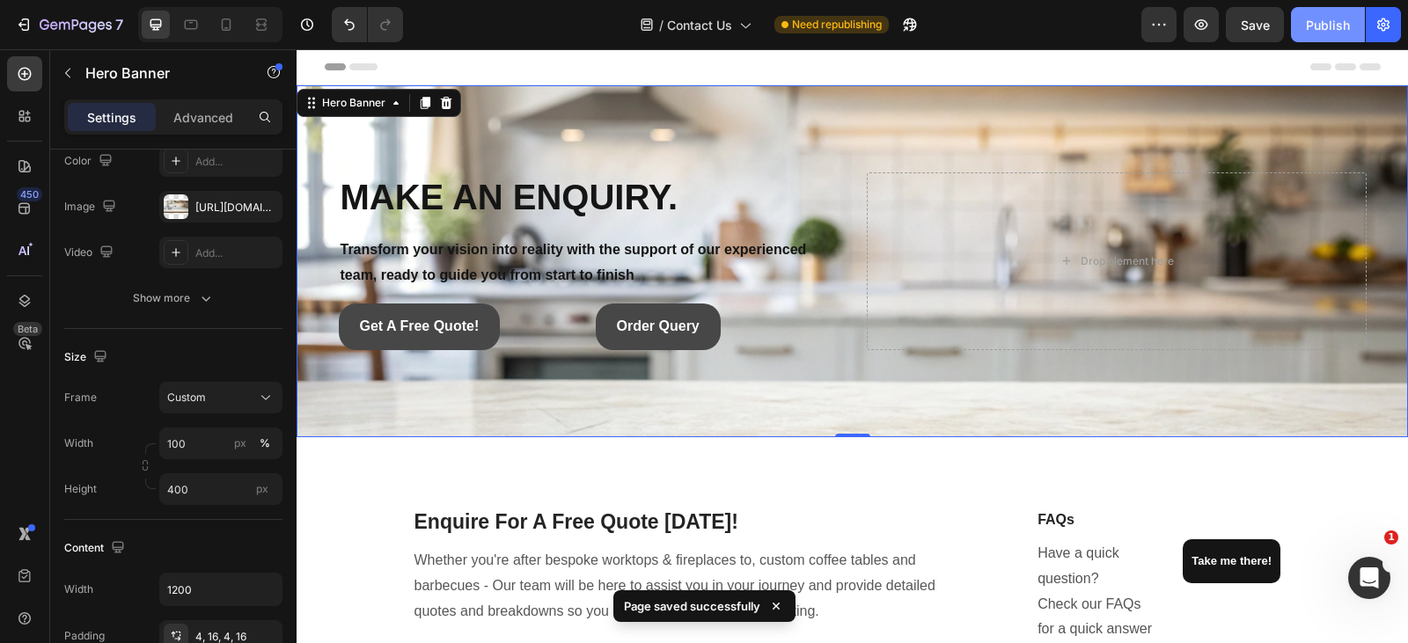
click at [1312, 38] on button "Publish" at bounding box center [1328, 24] width 74 height 35
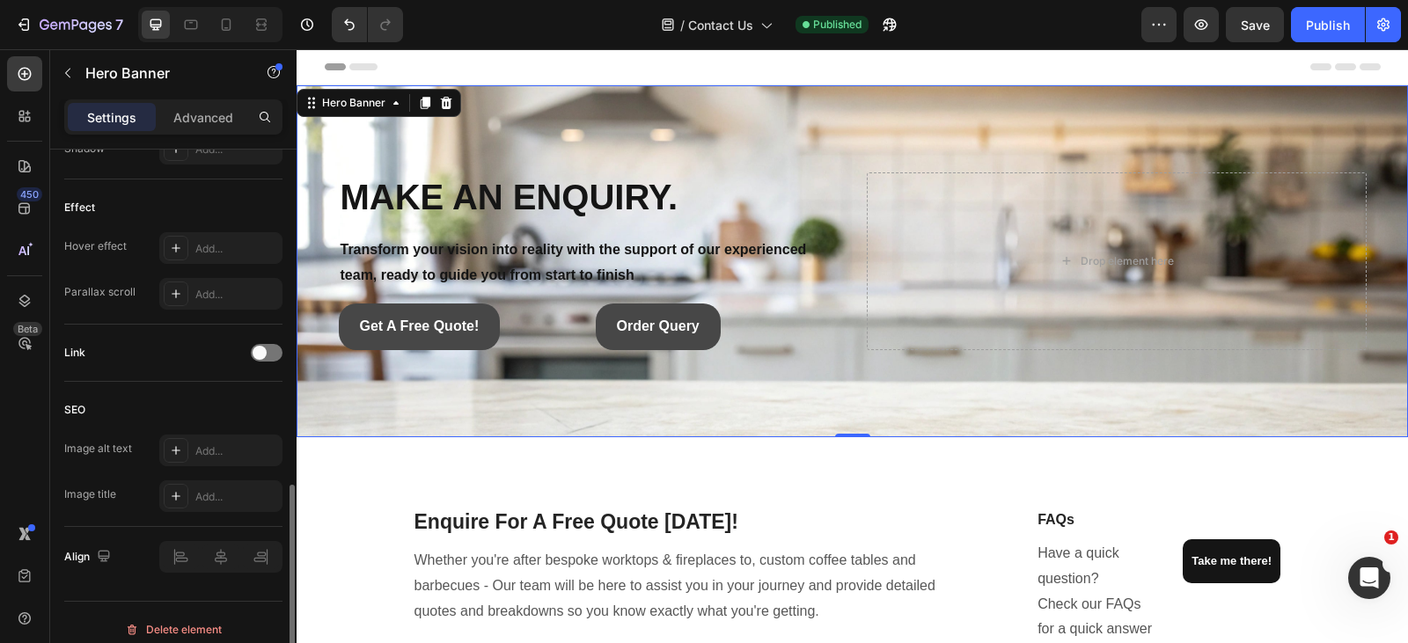
scroll to position [905, 0]
click at [384, 417] on div "Background Image" at bounding box center [853, 261] width 1112 height 352
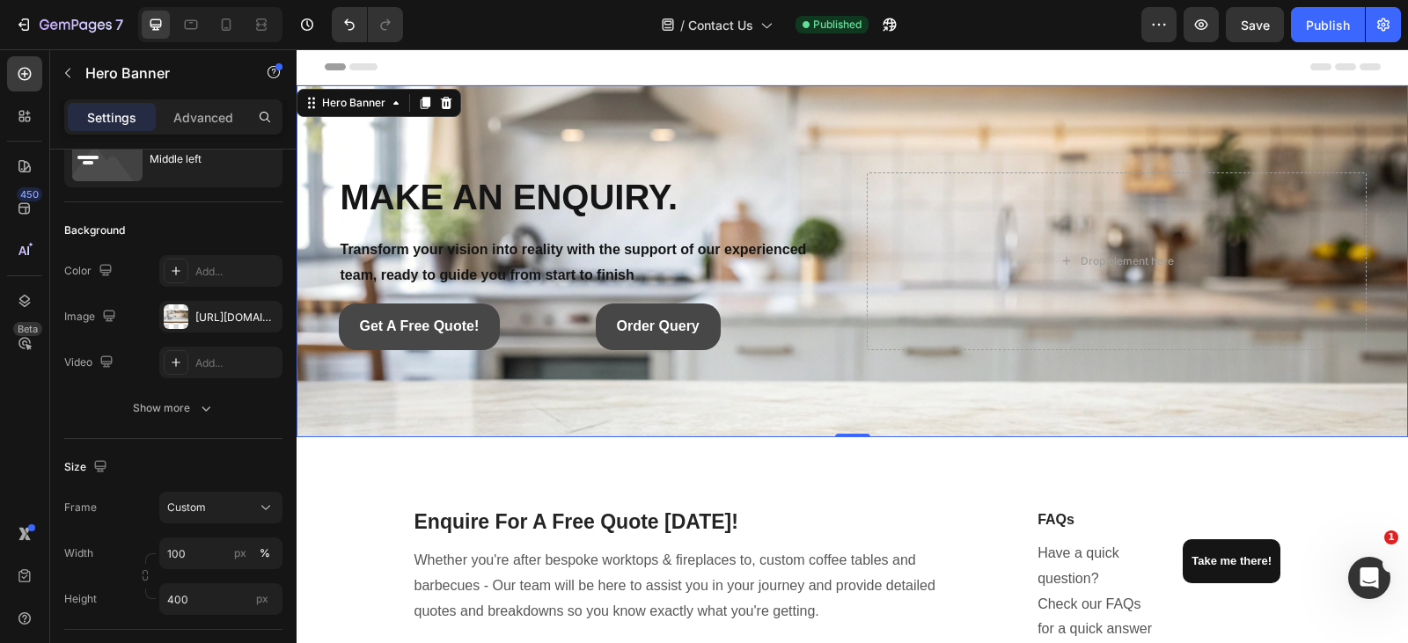
scroll to position [0, 0]
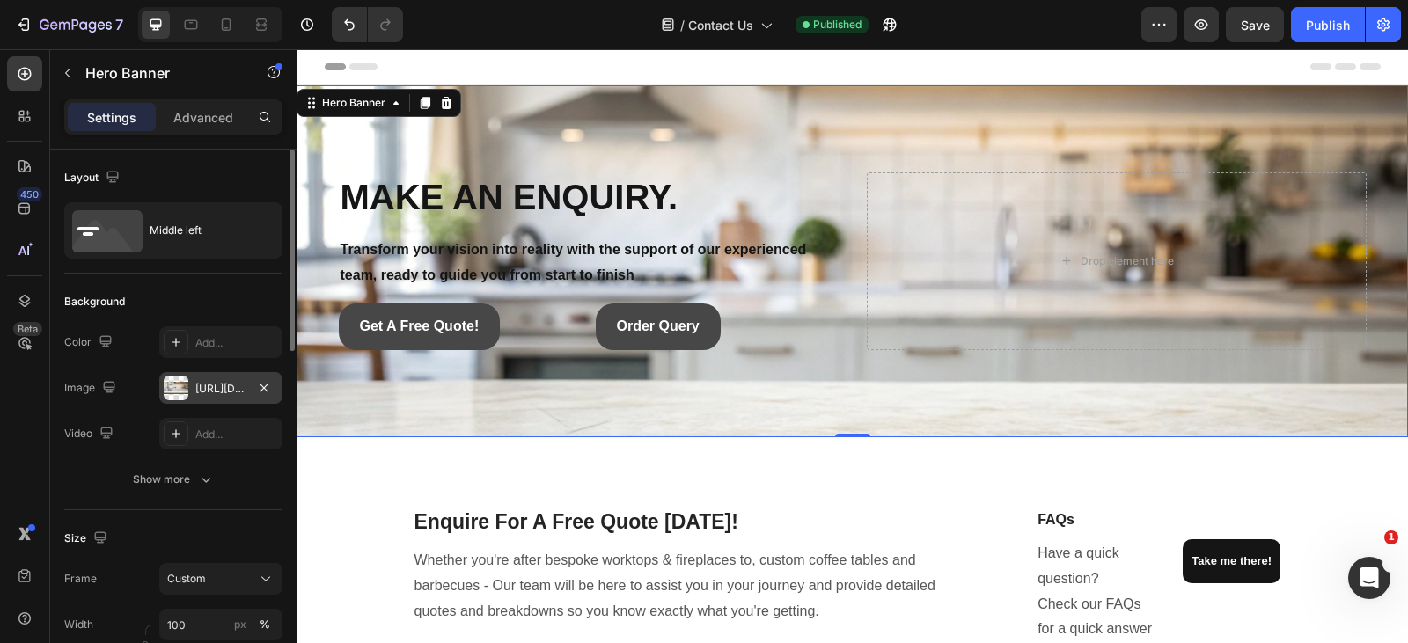
click at [200, 394] on div "[URL][DOMAIN_NAME]" at bounding box center [220, 389] width 51 height 16
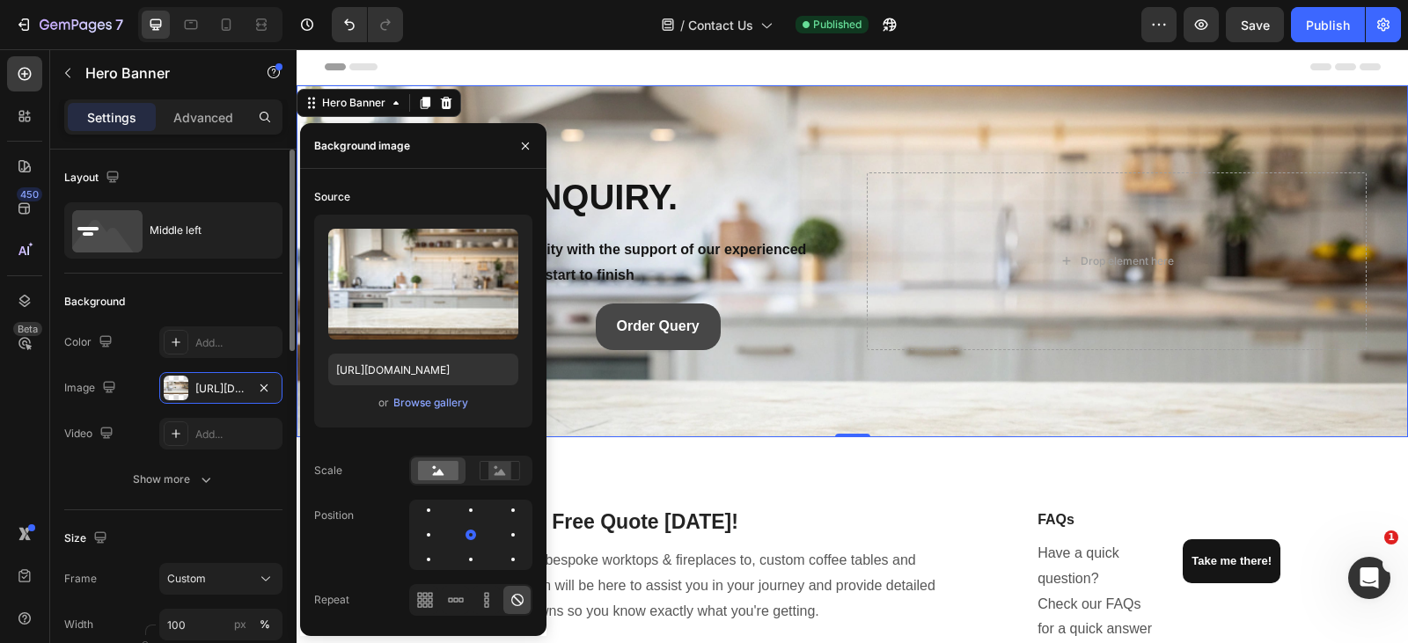
click at [217, 171] on div "Layout" at bounding box center [173, 178] width 218 height 28
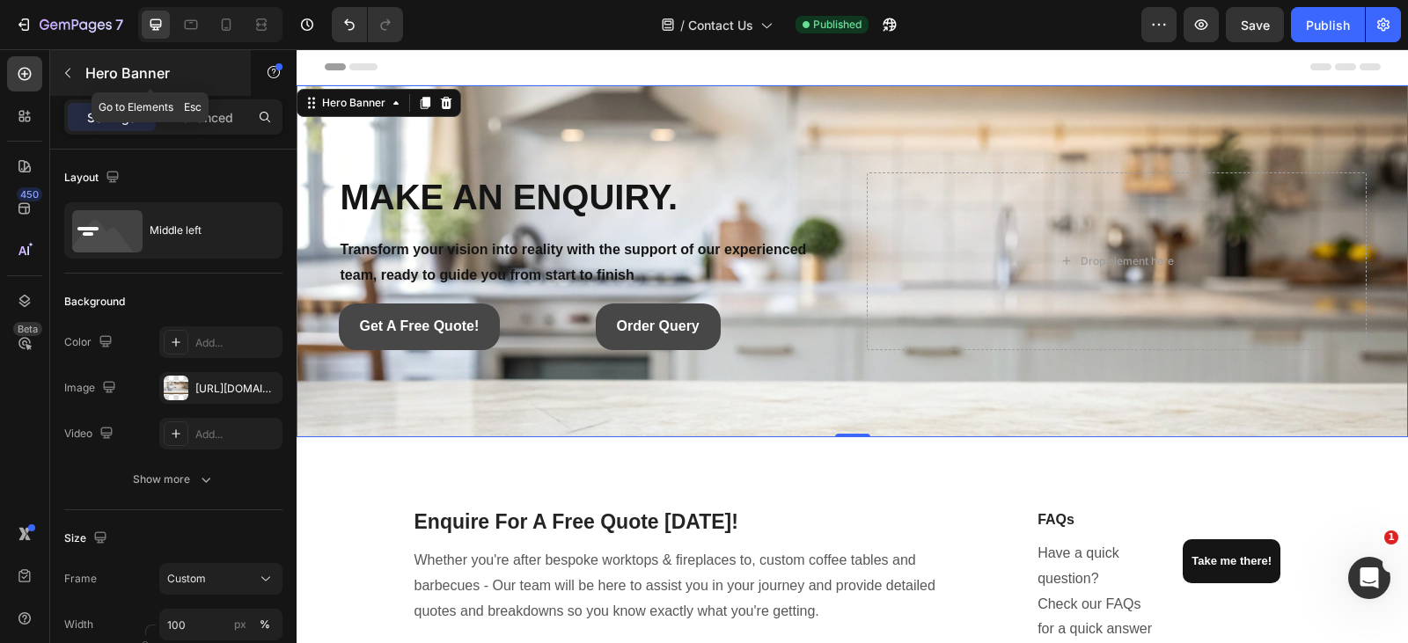
click at [69, 65] on button "button" at bounding box center [68, 73] width 28 height 28
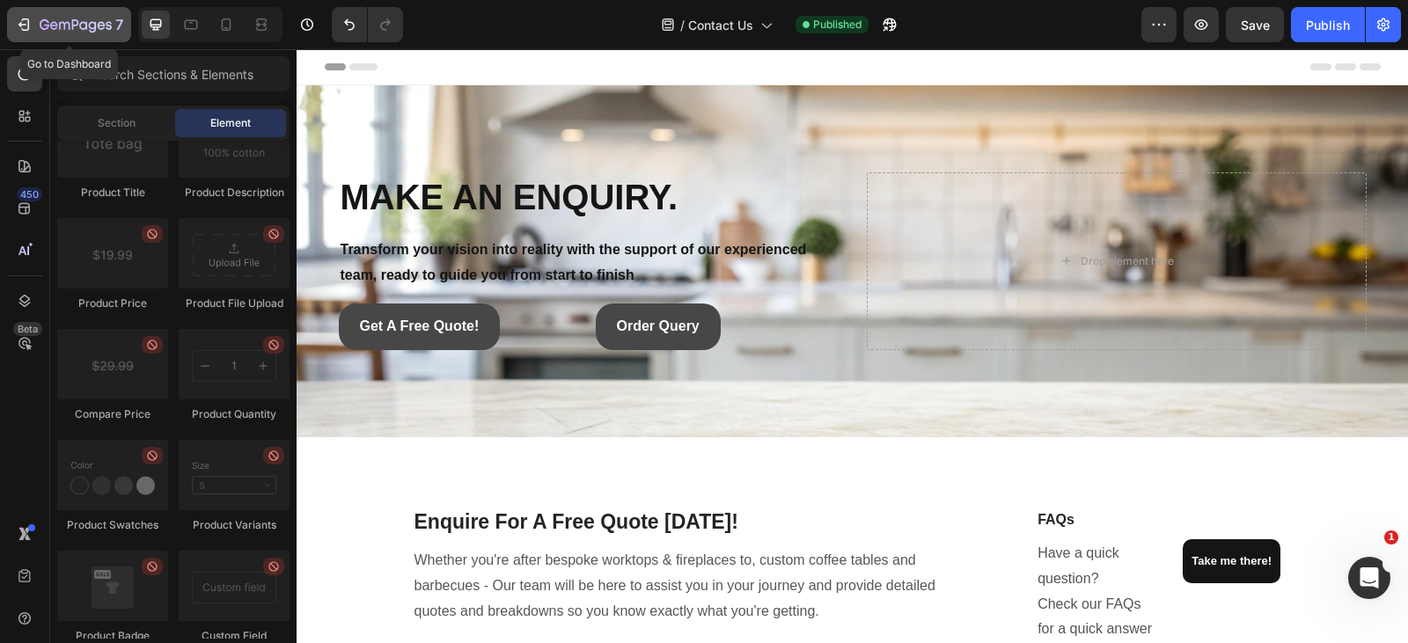
click at [26, 27] on icon "button" at bounding box center [24, 25] width 18 height 18
